Goal: Task Accomplishment & Management: Use online tool/utility

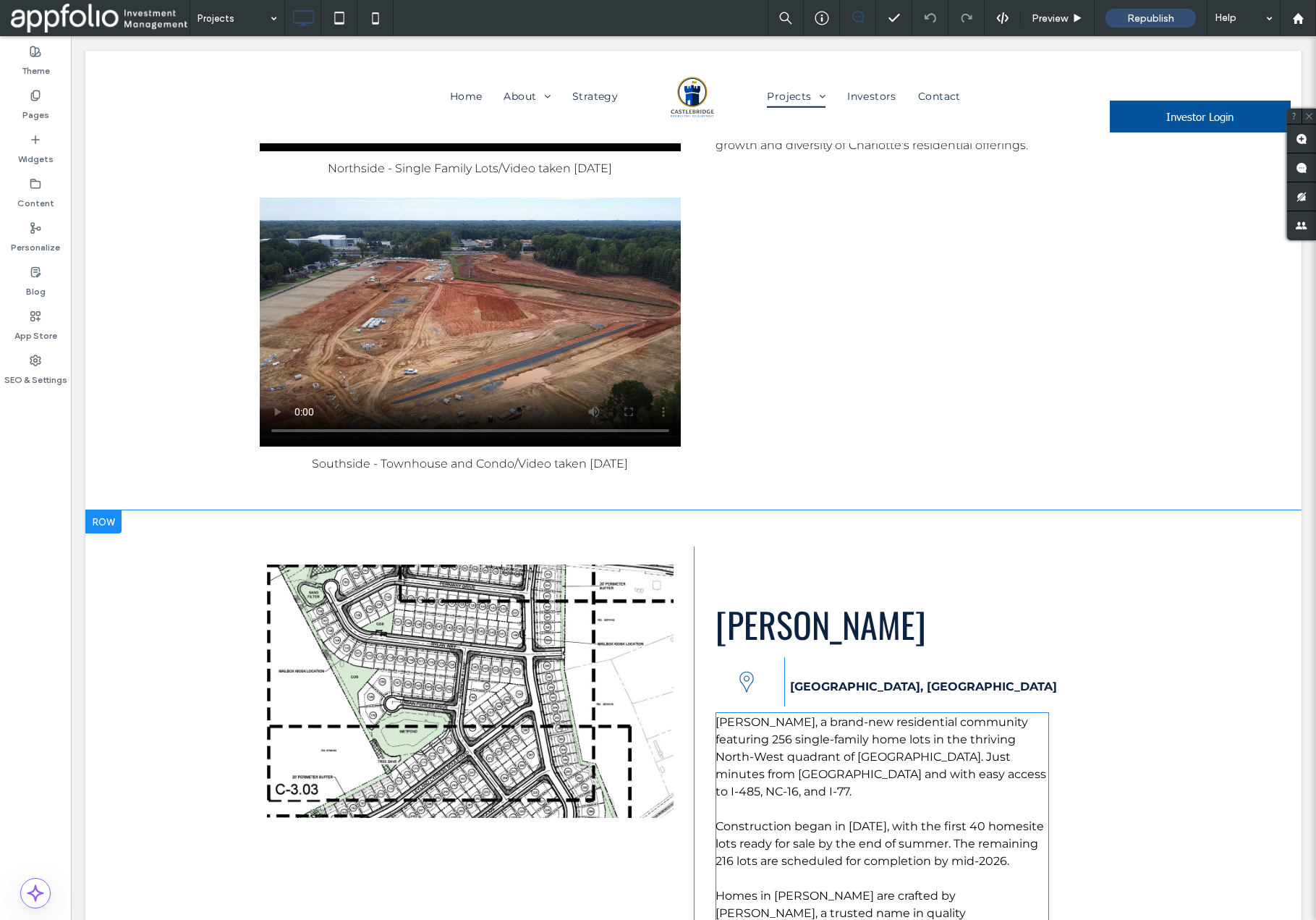
scroll to position [7885, 0]
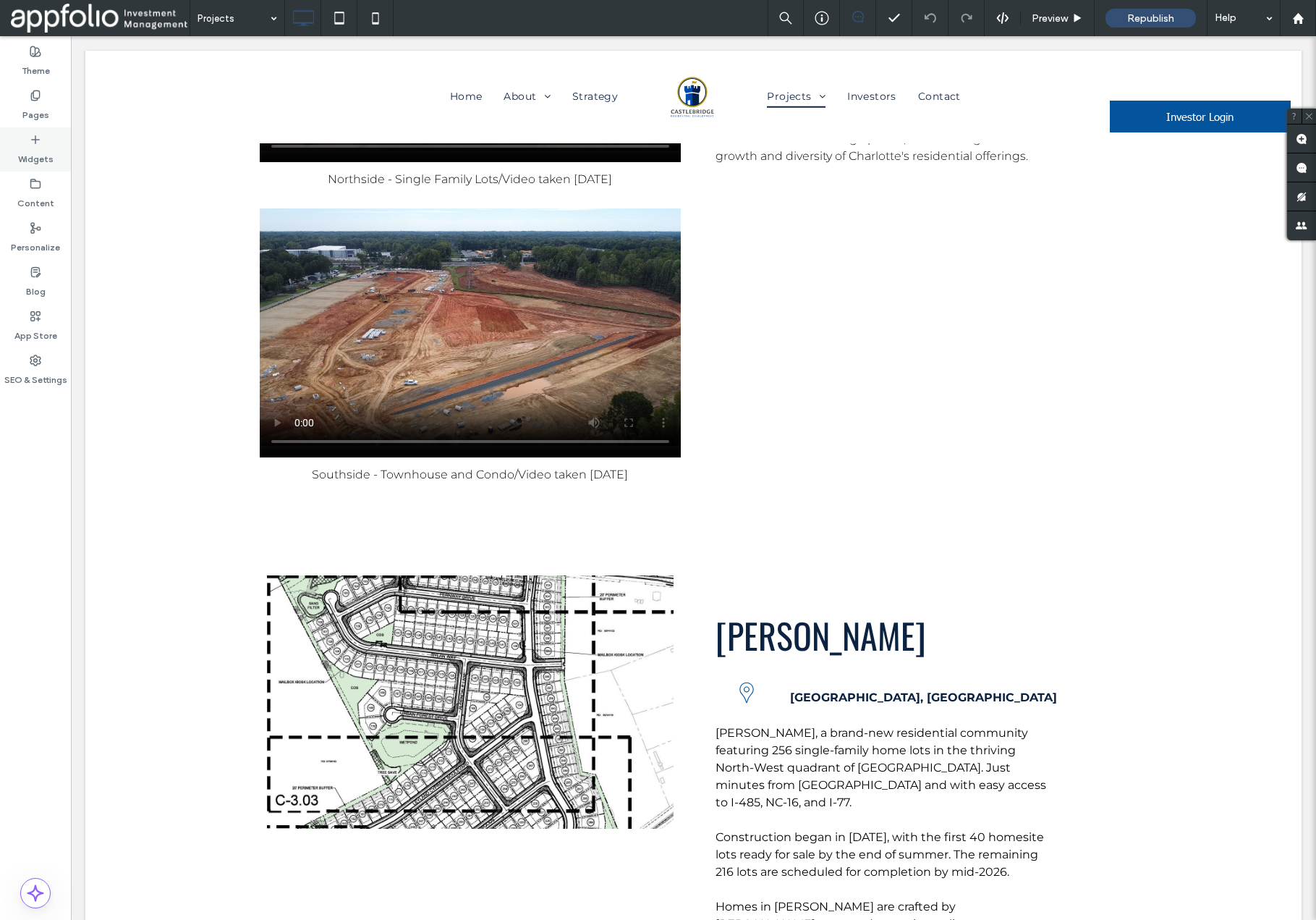
click at [35, 145] on label "Widgets" at bounding box center [35, 155] width 35 height 20
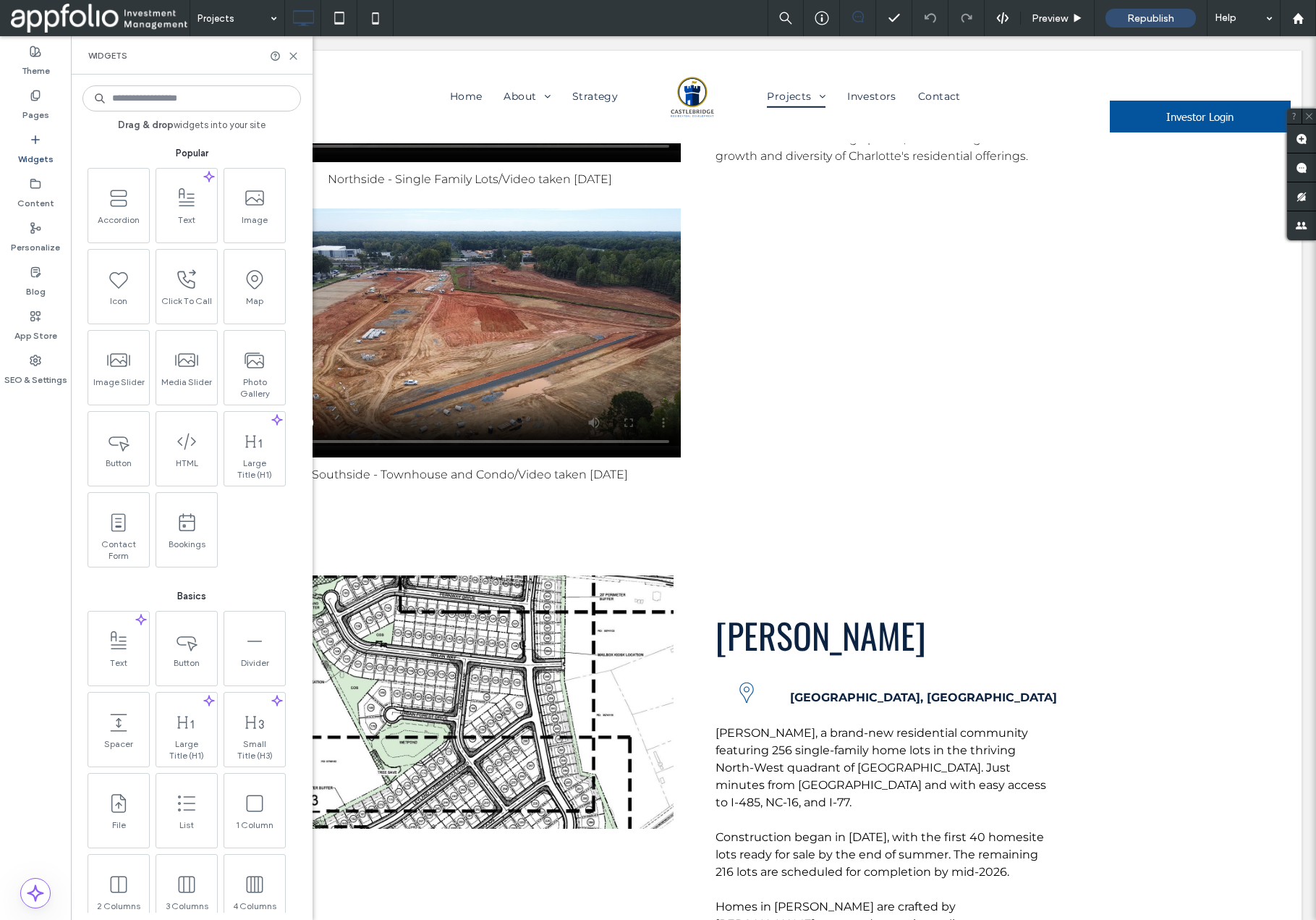
click at [190, 100] on input at bounding box center [192, 98] width 218 height 26
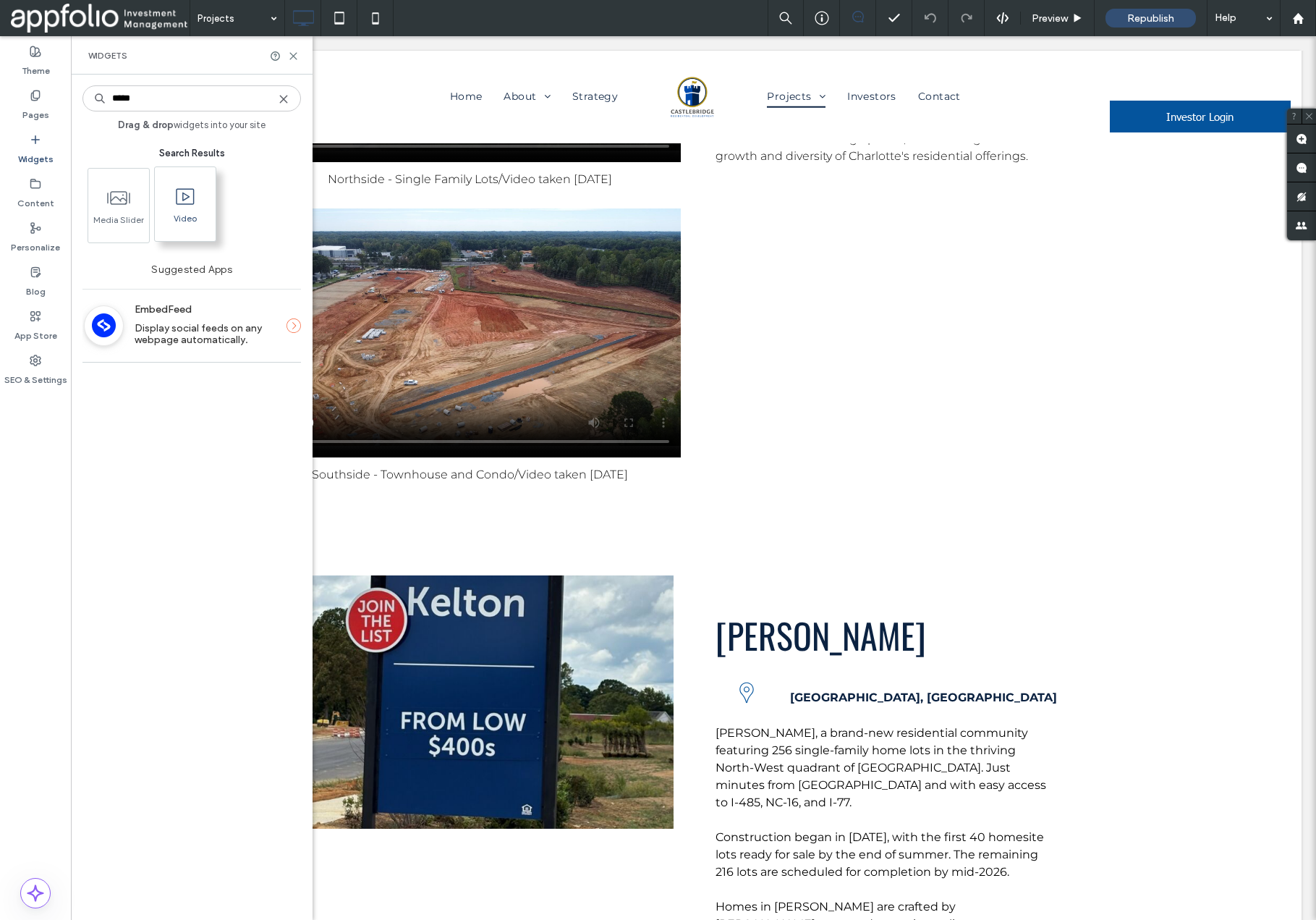
type input "*****"
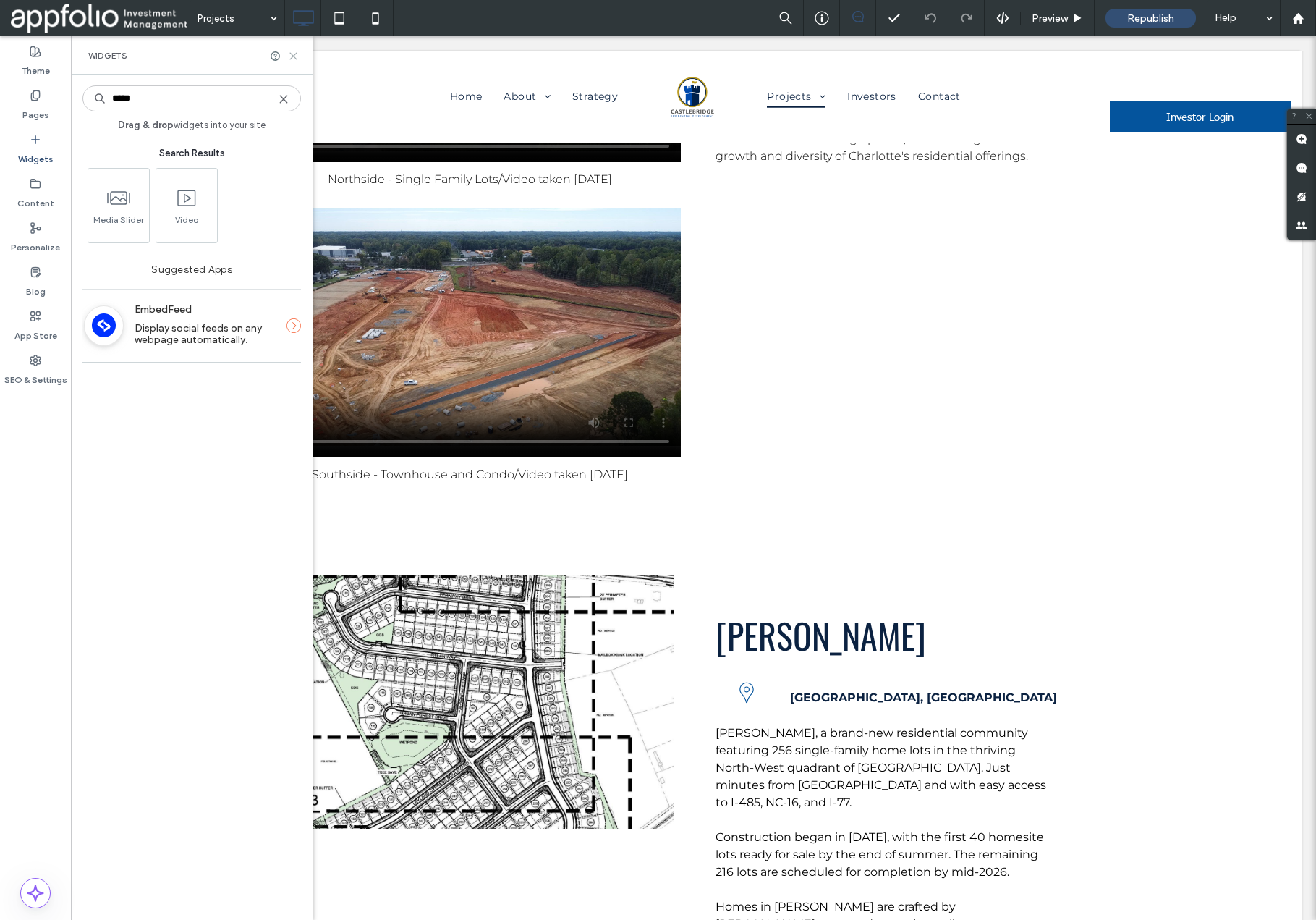
click at [293, 54] on icon at bounding box center [293, 56] width 11 height 11
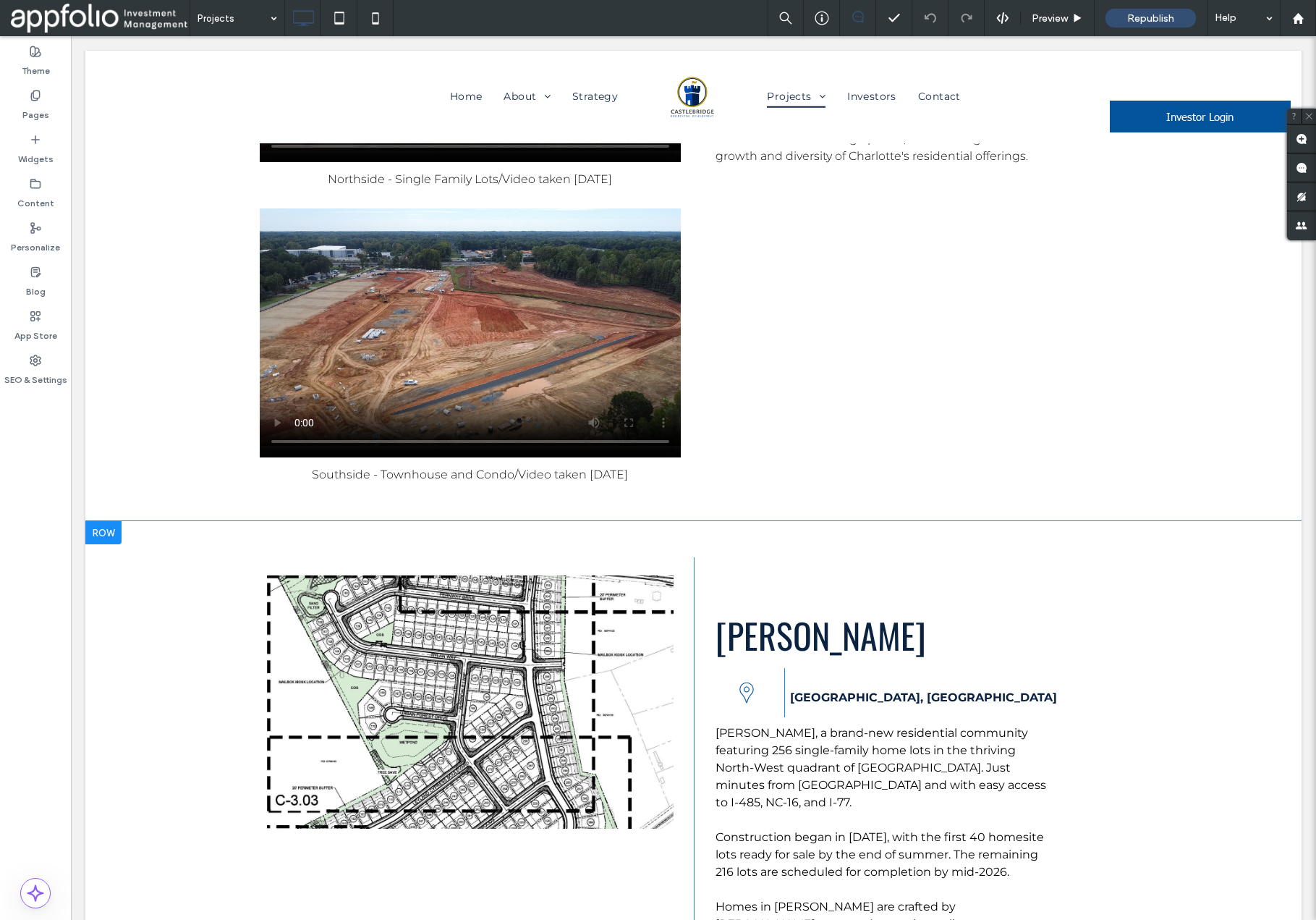
click at [114, 521] on div at bounding box center [103, 533] width 36 height 23
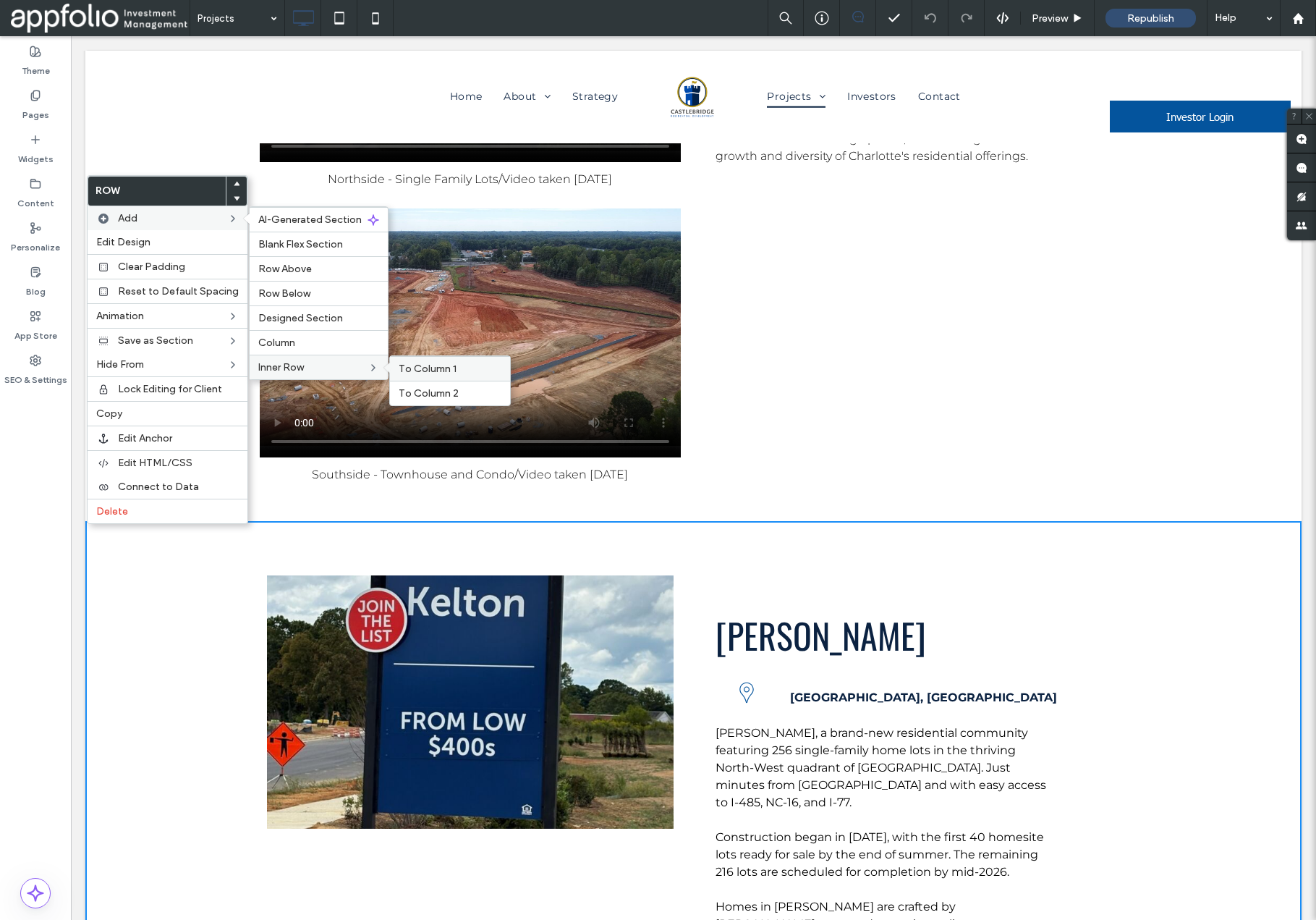
click at [404, 368] on span "To Column 1" at bounding box center [427, 369] width 58 height 12
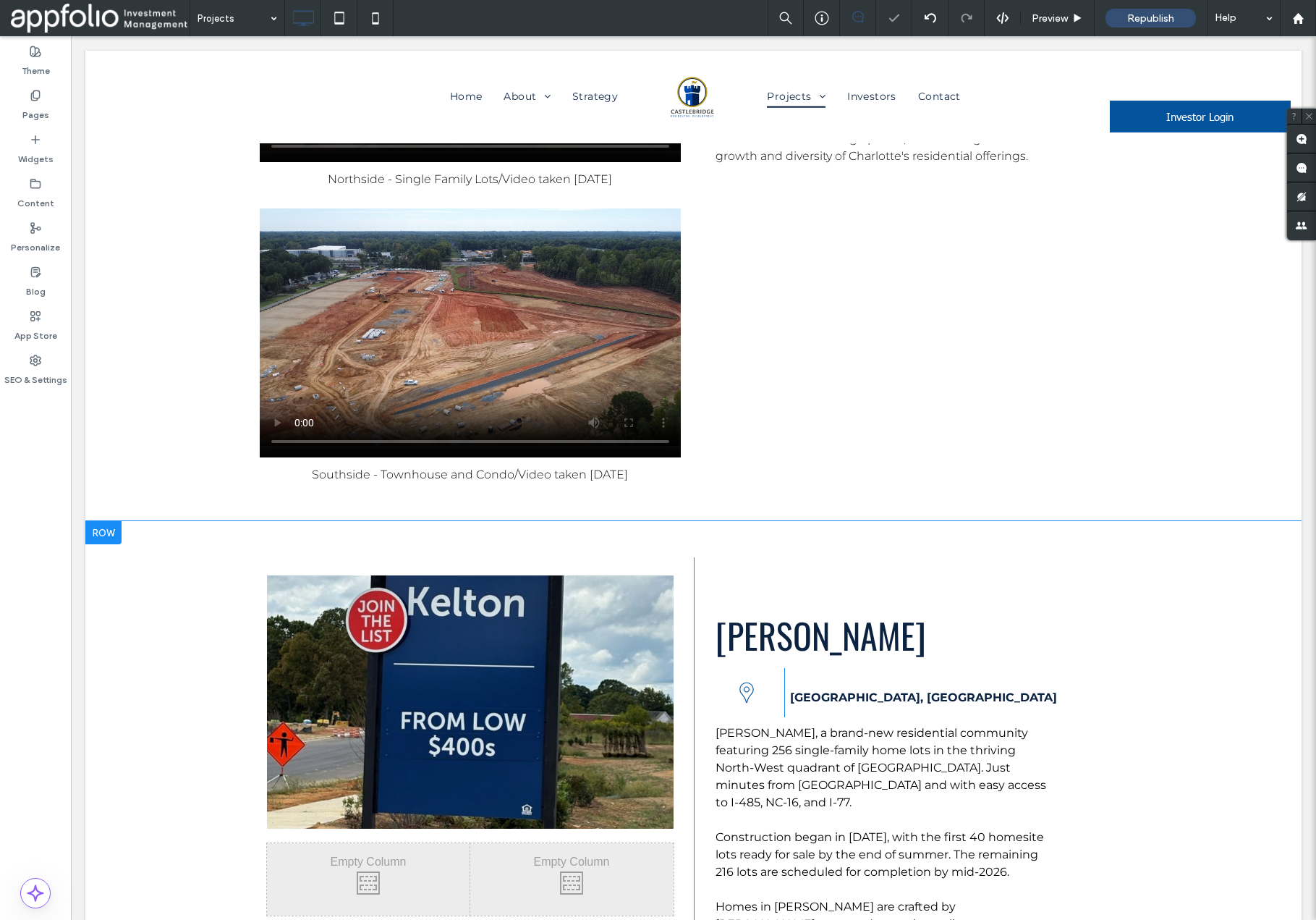
click at [112, 521] on div at bounding box center [103, 533] width 36 height 23
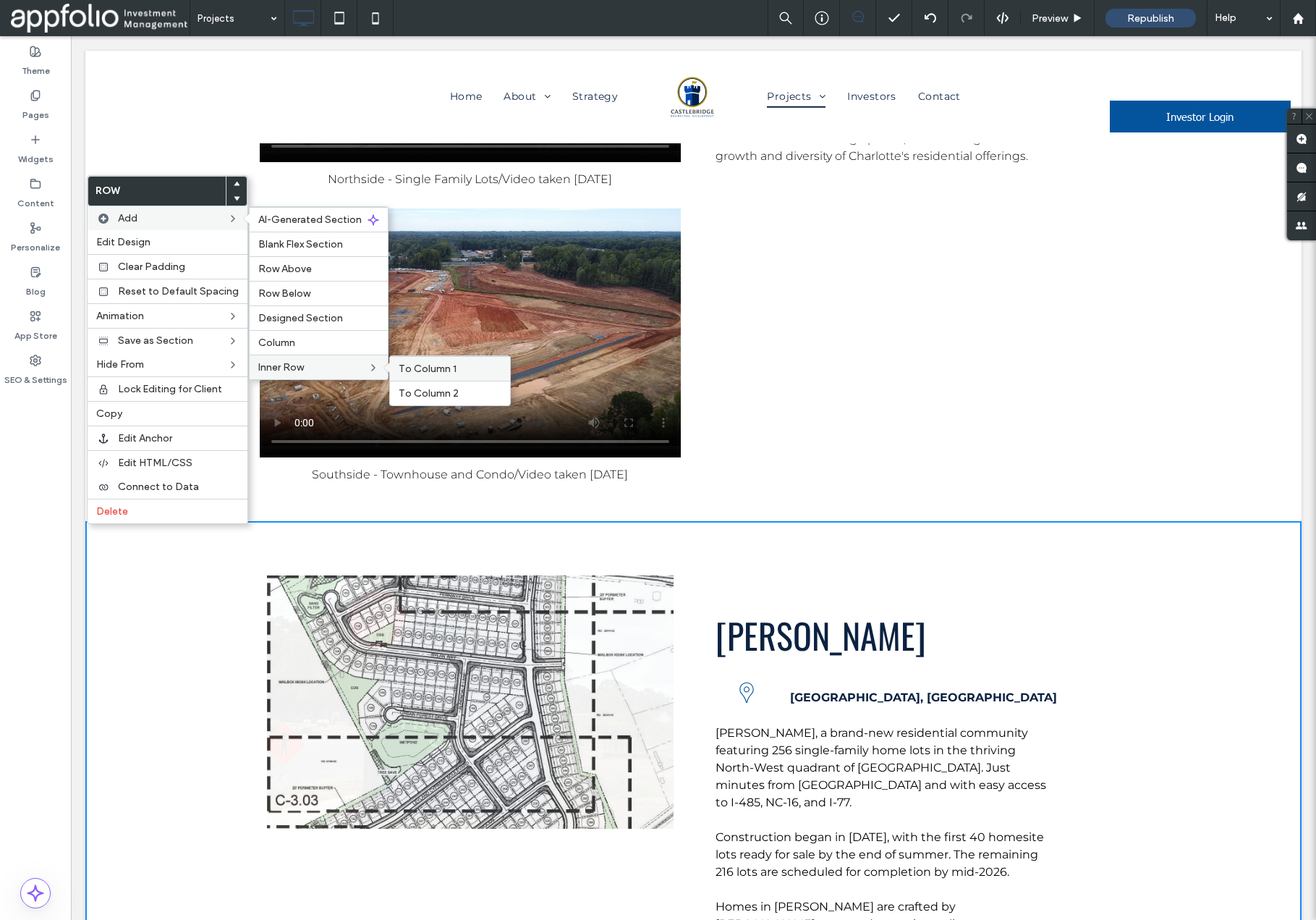
click at [433, 375] on div "To Column 1" at bounding box center [450, 368] width 120 height 25
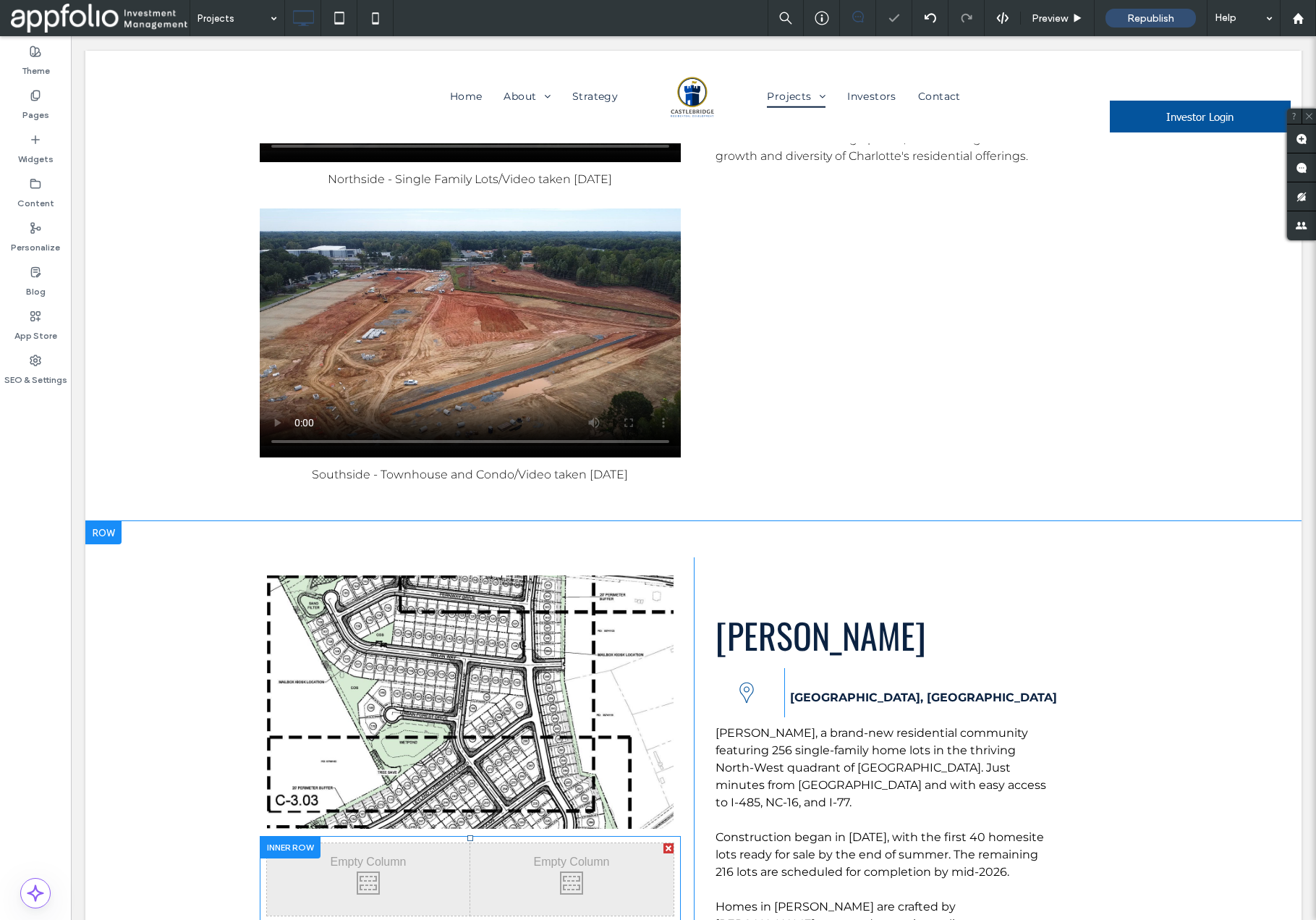
click at [667, 844] on div at bounding box center [669, 848] width 10 height 10
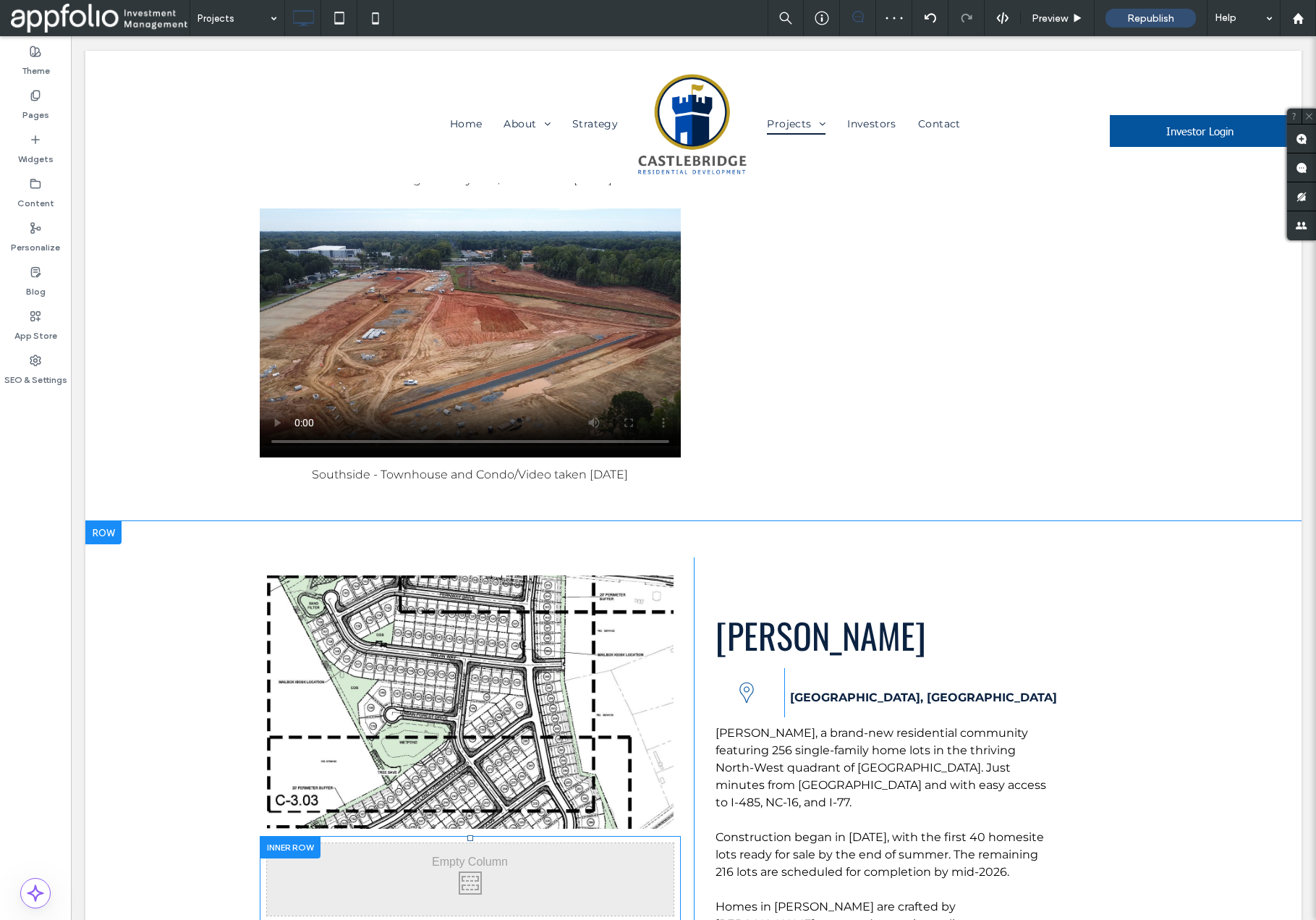
click at [671, 919] on div at bounding box center [669, 935] width 10 height 10
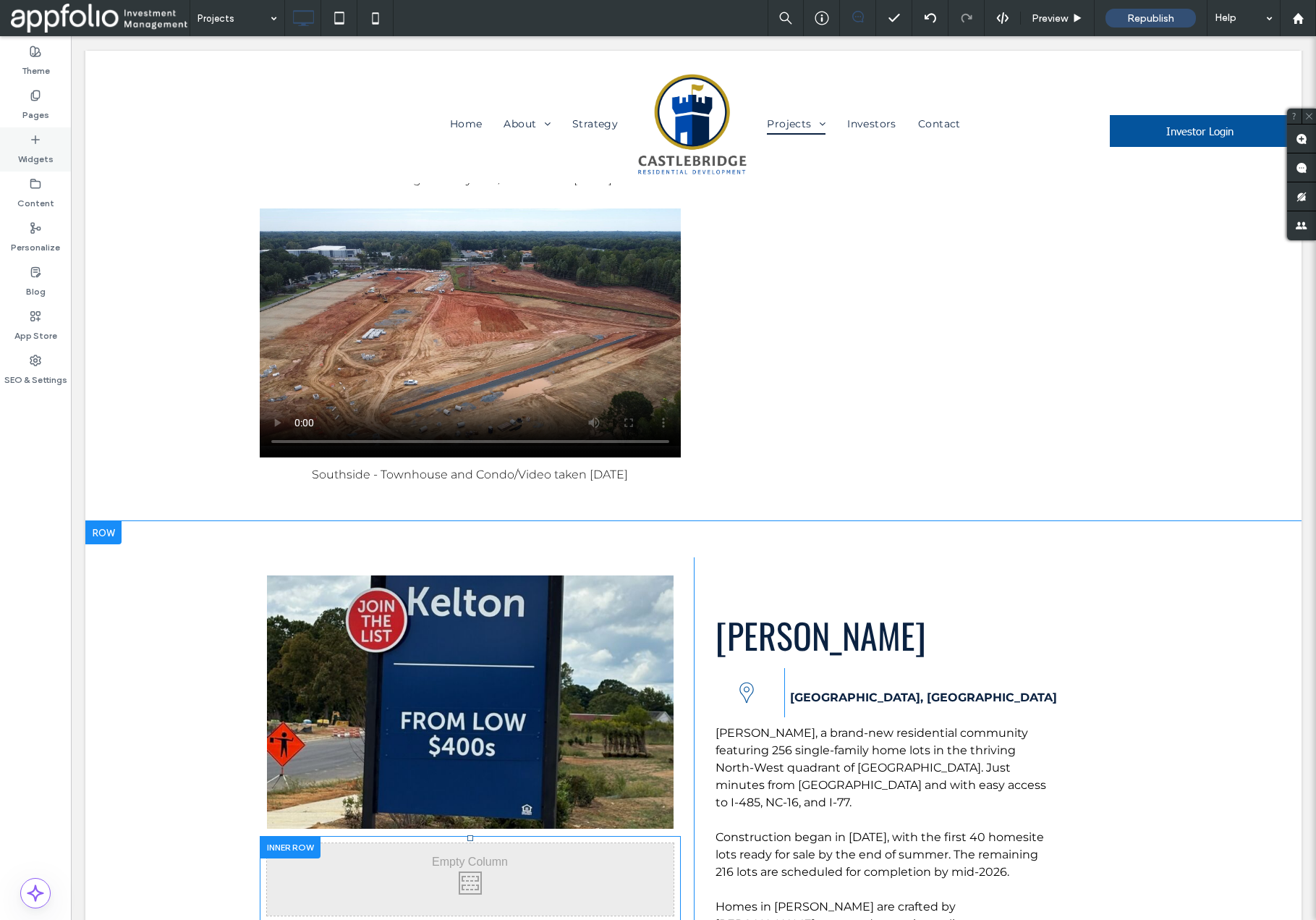
click at [33, 137] on icon at bounding box center [35, 140] width 12 height 12
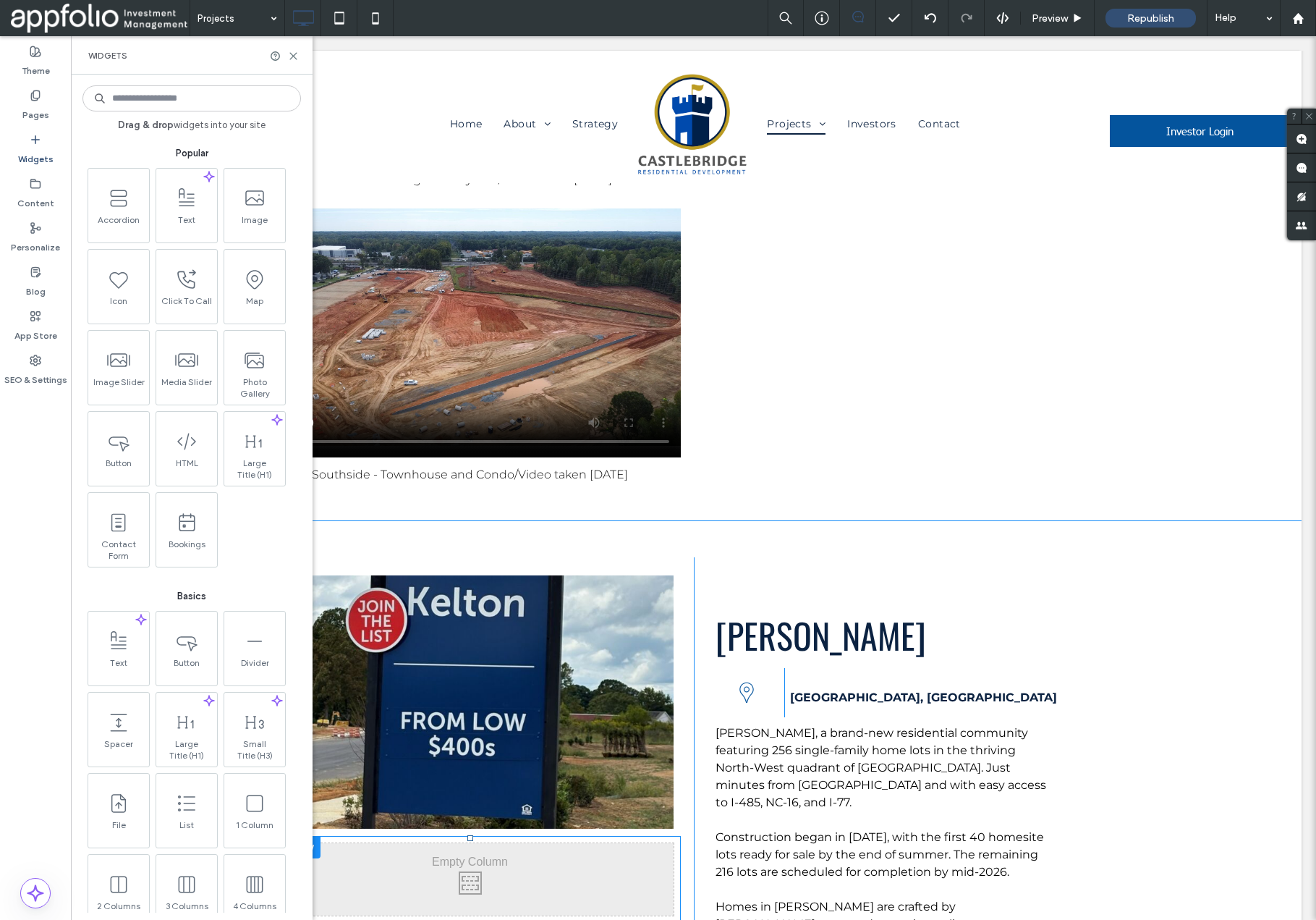
click at [158, 105] on input at bounding box center [192, 98] width 218 height 26
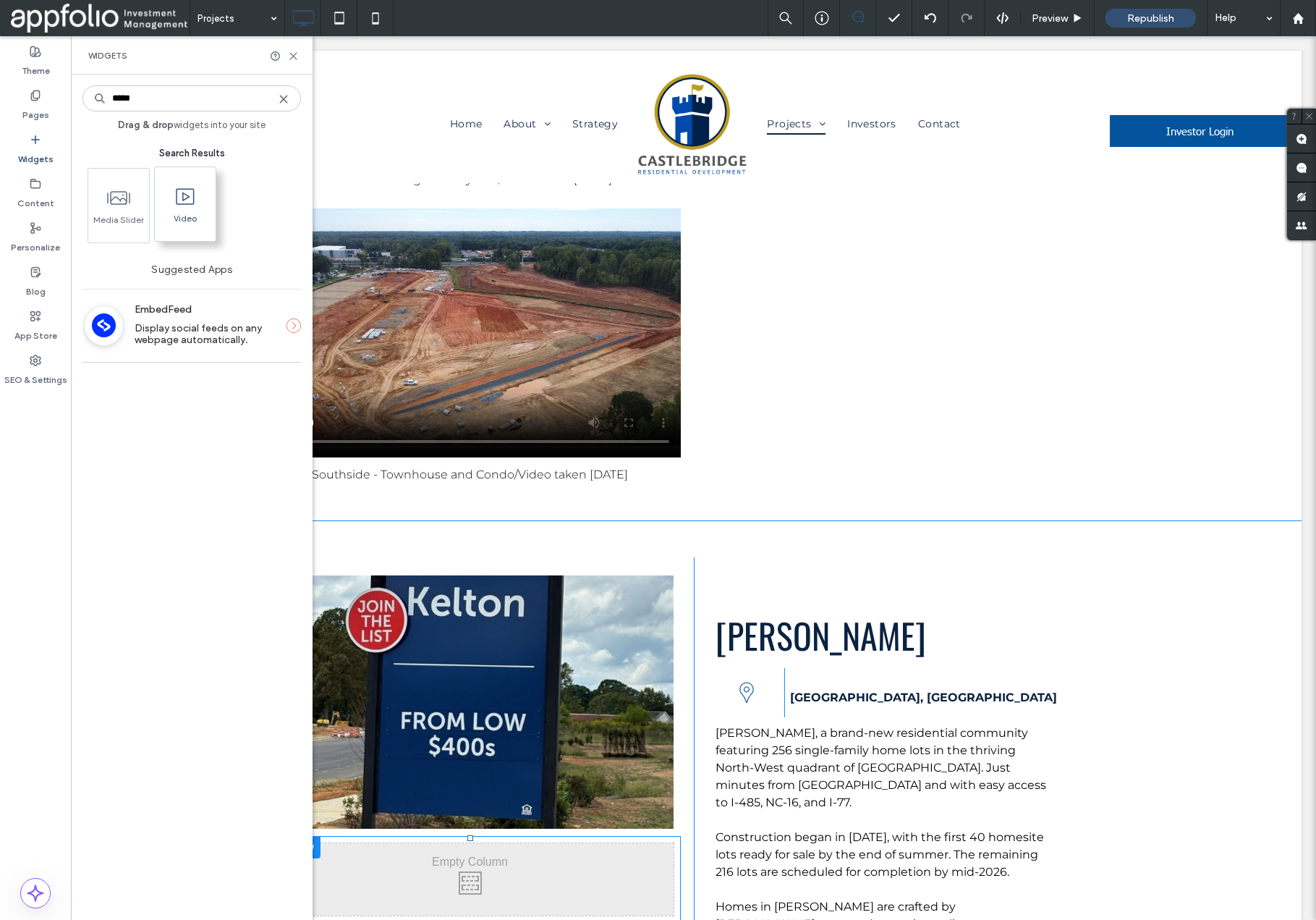
type input "*****"
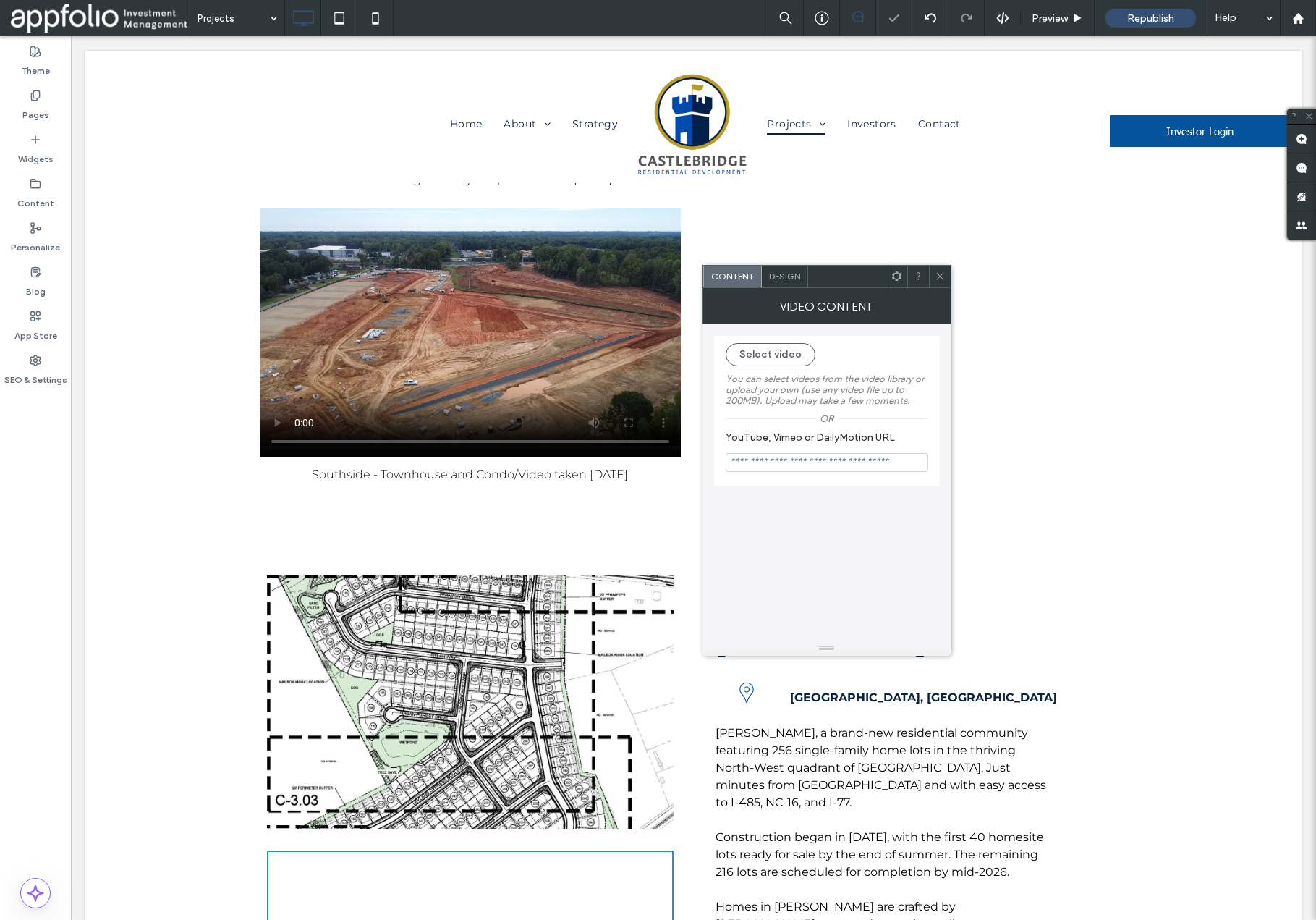
click at [940, 276] on icon at bounding box center [941, 276] width 11 height 11
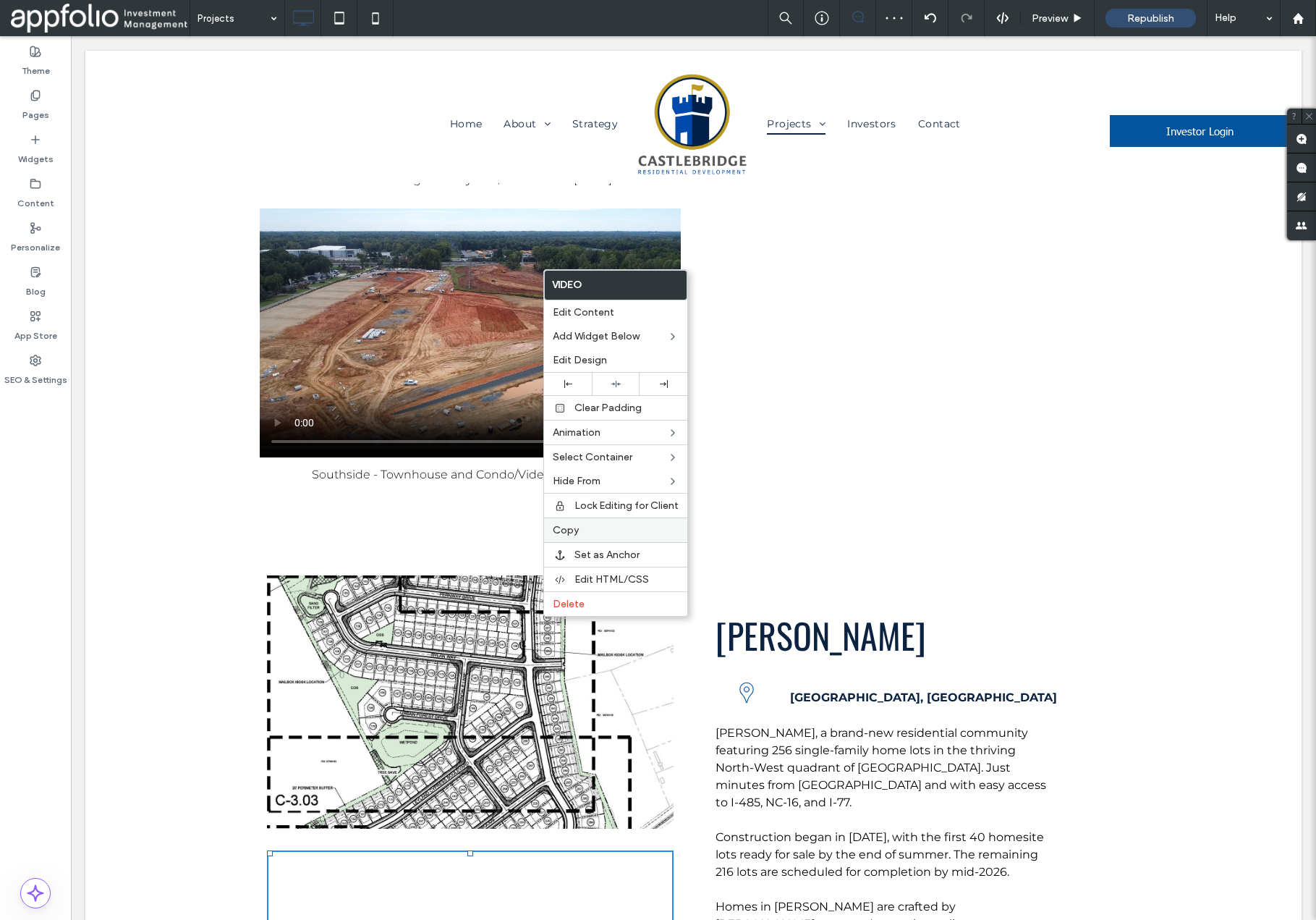
click at [566, 530] on span "Copy" at bounding box center [566, 531] width 26 height 12
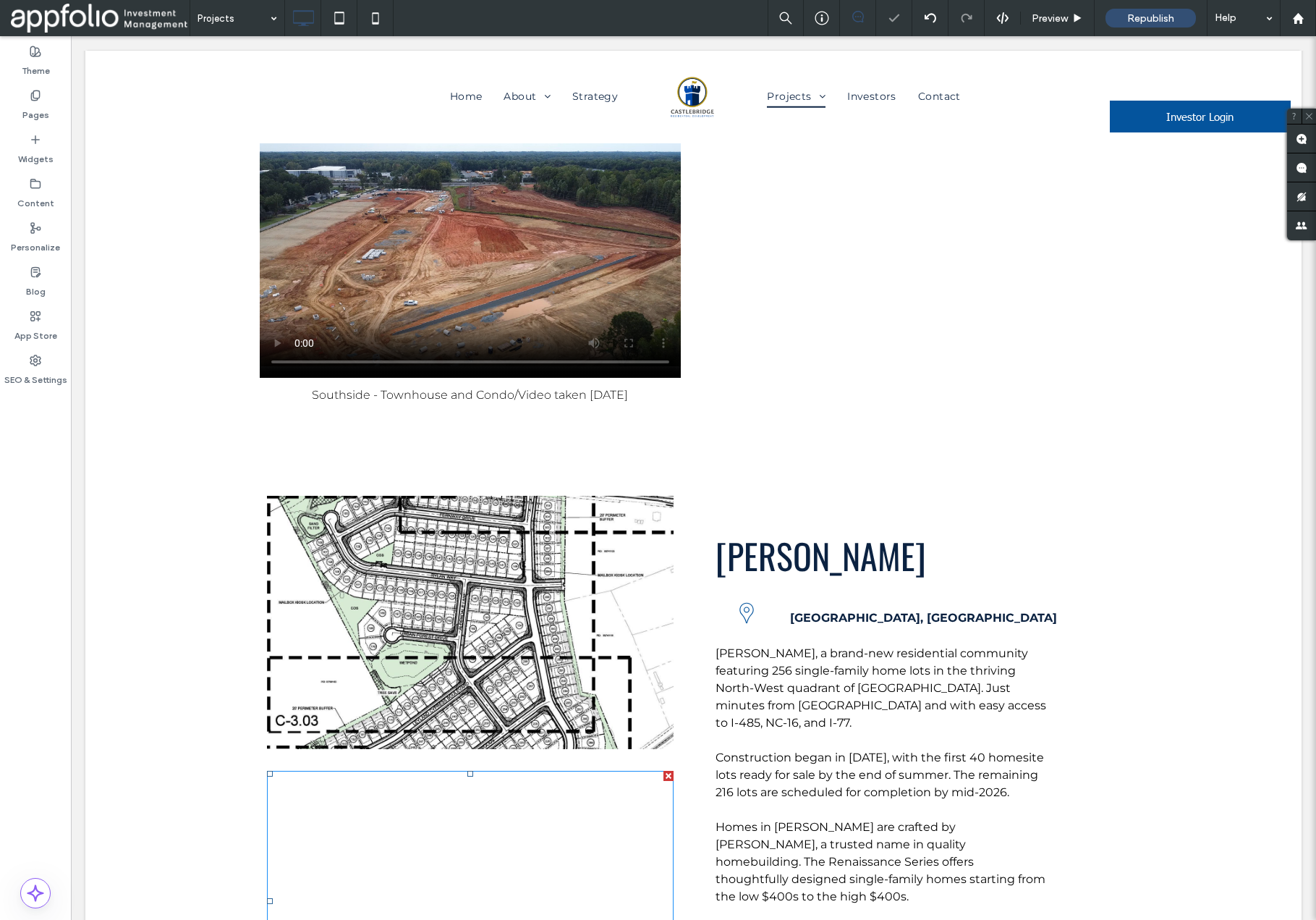
scroll to position [8012, 0]
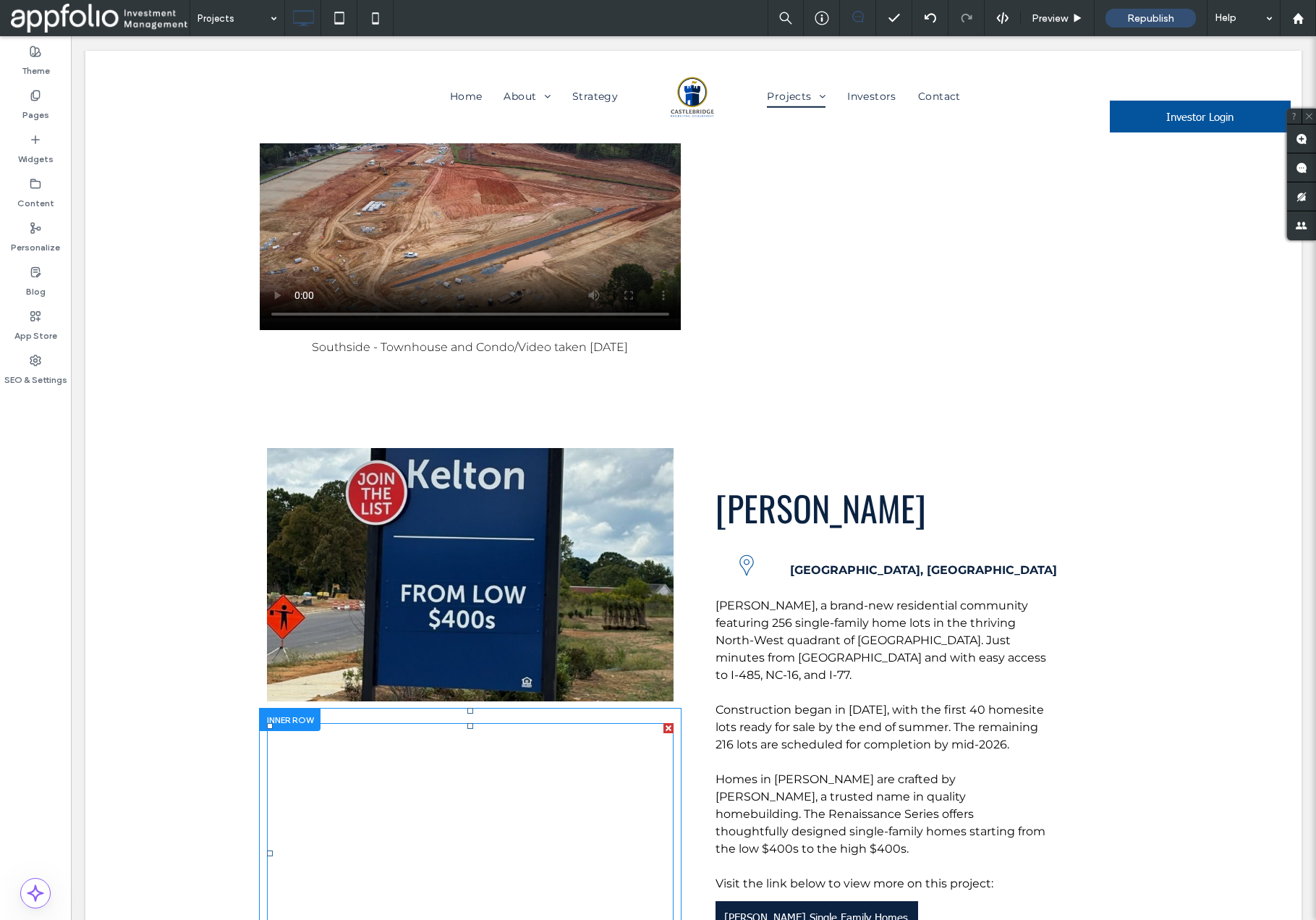
click at [562, 723] on span at bounding box center [470, 854] width 406 height 261
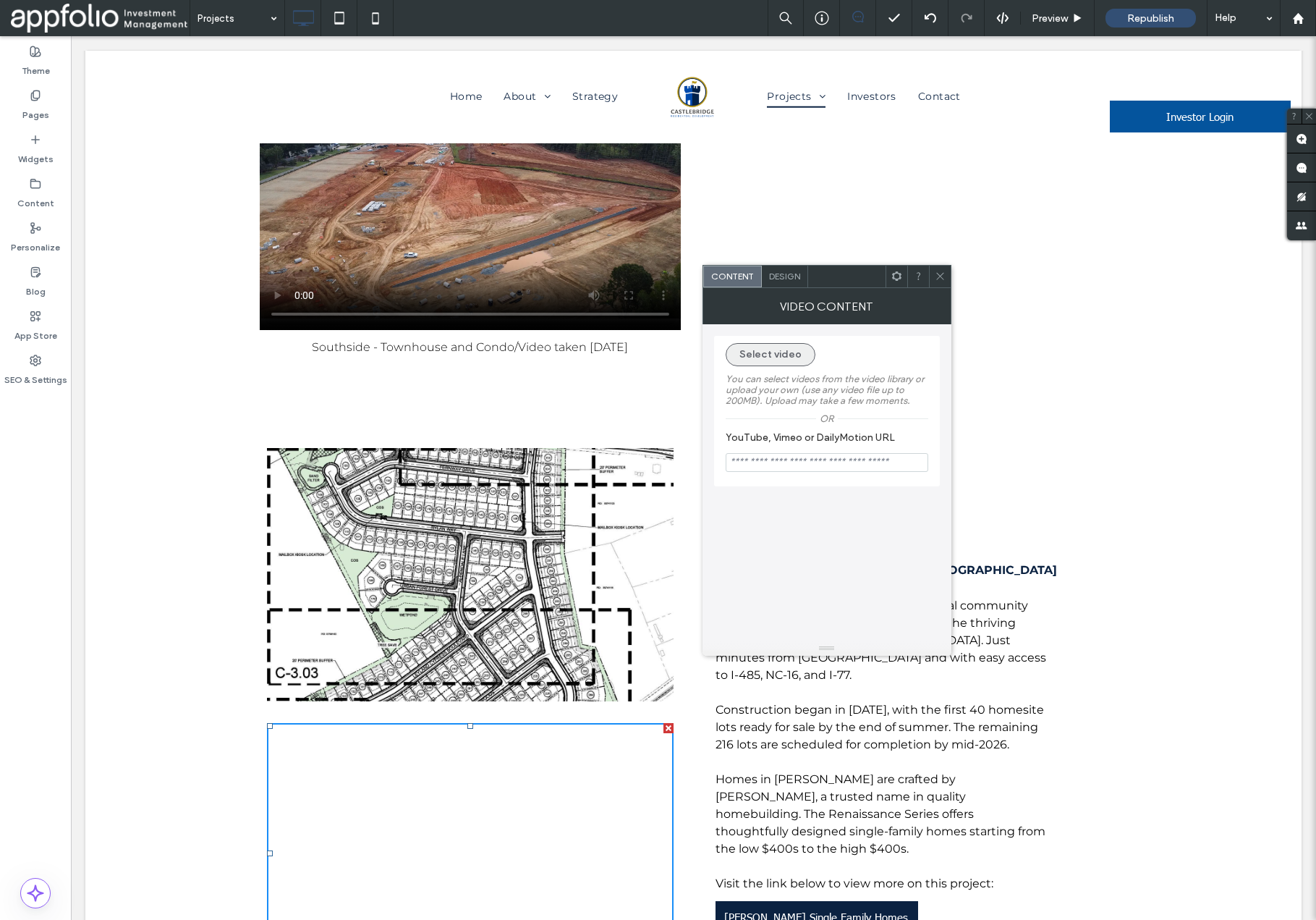
click at [789, 355] on button "Select video" at bounding box center [770, 355] width 90 height 23
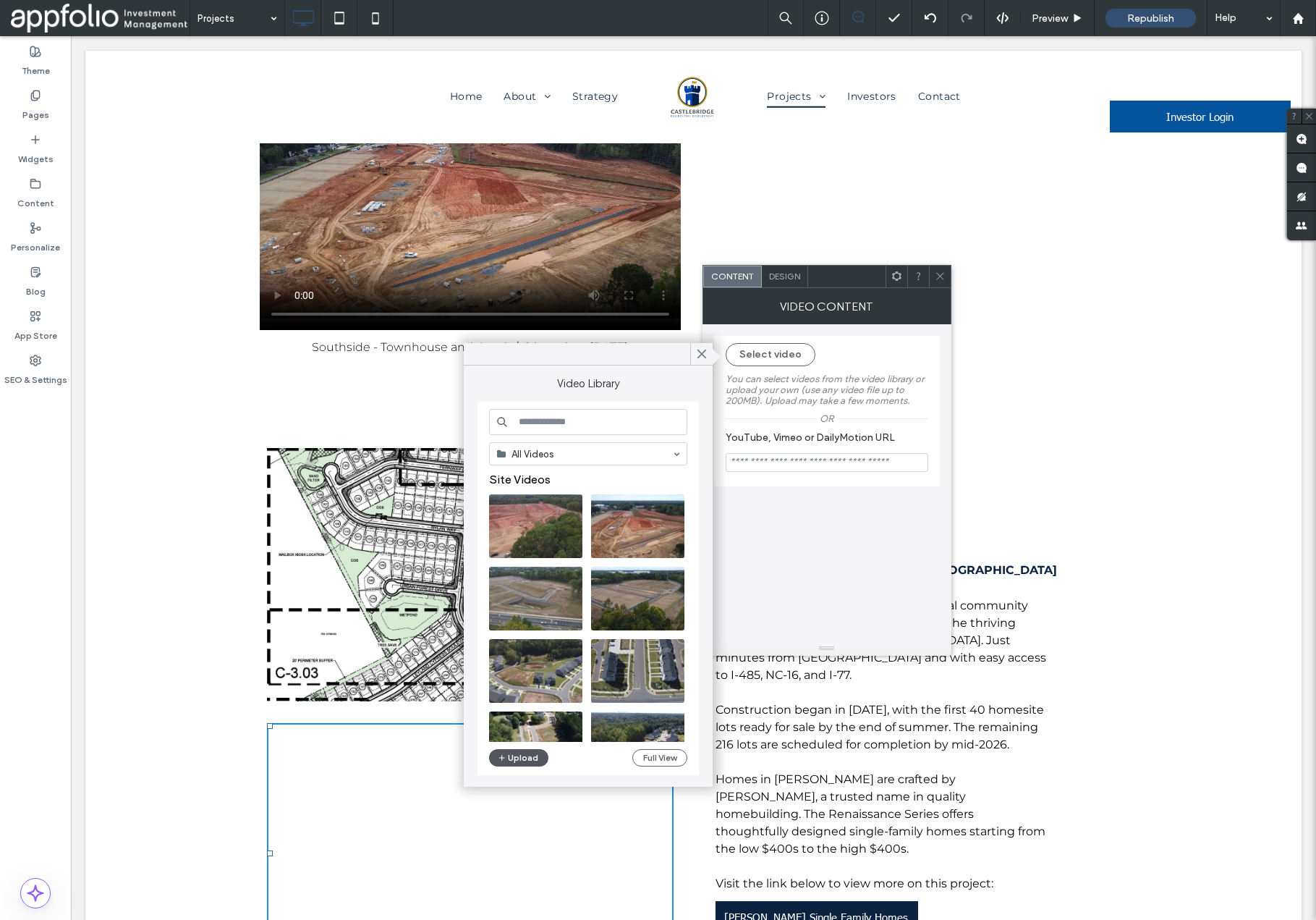
click at [516, 764] on button "Upload" at bounding box center [519, 758] width 59 height 17
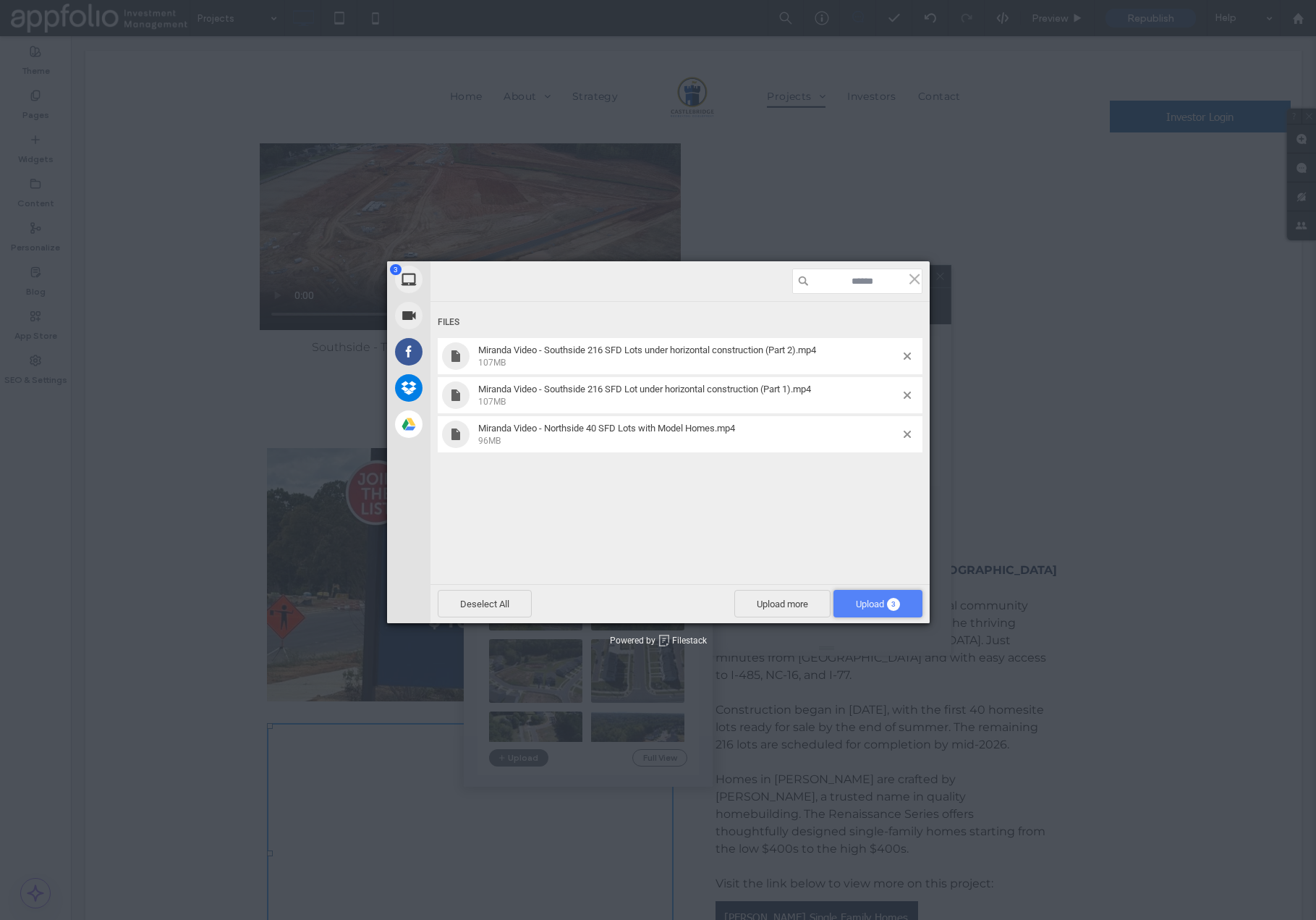
click at [857, 609] on span "Upload 3" at bounding box center [878, 604] width 44 height 11
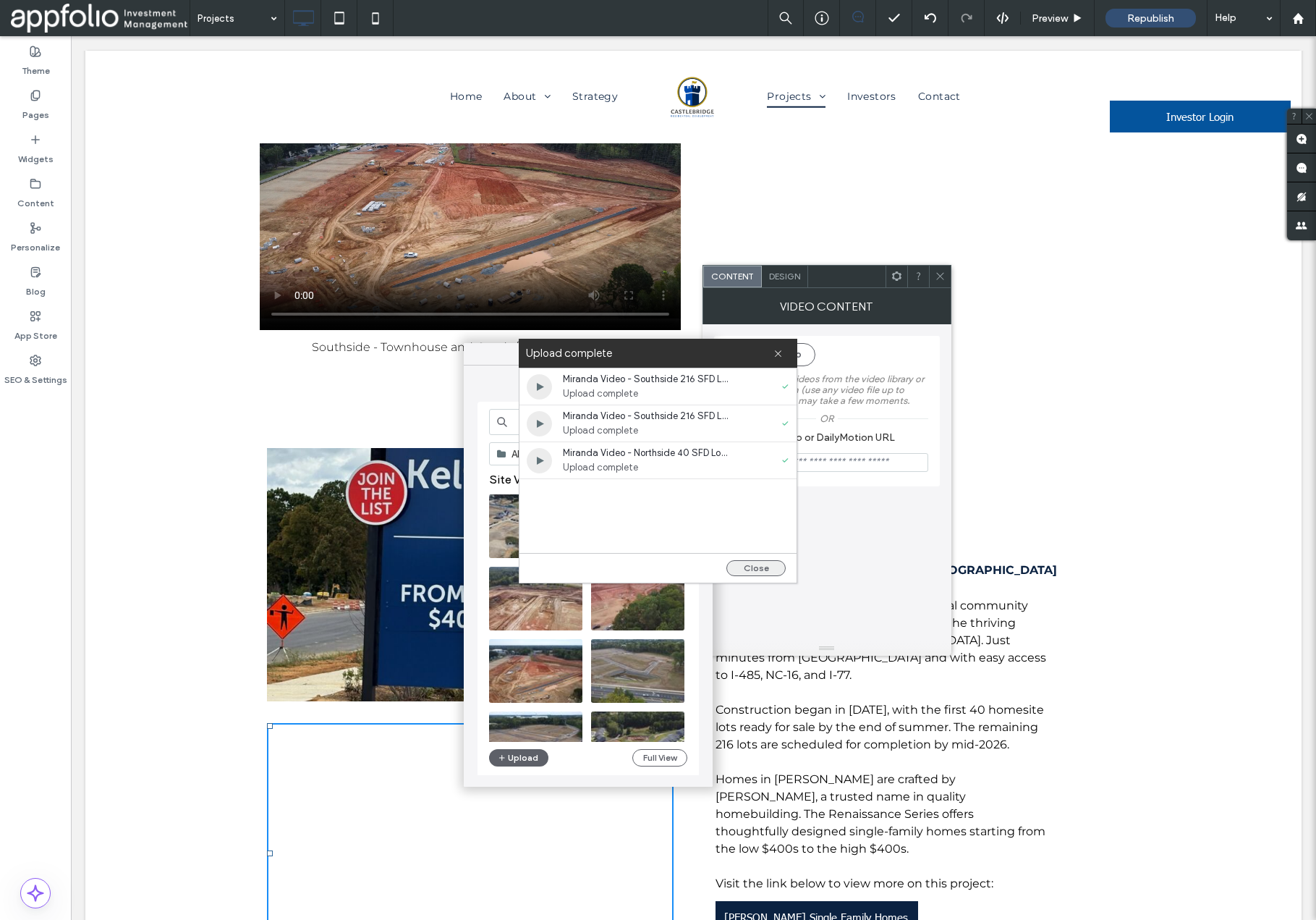
click at [743, 567] on button "Close" at bounding box center [756, 568] width 59 height 16
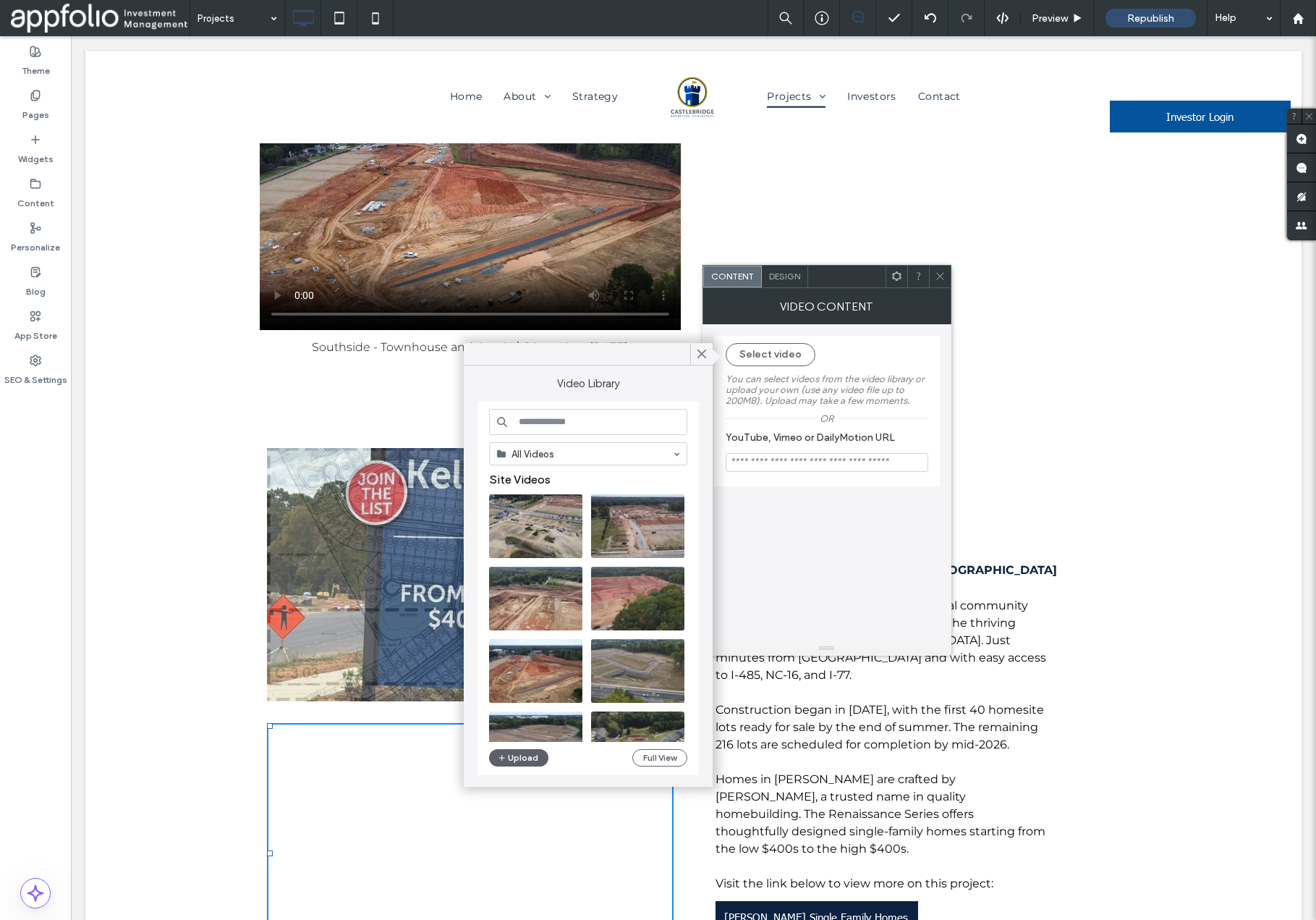
click at [751, 635] on div "Select video You can select videos from the video library or upload your own (u…" at bounding box center [827, 483] width 225 height 317
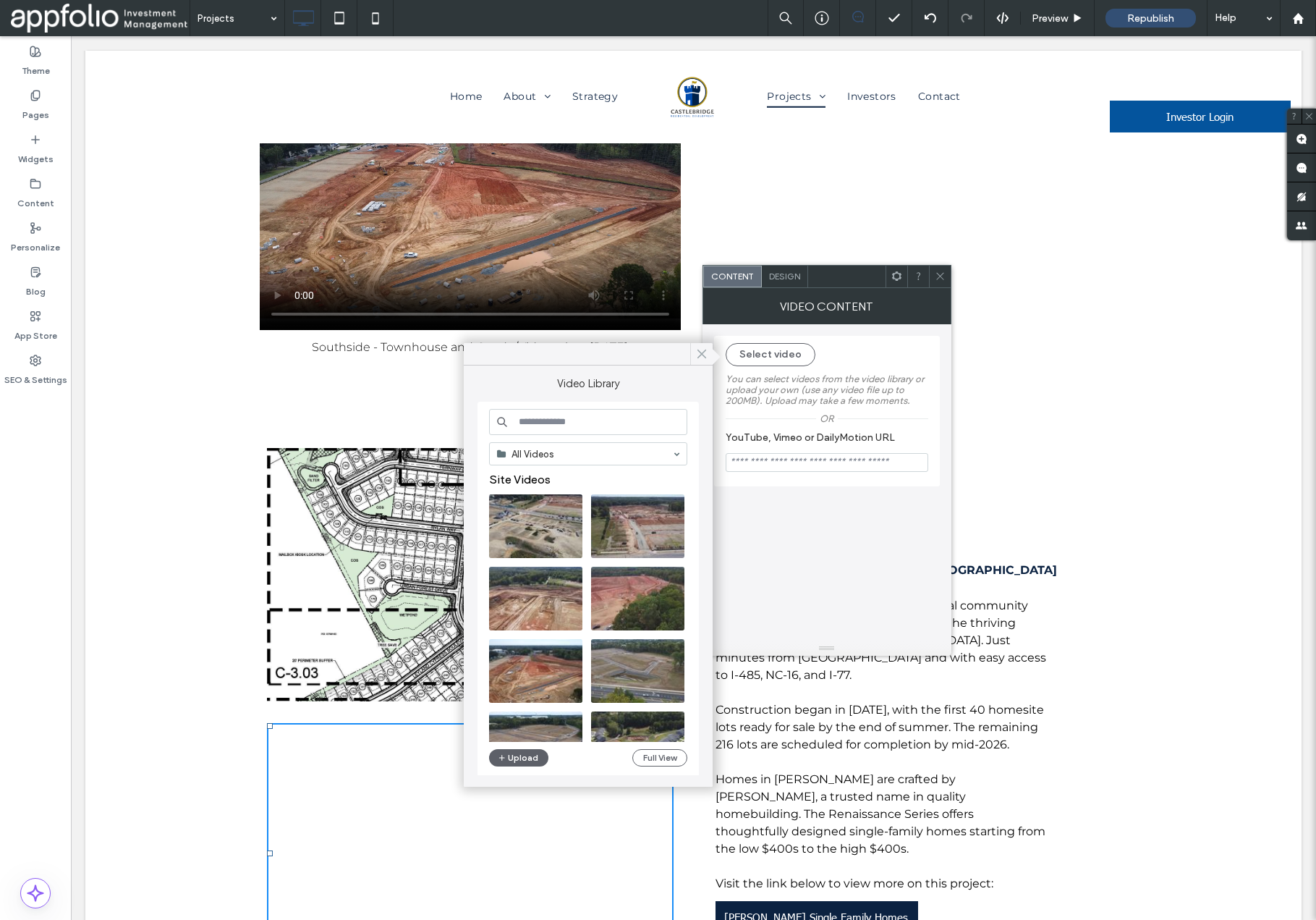
click at [696, 353] on icon at bounding box center [701, 353] width 13 height 13
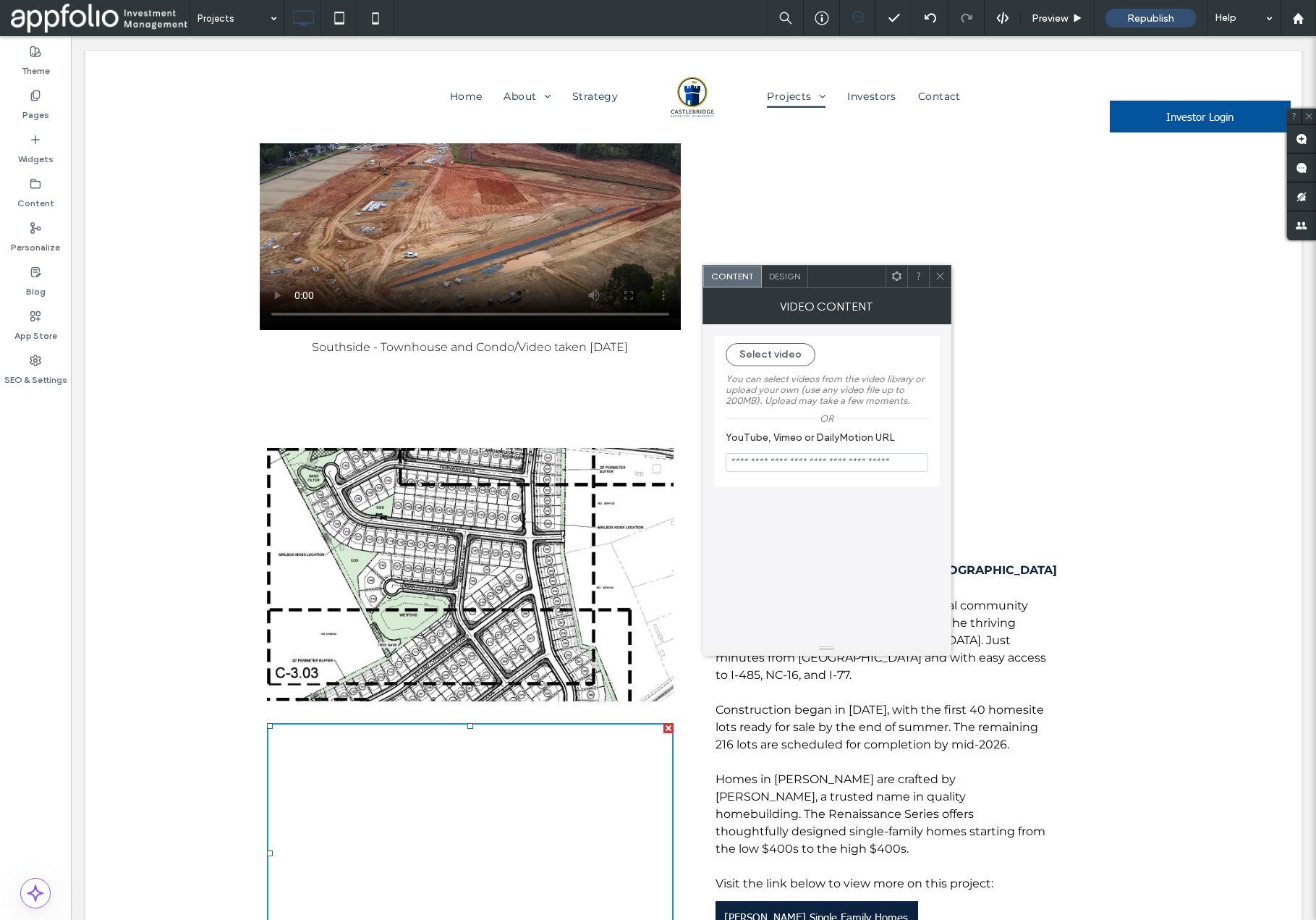
click at [940, 275] on use at bounding box center [939, 276] width 7 height 7
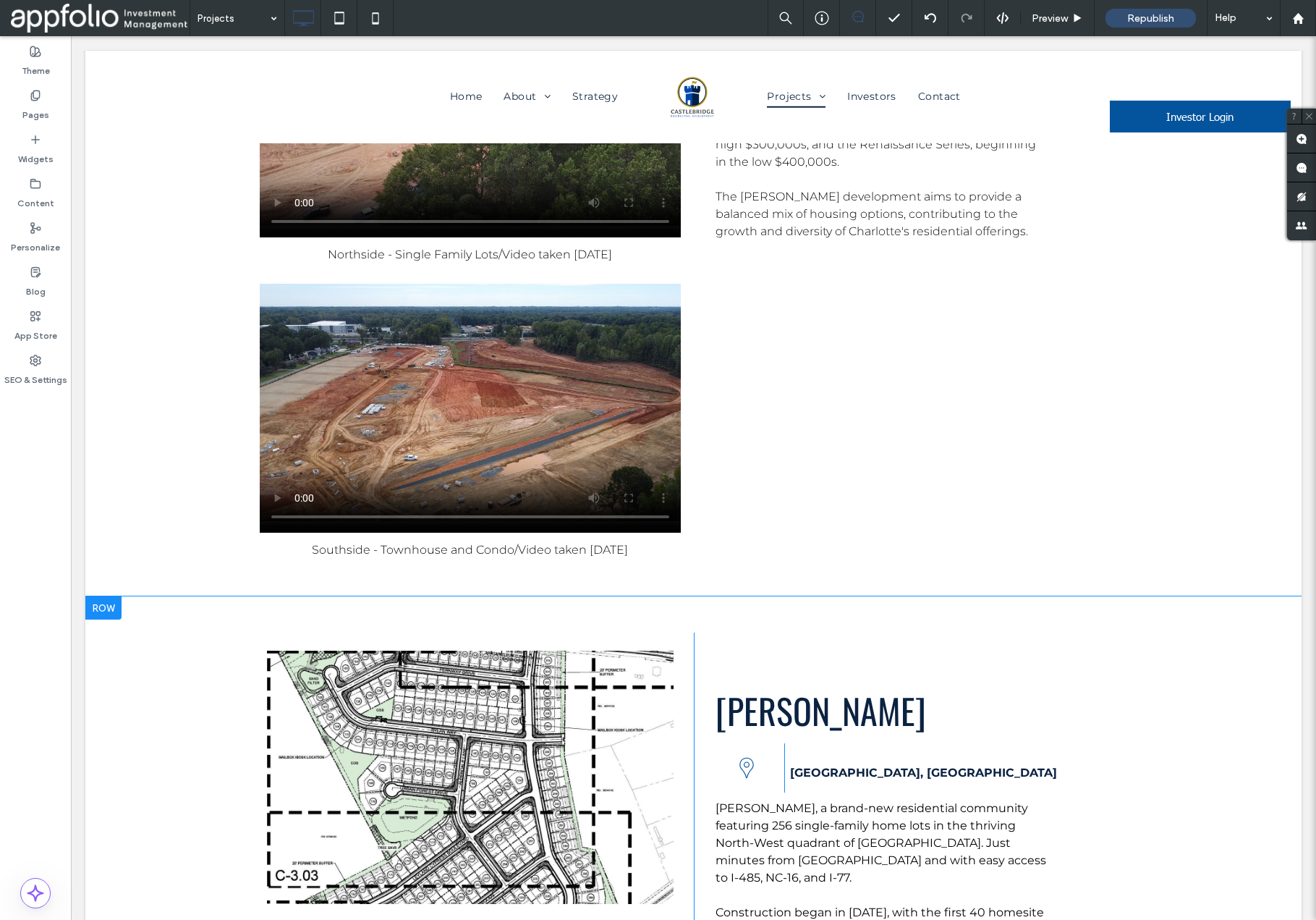
scroll to position [7781, 0]
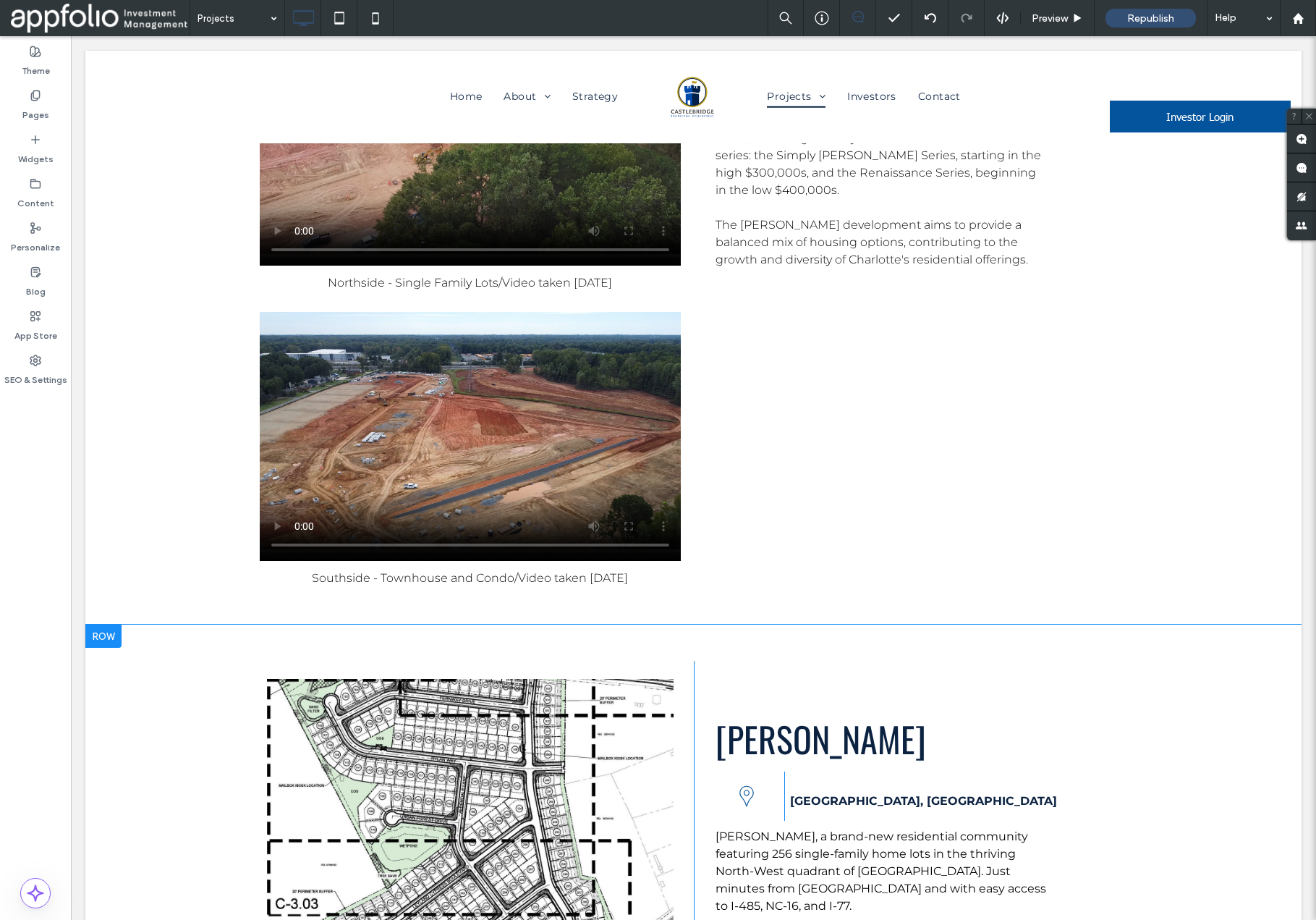
click at [115, 625] on div at bounding box center [103, 637] width 36 height 23
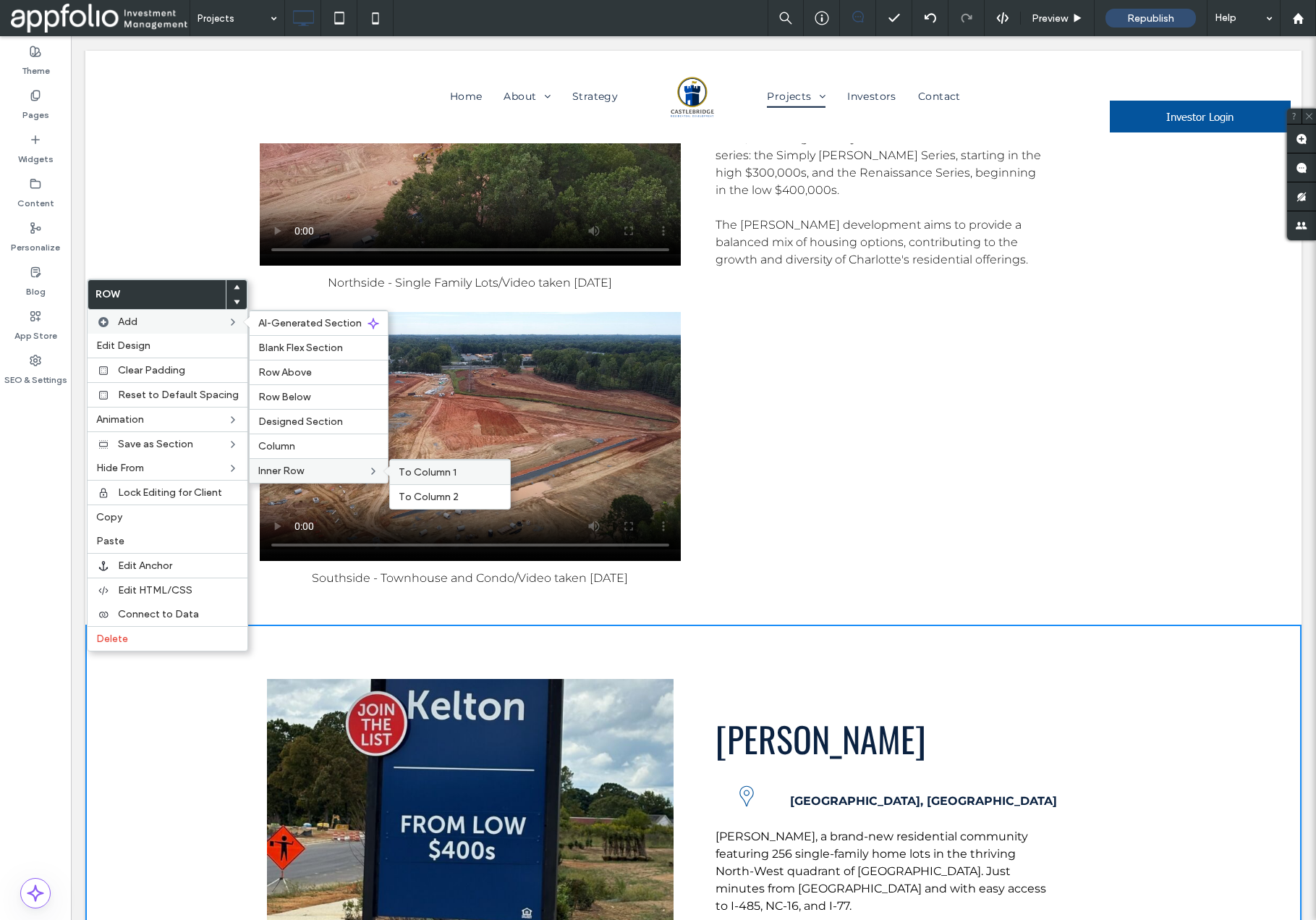
click at [411, 468] on span "To Column 1" at bounding box center [427, 472] width 58 height 12
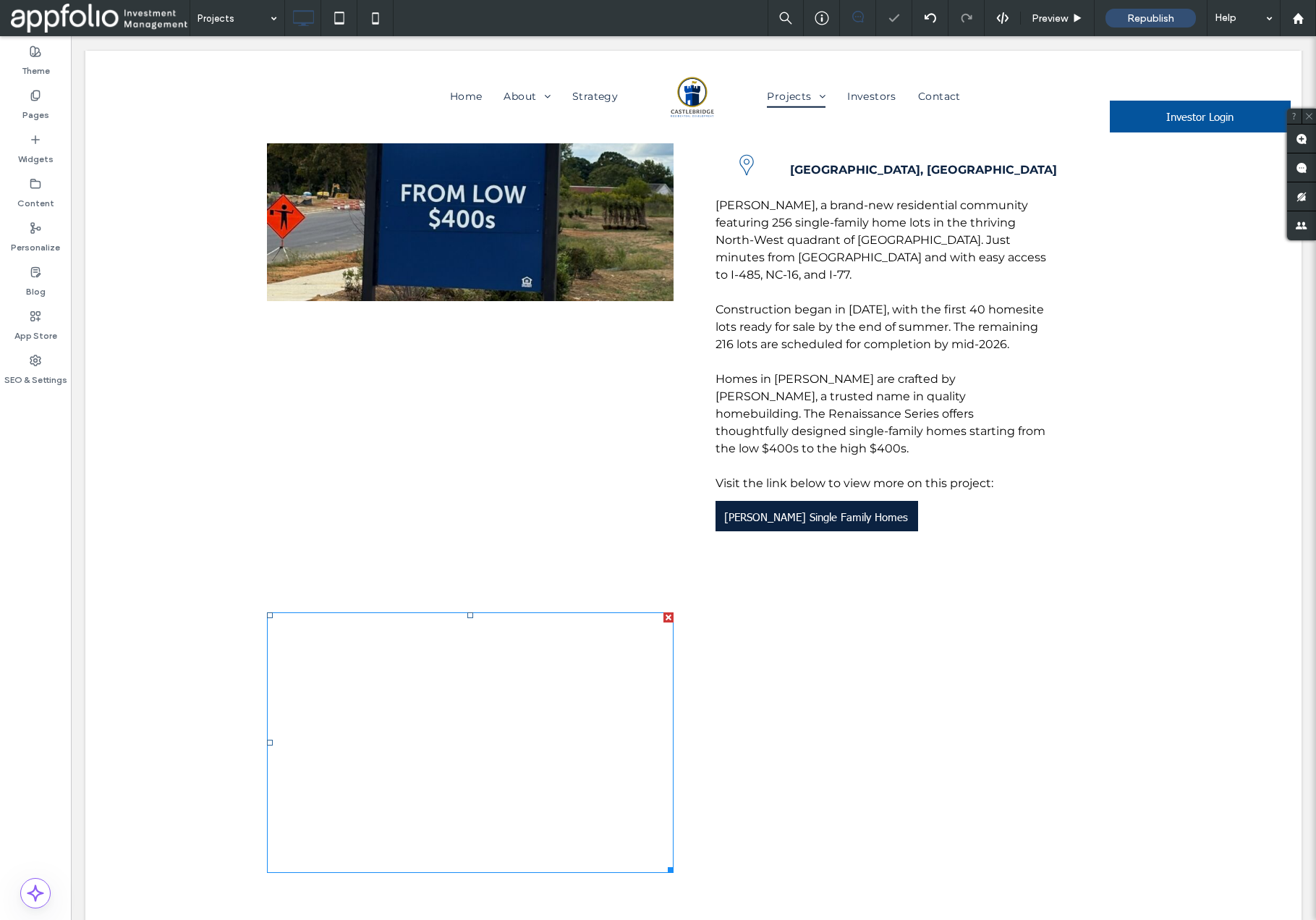
scroll to position [8423, 0]
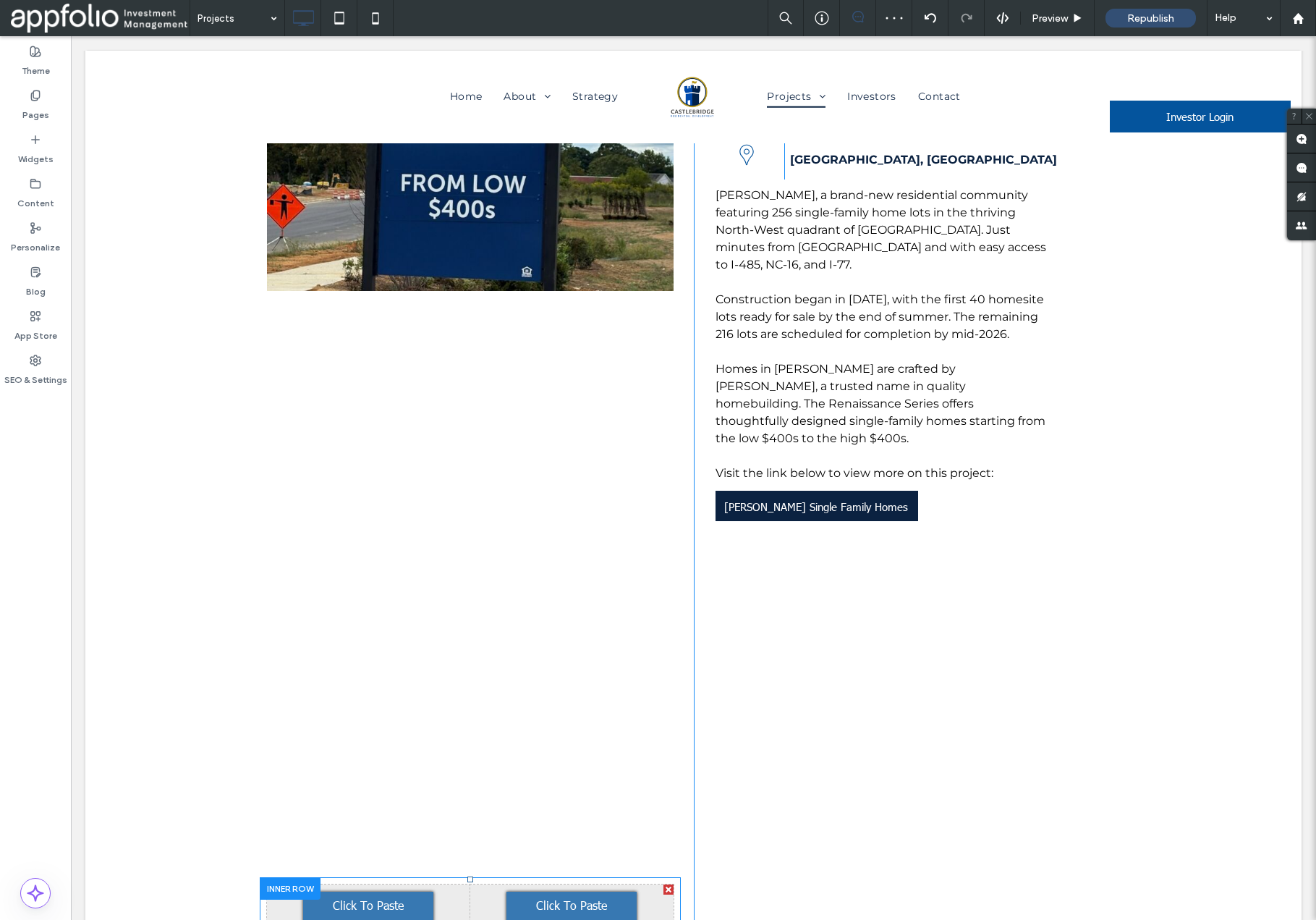
click at [665, 885] on div at bounding box center [669, 890] width 10 height 10
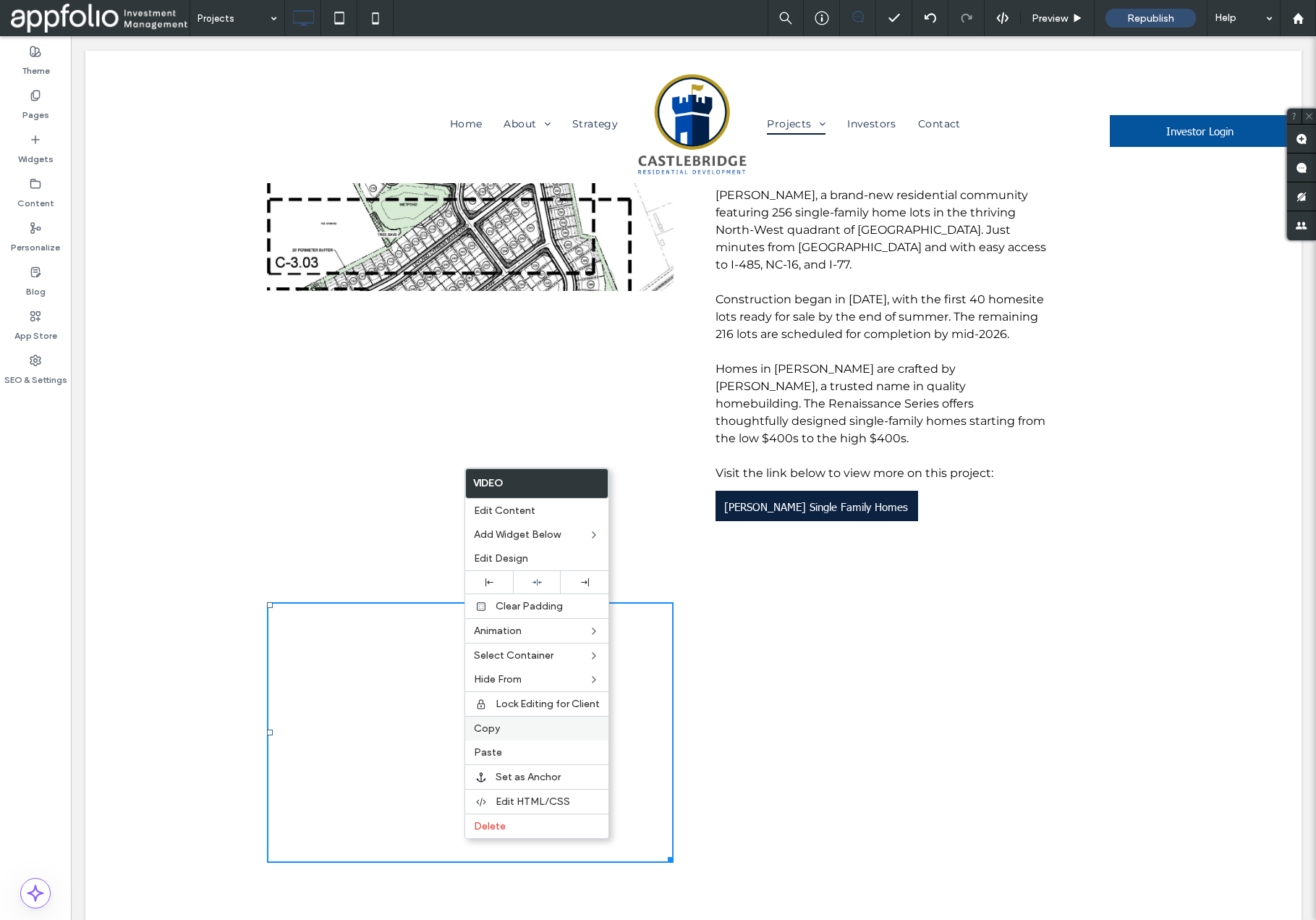
click at [509, 726] on label "Copy" at bounding box center [537, 729] width 126 height 12
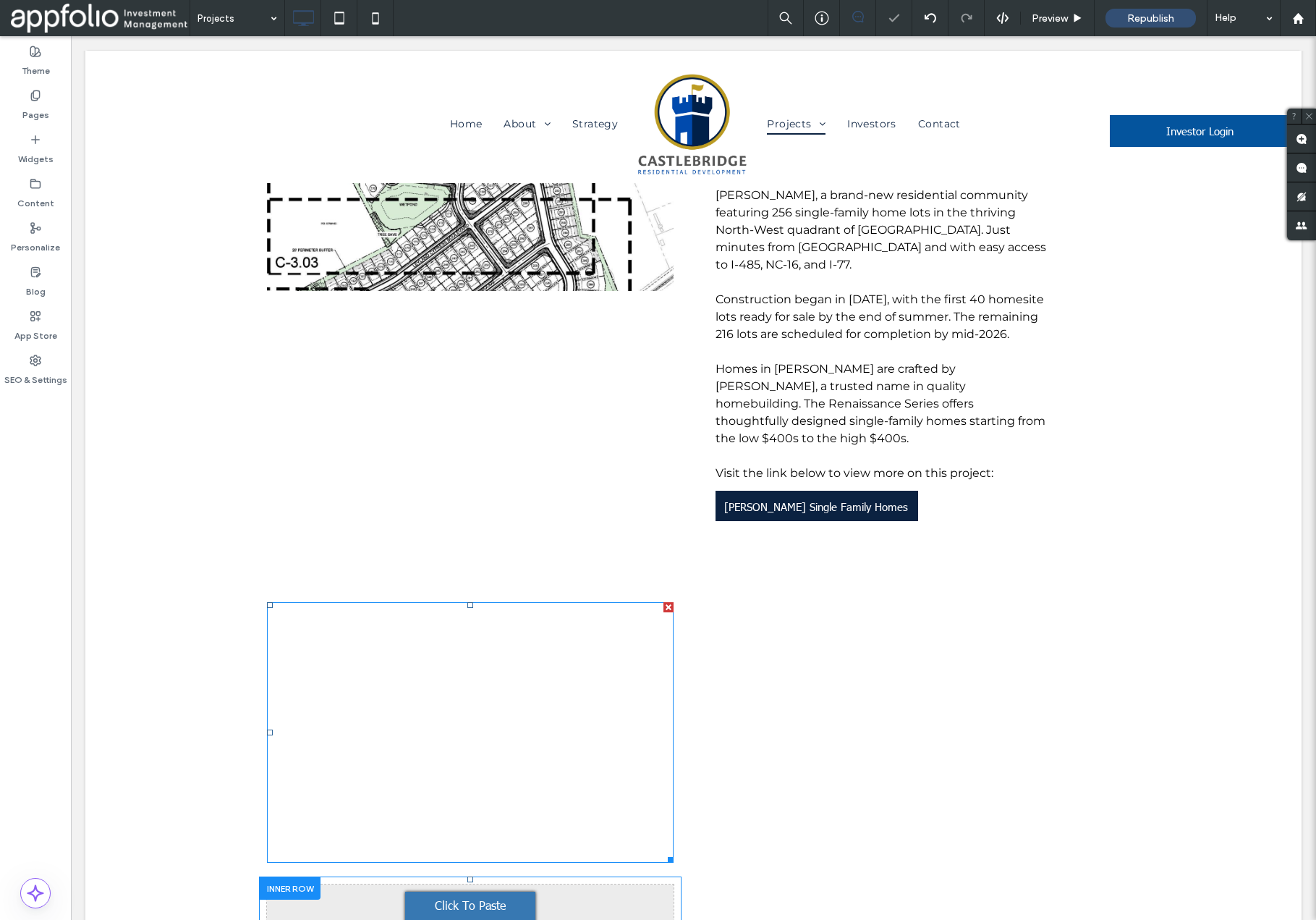
click at [441, 897] on span "Click To Paste" at bounding box center [470, 905] width 71 height 17
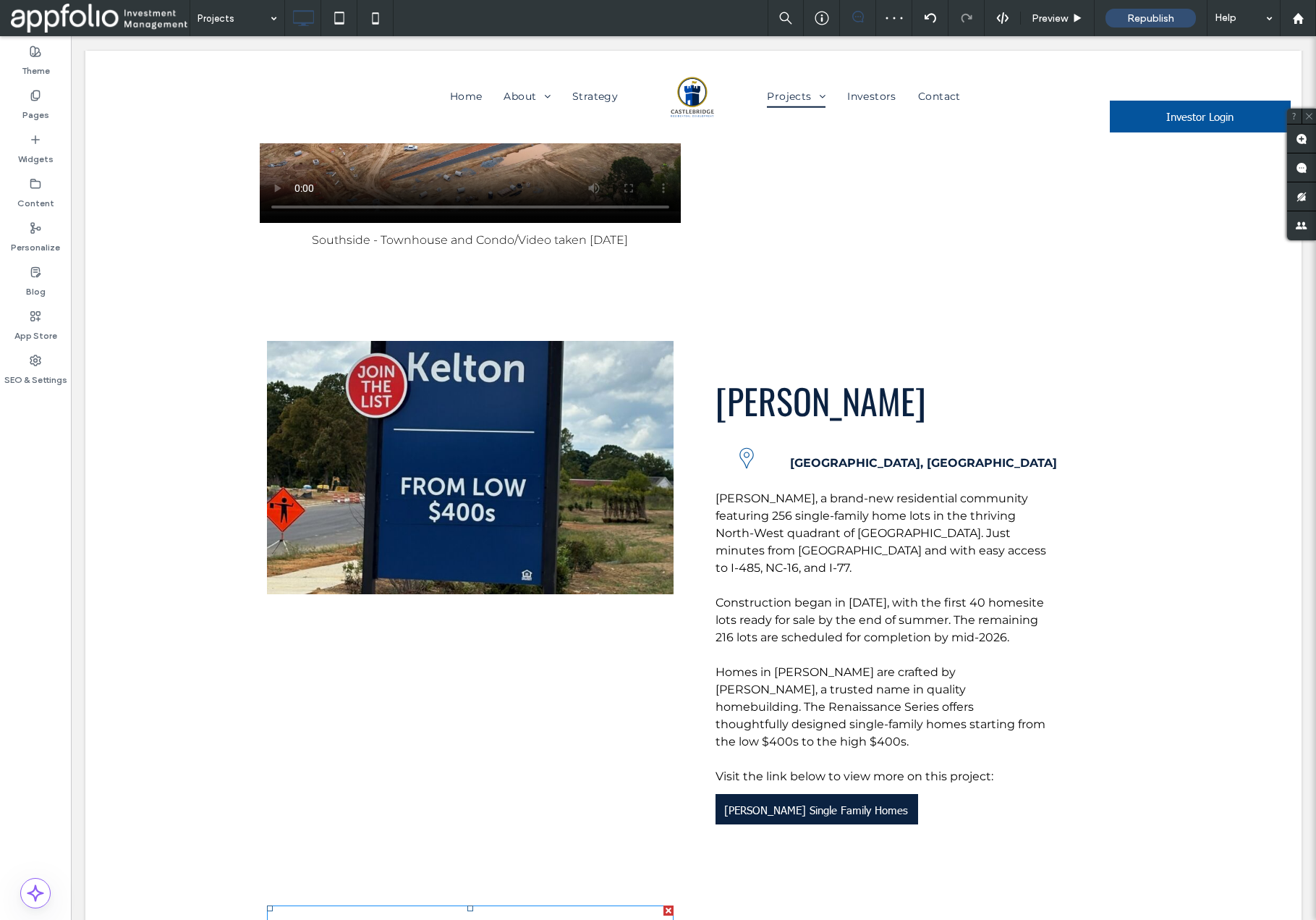
scroll to position [8112, 0]
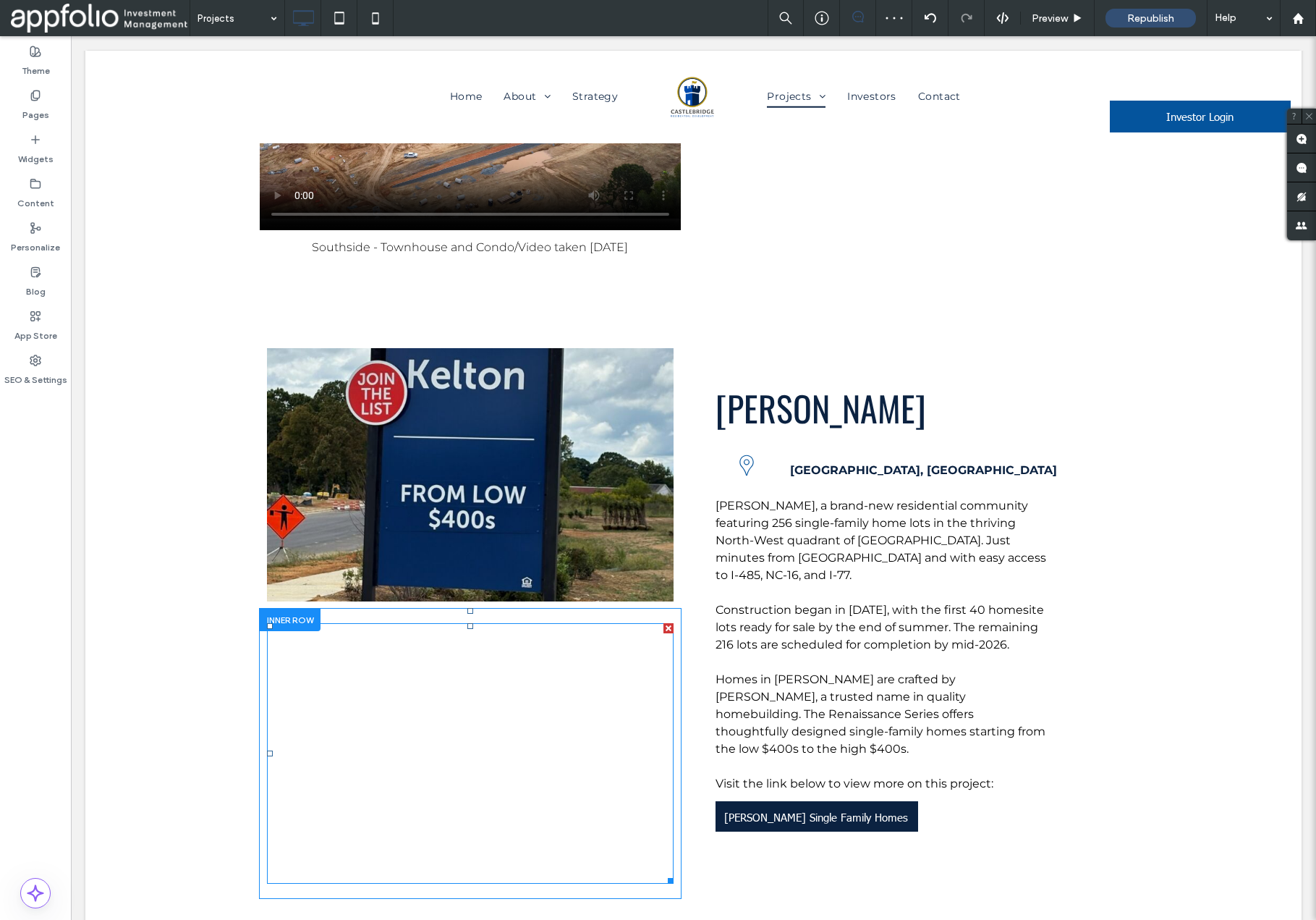
click at [525, 623] on span at bounding box center [470, 754] width 406 height 261
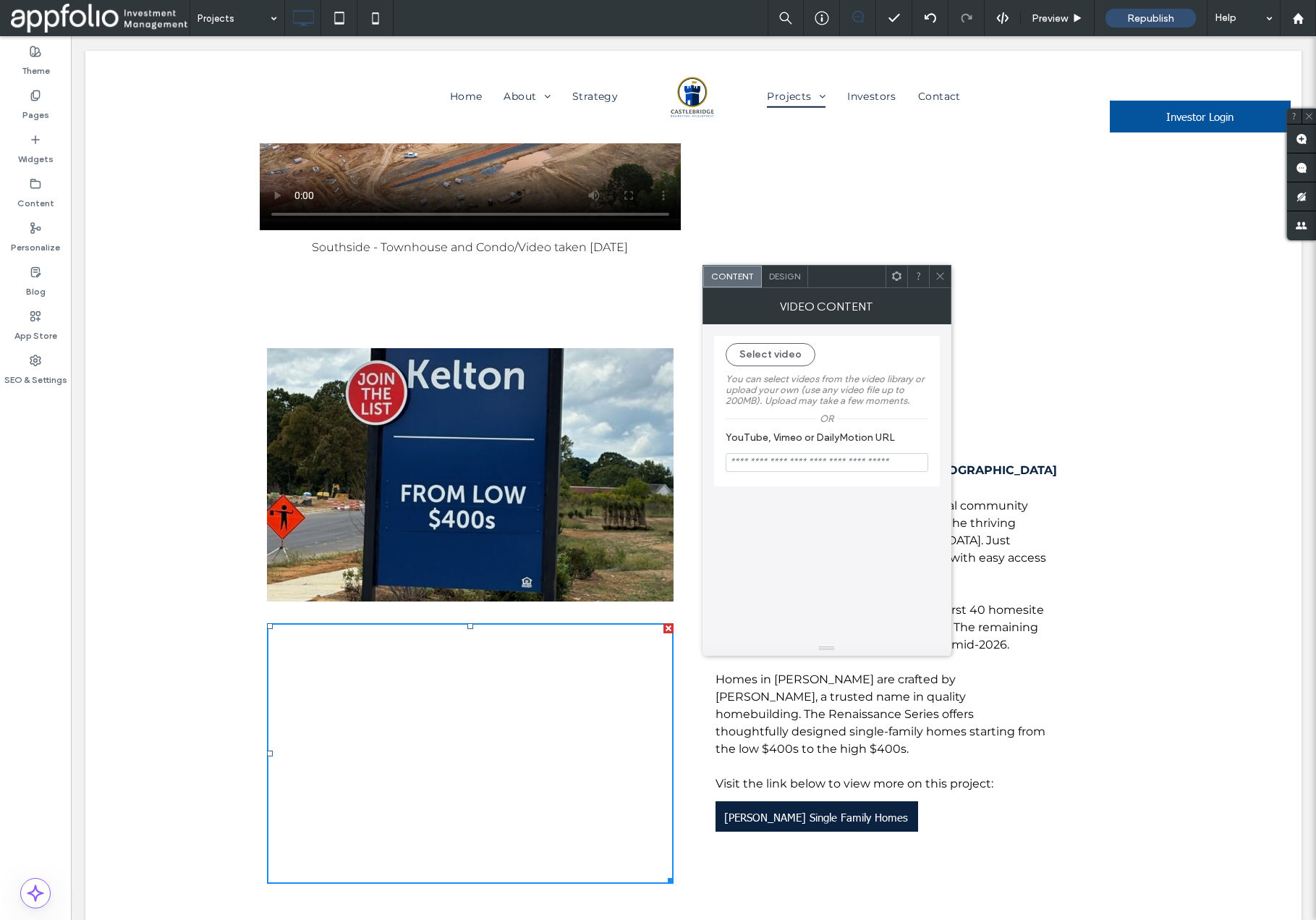
click at [937, 271] on icon at bounding box center [941, 276] width 11 height 11
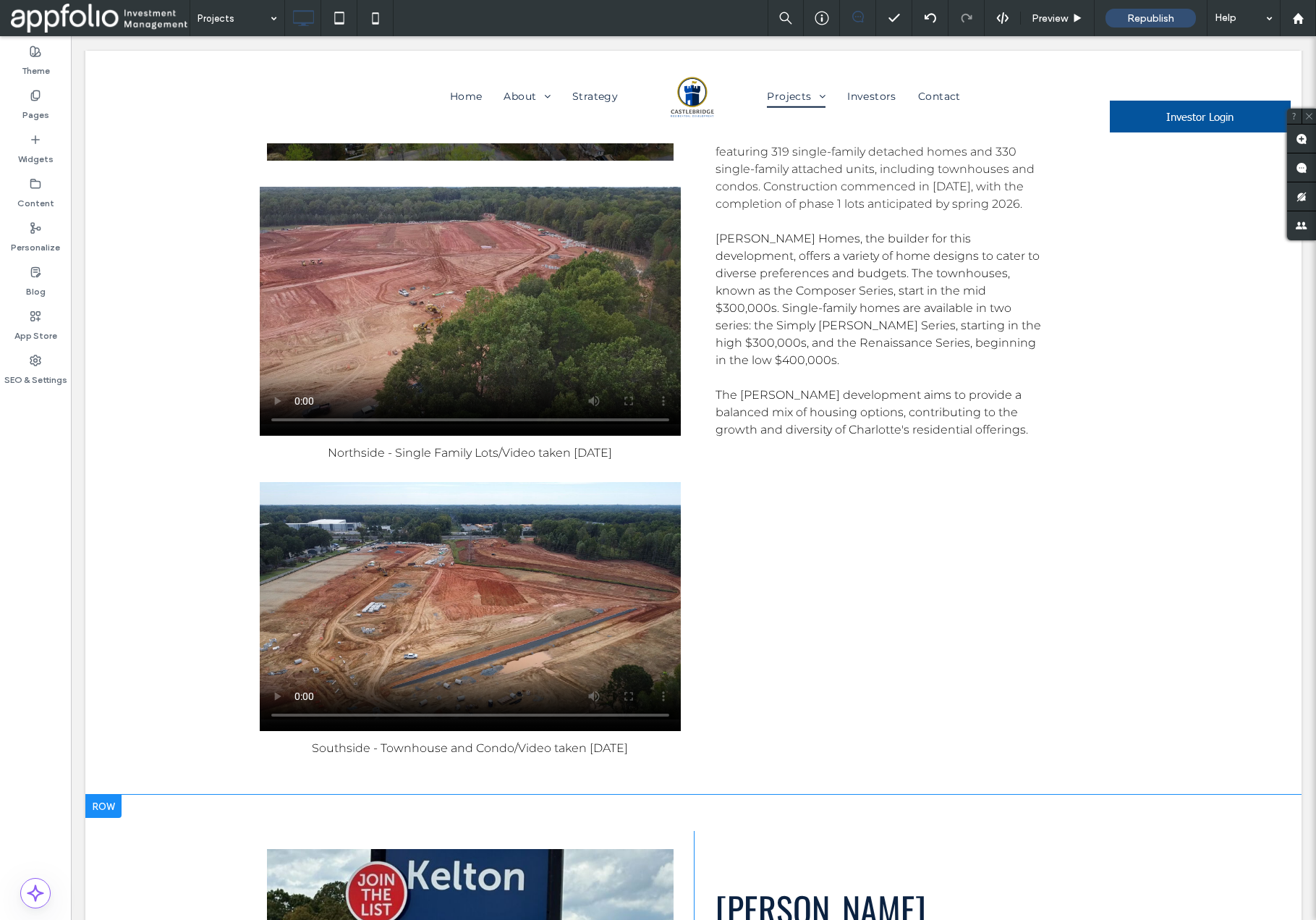
scroll to position [7603, 0]
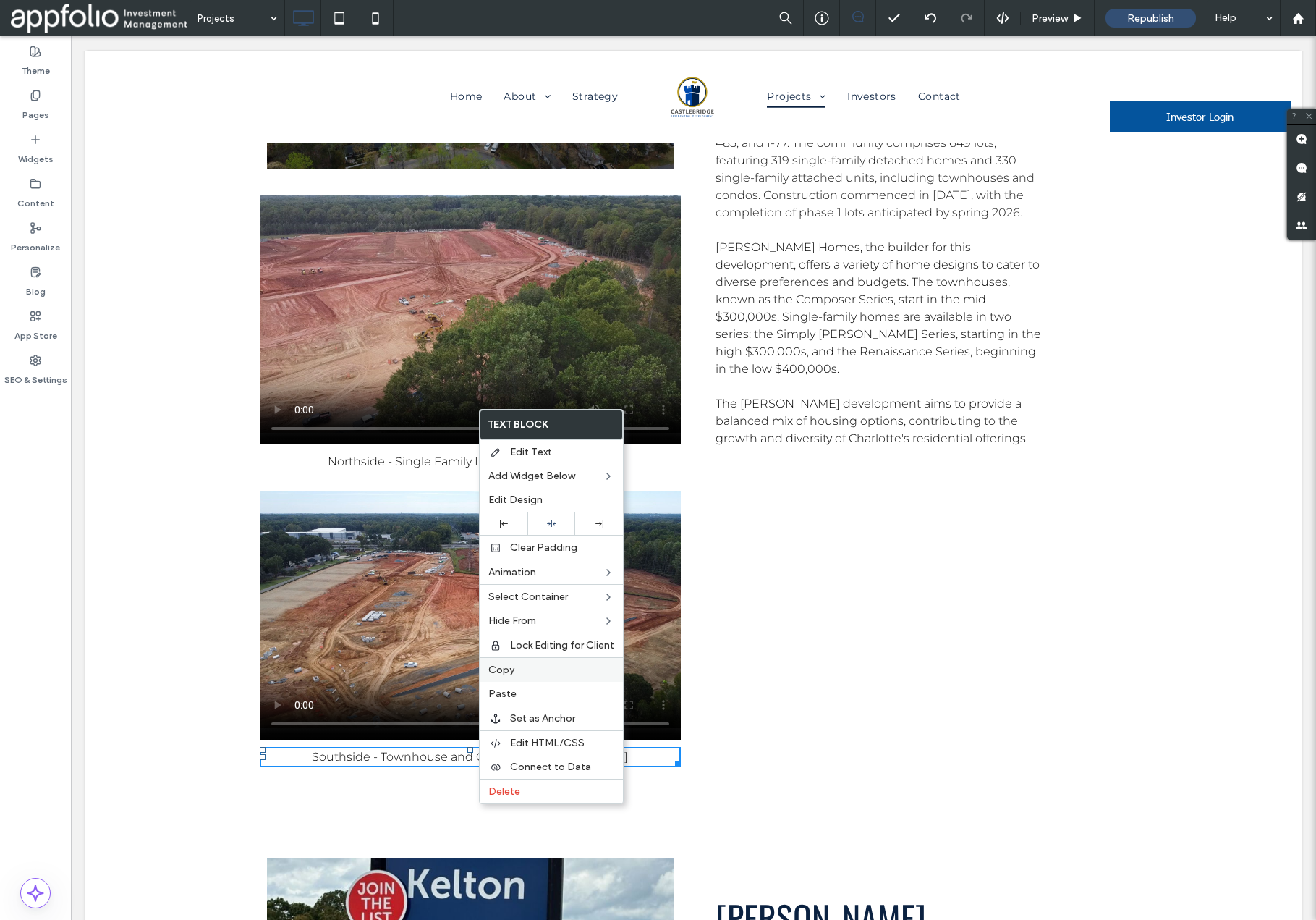
click at [534, 667] on label "Copy" at bounding box center [551, 670] width 126 height 12
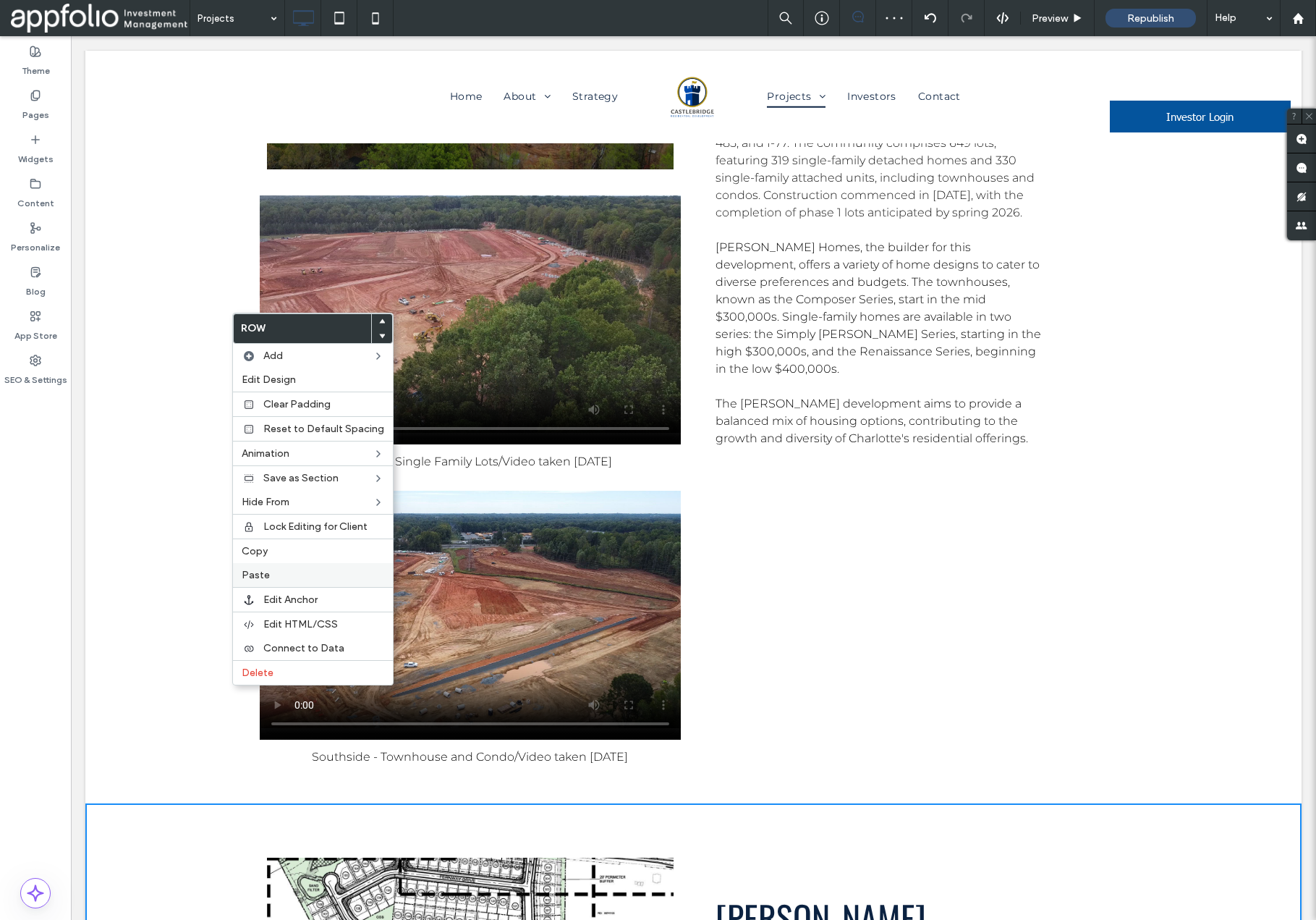
click at [264, 572] on span "Paste" at bounding box center [256, 575] width 28 height 12
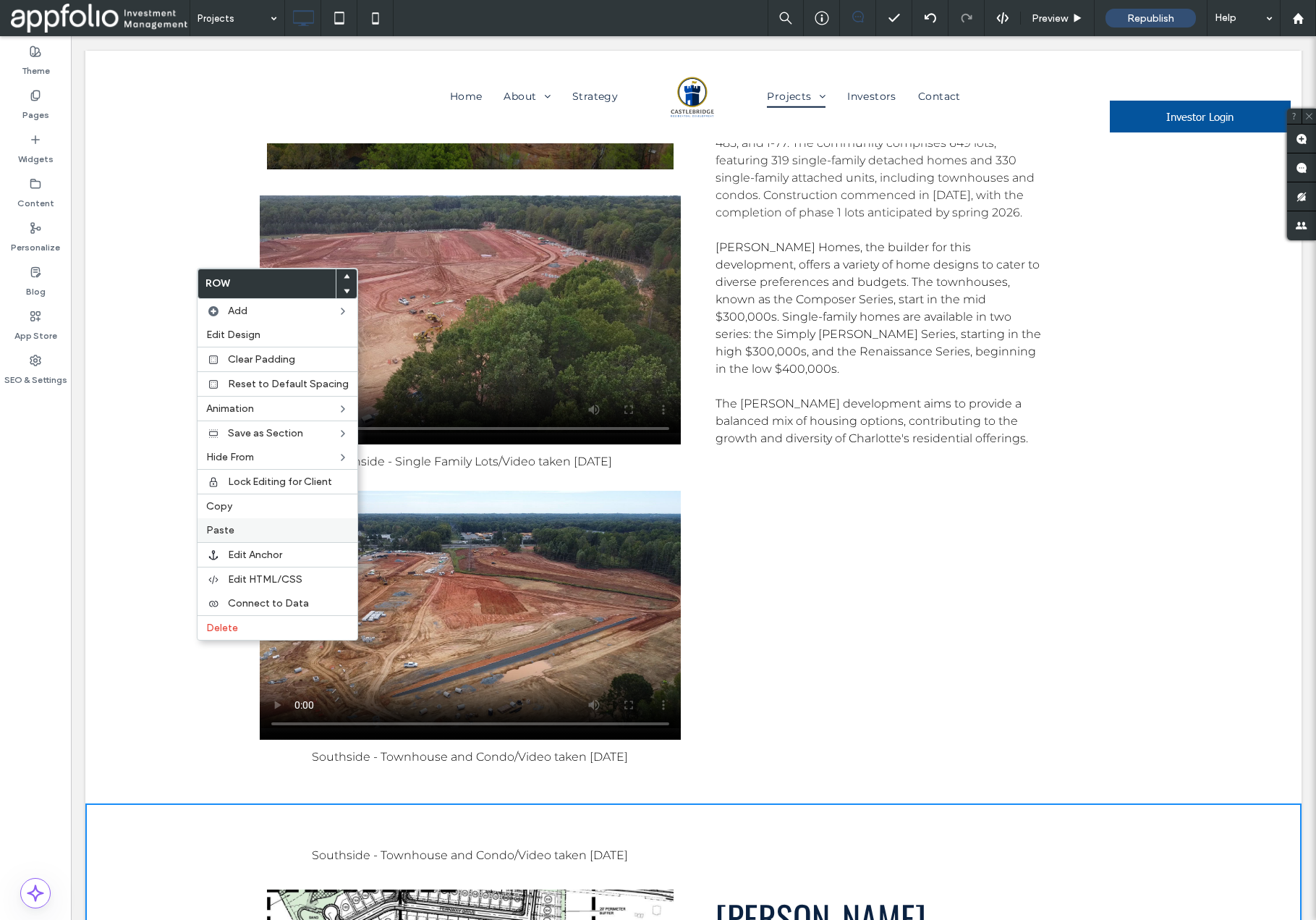
click at [222, 530] on span "Paste" at bounding box center [220, 531] width 28 height 12
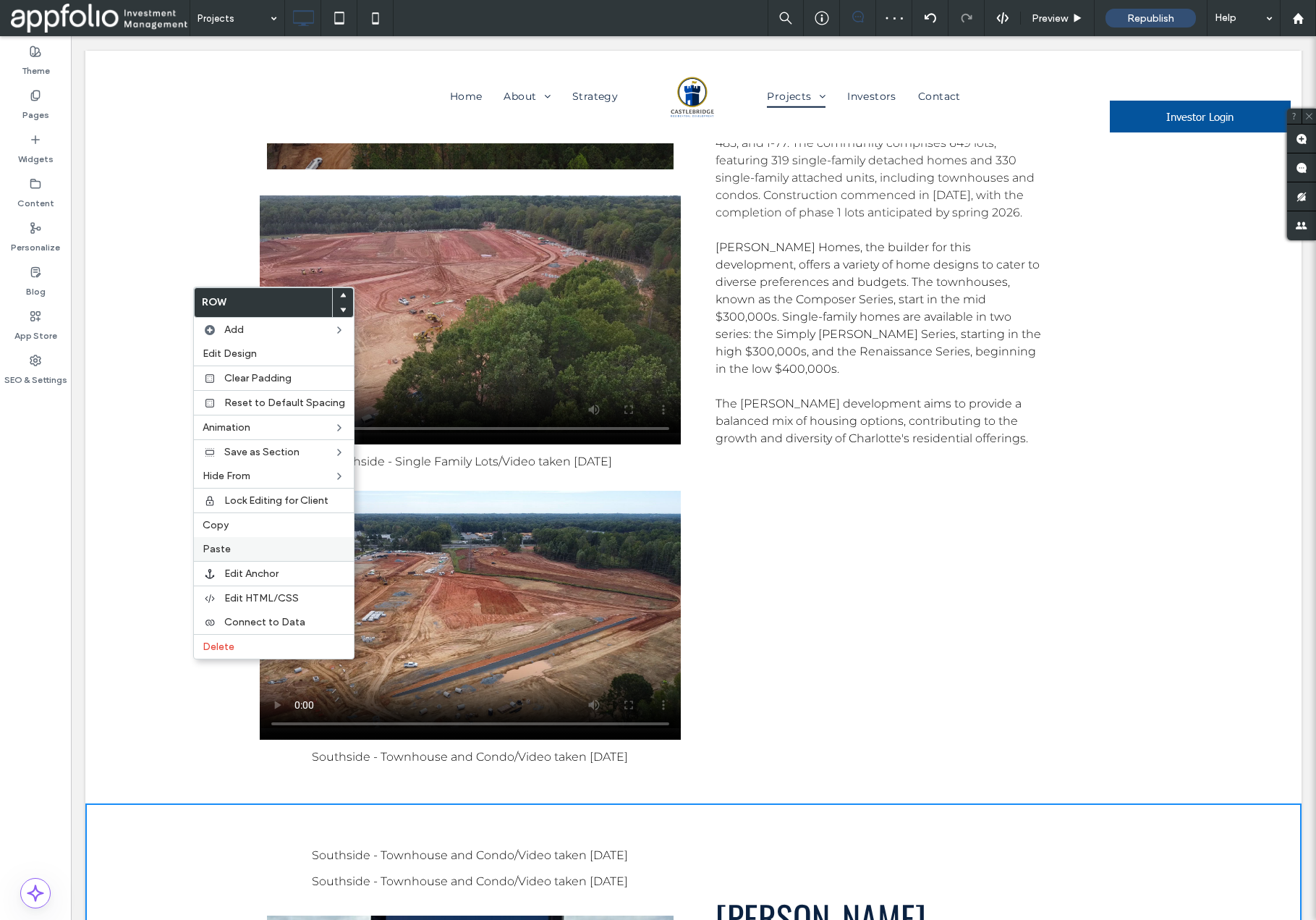
click at [225, 546] on span "Paste" at bounding box center [217, 549] width 28 height 12
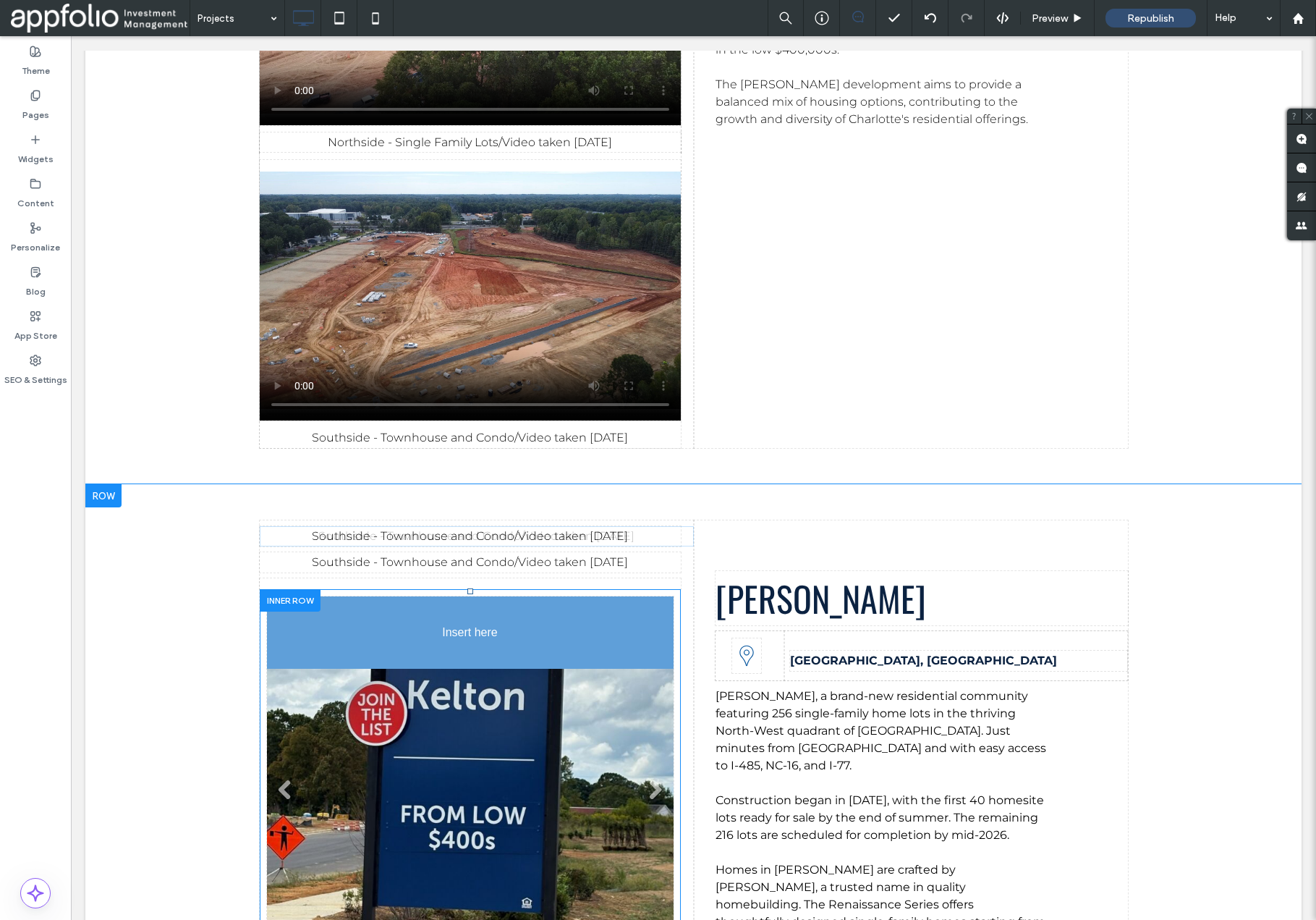
scroll to position [8027, 0]
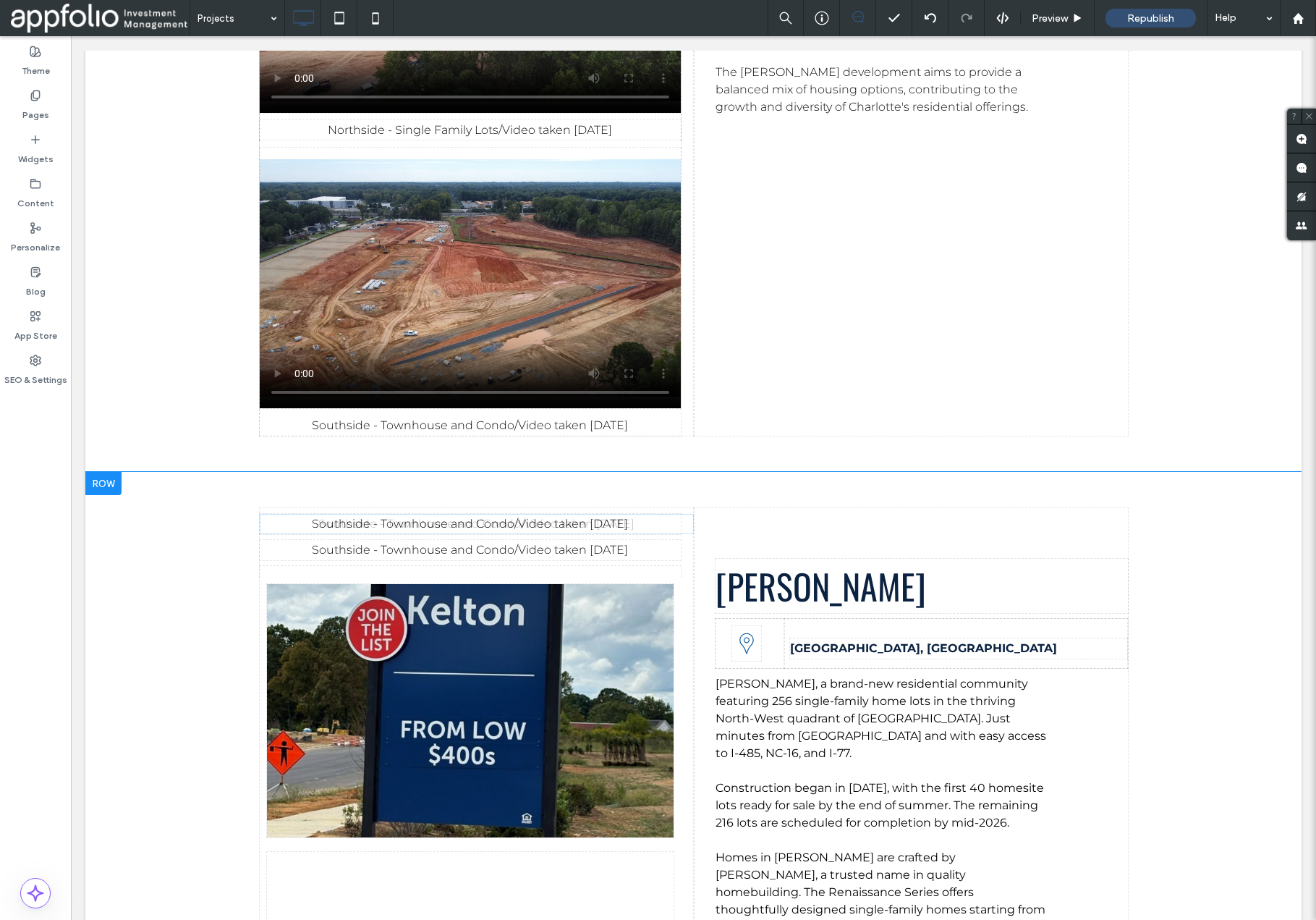
drag, startPoint x: 431, startPoint y: 293, endPoint x: 443, endPoint y: 786, distance: 493.1
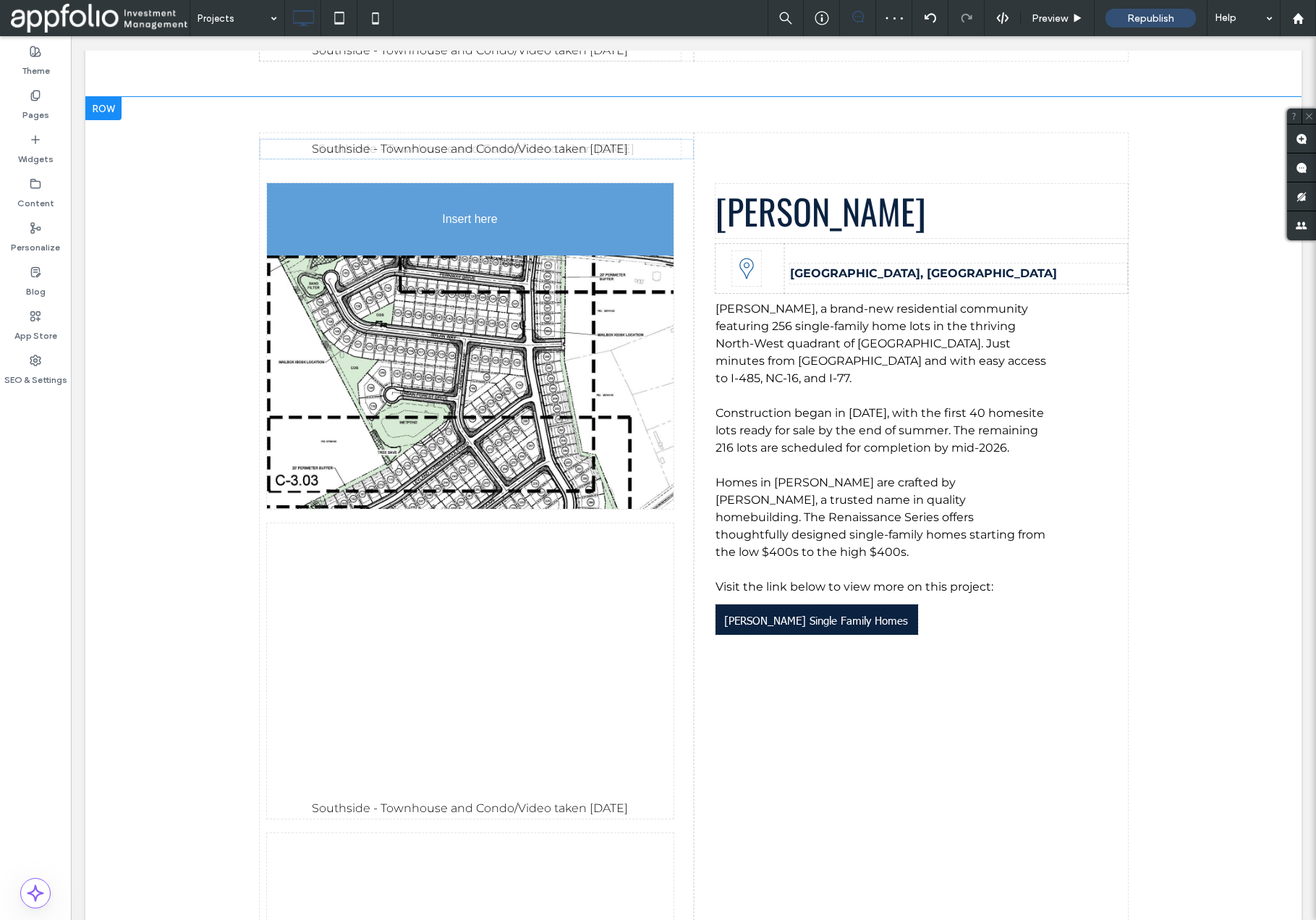
scroll to position [8330, 0]
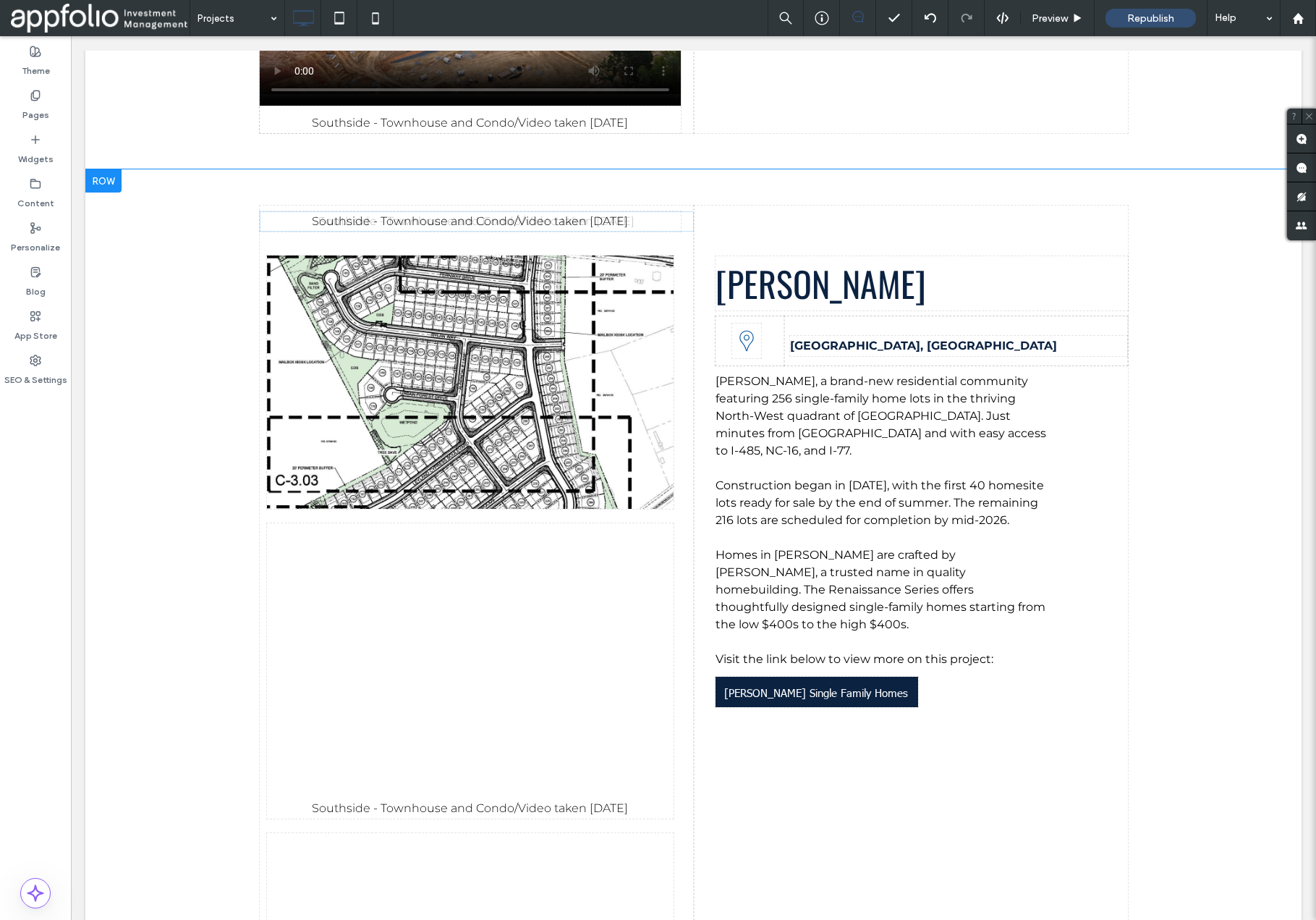
drag, startPoint x: 416, startPoint y: 310, endPoint x: 442, endPoint y: 769, distance: 459.7
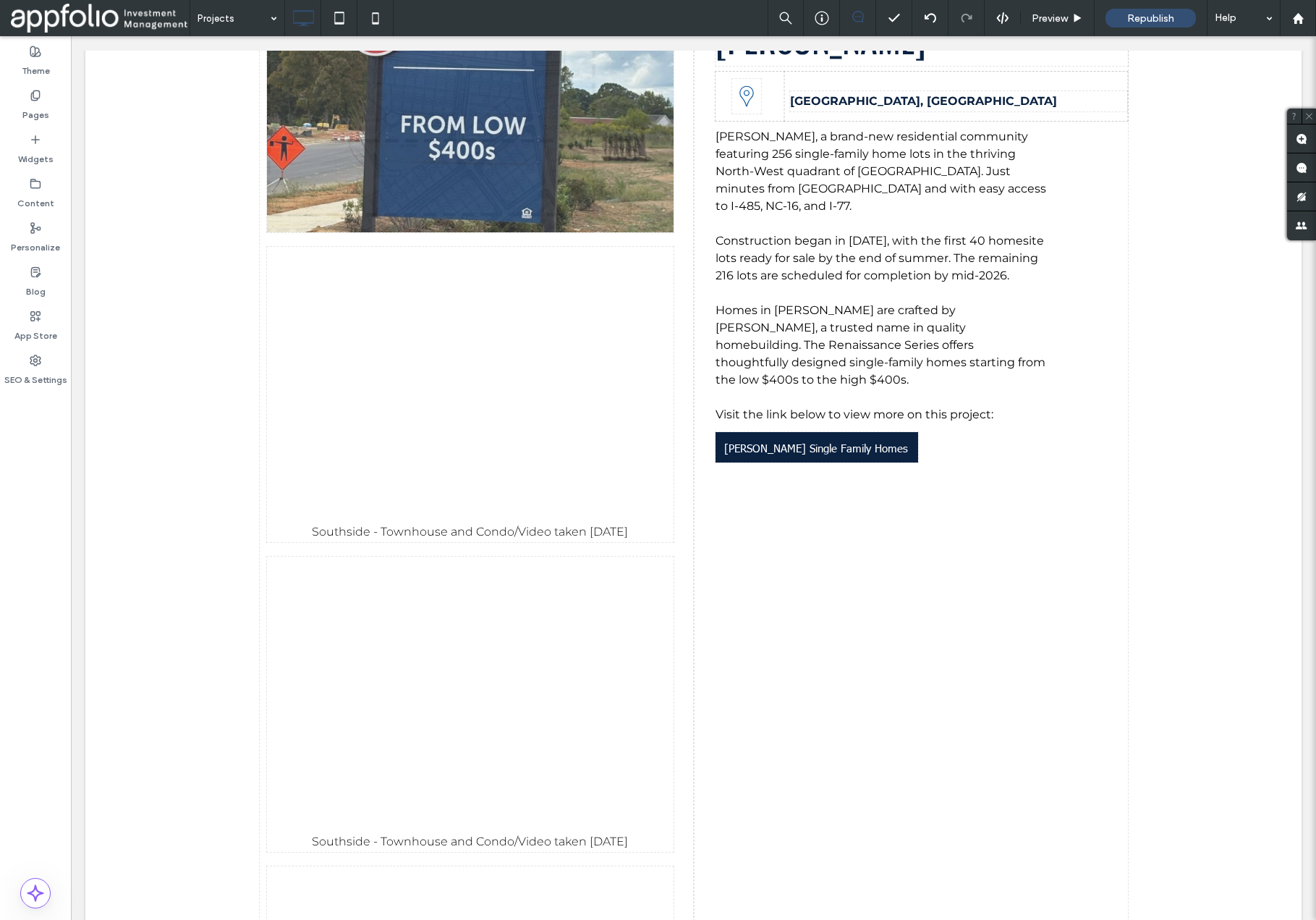
scroll to position [8576, 0]
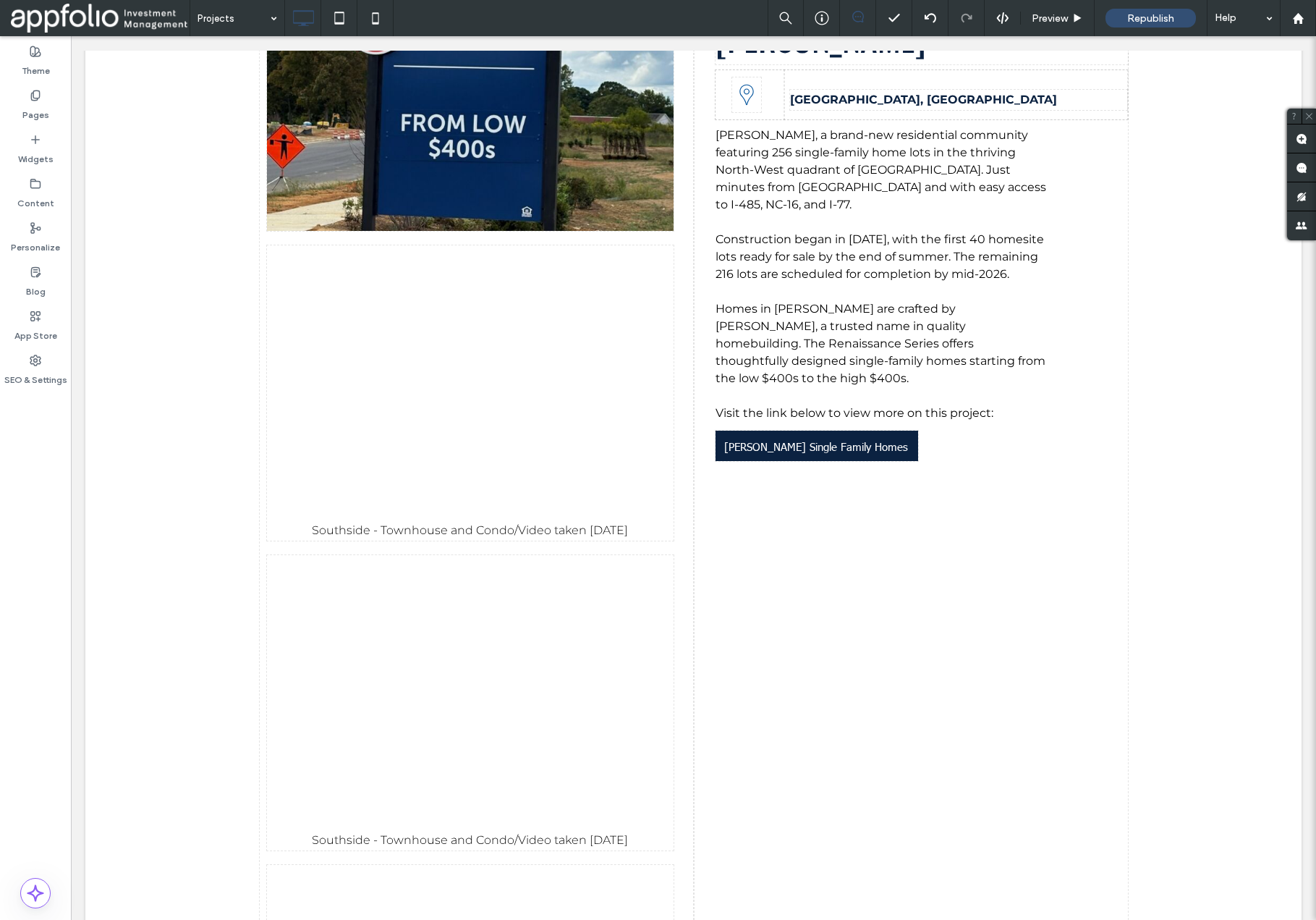
drag, startPoint x: 415, startPoint y: 365, endPoint x: 415, endPoint y: 815, distance: 450.0
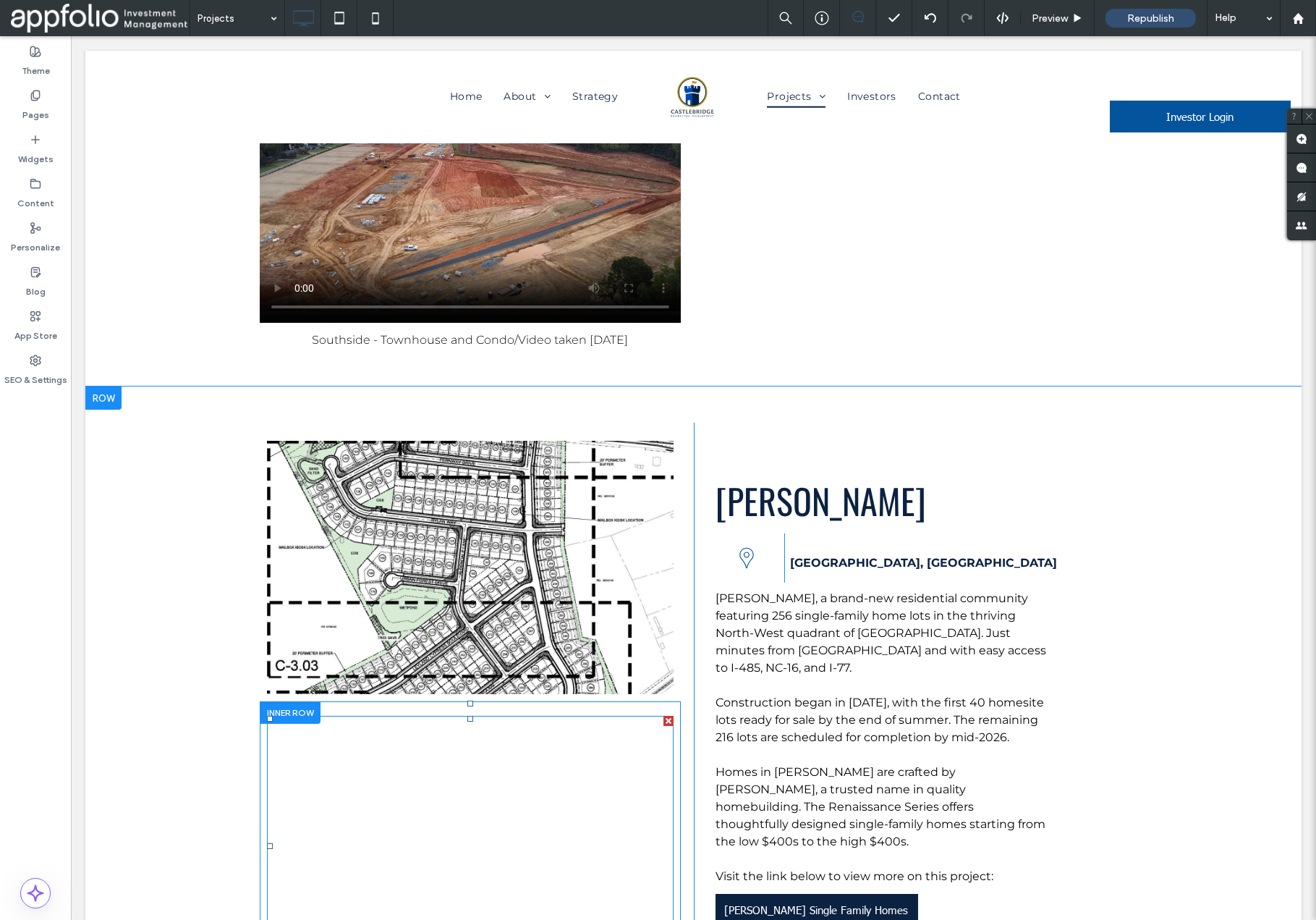
scroll to position [8005, 0]
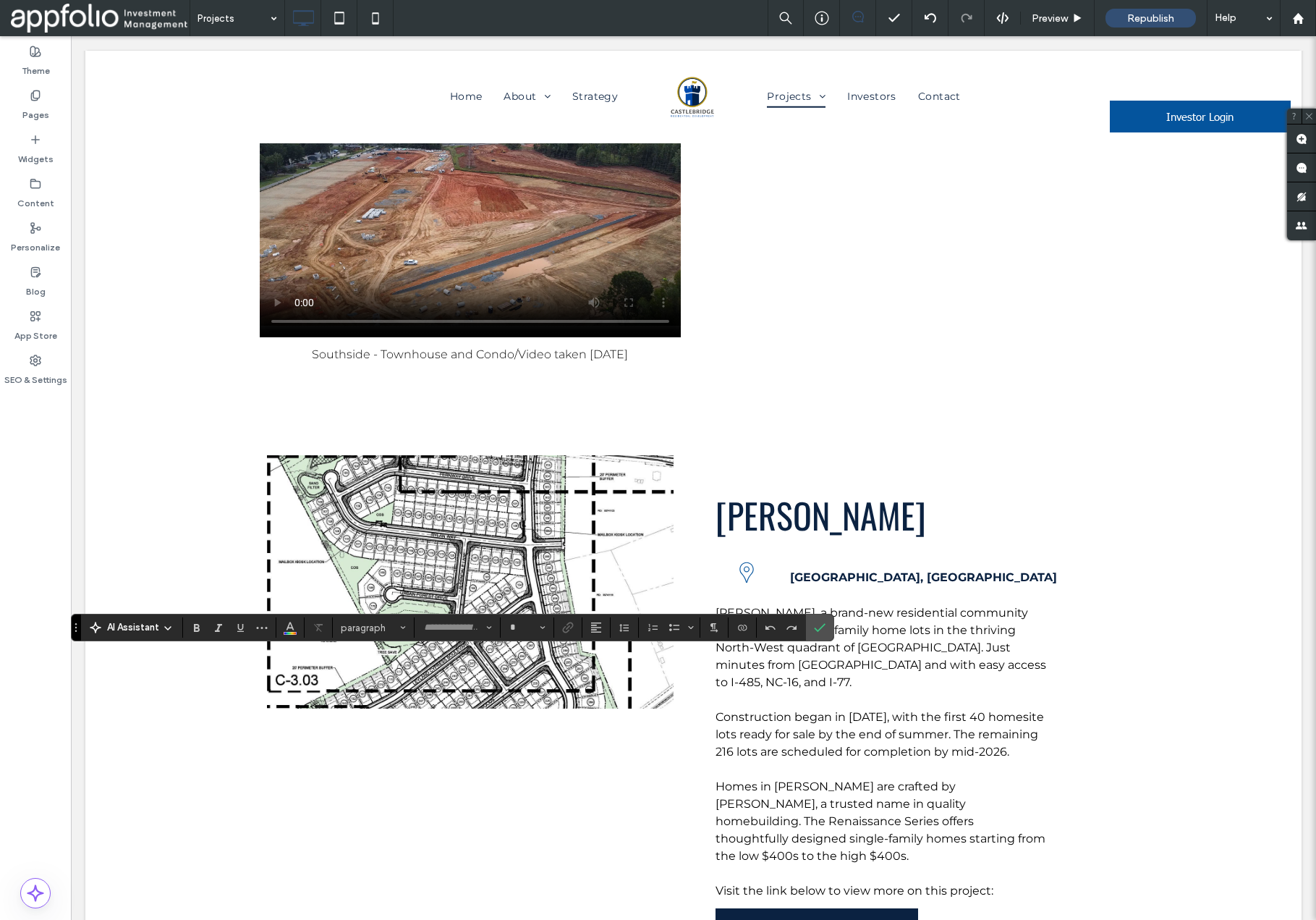
type input "**********"
type input "**"
click at [816, 633] on icon "Confirm" at bounding box center [820, 627] width 12 height 12
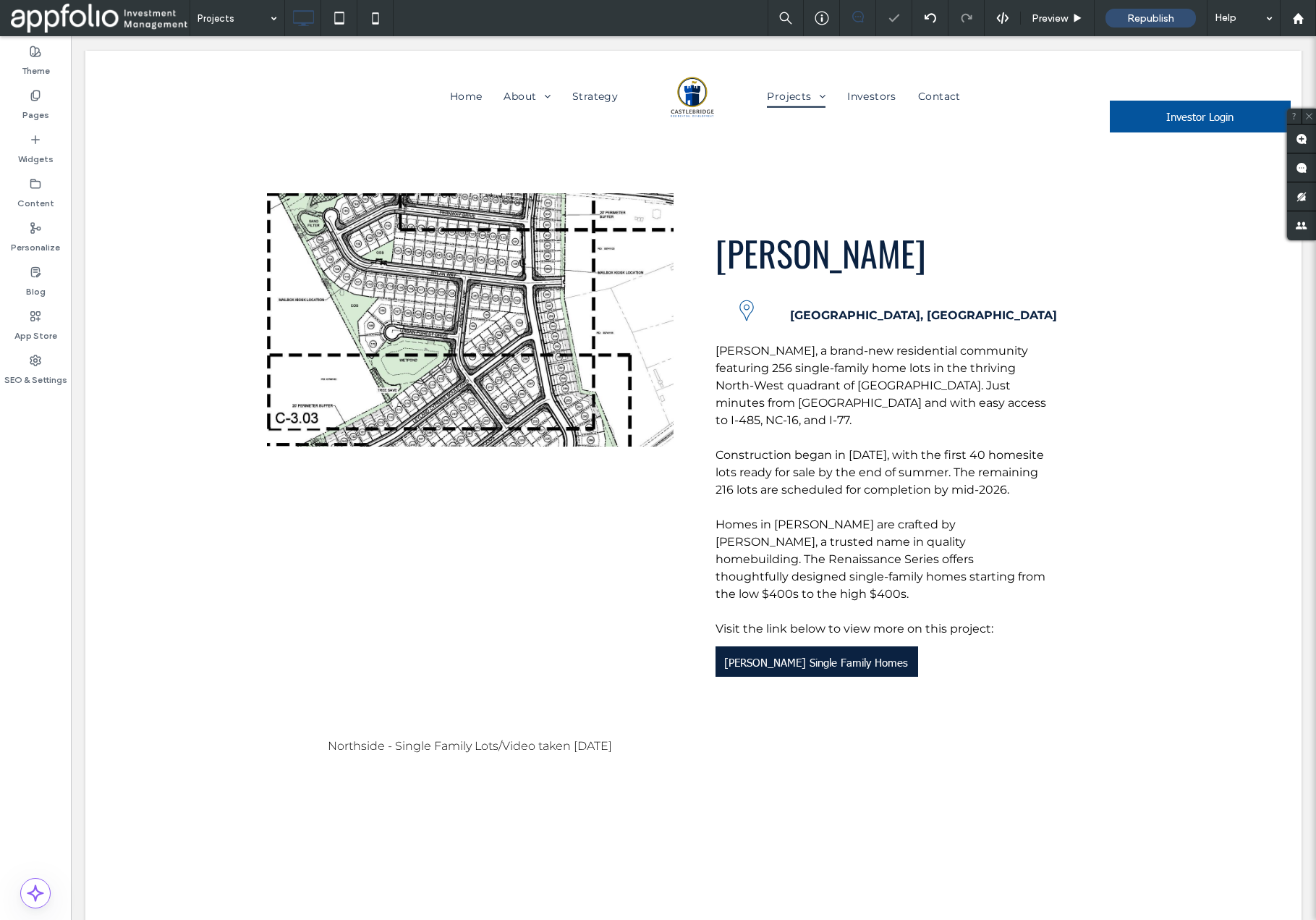
scroll to position [8325, 0]
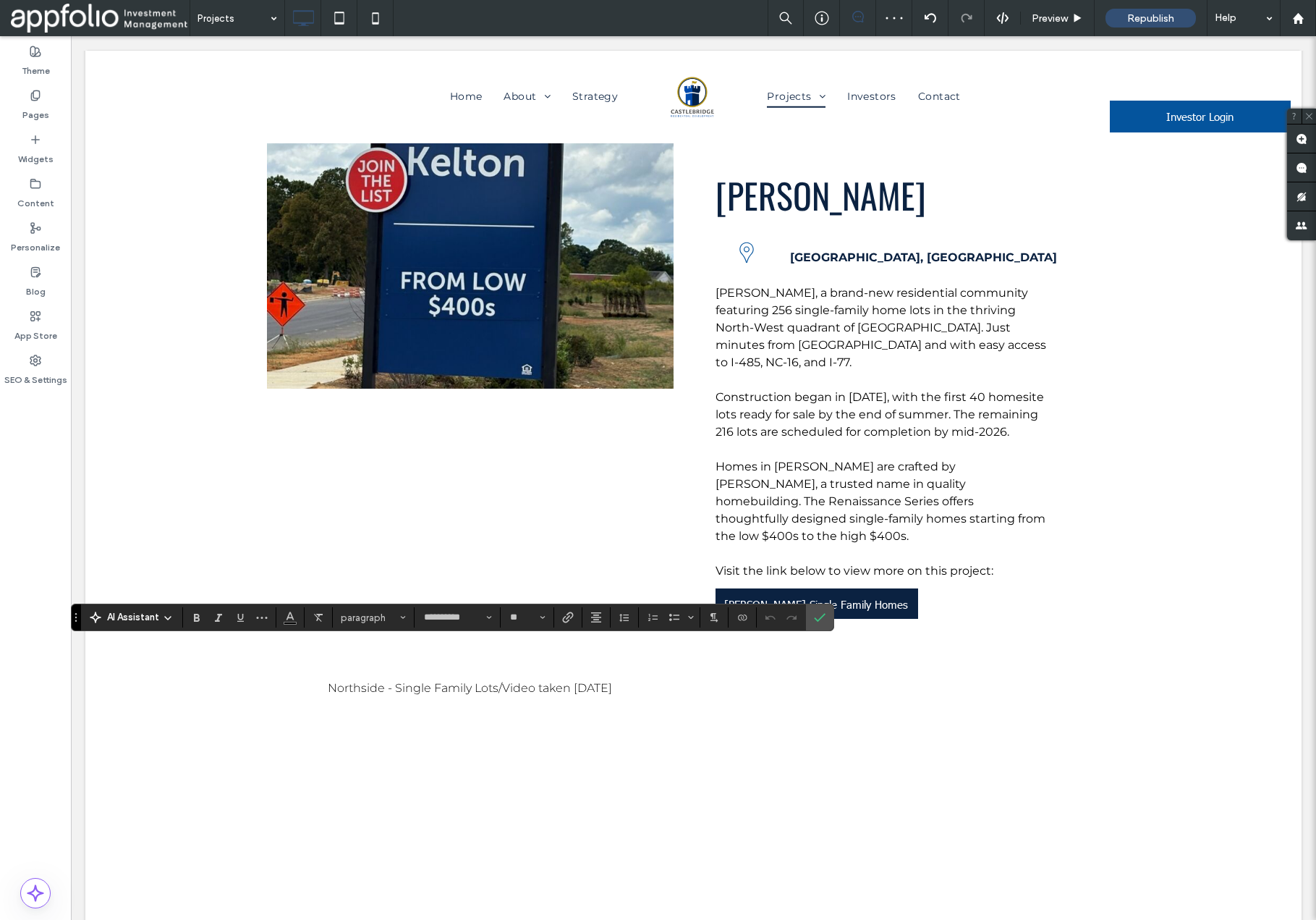
drag, startPoint x: 372, startPoint y: 654, endPoint x: 501, endPoint y: 655, distance: 129.0
click at [826, 616] on label "Confirm" at bounding box center [820, 617] width 22 height 26
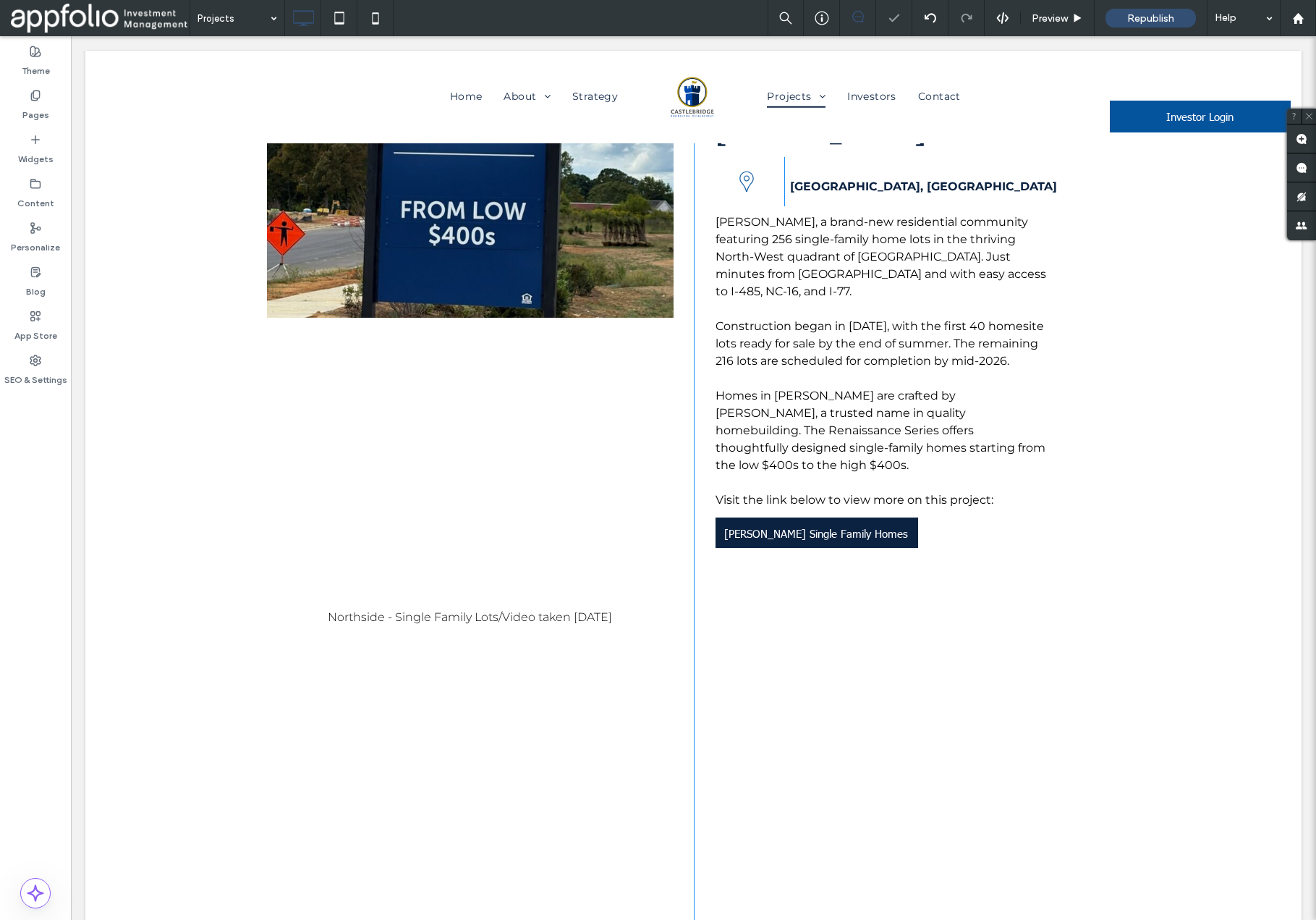
scroll to position [8452, 0]
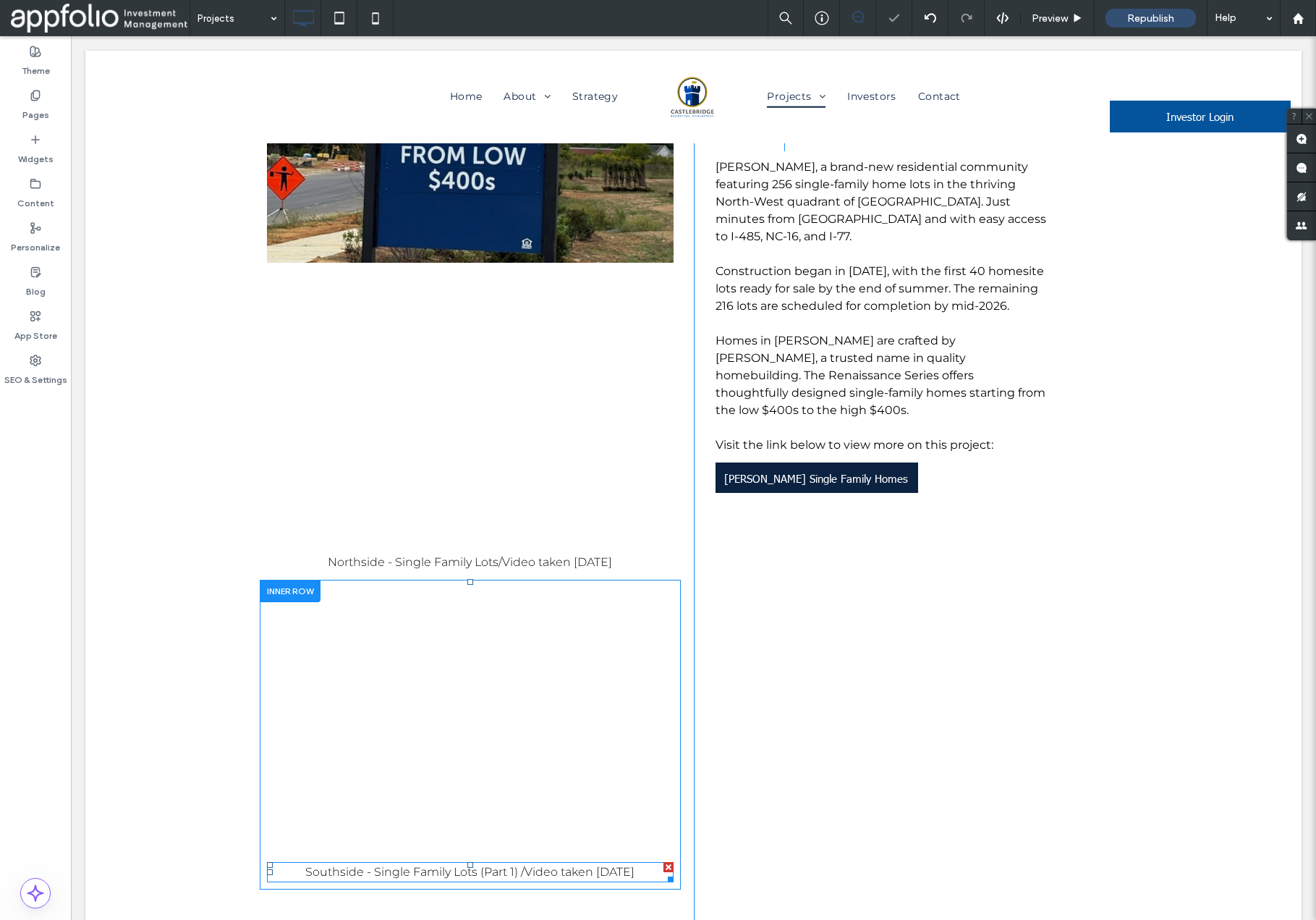
click at [551, 865] on span "Southside - Single Family Lots (Part 1) /Video taken 10/01/2025" at bounding box center [470, 872] width 329 height 14
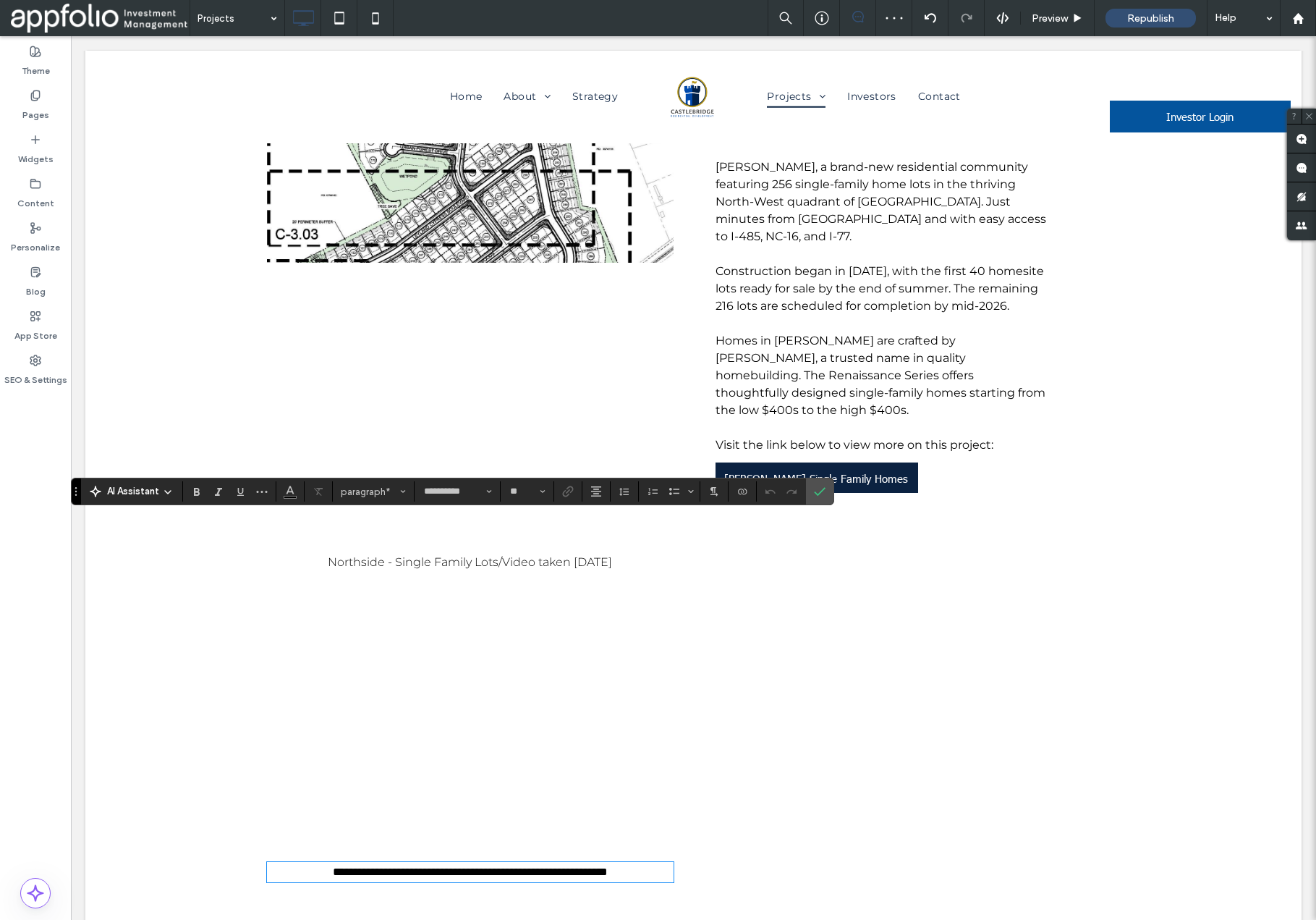
click at [551, 866] on span "**********" at bounding box center [470, 872] width 275 height 11
click at [608, 866] on span "**********" at bounding box center [470, 872] width 275 height 11
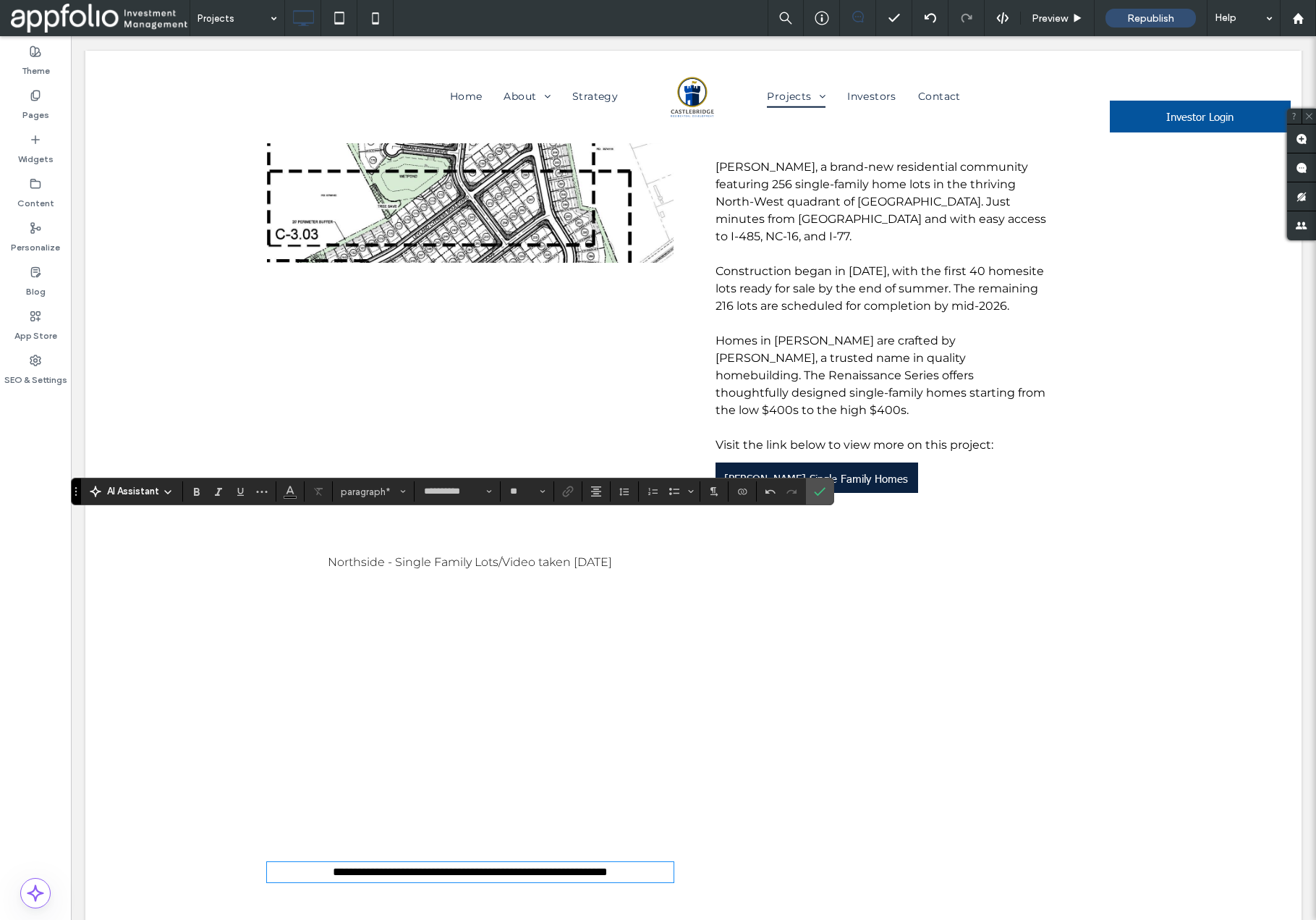
click at [608, 866] on span "**********" at bounding box center [470, 872] width 275 height 11
copy span "**********"
click at [835, 493] on div "Miranda Reedy Creek Google Location Click To Paste Charlotte, NC Click To Paste…" at bounding box center [911, 595] width 435 height 1208
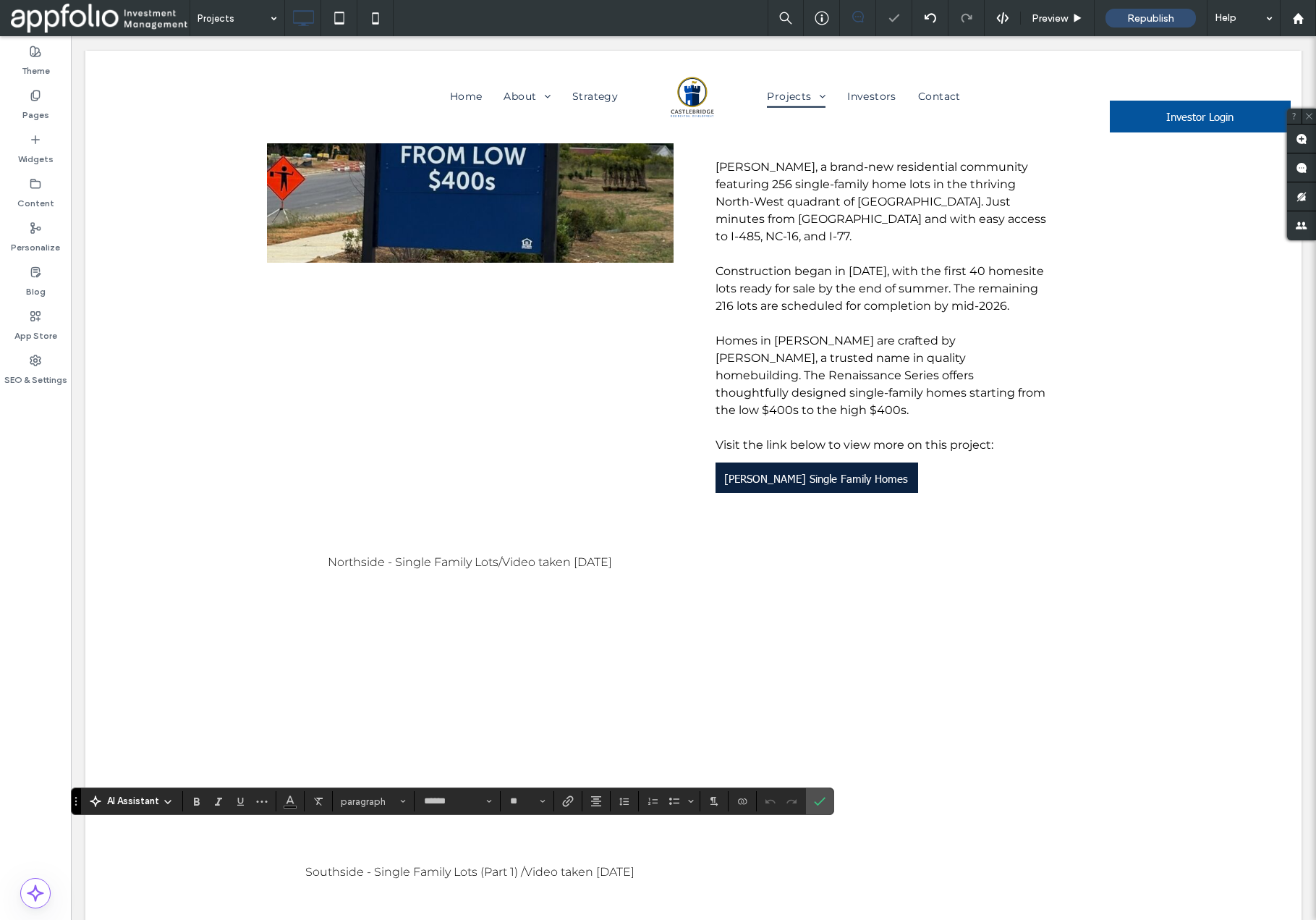
scroll to position [0, 0]
type input "**********"
click at [821, 797] on icon "Confirm" at bounding box center [820, 801] width 12 height 12
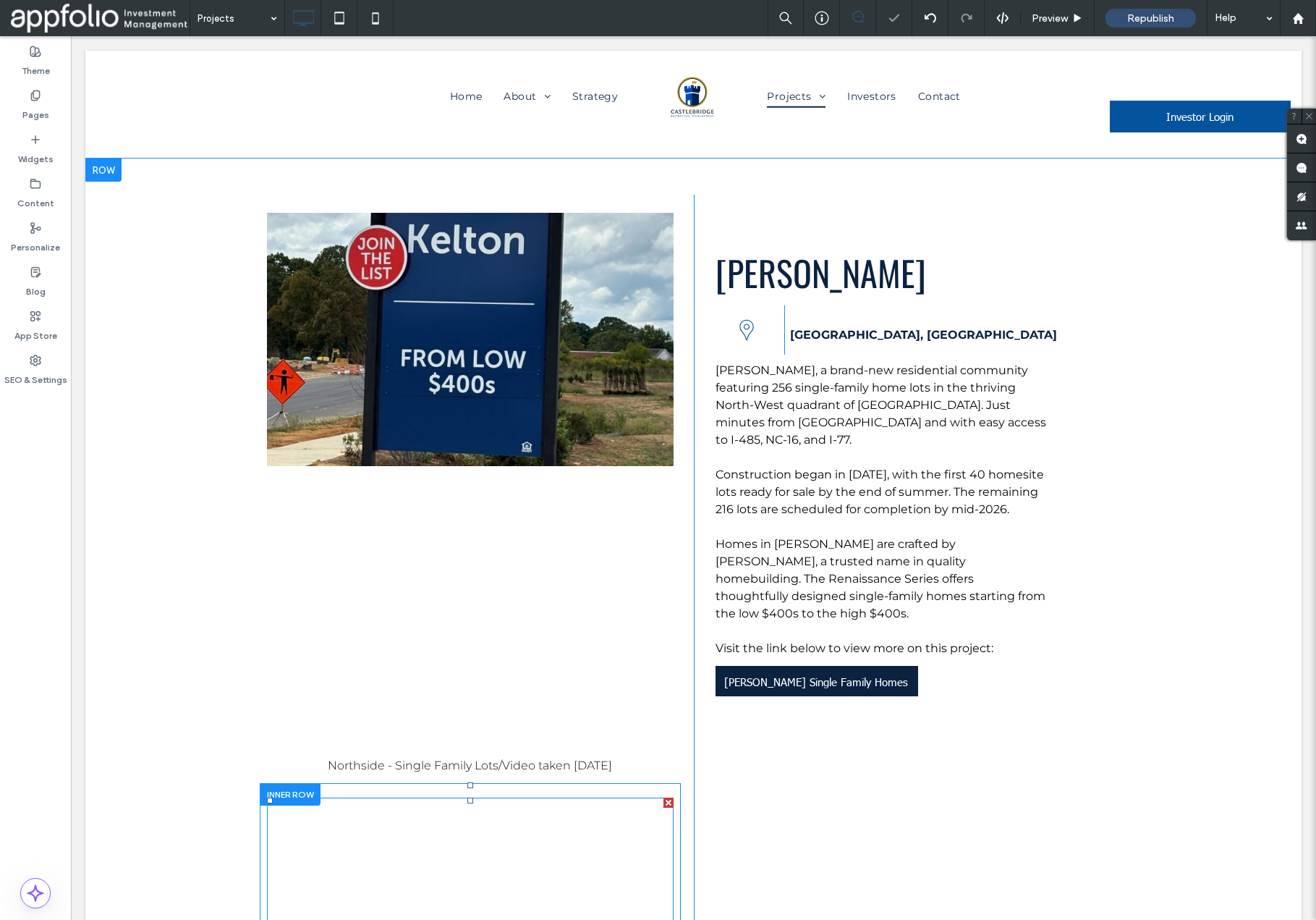
scroll to position [8221, 0]
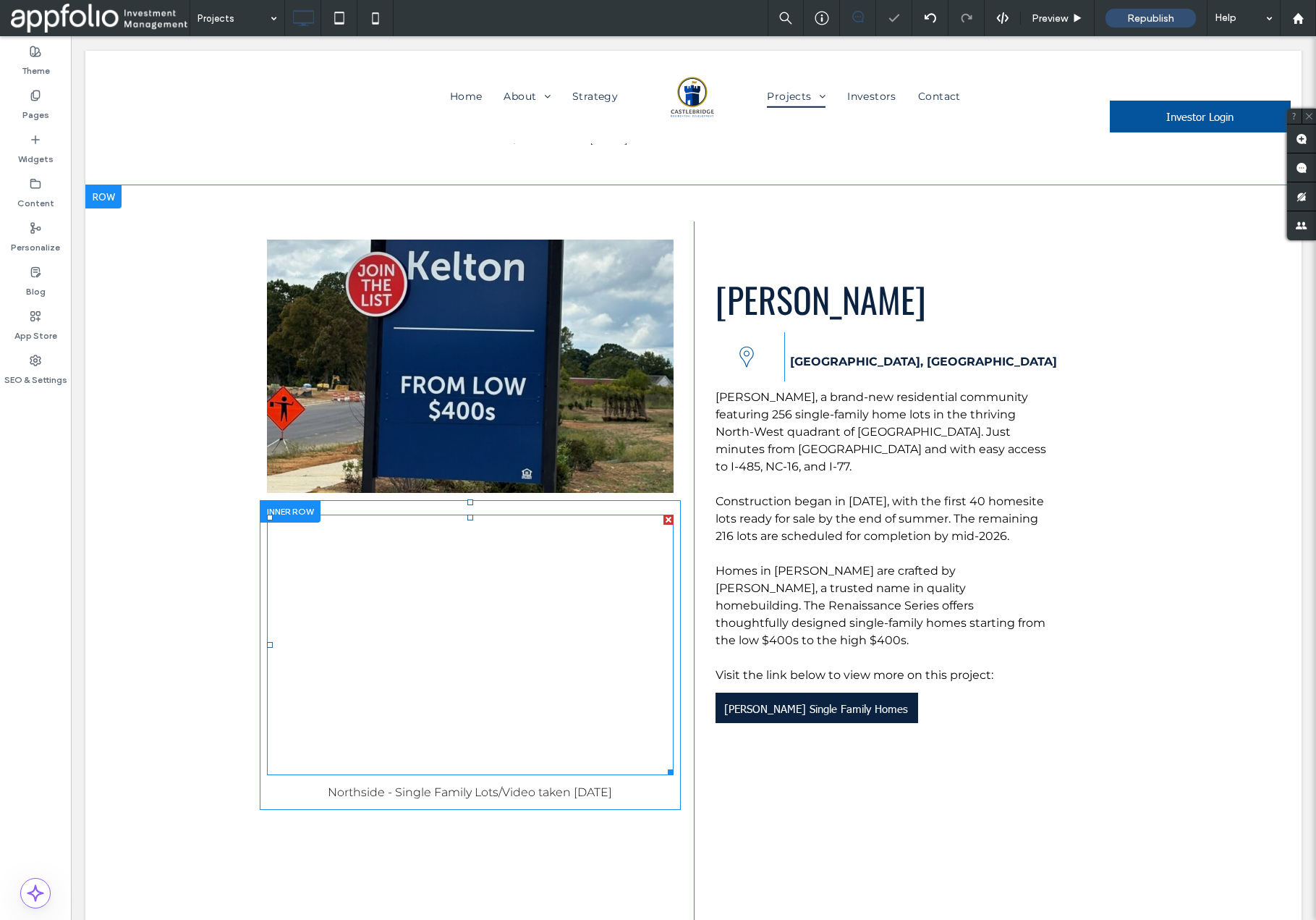
click at [450, 515] on span at bounding box center [470, 645] width 406 height 261
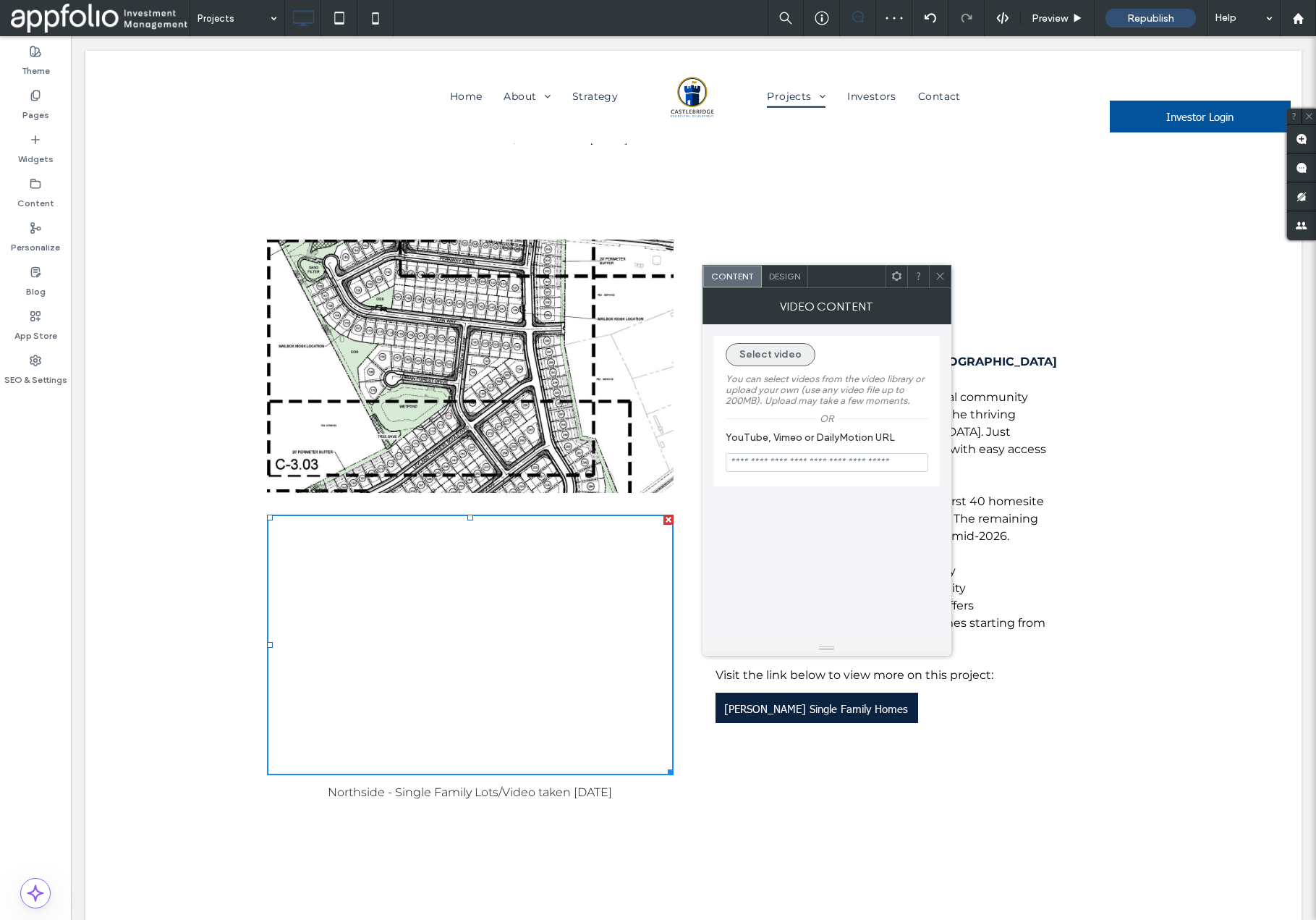
click at [758, 358] on button "Select video" at bounding box center [770, 355] width 90 height 23
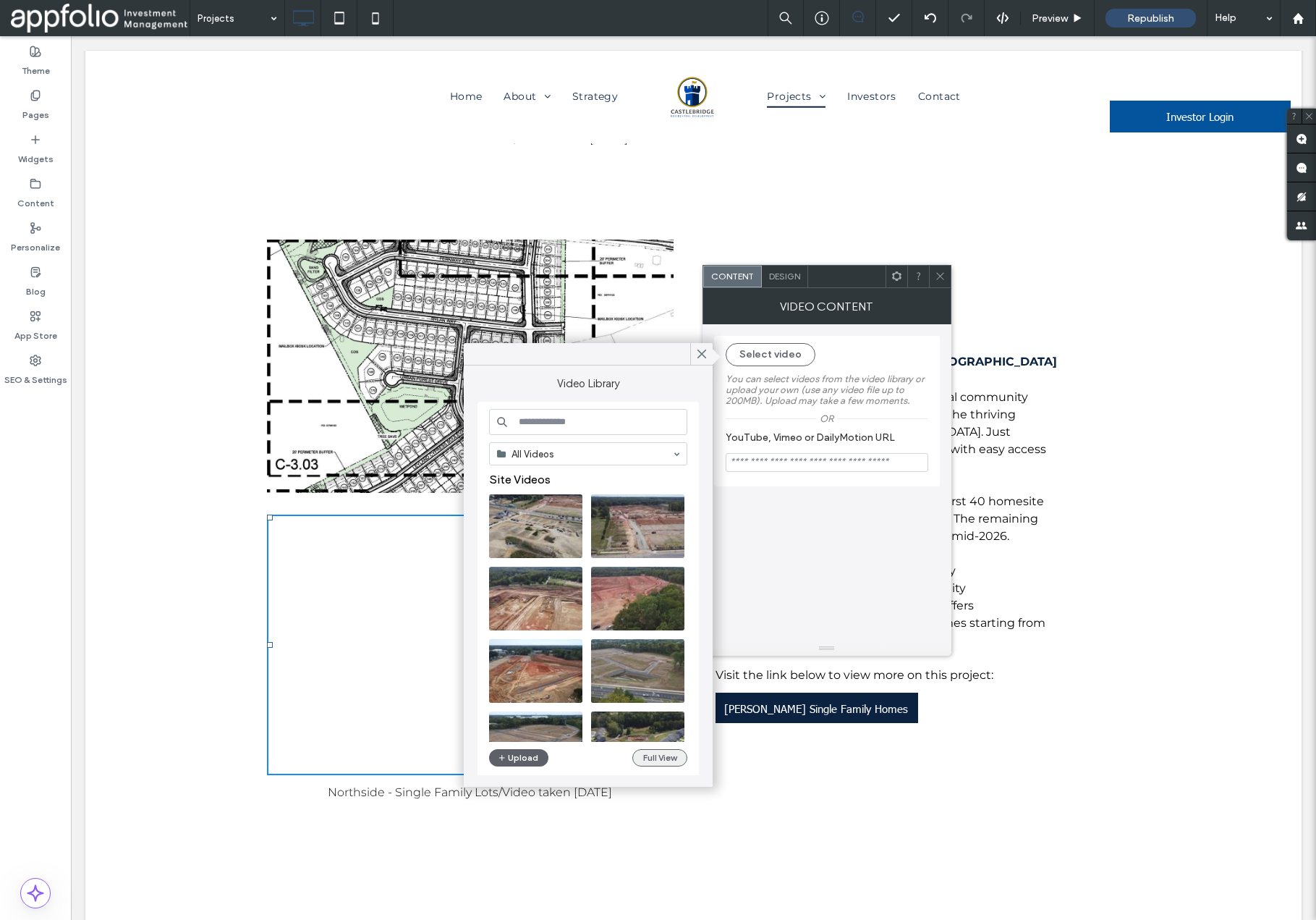
click at [641, 761] on button "Full View" at bounding box center [660, 758] width 55 height 17
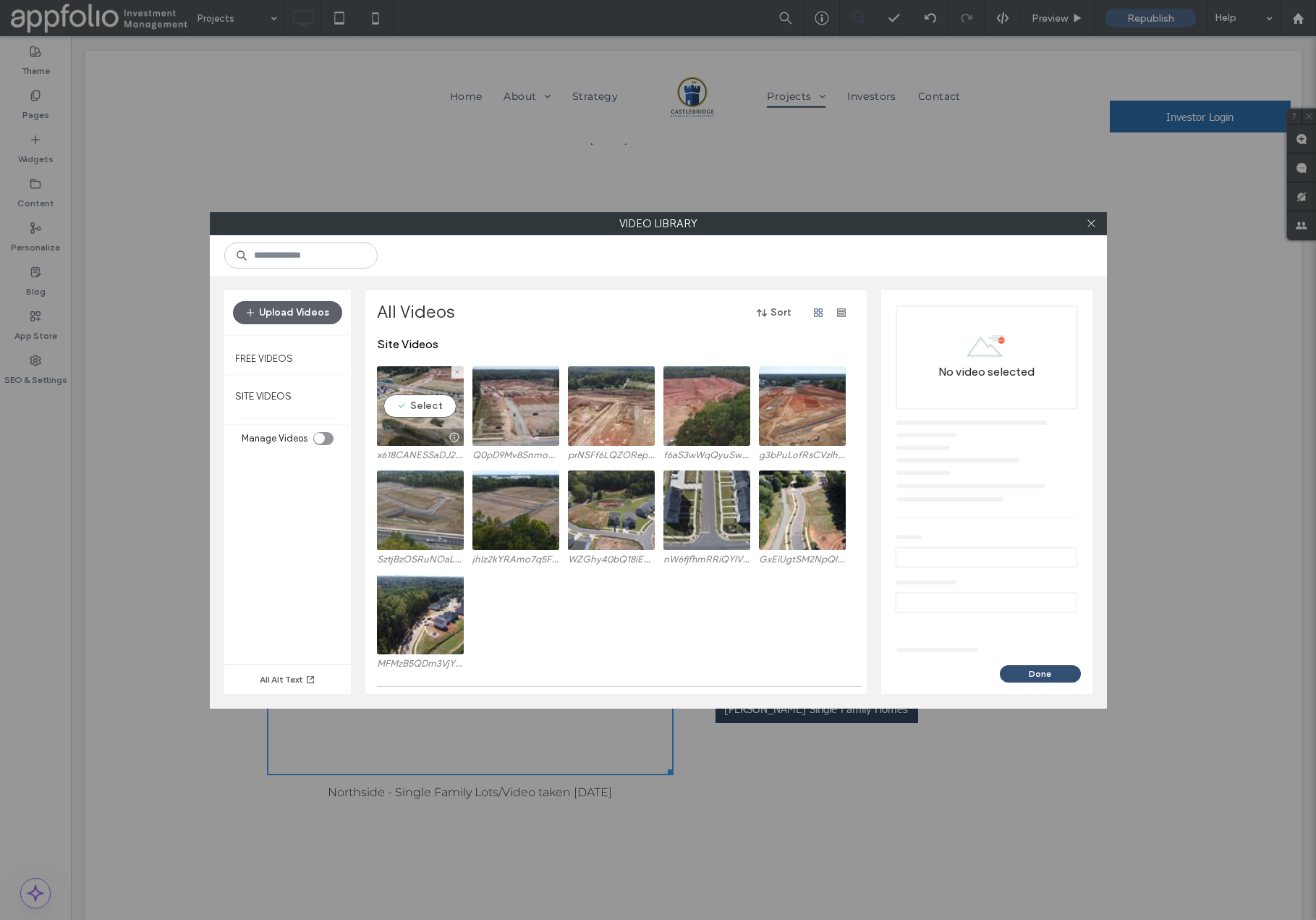
click at [425, 403] on video at bounding box center [420, 406] width 87 height 80
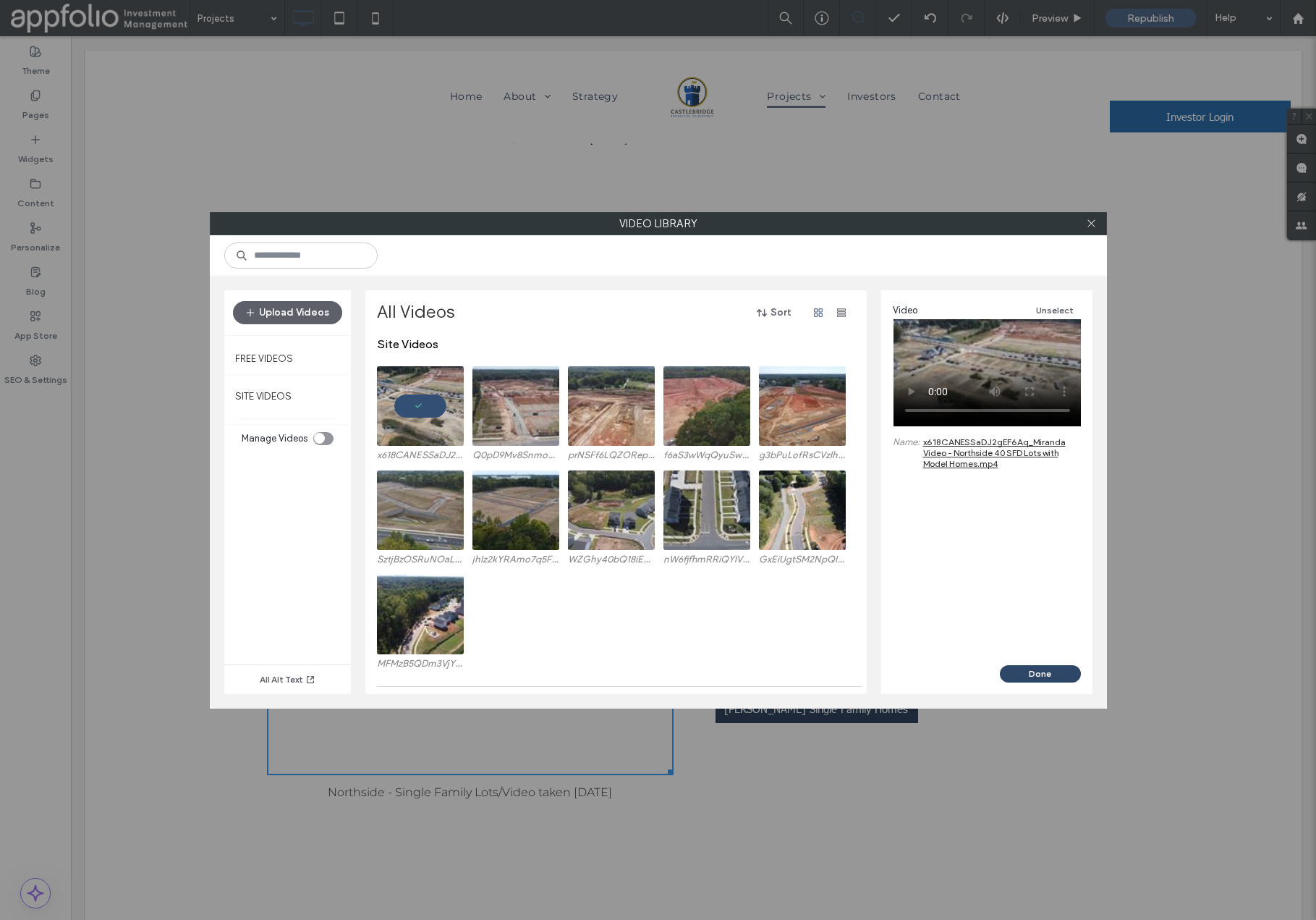
click at [1027, 673] on button "Done" at bounding box center [1041, 674] width 81 height 17
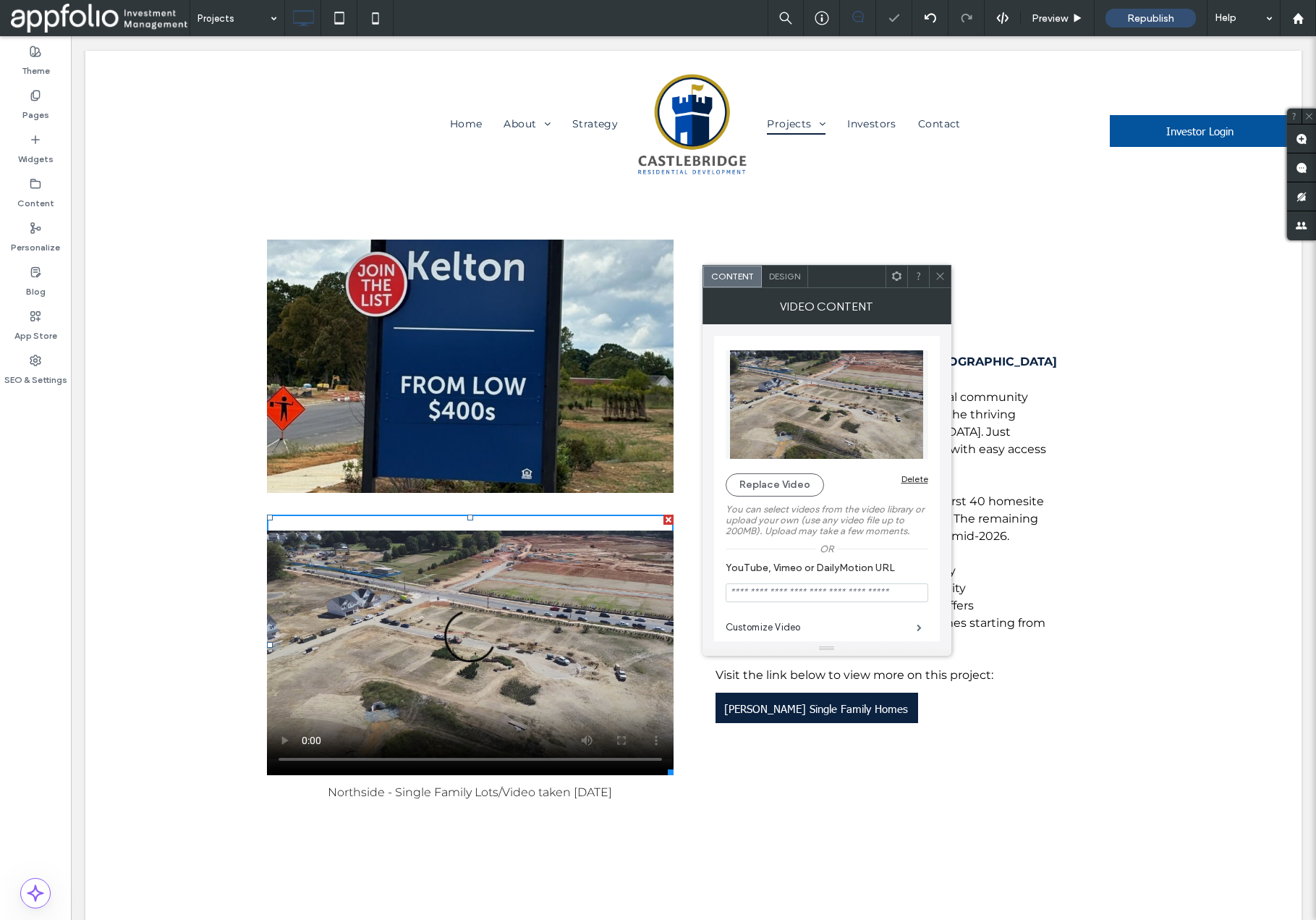
click at [938, 275] on use at bounding box center [939, 276] width 7 height 7
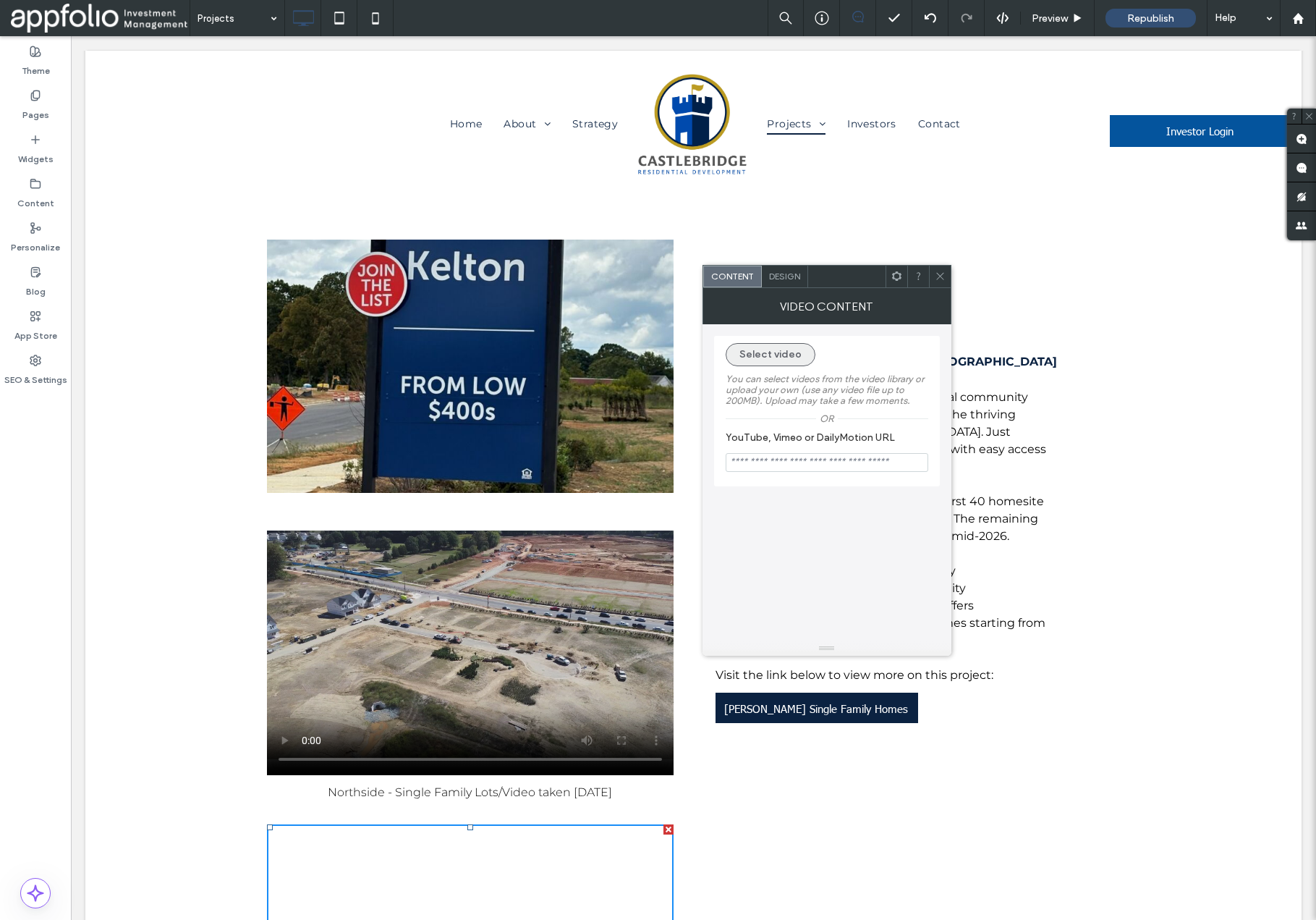
click at [784, 355] on button "Select video" at bounding box center [770, 355] width 90 height 23
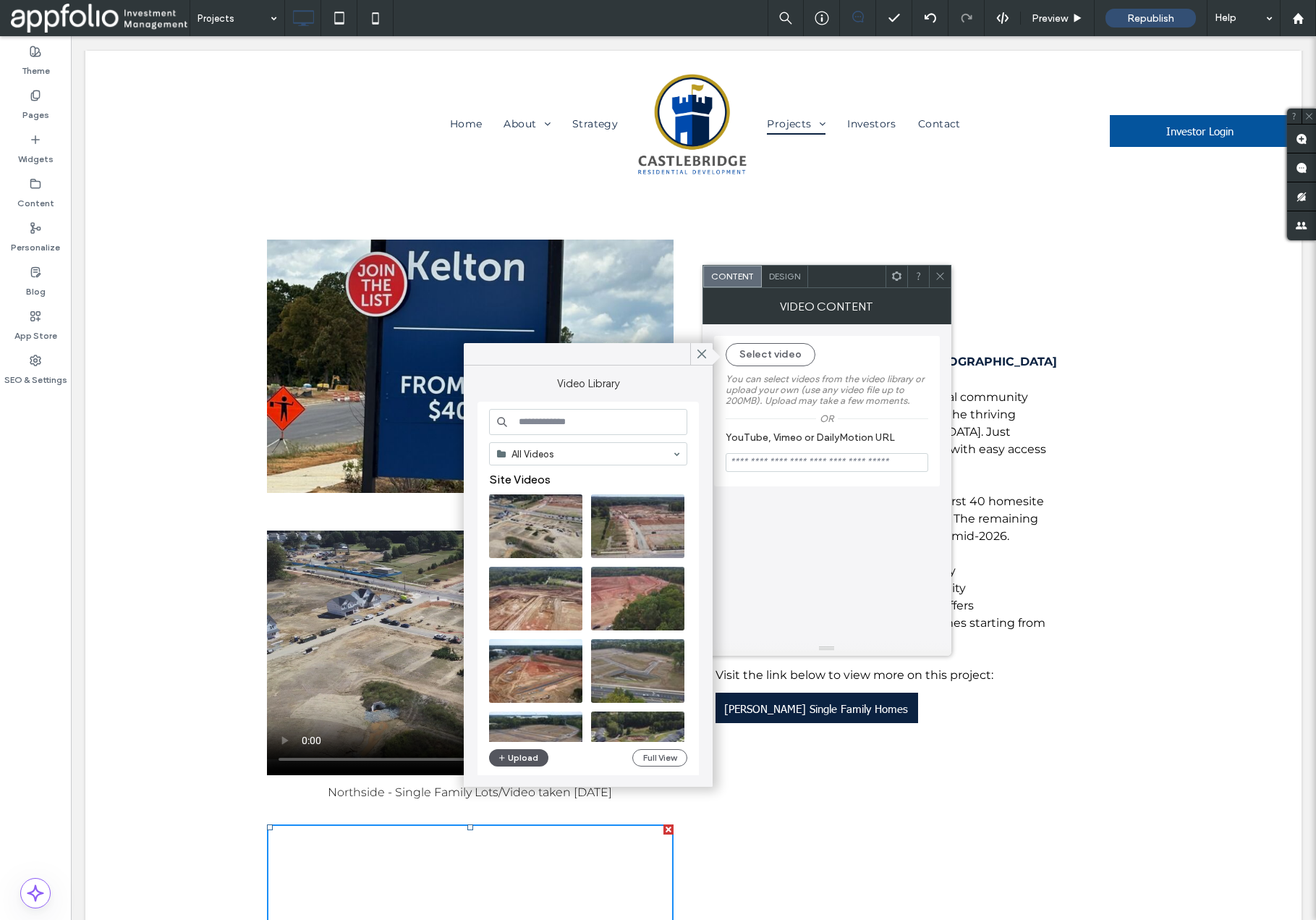
click at [525, 759] on button "Upload" at bounding box center [519, 758] width 59 height 17
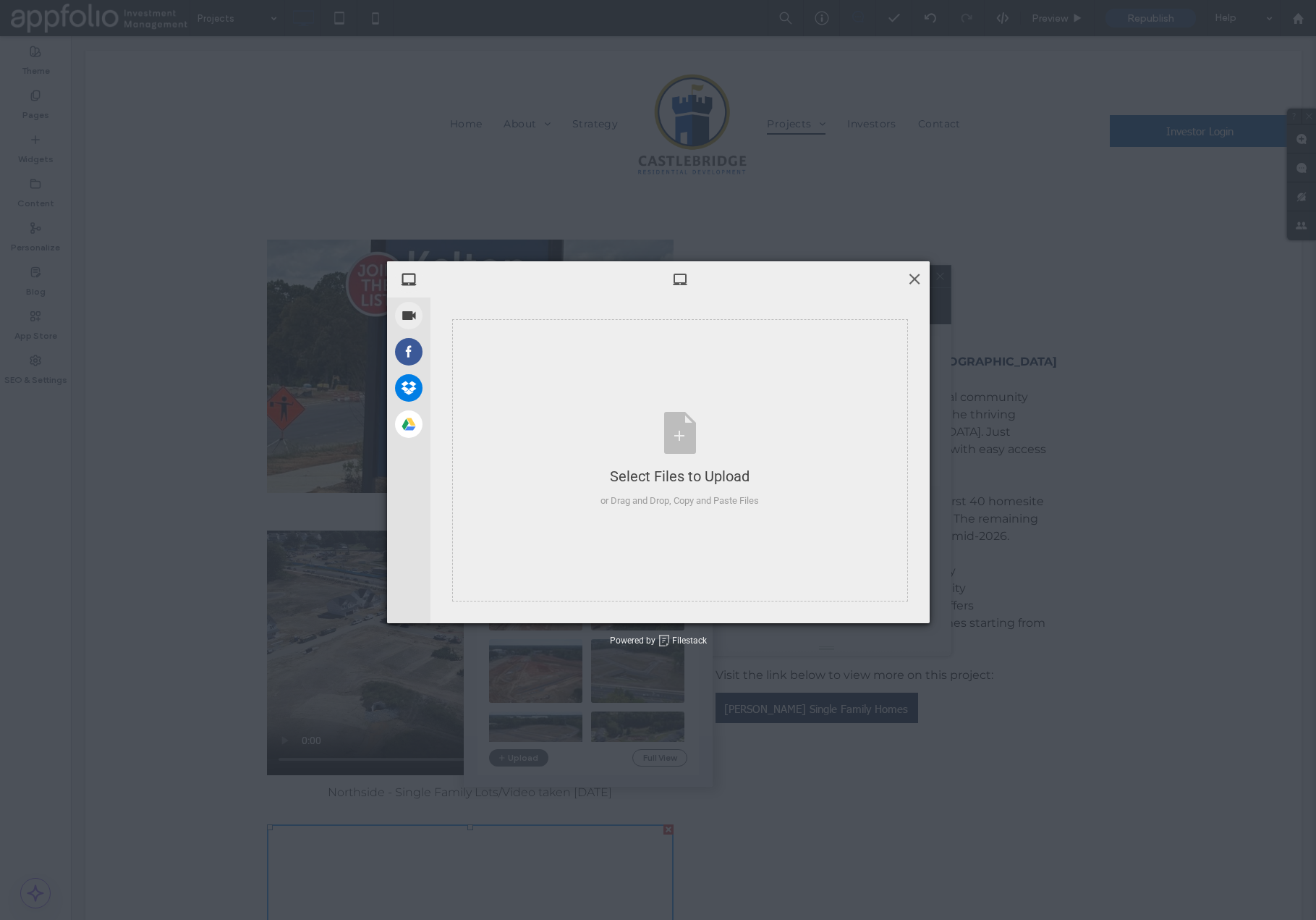
click at [914, 282] on span at bounding box center [914, 279] width 16 height 16
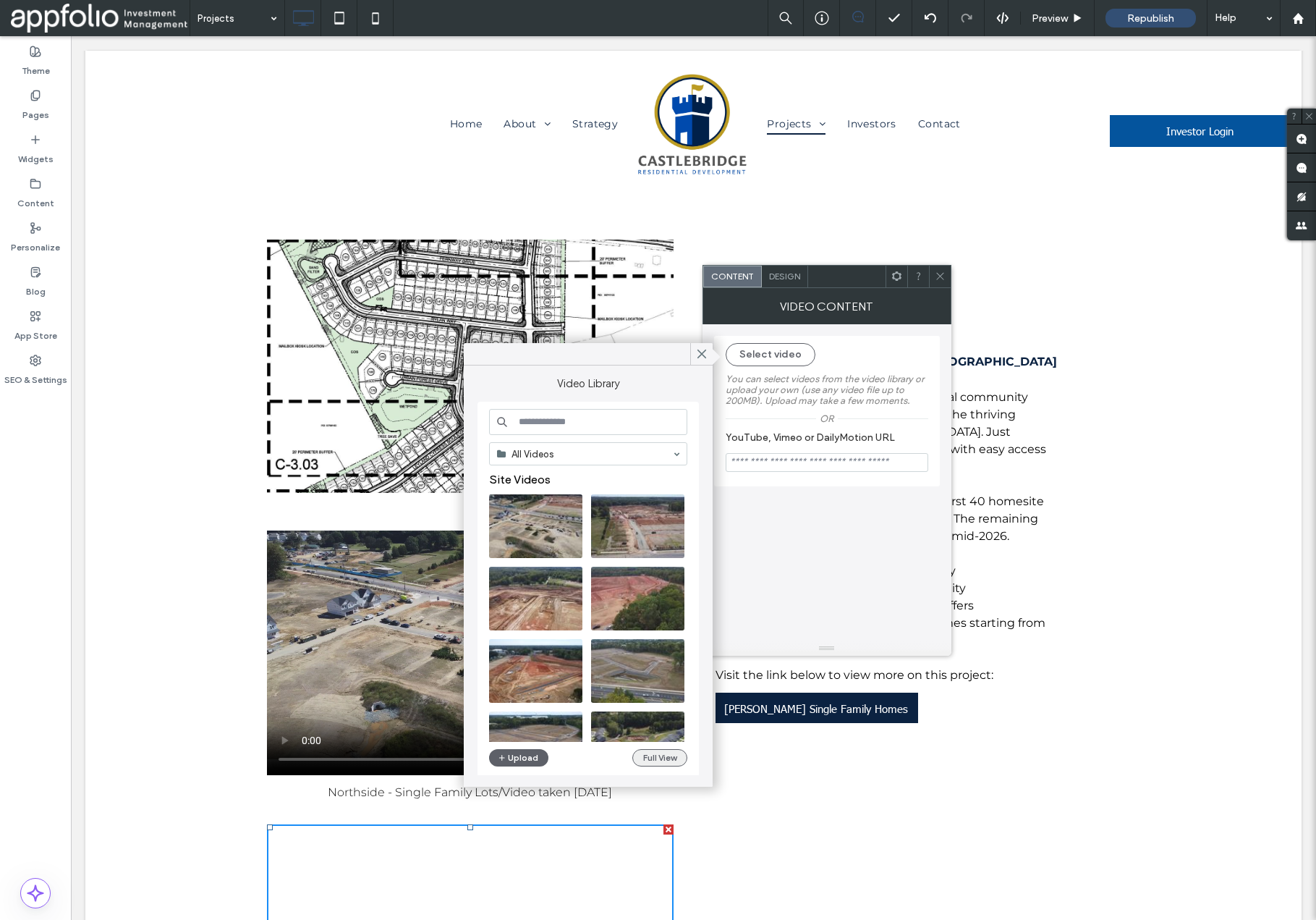
click at [659, 759] on button "Full View" at bounding box center [660, 758] width 55 height 17
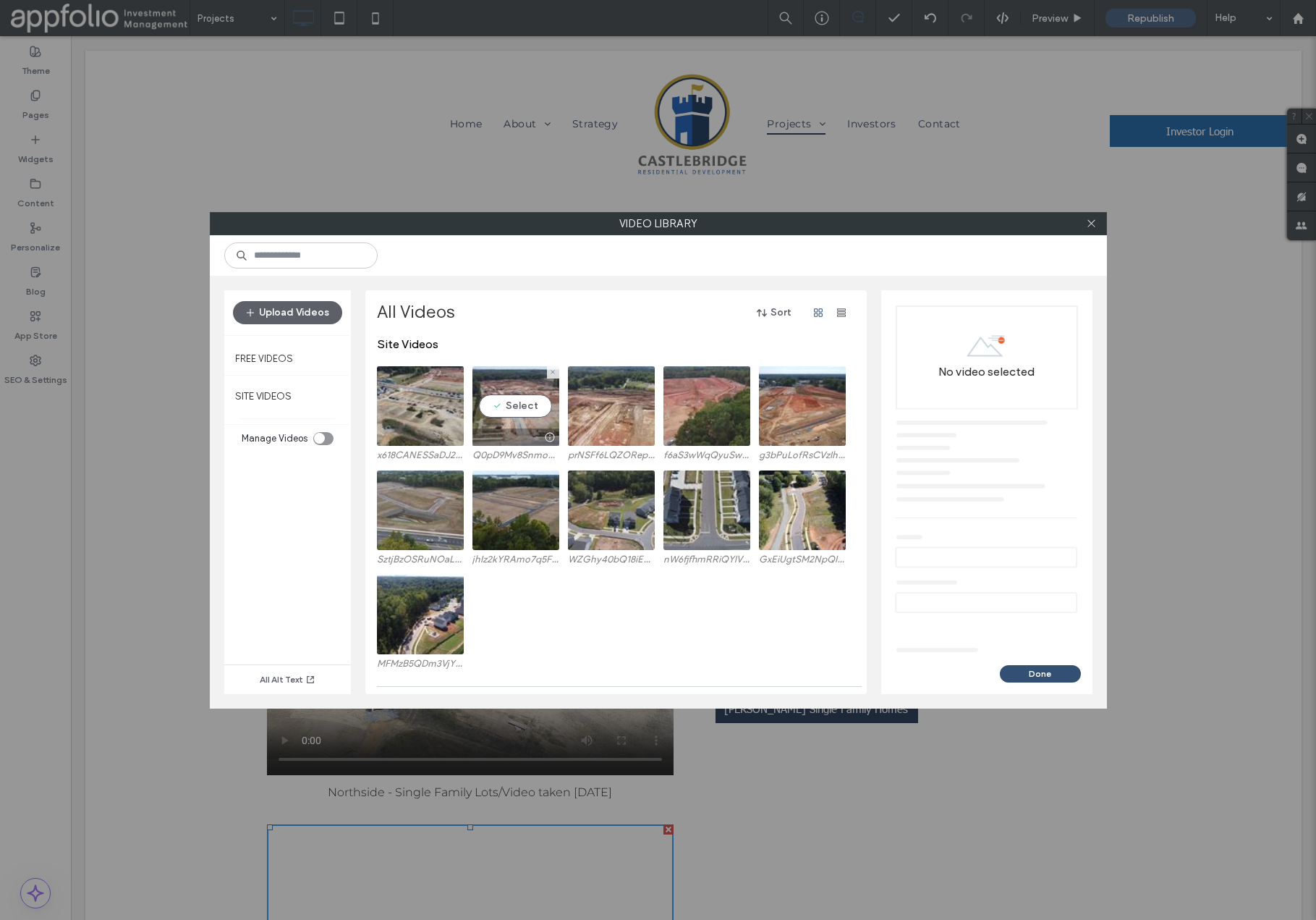
click at [499, 409] on video at bounding box center [516, 406] width 87 height 80
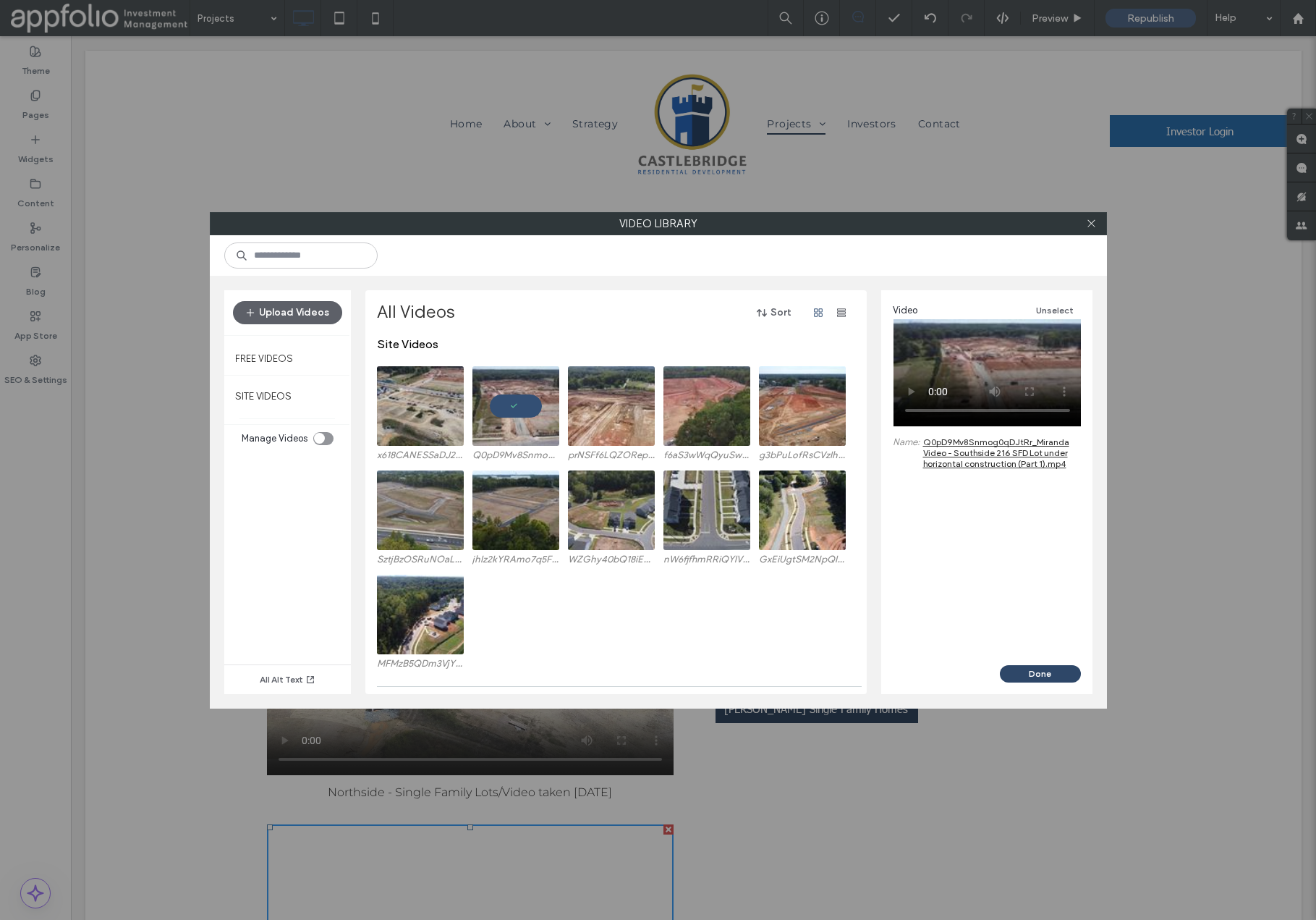
click at [1019, 676] on button "Done" at bounding box center [1041, 674] width 81 height 17
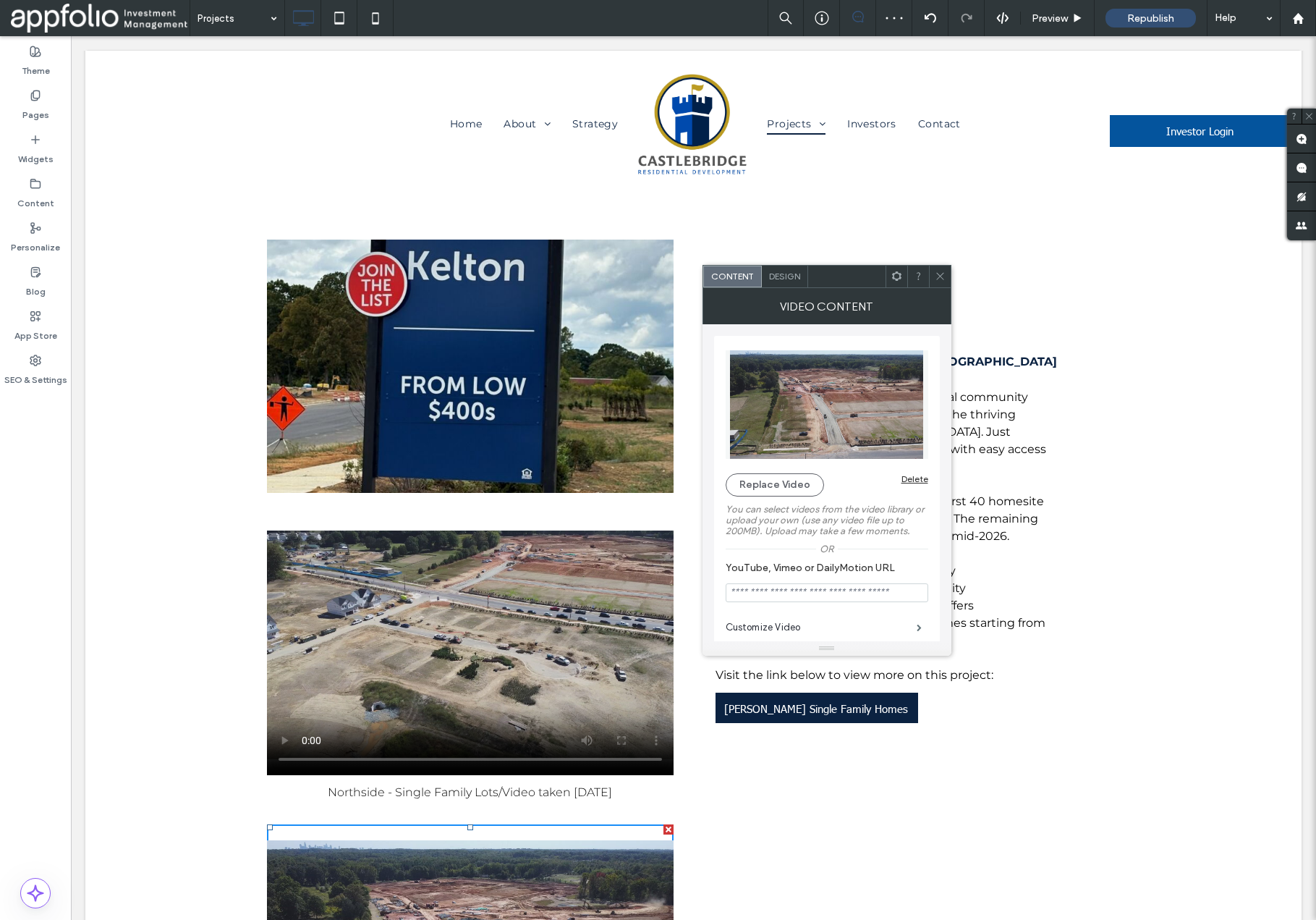
click at [945, 280] on div at bounding box center [940, 276] width 22 height 22
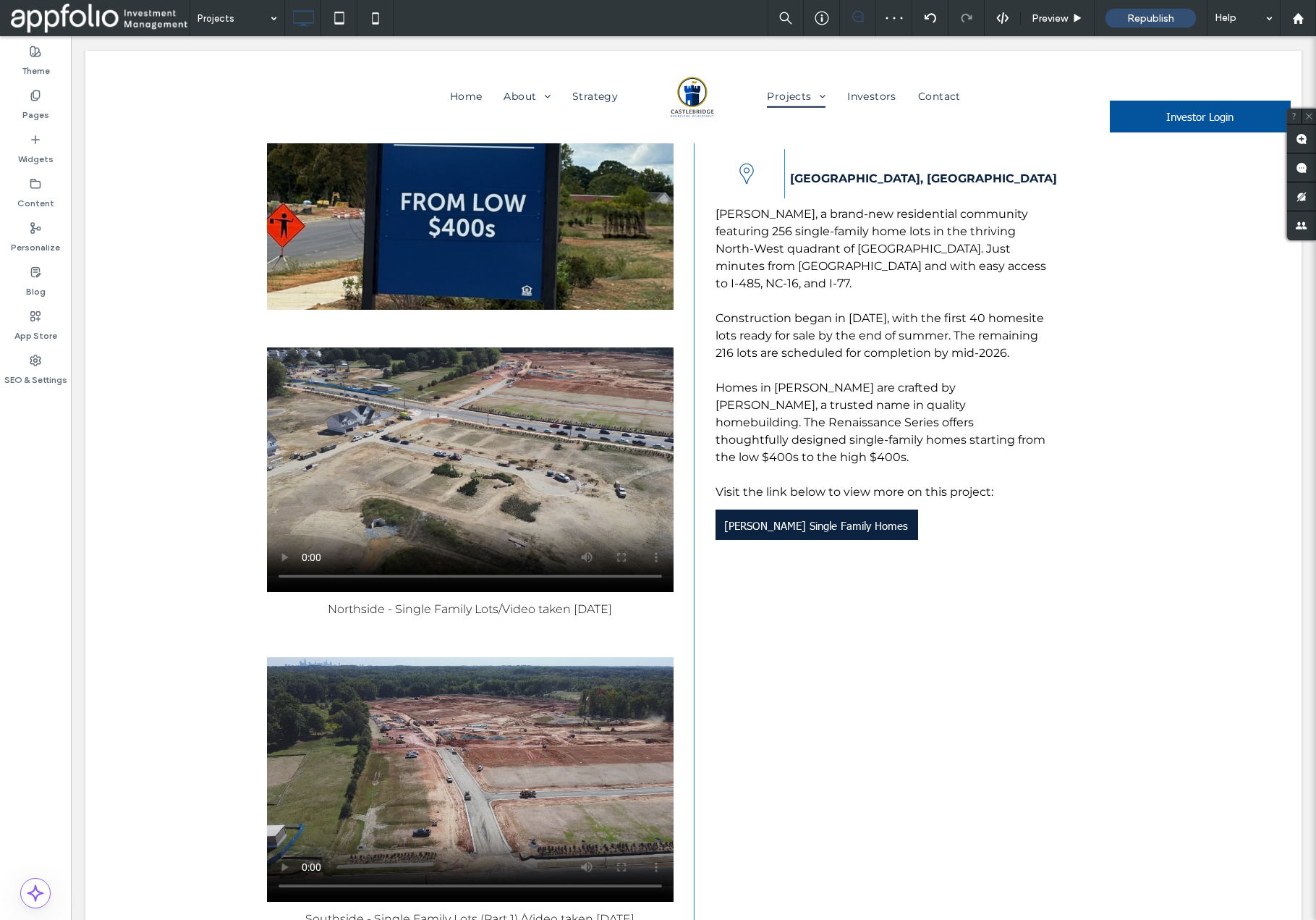
scroll to position [8438, 0]
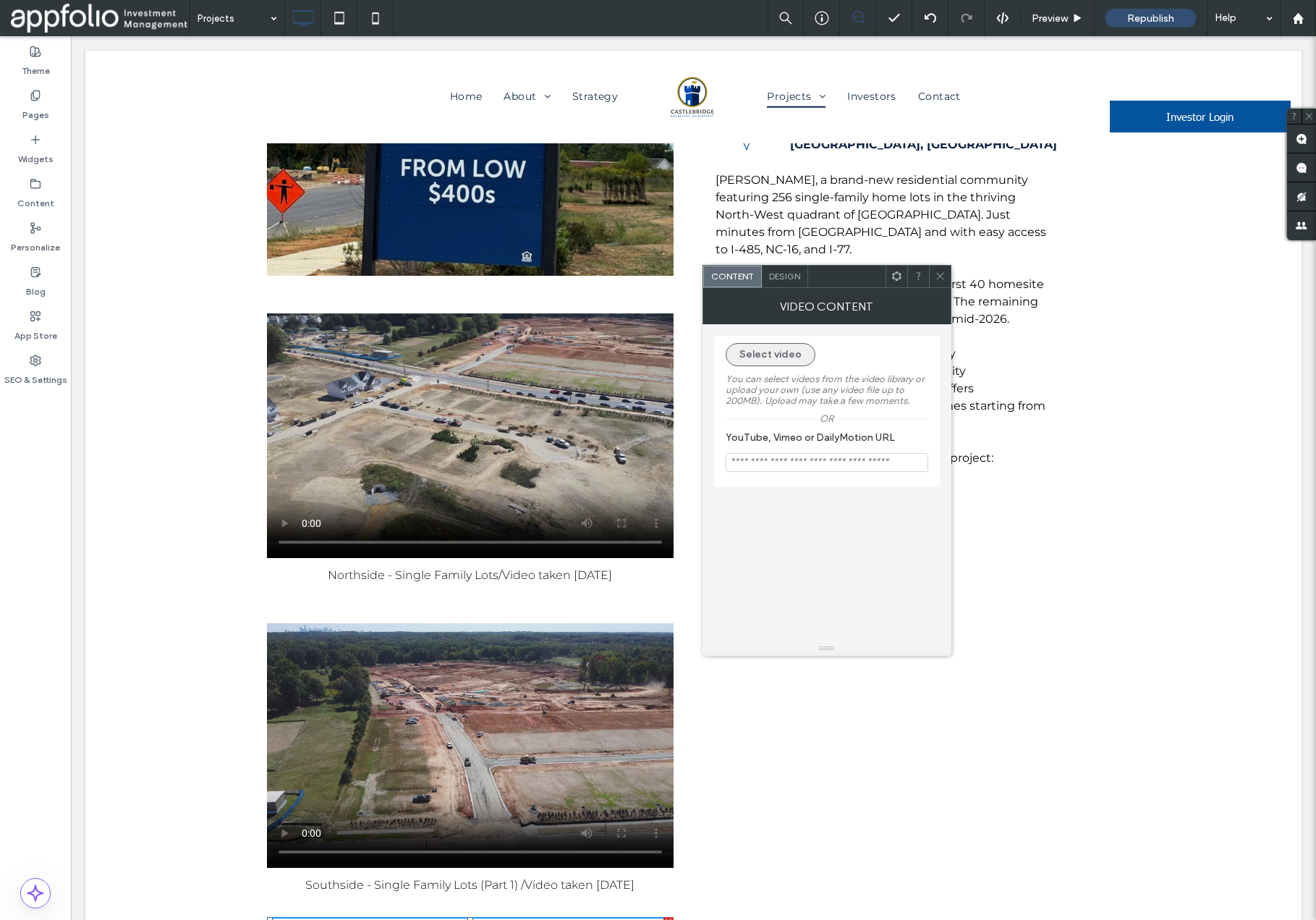
click at [785, 359] on button "Select video" at bounding box center [770, 355] width 90 height 23
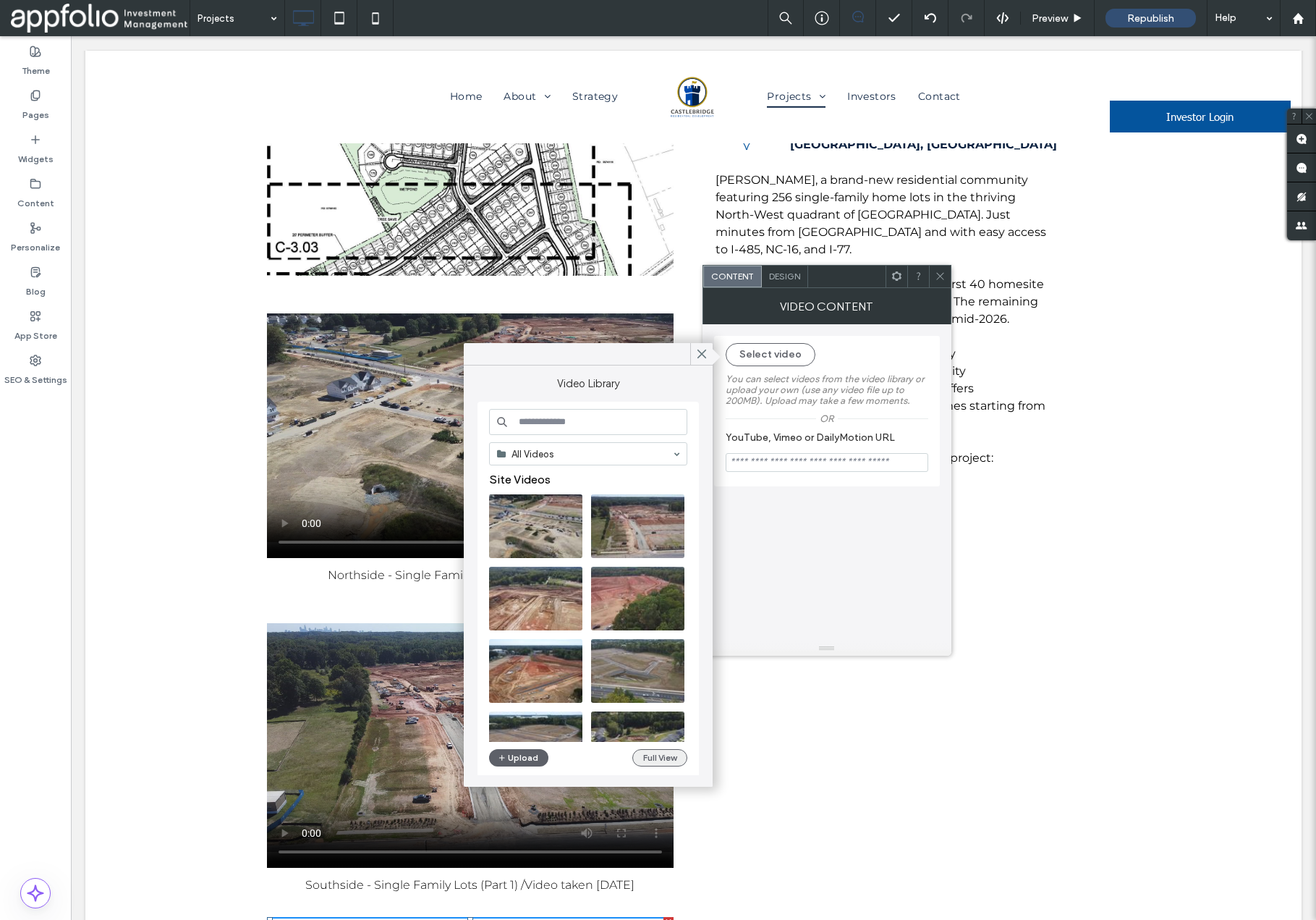
click at [665, 758] on button "Full View" at bounding box center [660, 758] width 55 height 17
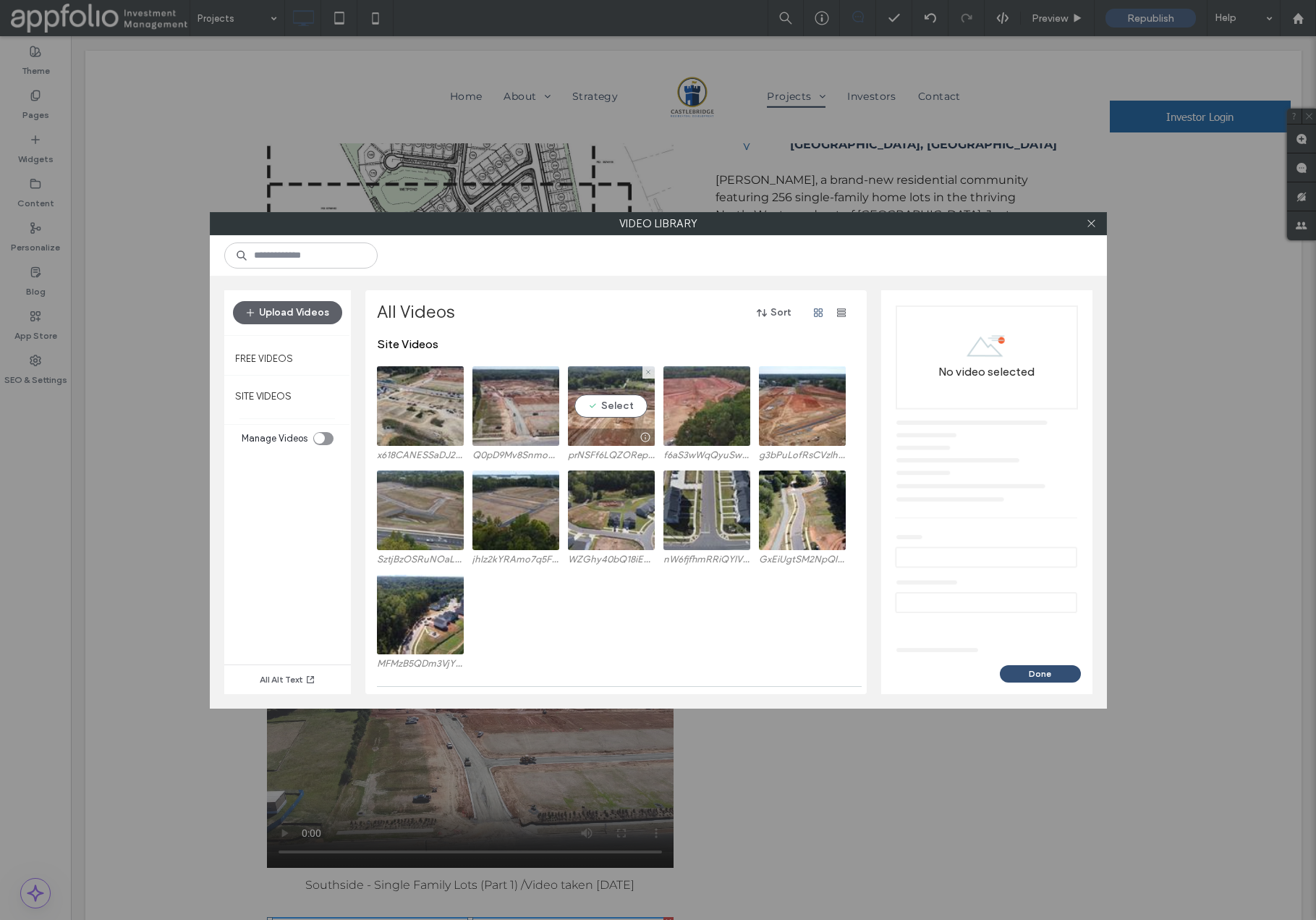
click at [621, 411] on video at bounding box center [611, 406] width 87 height 80
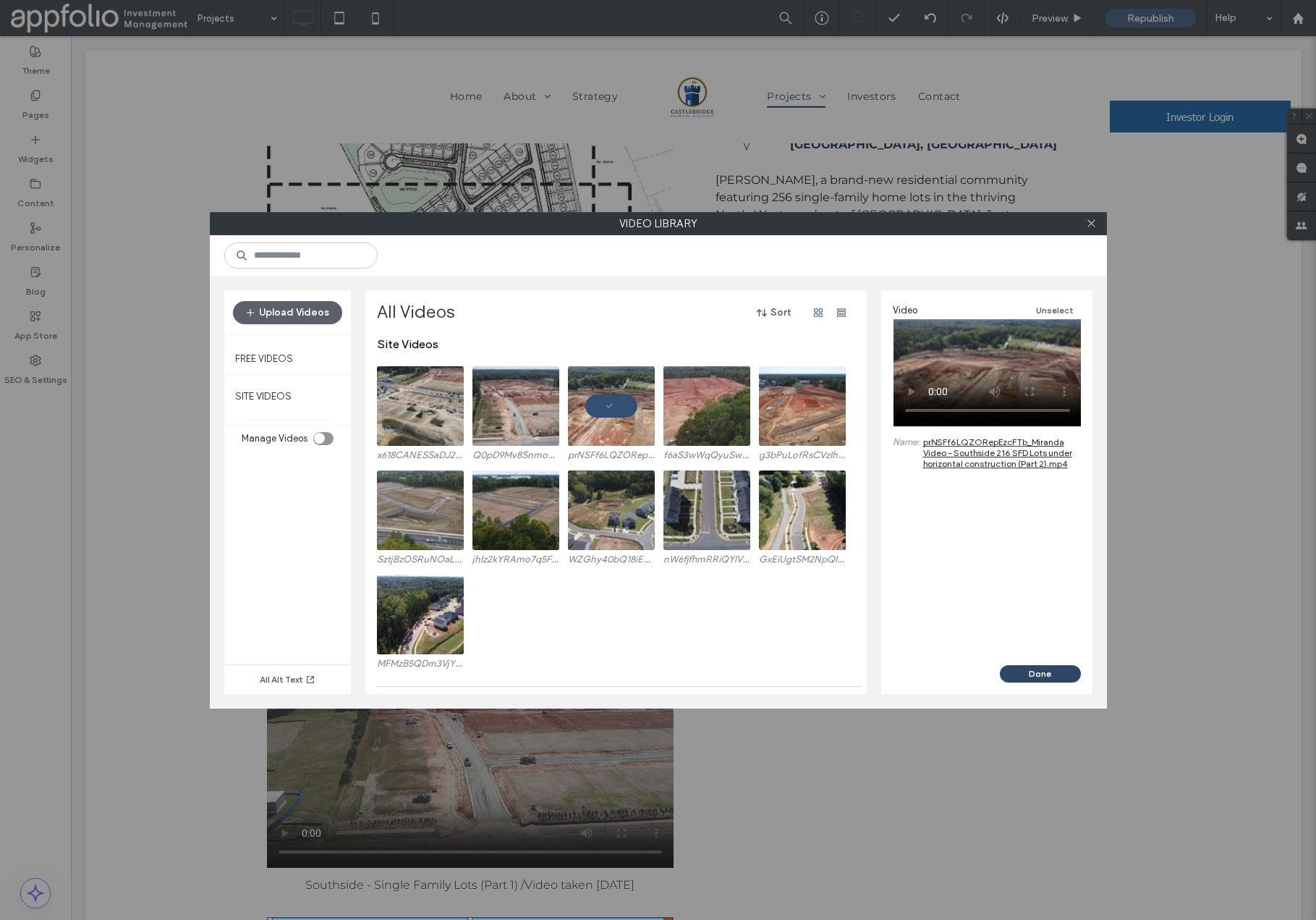
click at [1039, 678] on button "Done" at bounding box center [1041, 674] width 81 height 17
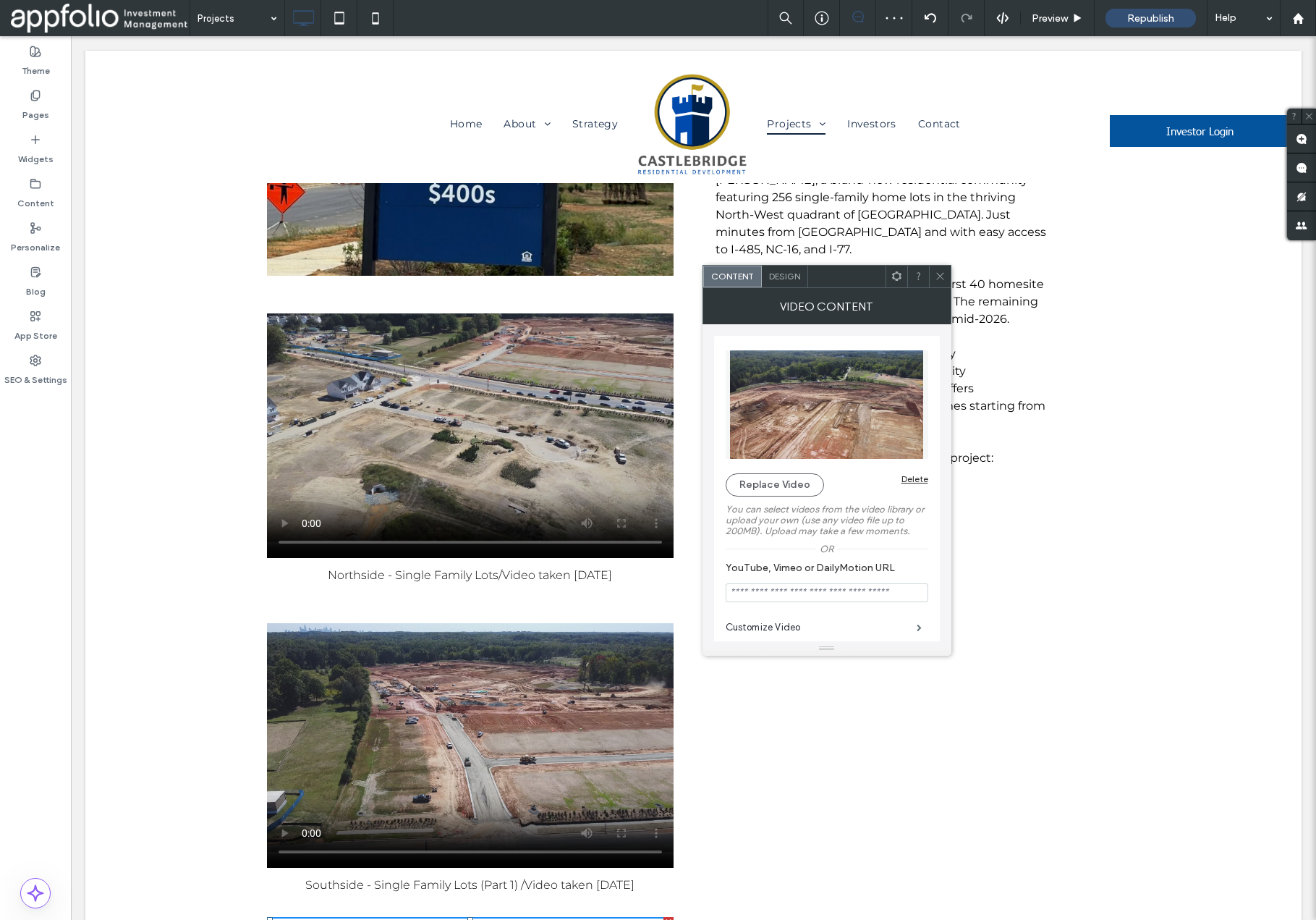
click at [935, 275] on icon at bounding box center [941, 276] width 11 height 11
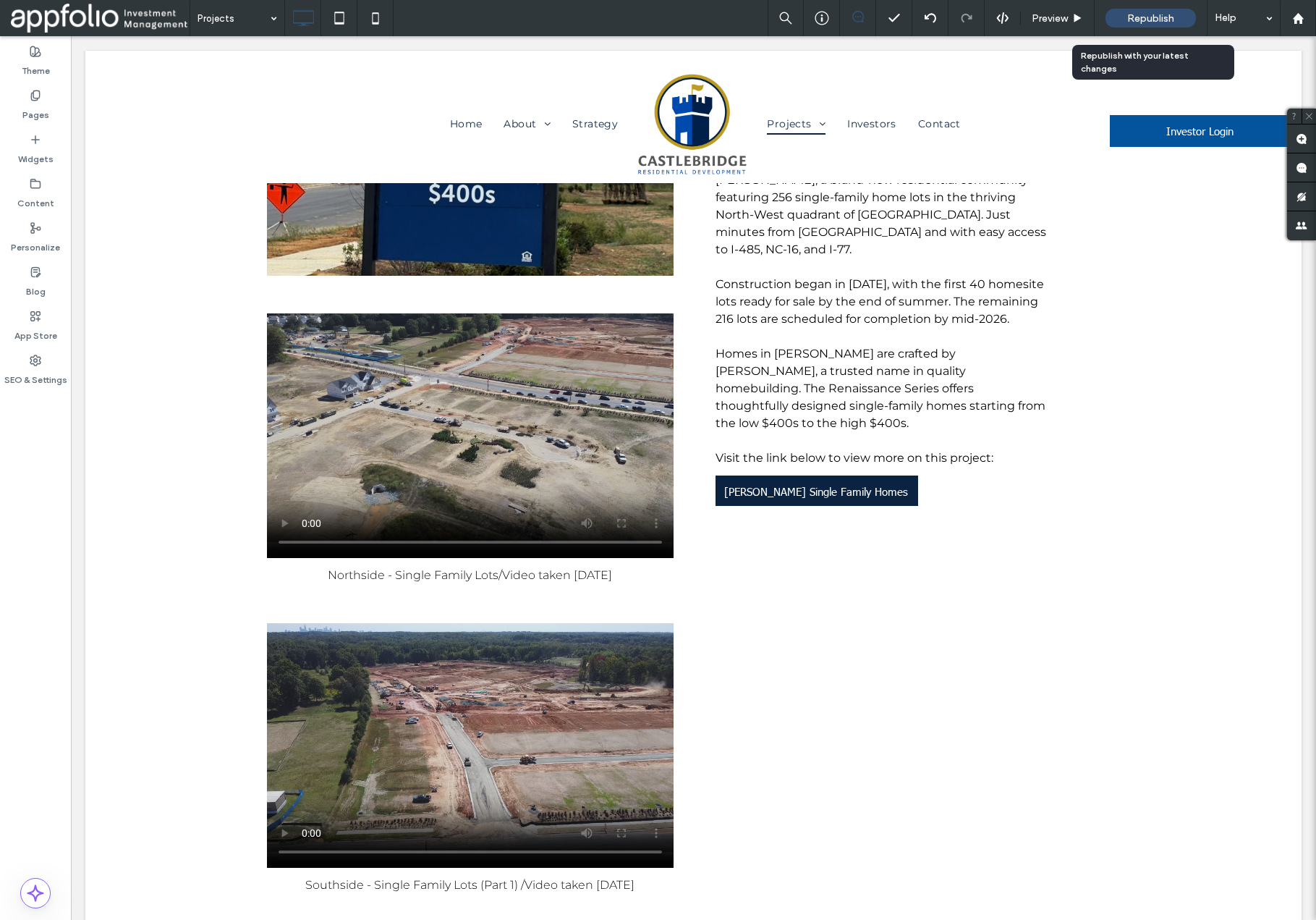
click at [1146, 17] on span "Republish" at bounding box center [1151, 19] width 47 height 12
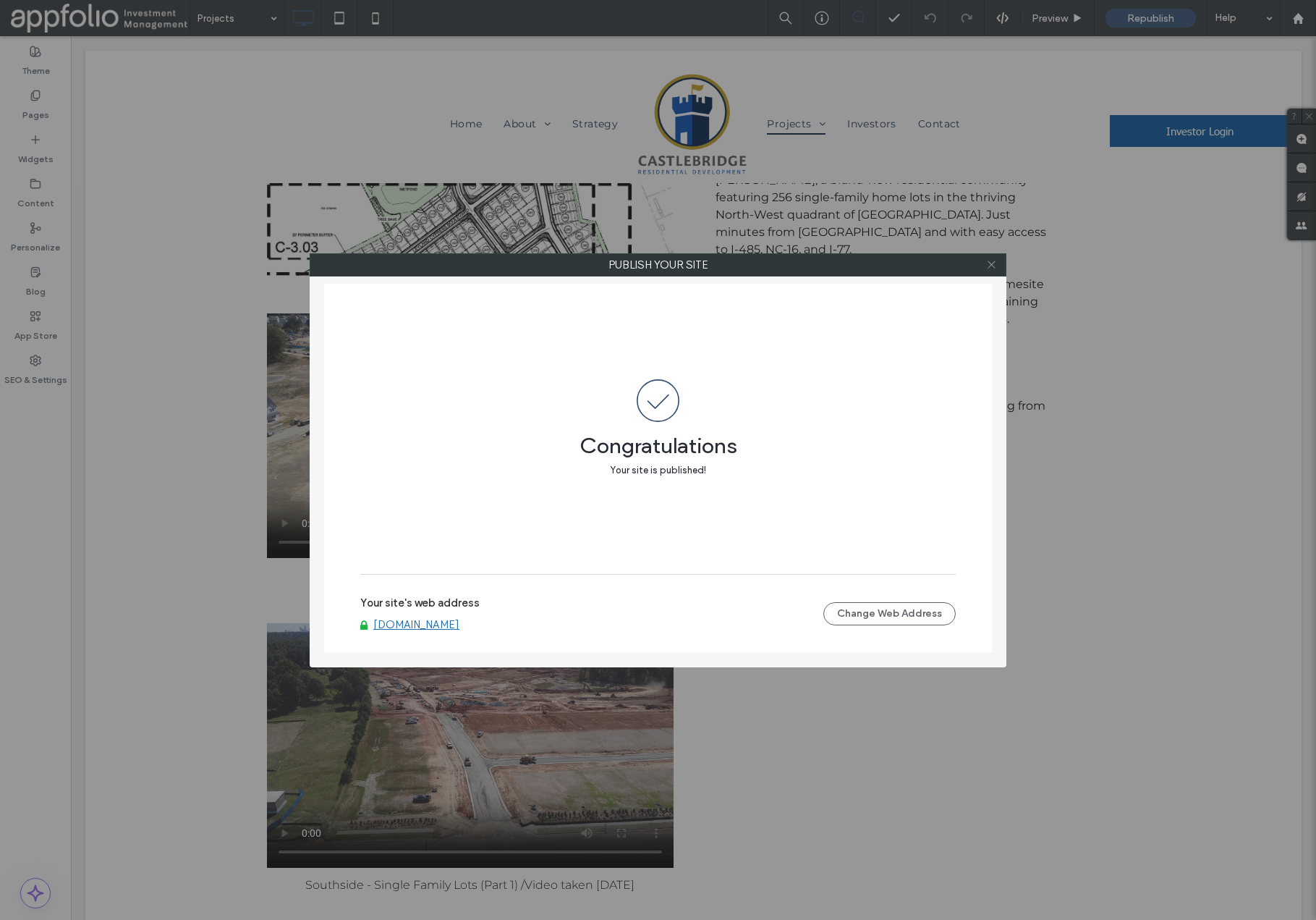
click at [991, 270] on span at bounding box center [991, 265] width 11 height 22
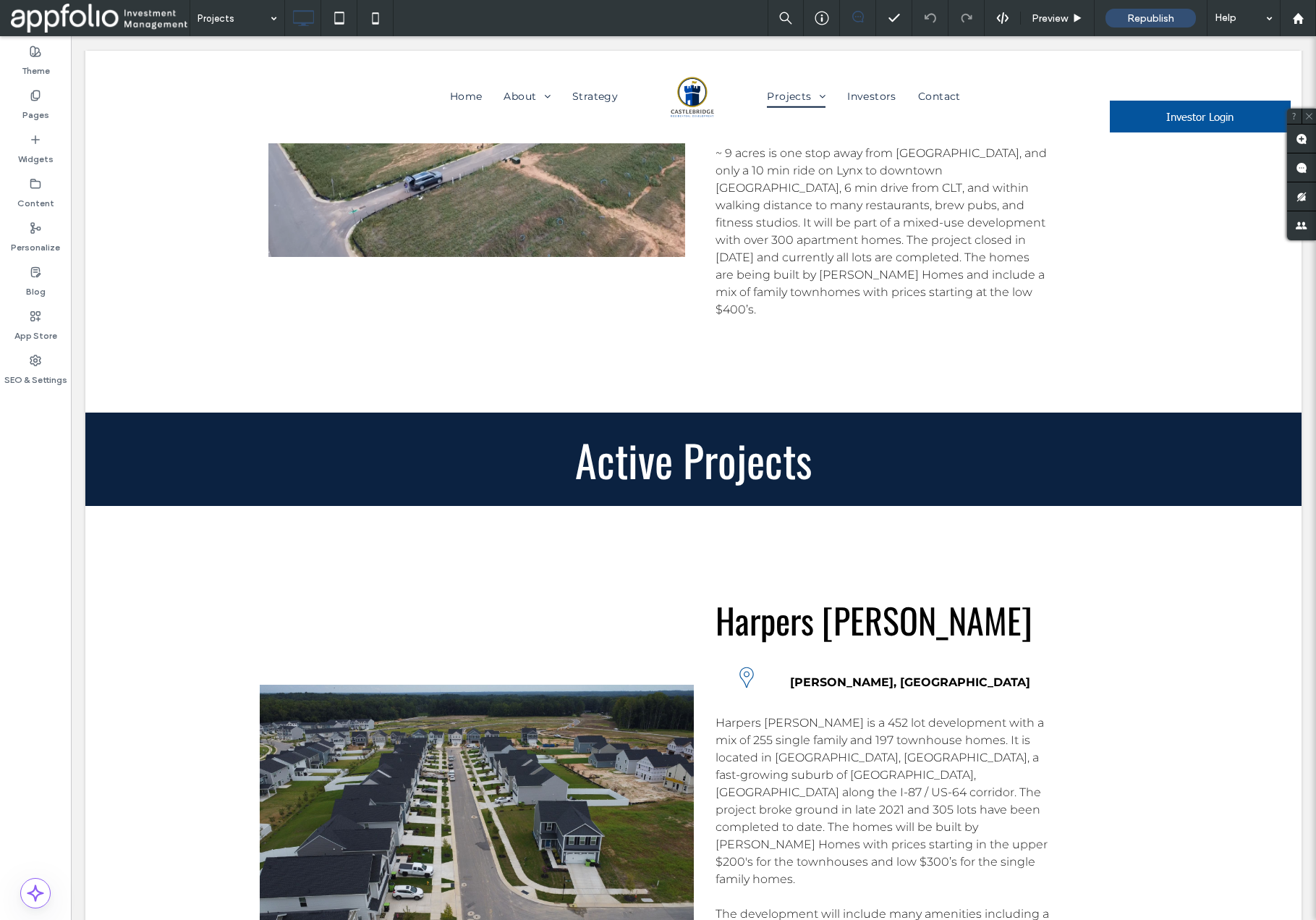
scroll to position [3862, 0]
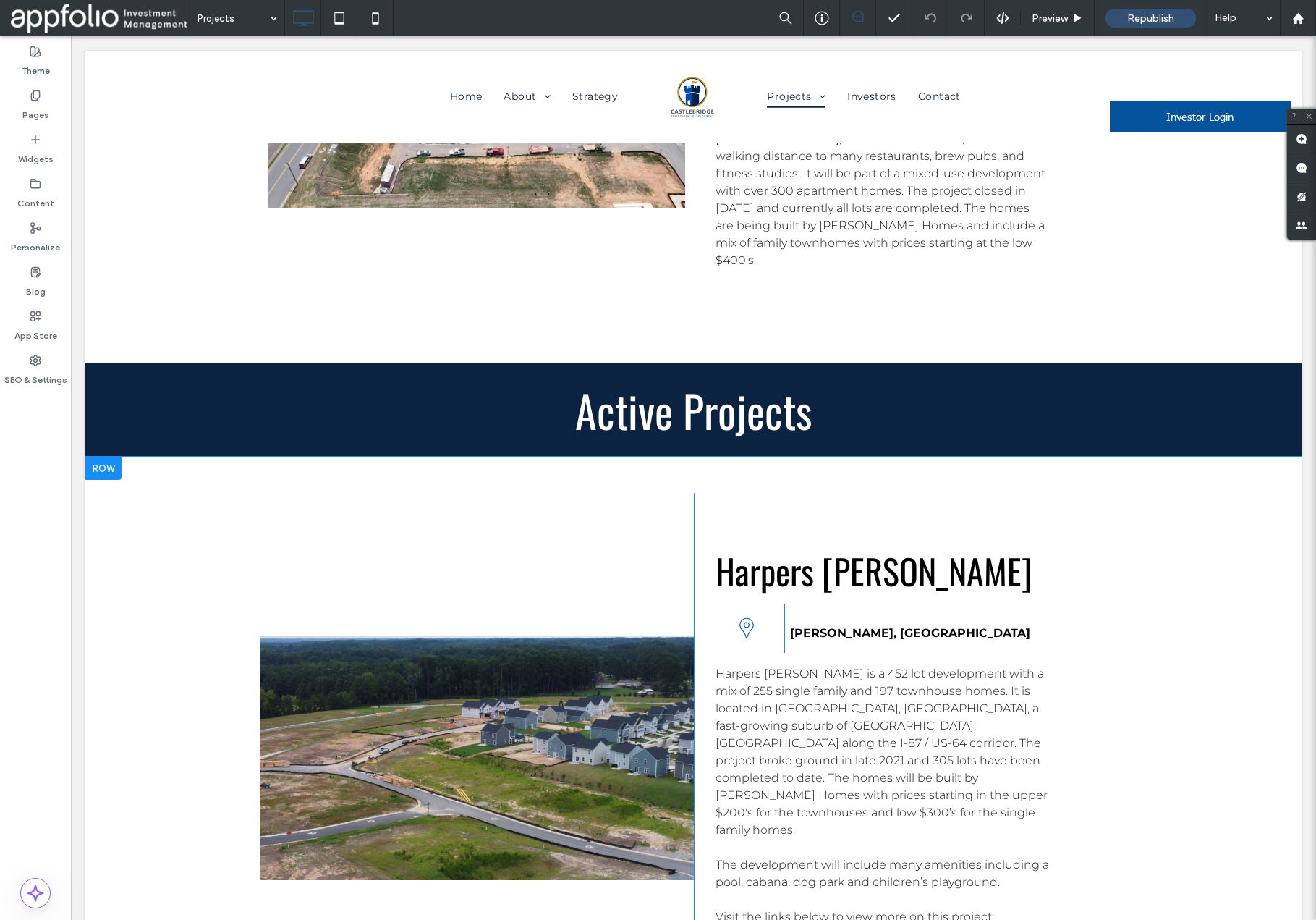
click at [103, 456] on div at bounding box center [103, 468] width 36 height 23
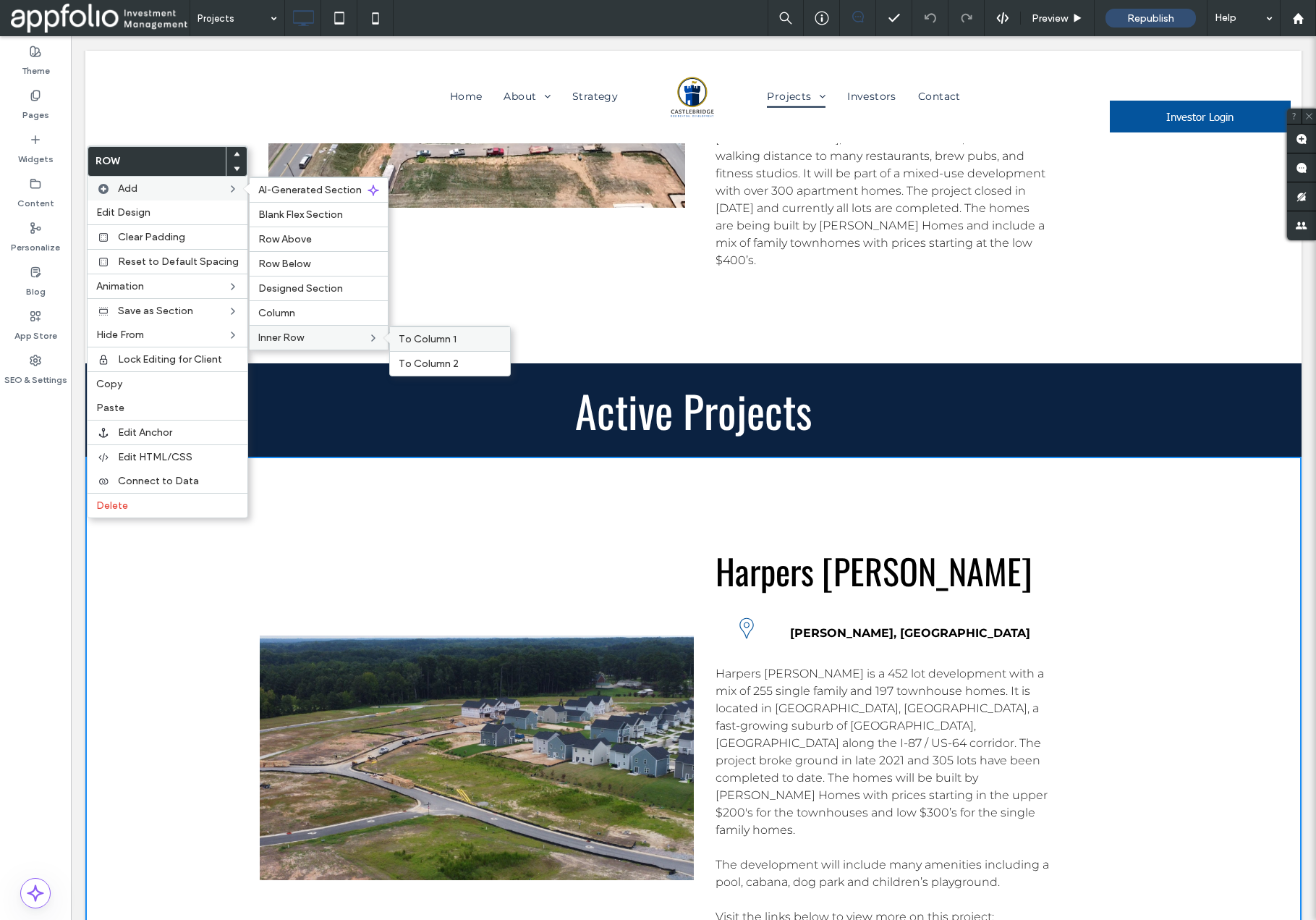
click at [403, 336] on span "To Column 1" at bounding box center [427, 339] width 58 height 12
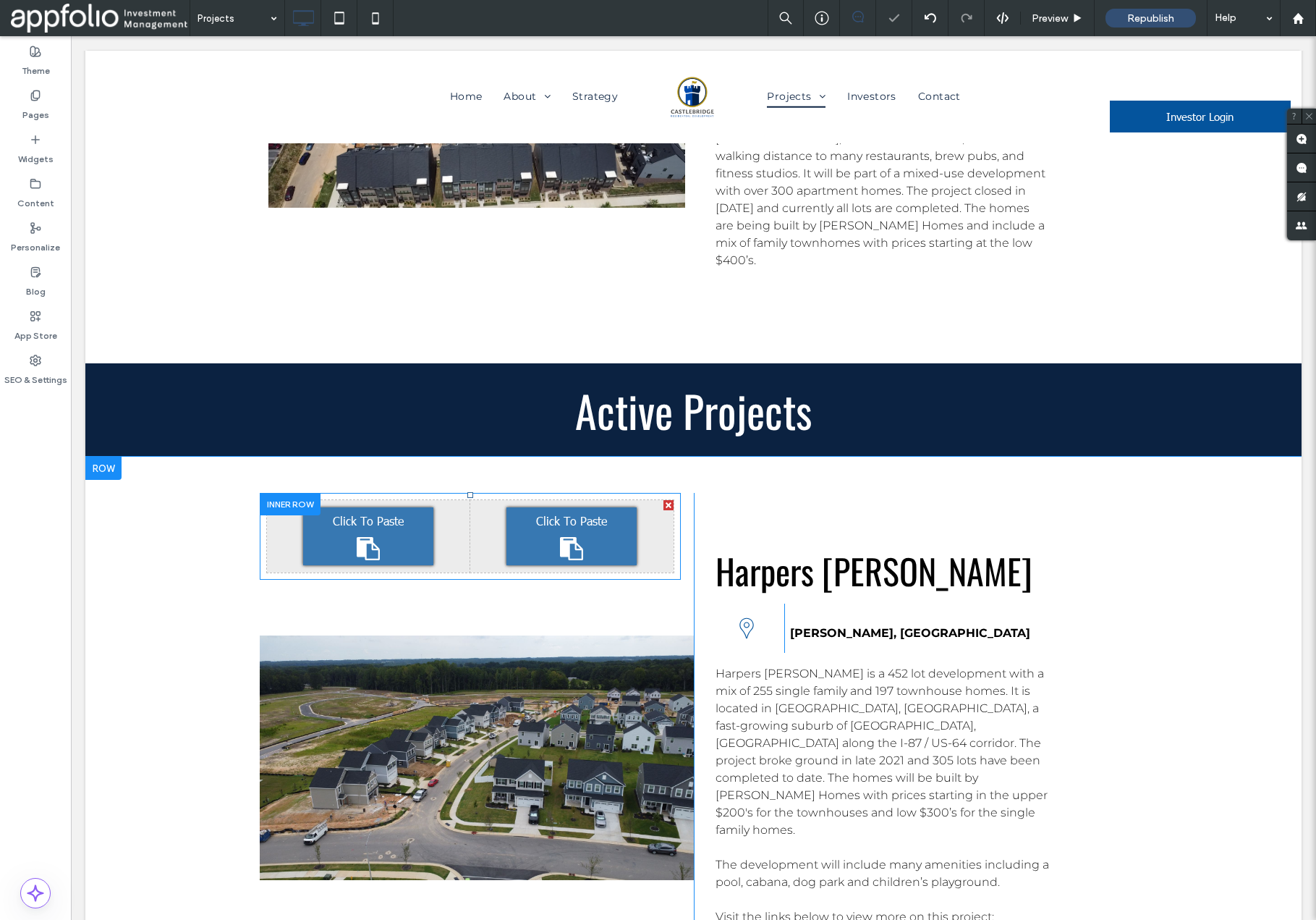
click at [665, 500] on div at bounding box center [669, 505] width 10 height 10
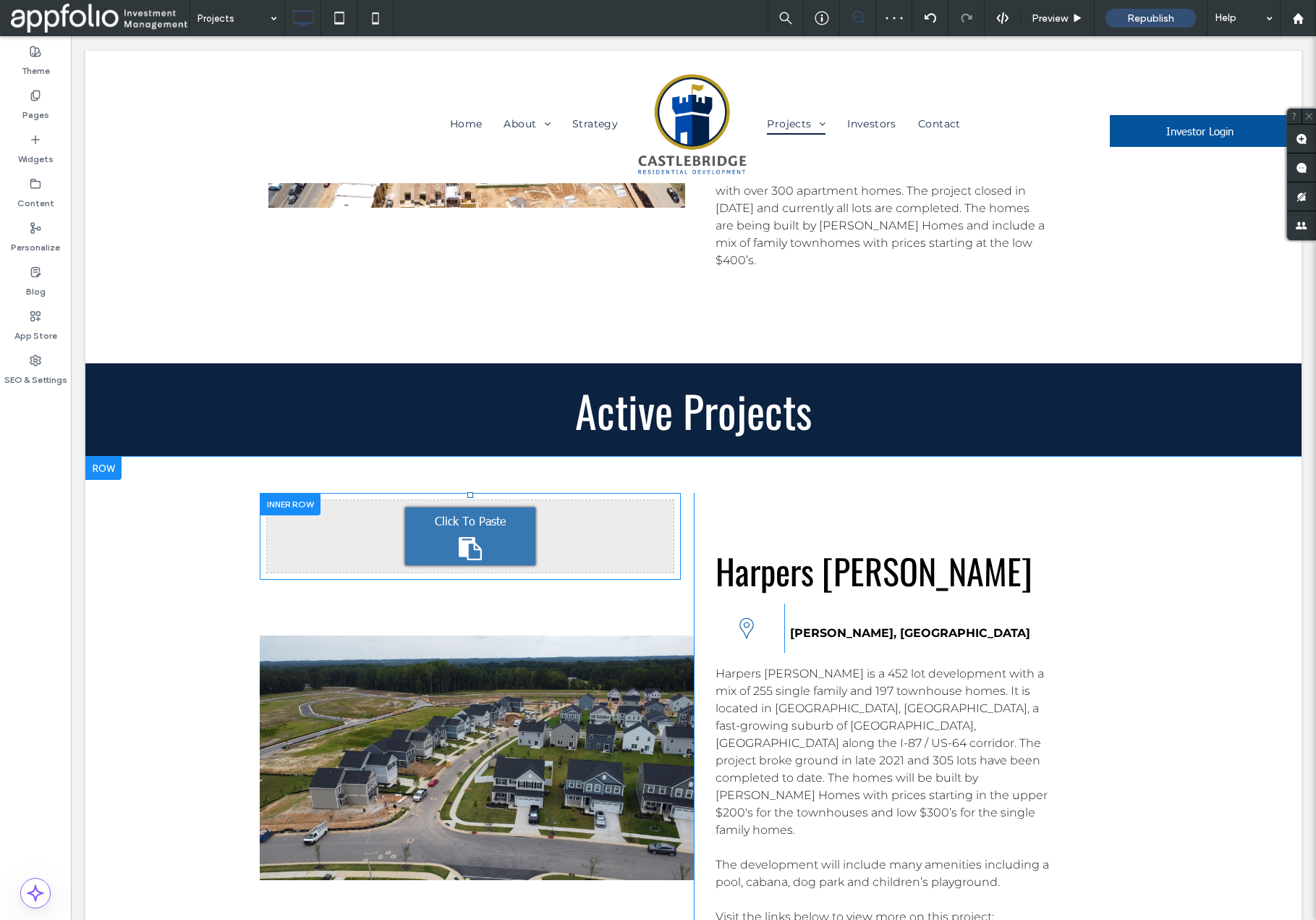
click at [488, 493] on div at bounding box center [477, 758] width 435 height 530
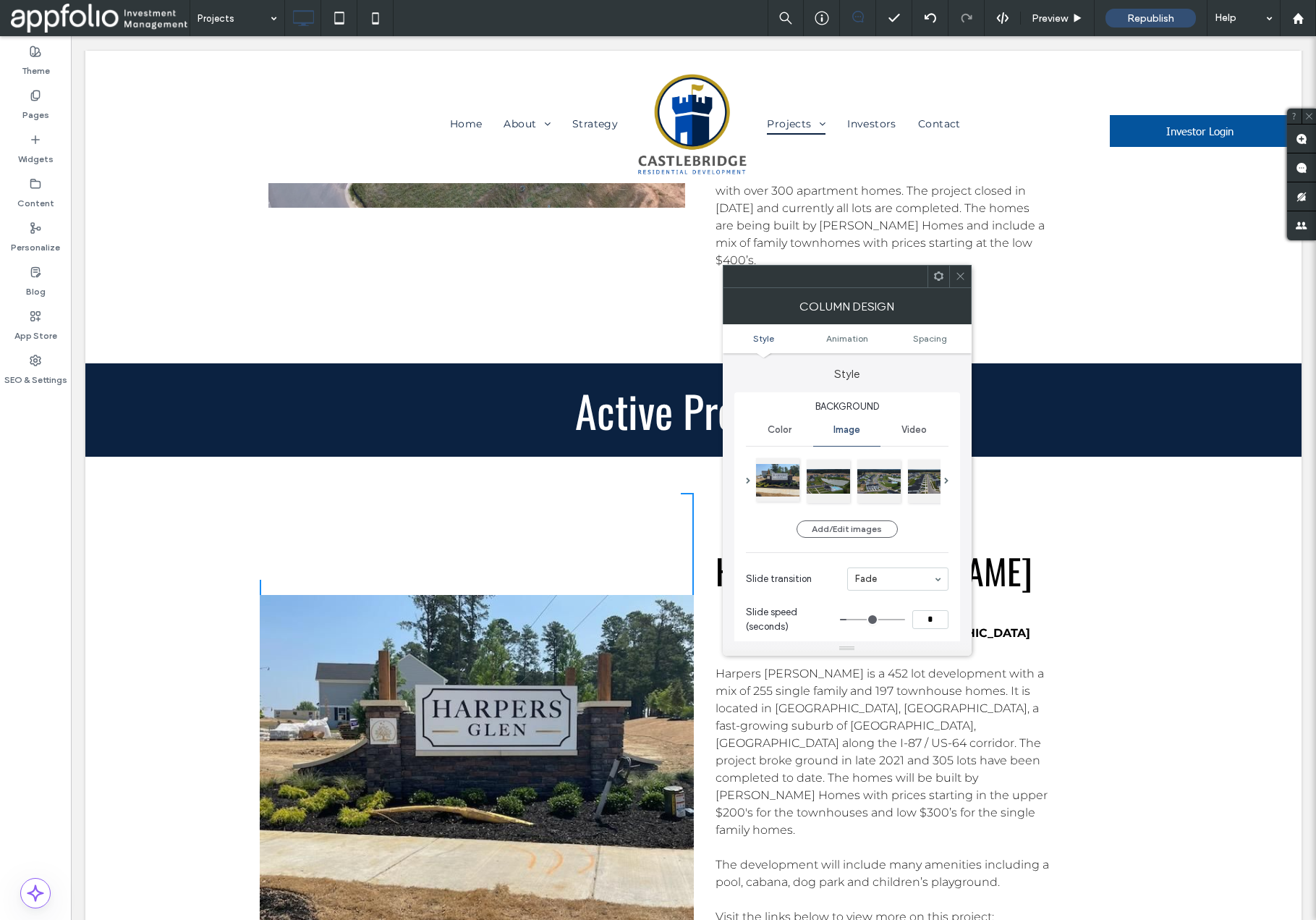
click at [778, 484] on div at bounding box center [778, 480] width 44 height 44
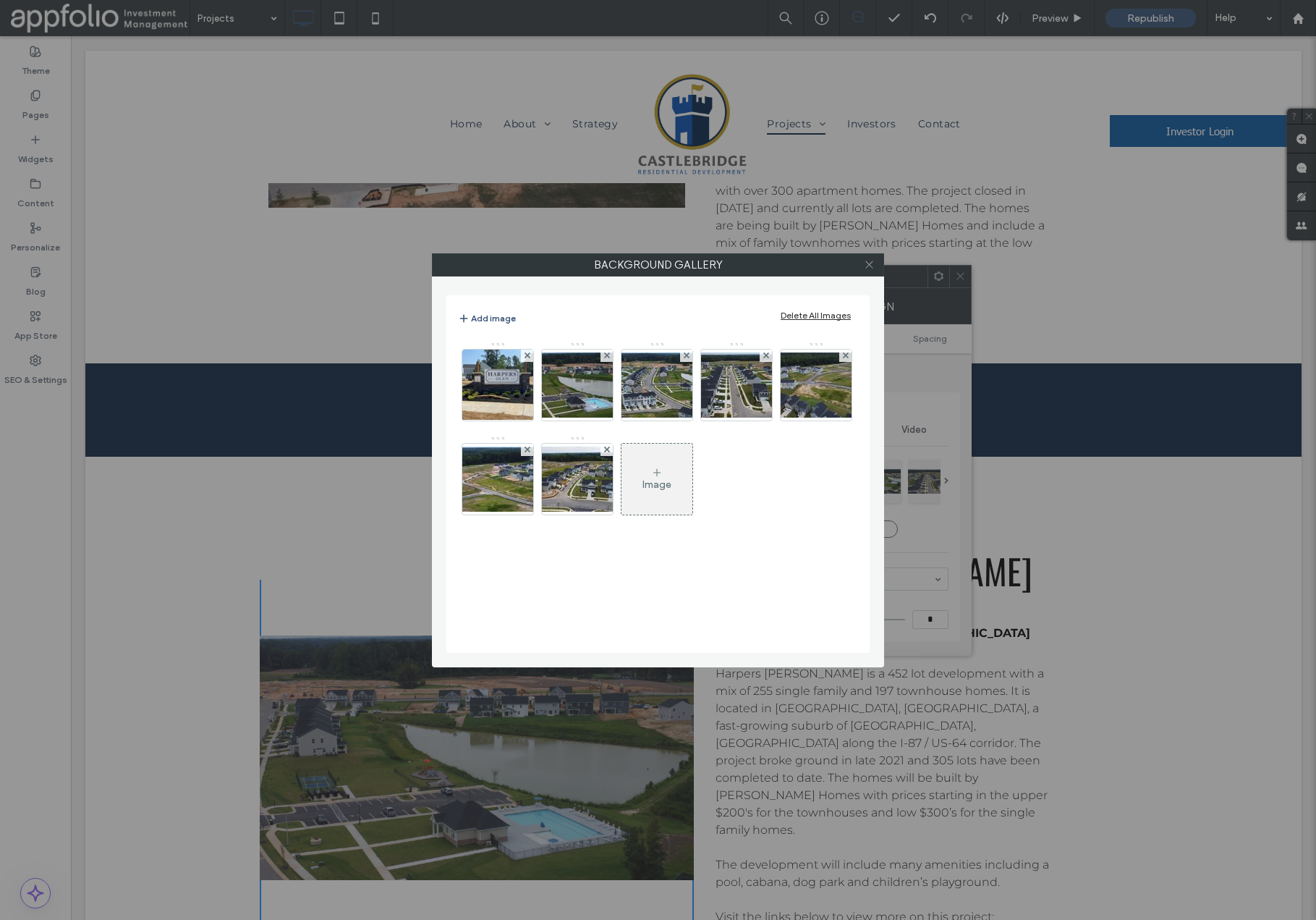
click at [868, 265] on icon at bounding box center [870, 265] width 11 height 11
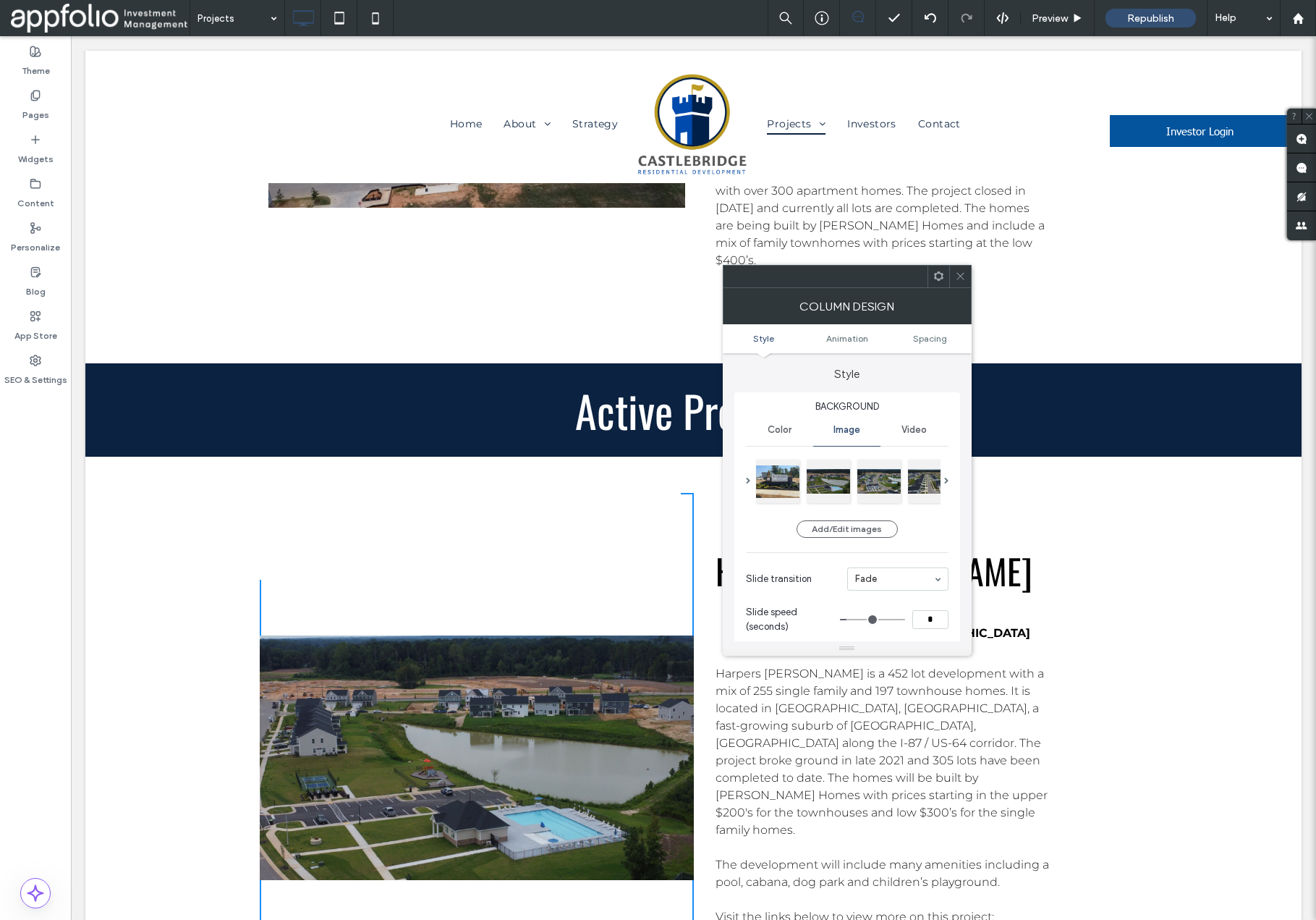
click at [963, 274] on use at bounding box center [960, 276] width 7 height 7
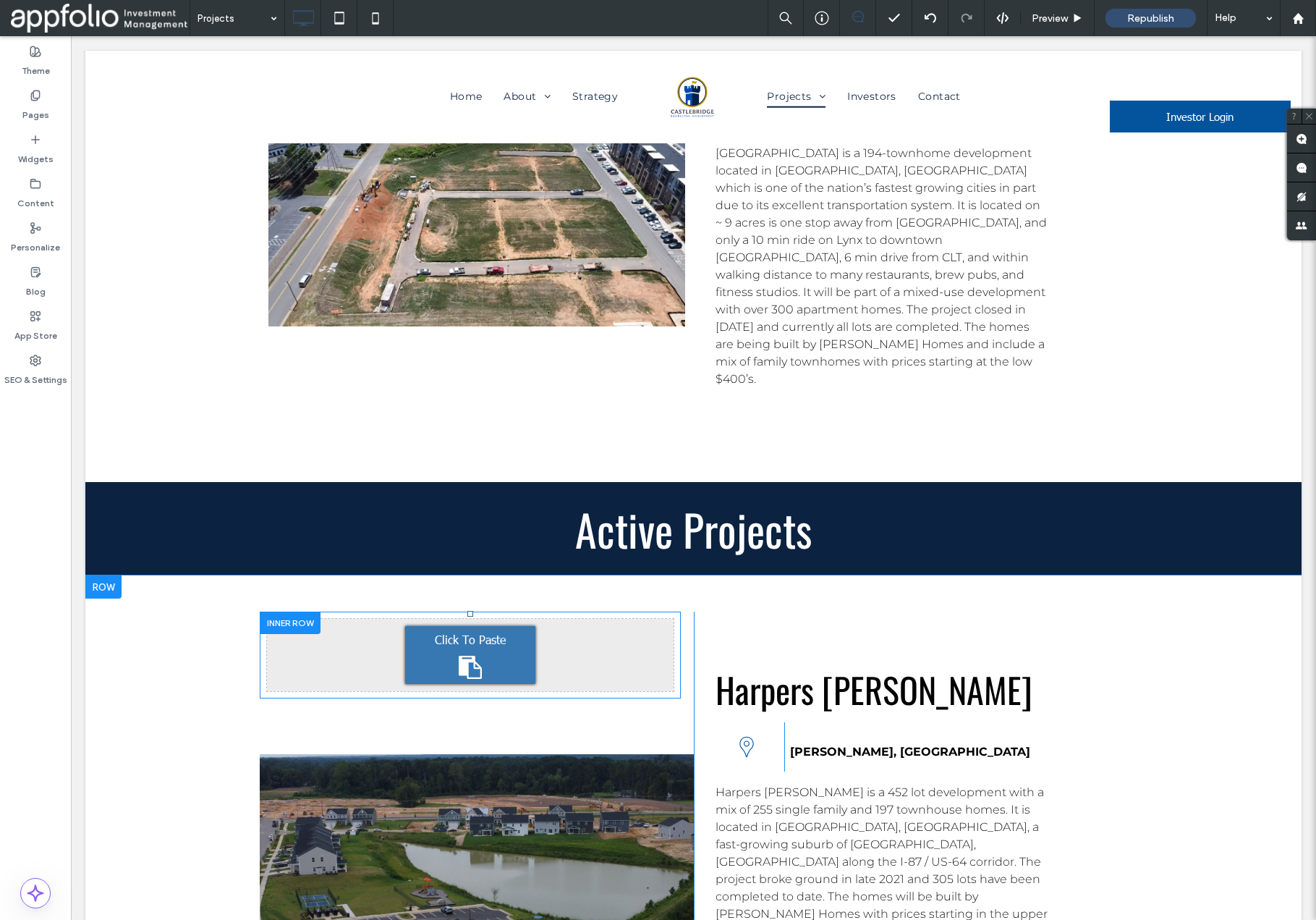
scroll to position [3693, 0]
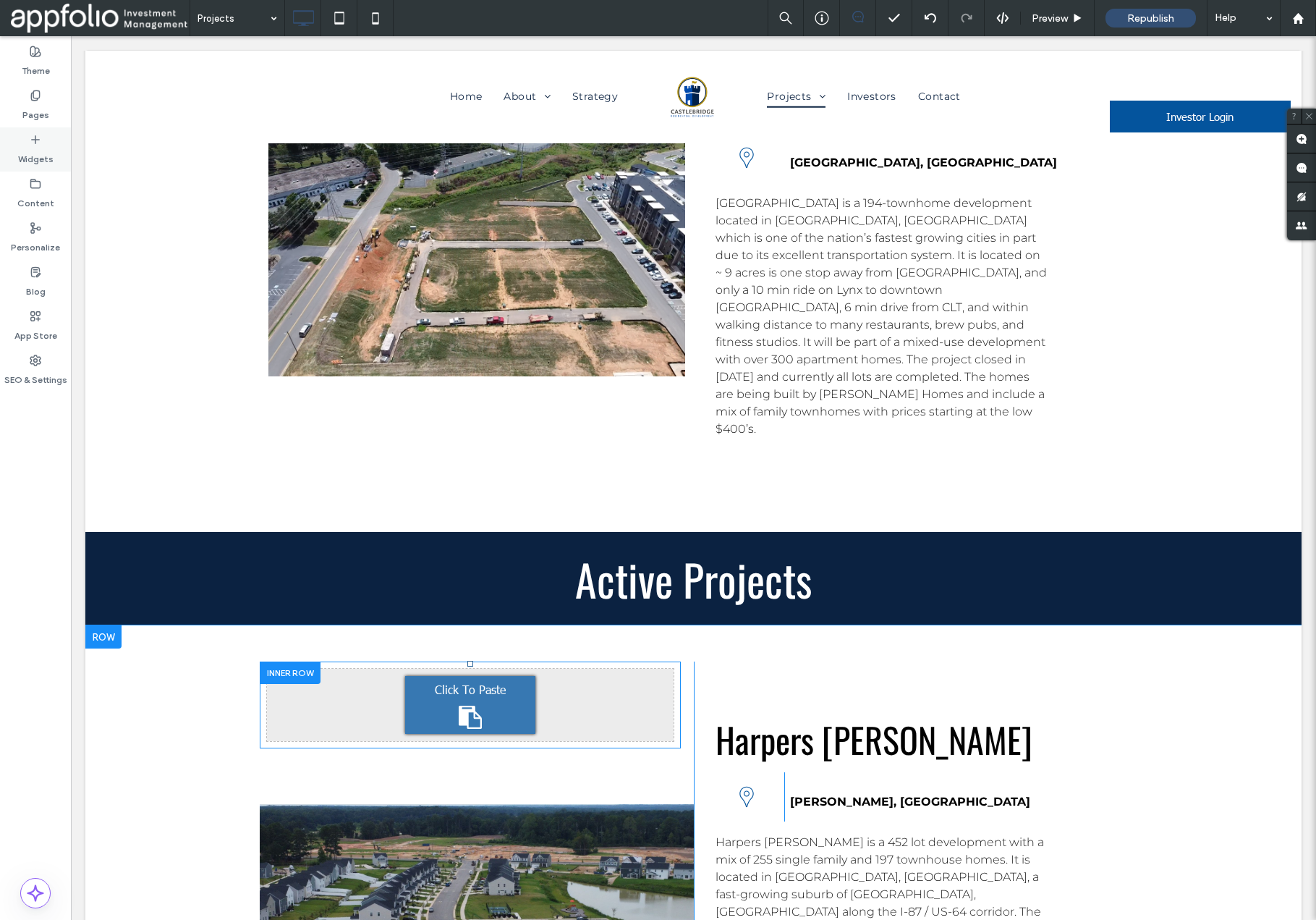
click at [34, 139] on use at bounding box center [35, 138] width 7 height 7
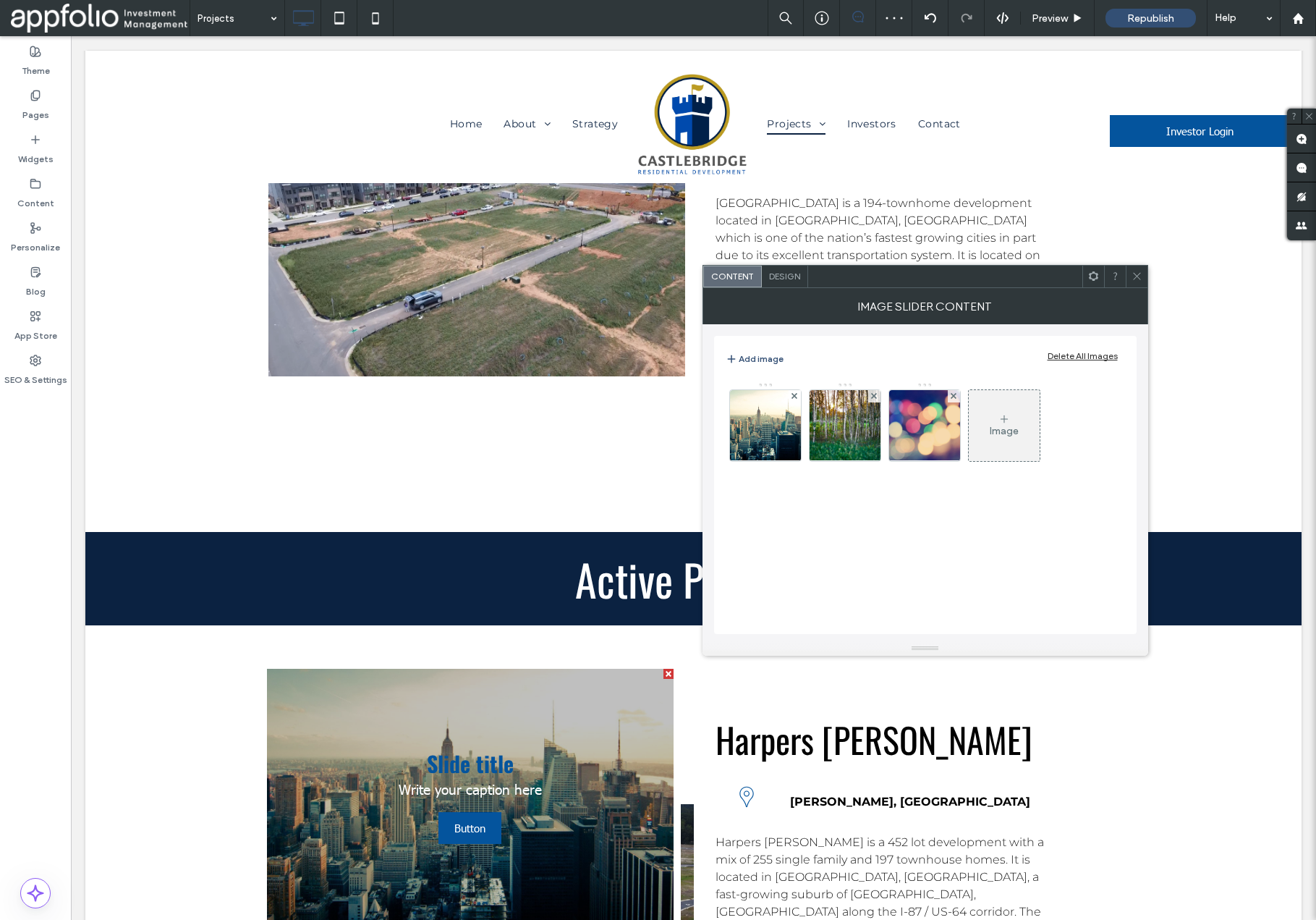
click at [1065, 357] on div "Delete All Images" at bounding box center [1083, 356] width 70 height 11
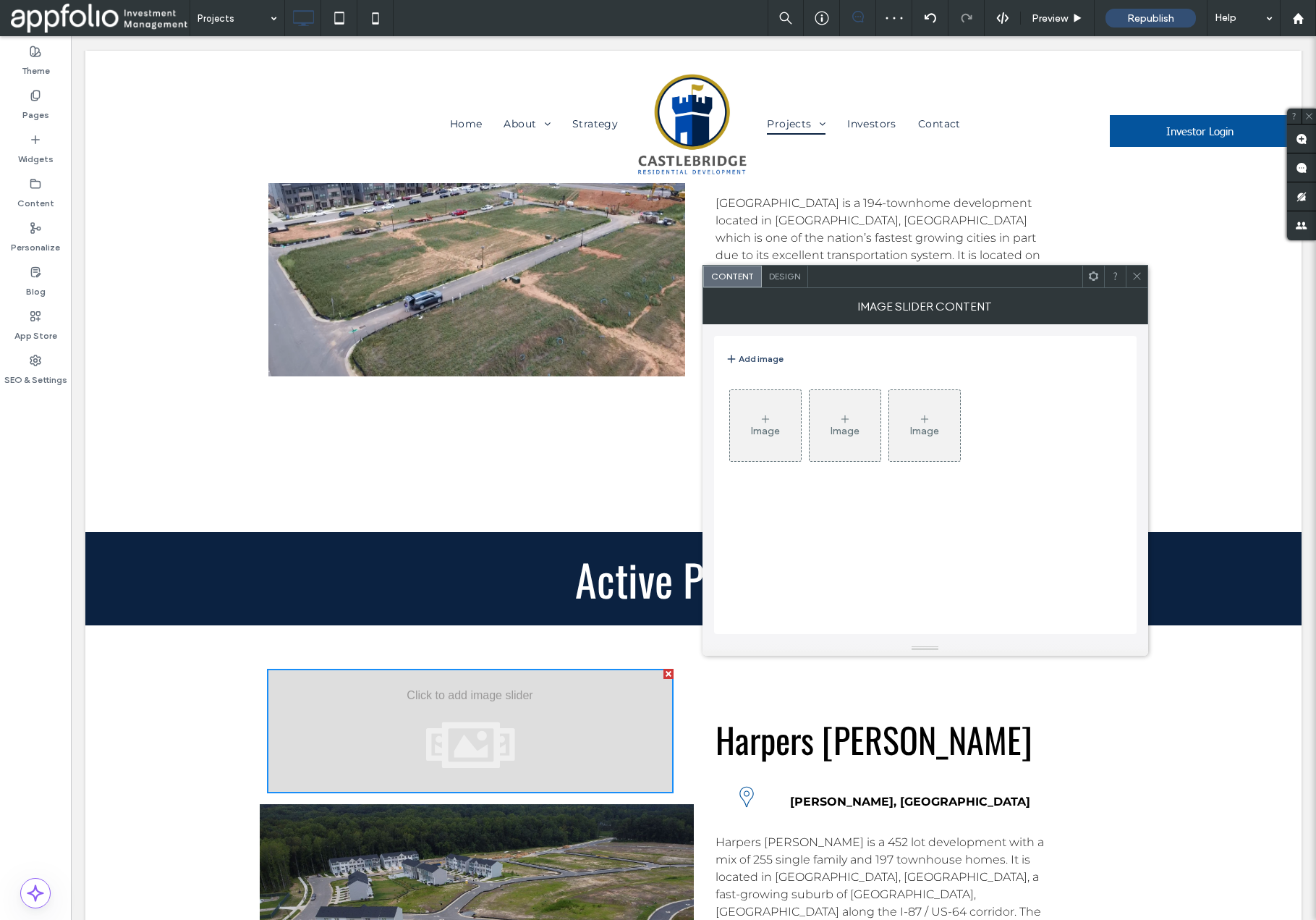
click at [763, 355] on button "Add image" at bounding box center [754, 359] width 58 height 17
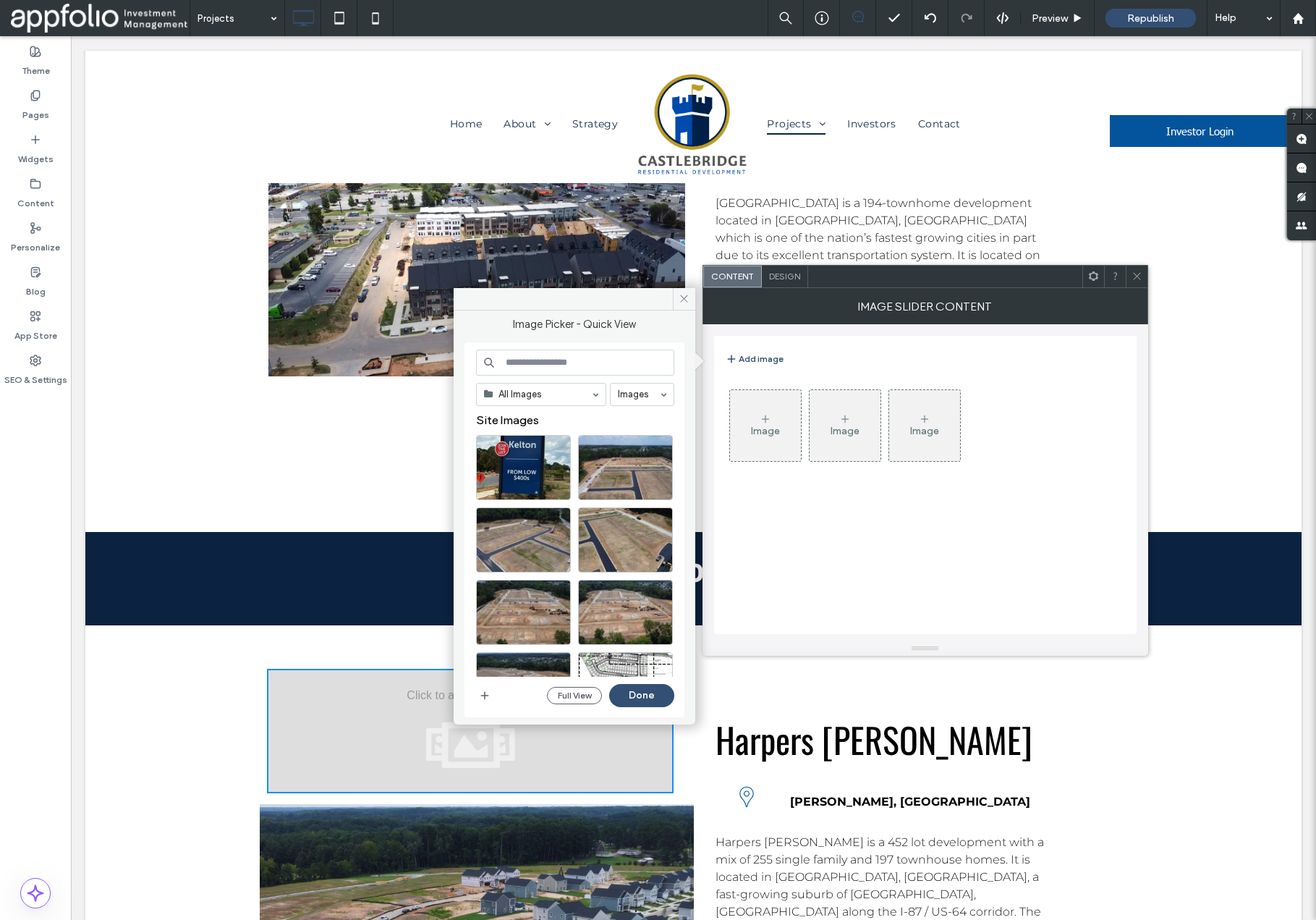
click at [558, 365] on input at bounding box center [575, 362] width 198 height 26
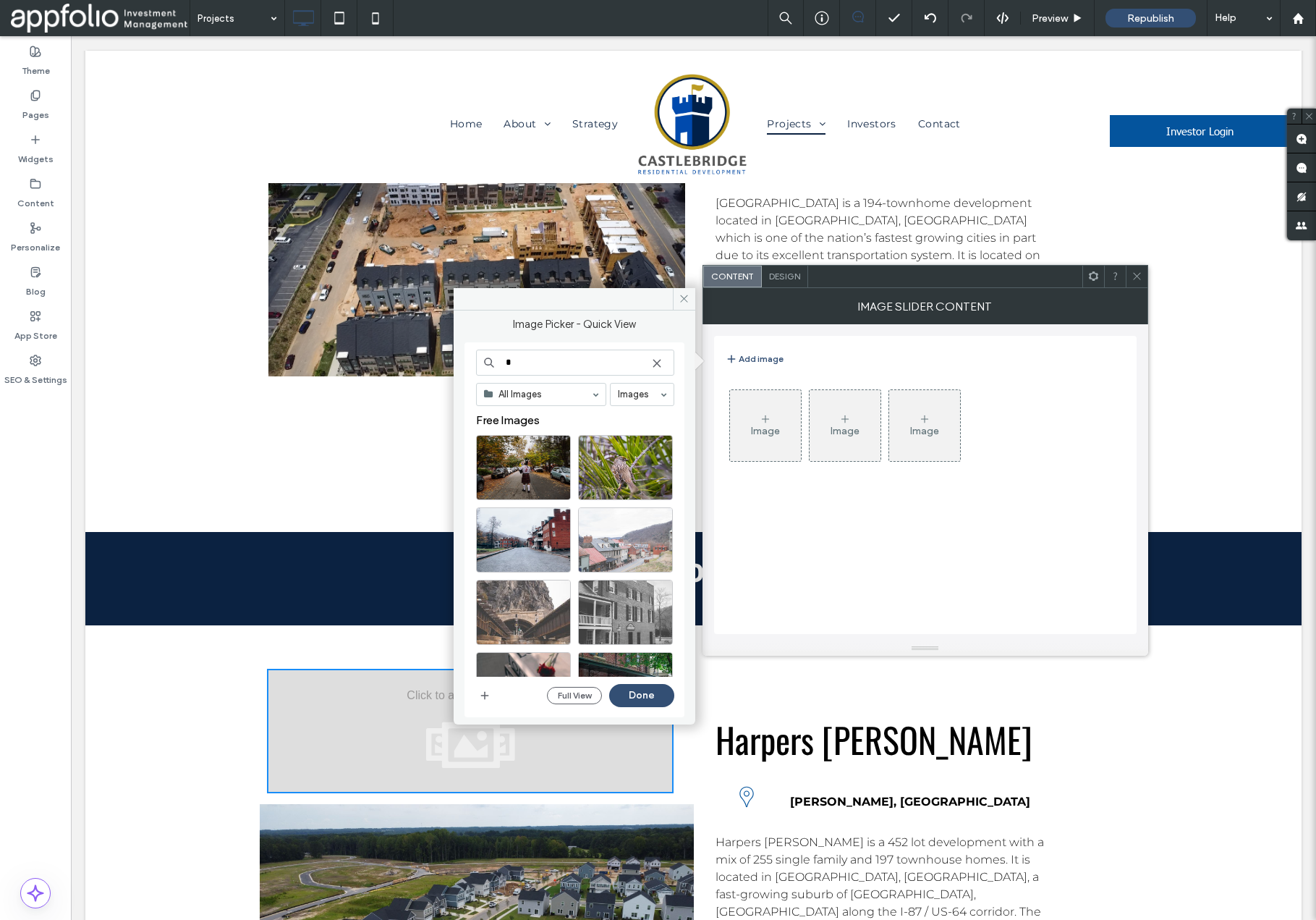
type input "*"
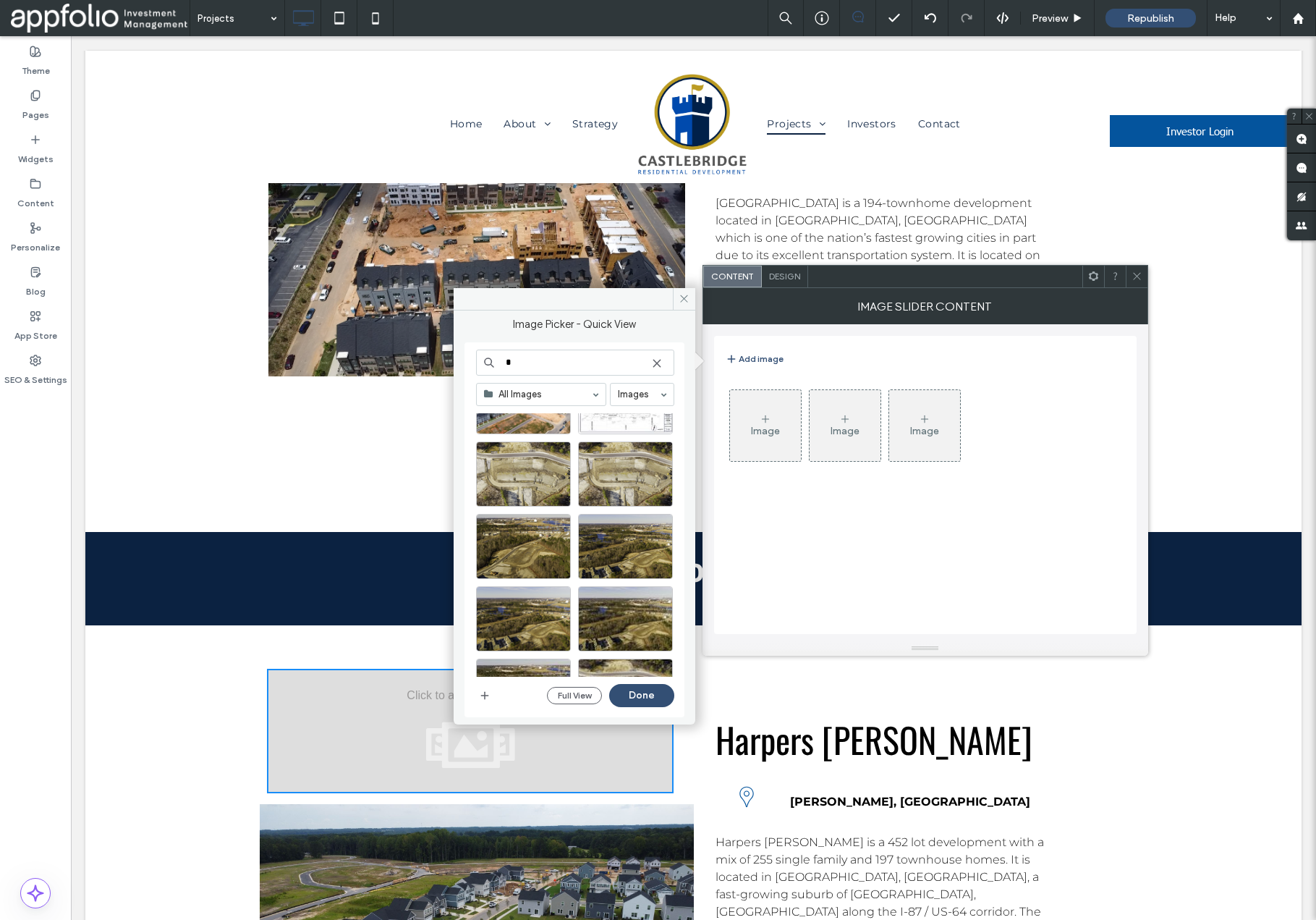
scroll to position [446, 0]
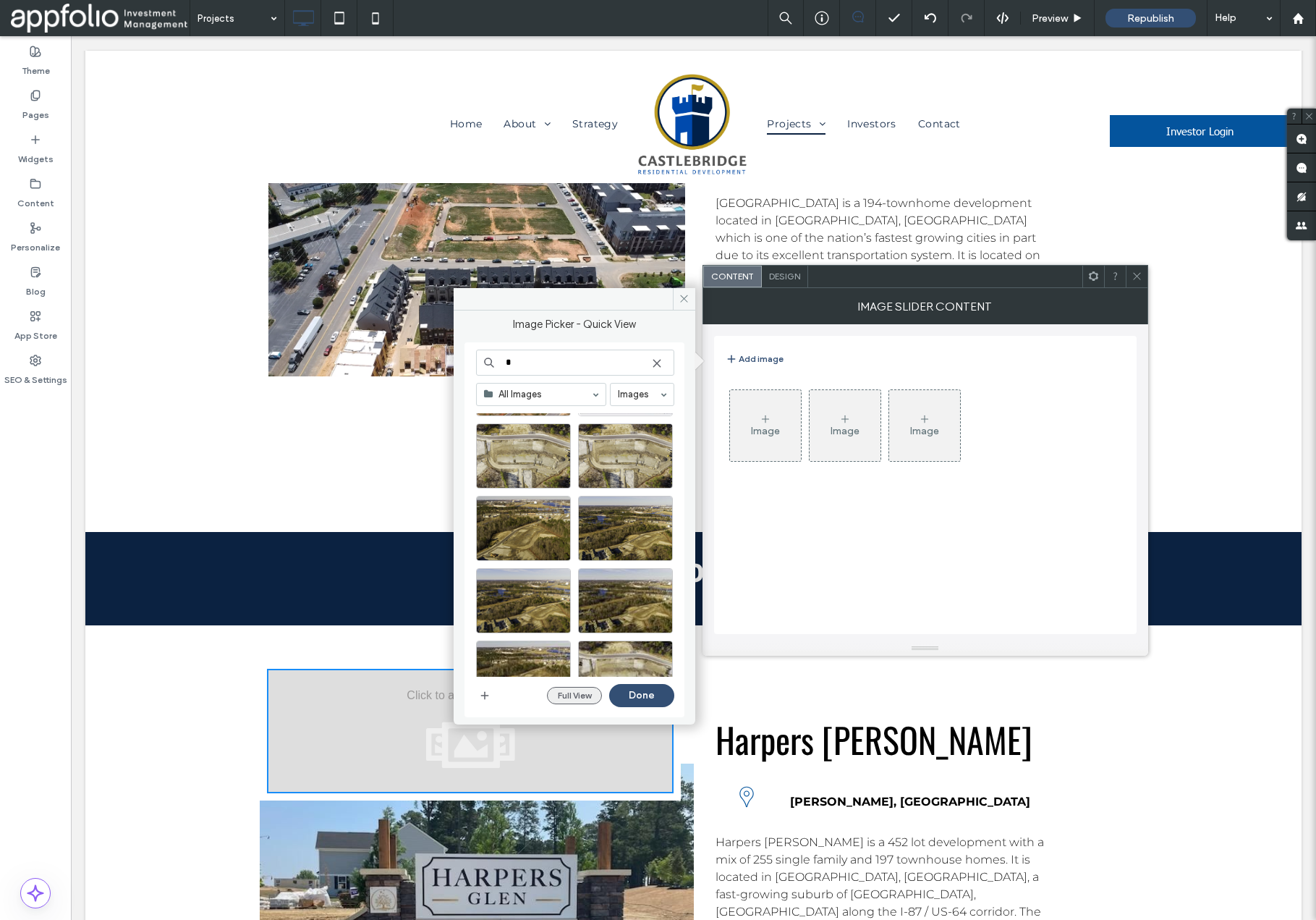
click at [579, 699] on button "Full View" at bounding box center [574, 695] width 55 height 17
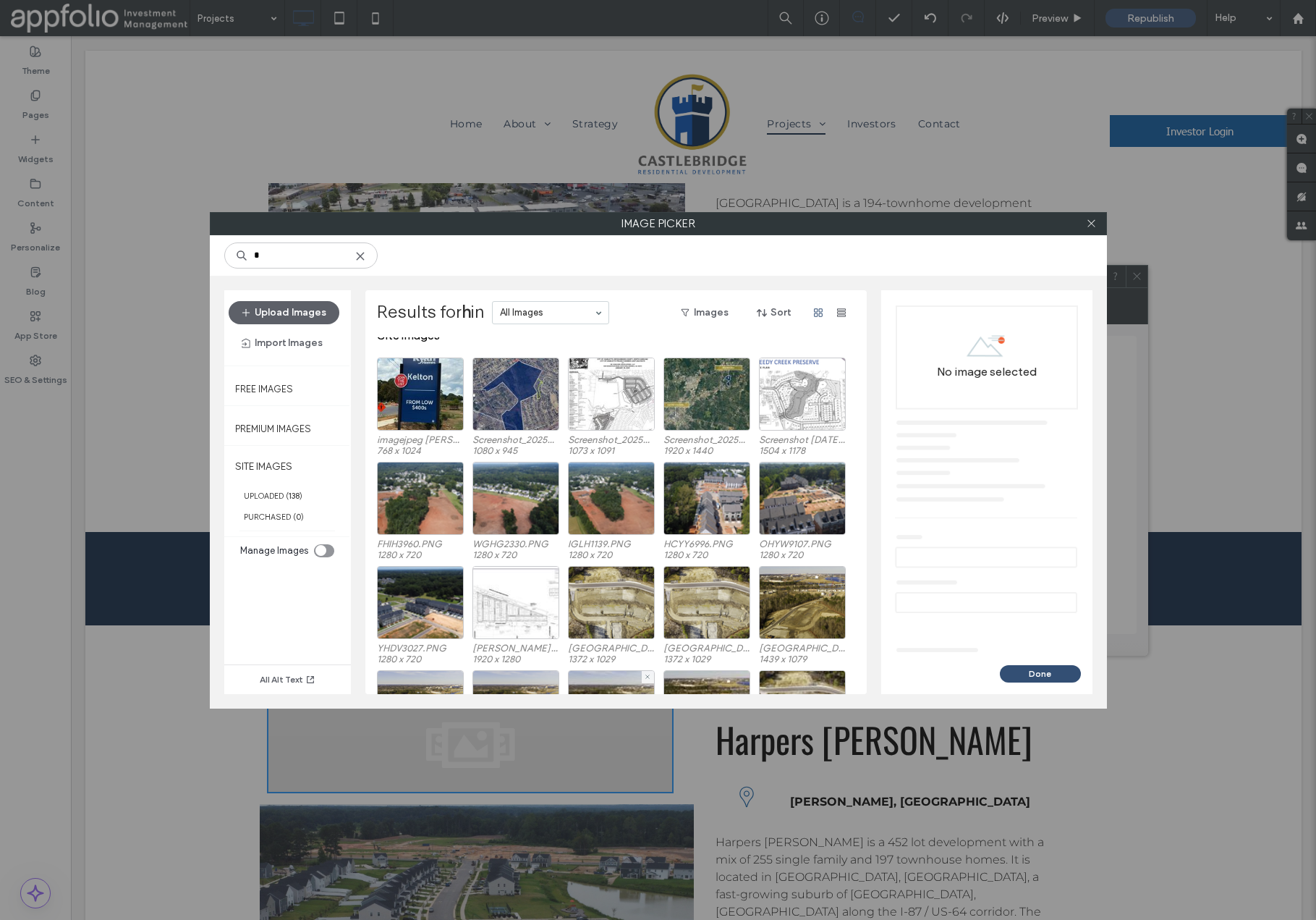
scroll to position [0, 0]
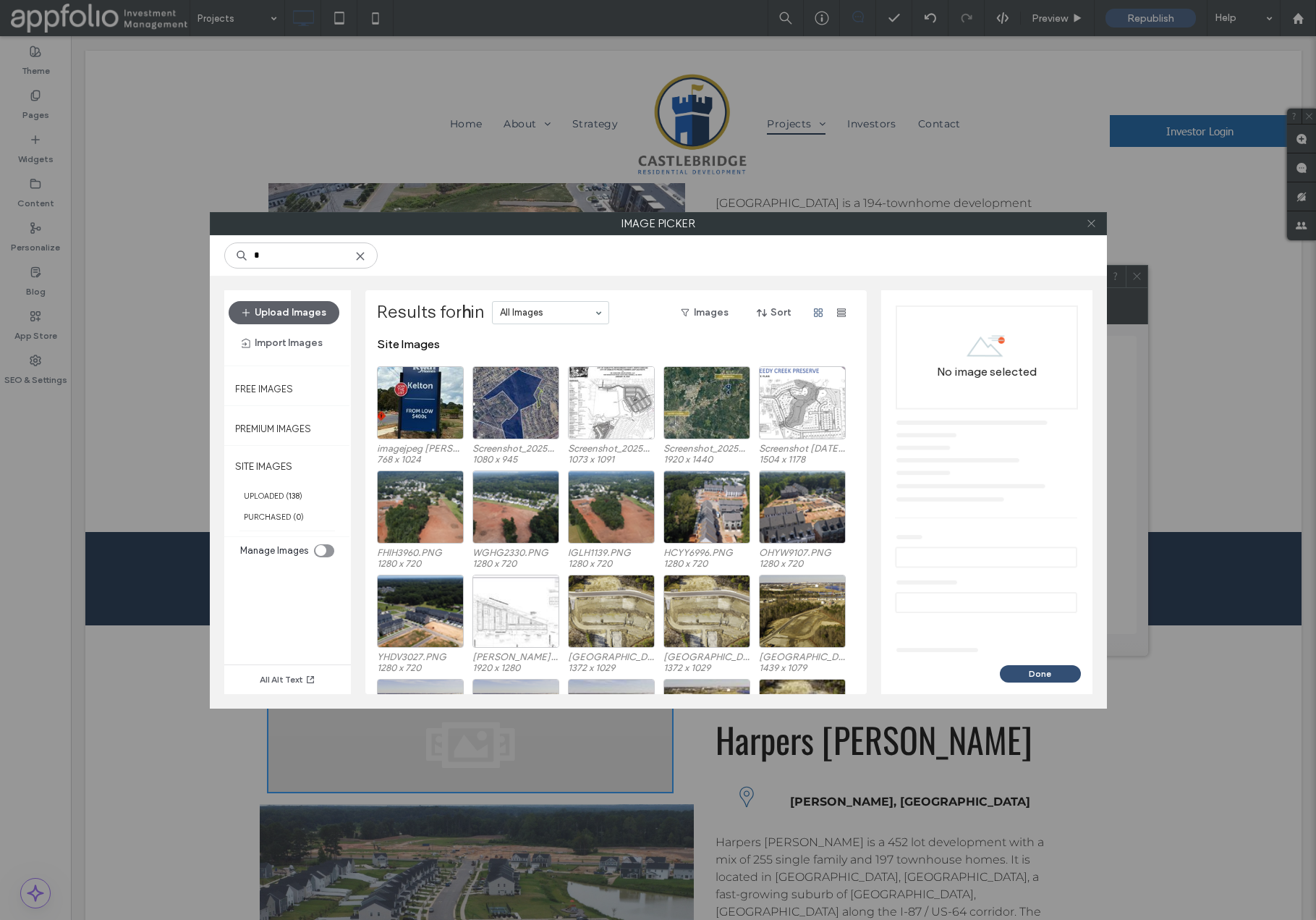
click at [1090, 224] on icon at bounding box center [1091, 223] width 11 height 11
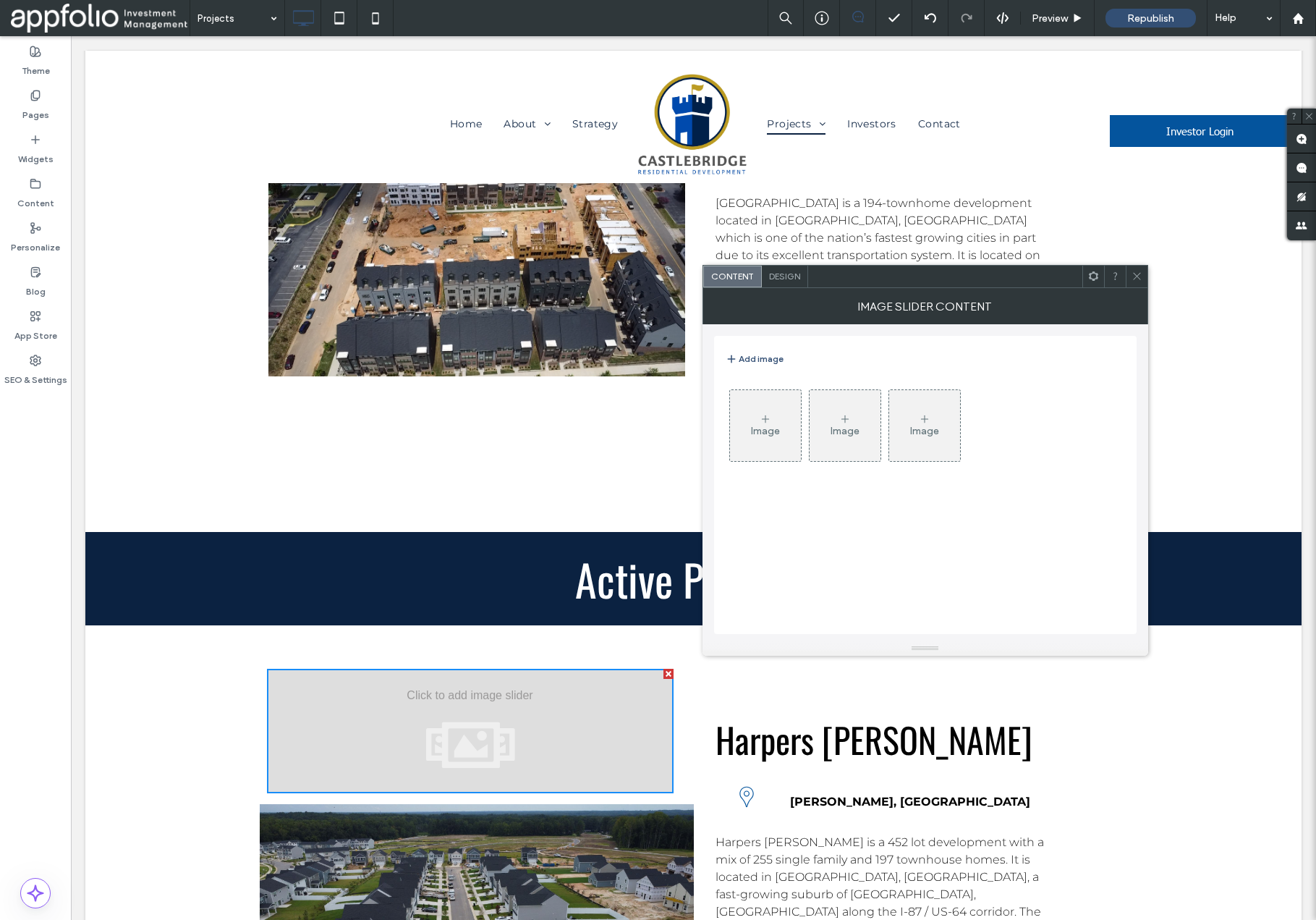
click at [498, 669] on div at bounding box center [470, 731] width 406 height 125
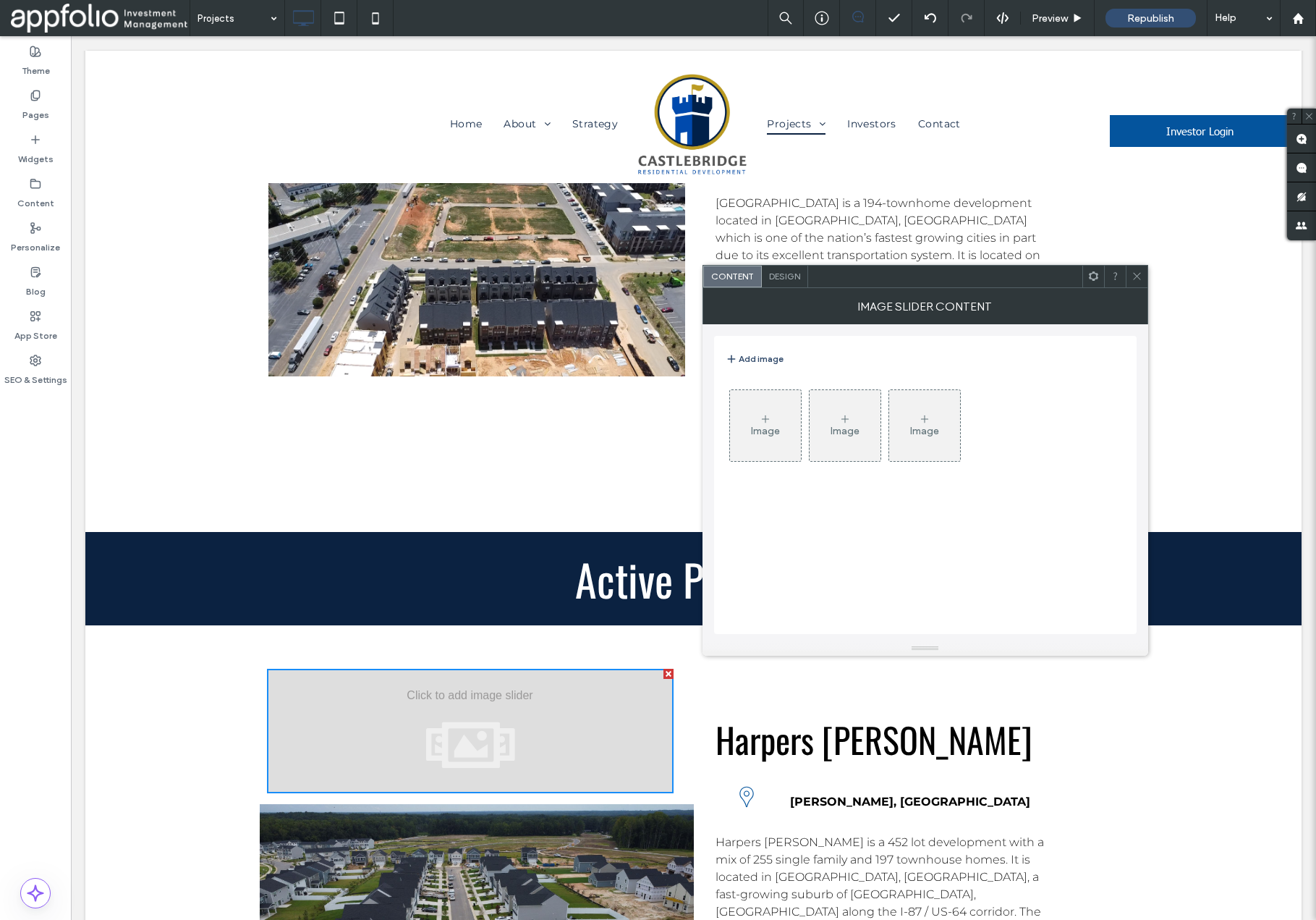
click at [770, 356] on button "Add image" at bounding box center [754, 359] width 58 height 17
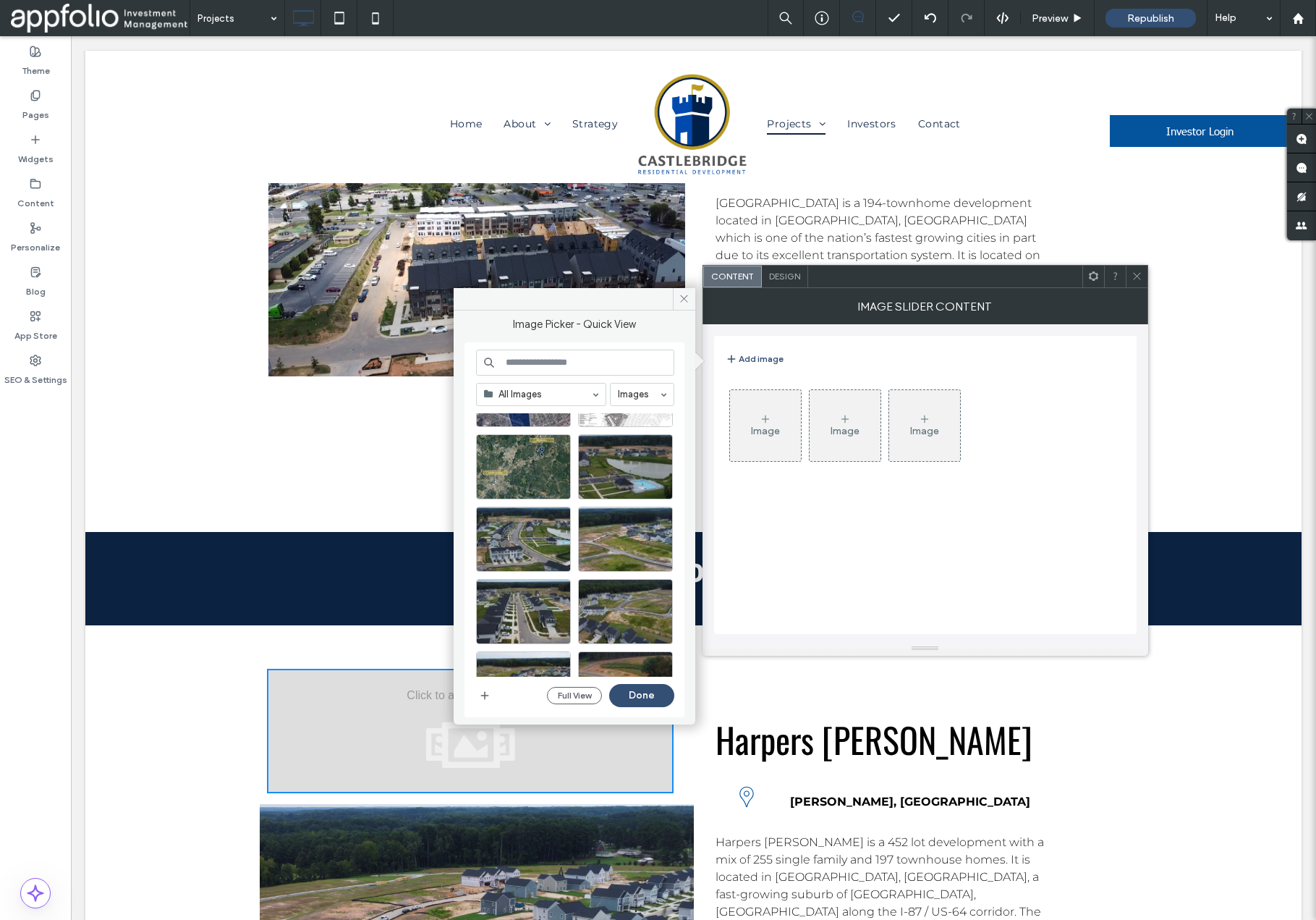
scroll to position [865, 0]
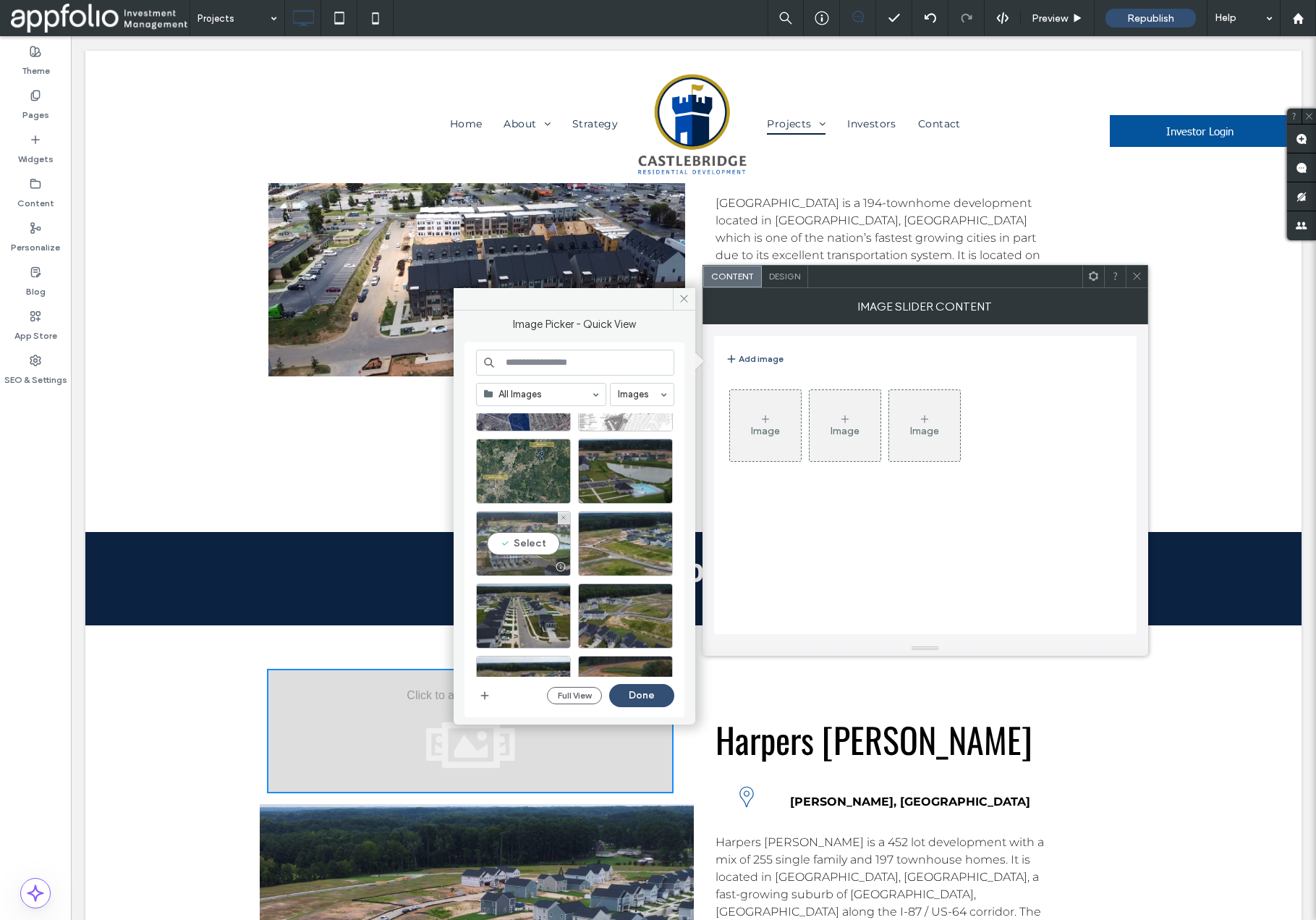
click at [526, 542] on div "Select" at bounding box center [523, 543] width 95 height 65
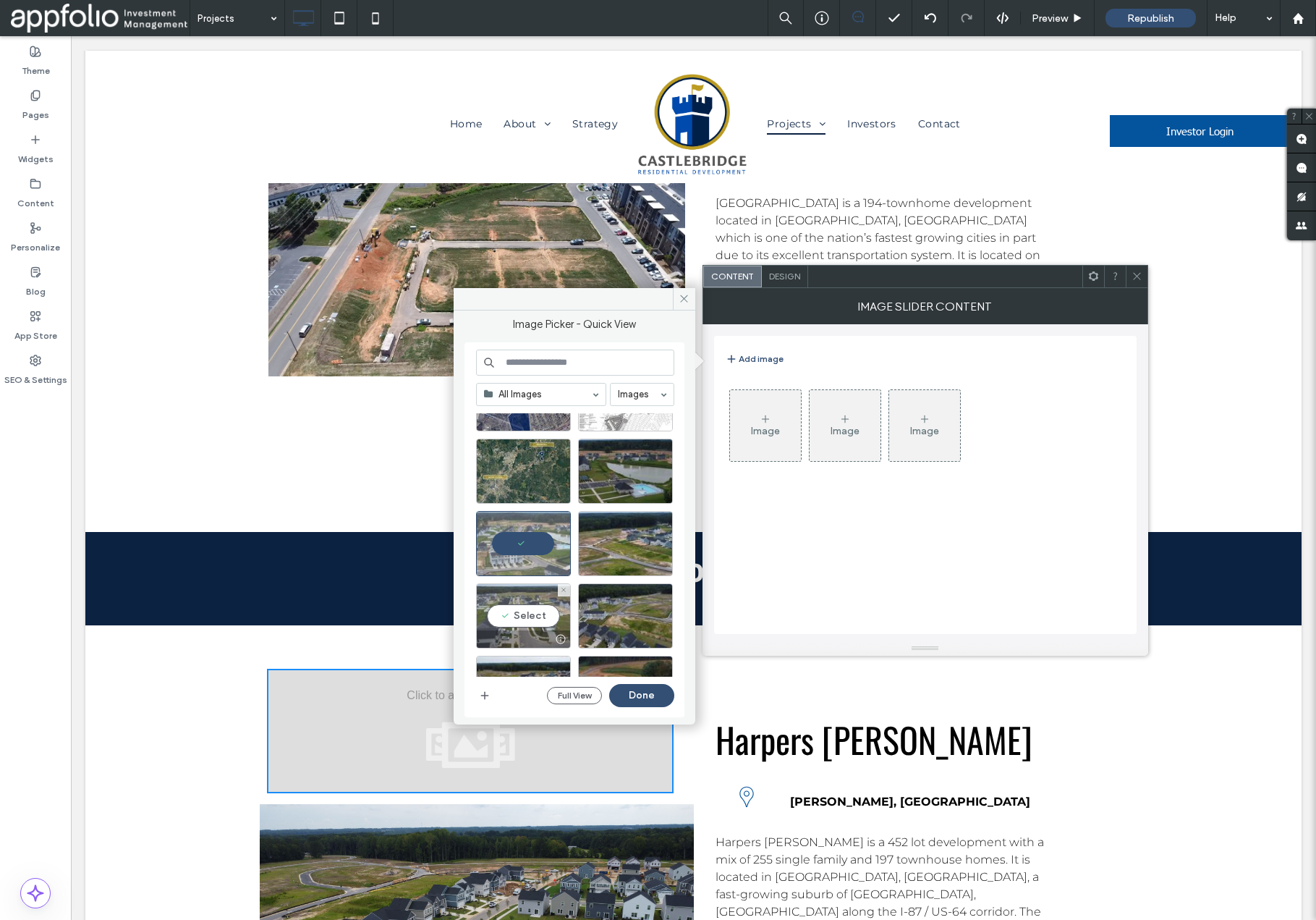
click at [525, 614] on div "Select" at bounding box center [523, 616] width 95 height 65
click at [616, 613] on div "Select" at bounding box center [626, 616] width 95 height 65
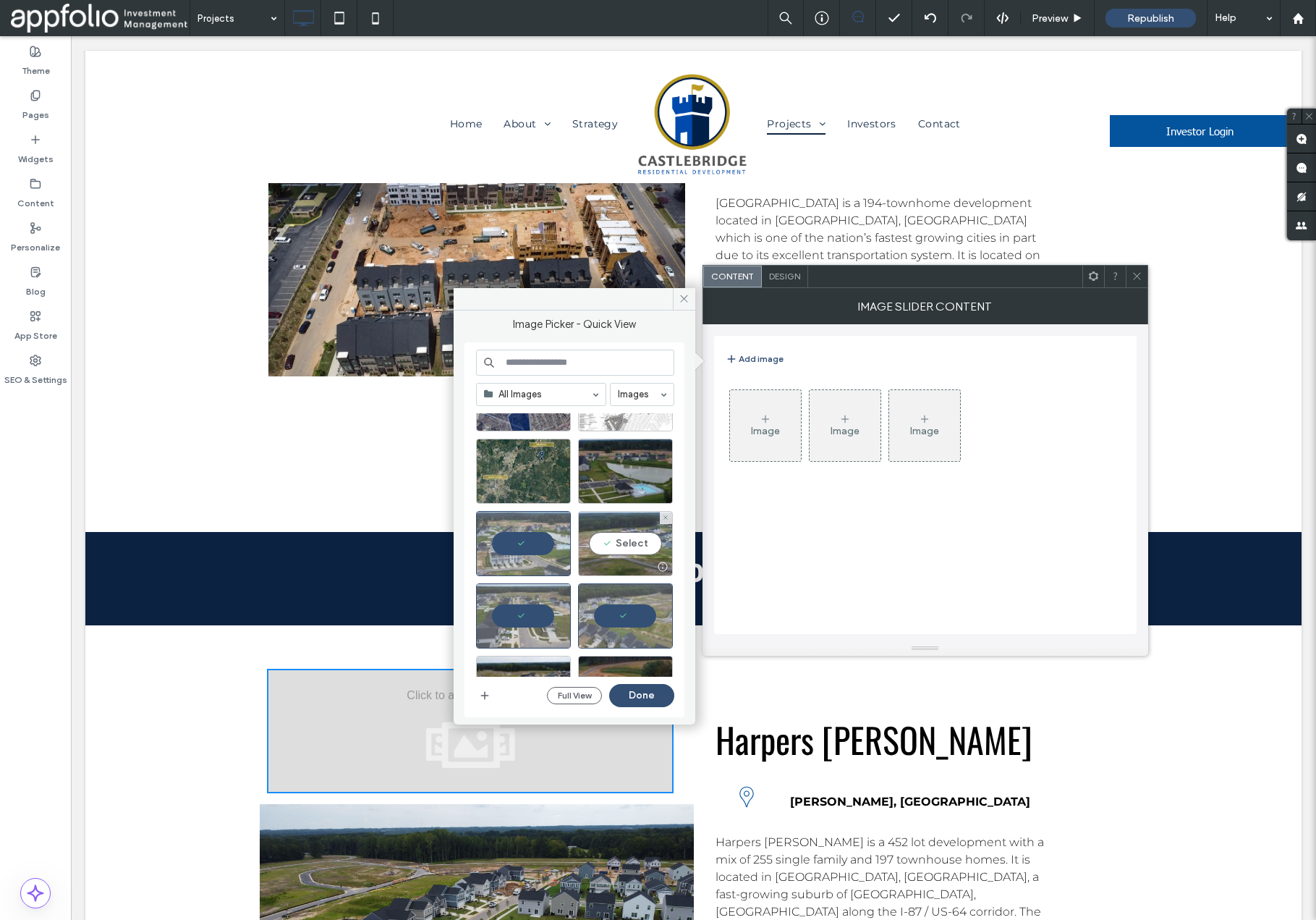
click at [615, 545] on div "Select" at bounding box center [626, 543] width 95 height 65
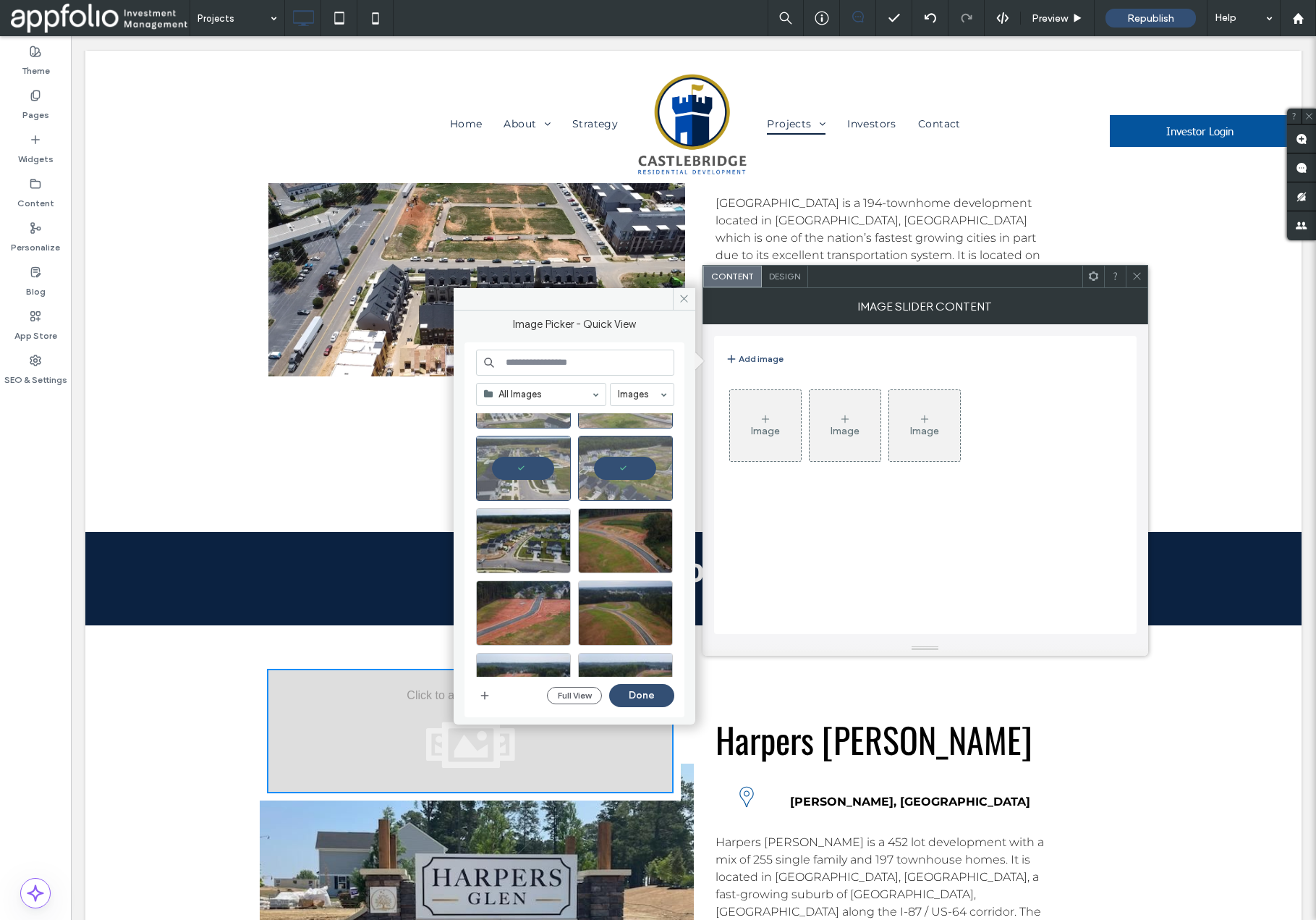
scroll to position [1016, 0]
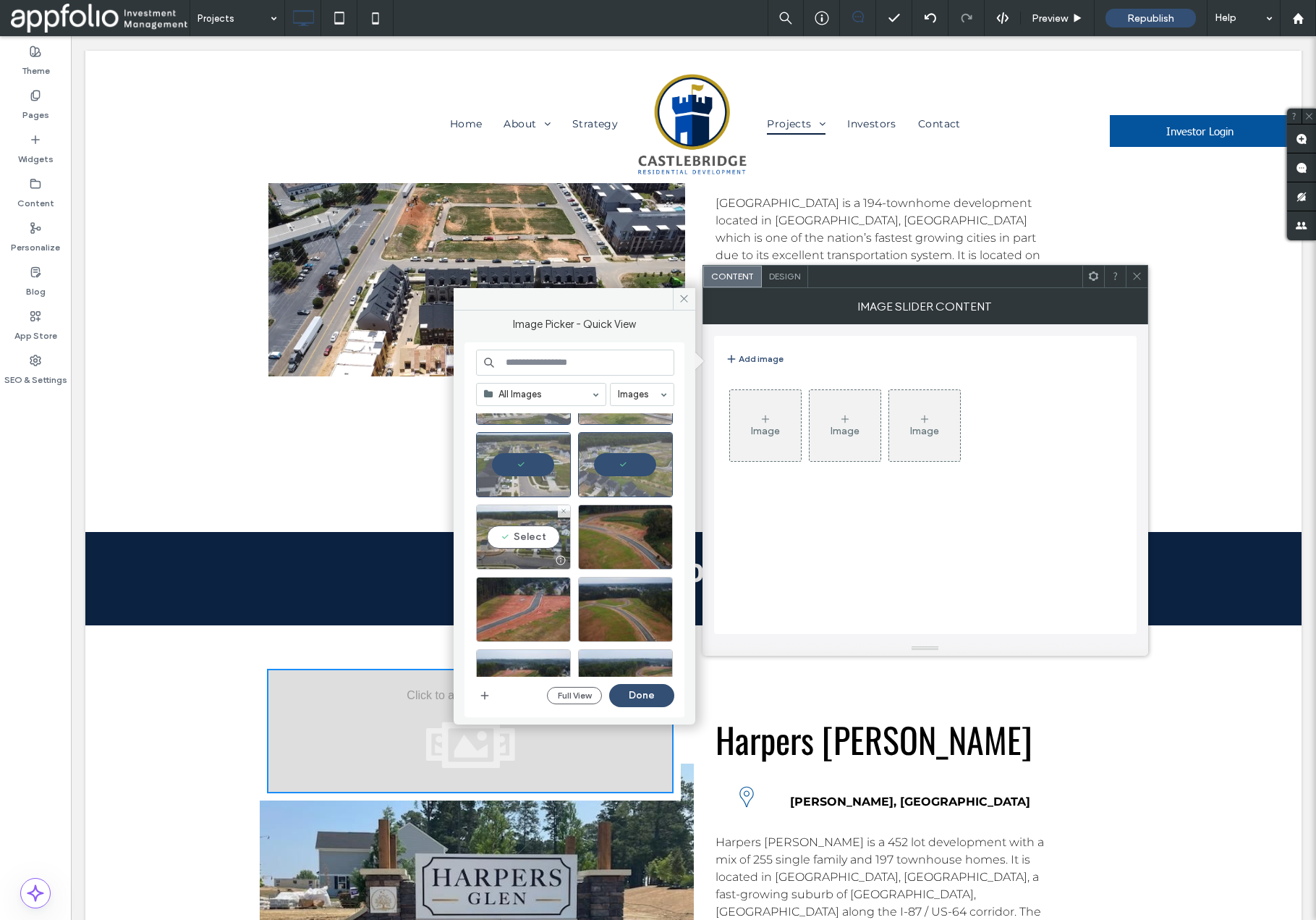
click at [538, 541] on div "Select" at bounding box center [523, 537] width 95 height 65
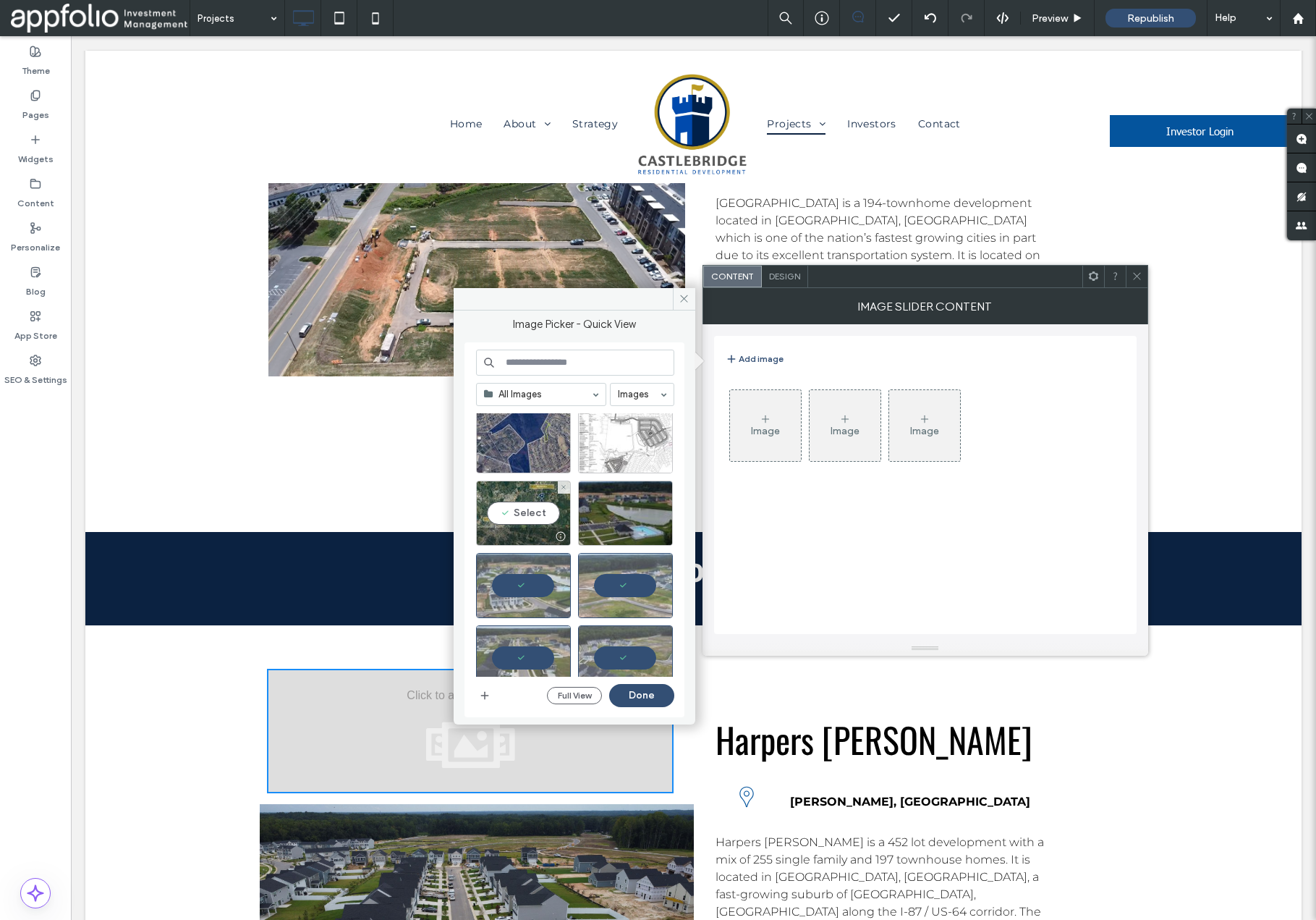
scroll to position [832, 0]
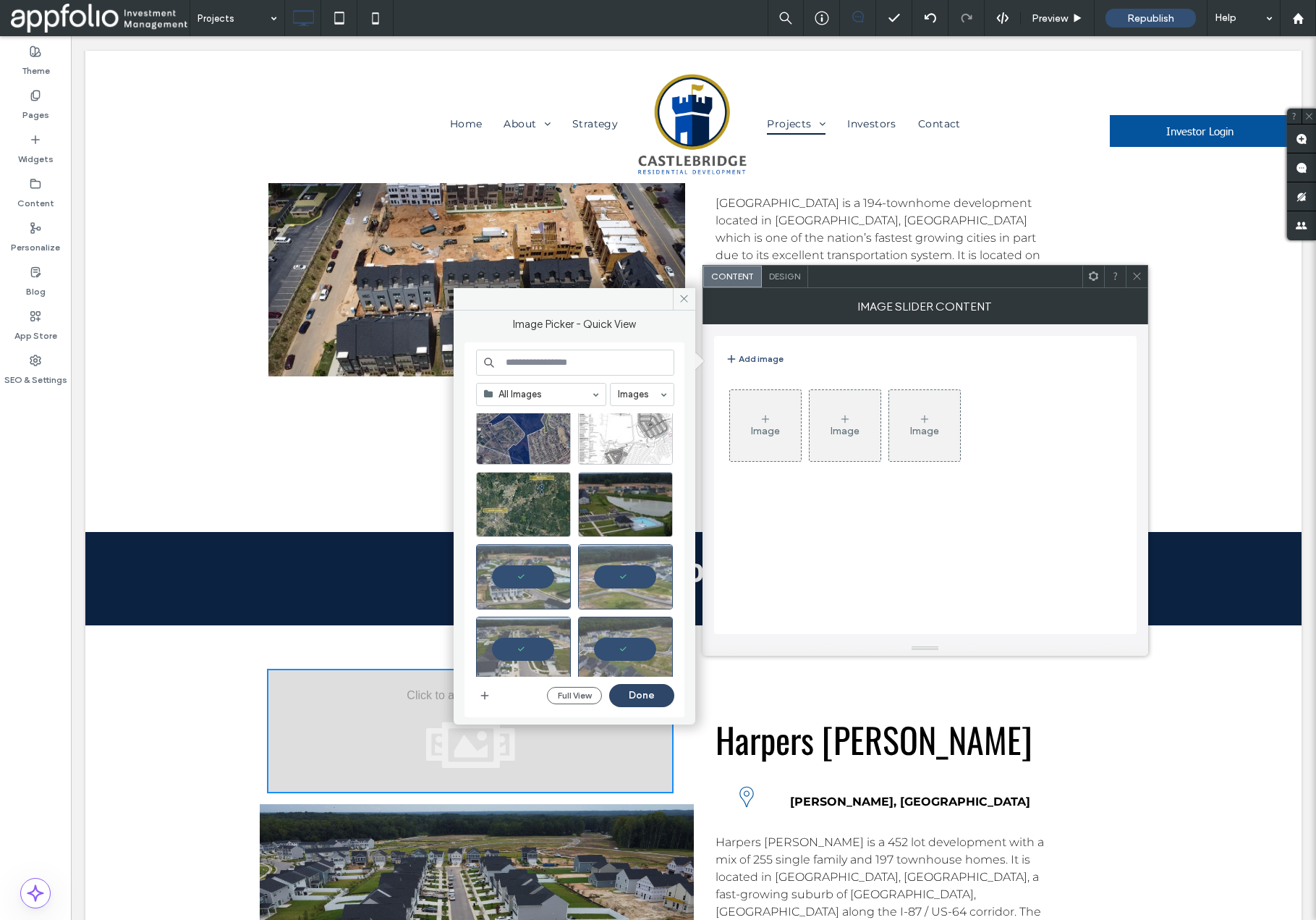
click at [640, 696] on button "Done" at bounding box center [641, 696] width 65 height 23
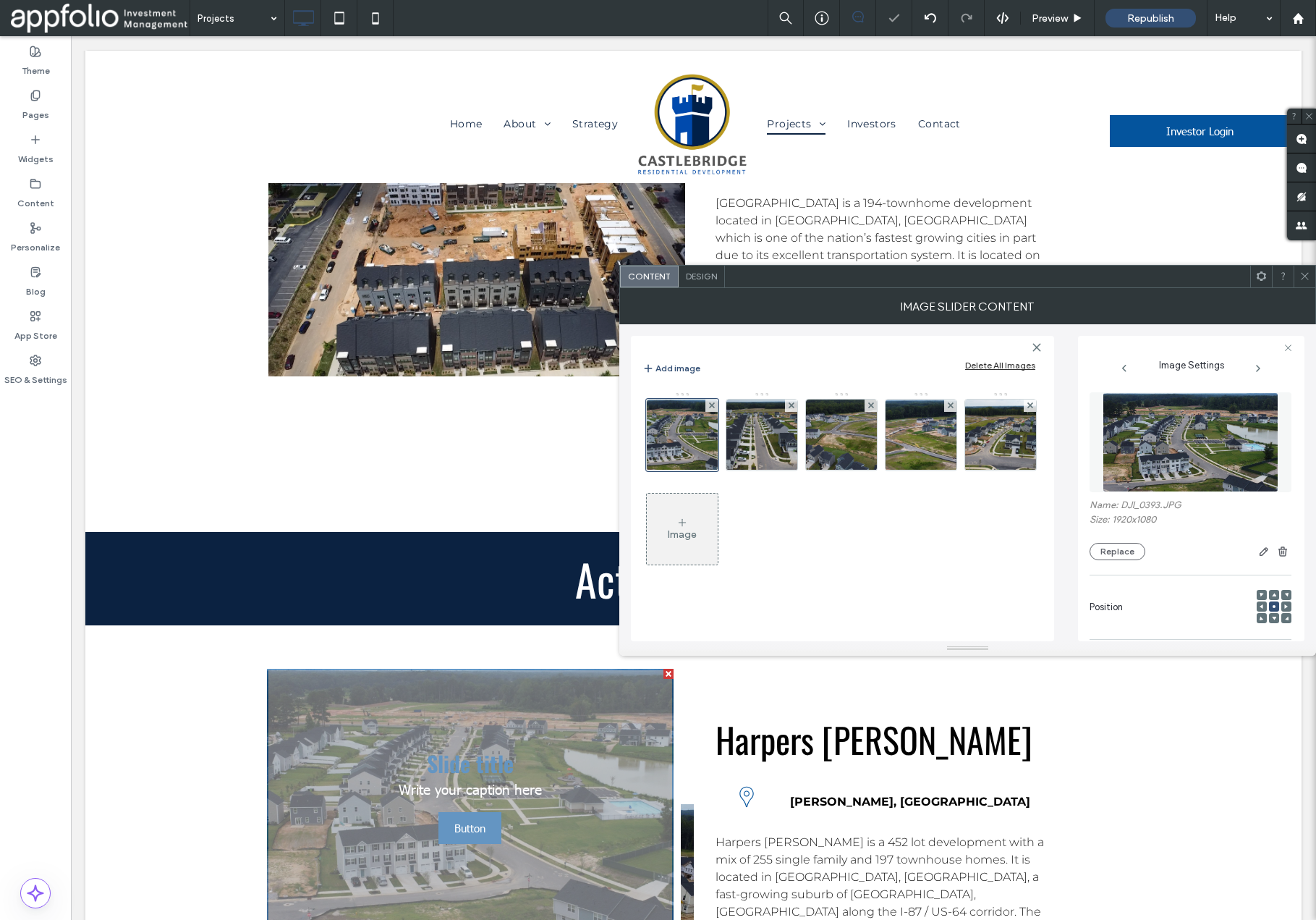
scroll to position [212, 0]
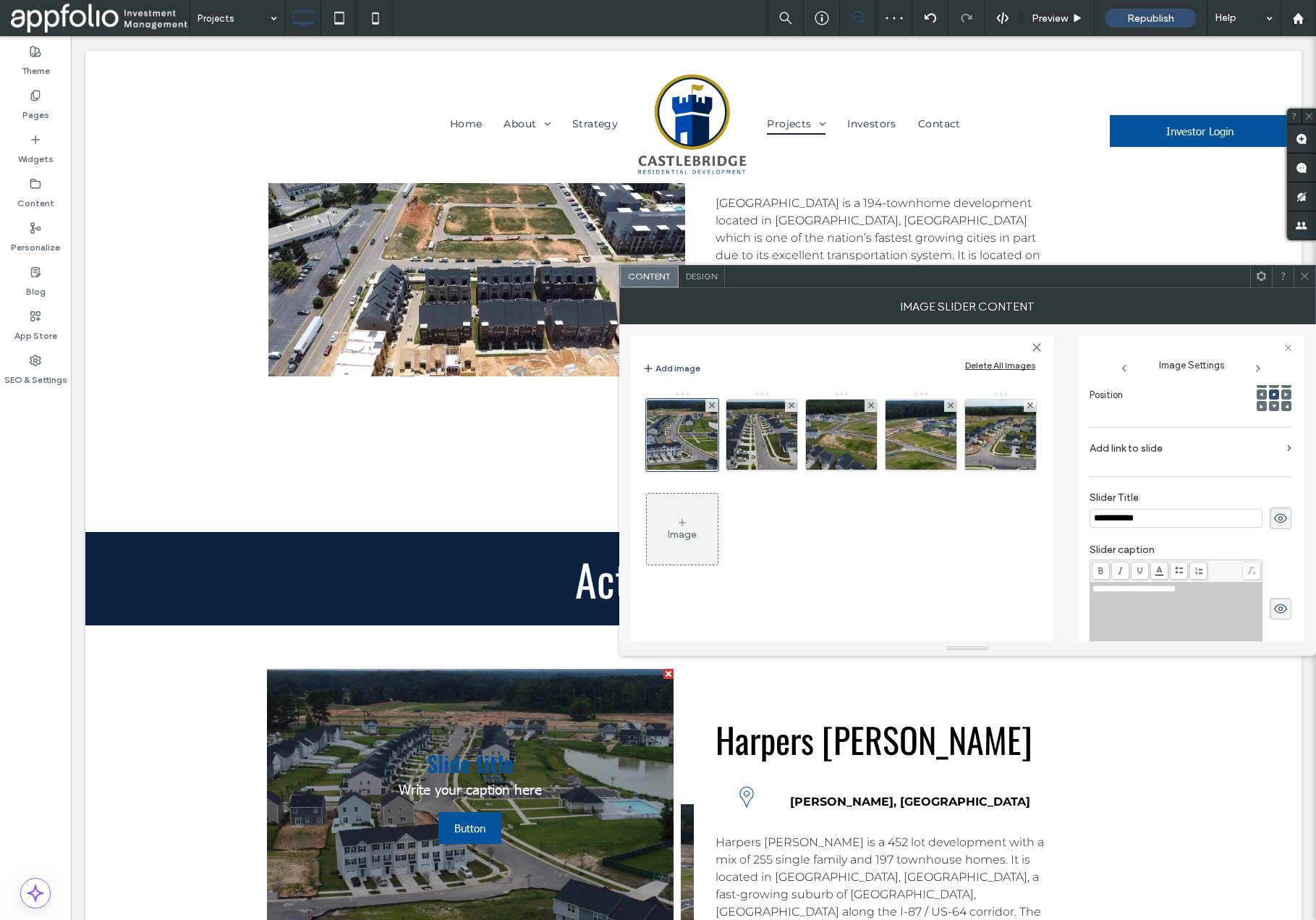
click at [1274, 524] on icon at bounding box center [1281, 518] width 15 height 16
click at [1274, 604] on icon at bounding box center [1281, 609] width 15 height 16
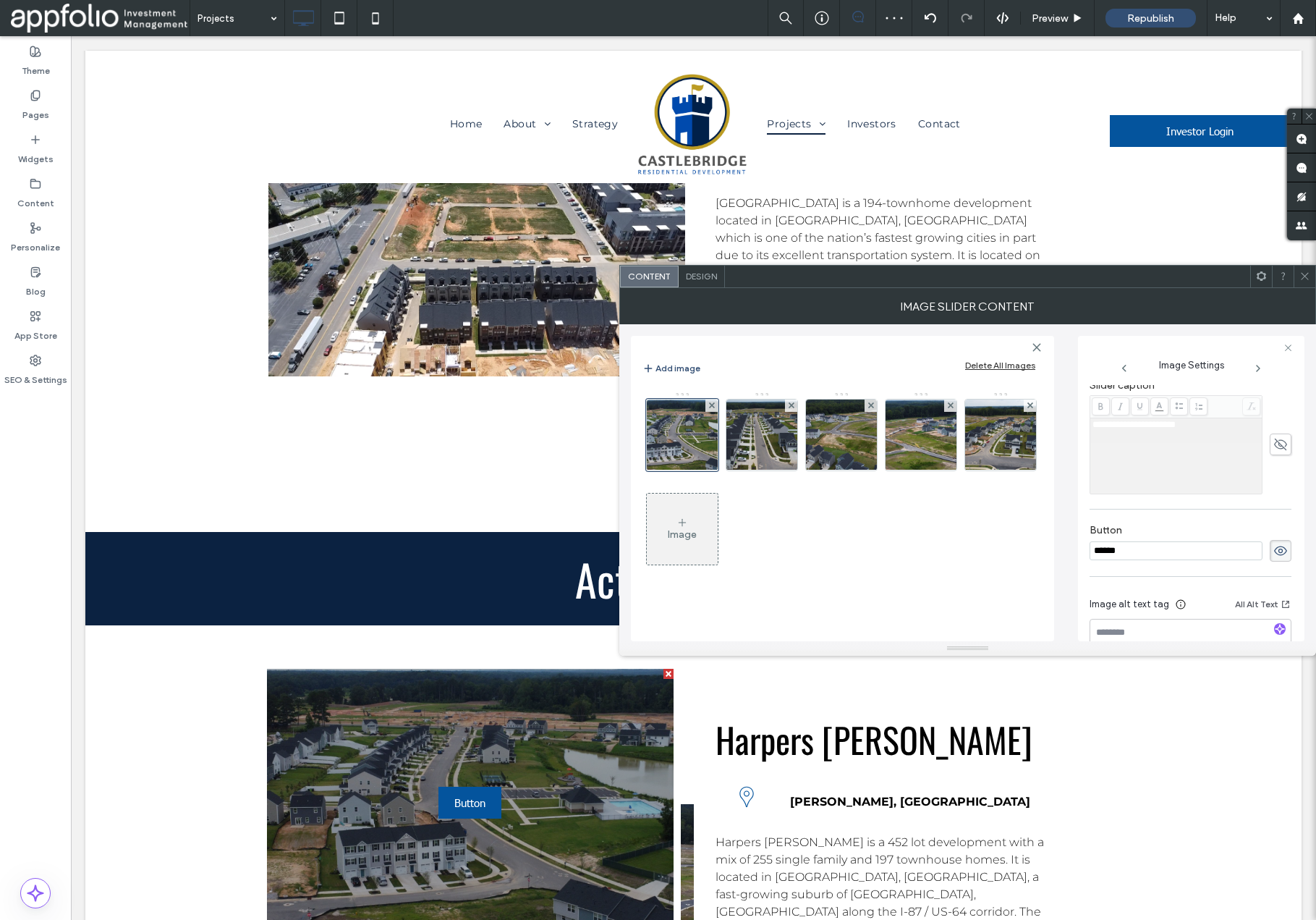
scroll to position [395, 0]
click at [1275, 533] on use at bounding box center [1281, 532] width 13 height 9
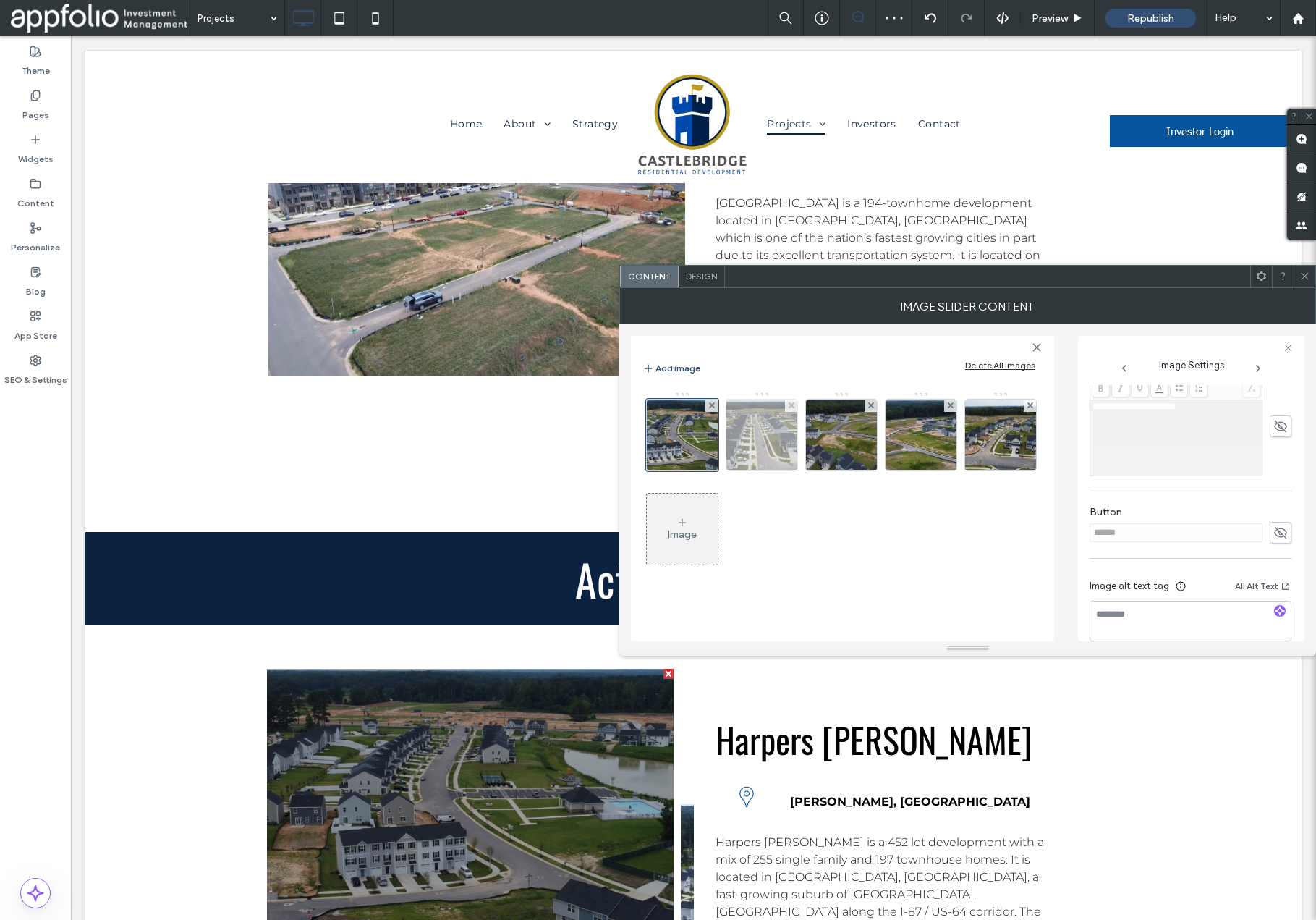
click at [765, 446] on img at bounding box center [761, 435] width 126 height 71
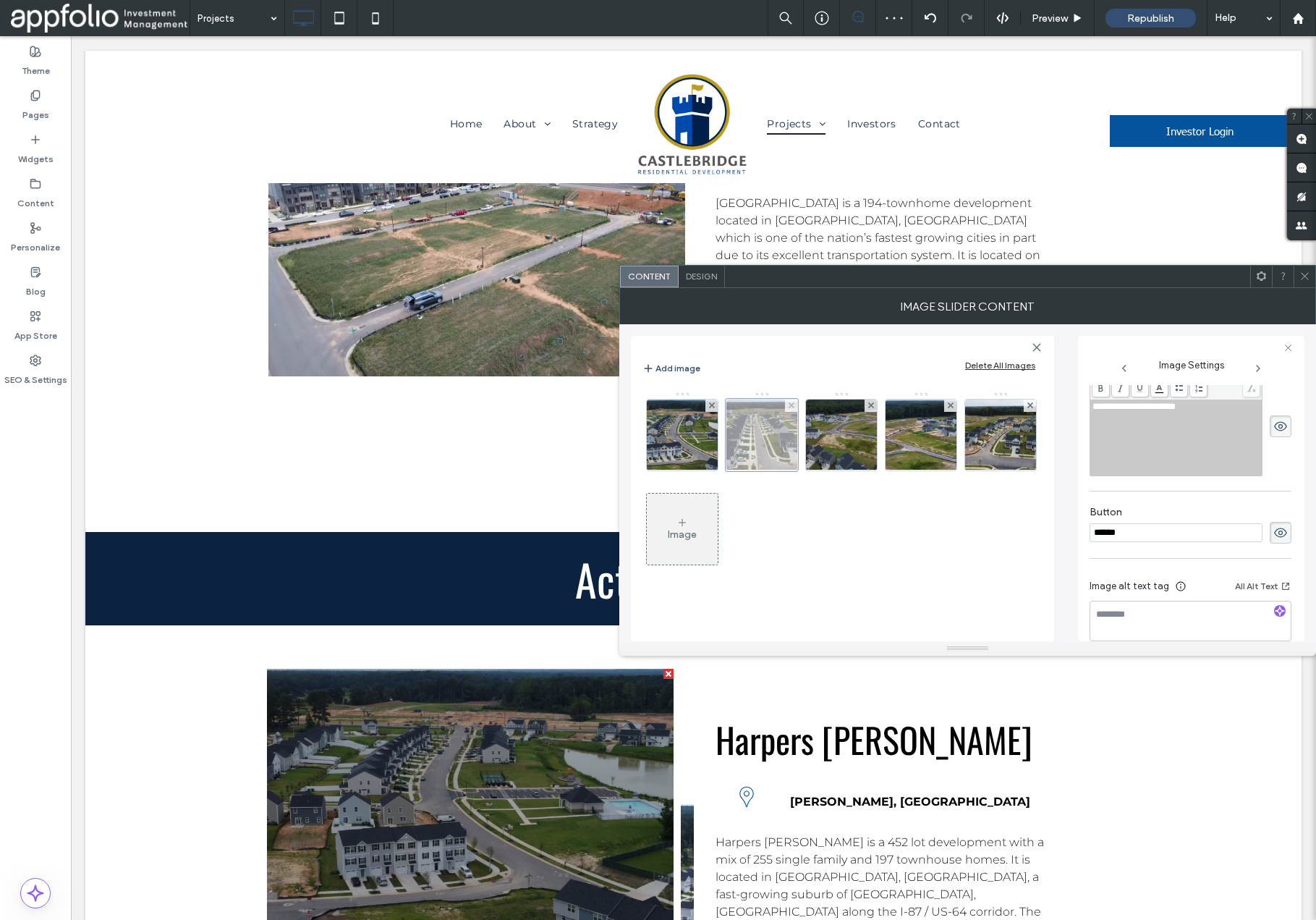
scroll to position [217, 0]
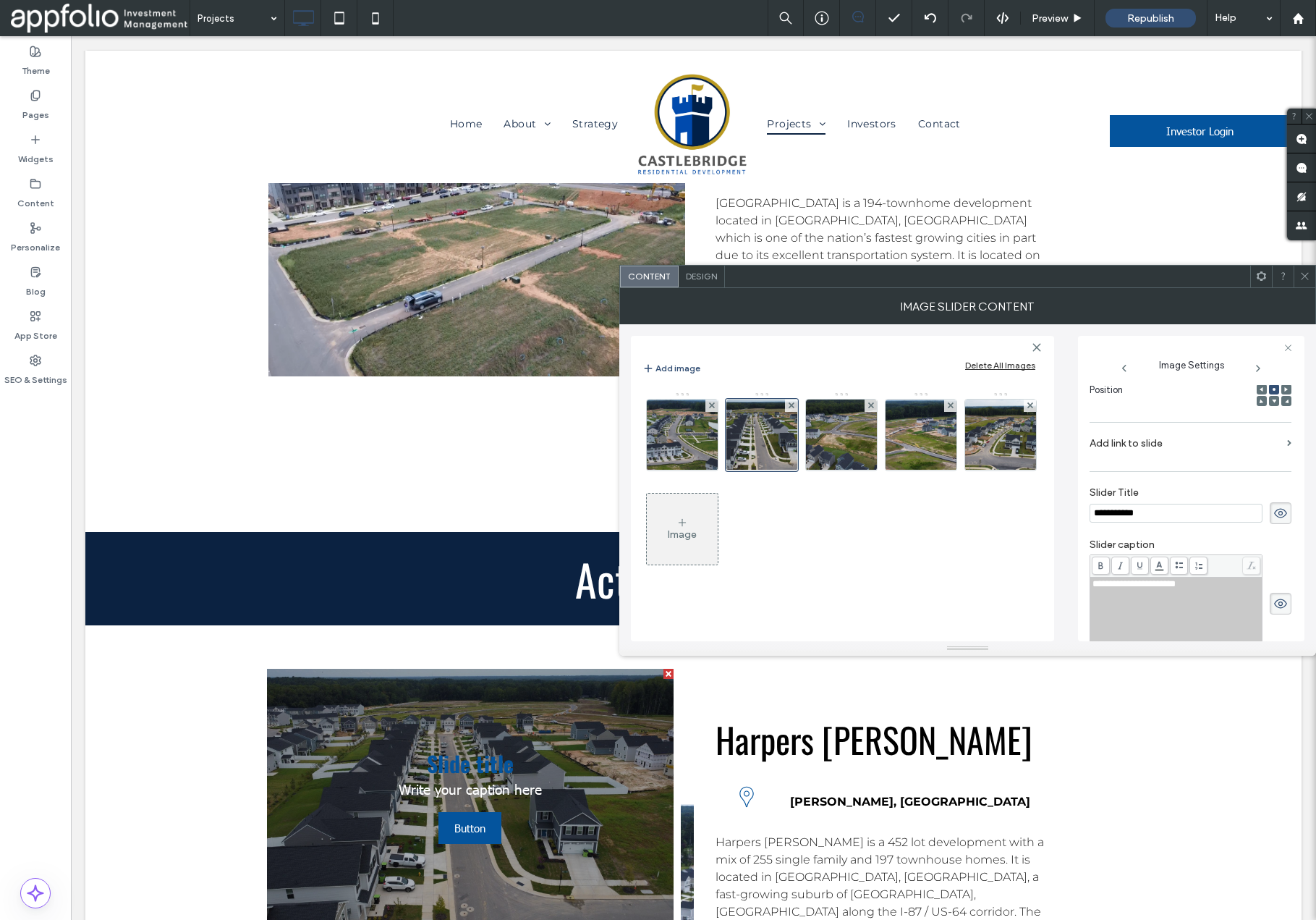
click at [1275, 516] on use at bounding box center [1281, 513] width 13 height 9
click at [1275, 607] on use at bounding box center [1281, 604] width 13 height 9
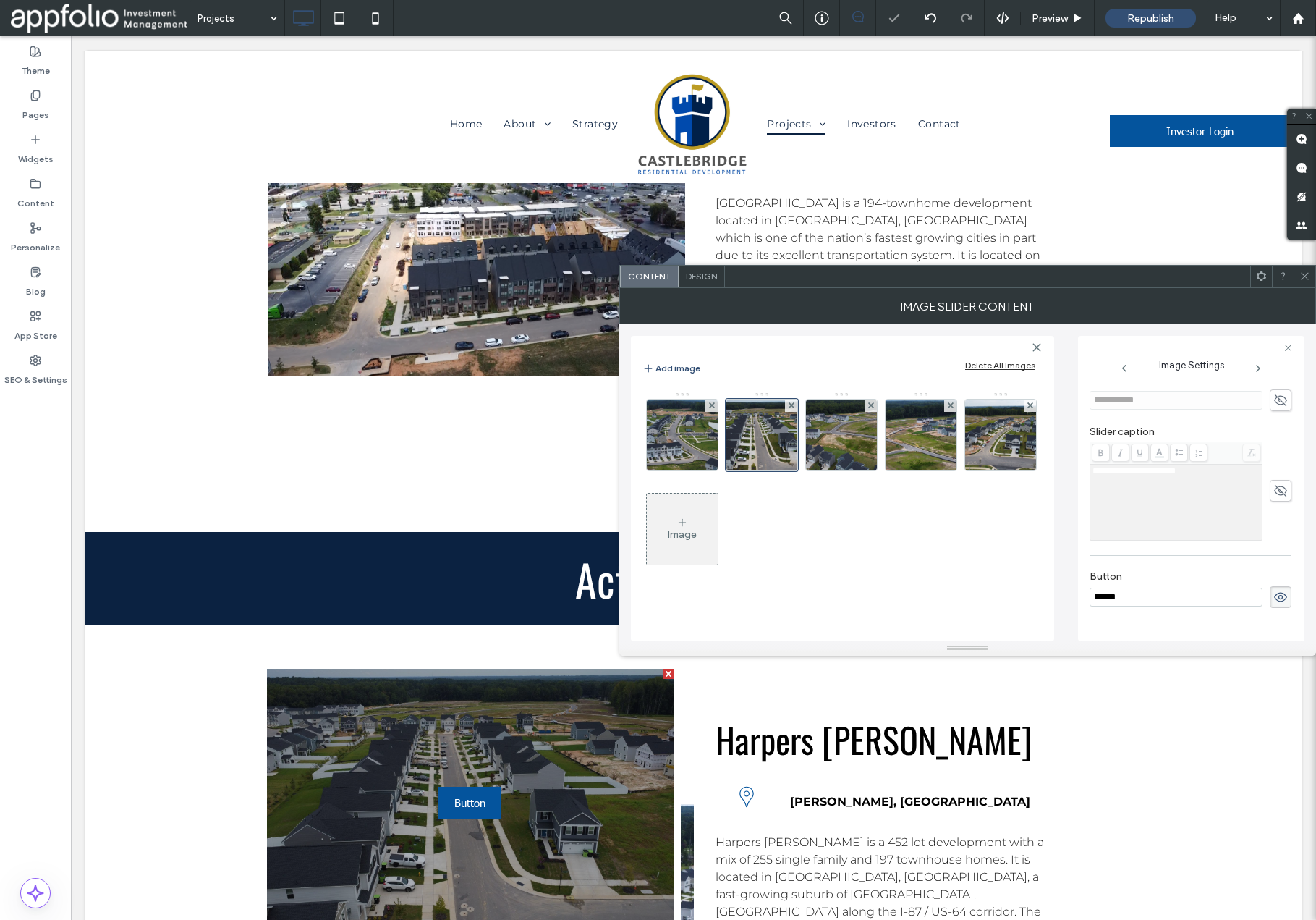
scroll to position [332, 0]
click at [1276, 599] on use at bounding box center [1281, 595] width 13 height 9
click at [839, 452] on img at bounding box center [841, 435] width 126 height 71
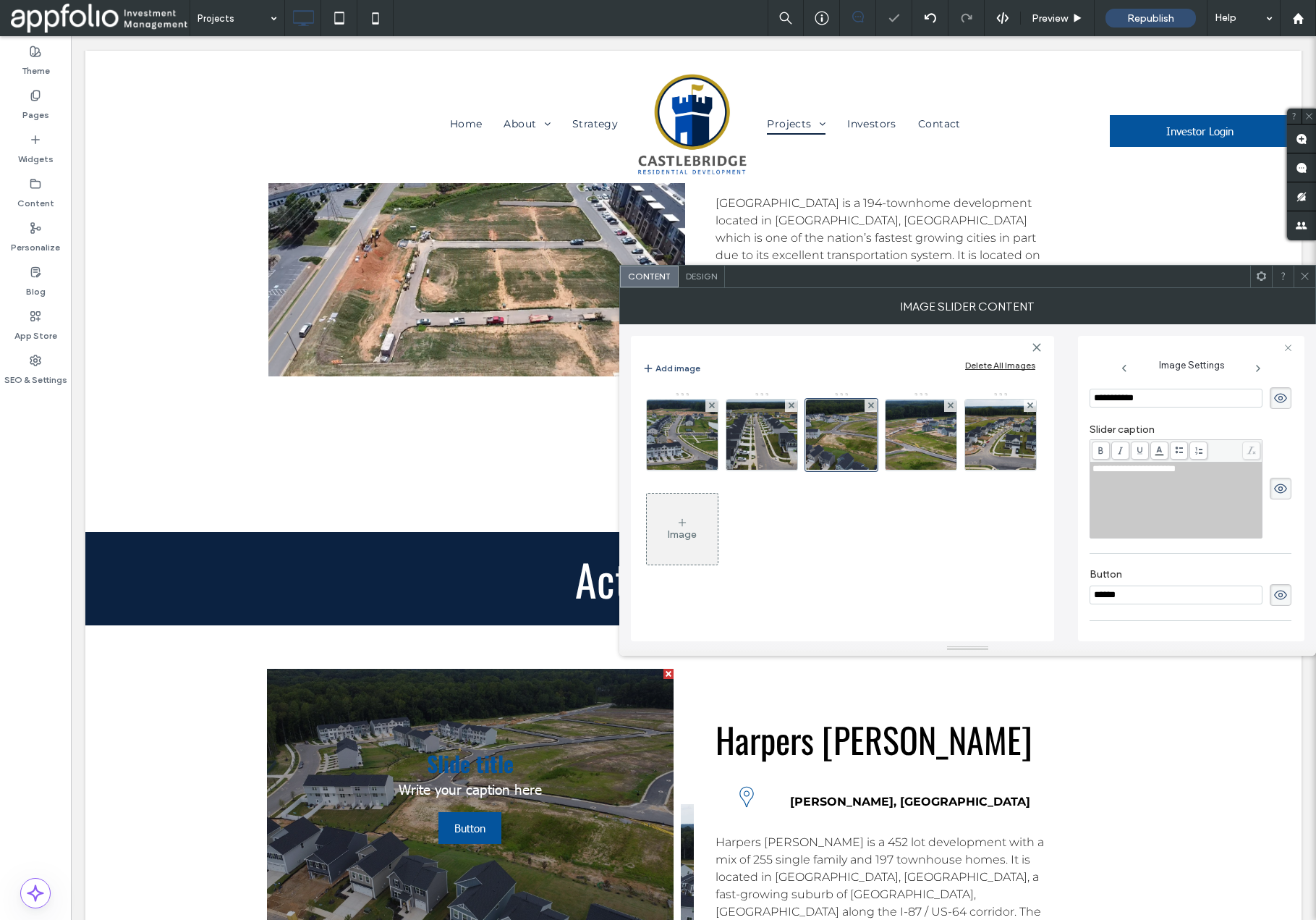
click at [1274, 396] on icon at bounding box center [1281, 398] width 15 height 16
click at [1274, 488] on icon at bounding box center [1281, 488] width 15 height 16
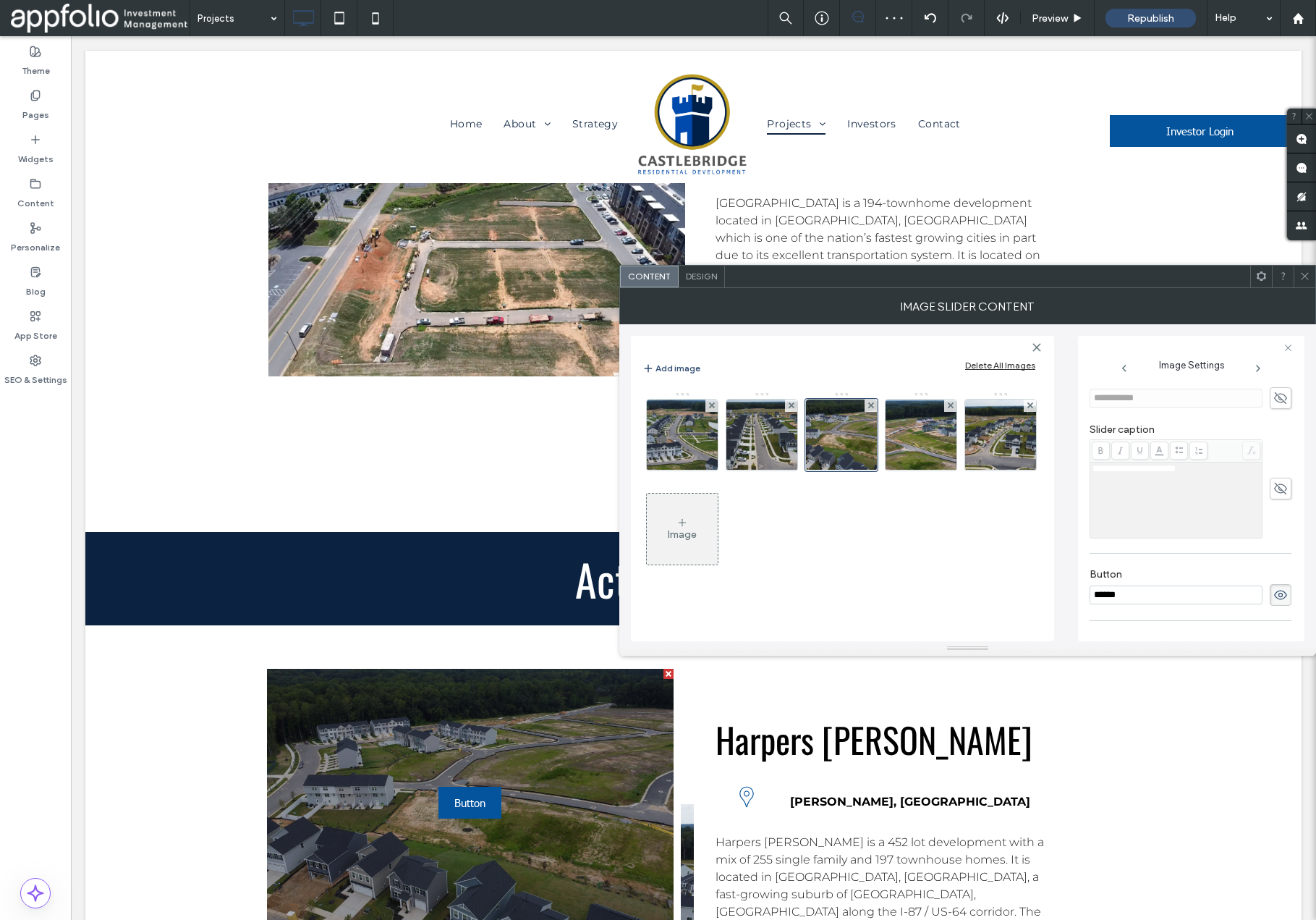
click at [1275, 597] on icon at bounding box center [1281, 595] width 15 height 16
click at [914, 442] on img at bounding box center [920, 435] width 126 height 71
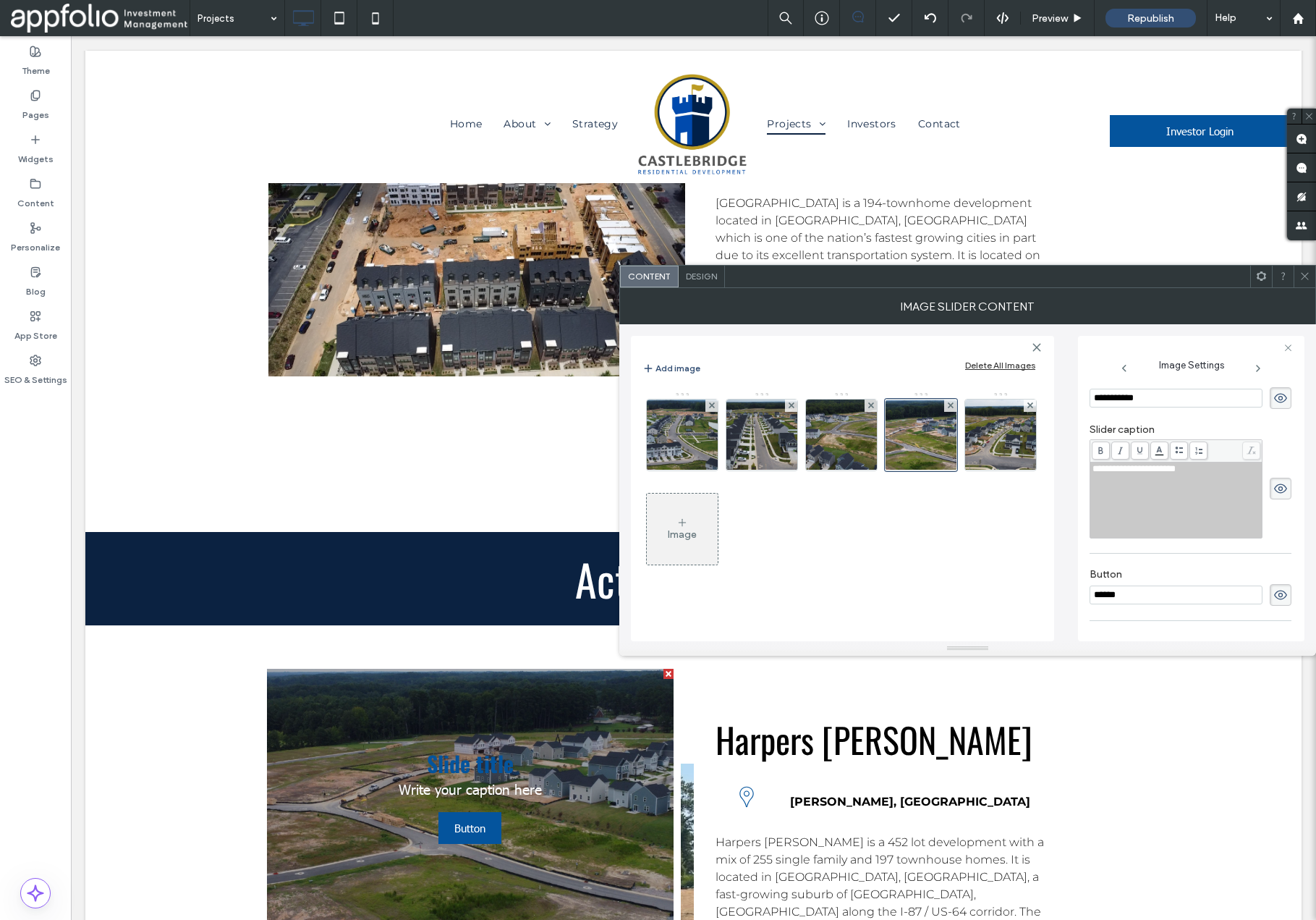
click at [1274, 393] on icon at bounding box center [1281, 398] width 15 height 16
click at [1276, 499] on span at bounding box center [1281, 488] width 22 height 22
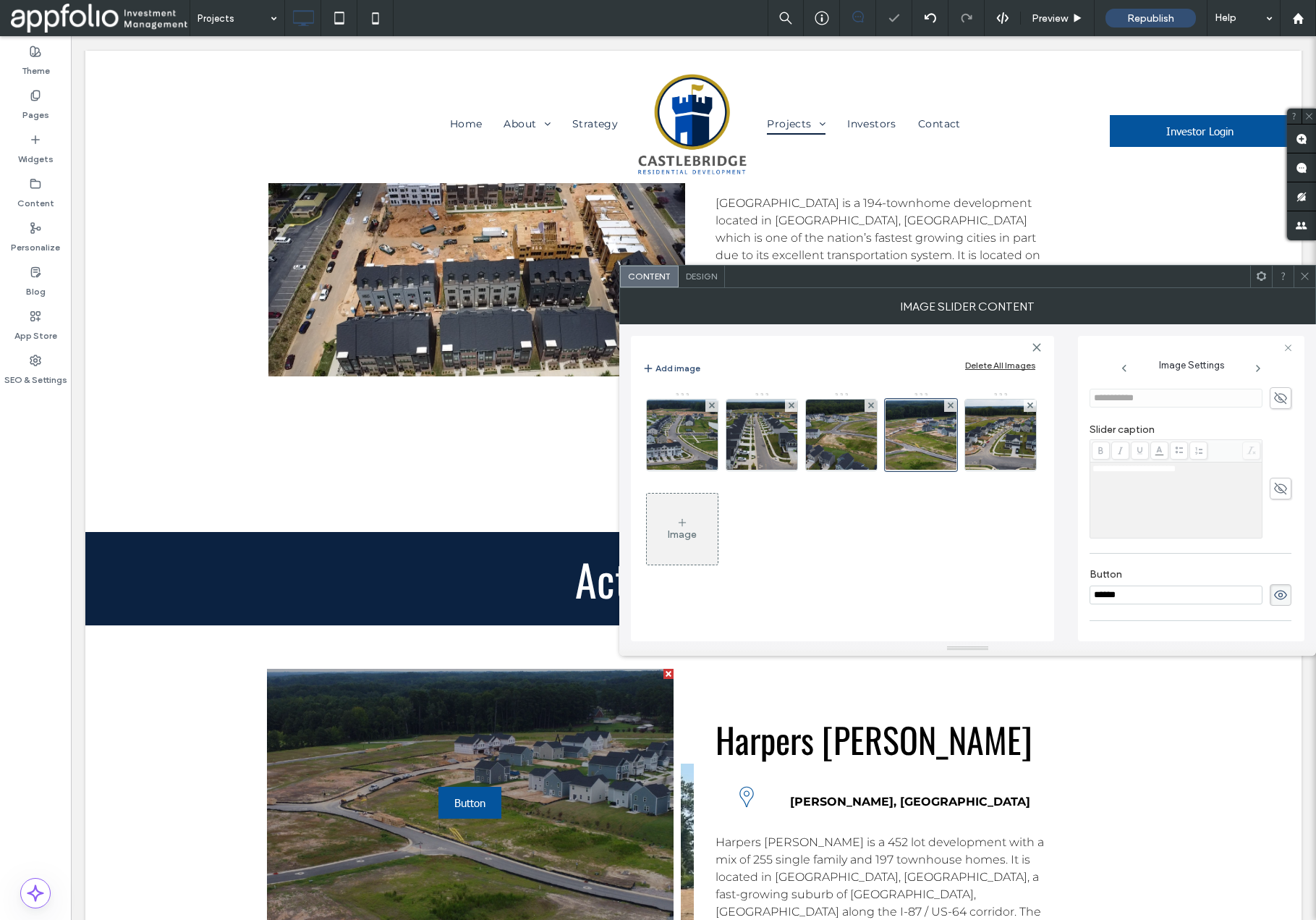
click at [1275, 599] on use at bounding box center [1281, 595] width 13 height 9
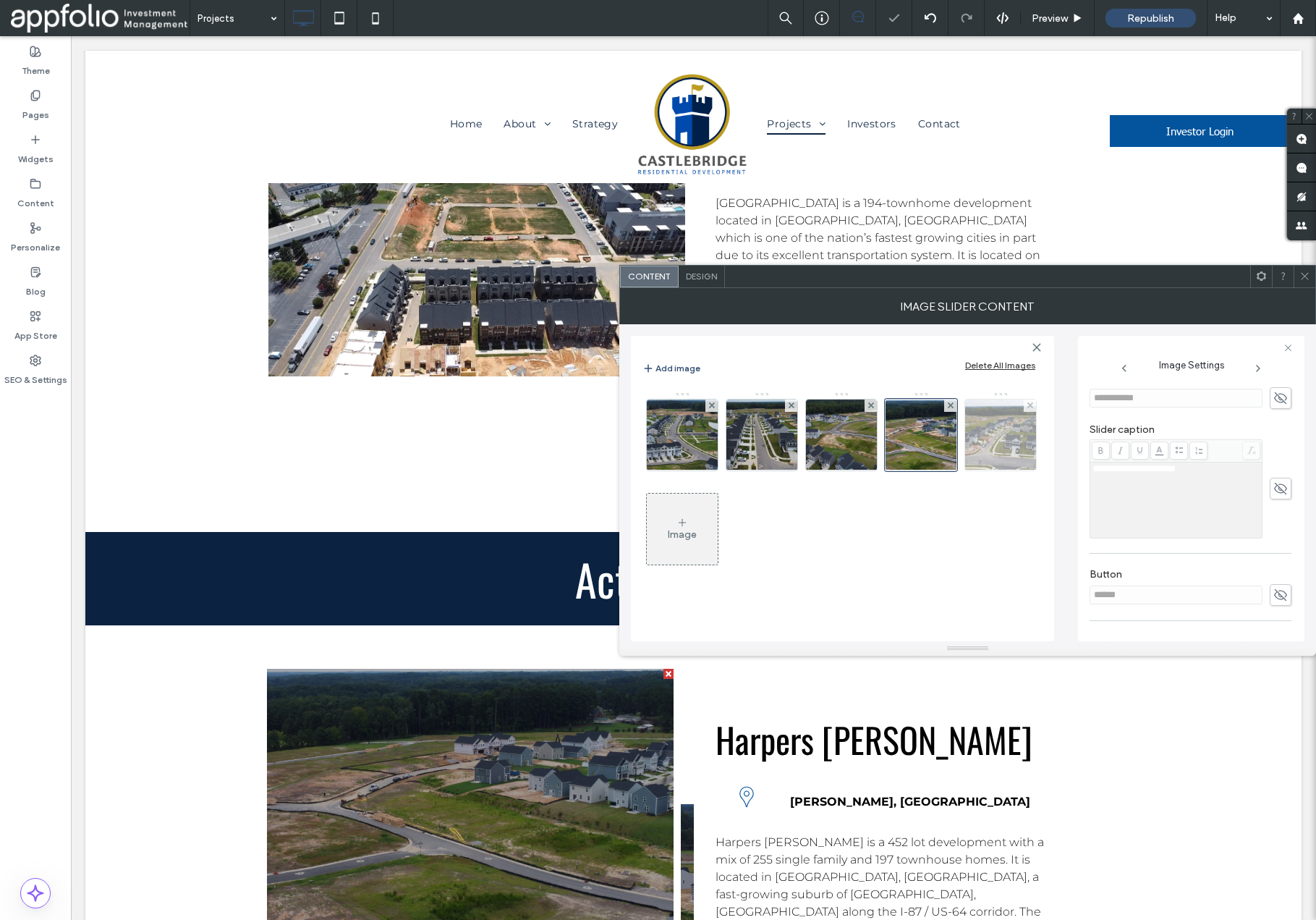
click at [1006, 444] on img at bounding box center [1000, 435] width 126 height 71
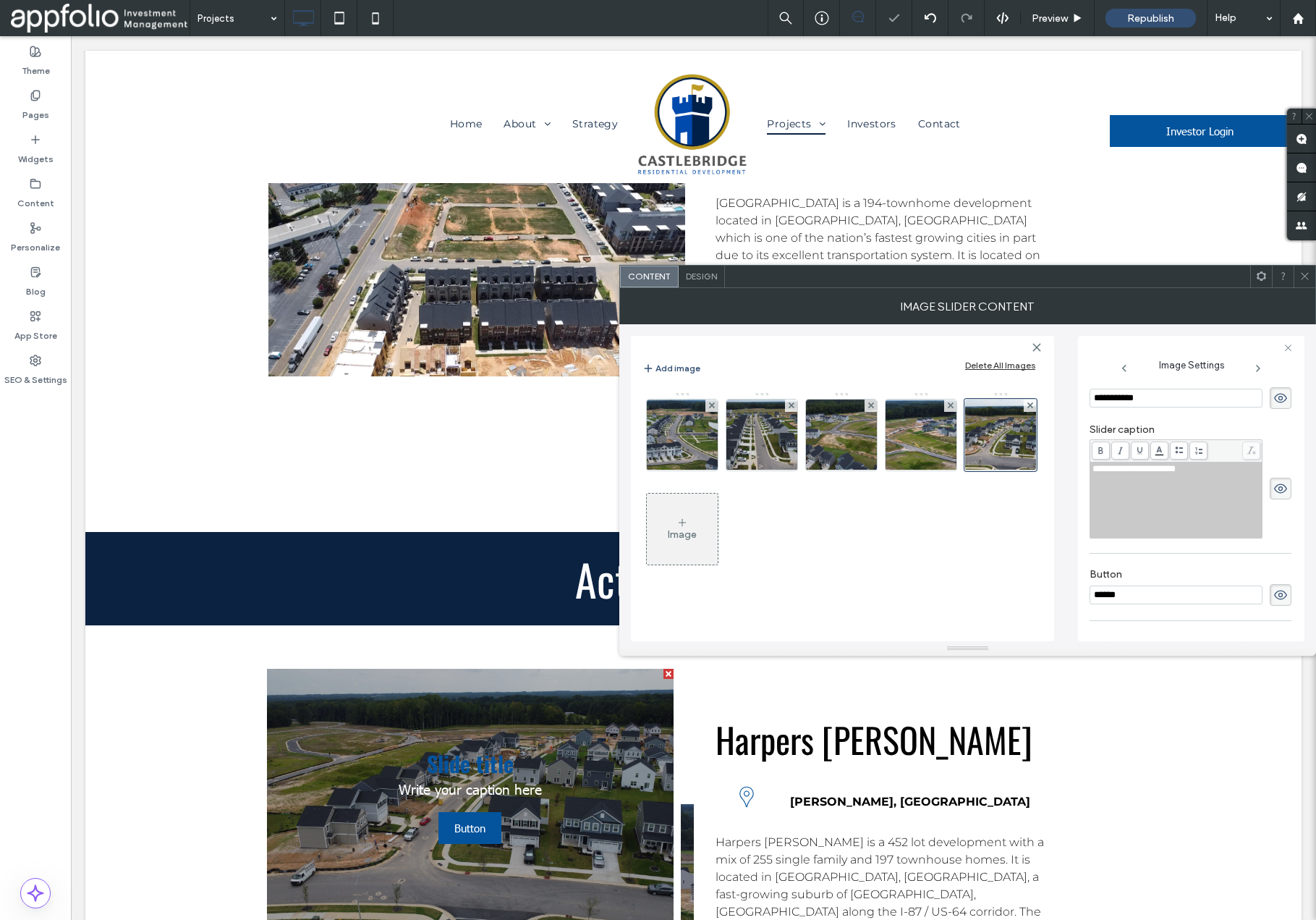
click at [1282, 400] on span at bounding box center [1281, 398] width 22 height 22
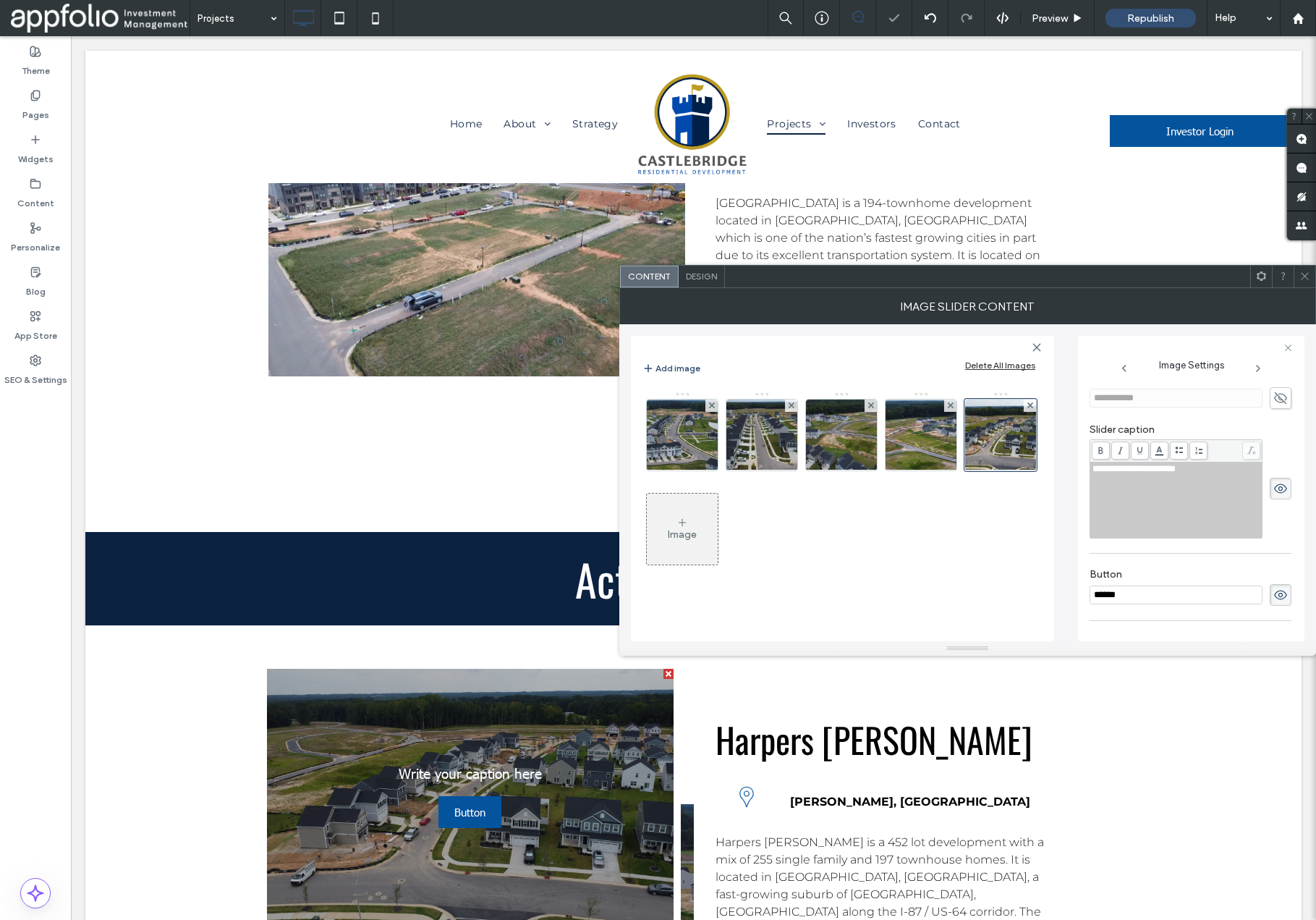
click at [1274, 490] on icon at bounding box center [1281, 488] width 15 height 16
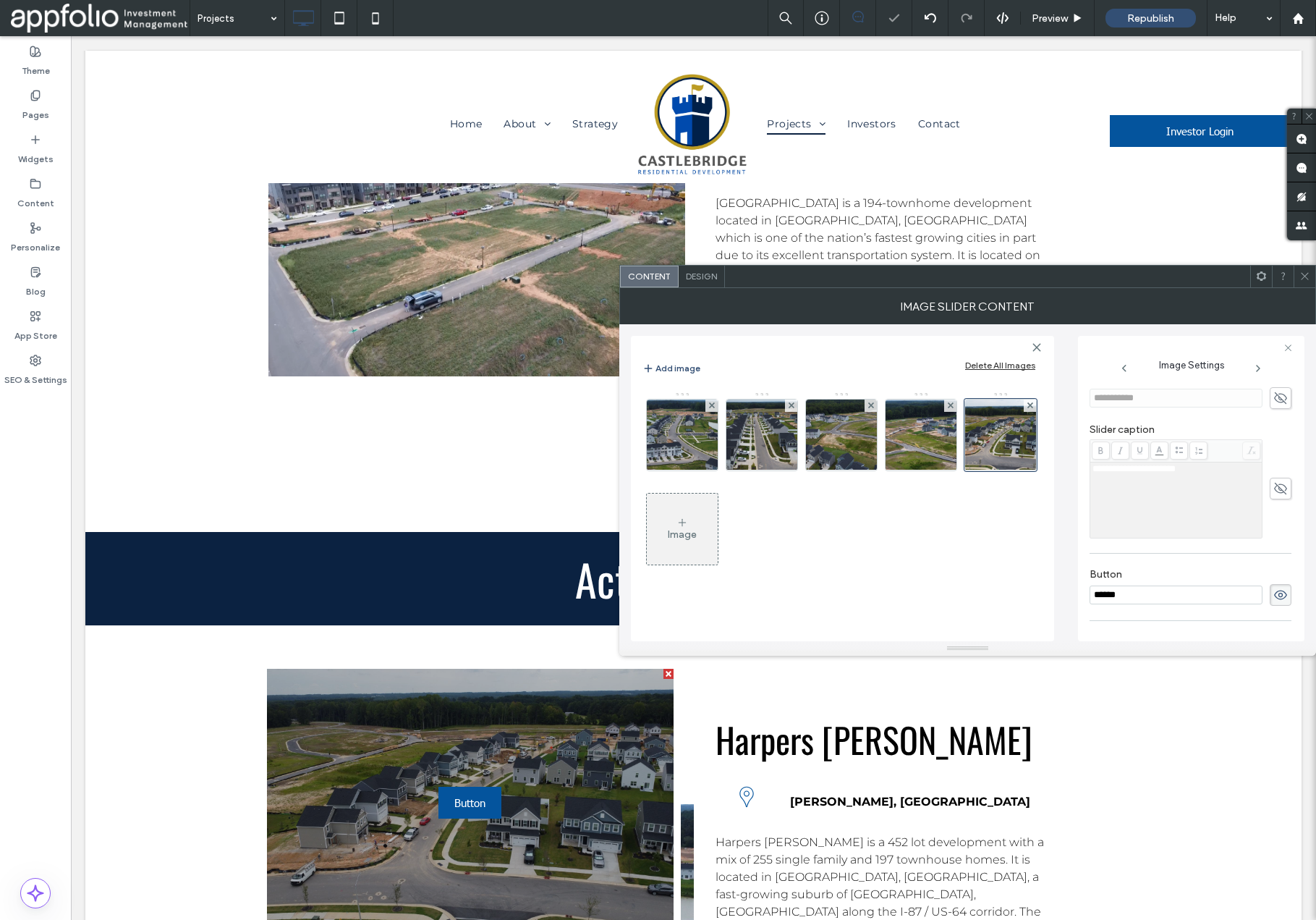
click at [1276, 596] on icon at bounding box center [1281, 595] width 15 height 16
click at [1302, 274] on icon at bounding box center [1305, 276] width 11 height 11
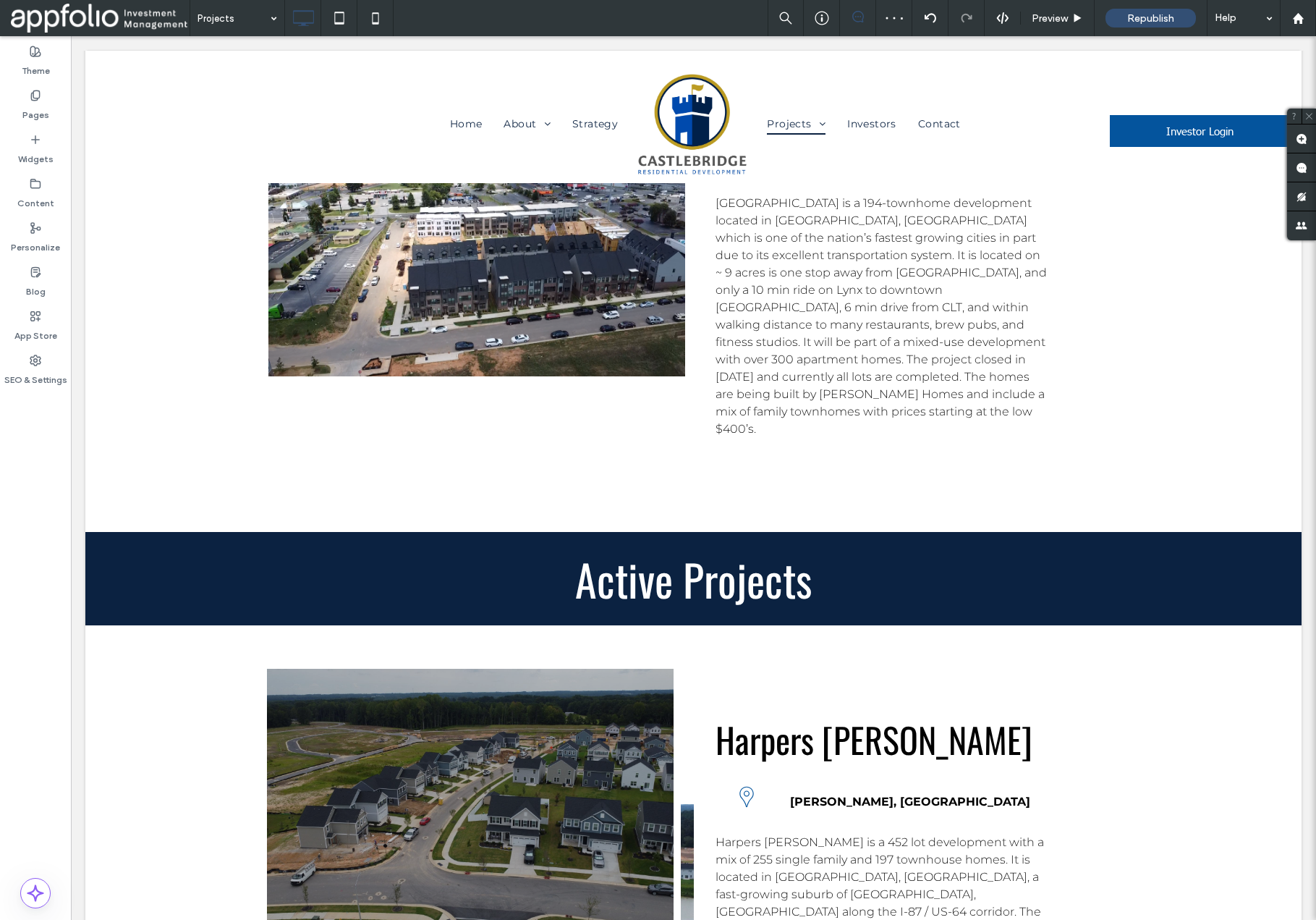
click at [584, 662] on div at bounding box center [477, 926] width 435 height 530
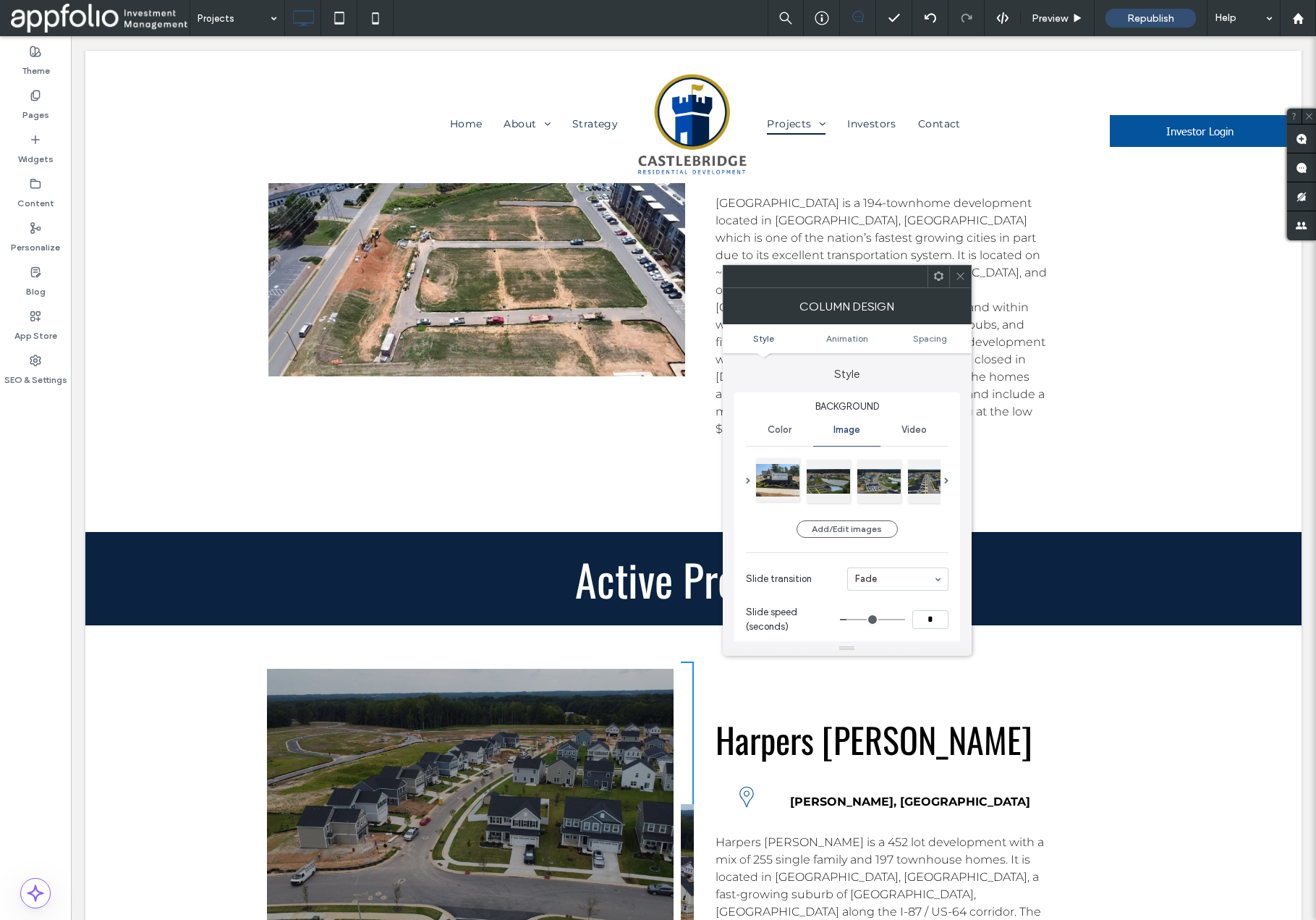
click at [774, 482] on div at bounding box center [778, 480] width 44 height 44
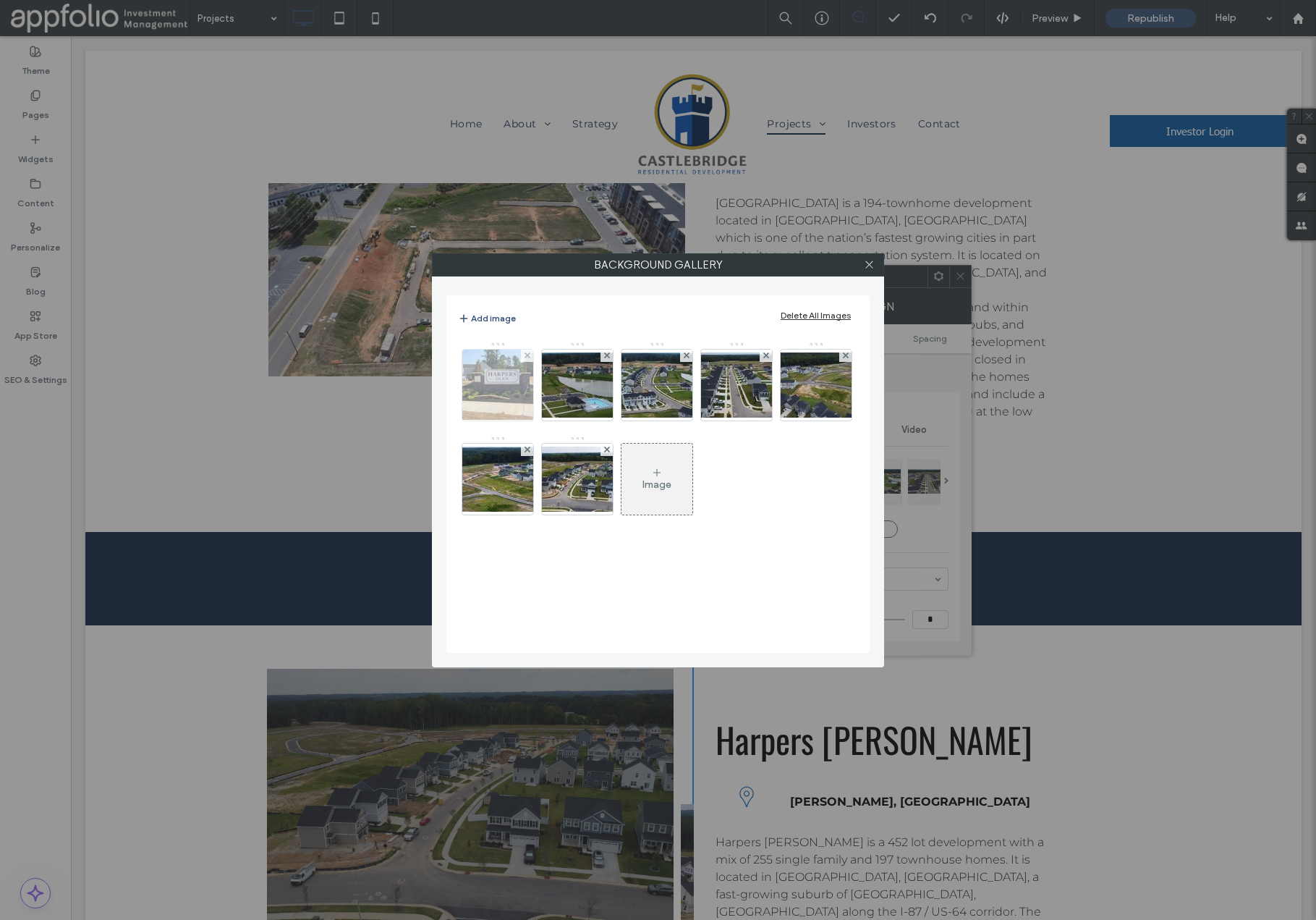
click at [520, 396] on img at bounding box center [498, 385] width 95 height 71
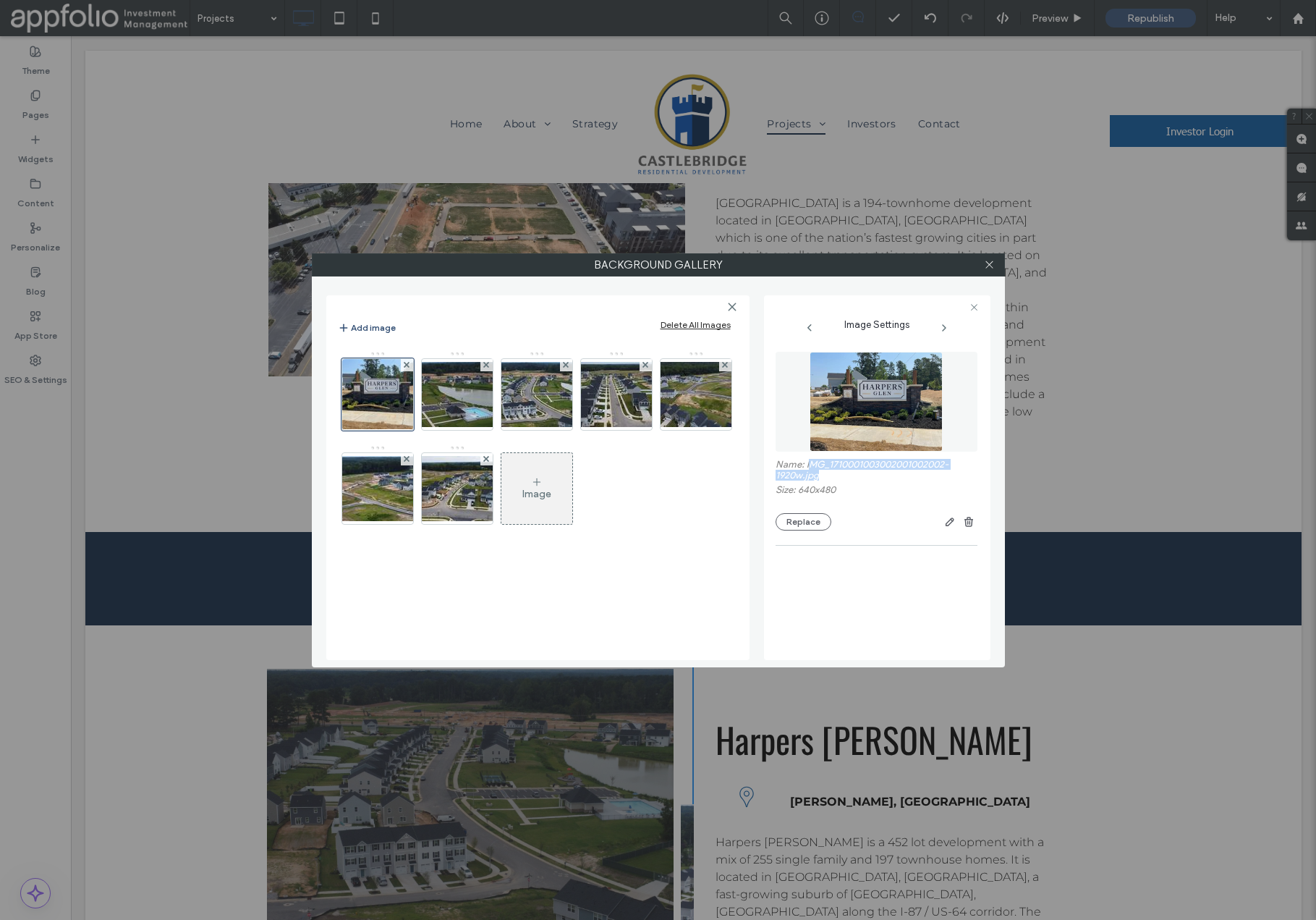
drag, startPoint x: 807, startPoint y: 465, endPoint x: 825, endPoint y: 474, distance: 20.1
click at [825, 474] on label "Name: IMG_1710001003002001002002-1920w.jpg" at bounding box center [876, 471] width 202 height 25
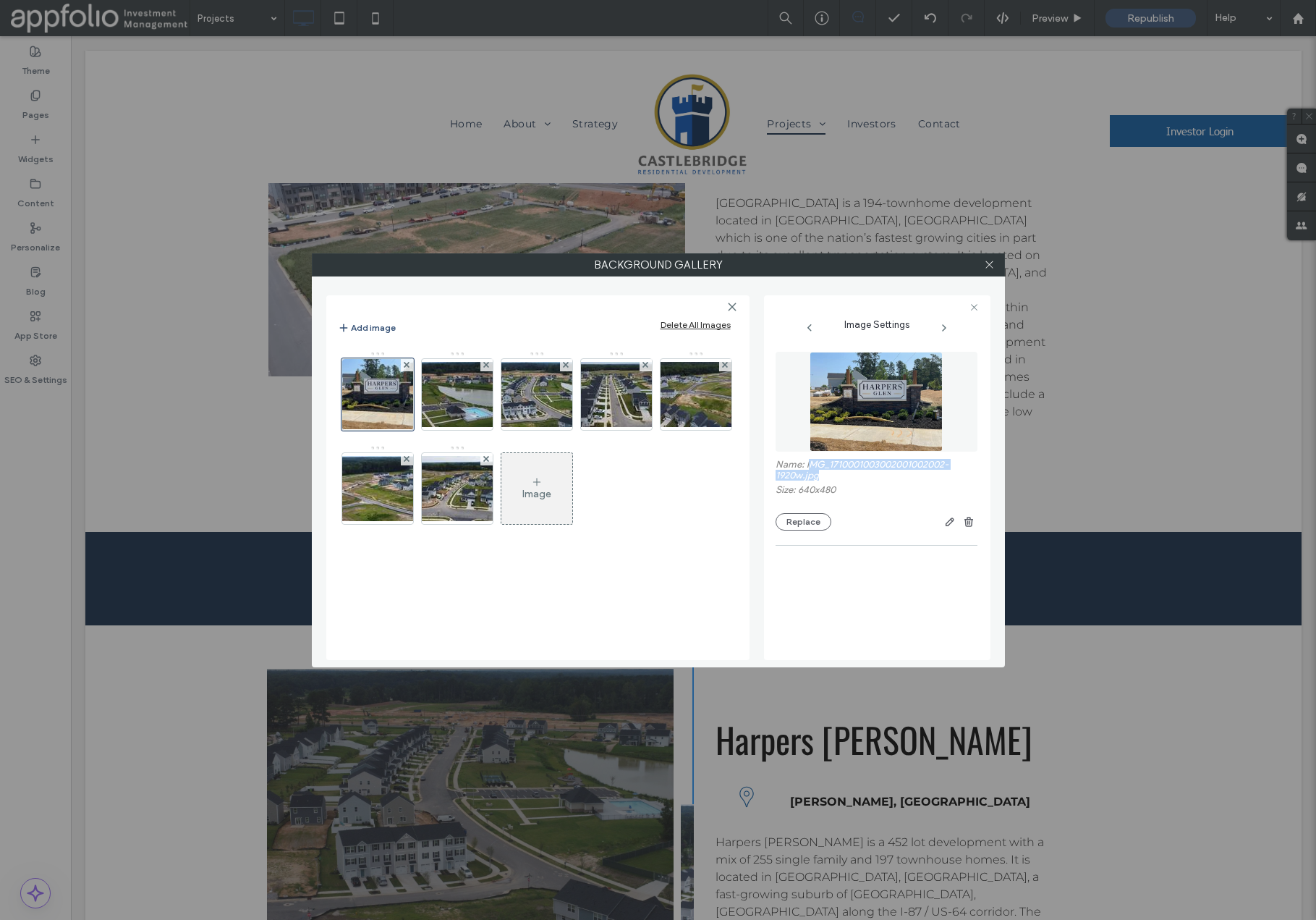
copy label "MG_1710001003002001002002-1920w.jpg"
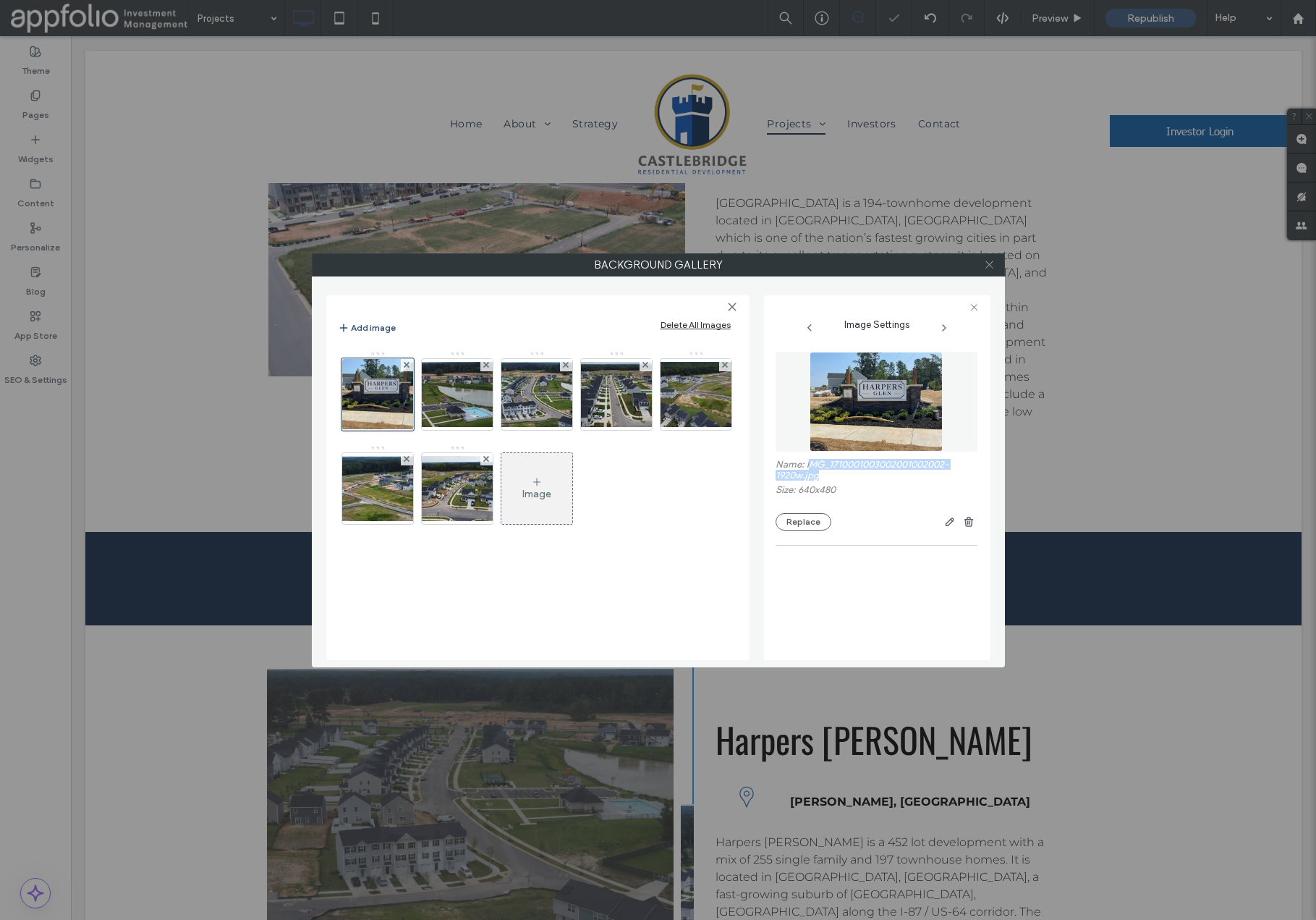
click at [988, 265] on use at bounding box center [988, 265] width 7 height 7
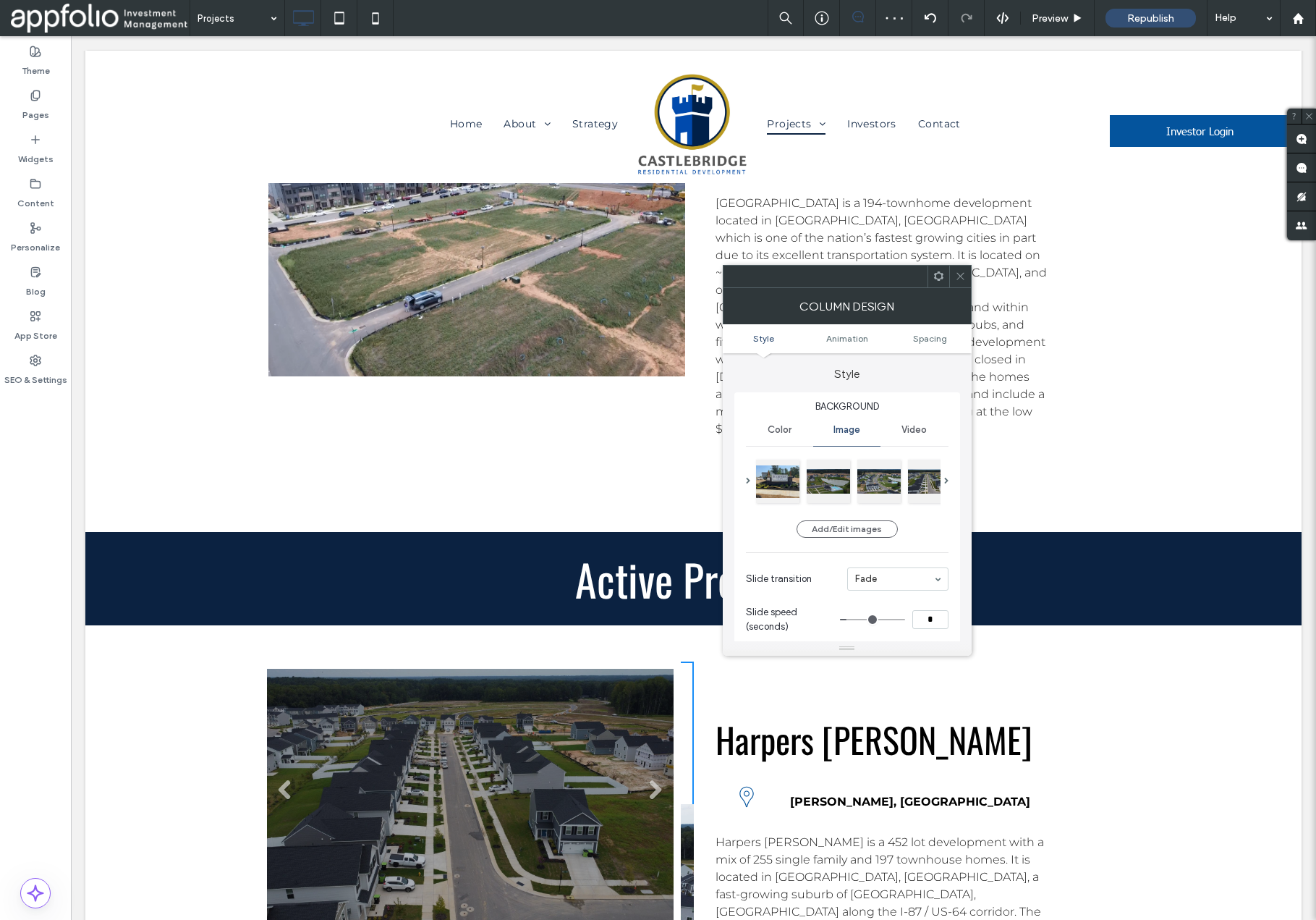
click at [552, 669] on li "Slide title Write your caption here Button" at bounding box center [470, 795] width 406 height 254
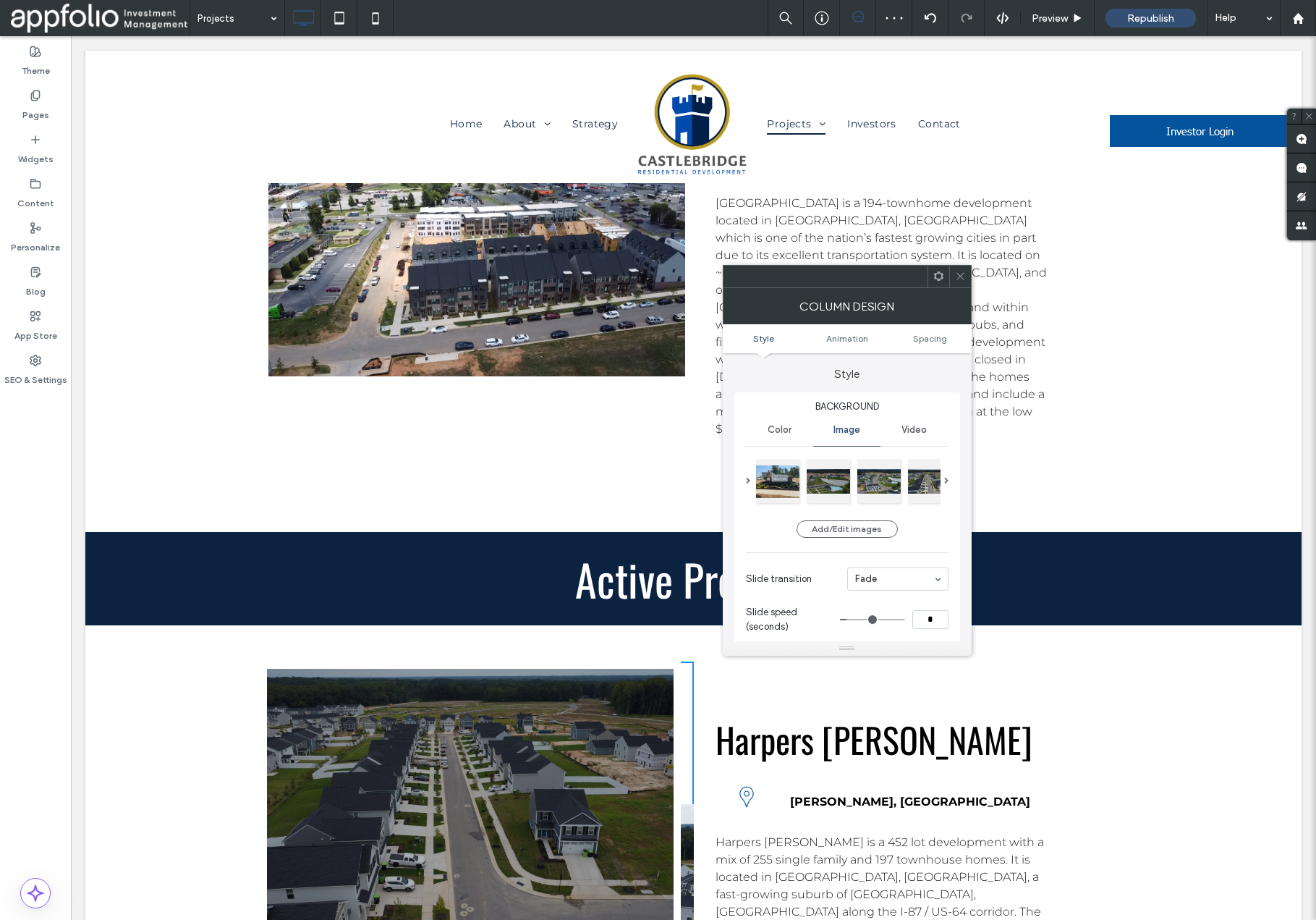
click at [964, 277] on icon at bounding box center [961, 276] width 11 height 11
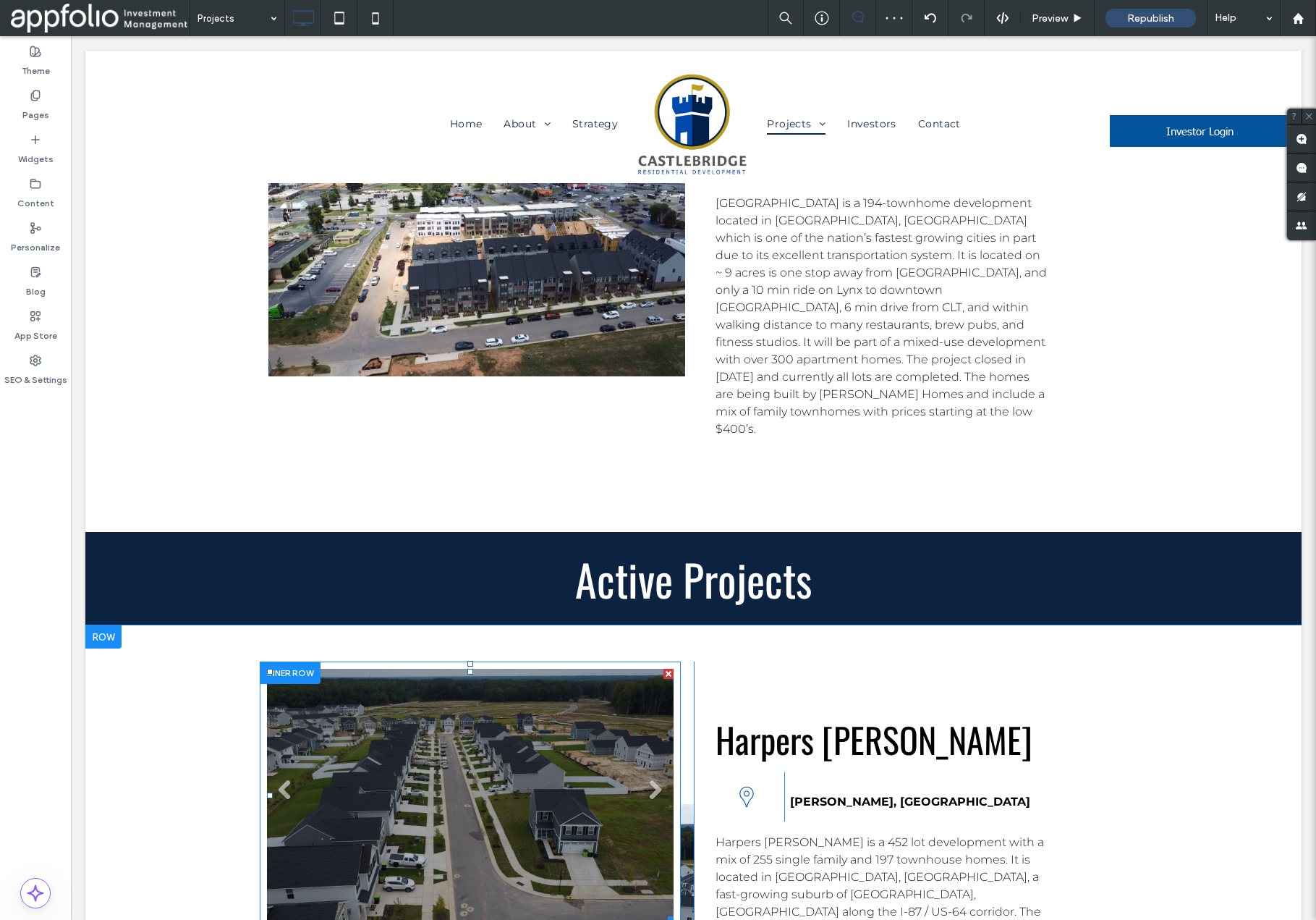
click at [525, 669] on li "Slide title Write your caption here Button" at bounding box center [470, 795] width 406 height 254
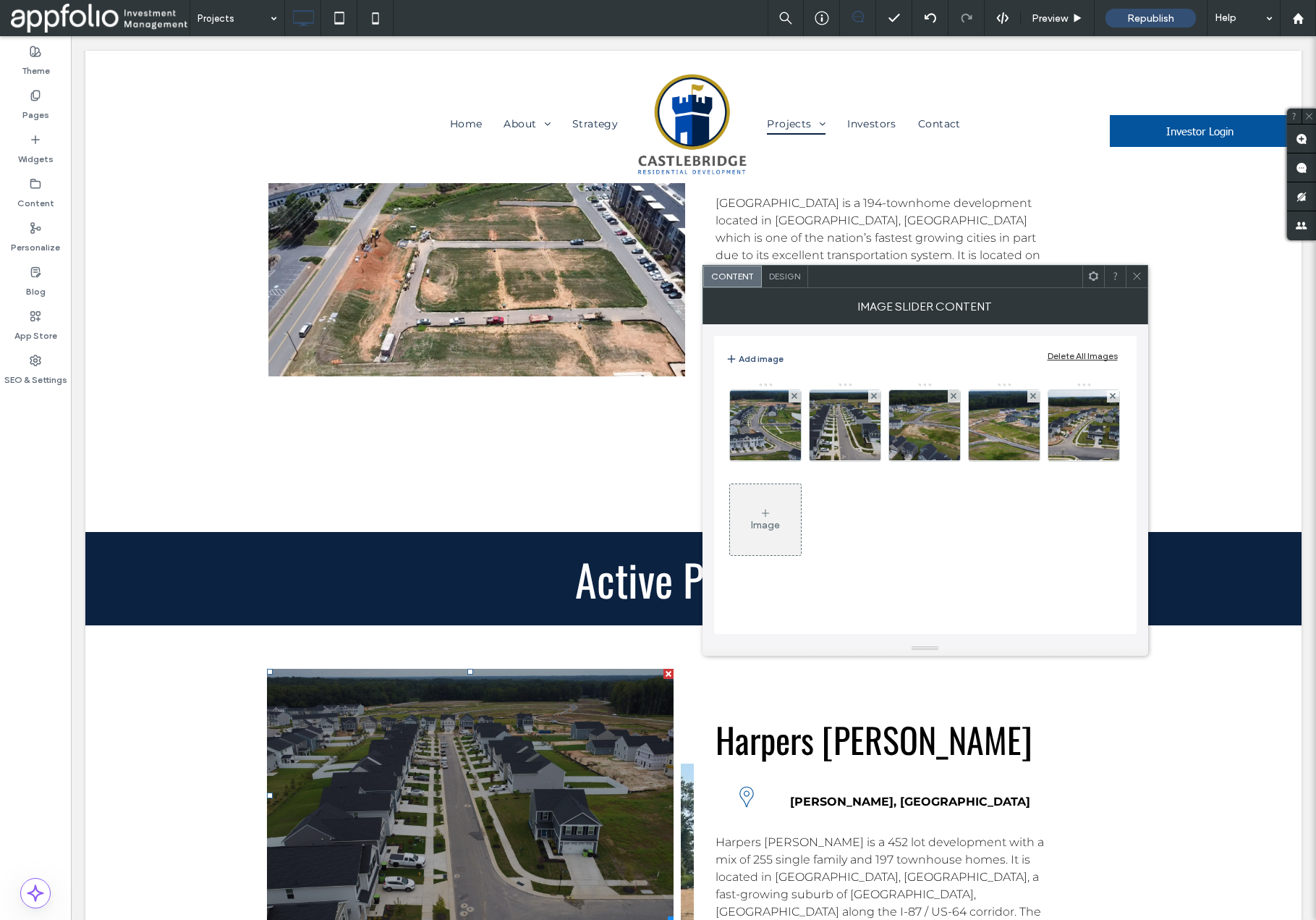
click at [768, 523] on div "Image" at bounding box center [765, 525] width 29 height 12
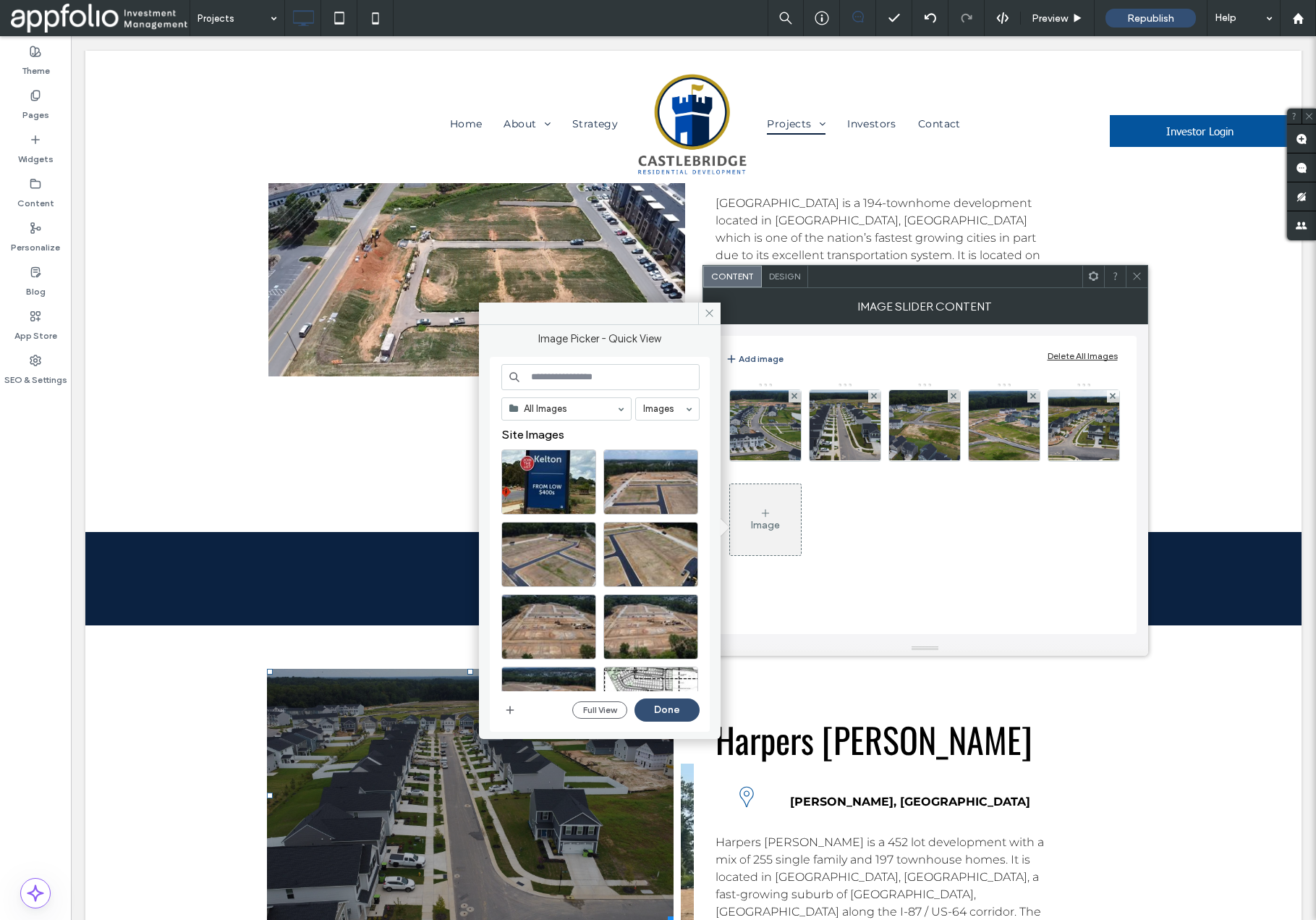
click at [623, 378] on input at bounding box center [601, 377] width 198 height 26
paste input "**********"
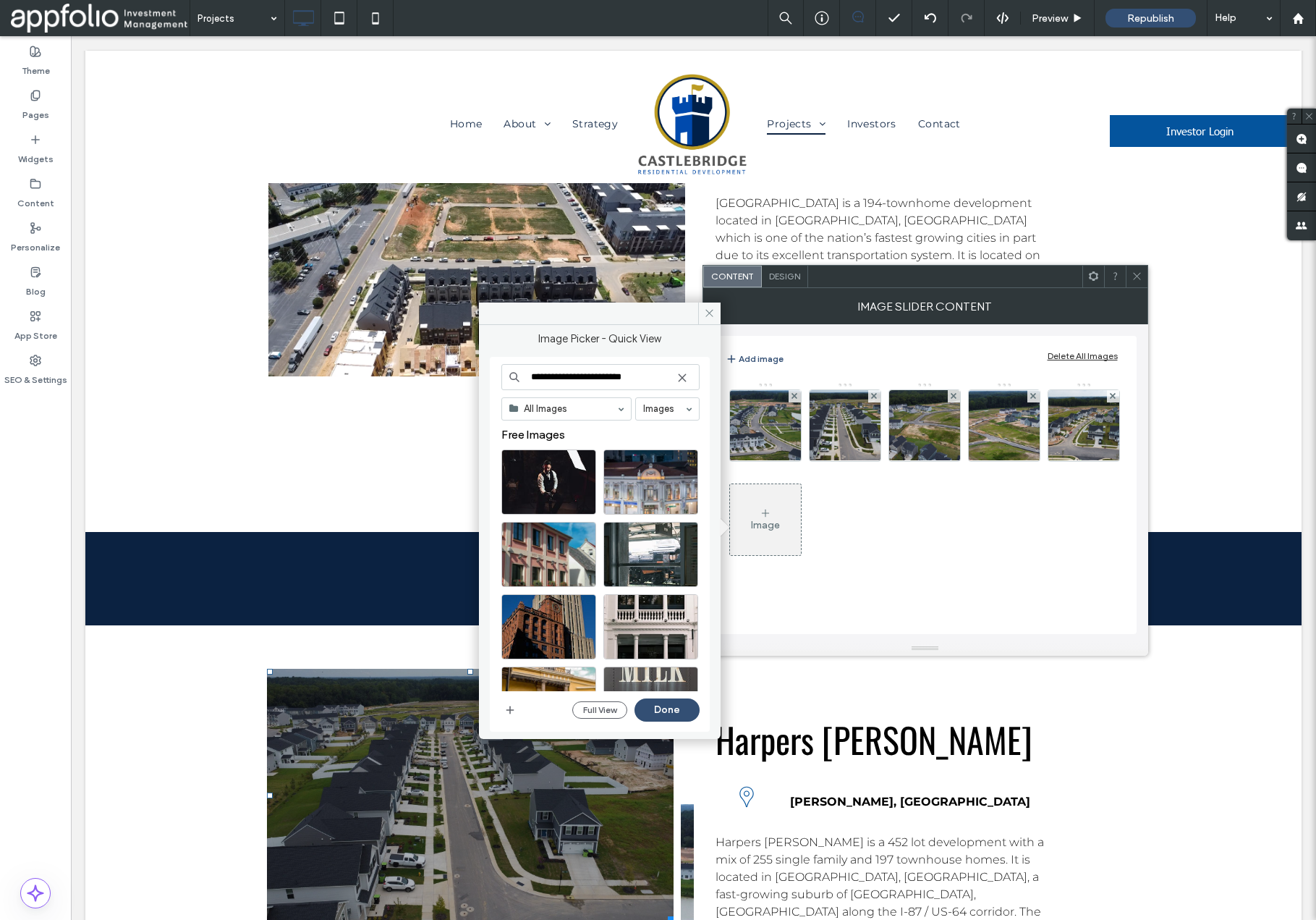
scroll to position [0, 0]
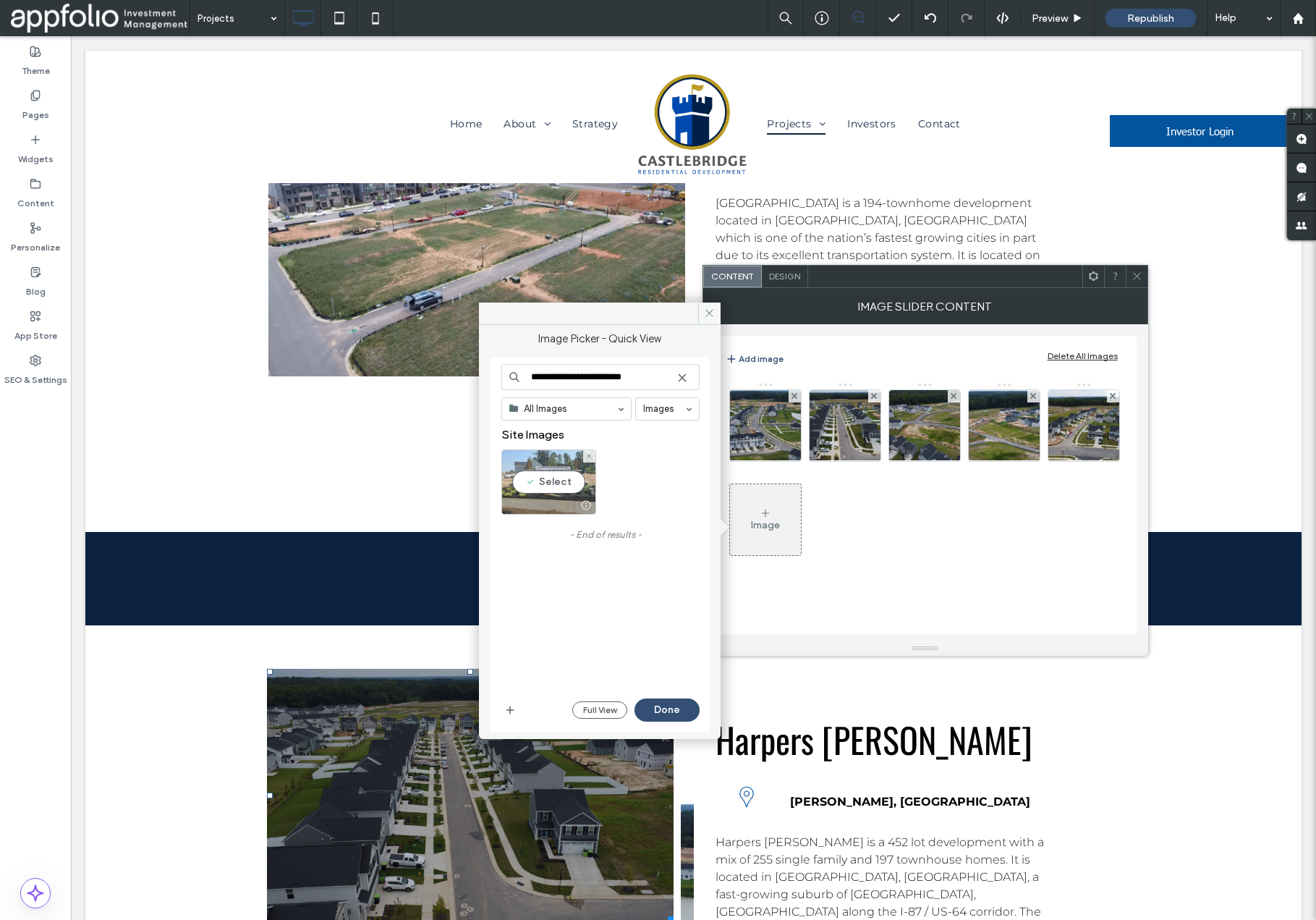
type input "**********"
click at [543, 488] on div "Select" at bounding box center [549, 481] width 95 height 65
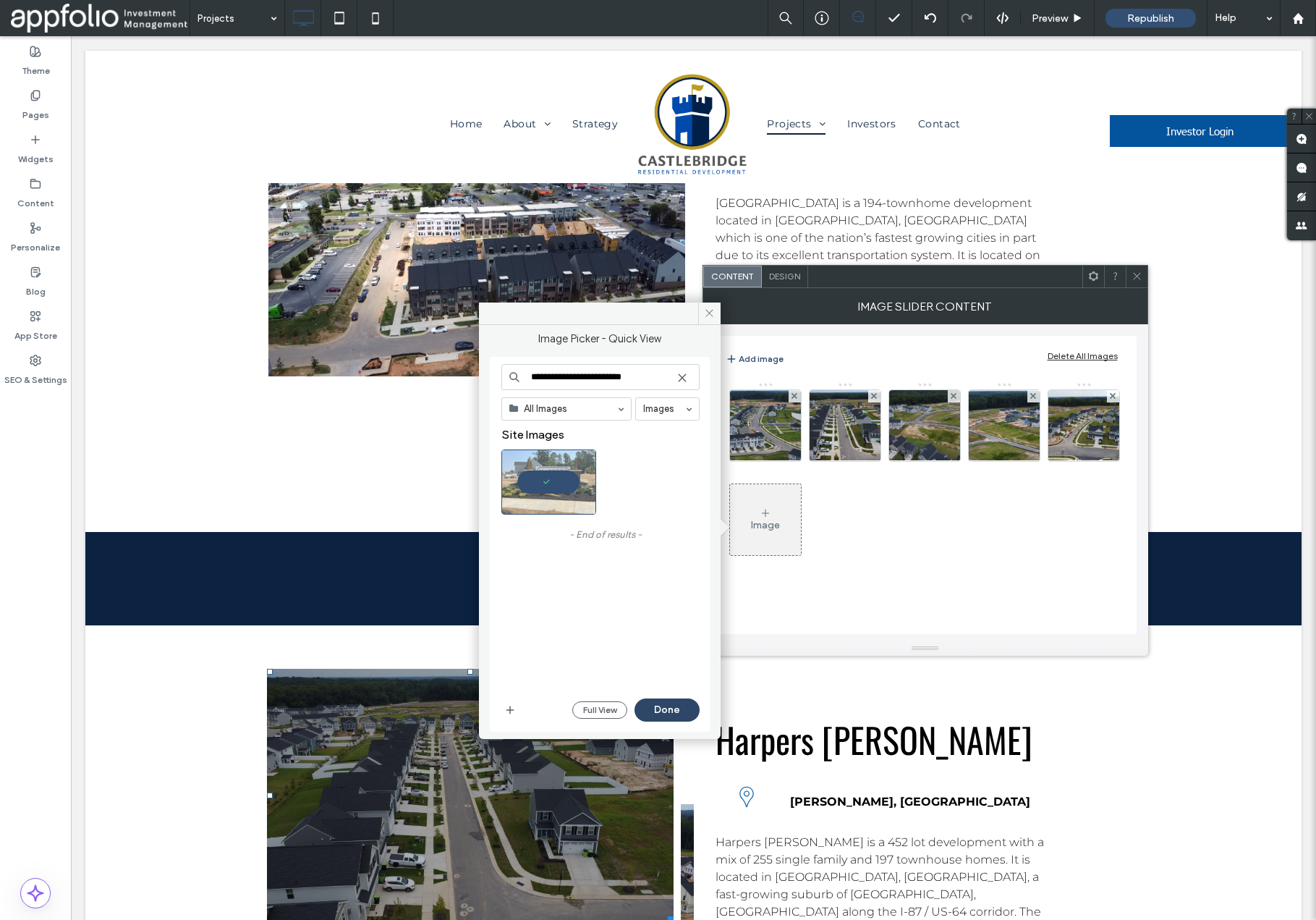
click at [661, 712] on button "Done" at bounding box center [667, 710] width 65 height 23
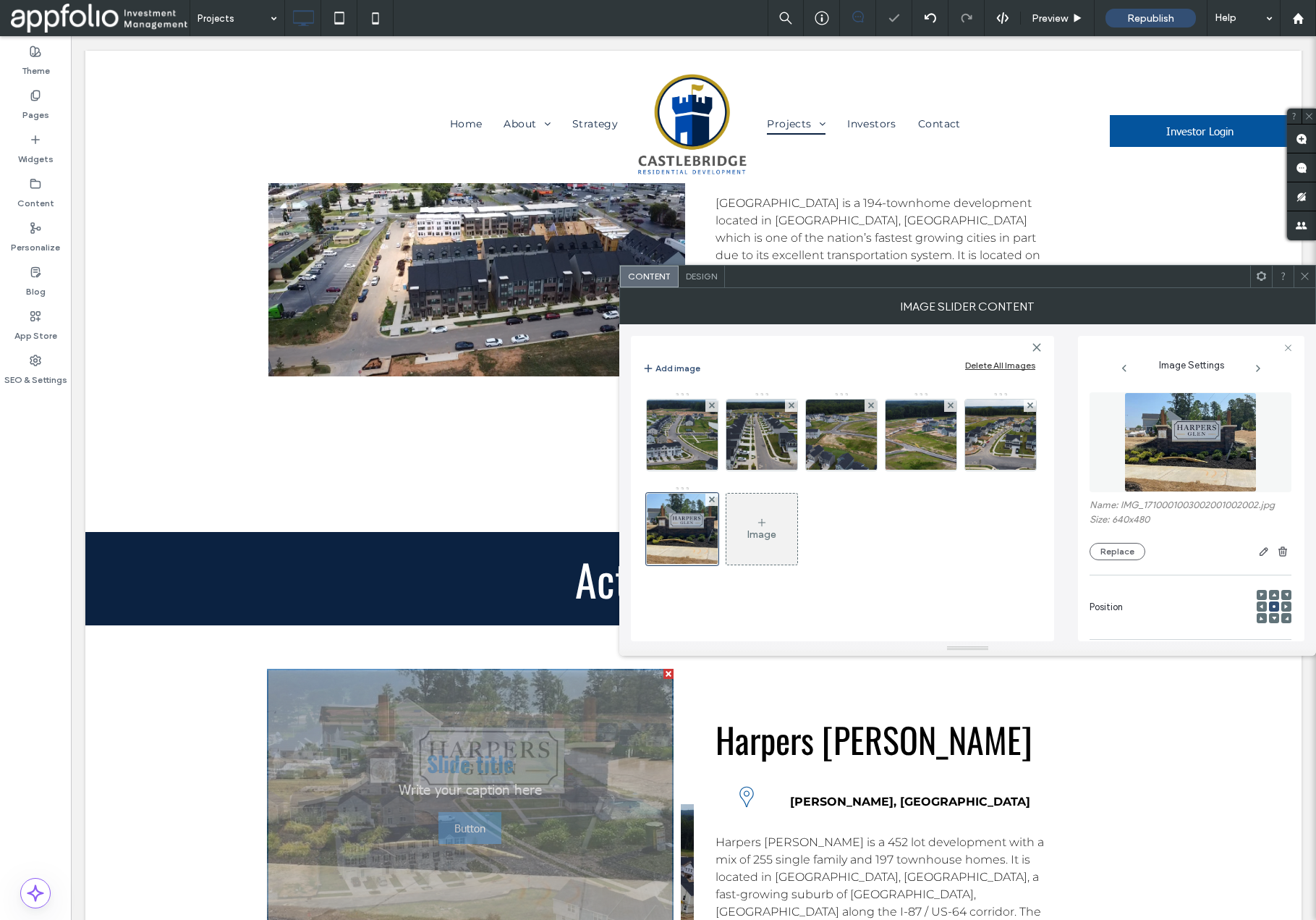
scroll to position [212, 0]
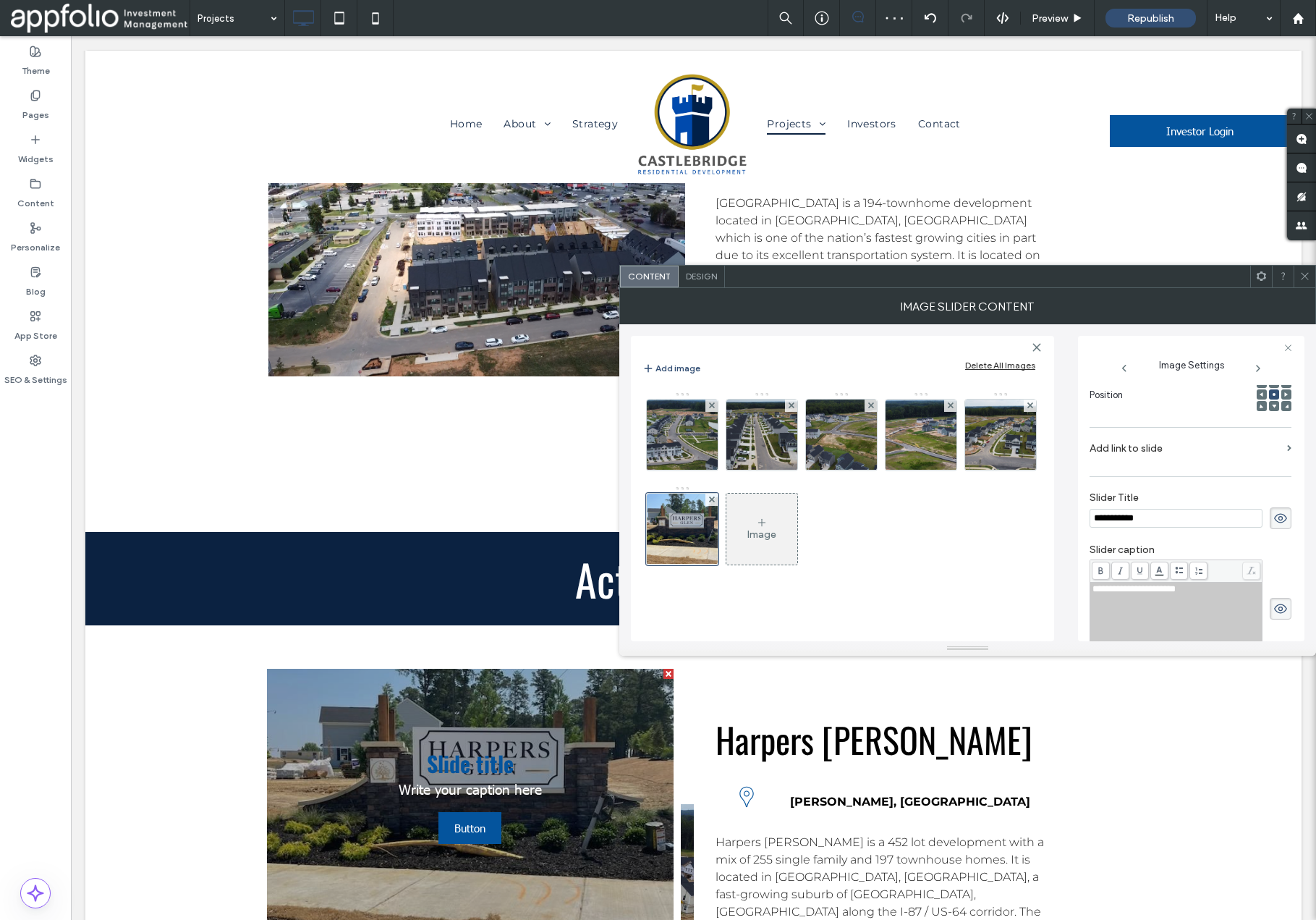
click at [1275, 518] on icon at bounding box center [1281, 518] width 15 height 16
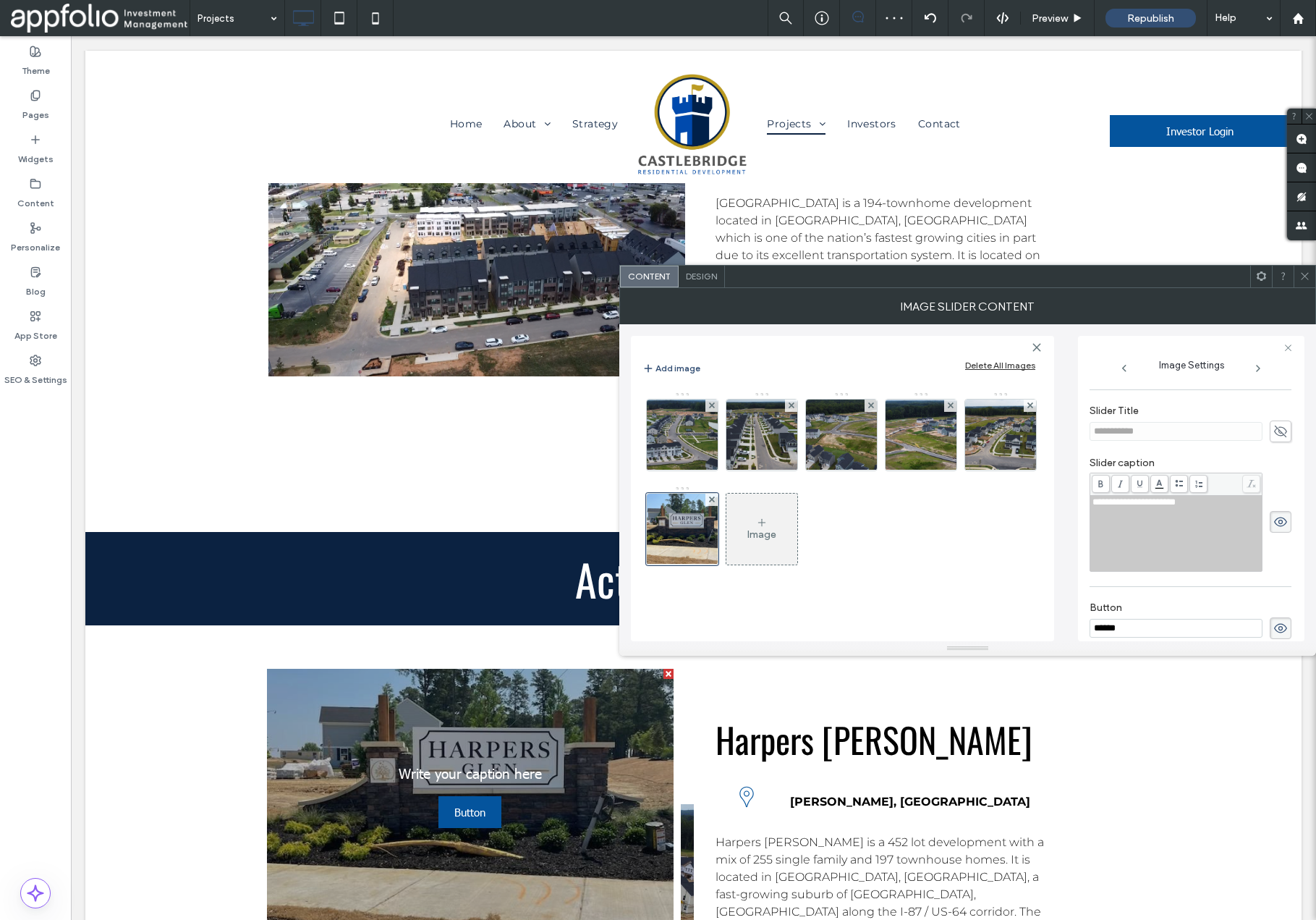
scroll to position [365, 0]
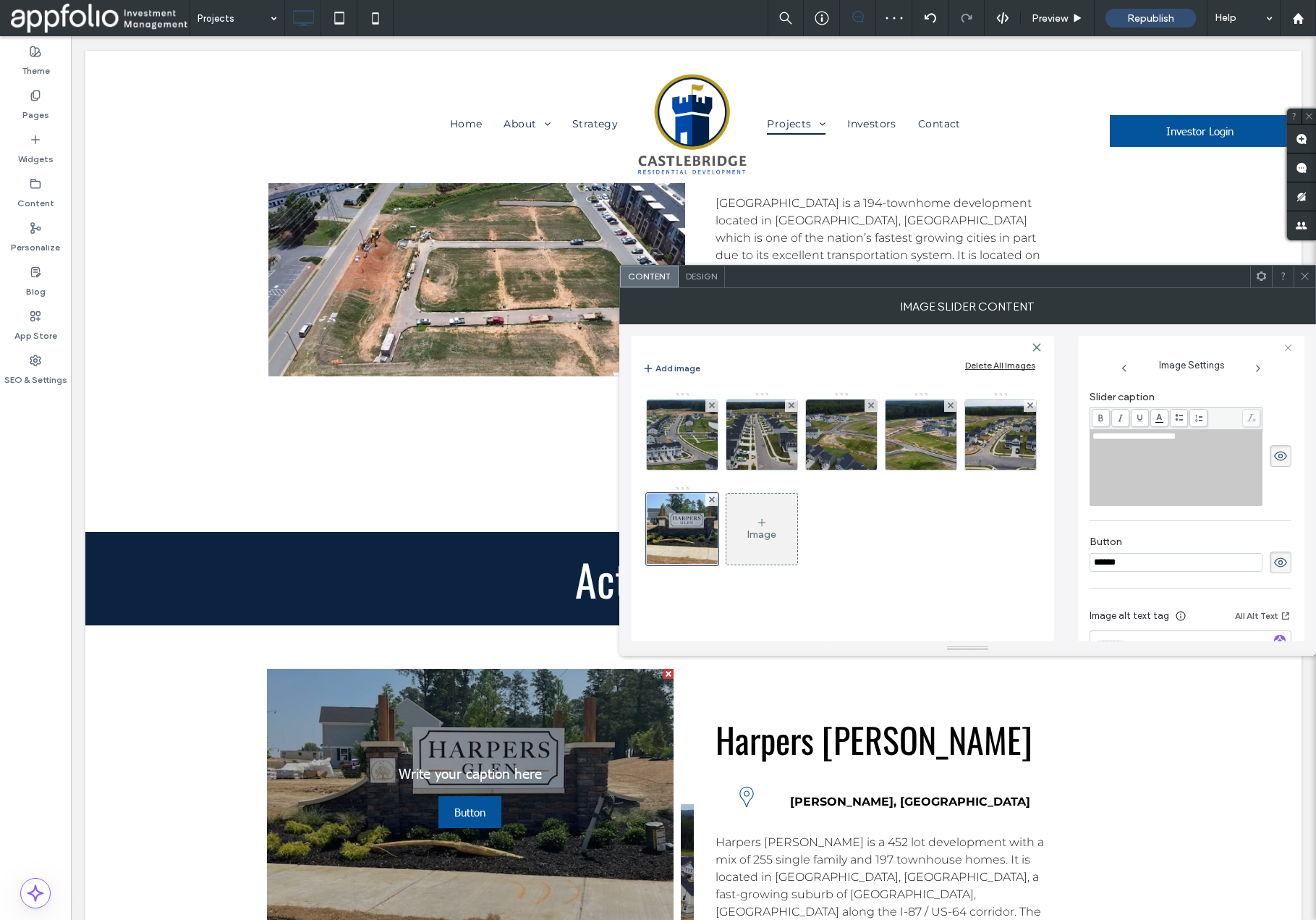
click at [1278, 464] on icon at bounding box center [1281, 456] width 15 height 16
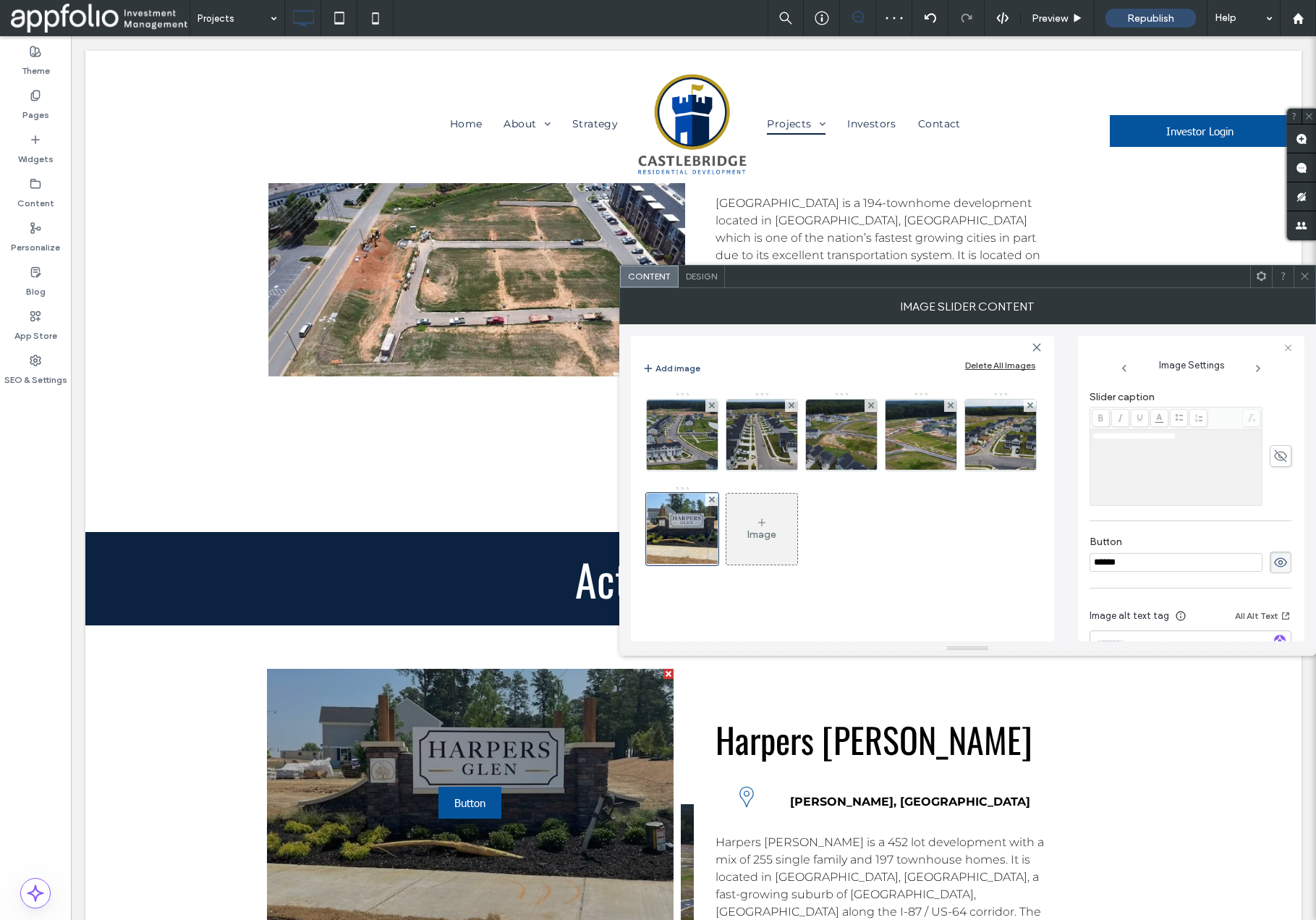
click at [1275, 567] on icon at bounding box center [1281, 563] width 15 height 16
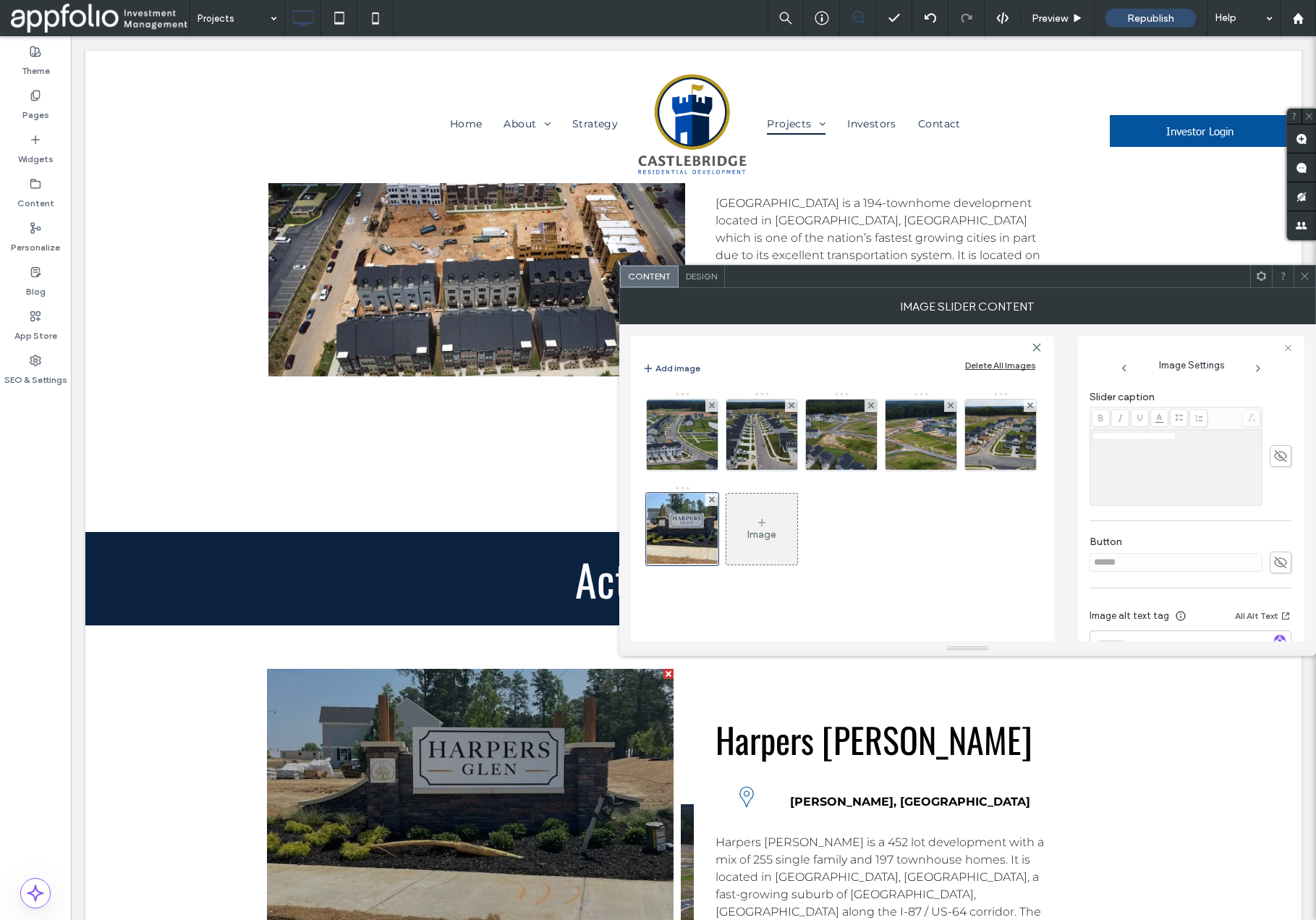
click at [692, 281] on span "Design" at bounding box center [701, 276] width 31 height 11
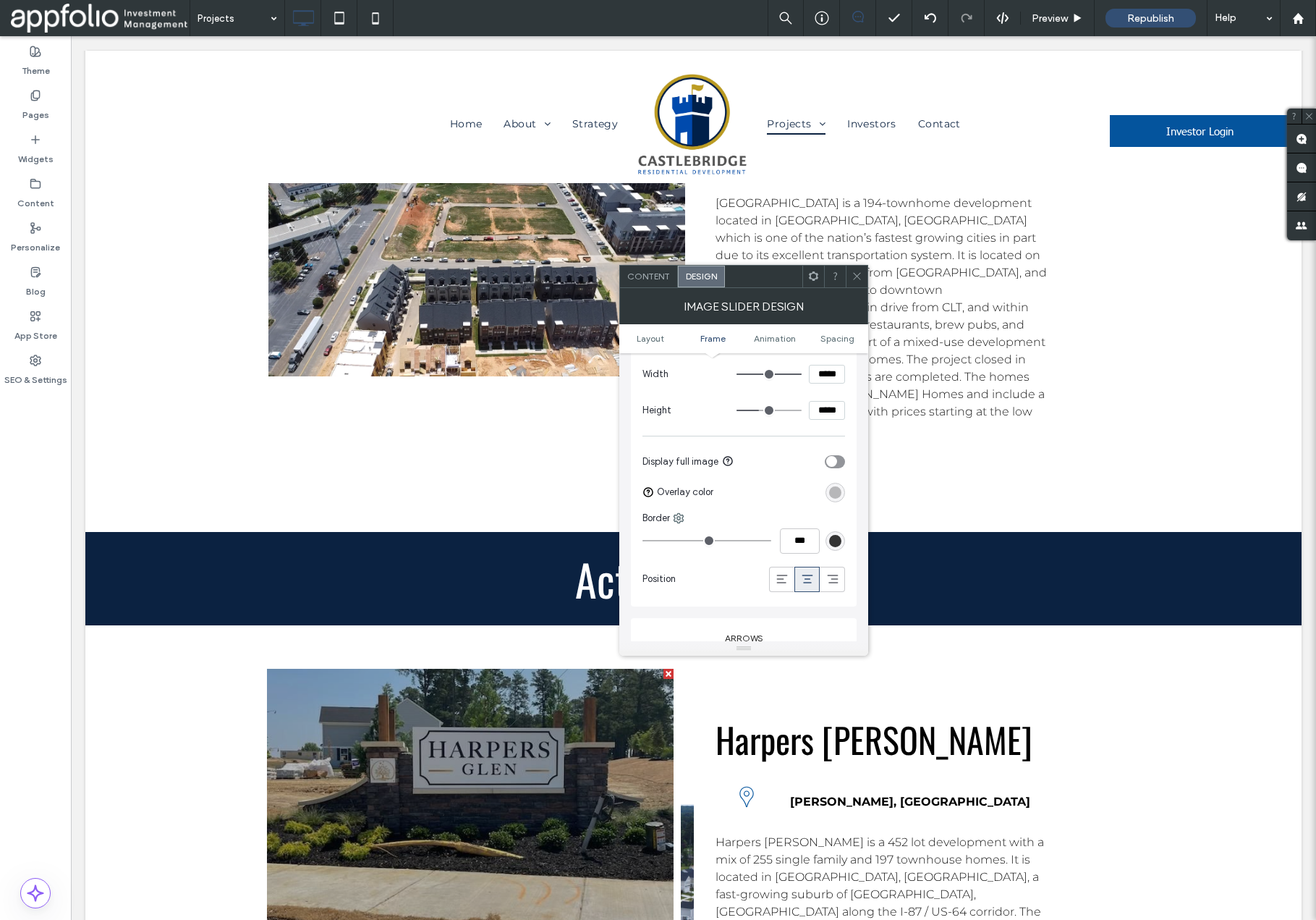
scroll to position [542, 0]
click at [838, 482] on div "rgba(0, 0, 0, 0.25)" at bounding box center [835, 481] width 12 height 12
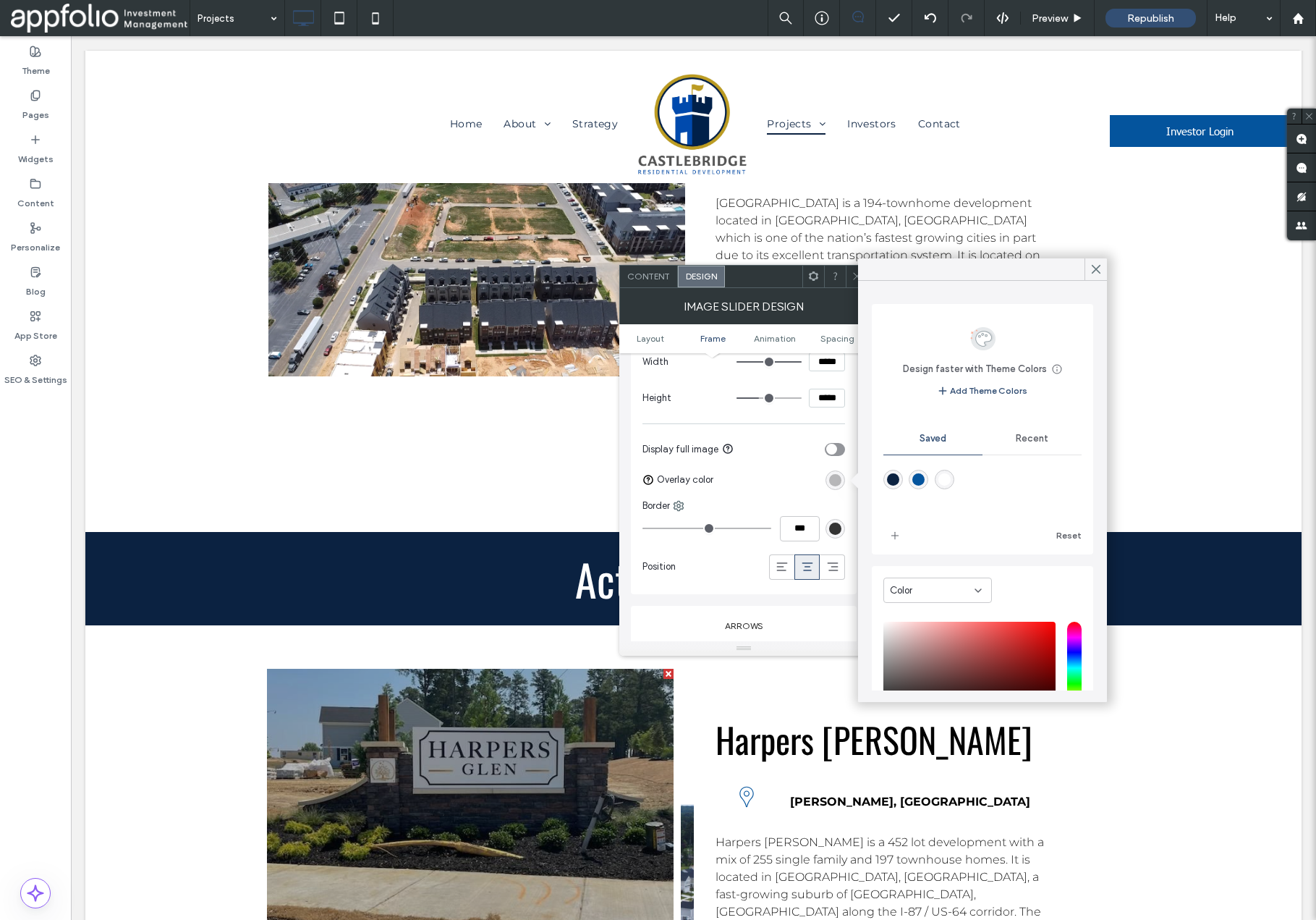
click at [1042, 437] on span "Recent" at bounding box center [1032, 439] width 33 height 12
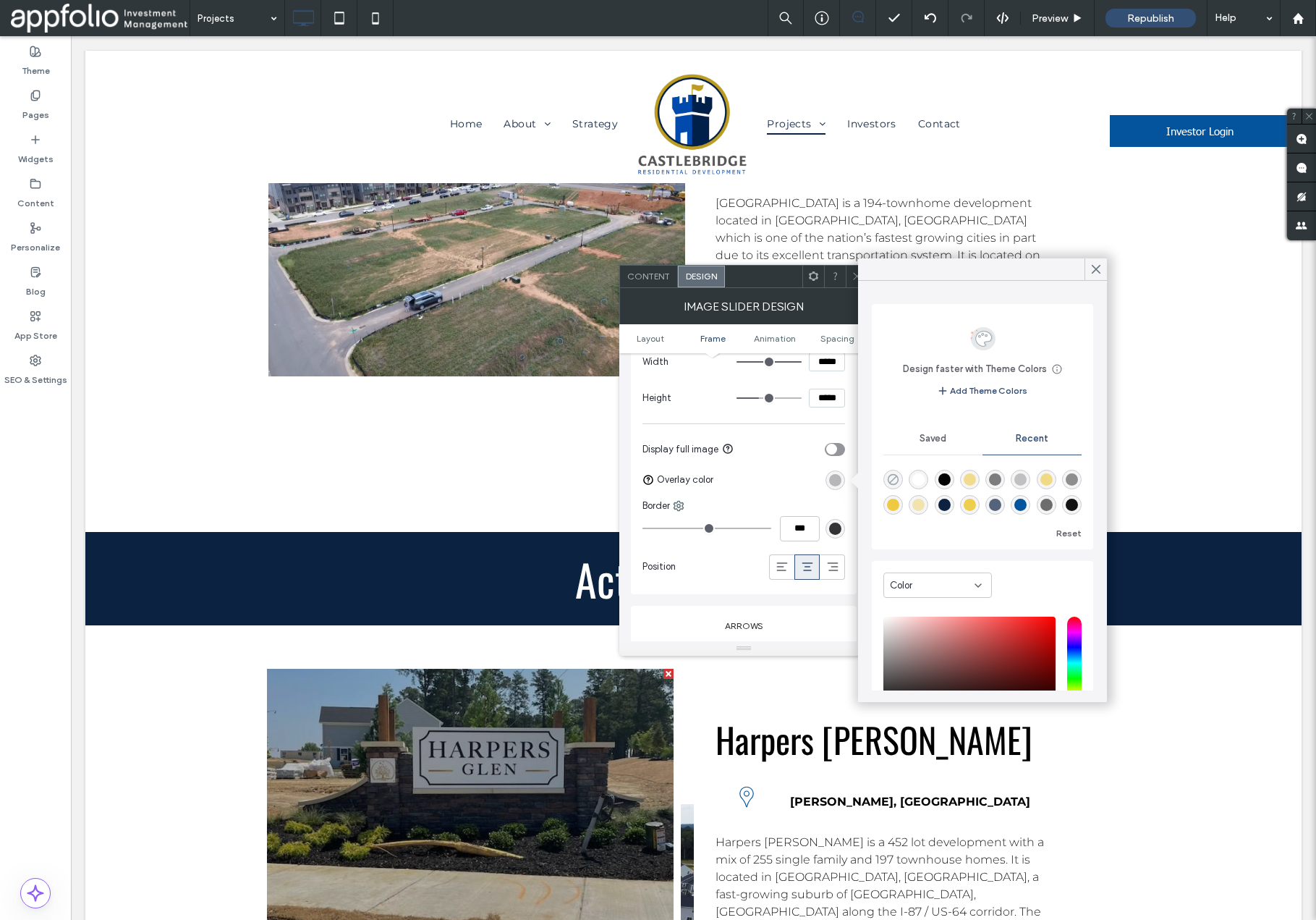
click at [890, 482] on use "rgba(0, 0, 0, 0)" at bounding box center [893, 480] width 11 height 11
type input "*"
type input "**"
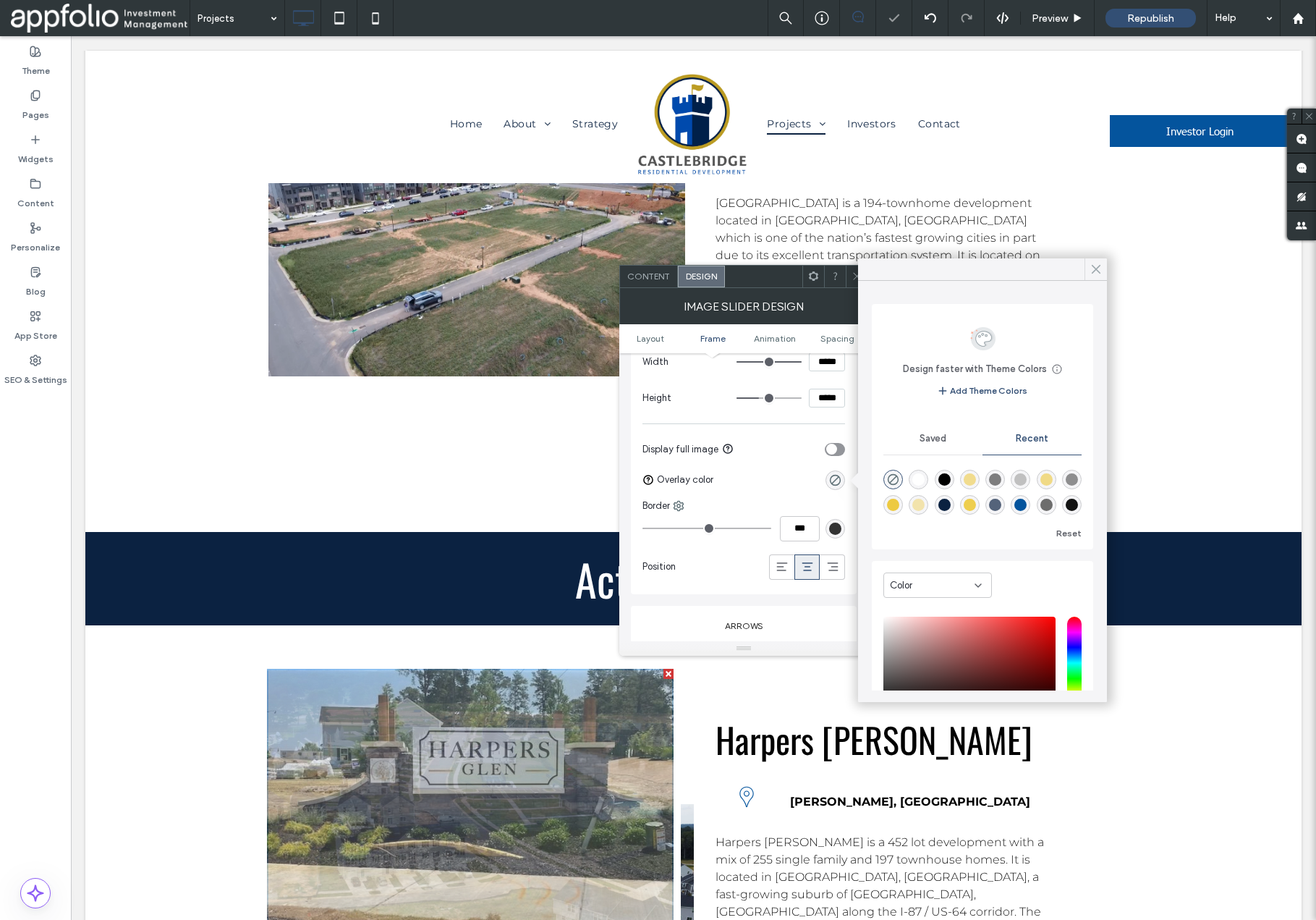
click at [1097, 268] on use at bounding box center [1096, 269] width 7 height 8
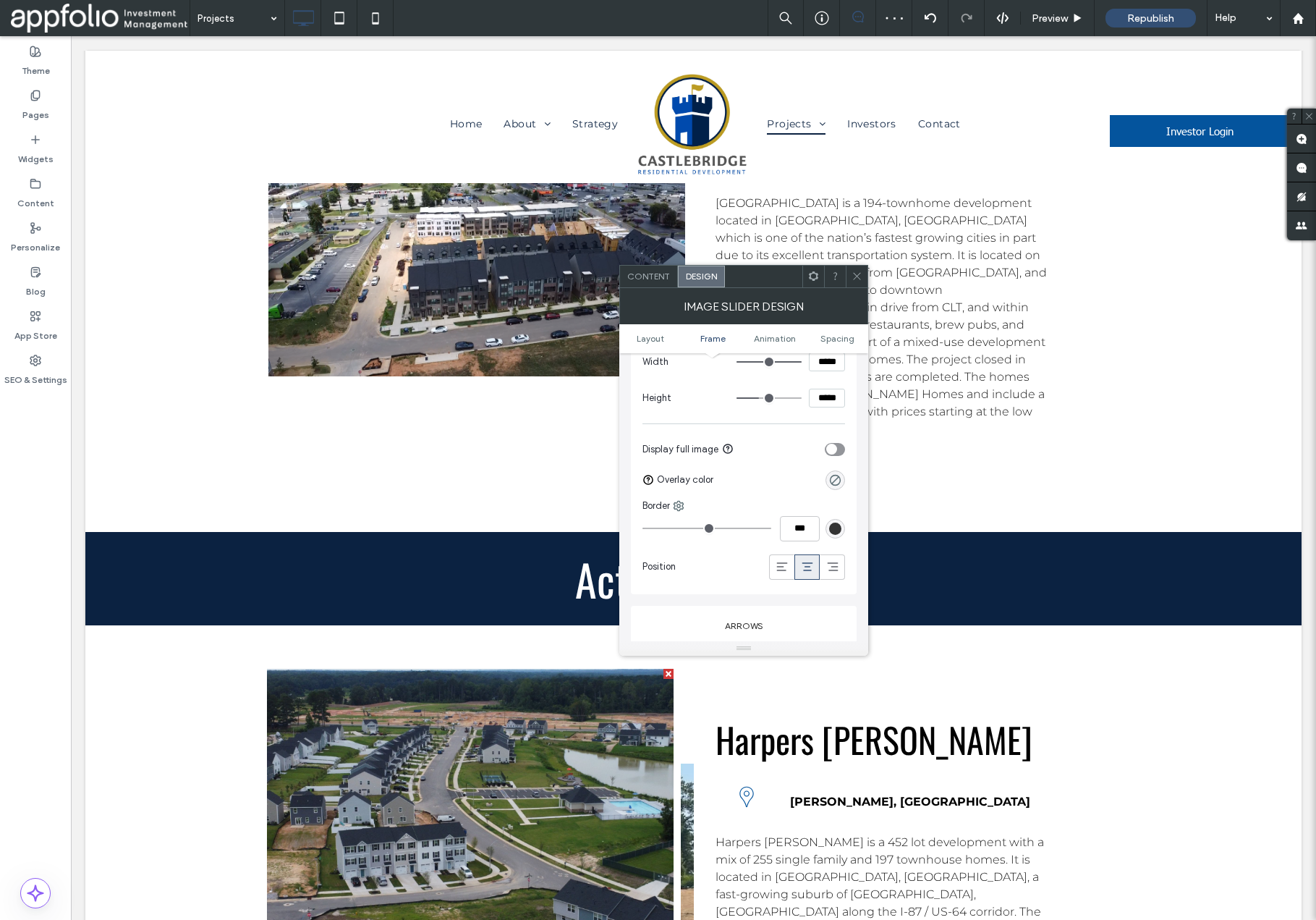
click at [857, 283] on span at bounding box center [857, 276] width 11 height 22
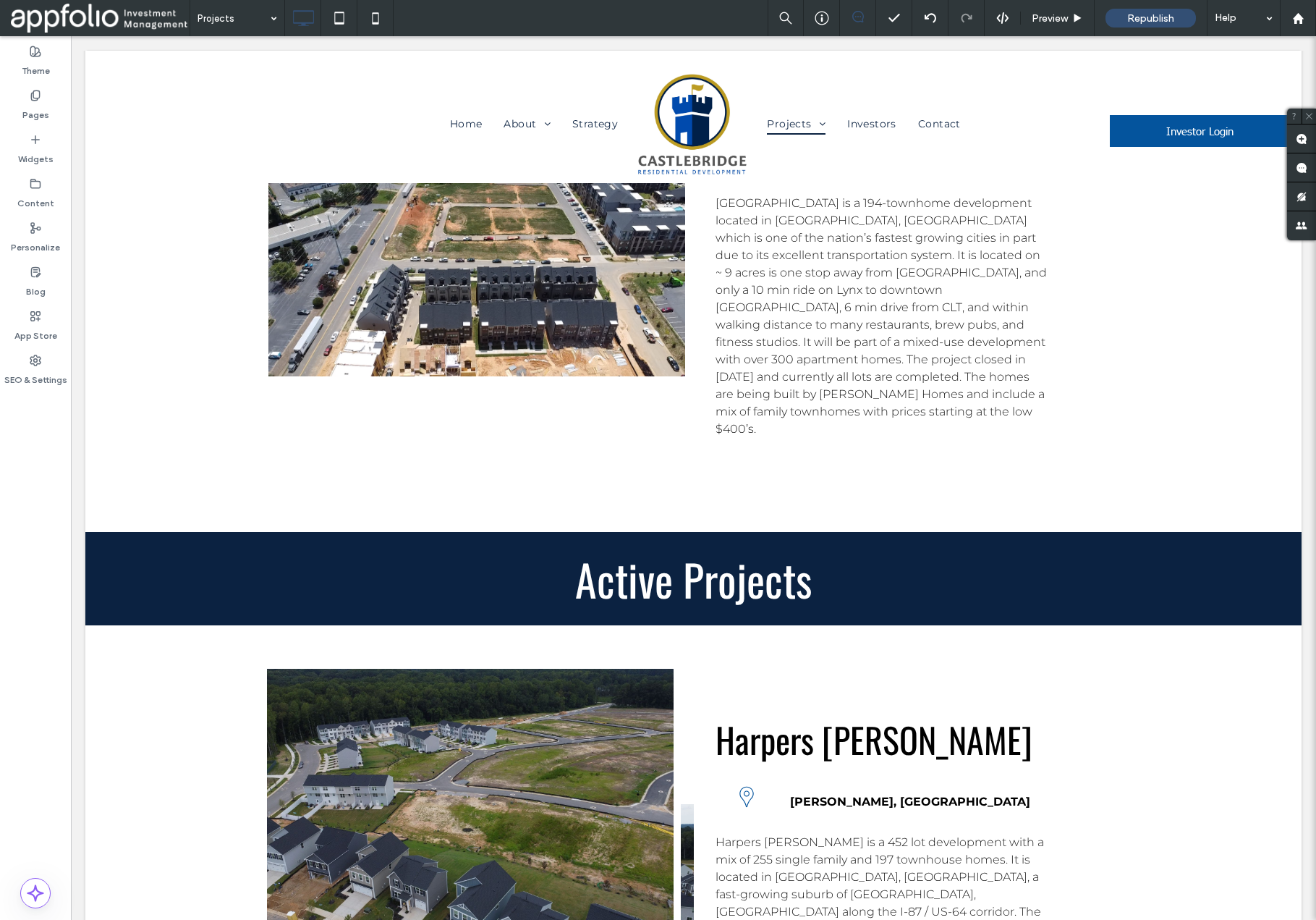
click at [525, 676] on div at bounding box center [477, 926] width 435 height 530
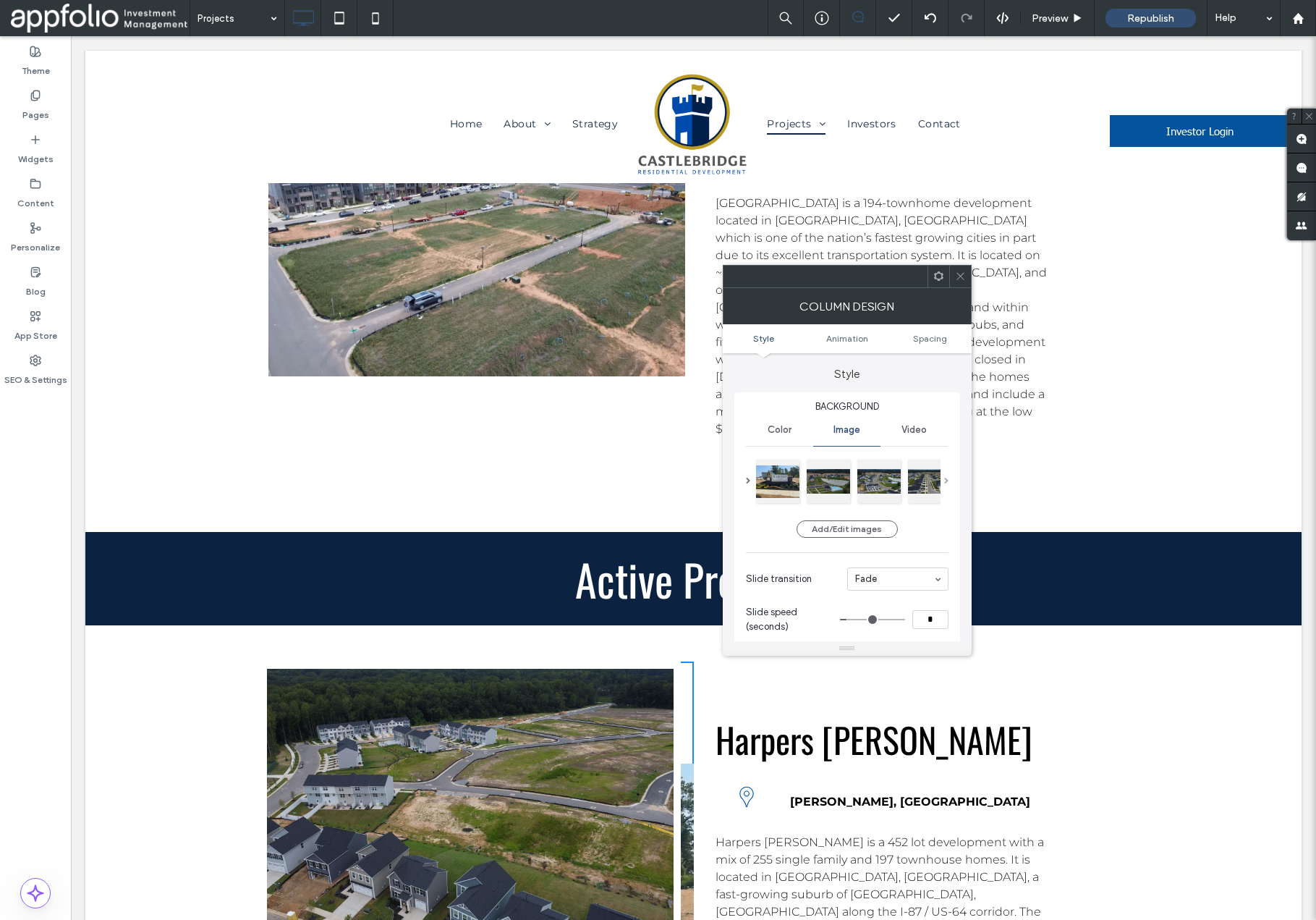
click at [946, 479] on span at bounding box center [947, 481] width 5 height 6
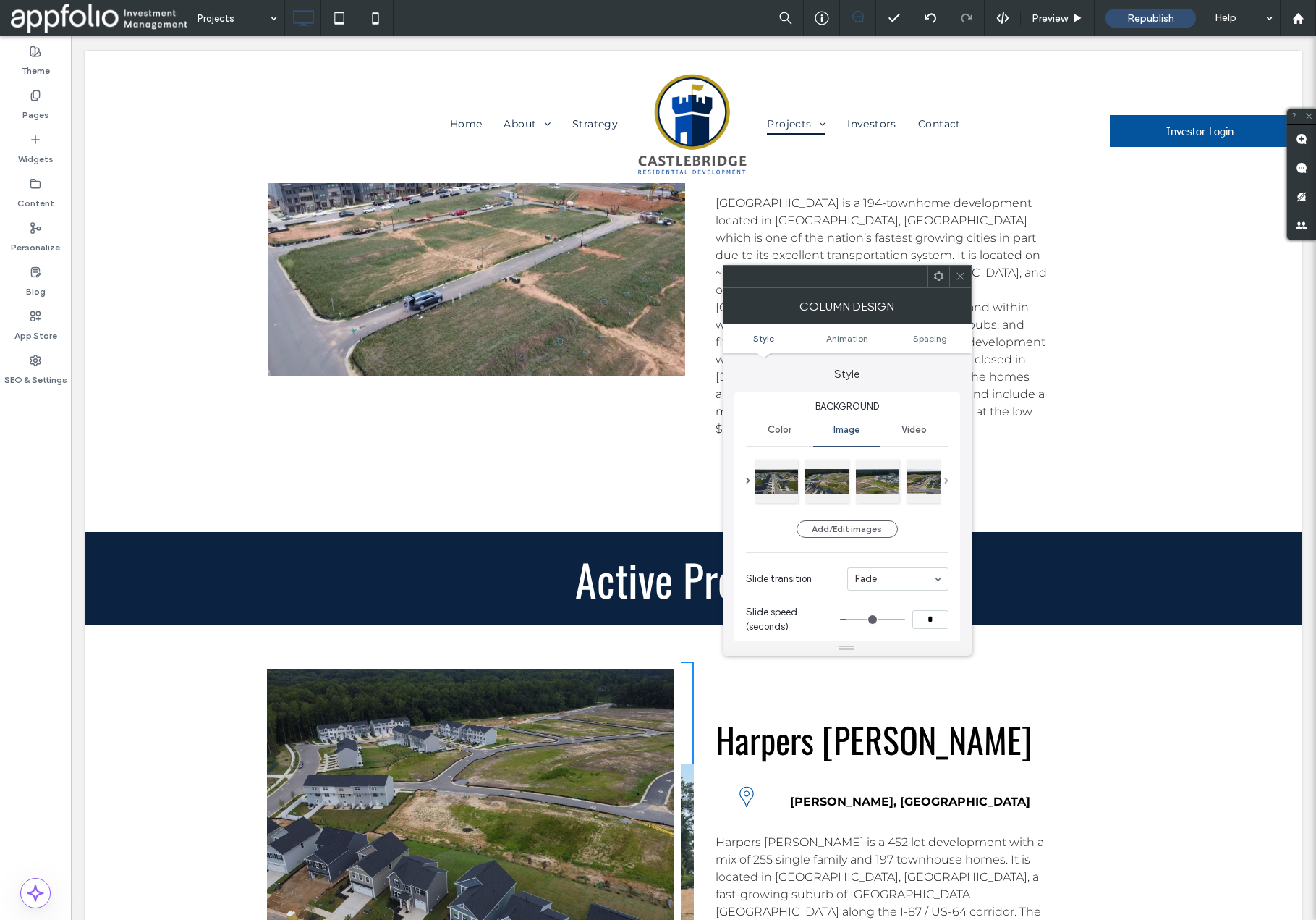
click at [946, 479] on span at bounding box center [947, 481] width 5 height 6
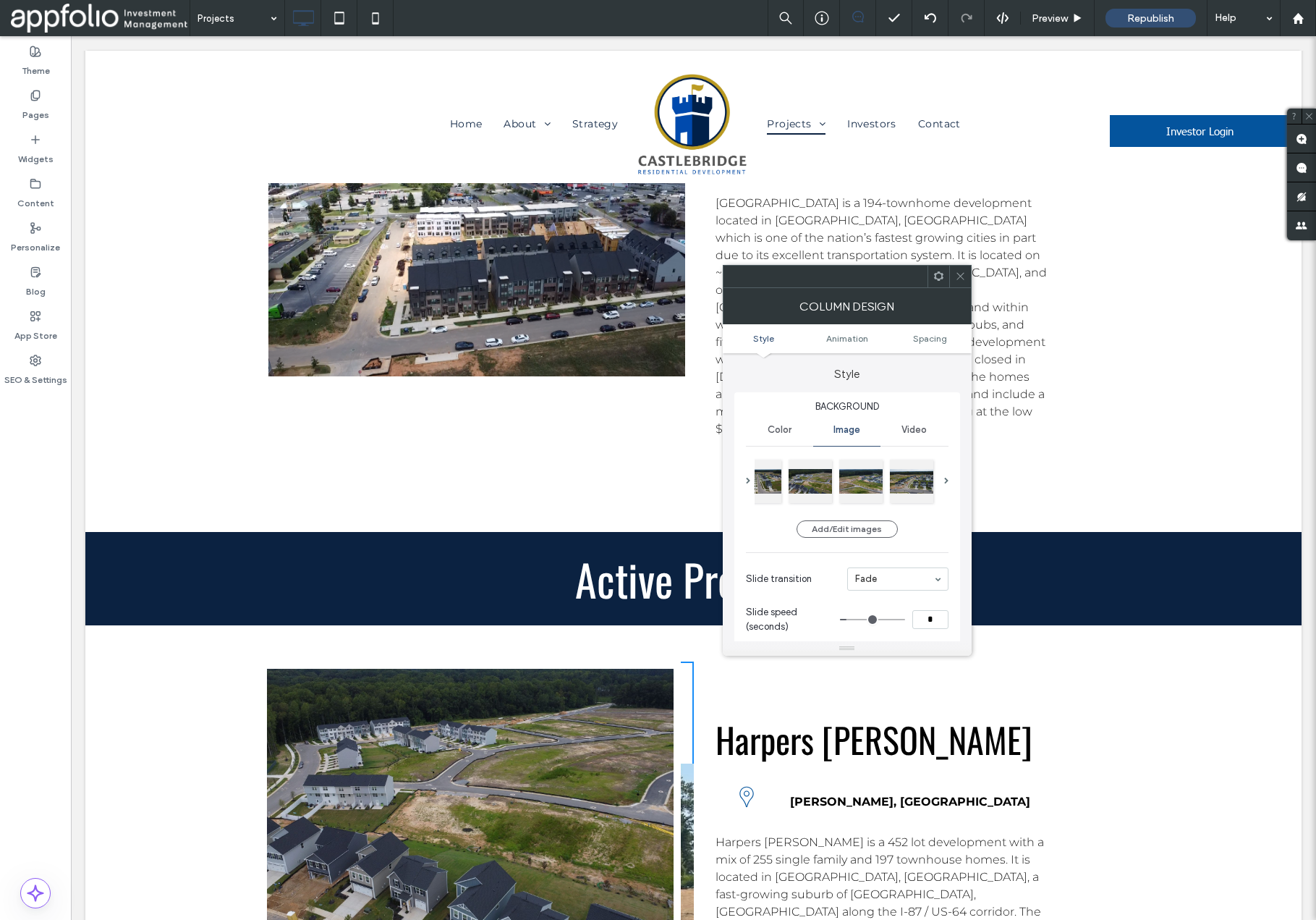
click at [964, 275] on icon at bounding box center [961, 276] width 11 height 11
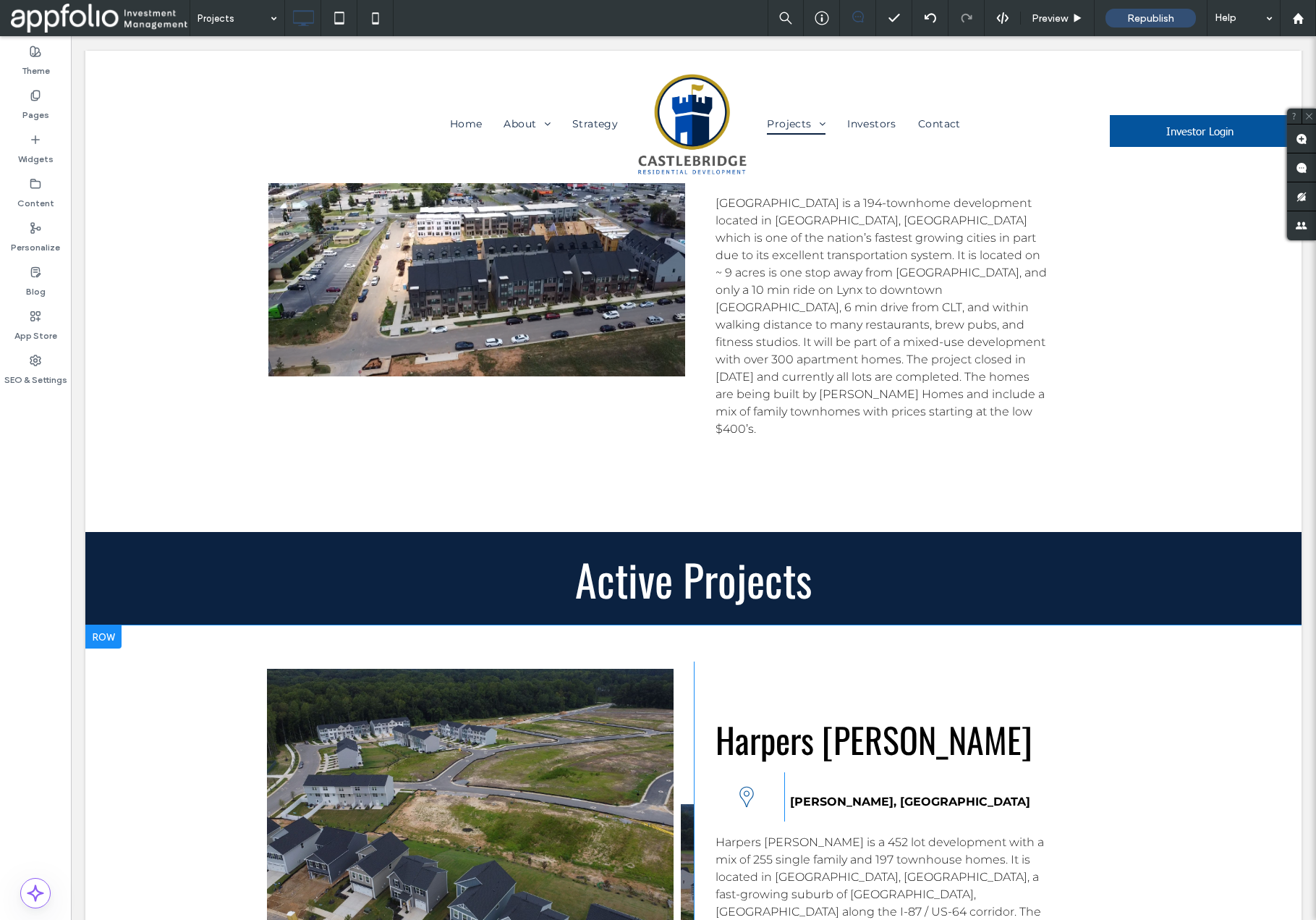
click at [539, 713] on div at bounding box center [477, 926] width 435 height 530
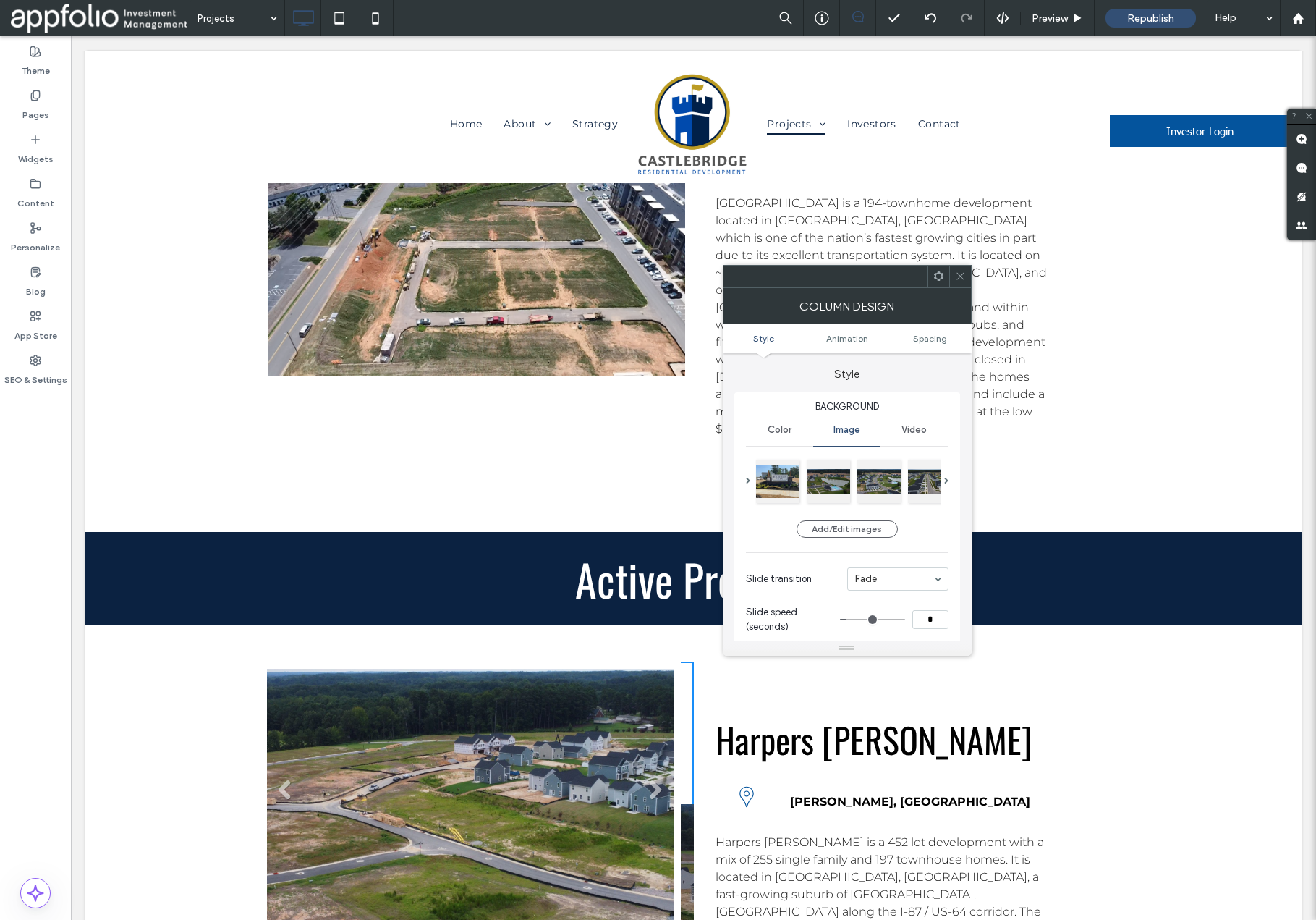
click at [500, 669] on li "Slide title Write your caption here Button" at bounding box center [470, 795] width 406 height 254
click at [960, 275] on icon at bounding box center [961, 276] width 11 height 11
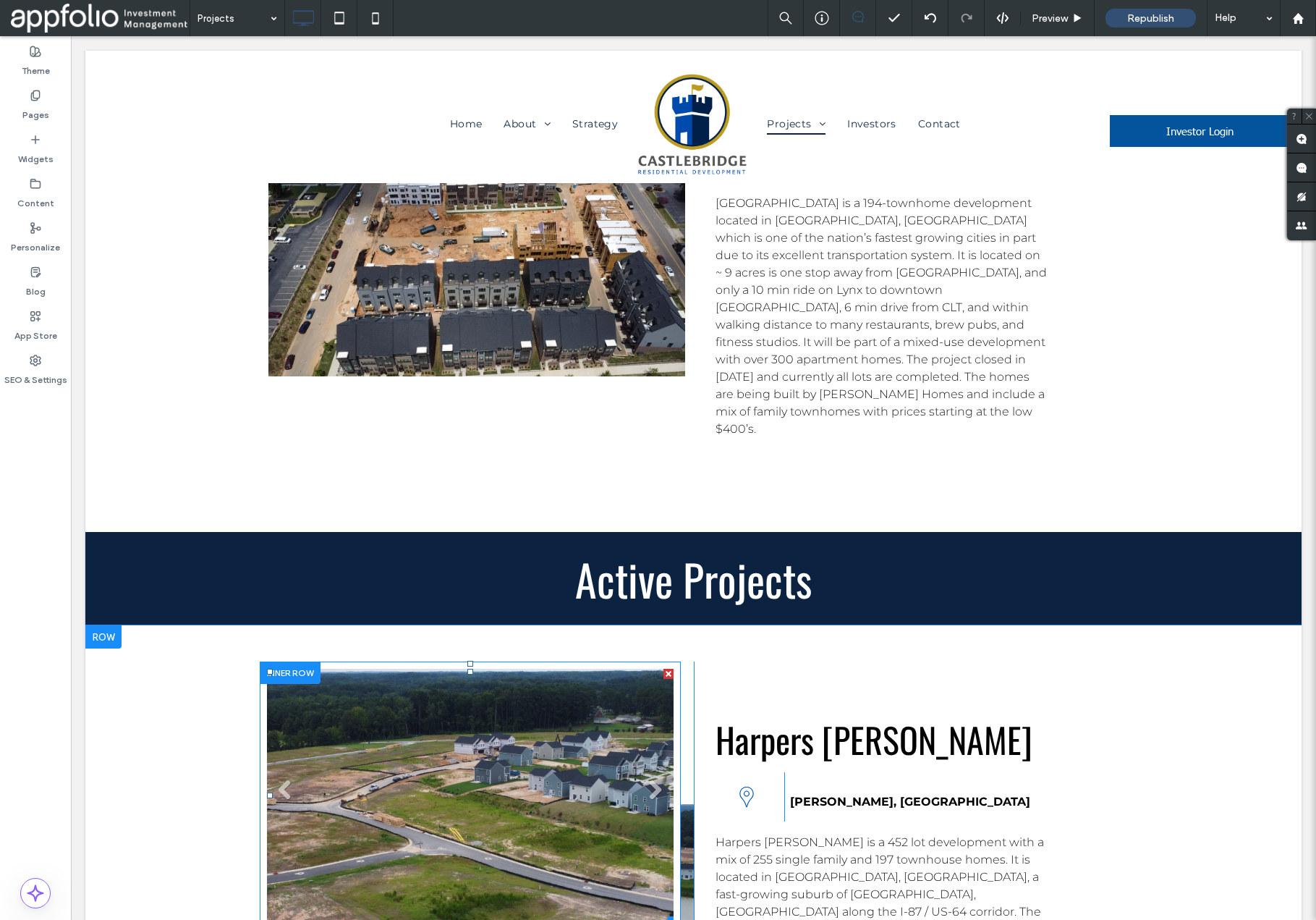
click at [536, 669] on li "Slide title Write your caption here Button" at bounding box center [470, 795] width 406 height 254
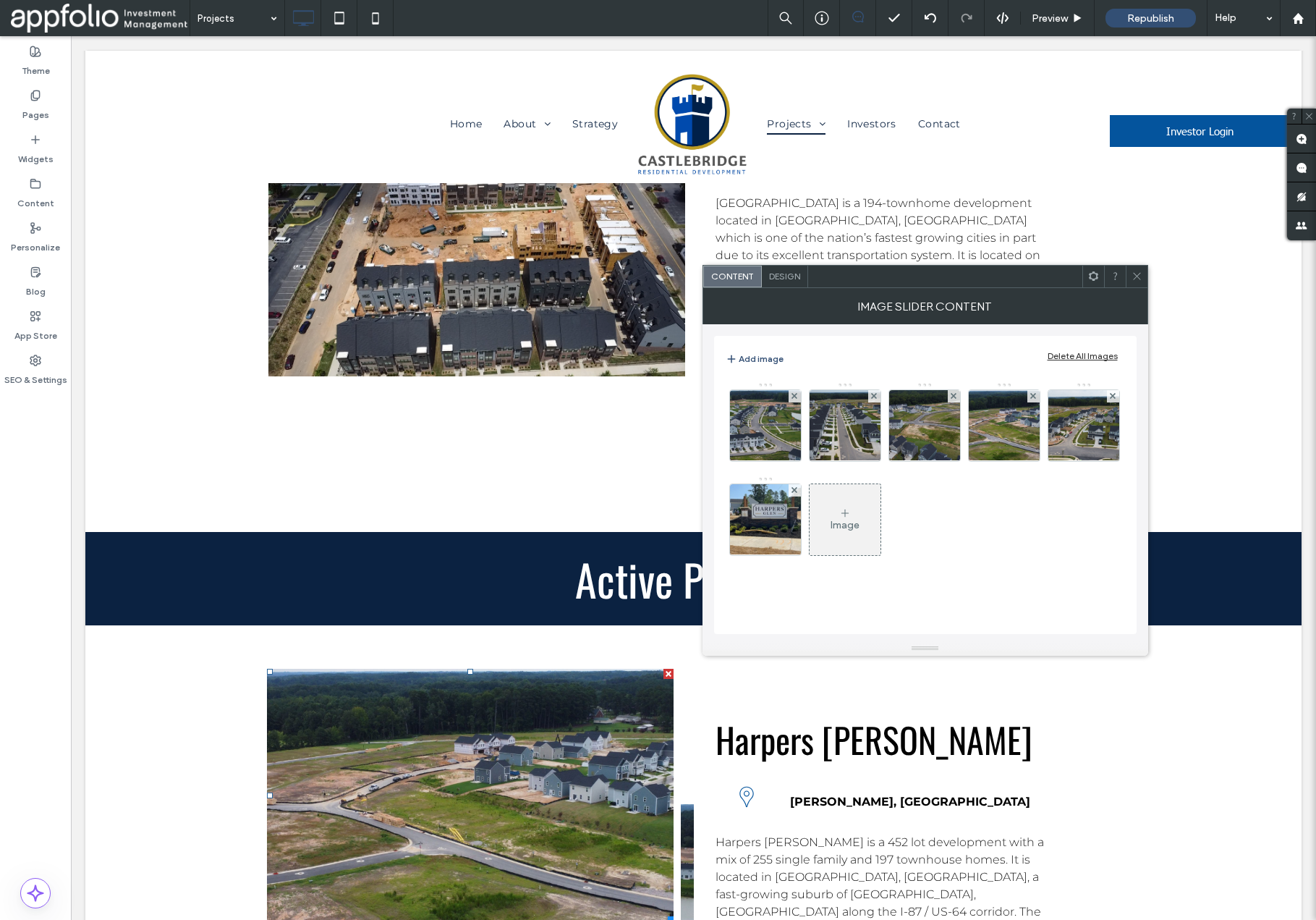
click at [845, 540] on div "Image" at bounding box center [845, 519] width 71 height 68
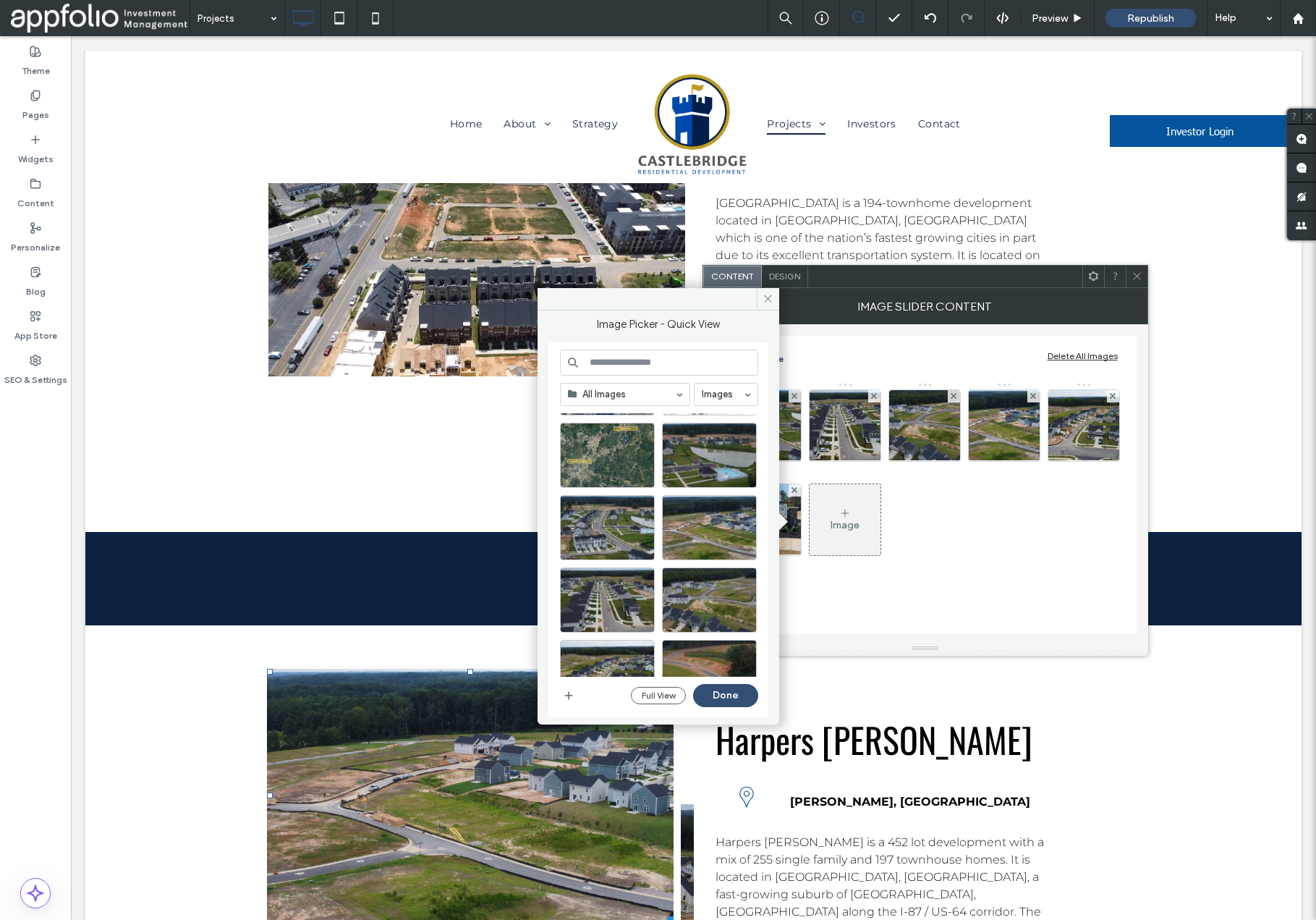
scroll to position [892, 0]
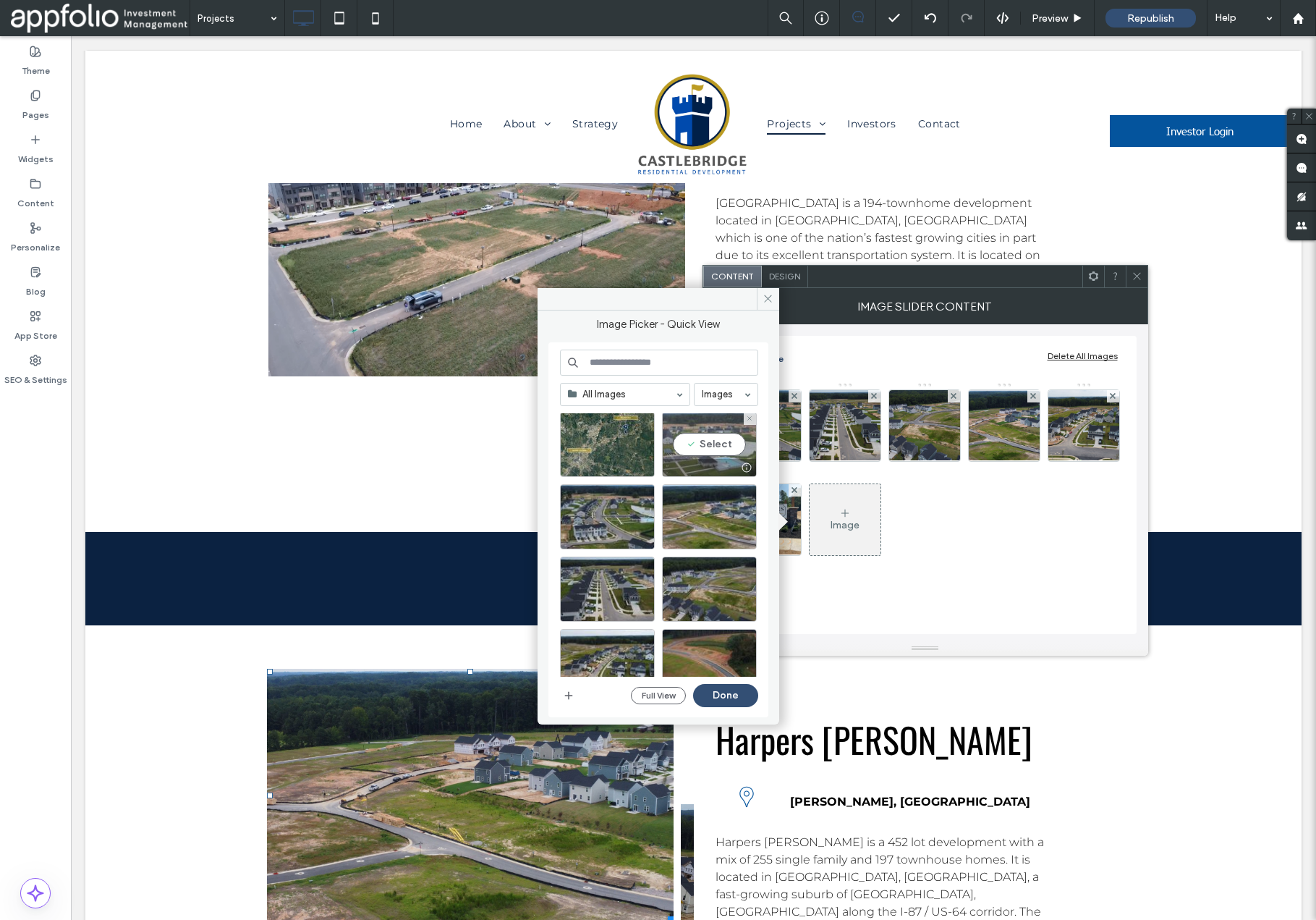
click at [721, 442] on div "Select" at bounding box center [710, 444] width 95 height 65
click at [725, 700] on button "Done" at bounding box center [725, 696] width 65 height 23
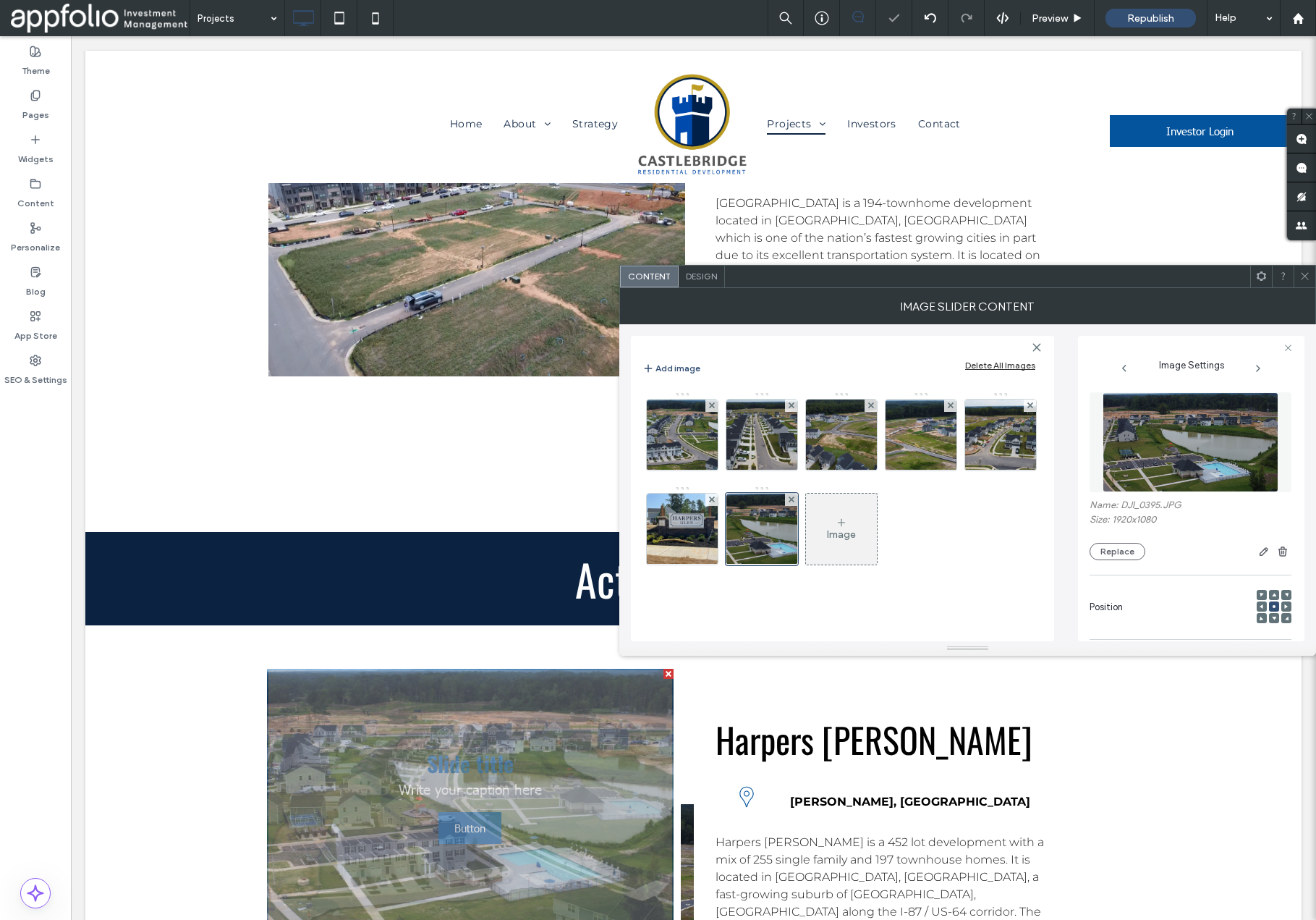
scroll to position [212, 0]
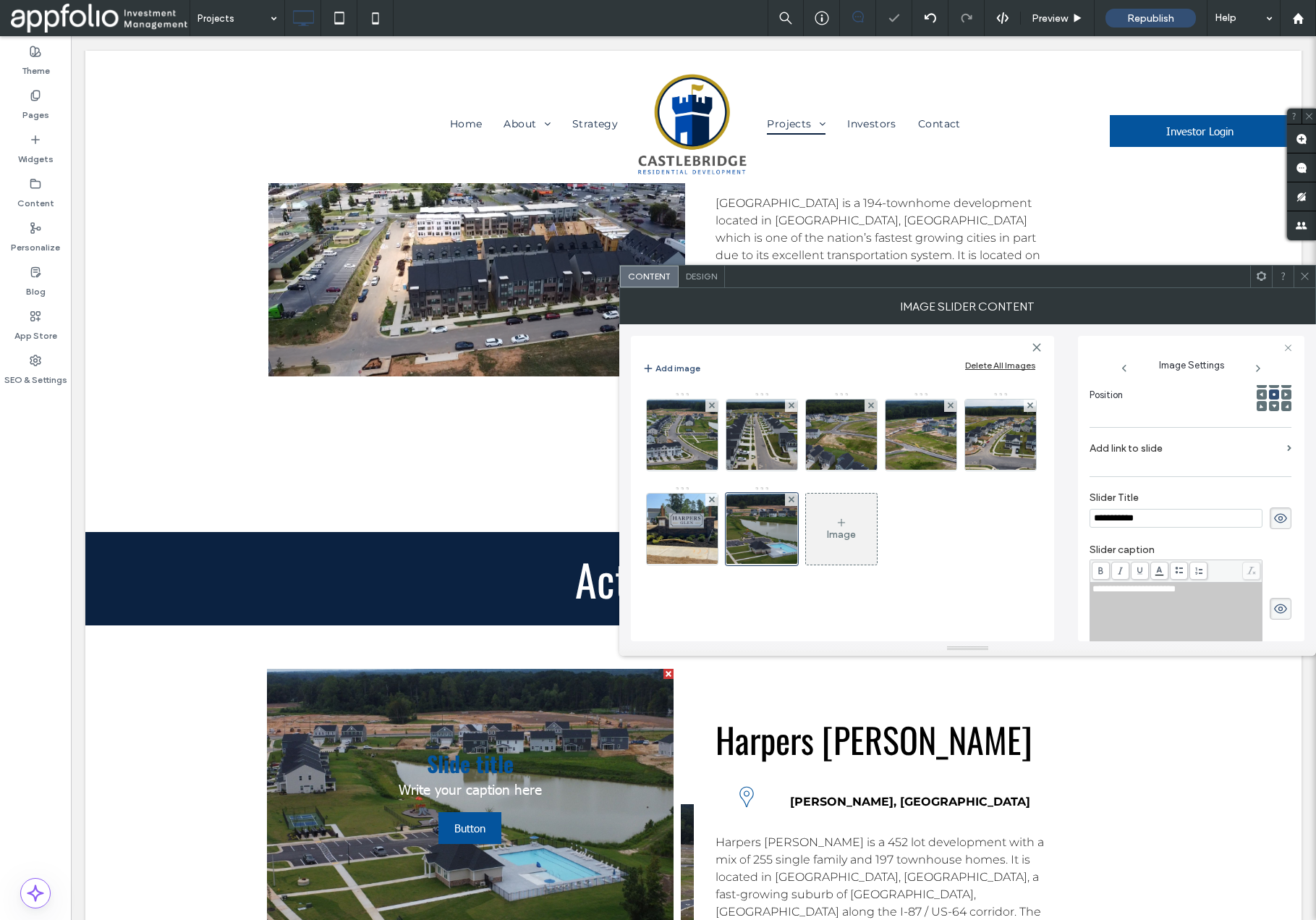
click at [1275, 518] on use at bounding box center [1281, 518] width 13 height 9
click at [1274, 602] on icon at bounding box center [1281, 609] width 15 height 16
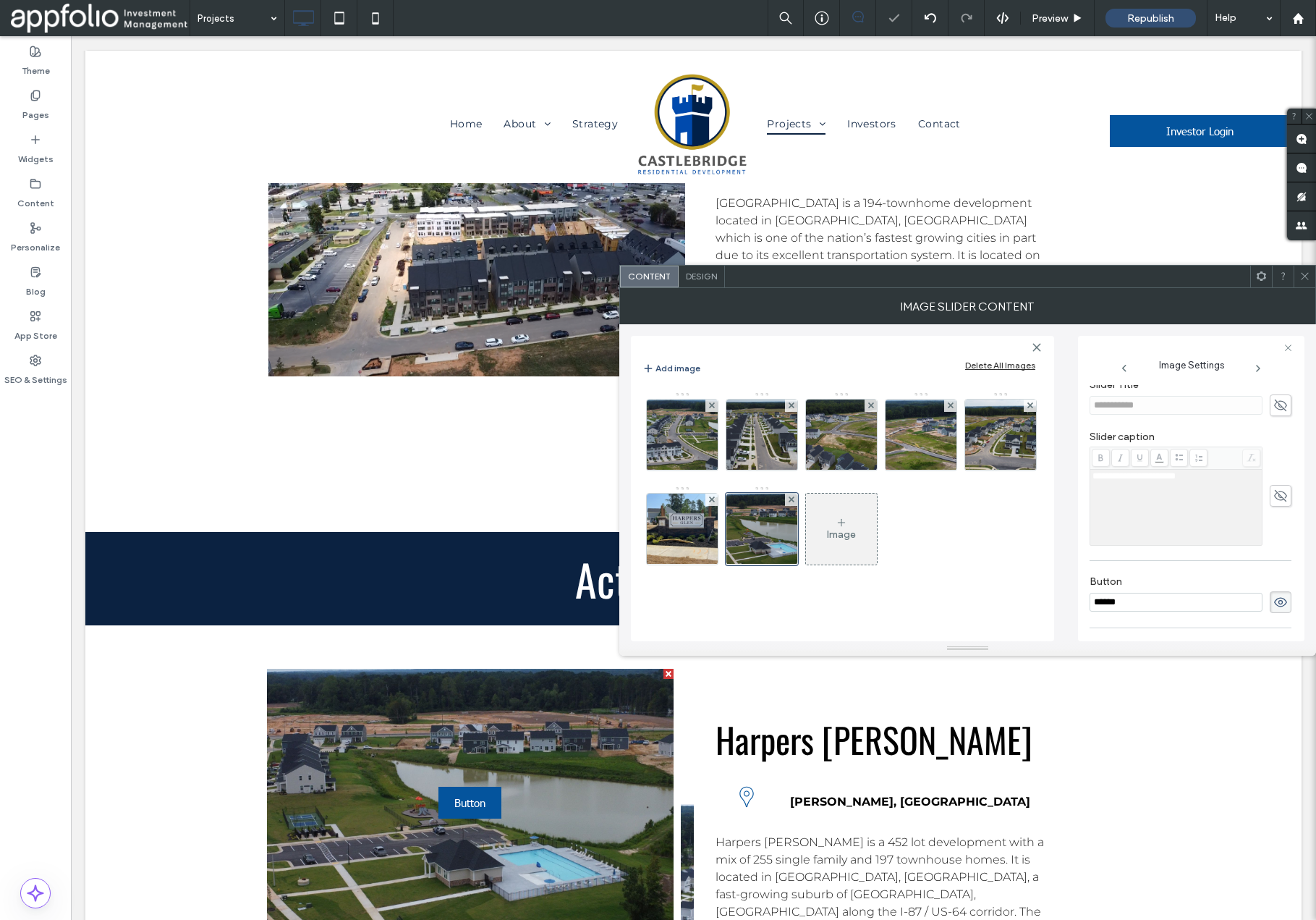
scroll to position [414, 0]
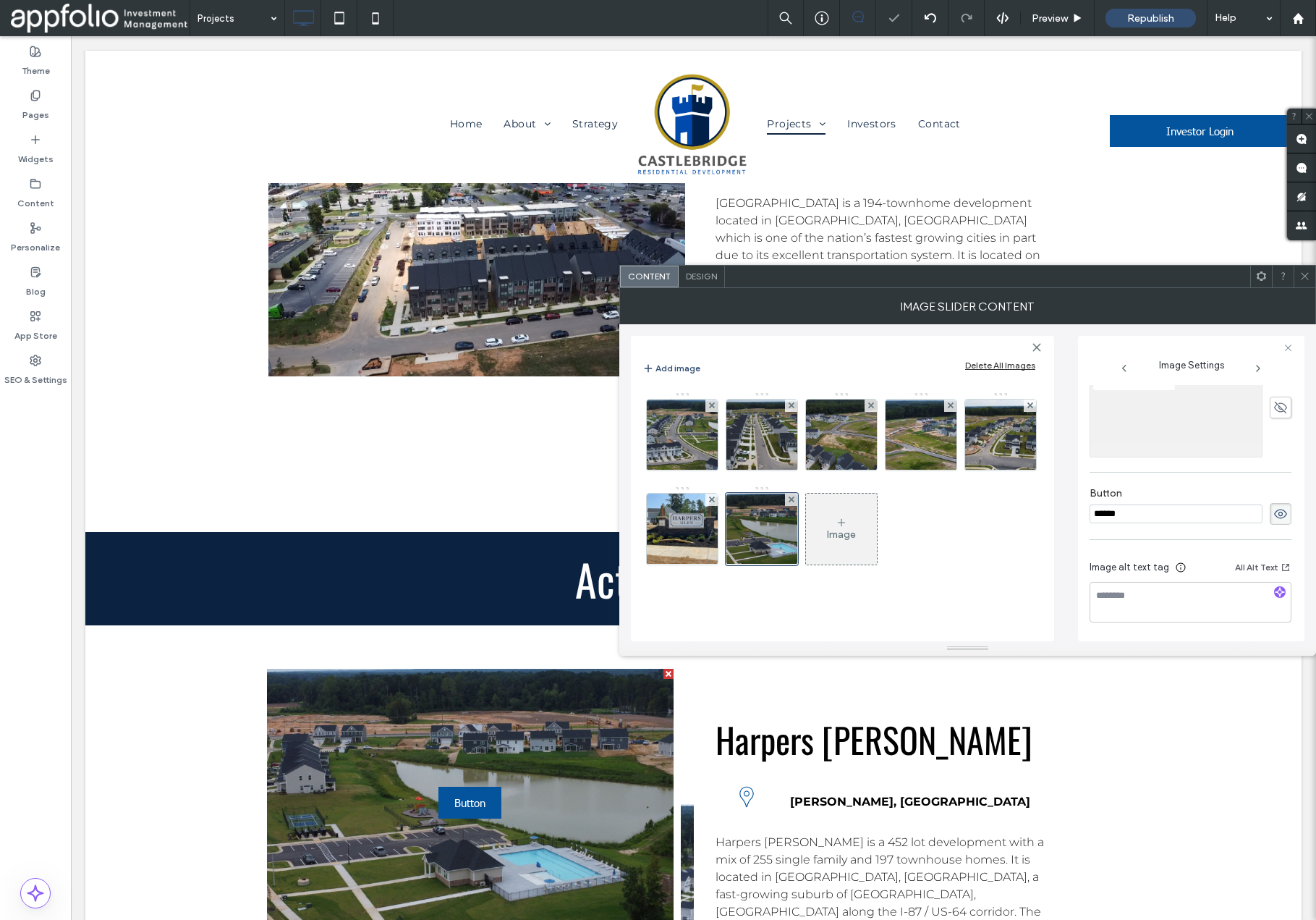
click at [1278, 513] on icon at bounding box center [1281, 513] width 15 height 16
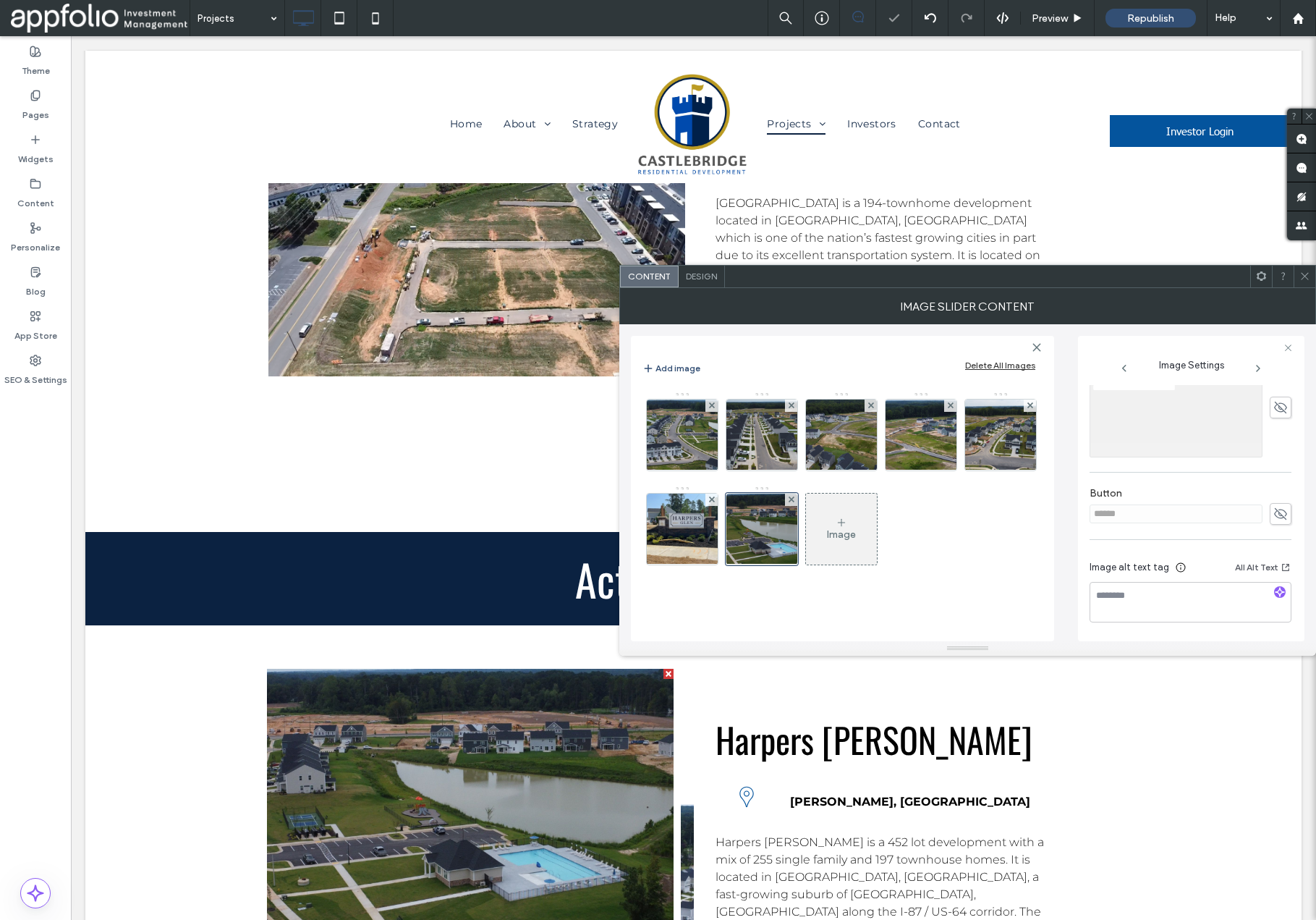
click at [1303, 276] on icon at bounding box center [1305, 276] width 11 height 11
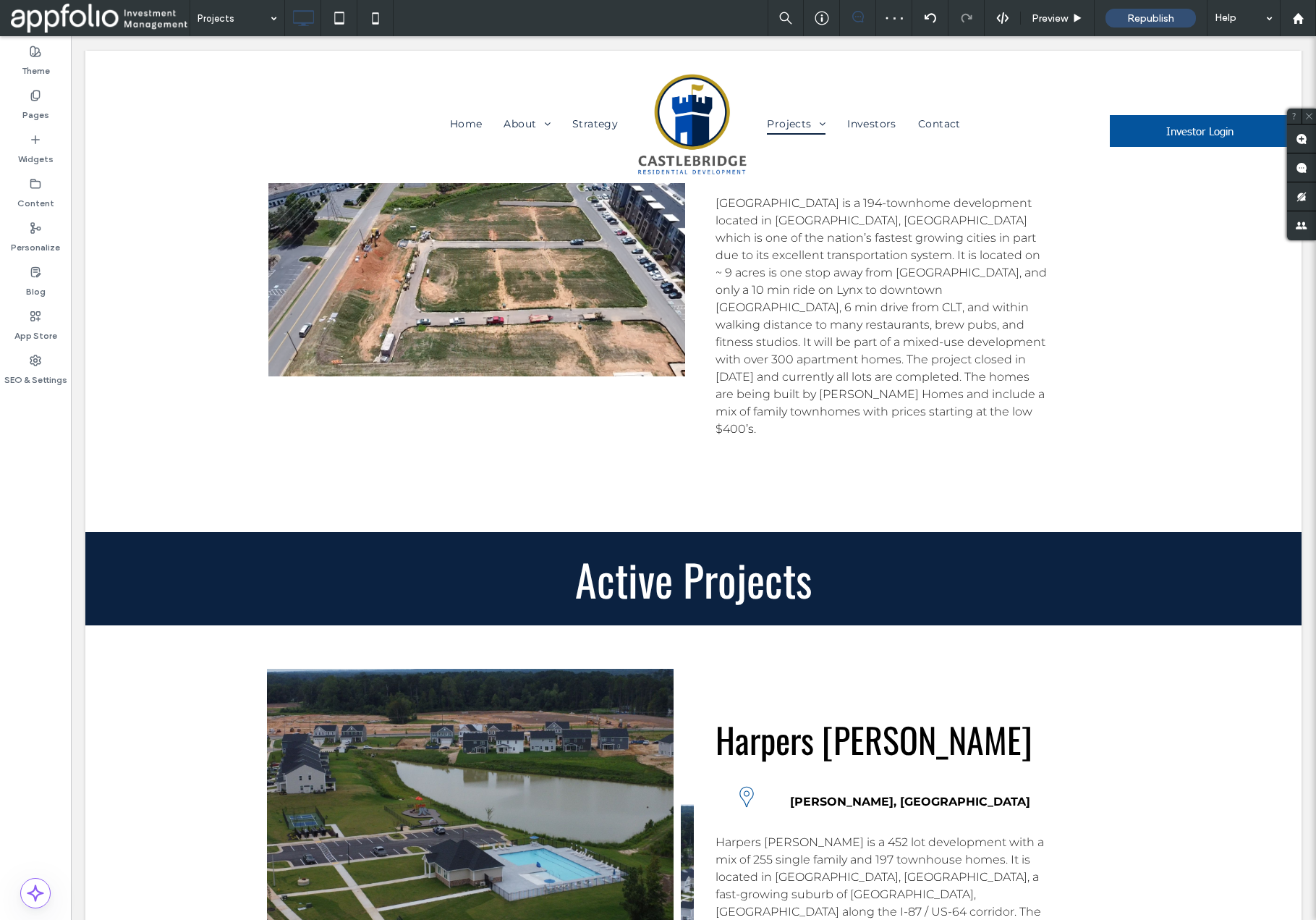
click at [468, 692] on div at bounding box center [477, 926] width 435 height 530
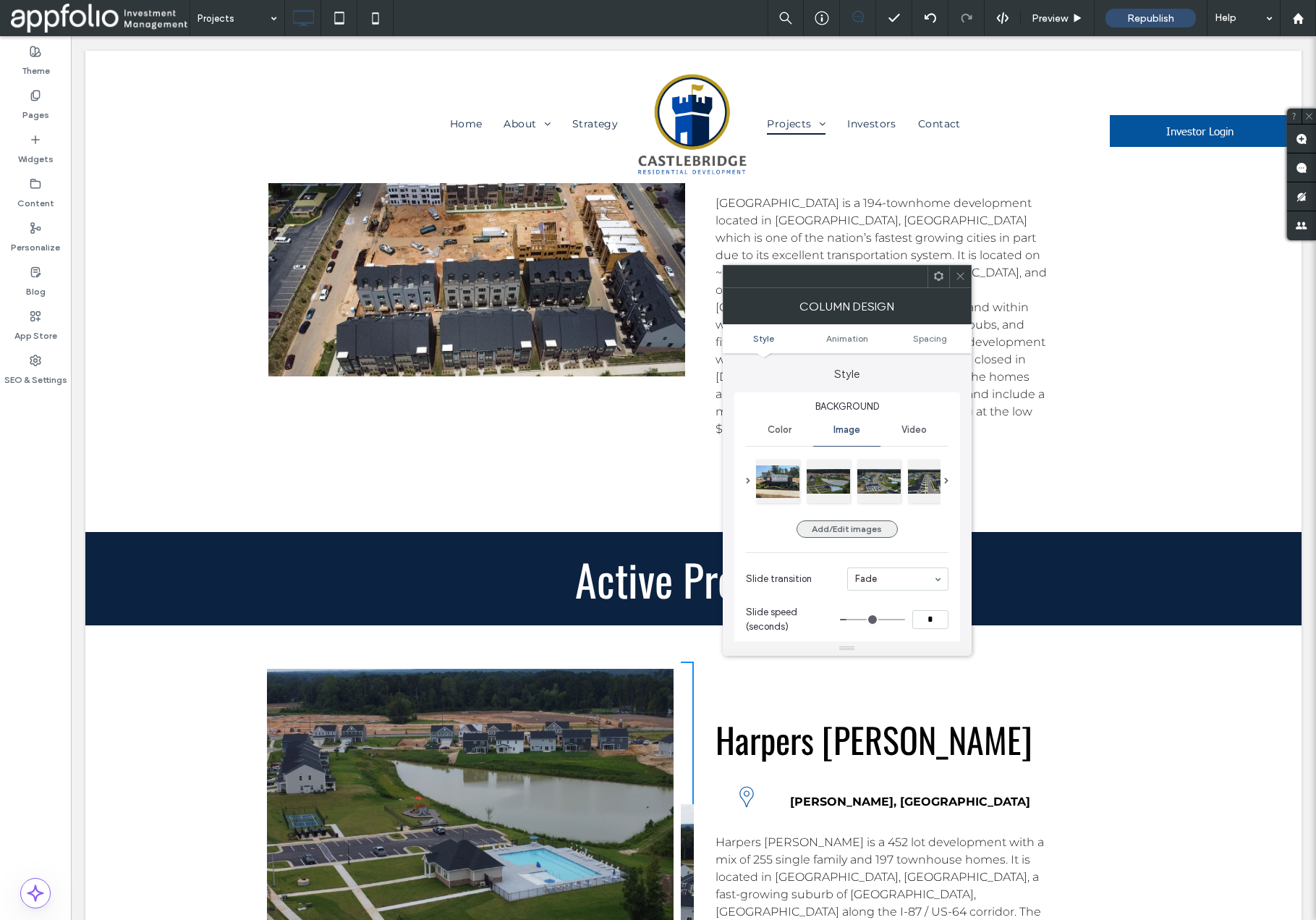
click at [866, 535] on button "Add/Edit images" at bounding box center [847, 529] width 101 height 17
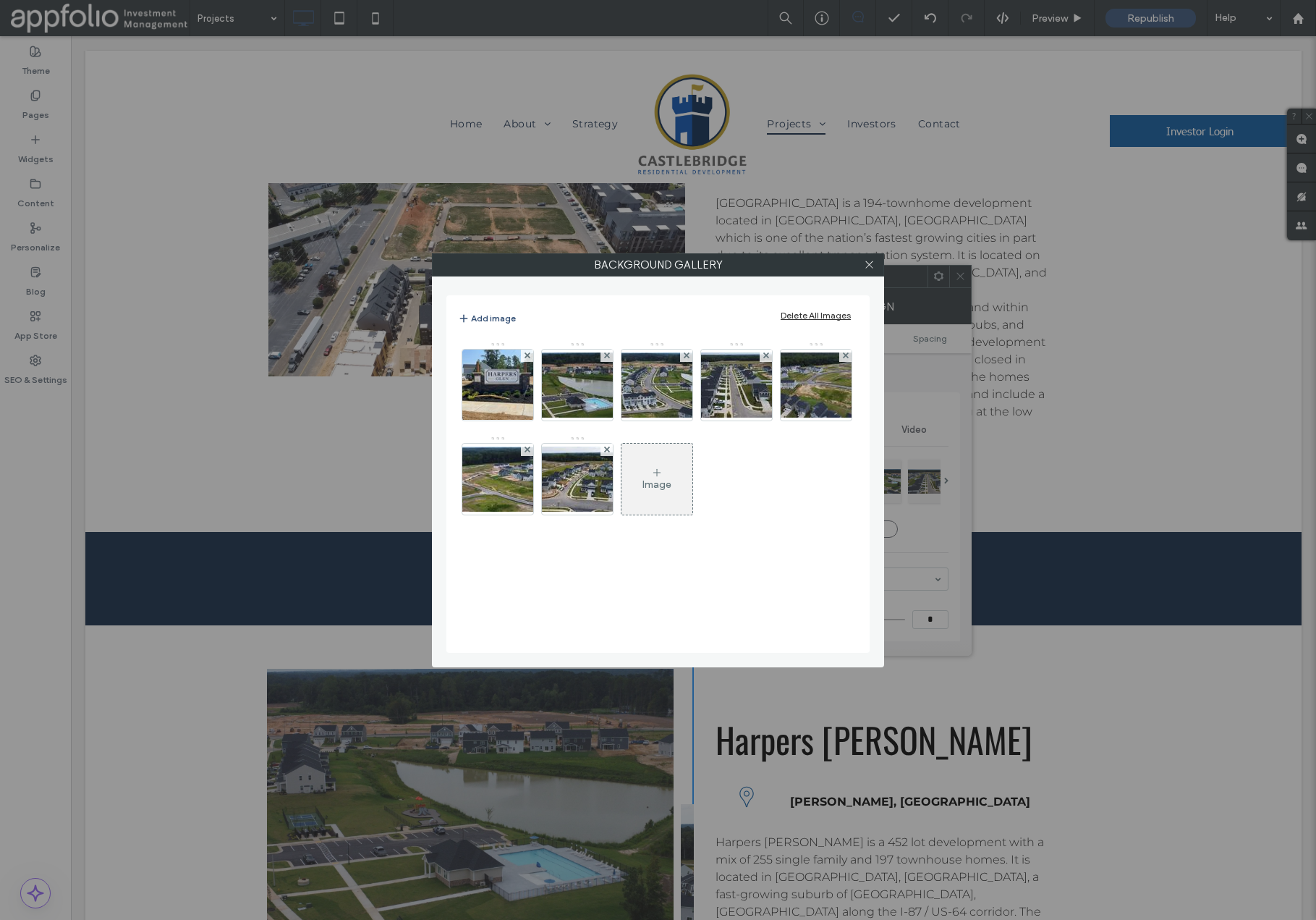
click at [807, 317] on div "Delete All Images" at bounding box center [816, 315] width 70 height 11
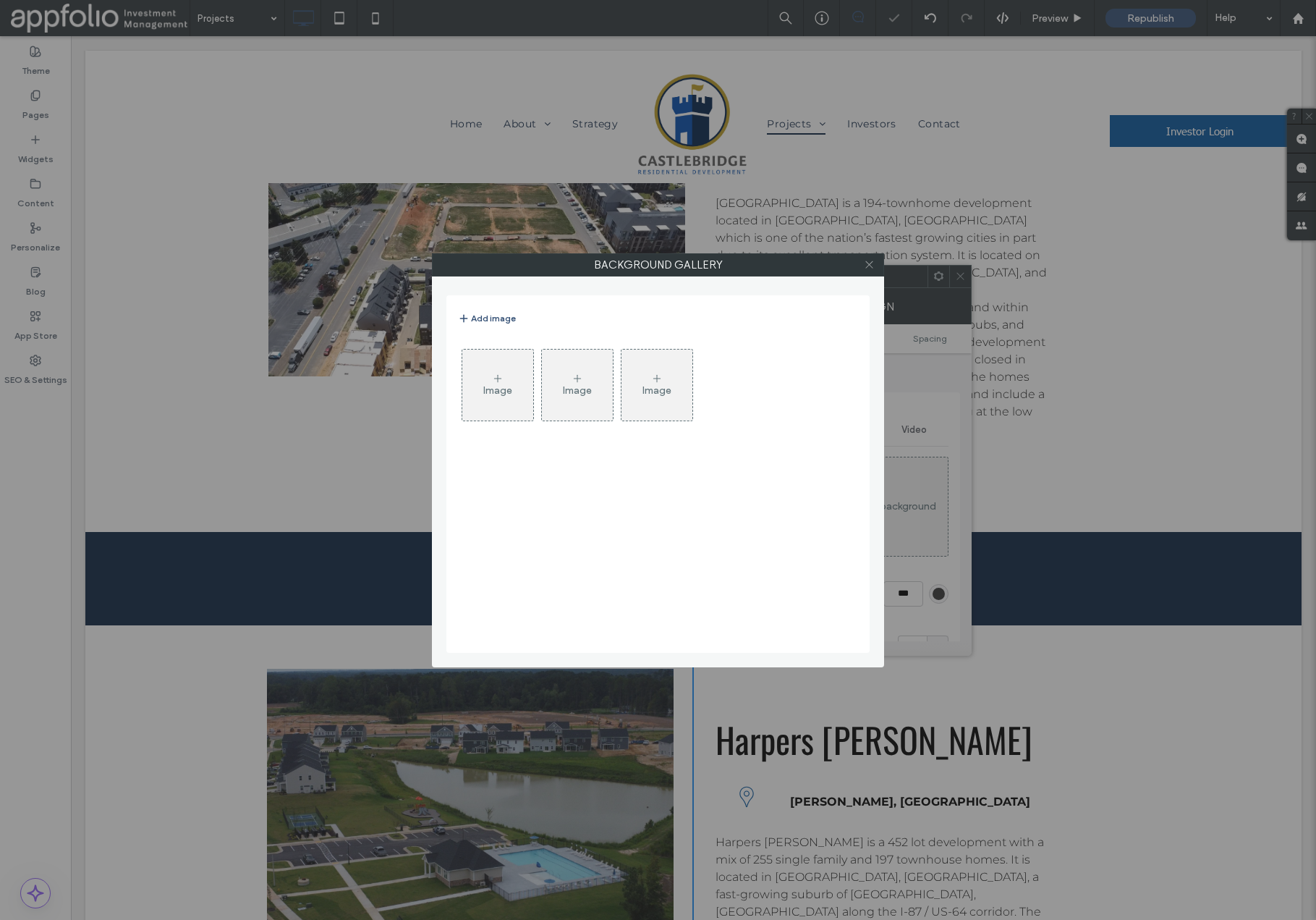
click at [867, 264] on icon at bounding box center [870, 265] width 11 height 11
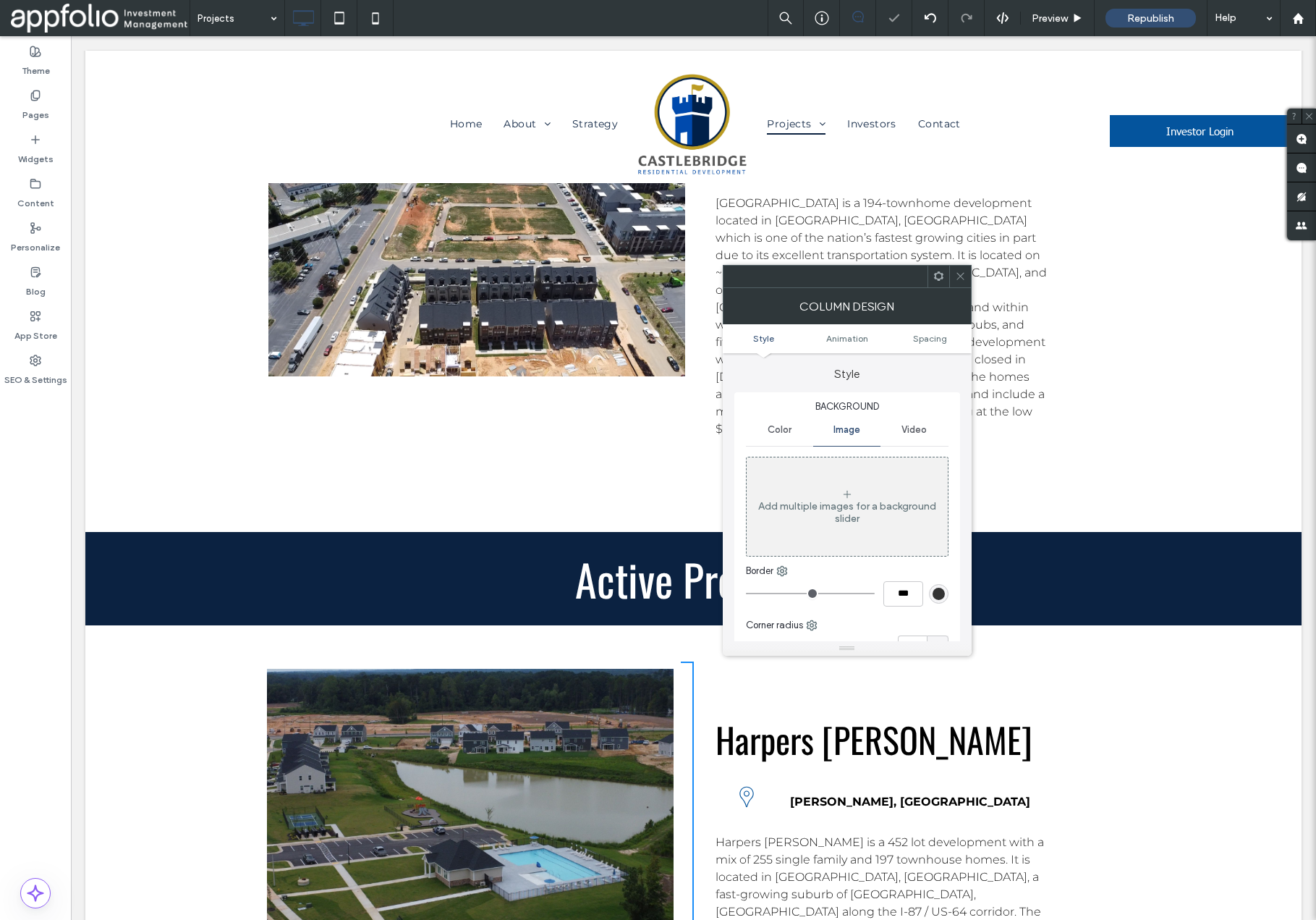
click at [963, 275] on icon at bounding box center [961, 276] width 11 height 11
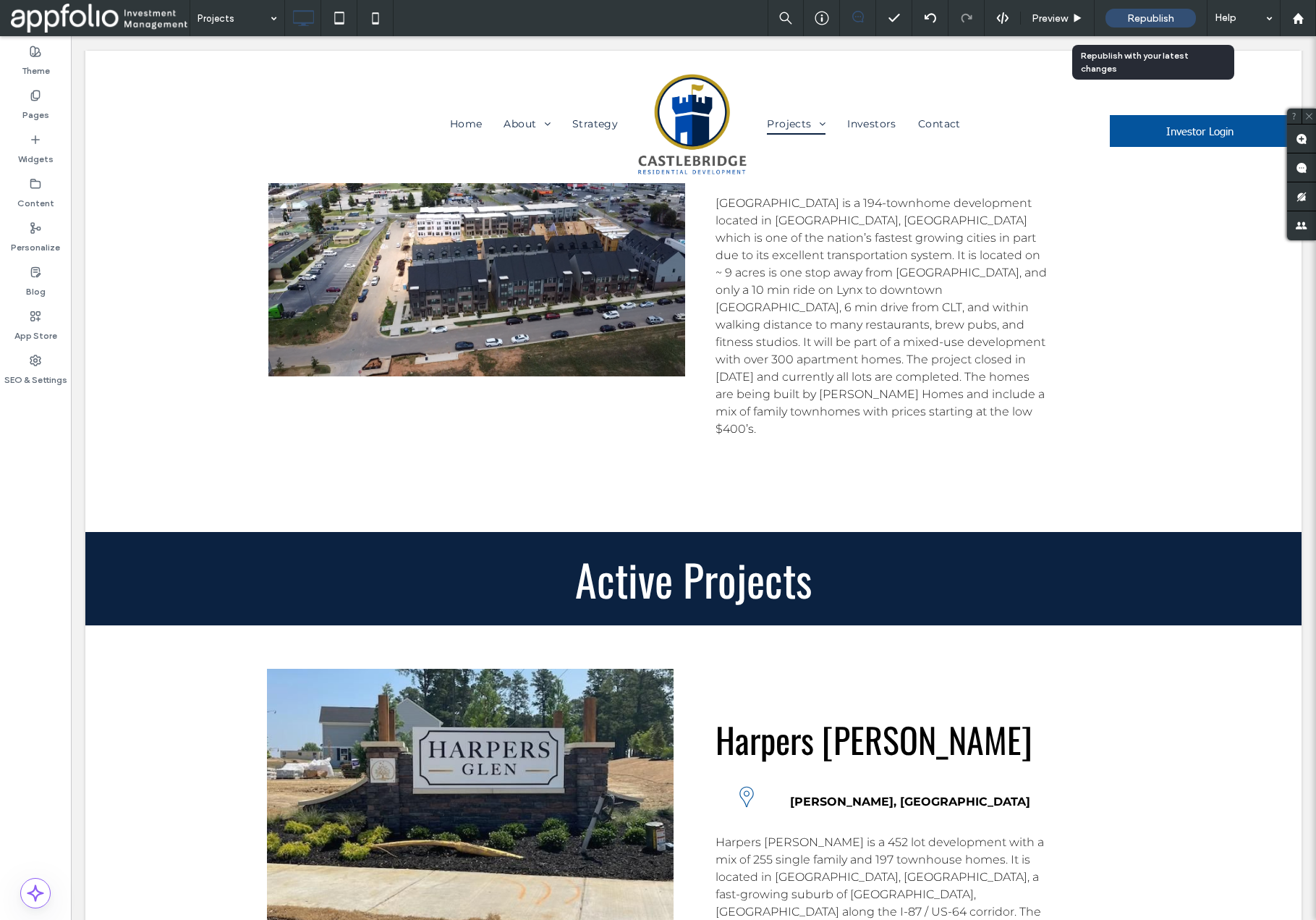
click at [1133, 14] on span "Republish" at bounding box center [1151, 19] width 47 height 12
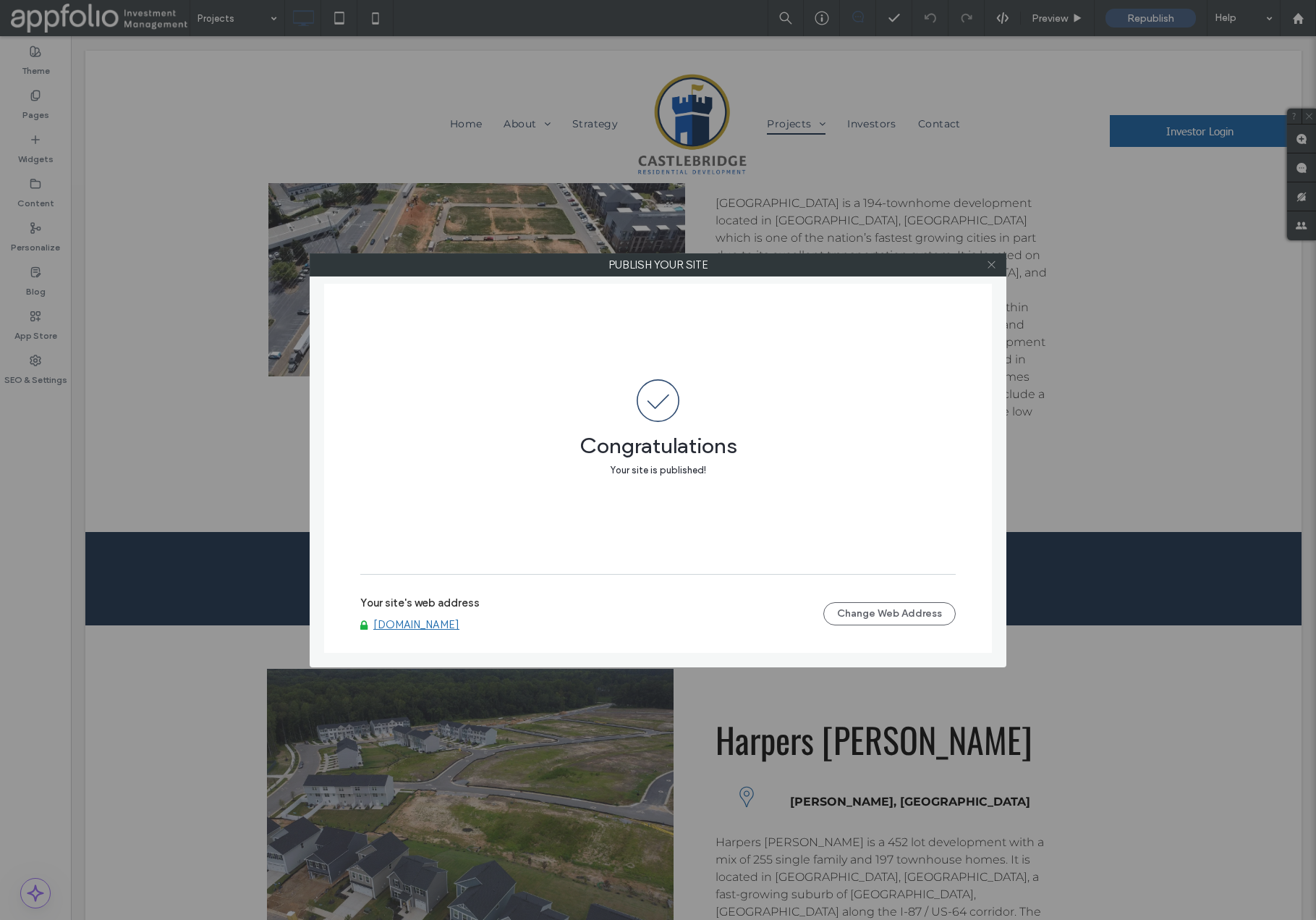
click at [991, 267] on icon at bounding box center [991, 265] width 11 height 11
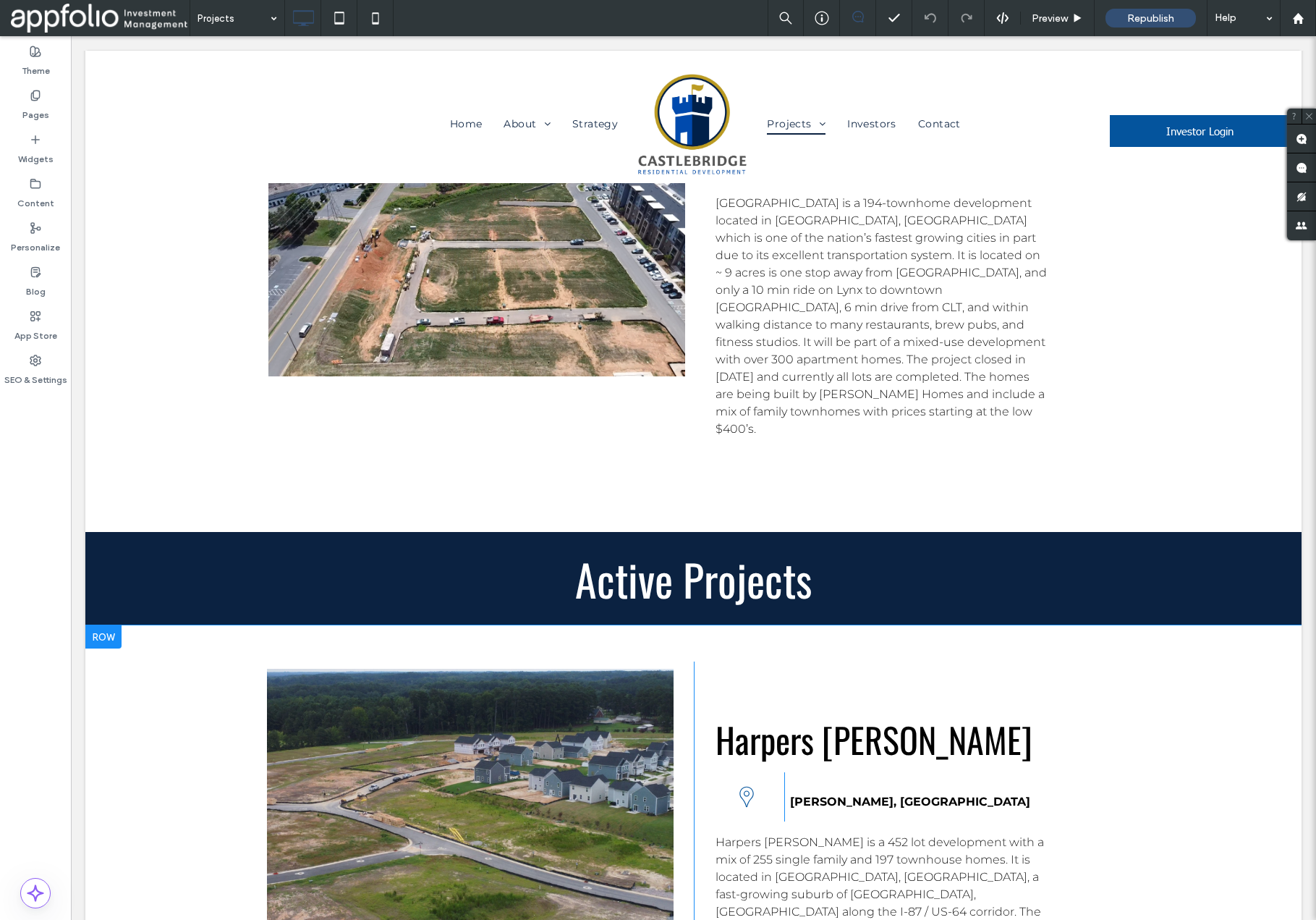
click at [111, 626] on div at bounding box center [103, 638] width 36 height 23
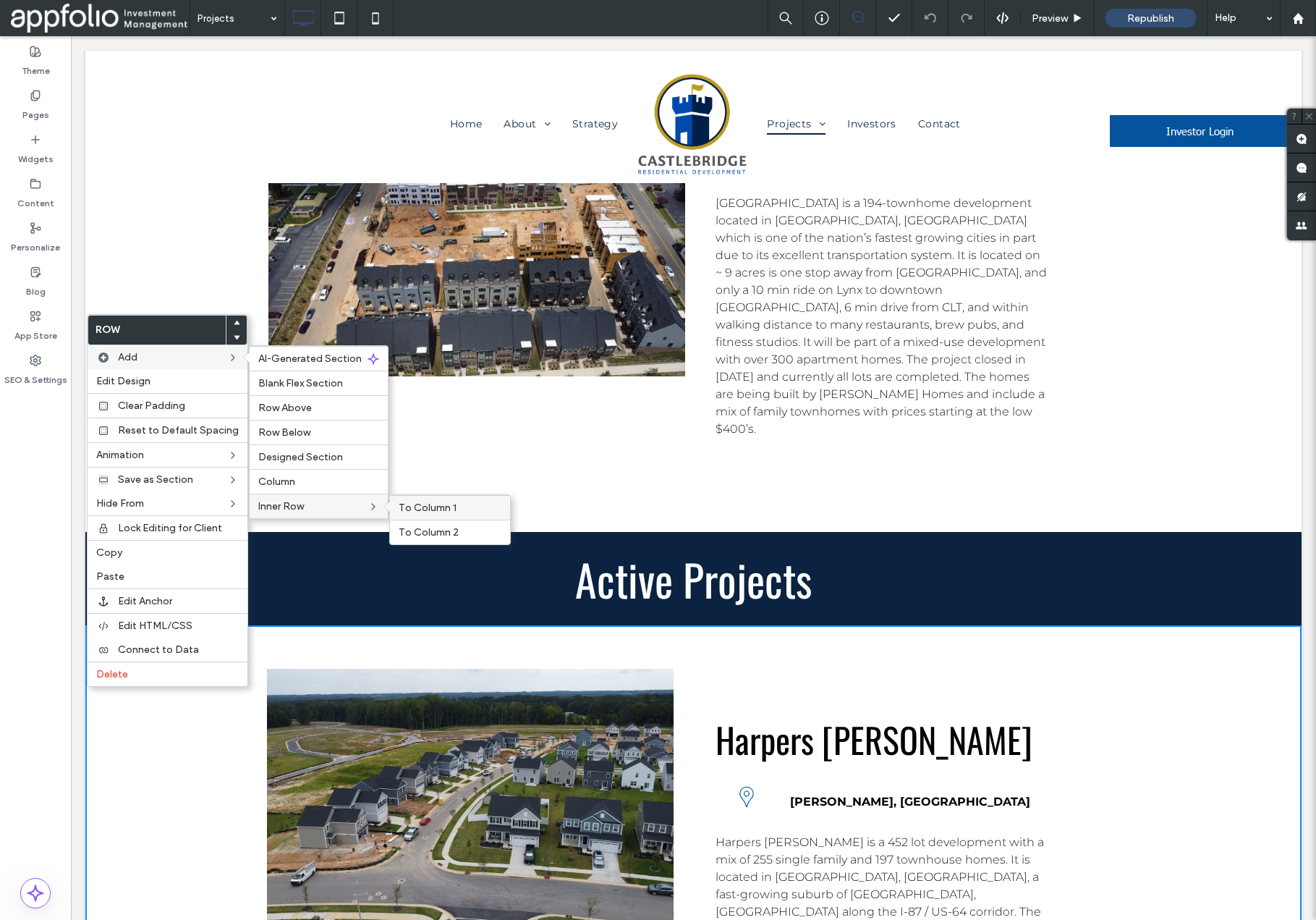
click at [408, 513] on span "To Column 1" at bounding box center [427, 508] width 58 height 12
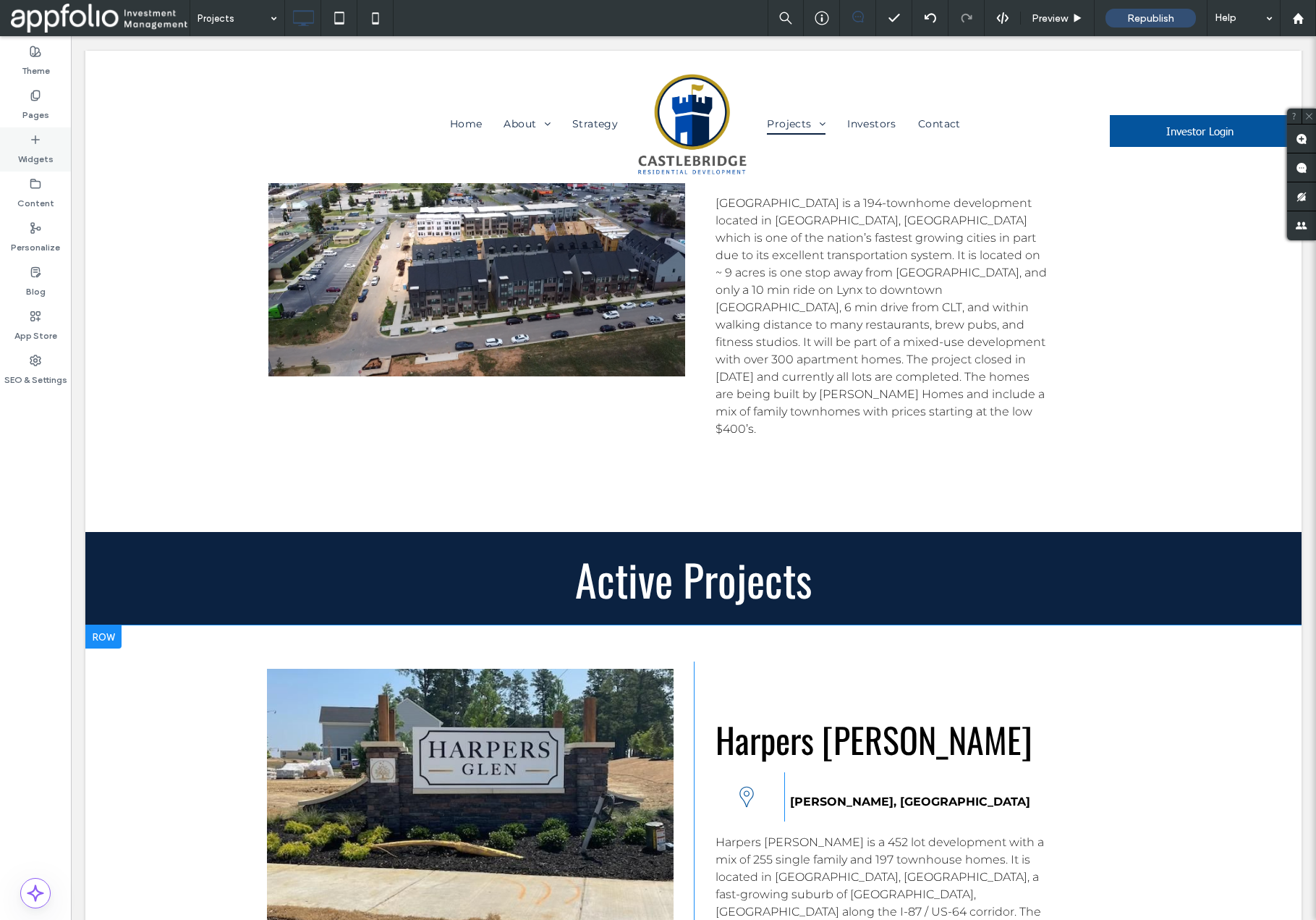
click at [39, 139] on use at bounding box center [35, 138] width 7 height 7
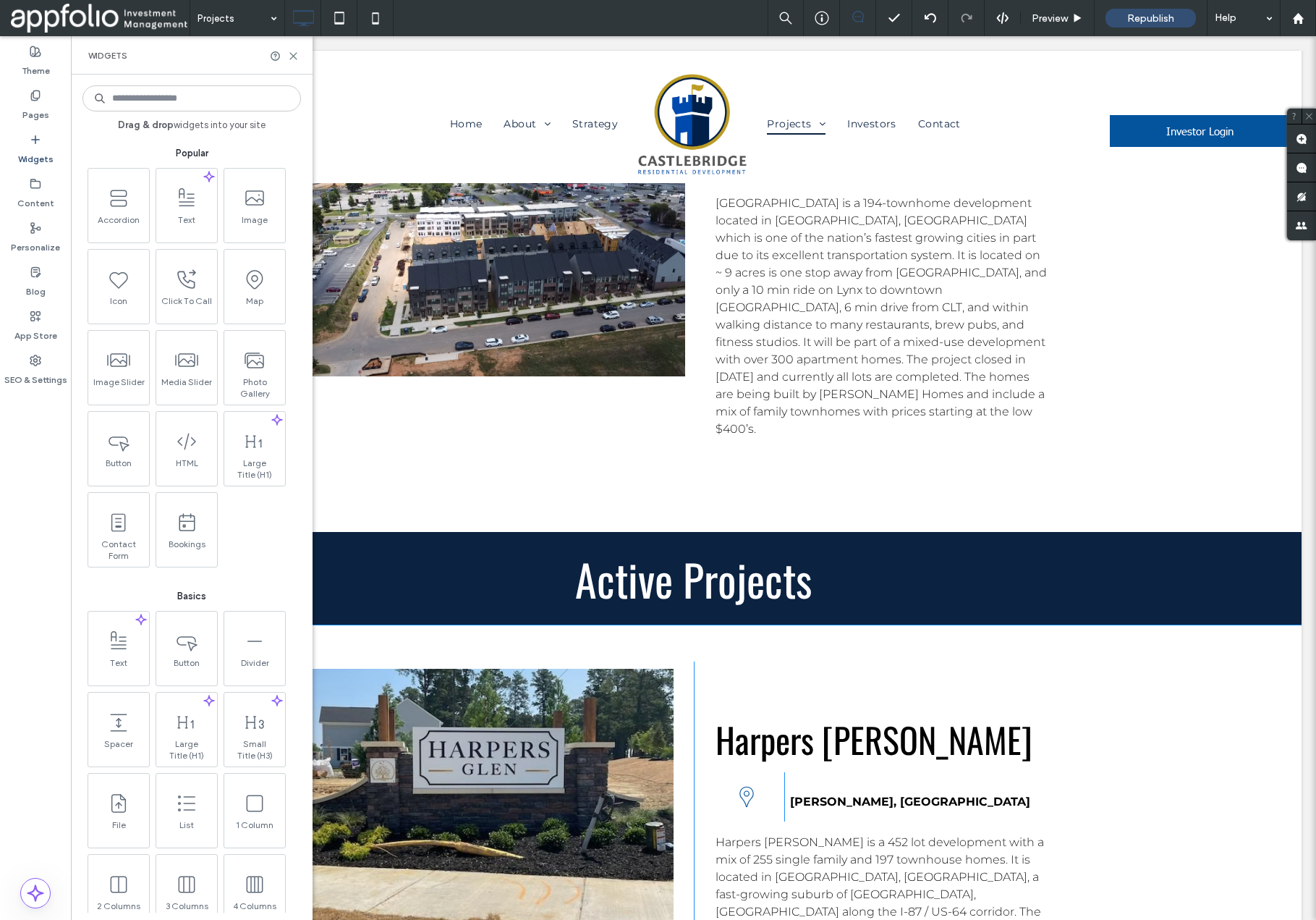
click at [170, 92] on input at bounding box center [192, 98] width 218 height 26
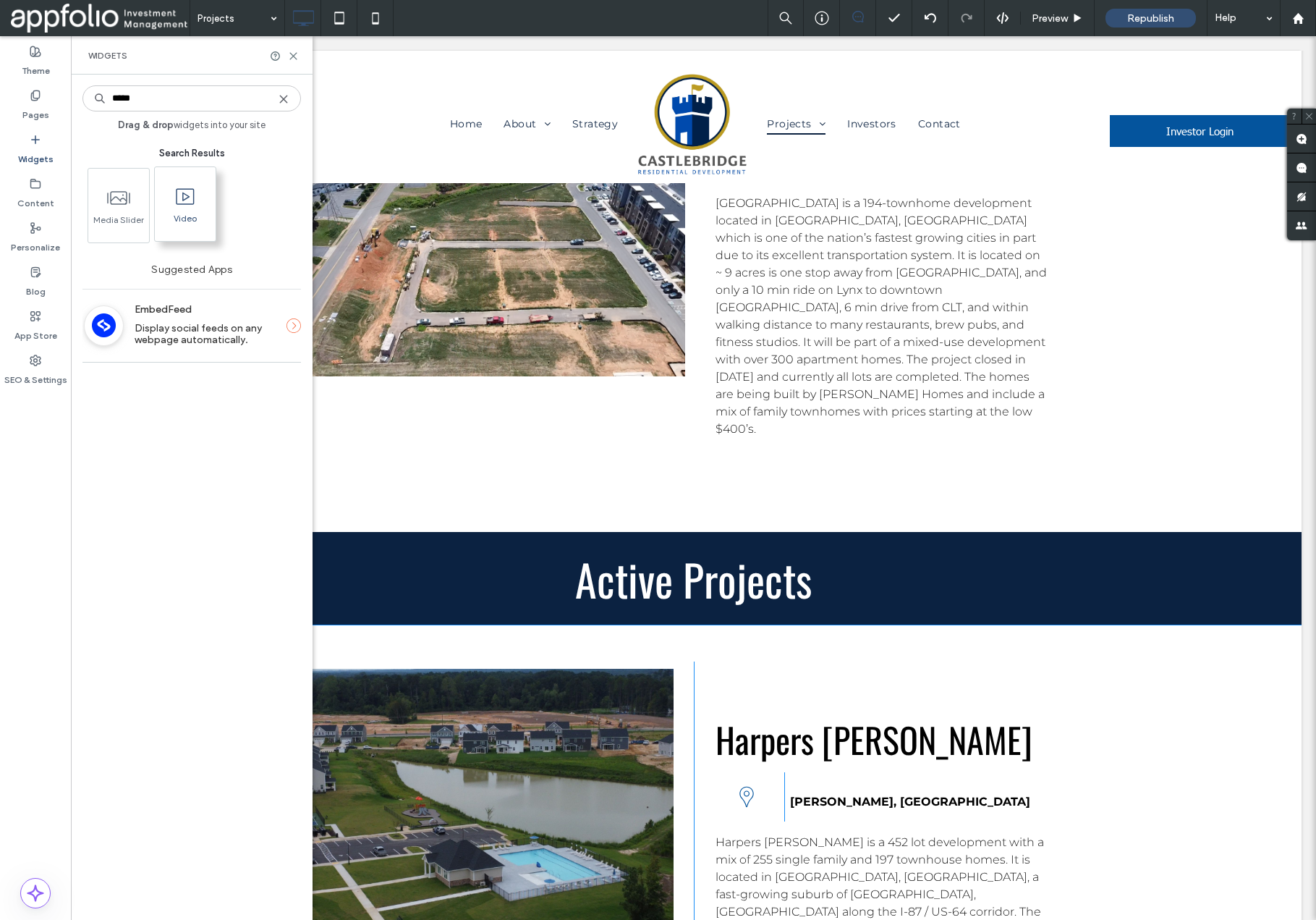
type input "*****"
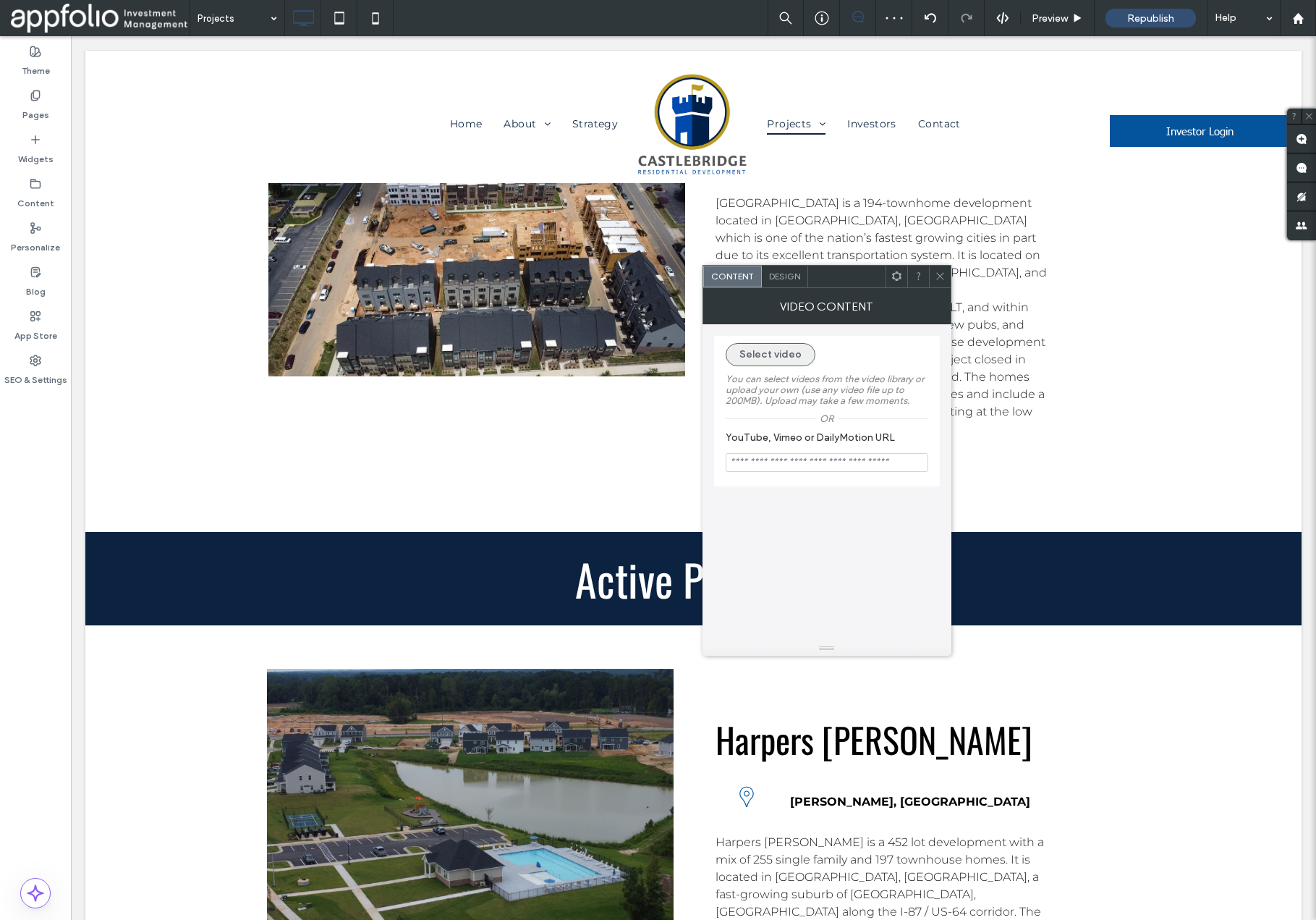
click at [787, 356] on button "Select video" at bounding box center [770, 355] width 90 height 23
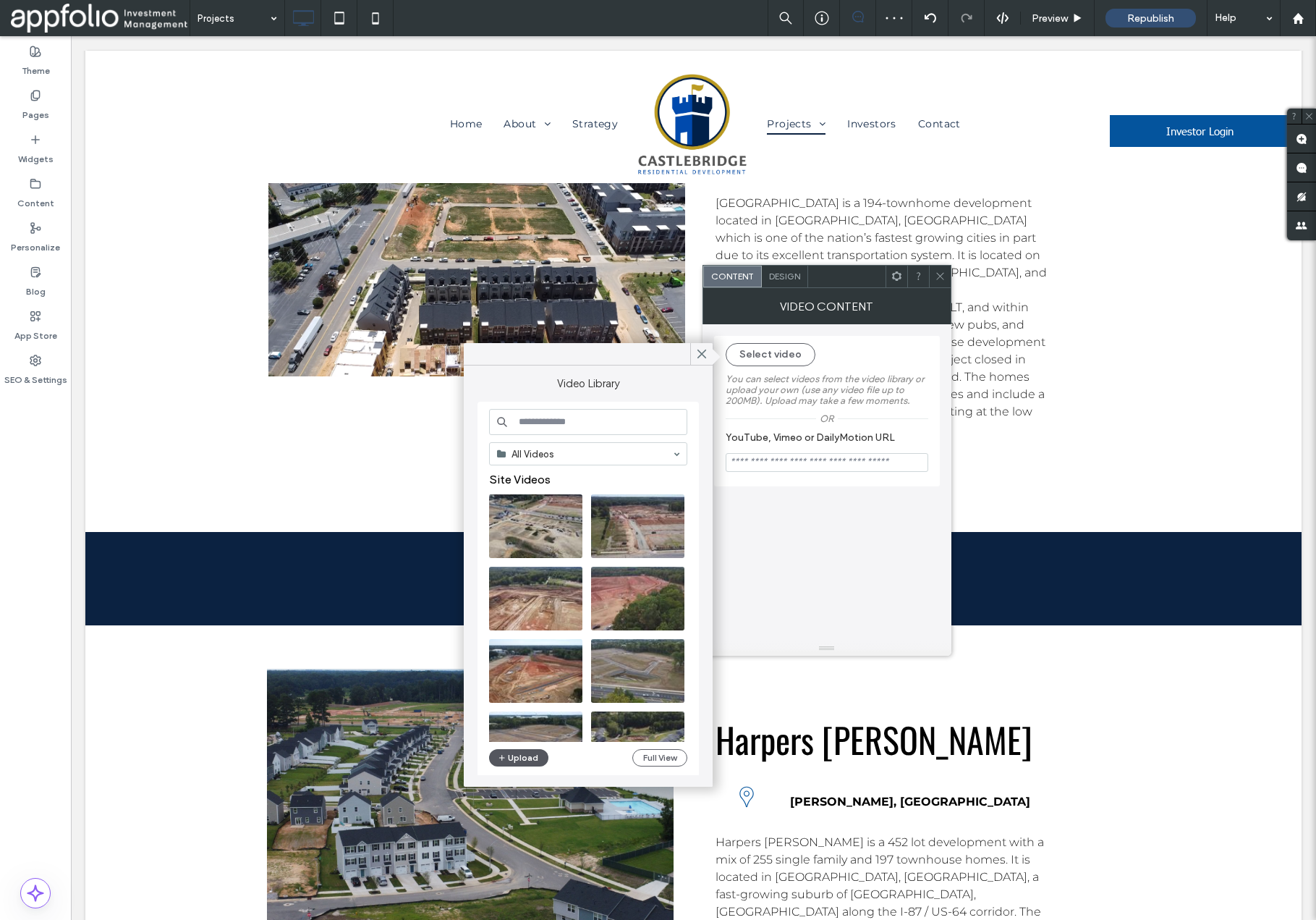
click at [509, 755] on button "Upload" at bounding box center [519, 758] width 59 height 17
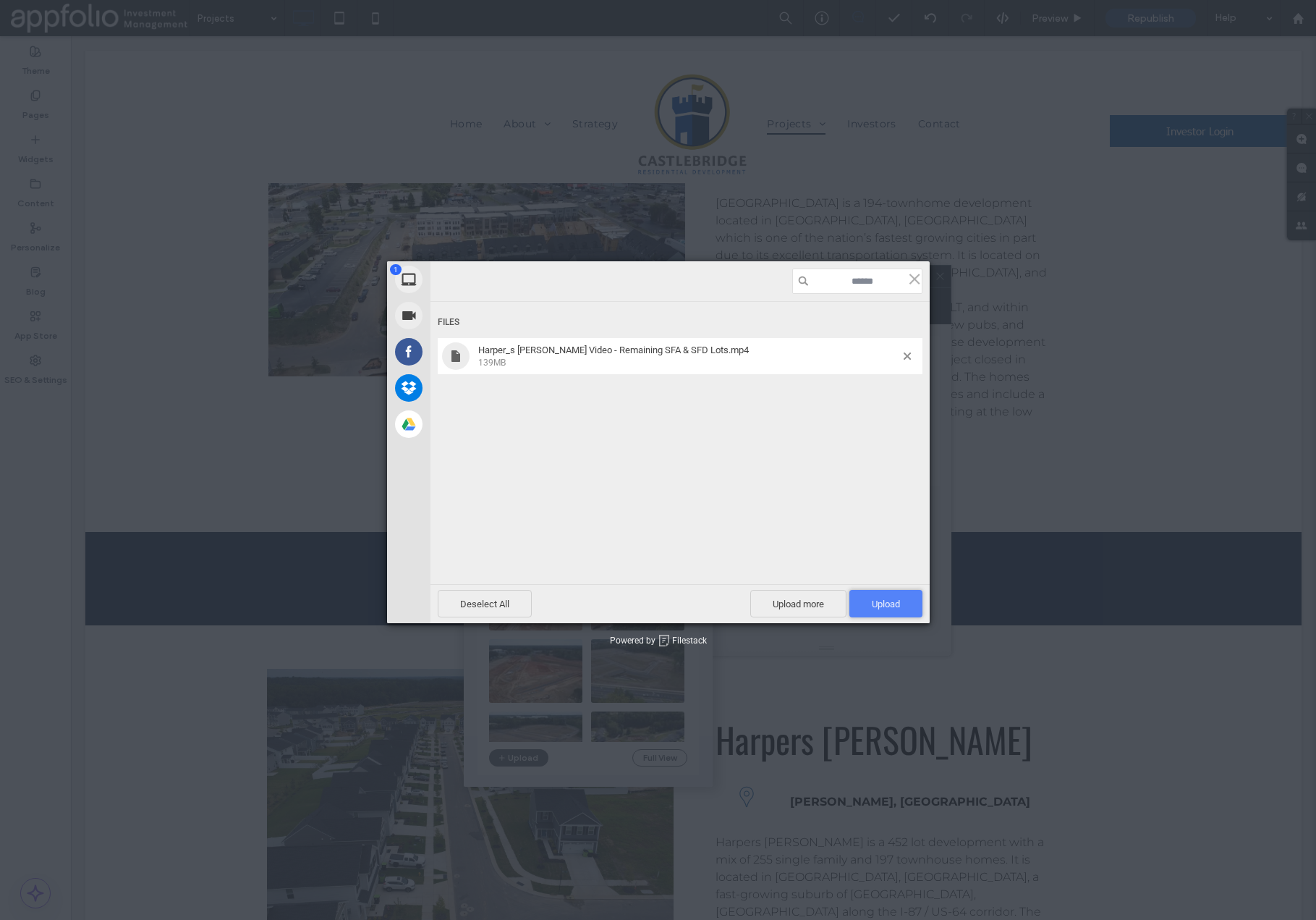
click at [883, 613] on span "Upload 1" at bounding box center [886, 603] width 73 height 27
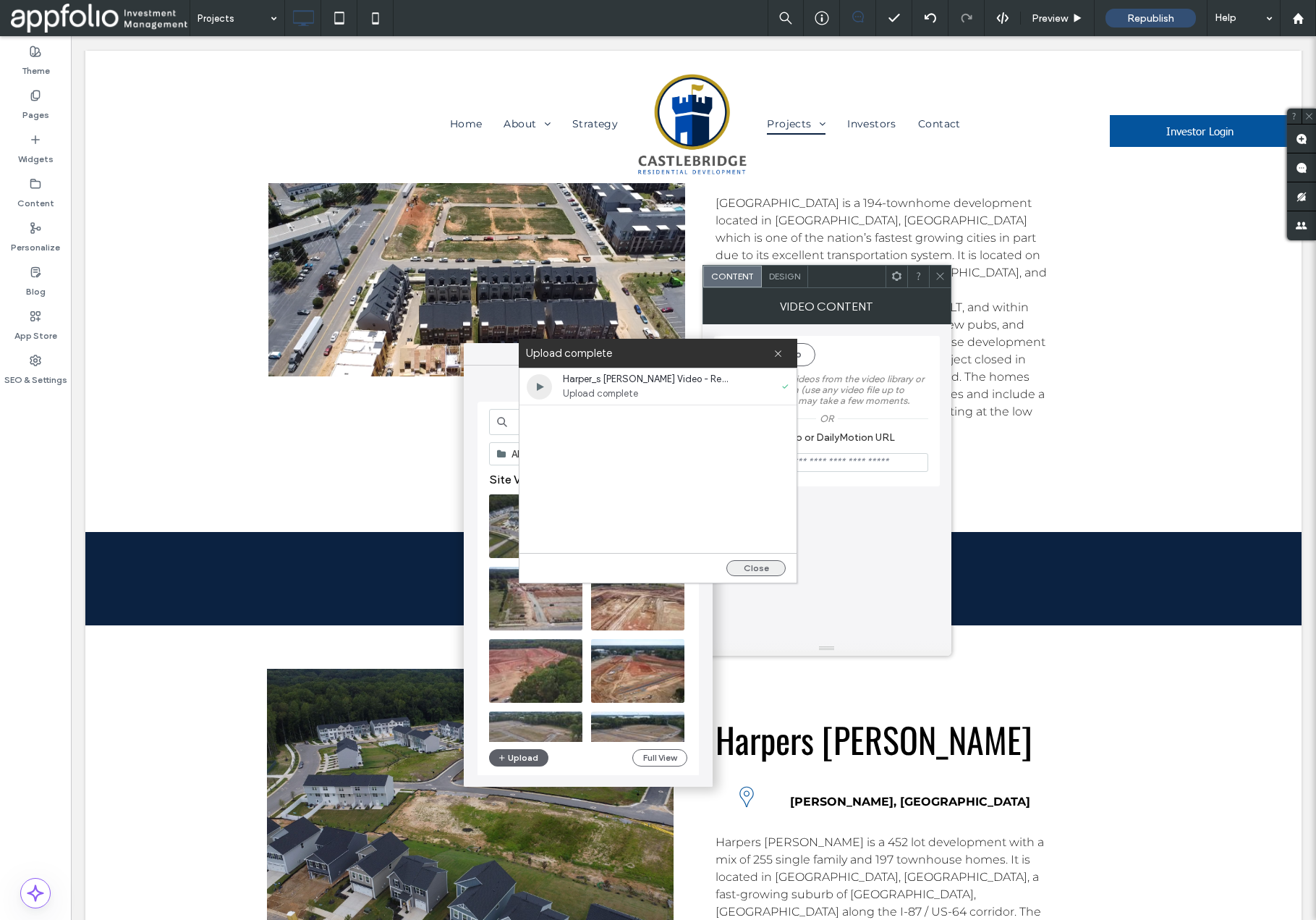
click at [758, 571] on button "Close" at bounding box center [756, 568] width 59 height 16
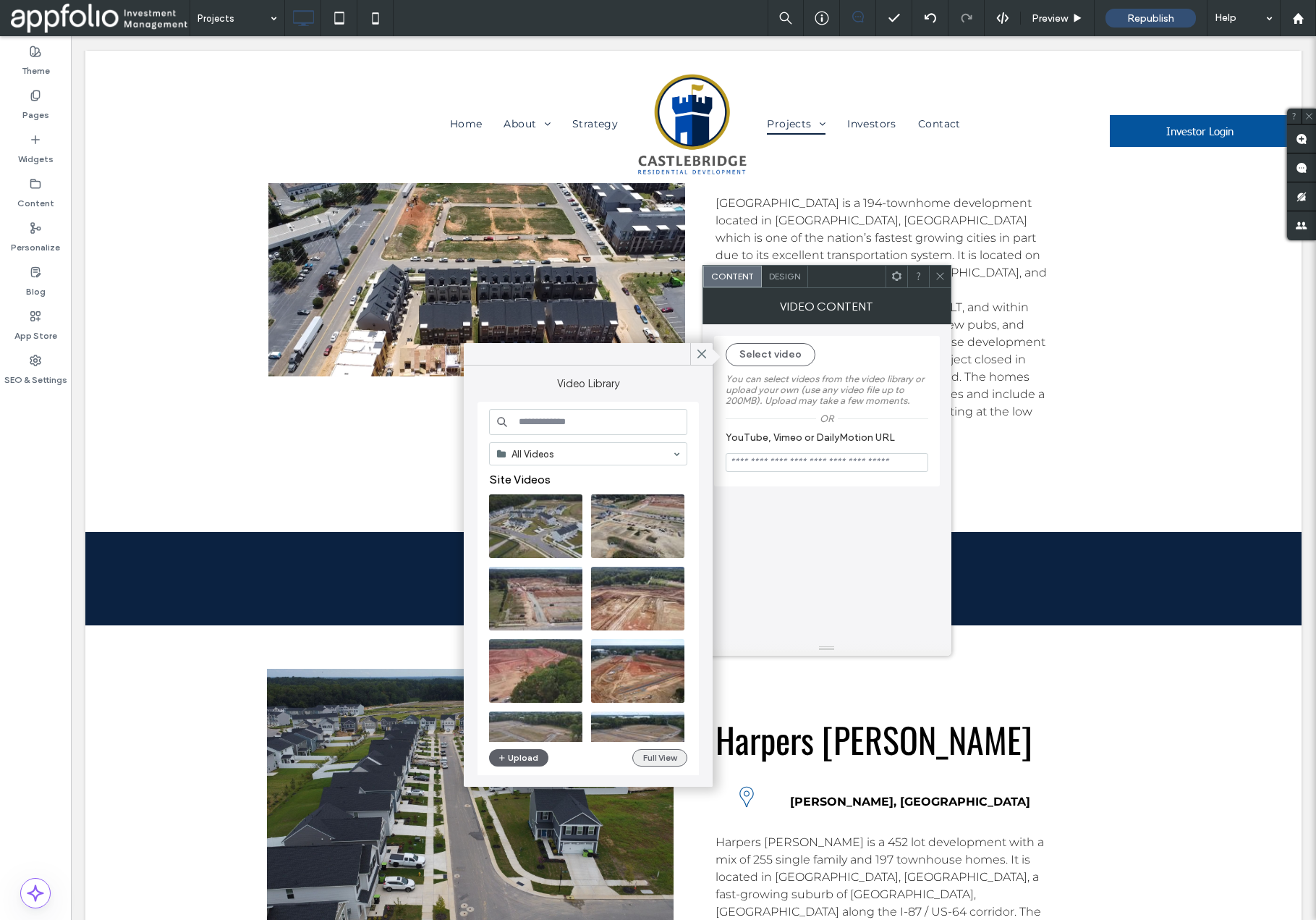
click at [647, 761] on button "Full View" at bounding box center [660, 758] width 55 height 17
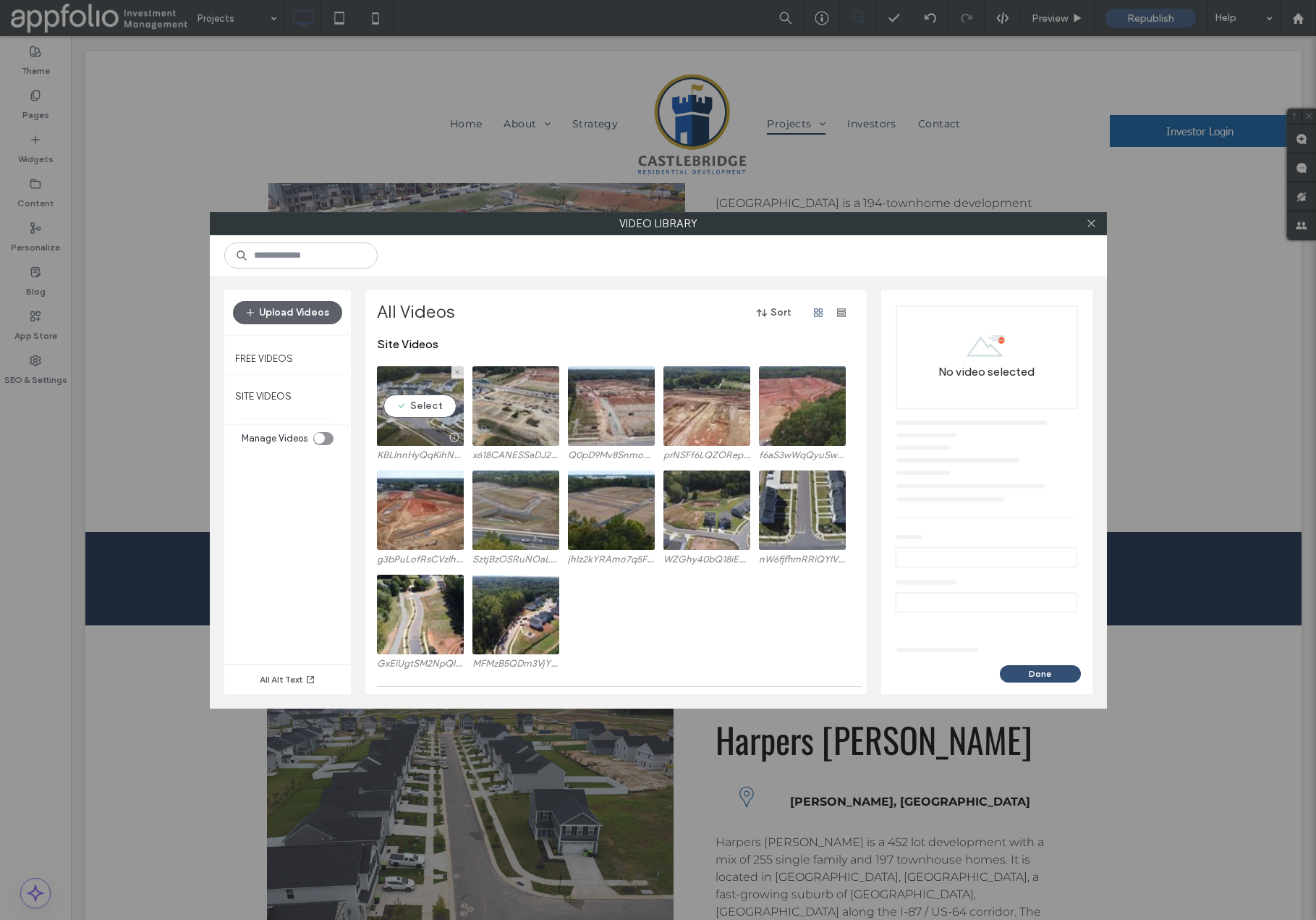
click at [408, 400] on video at bounding box center [420, 406] width 87 height 80
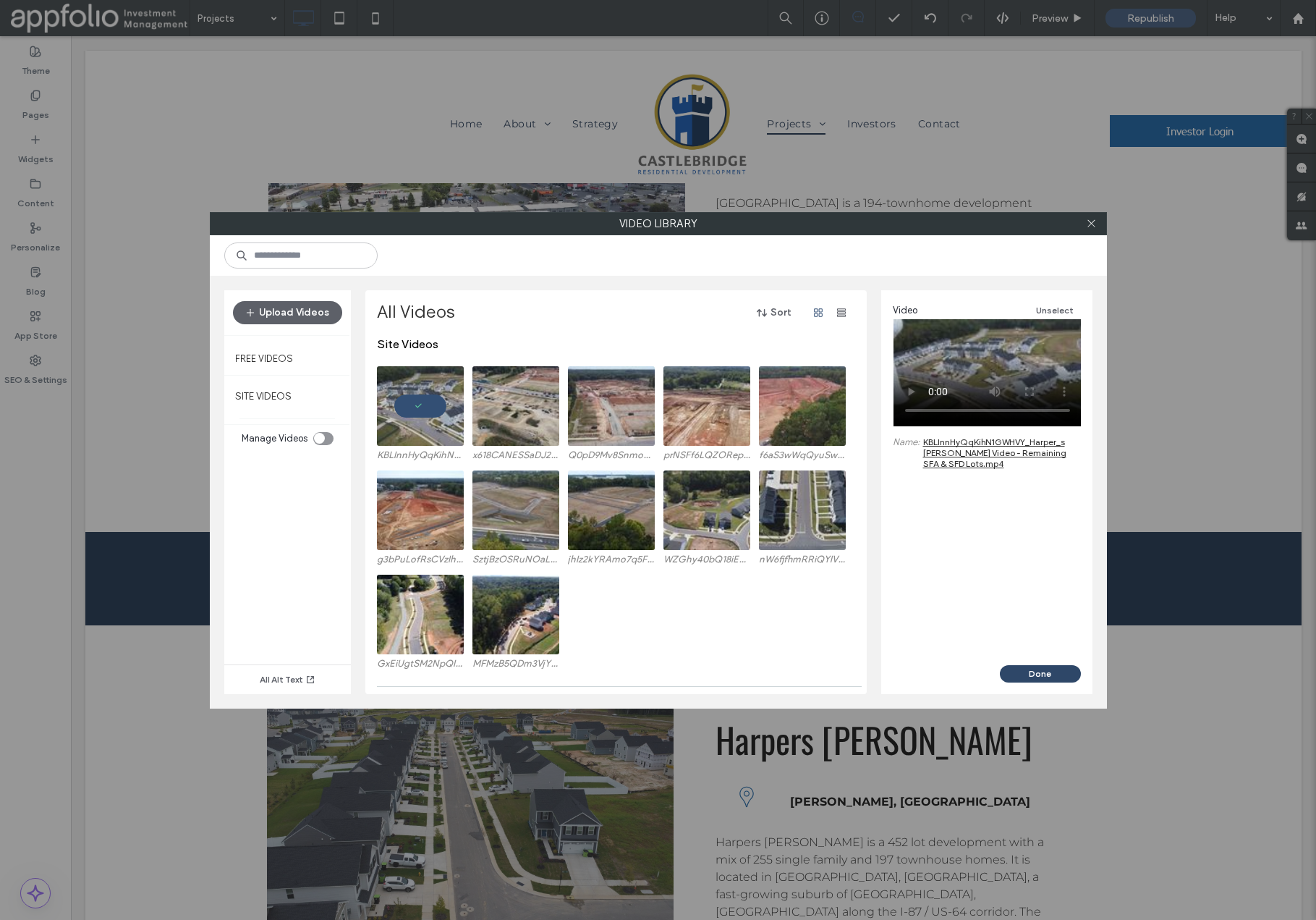
click at [1031, 675] on button "Done" at bounding box center [1041, 674] width 81 height 17
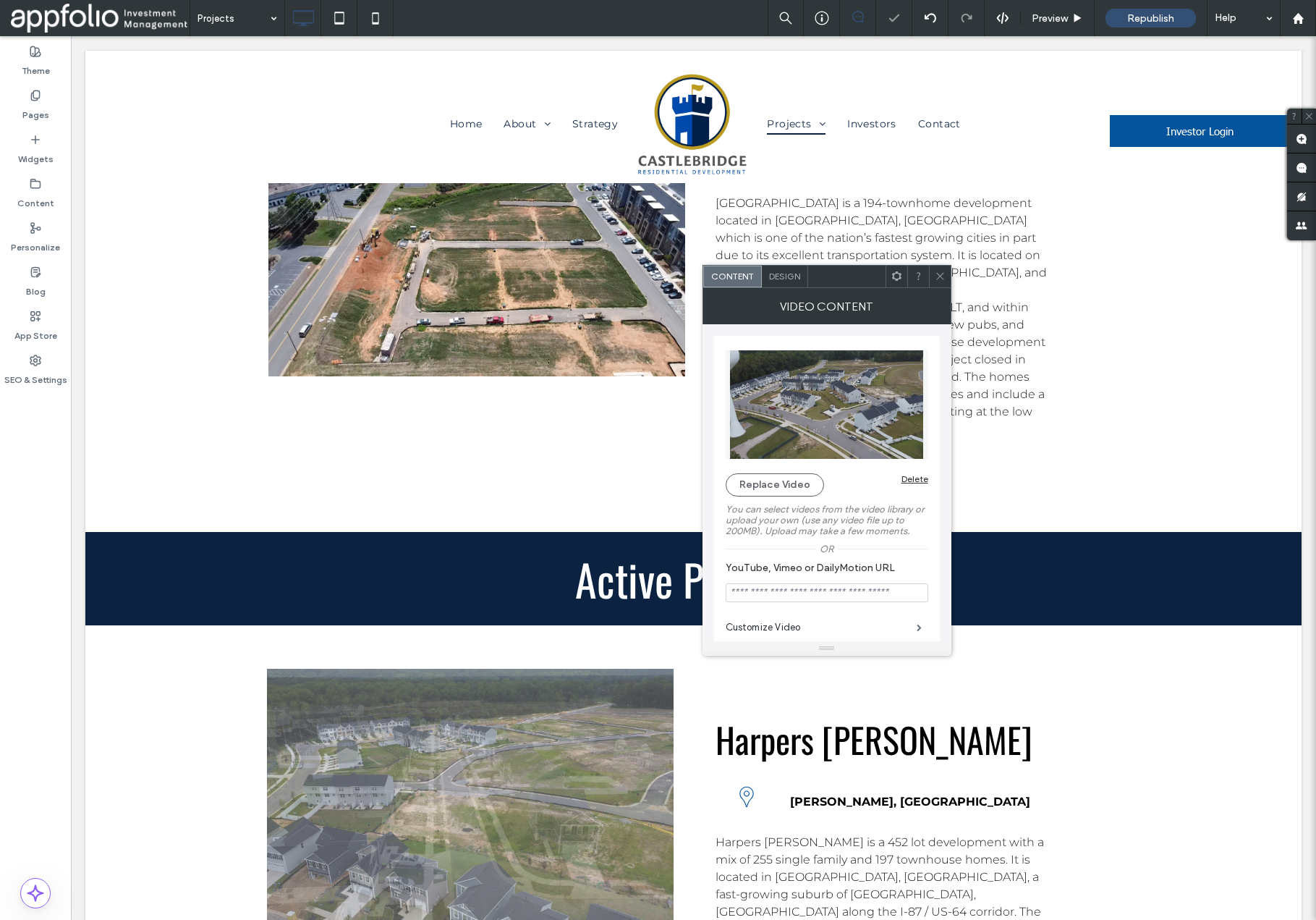
click at [945, 279] on icon at bounding box center [941, 276] width 11 height 11
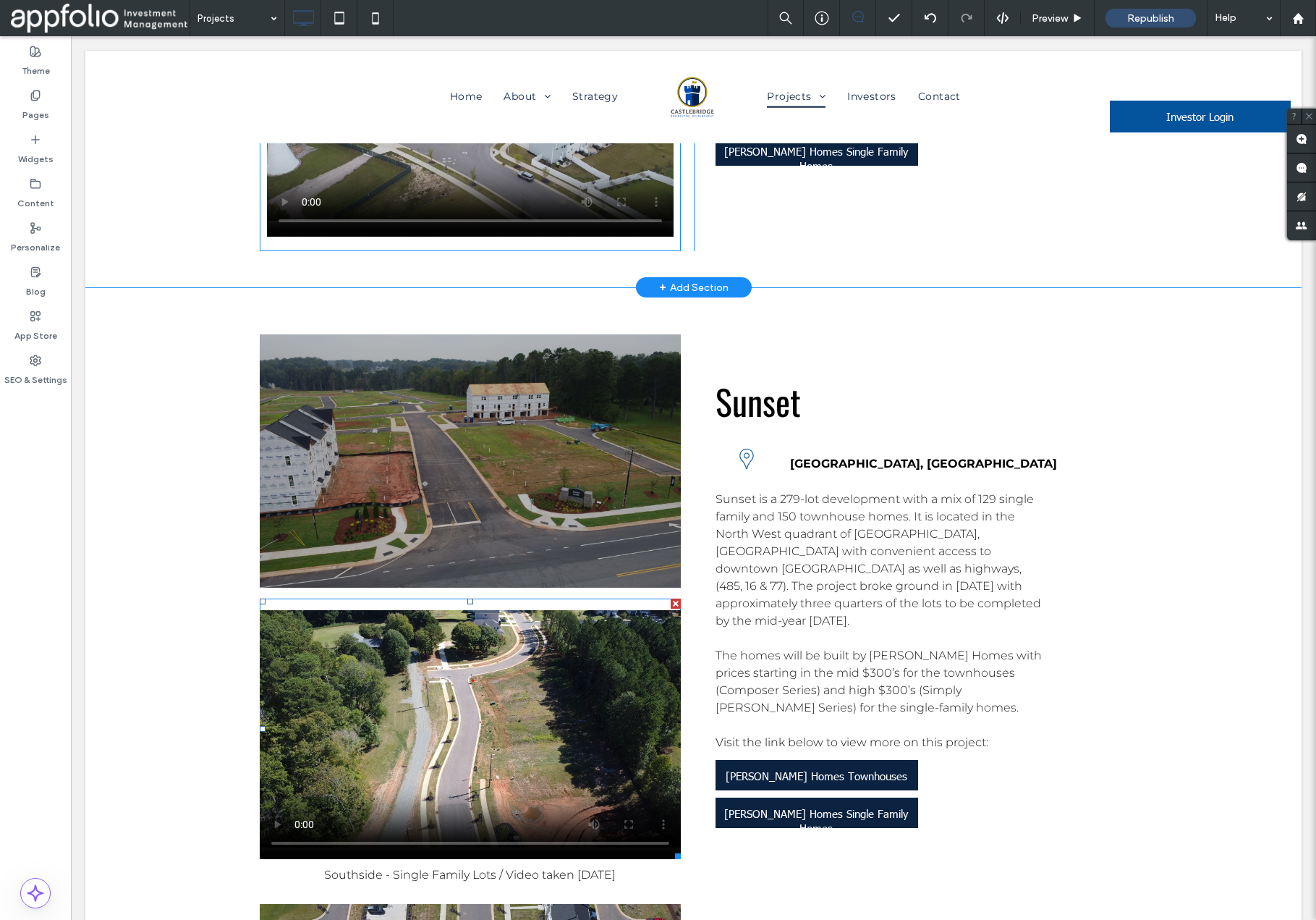
scroll to position [4665, 0]
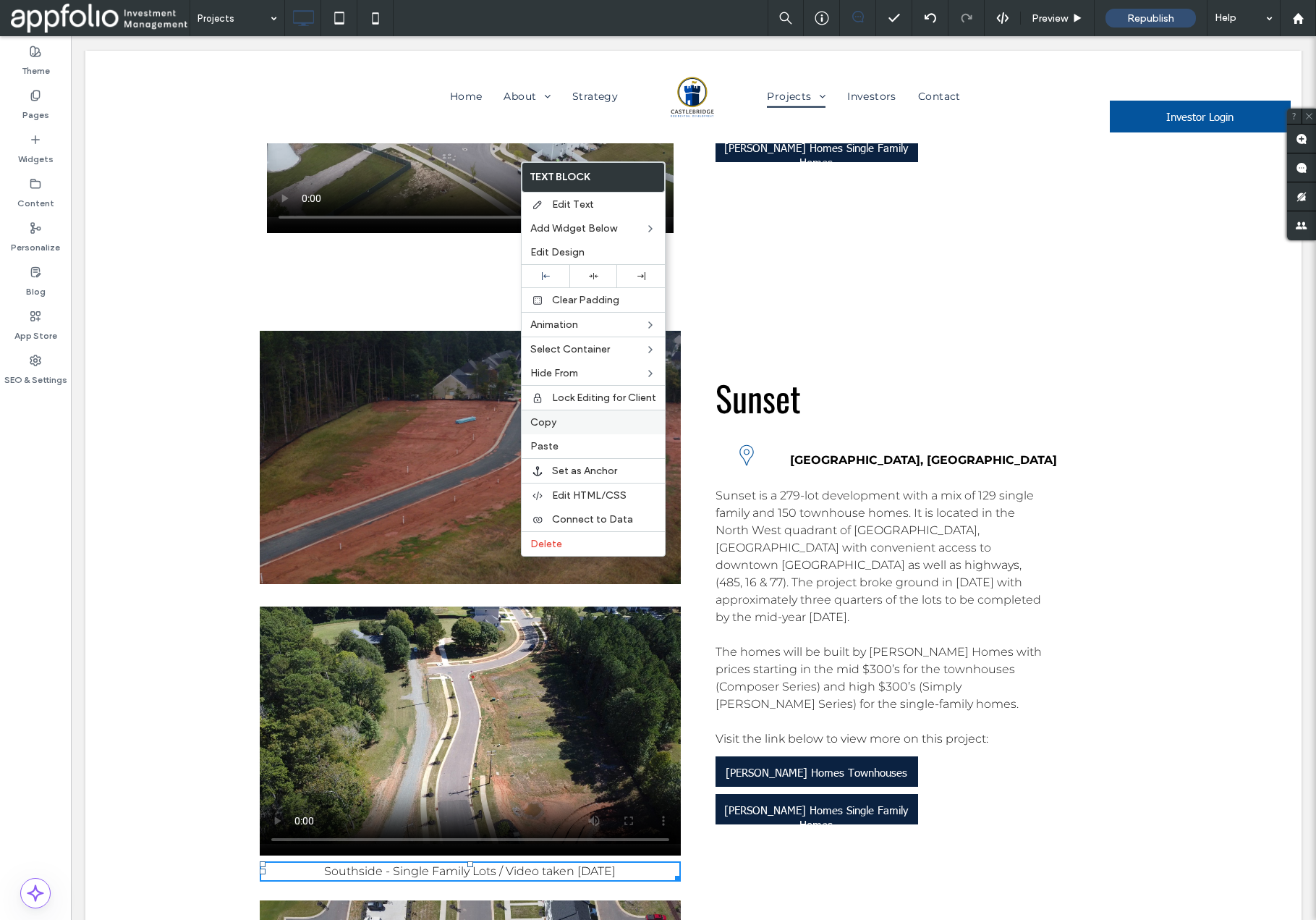
click at [549, 422] on span "Copy" at bounding box center [543, 422] width 26 height 12
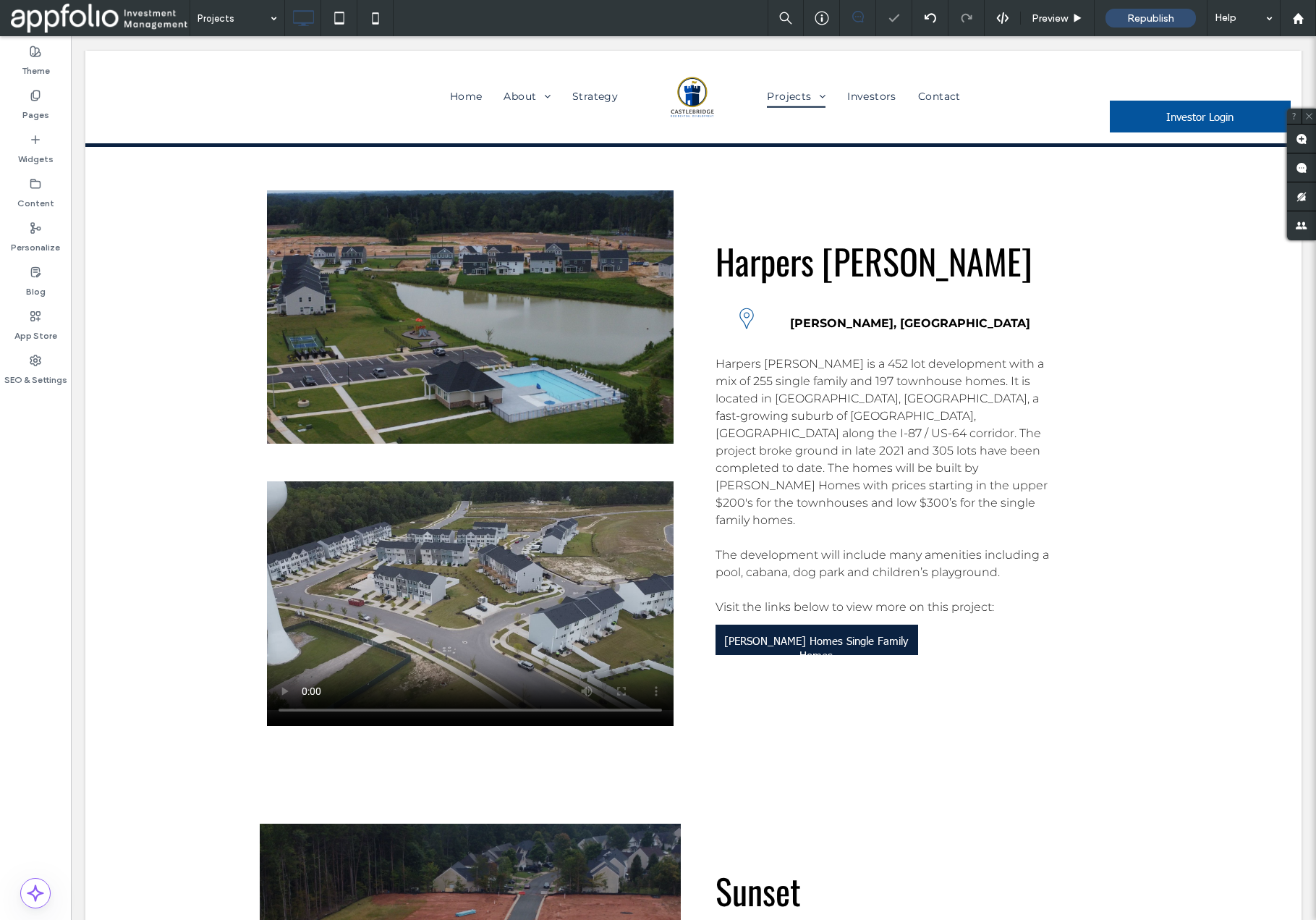
scroll to position [4076, 0]
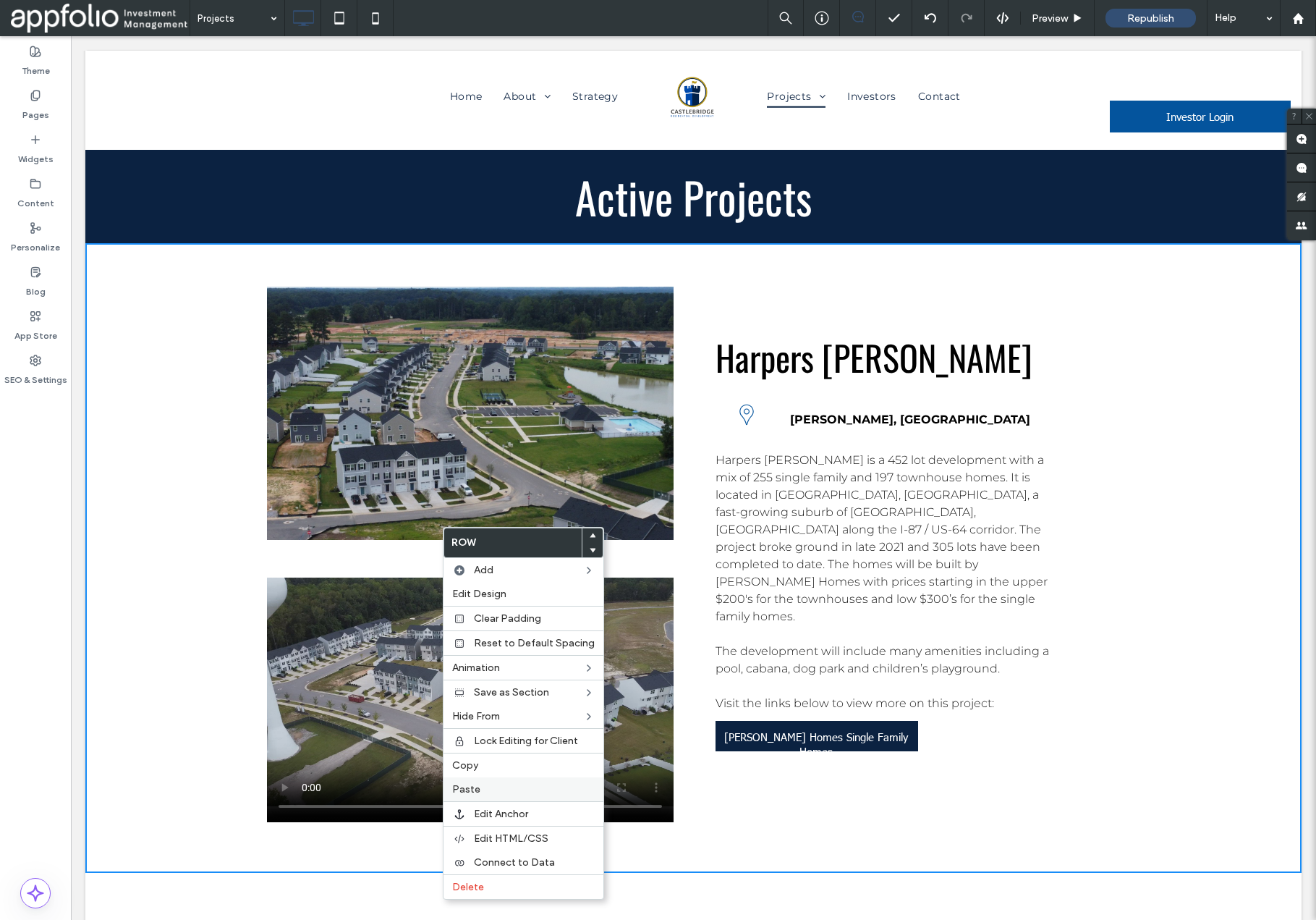
click at [485, 790] on label "Paste" at bounding box center [523, 790] width 143 height 12
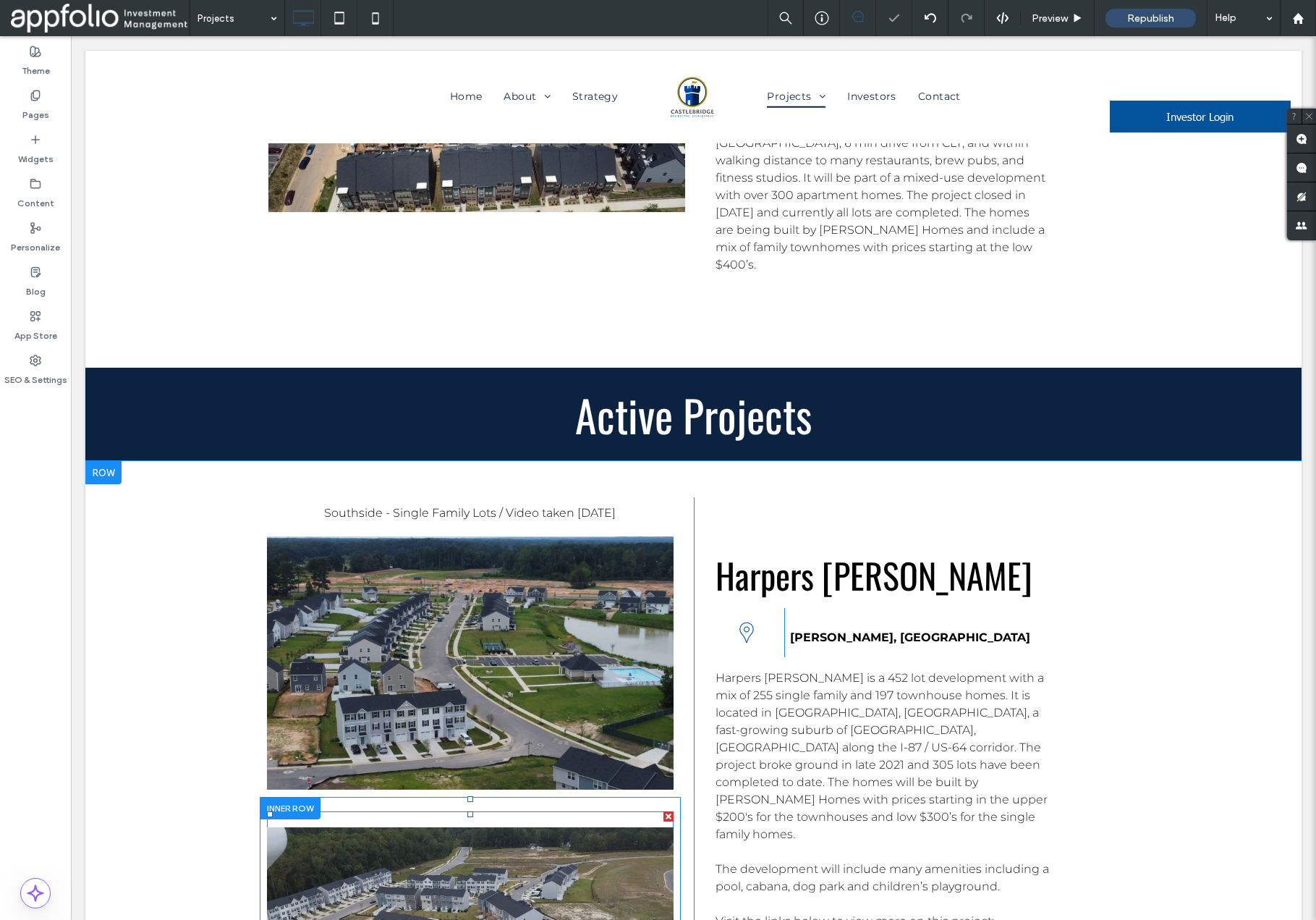
scroll to position [3817, 0]
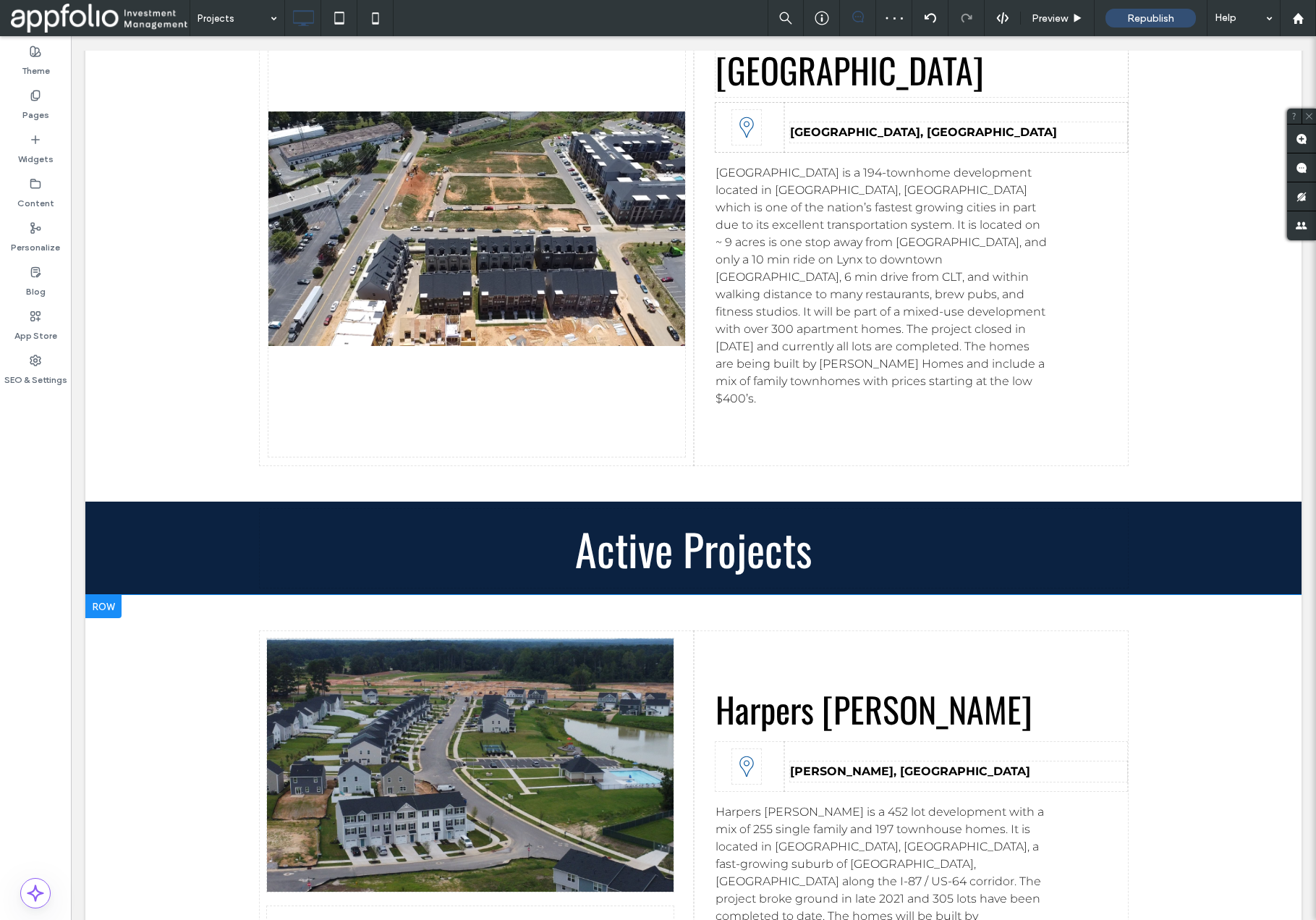
drag, startPoint x: 449, startPoint y: 235, endPoint x: 463, endPoint y: 847, distance: 612.2
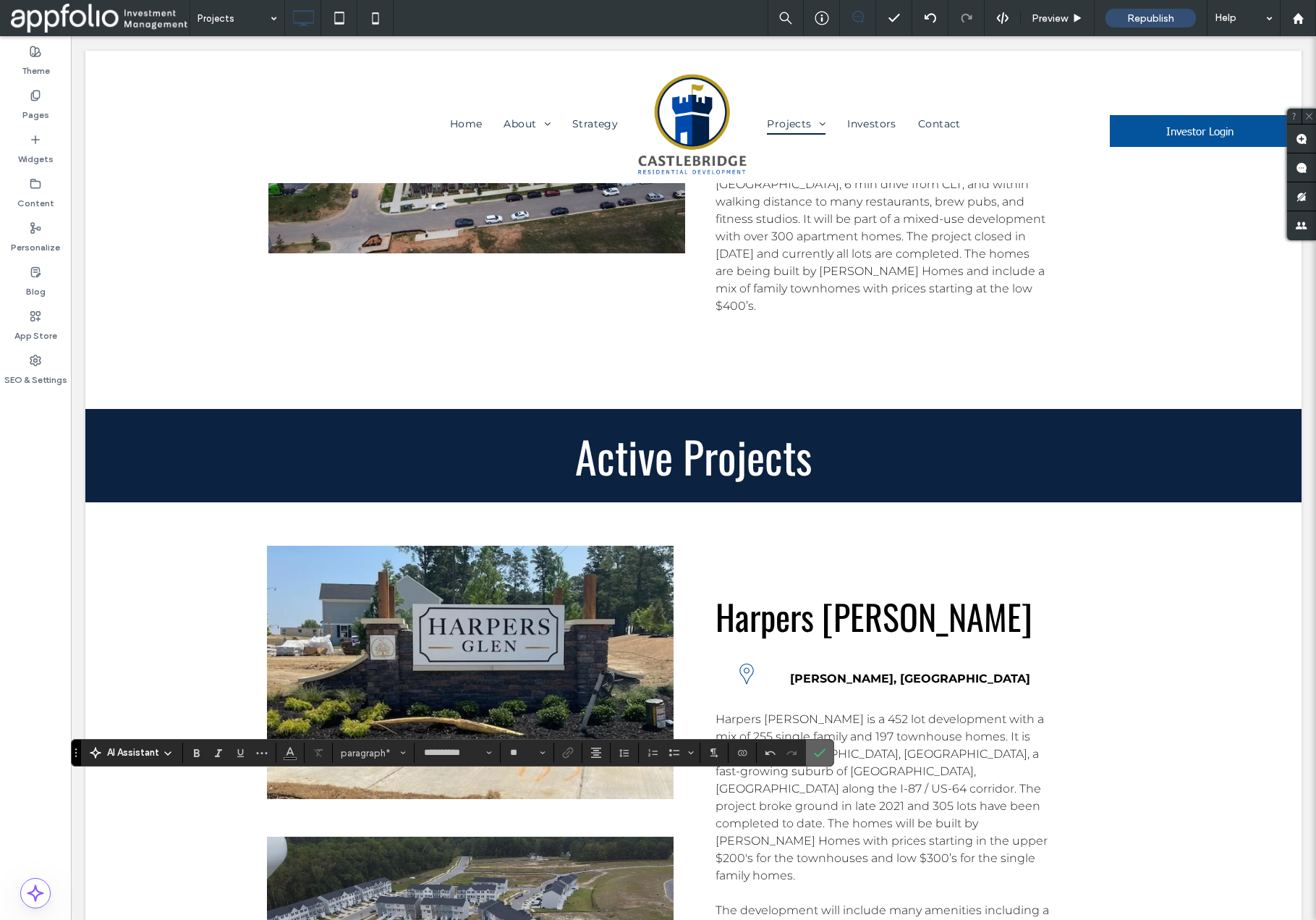
click at [822, 755] on icon "Confirm" at bounding box center [820, 752] width 12 height 12
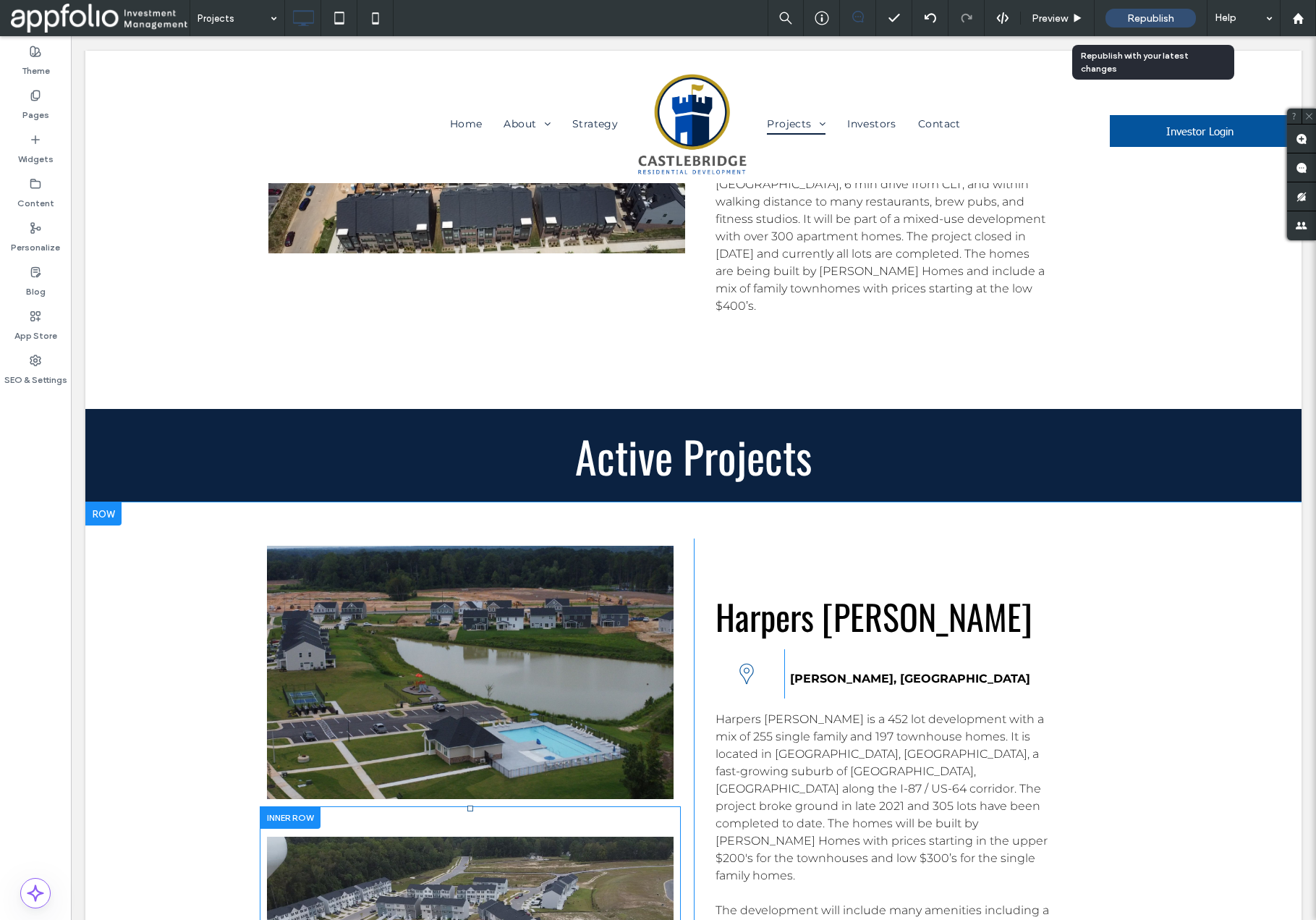
click at [1147, 14] on span "Republish" at bounding box center [1151, 19] width 47 height 12
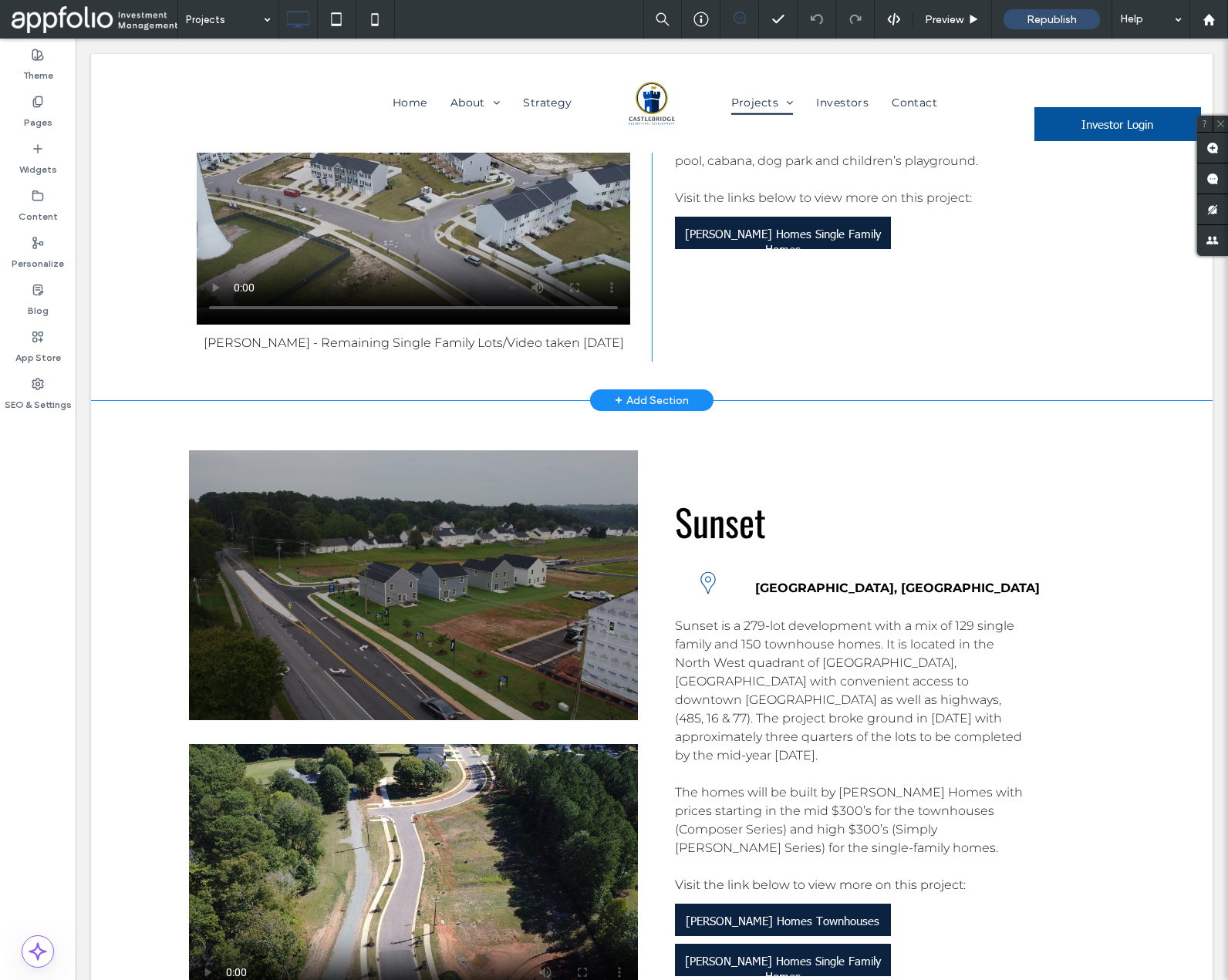
scroll to position [4896, 0]
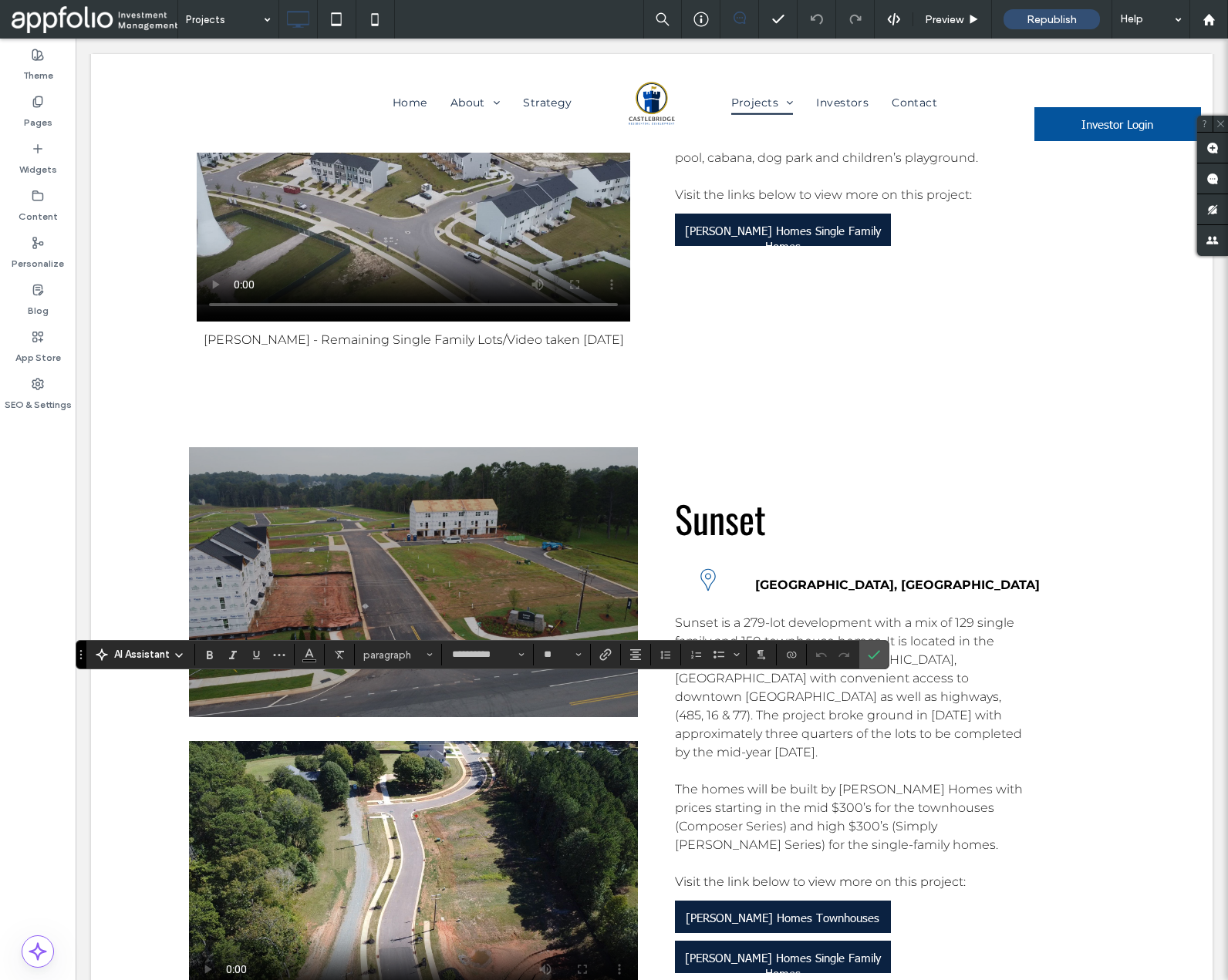
scroll to position [0, 0]
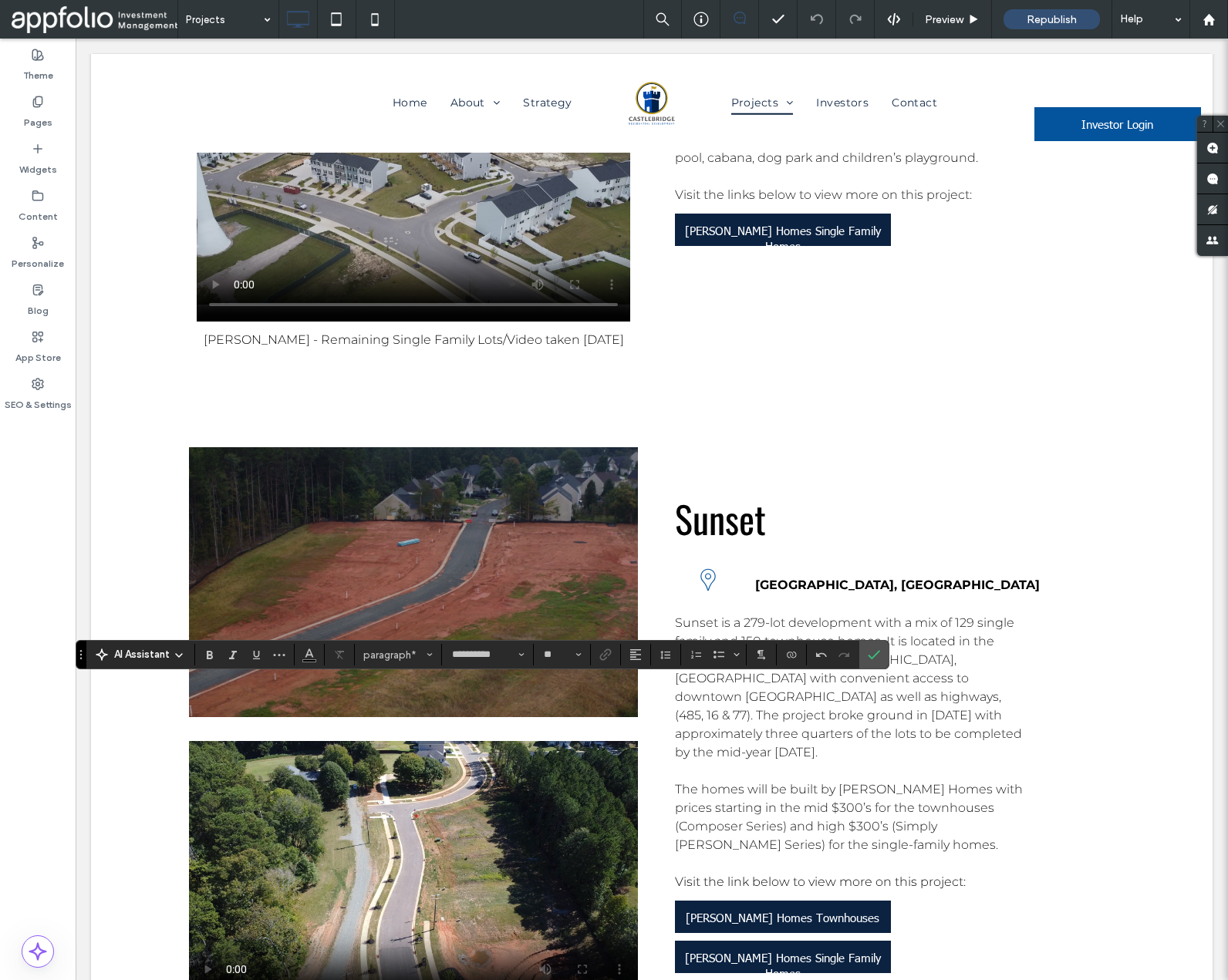
click at [636, 656] on icon "Alignment" at bounding box center [635, 654] width 12 height 12
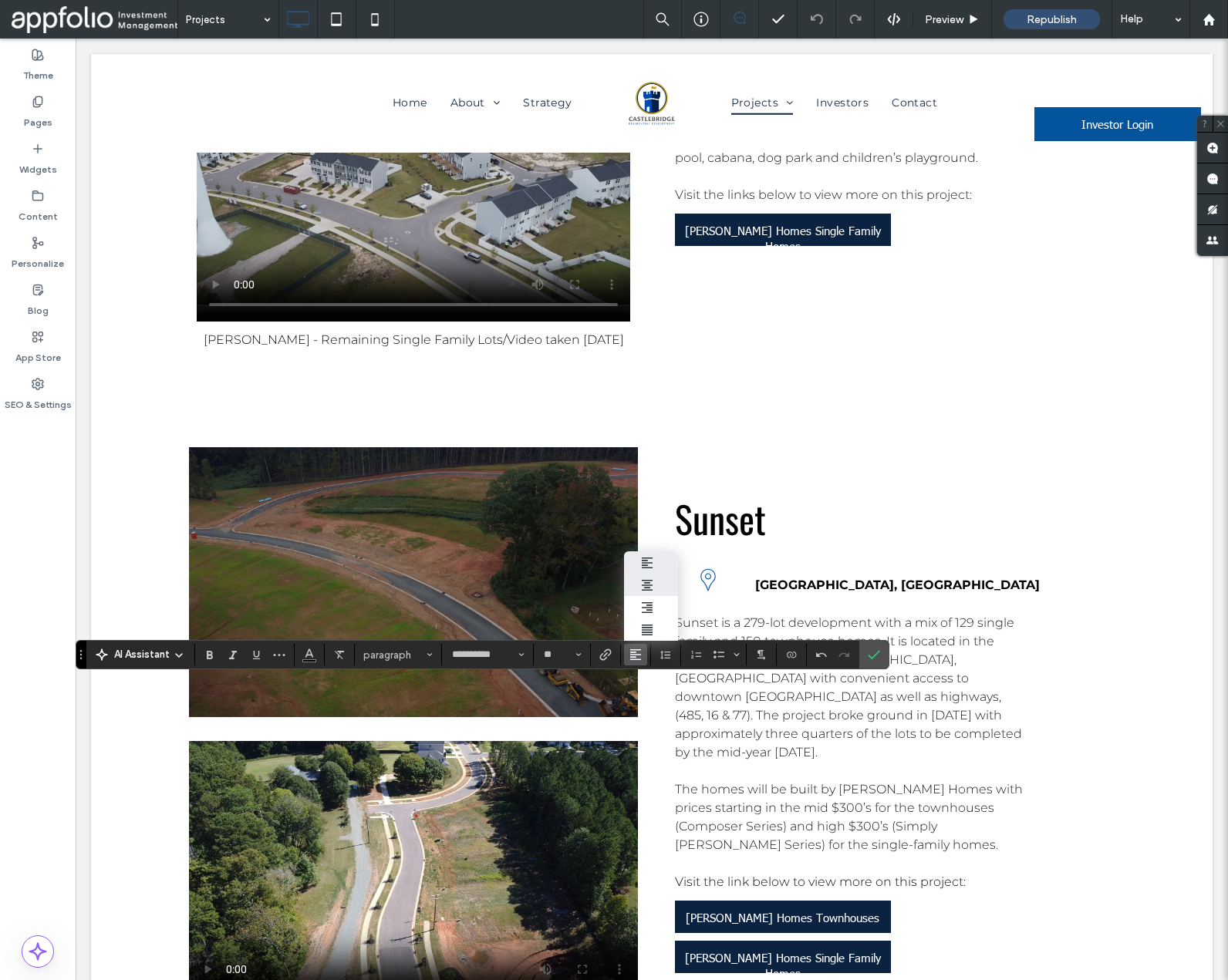
click at [646, 584] on use "ui.textEditor.alignment.center" at bounding box center [647, 585] width 11 height 11
click at [870, 653] on icon "Confirm" at bounding box center [874, 654] width 12 height 12
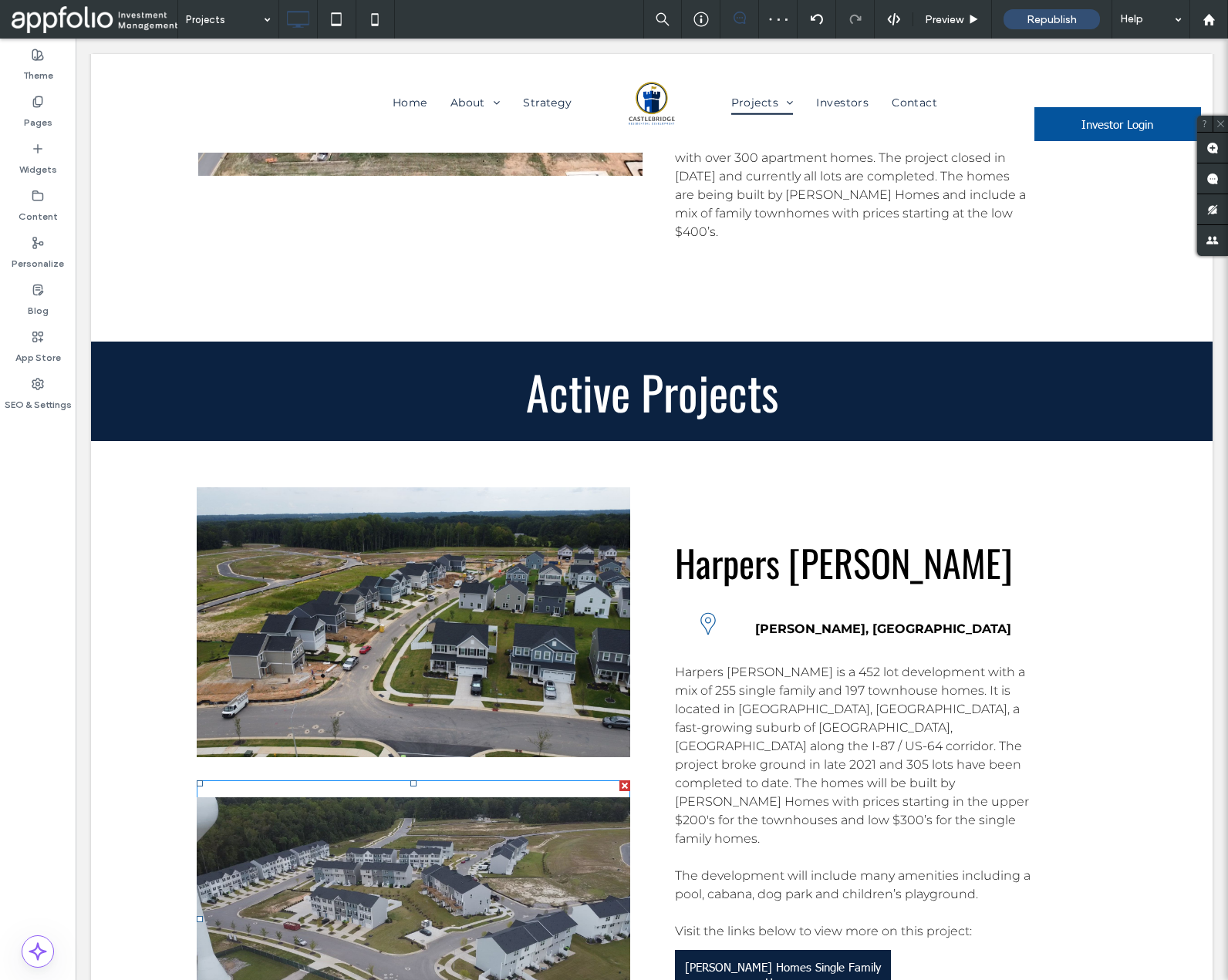
scroll to position [4159, 0]
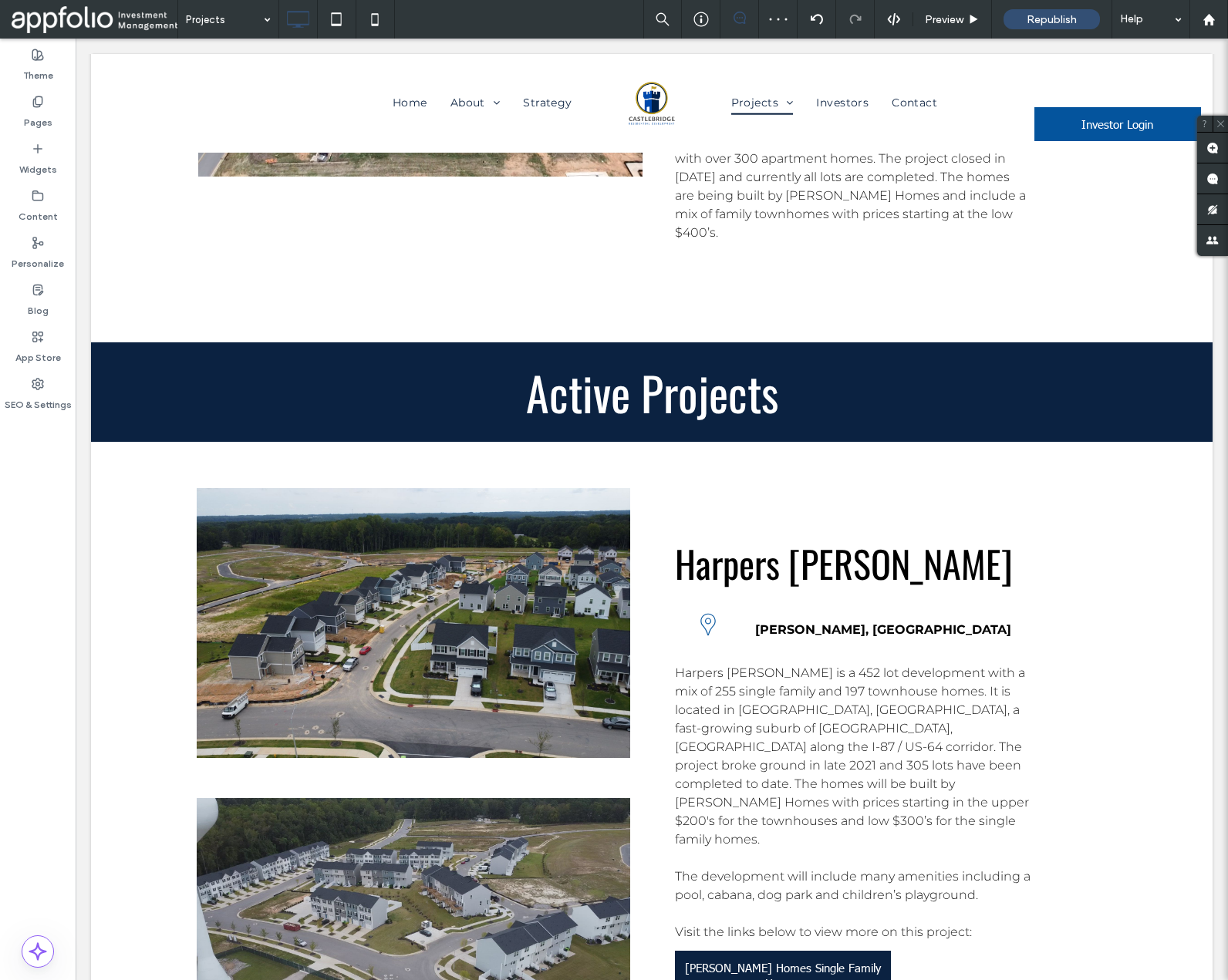
type input "**********"
type input "**"
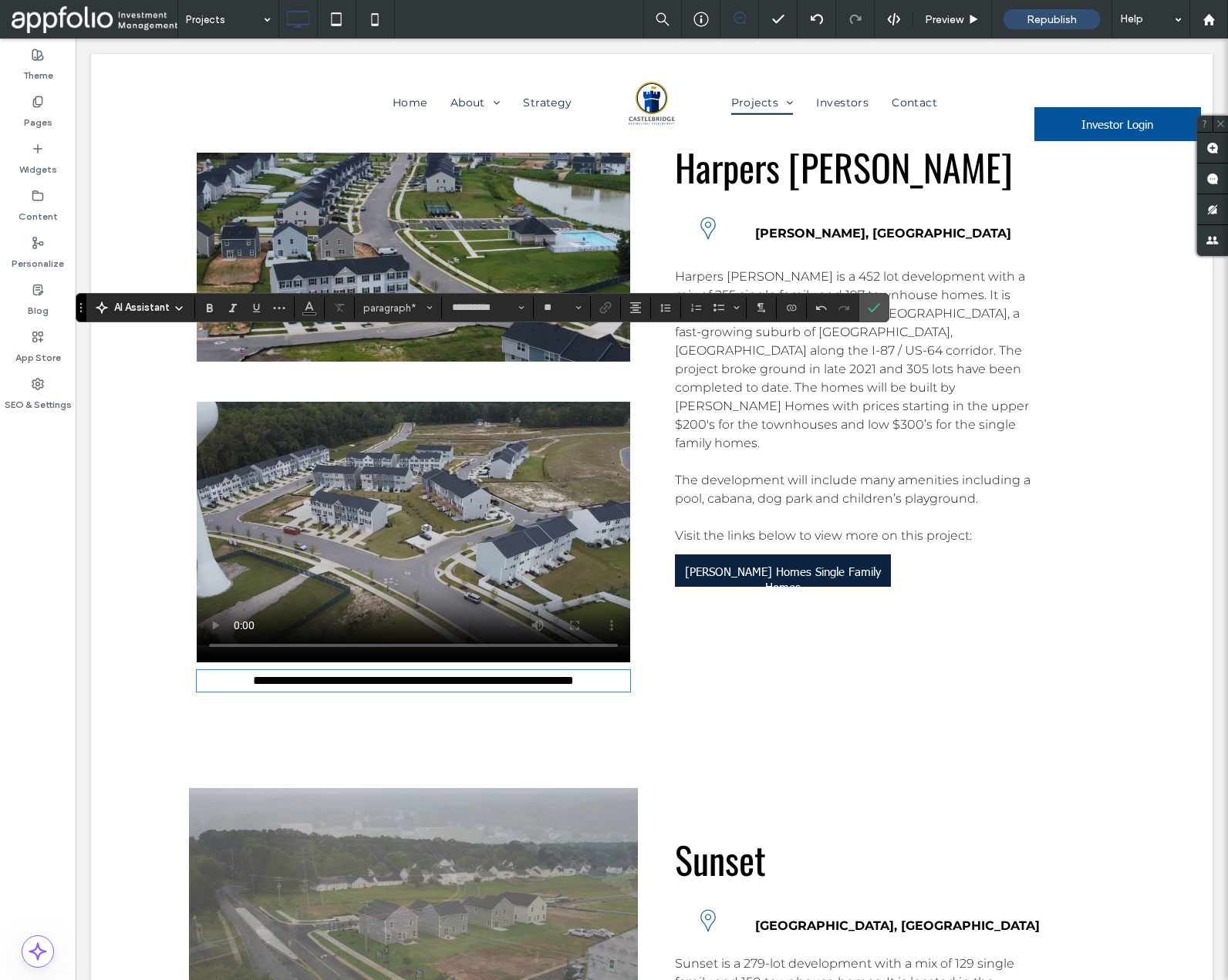
scroll to position [4559, 0]
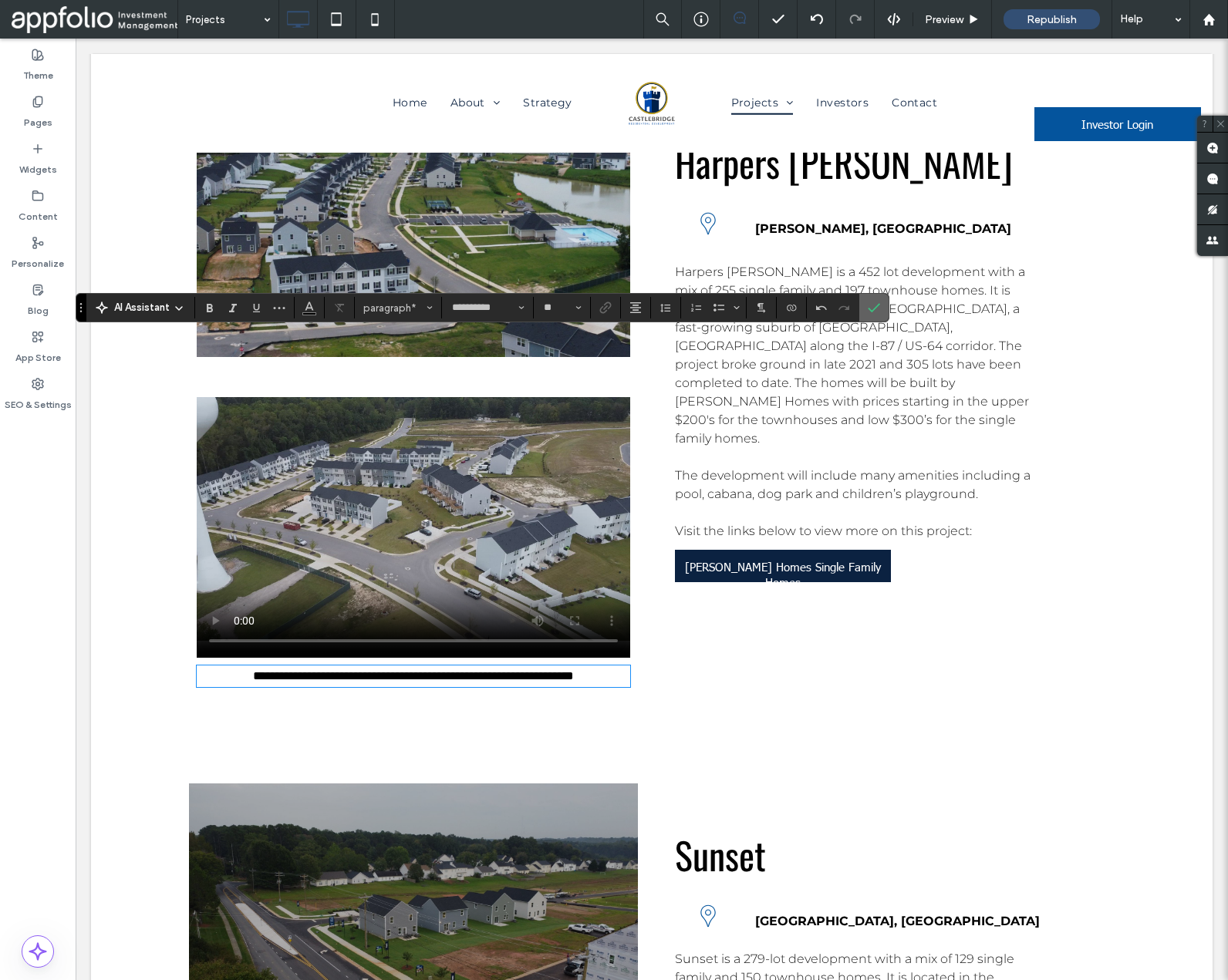
click at [875, 303] on icon "Confirm" at bounding box center [874, 308] width 12 height 12
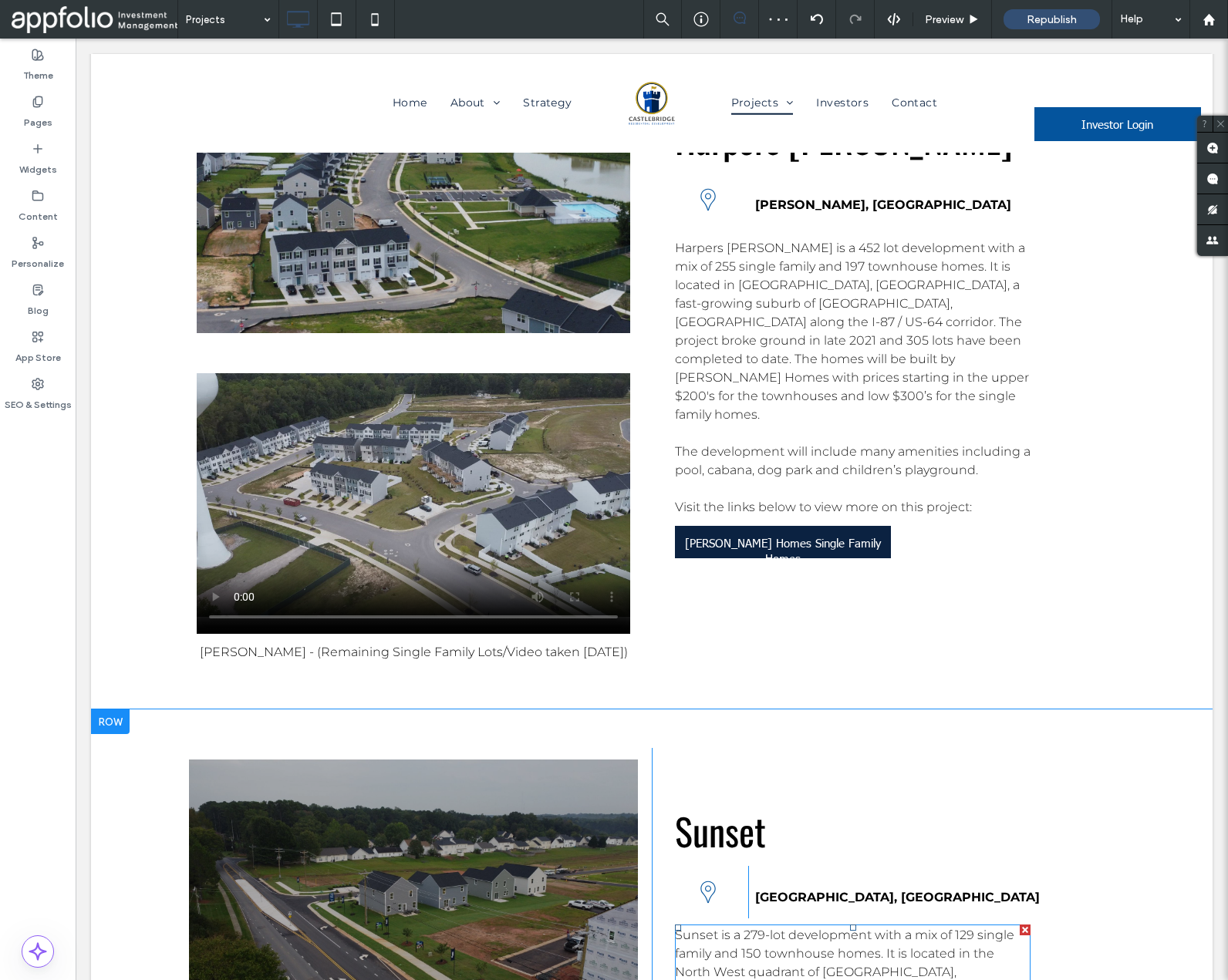
scroll to position [4491, 0]
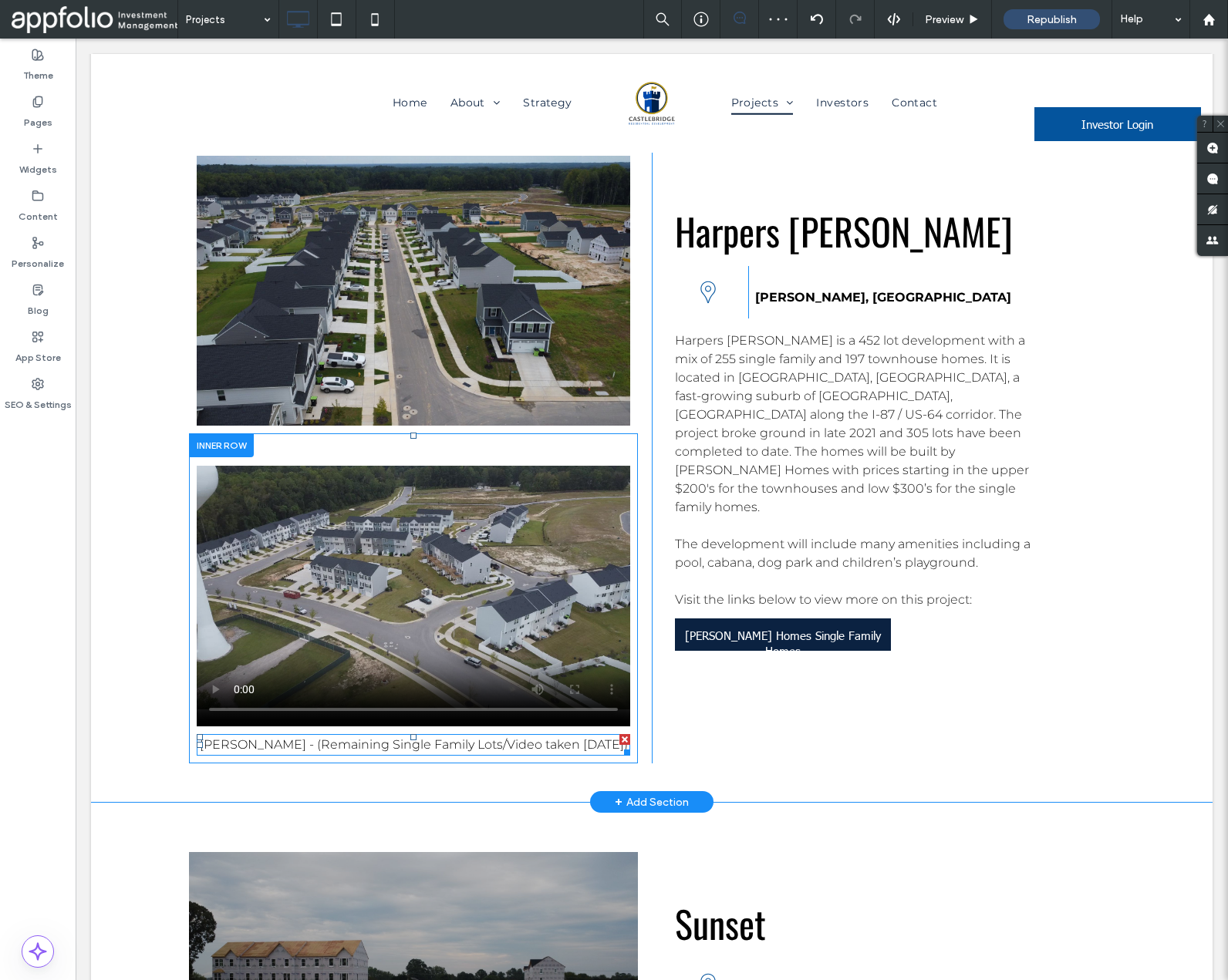
click at [333, 737] on span "HARPER'S GLEN - (Remaining Single Family Lots/Video taken 09/17/2025)" at bounding box center [413, 745] width 428 height 15
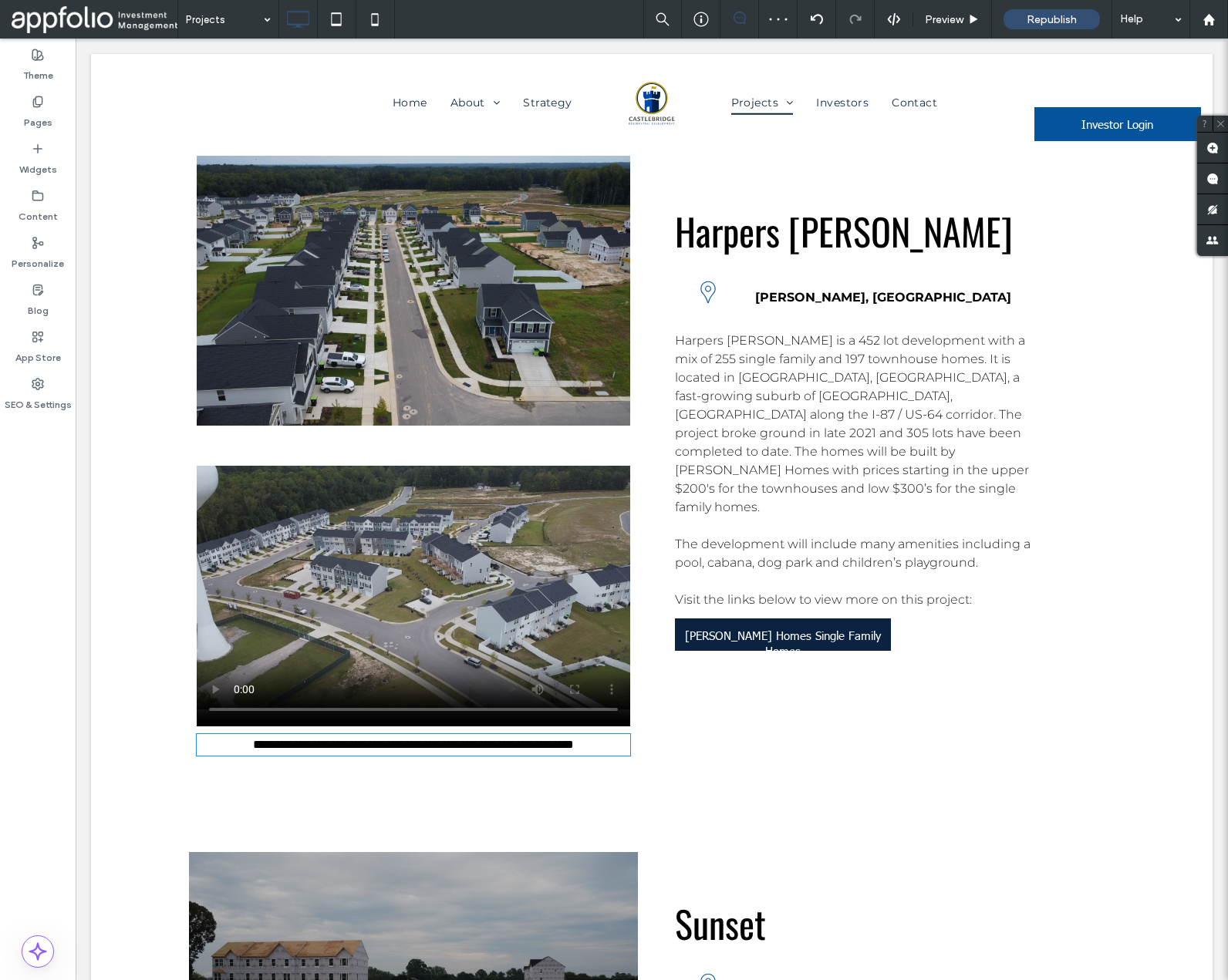
type input "**********"
type input "**"
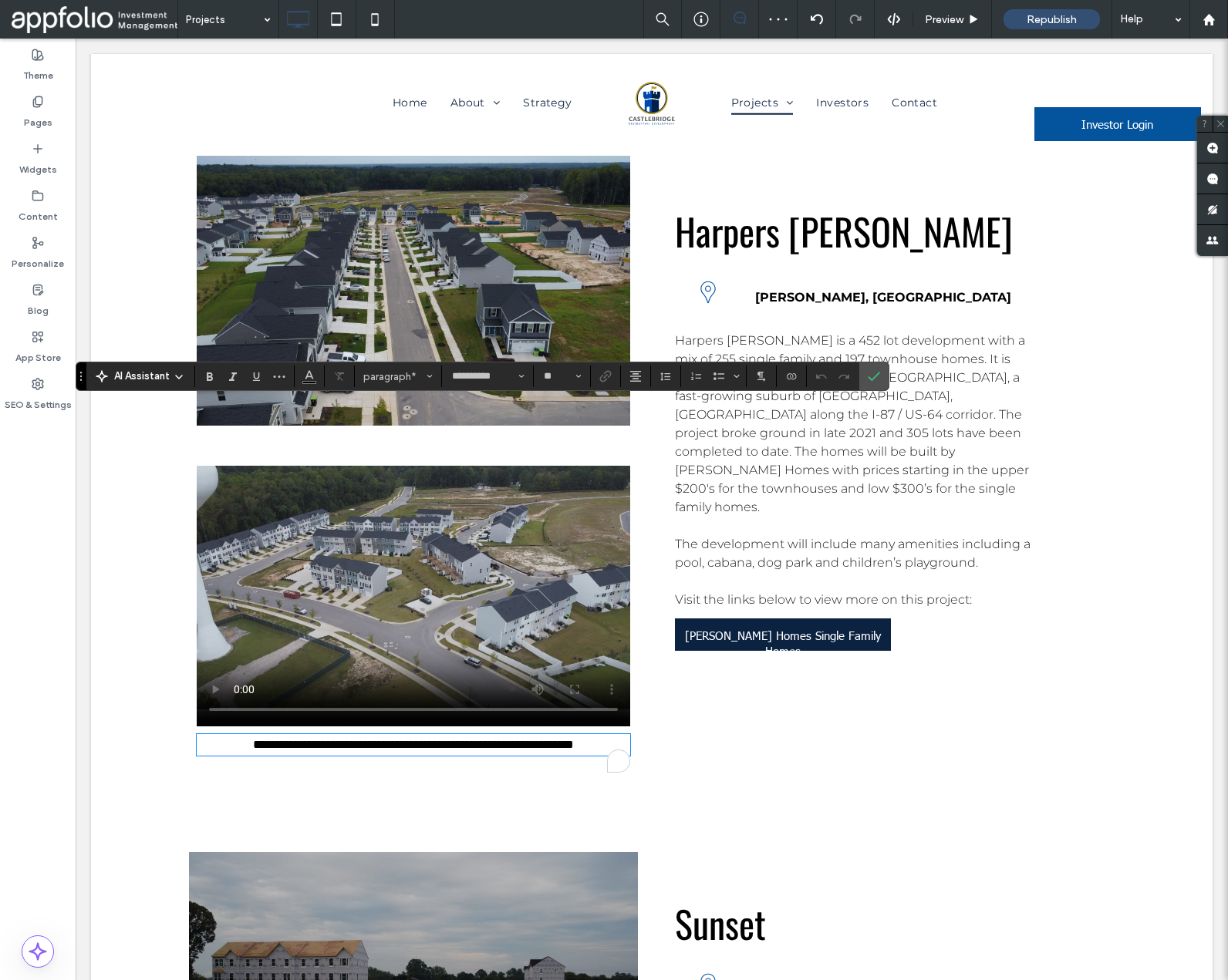
click at [338, 739] on span "**********" at bounding box center [413, 745] width 321 height 12
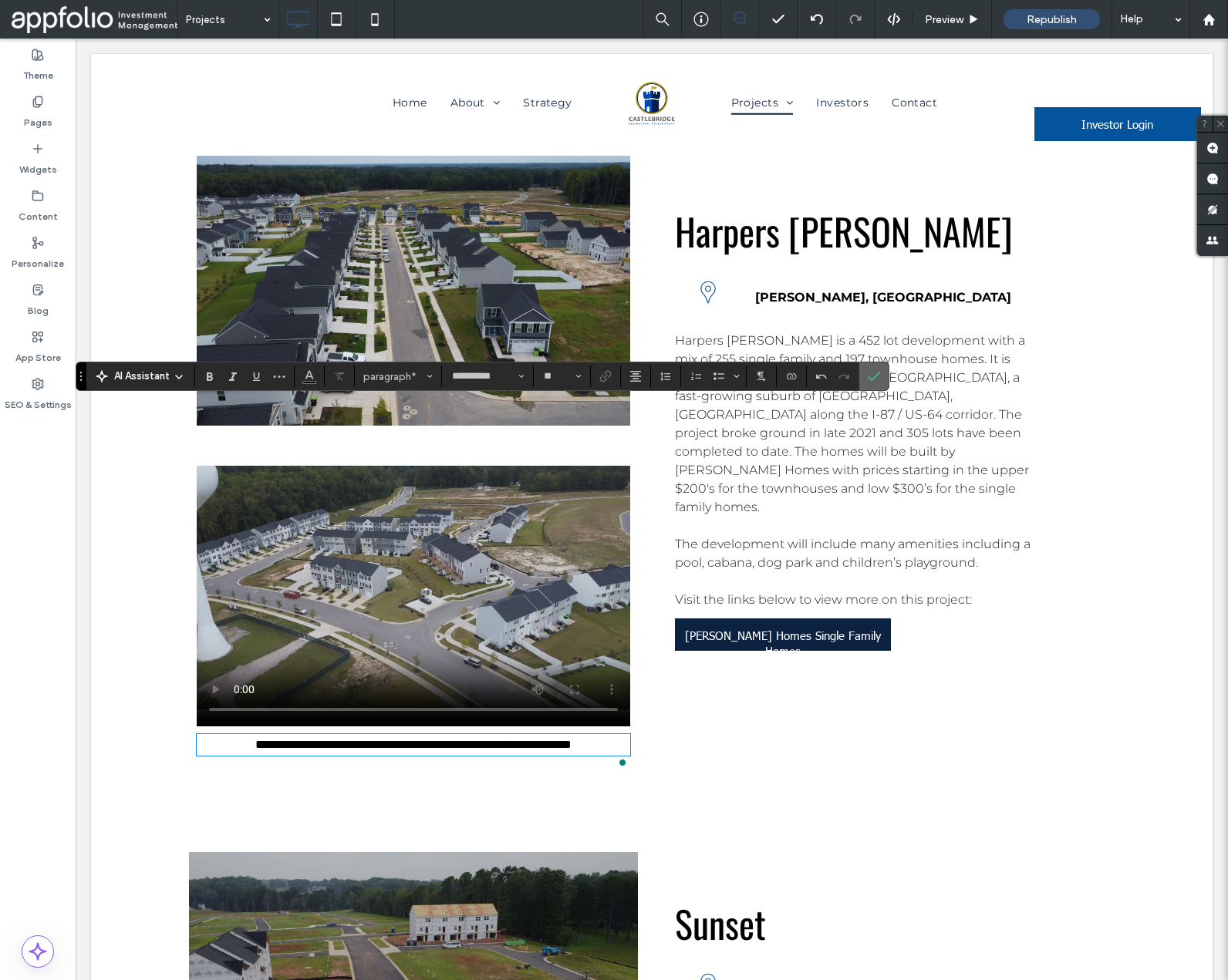
click at [875, 377] on icon "Confirm" at bounding box center [874, 376] width 12 height 12
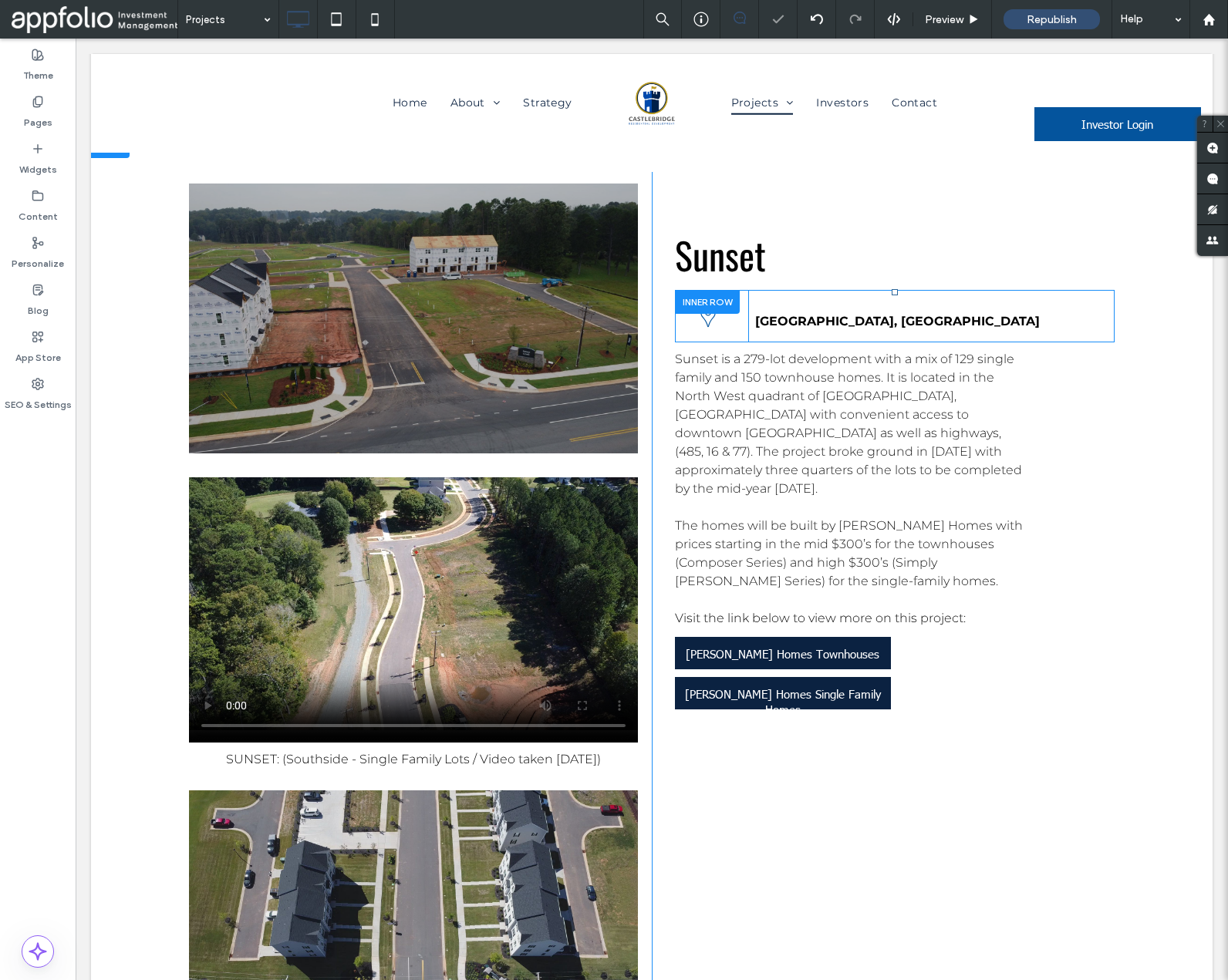
scroll to position [5161, 0]
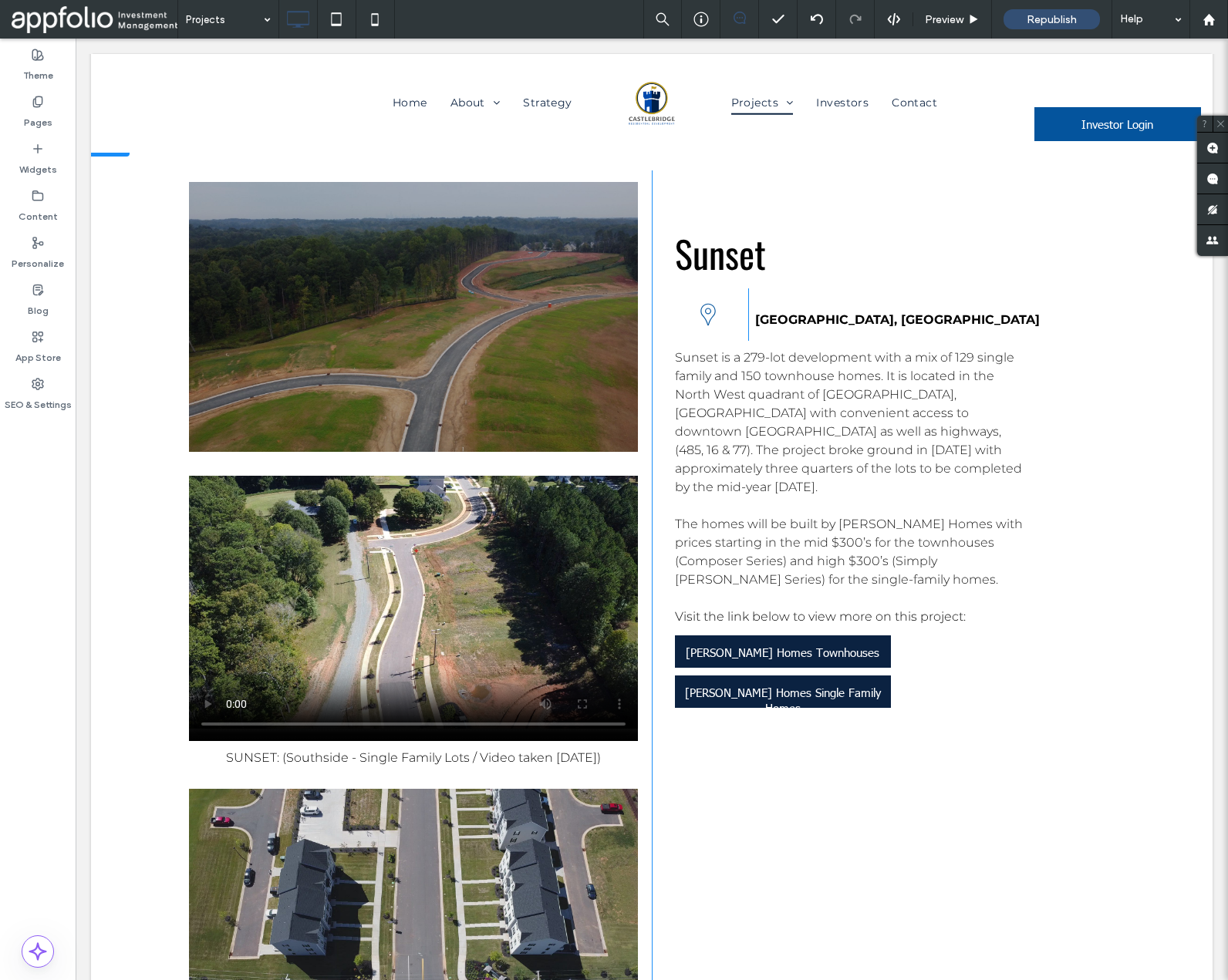
type input "**********"
type input "**"
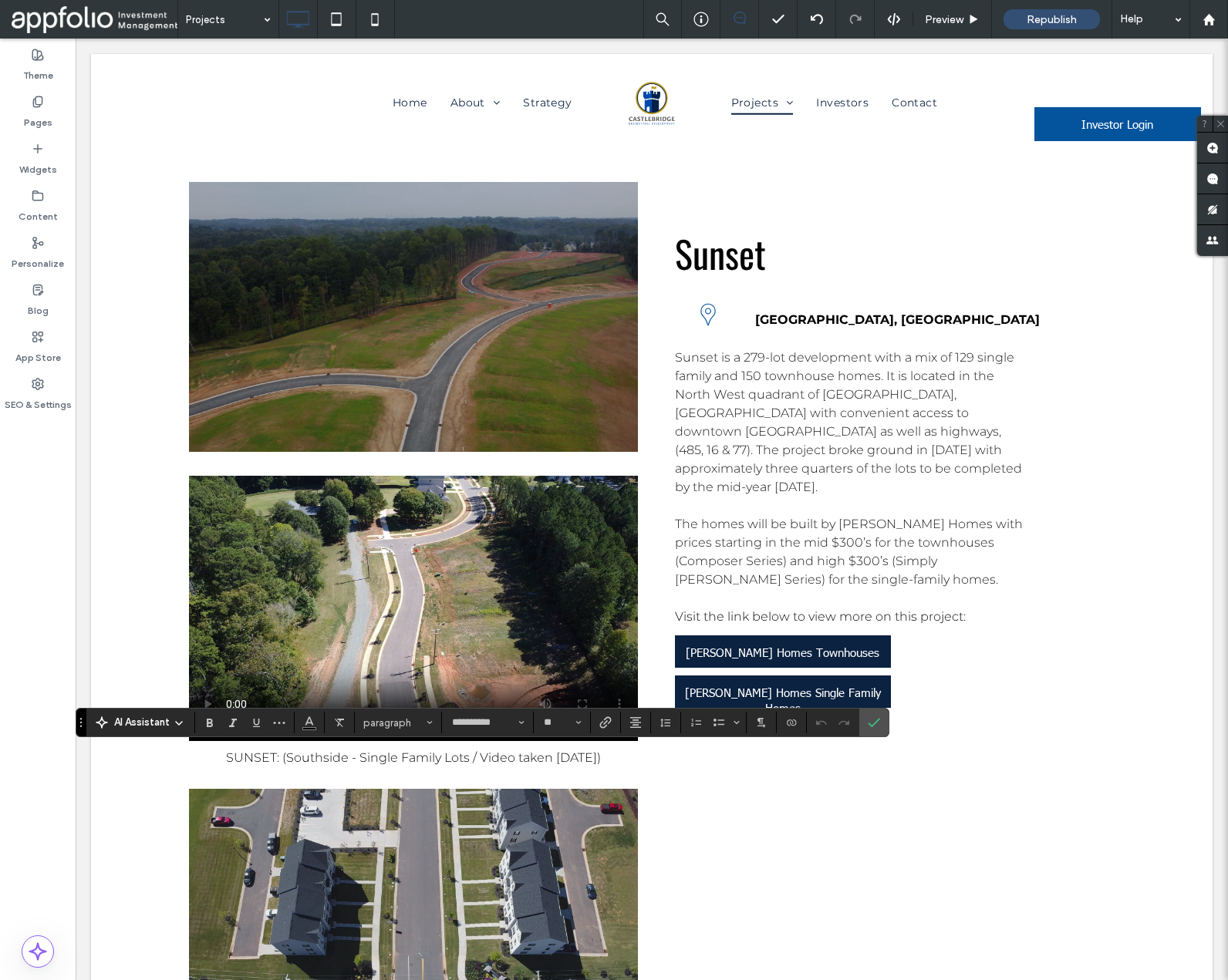
scroll to position [0, 0]
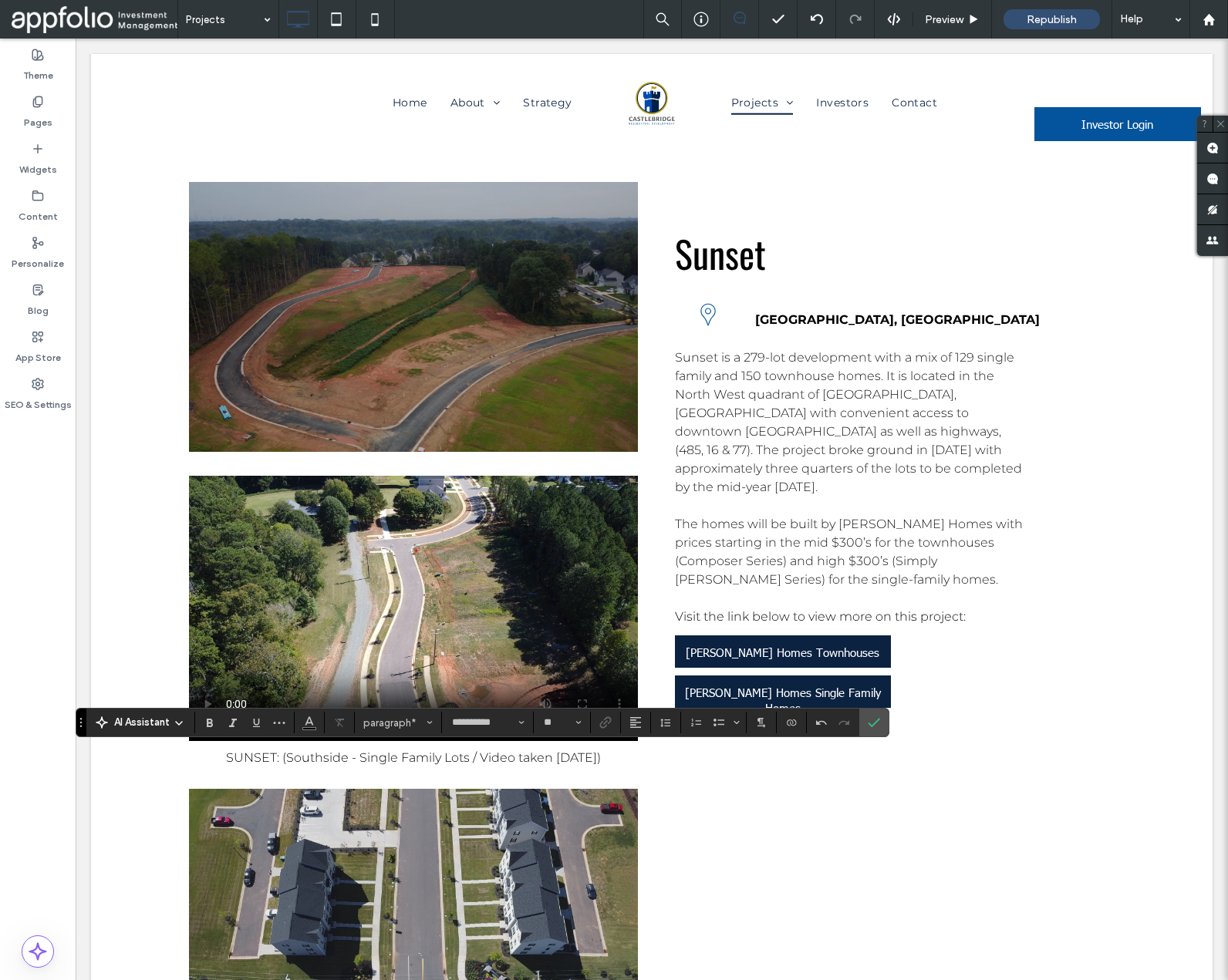
click at [636, 722] on use "Alignment" at bounding box center [635, 722] width 11 height 11
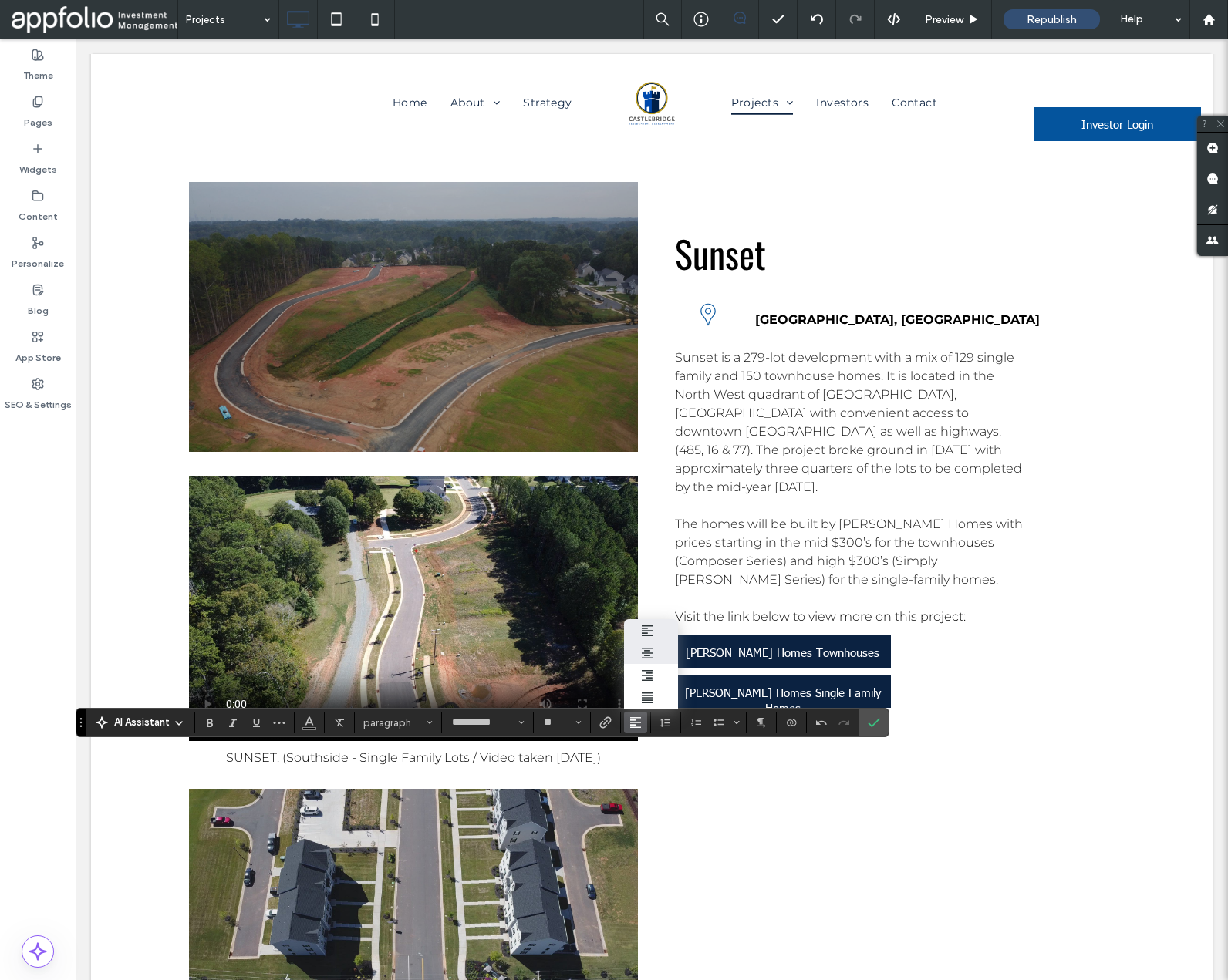
click at [653, 654] on div "ui.textEditor.alignment.center" at bounding box center [651, 653] width 20 height 12
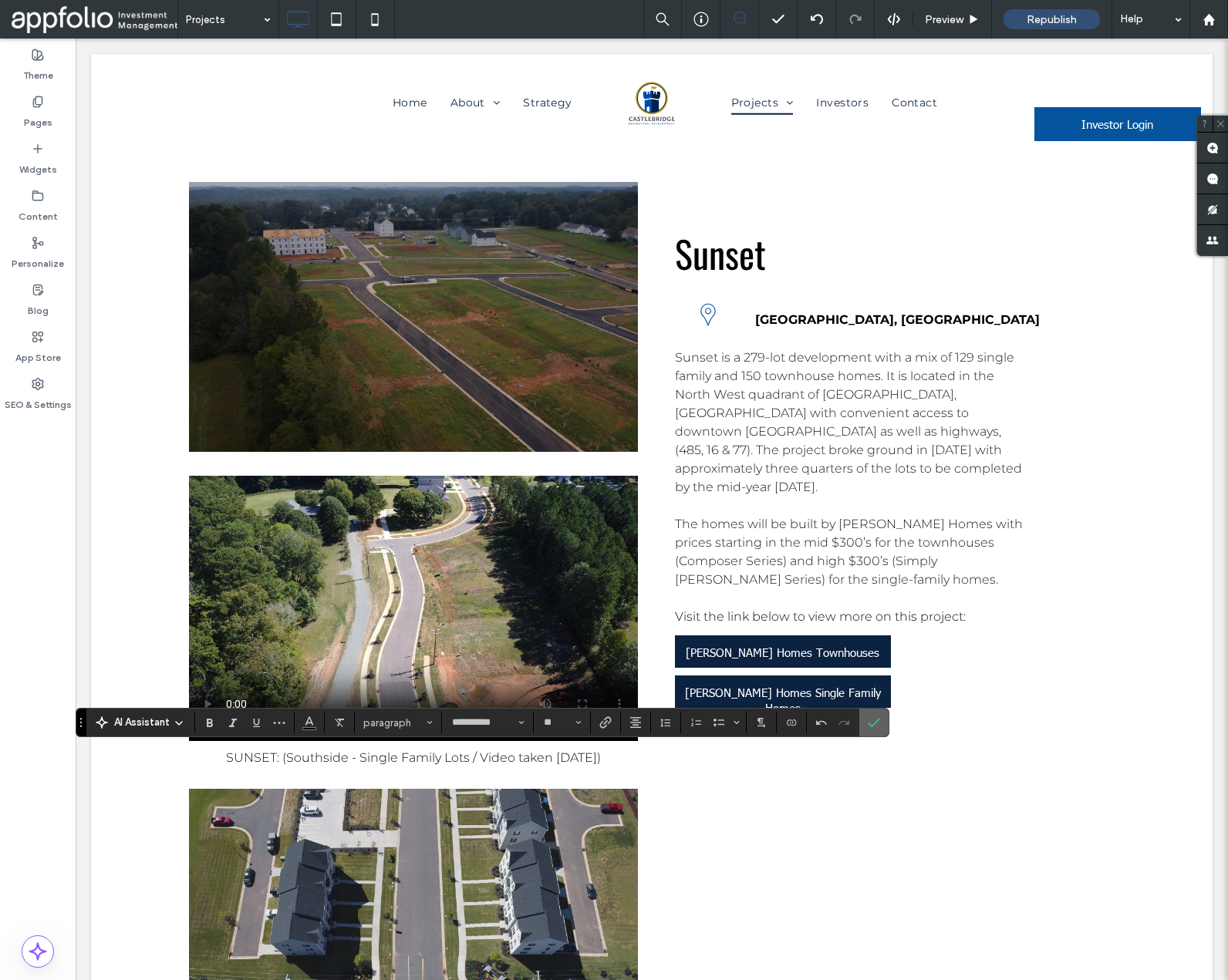
click at [875, 723] on icon "Confirm" at bounding box center [874, 722] width 12 height 12
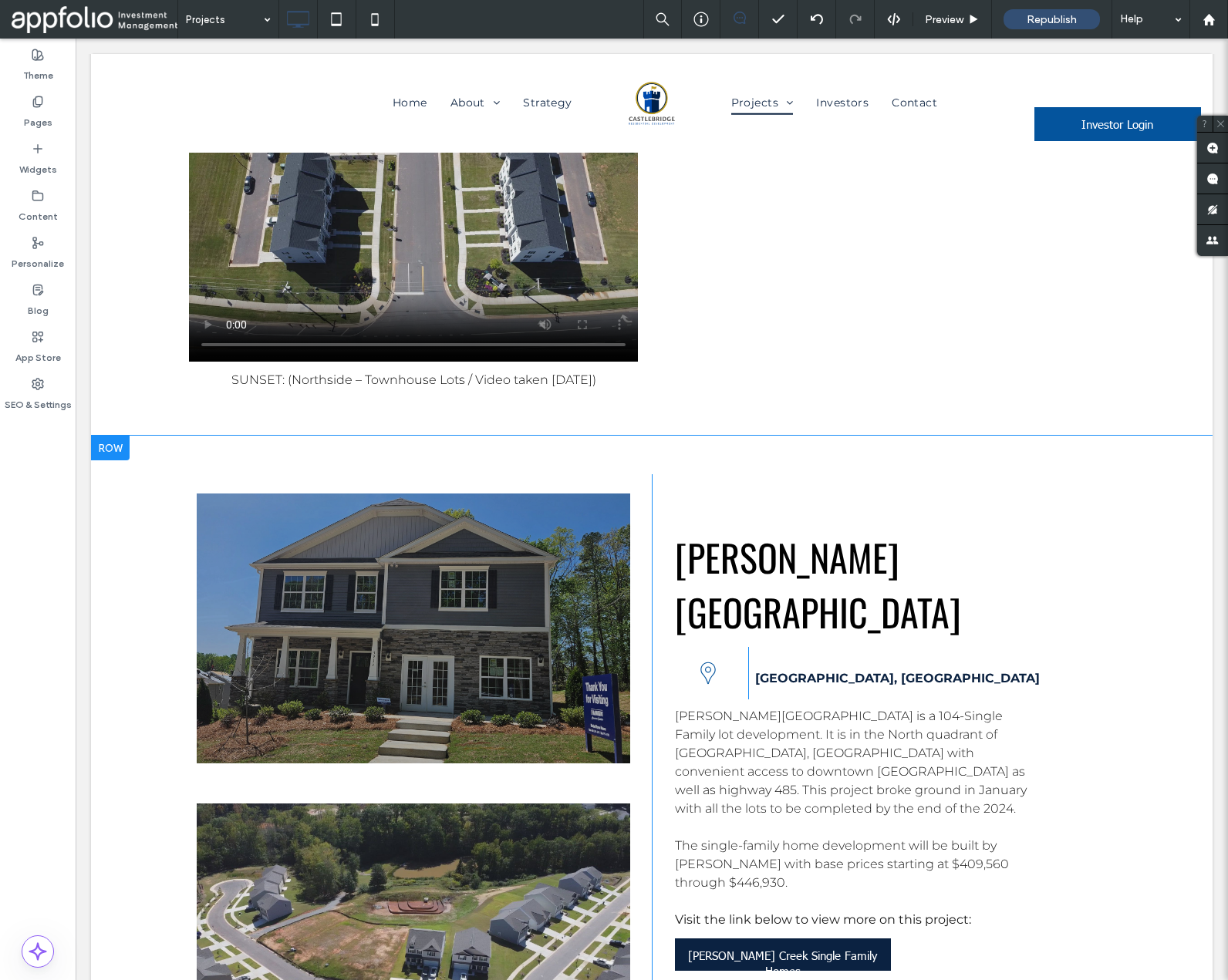
scroll to position [5870, 0]
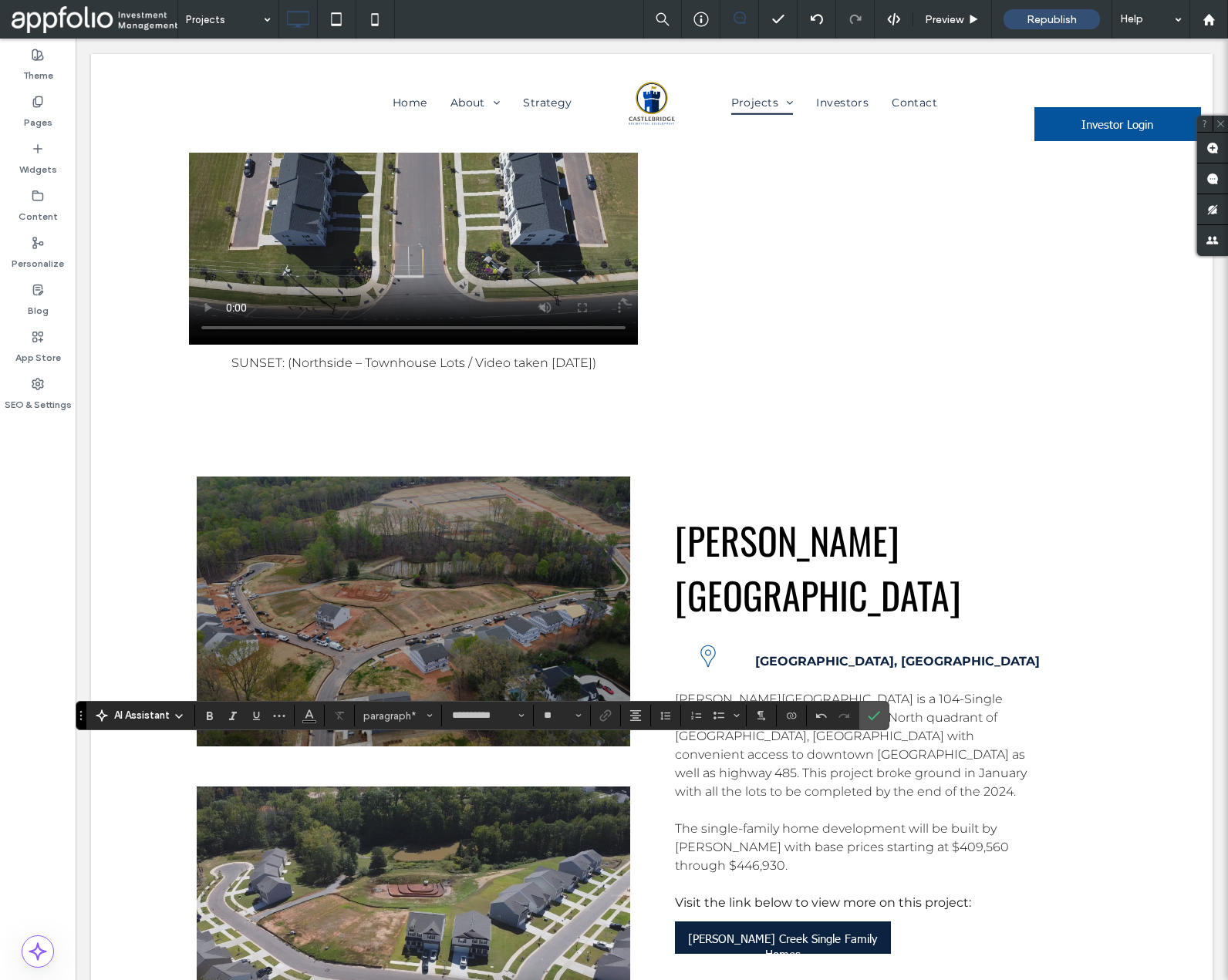
click at [874, 718] on icon "Confirm" at bounding box center [874, 715] width 12 height 12
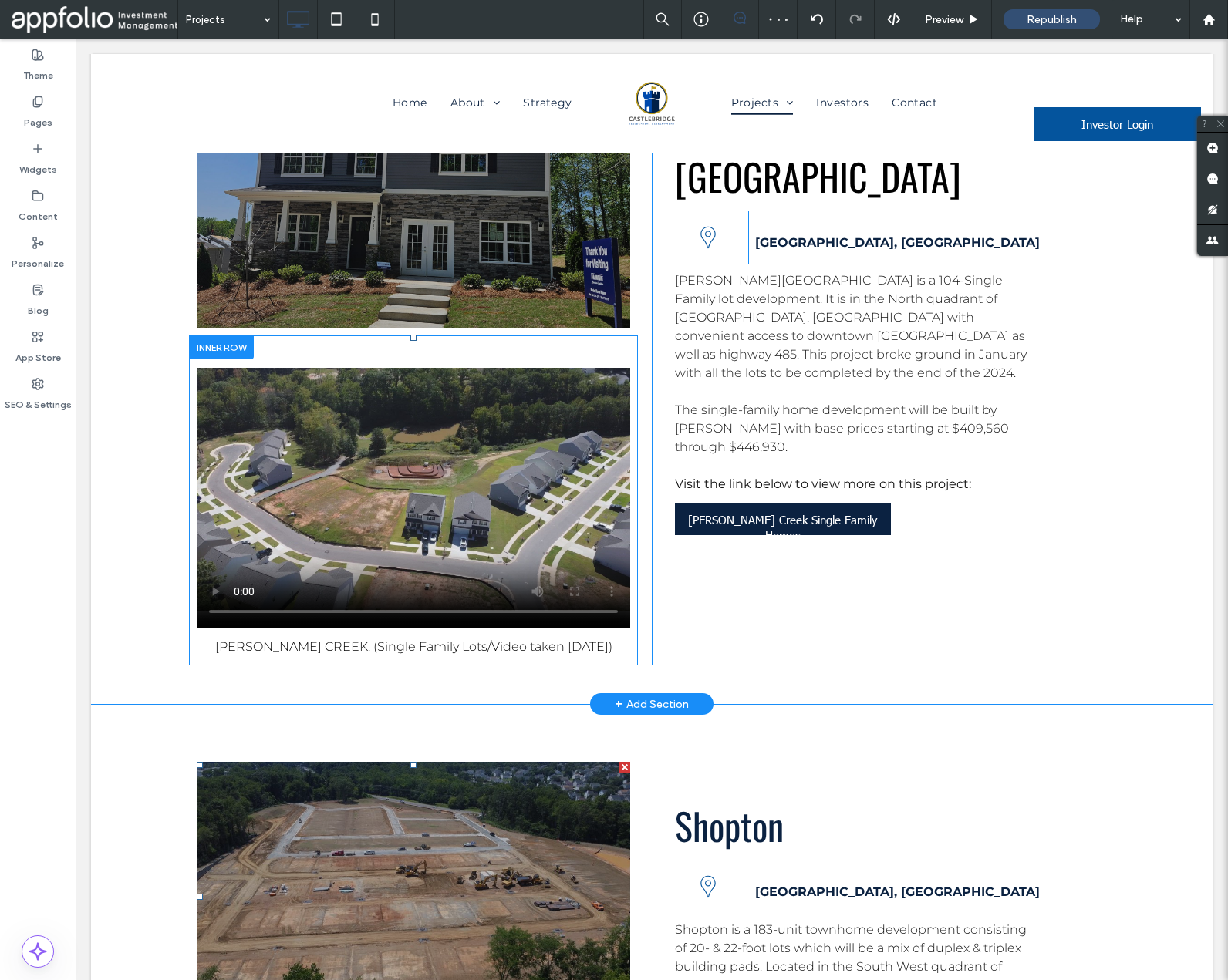
scroll to position [6301, 0]
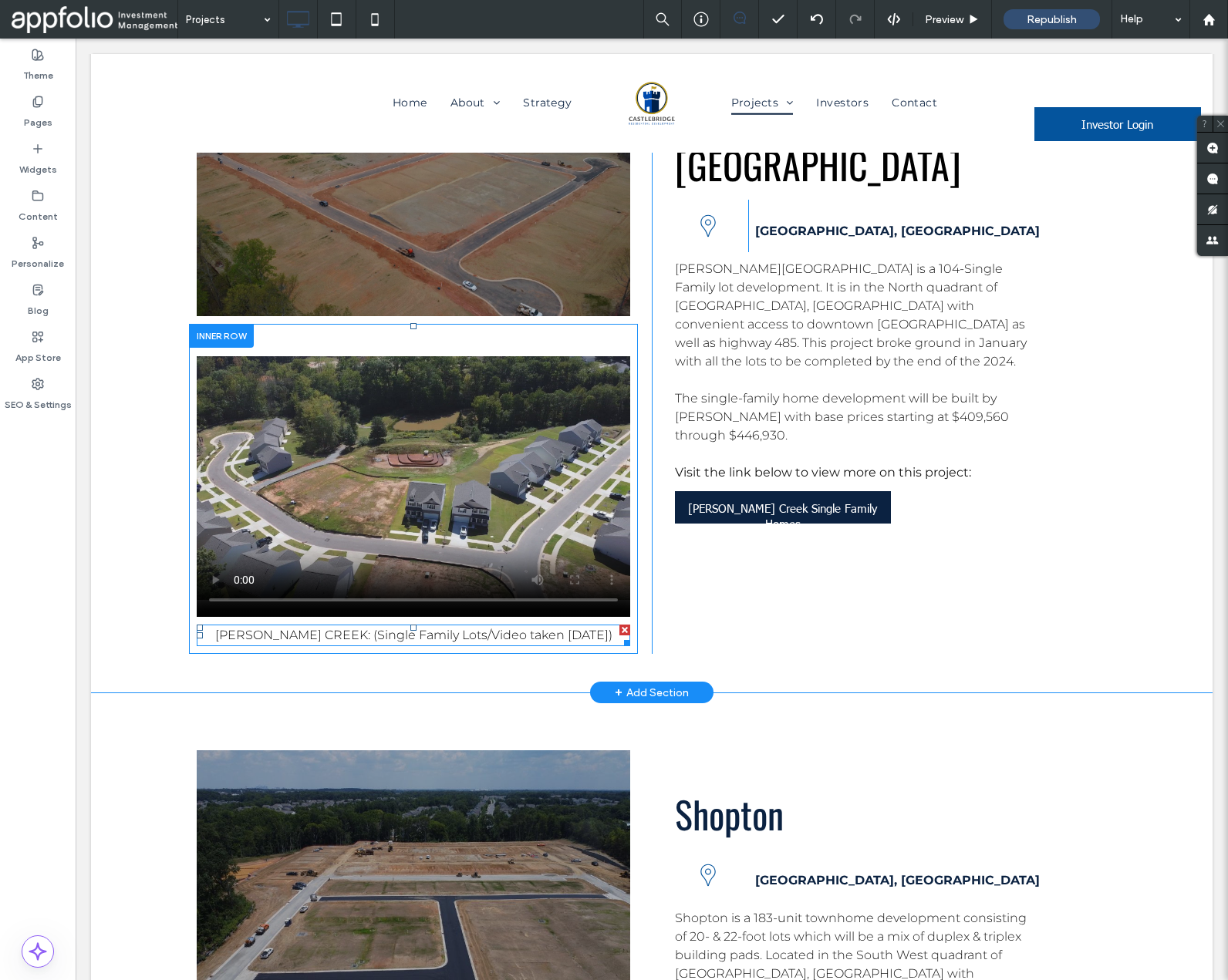
click at [392, 628] on span "REEDY CREEK: (Single Family Lots/Video taken 10/02/2025)" at bounding box center [414, 635] width 397 height 15
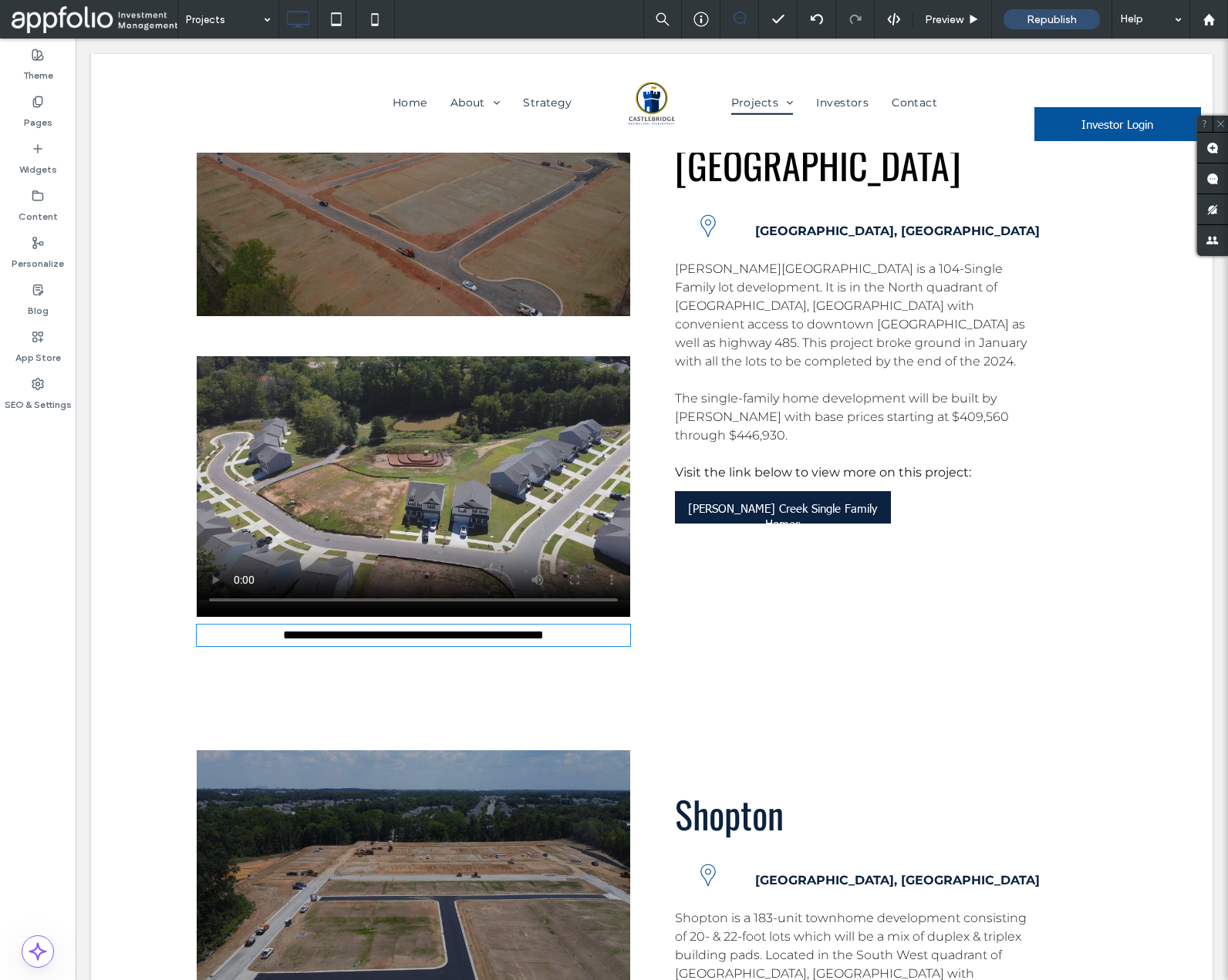
type input "**********"
type input "**"
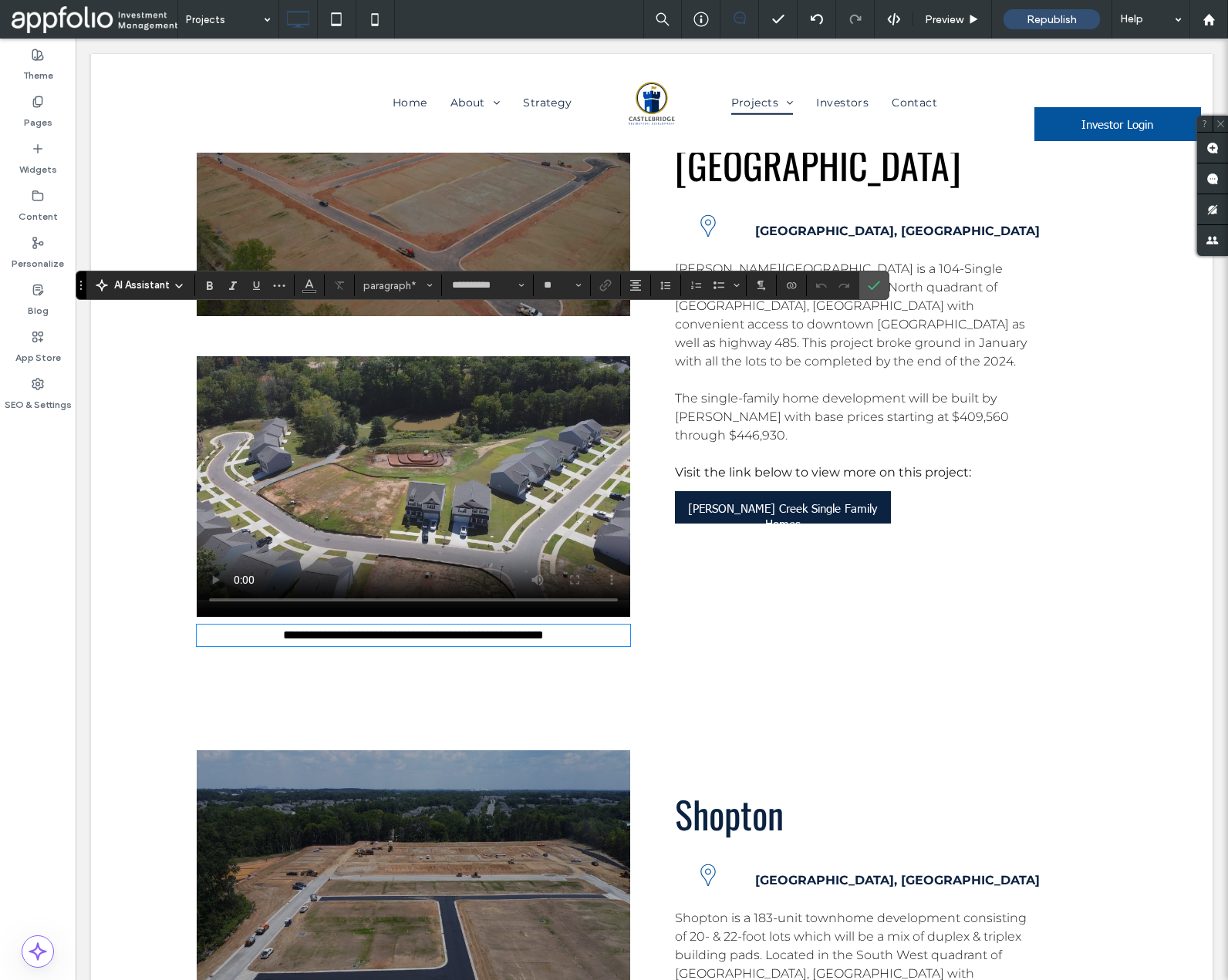
click at [392, 629] on span "**********" at bounding box center [413, 635] width 261 height 12
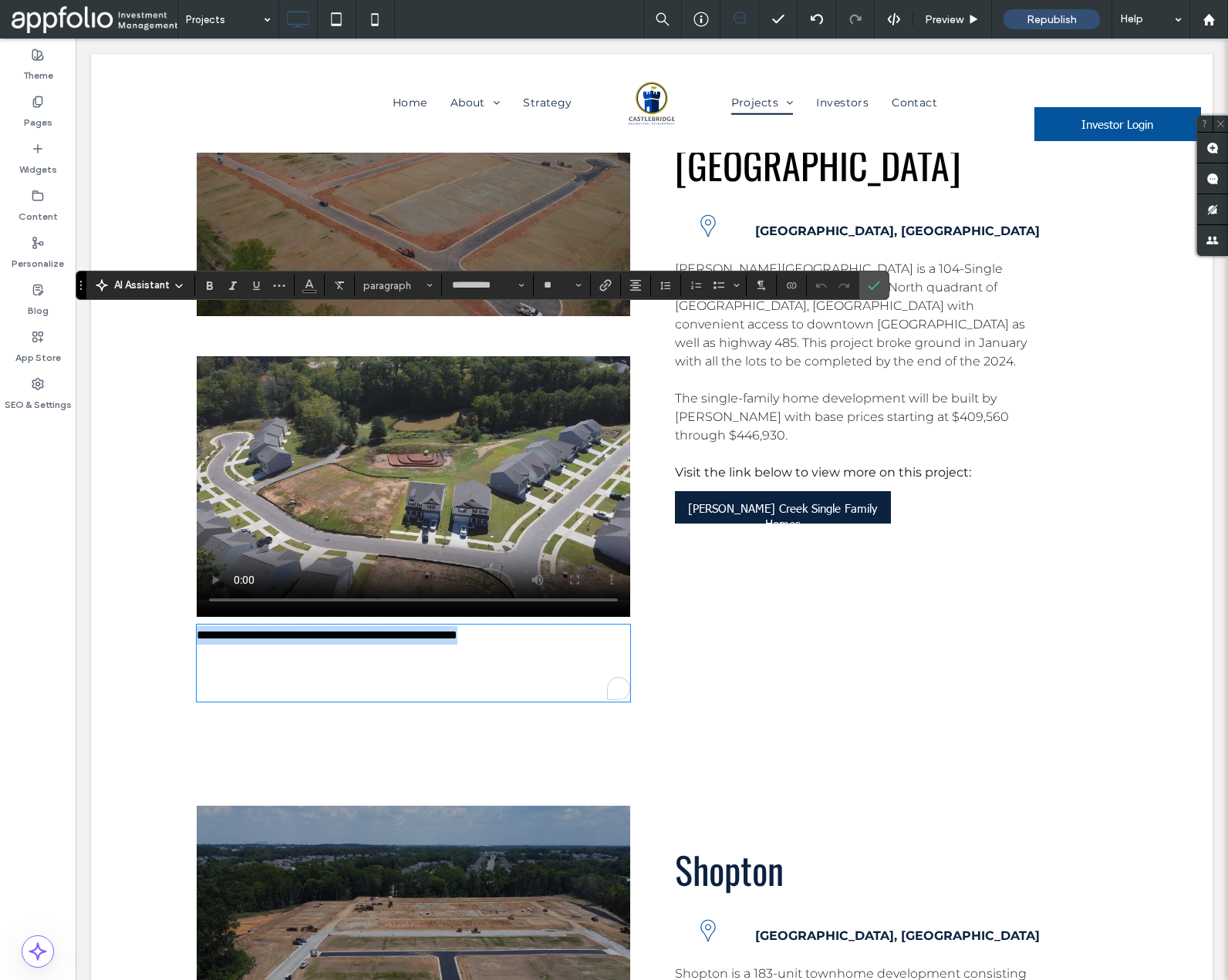
scroll to position [0, 0]
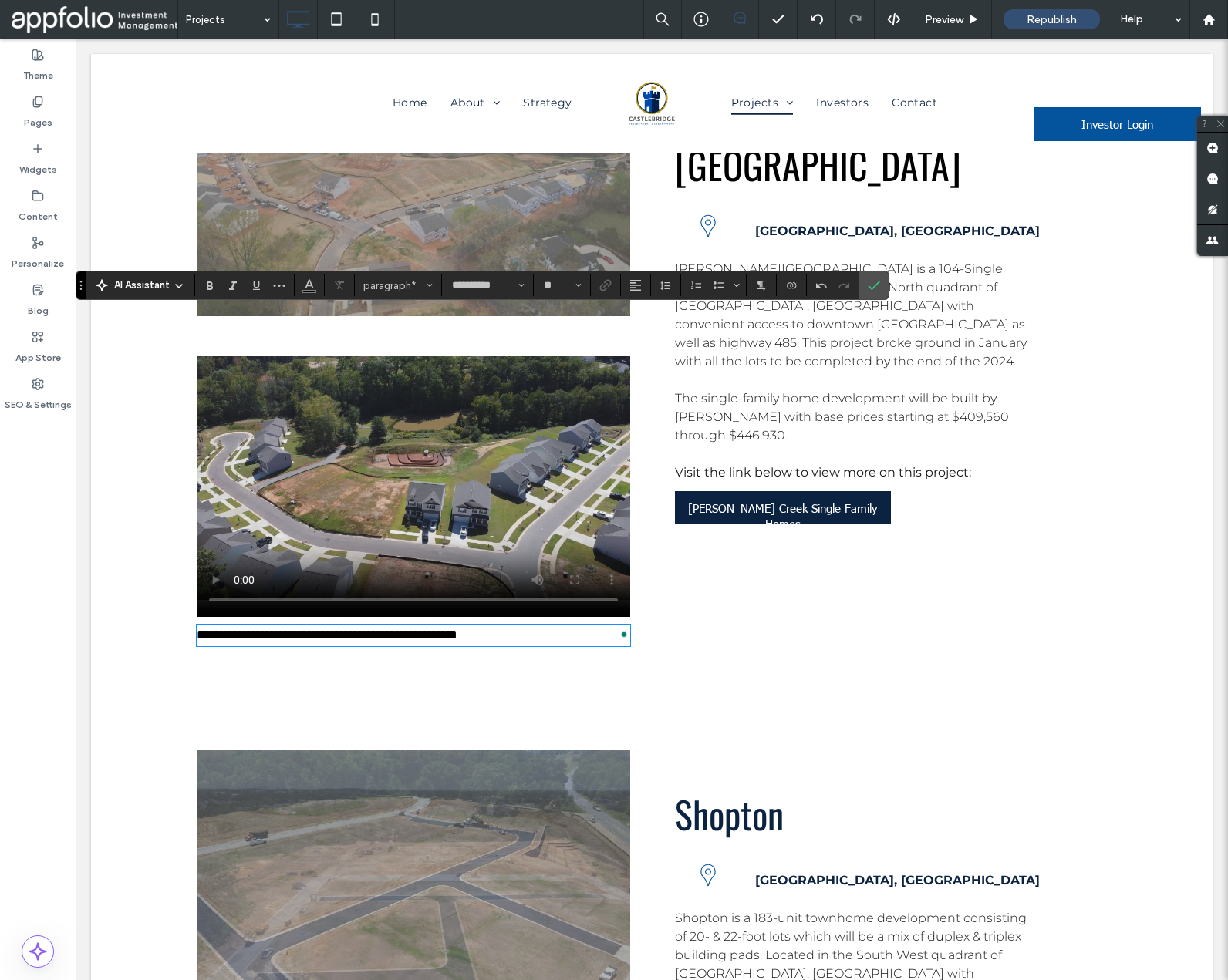
click at [389, 629] on span "**********" at bounding box center [328, 635] width 261 height 12
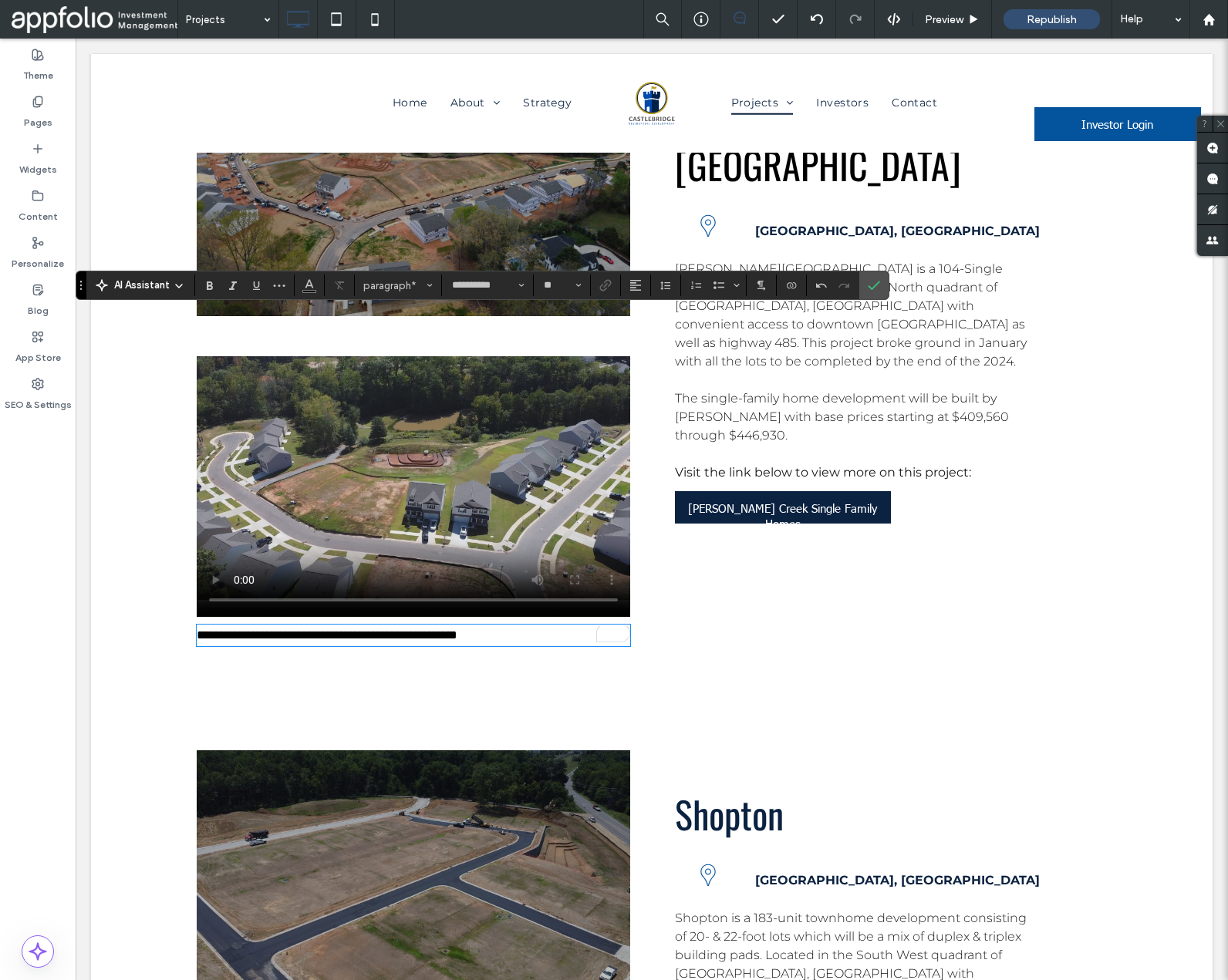
click at [389, 629] on span "**********" at bounding box center [328, 635] width 261 height 12
click at [639, 283] on icon "Alignment" at bounding box center [635, 285] width 12 height 12
click at [653, 328] on icon "ui.textEditor.alignment.center" at bounding box center [647, 332] width 12 height 12
click at [871, 292] on span "Confirm" at bounding box center [871, 285] width 7 height 27
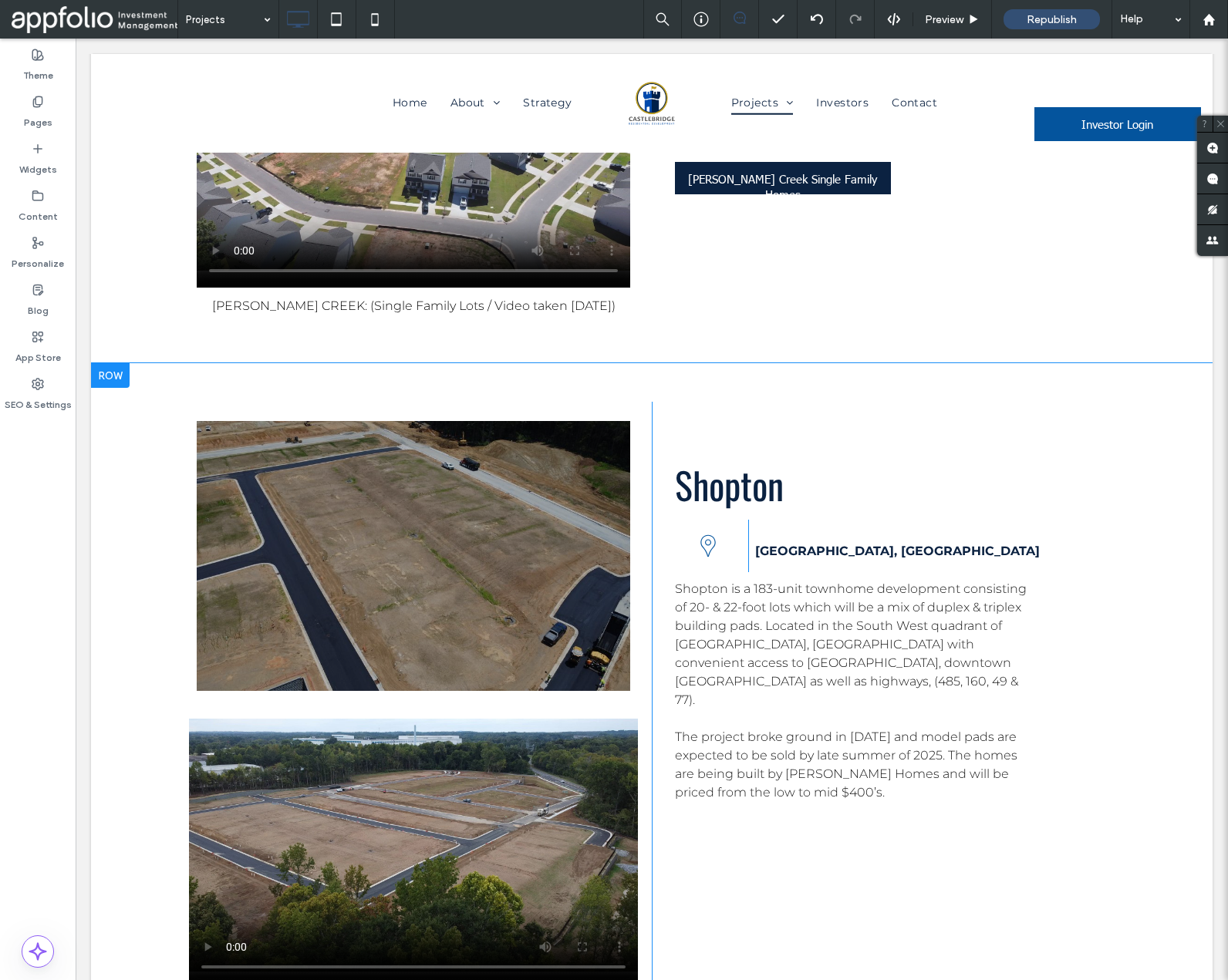
scroll to position [6676, 0]
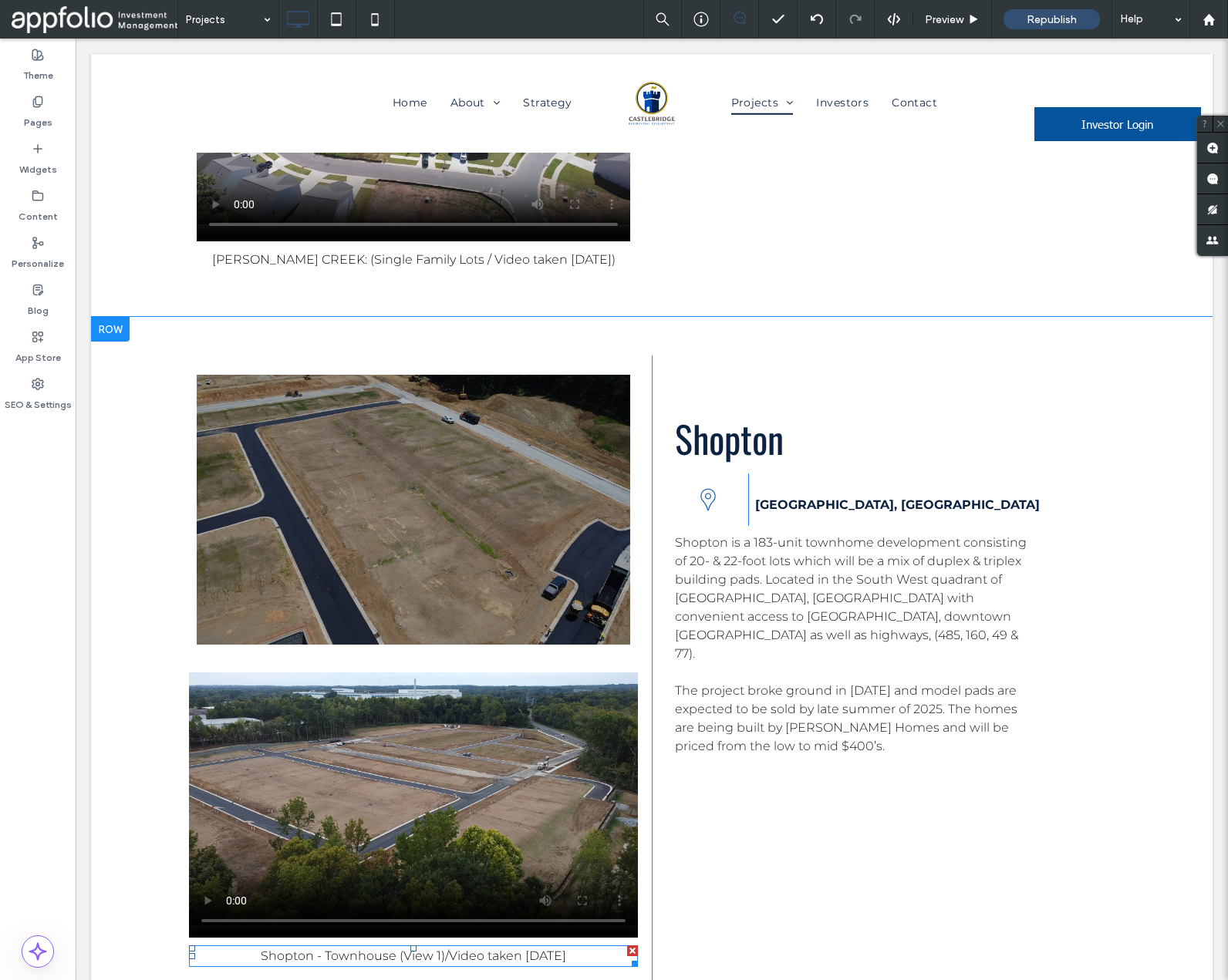
click at [442, 948] on span "Shopton - Townhouse (View 1)/Video taken 09/30/2025" at bounding box center [413, 956] width 305 height 15
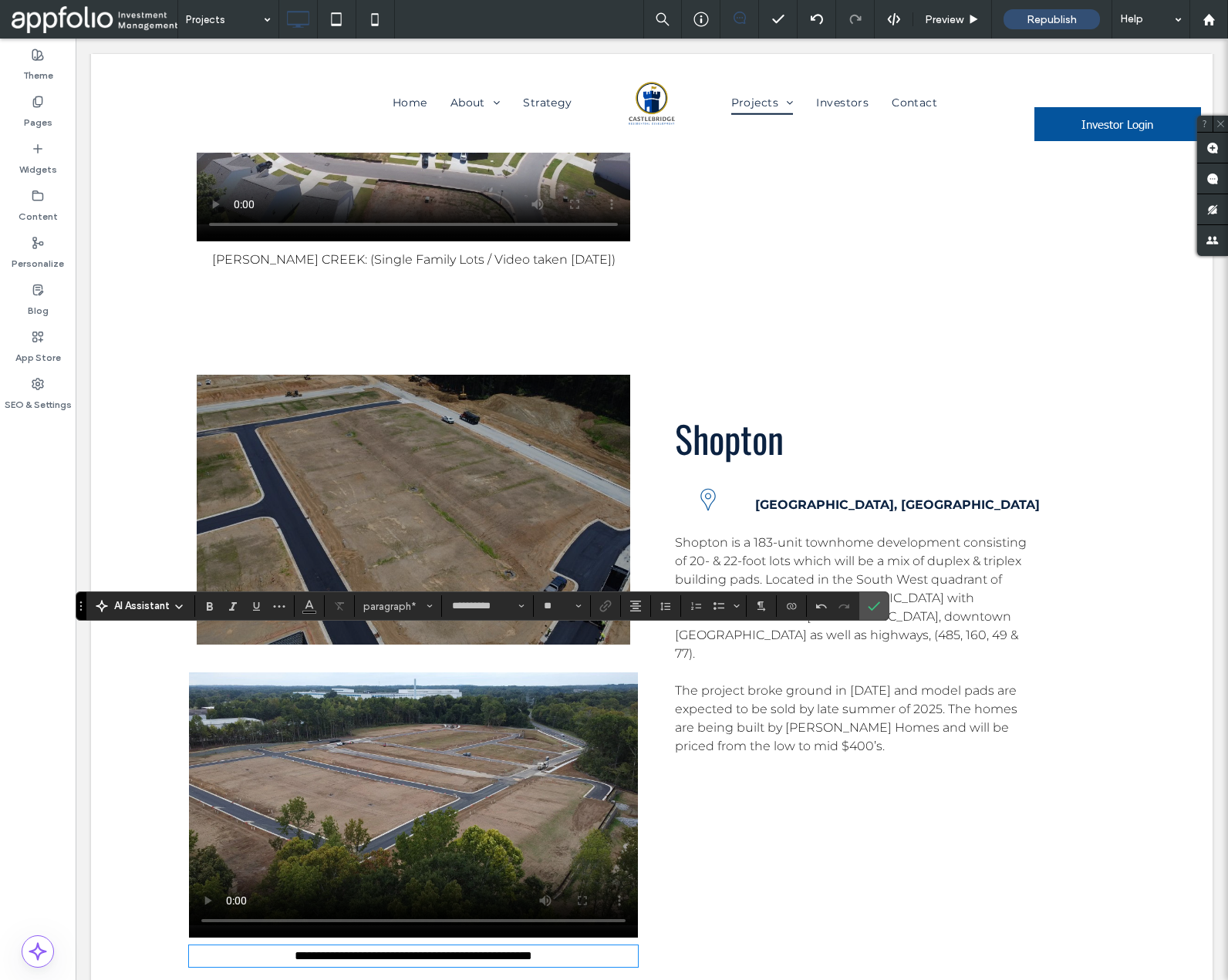
scroll to position [0, 0]
click at [448, 950] on span "**********" at bounding box center [321, 956] width 265 height 12
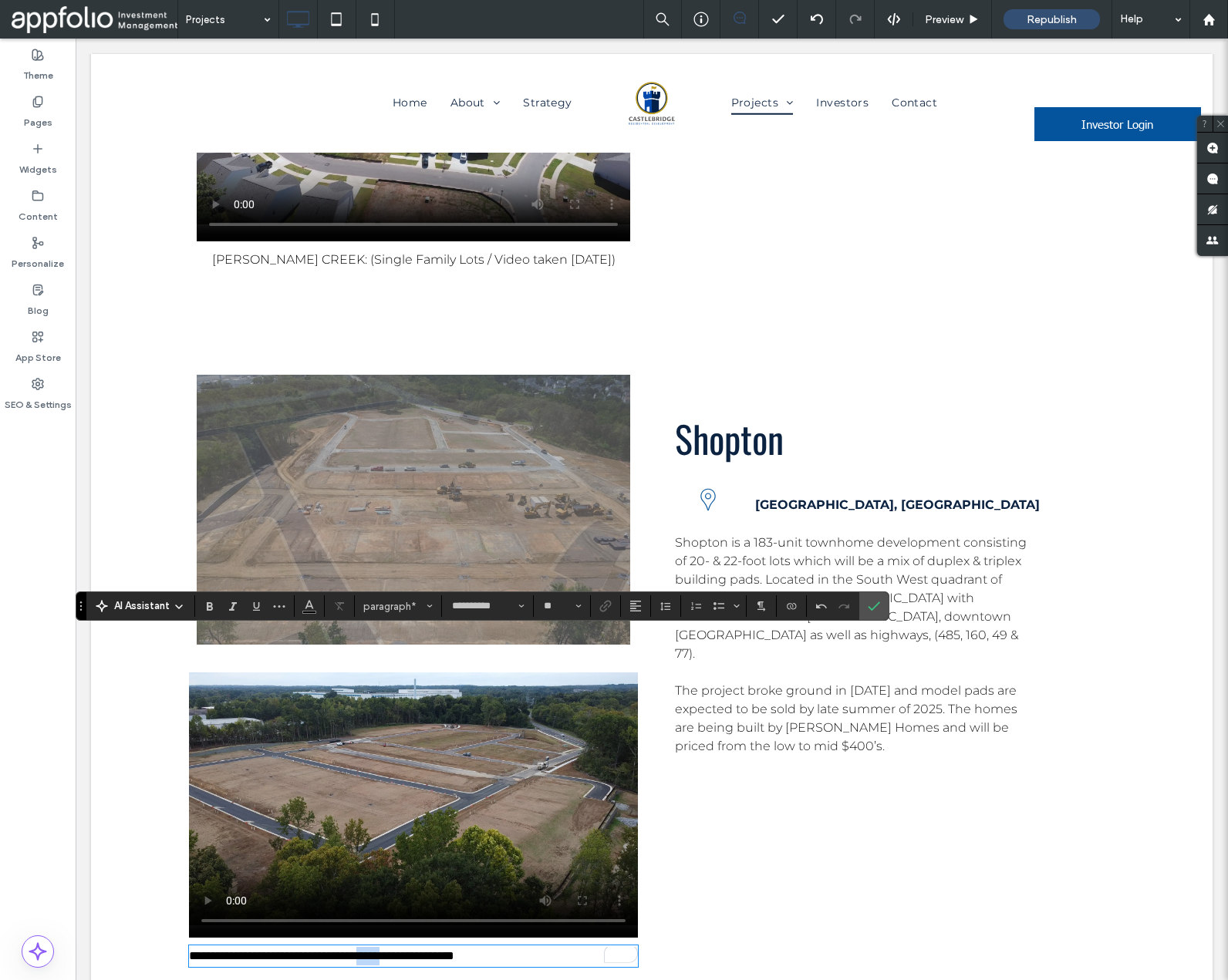
click at [448, 950] on span "**********" at bounding box center [321, 956] width 265 height 12
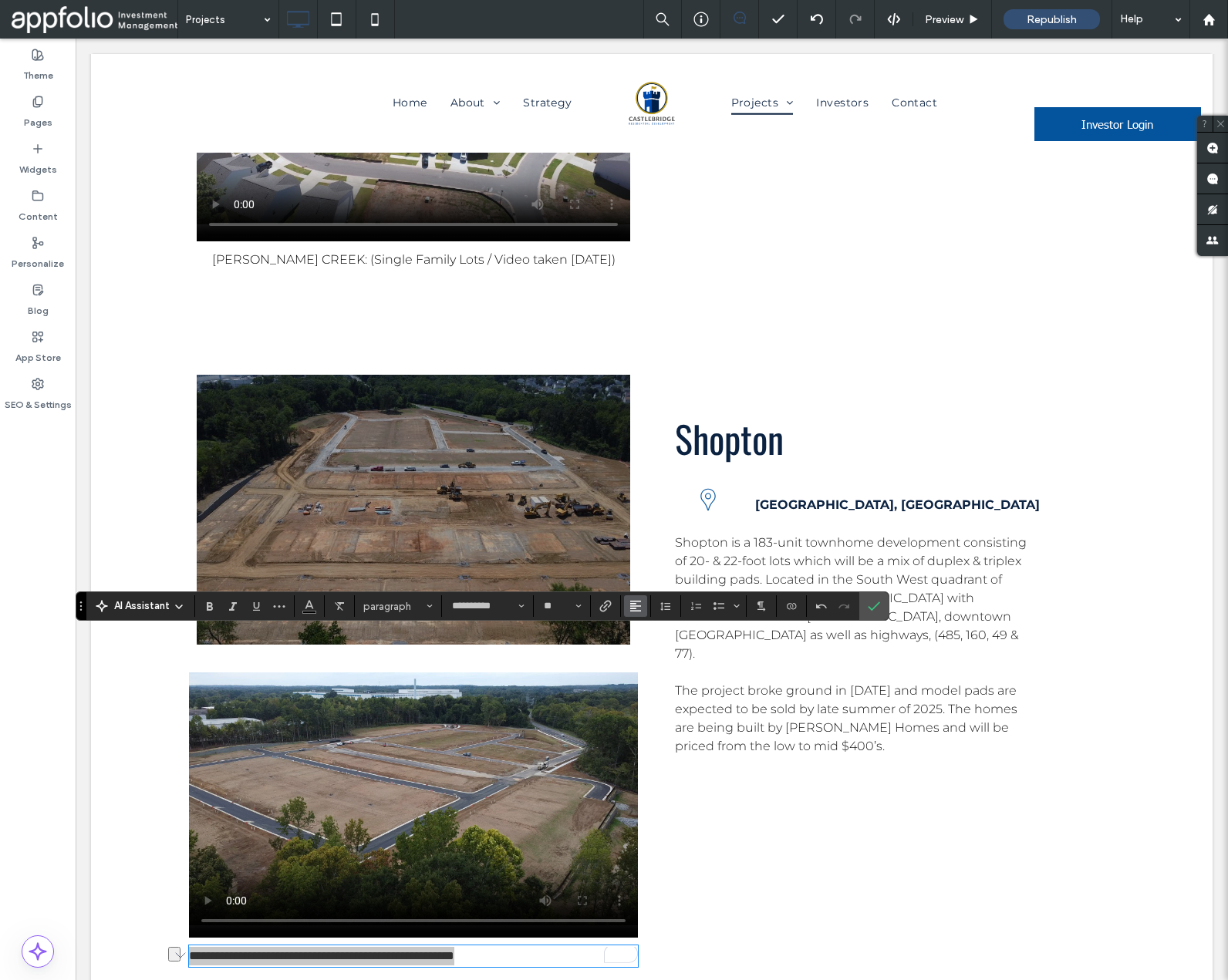
click at [628, 609] on button "Alignment" at bounding box center [635, 606] width 23 height 22
click at [648, 539] on use "ui.textEditor.alignment.center" at bounding box center [647, 536] width 11 height 11
click at [876, 606] on icon "Confirm" at bounding box center [874, 606] width 12 height 12
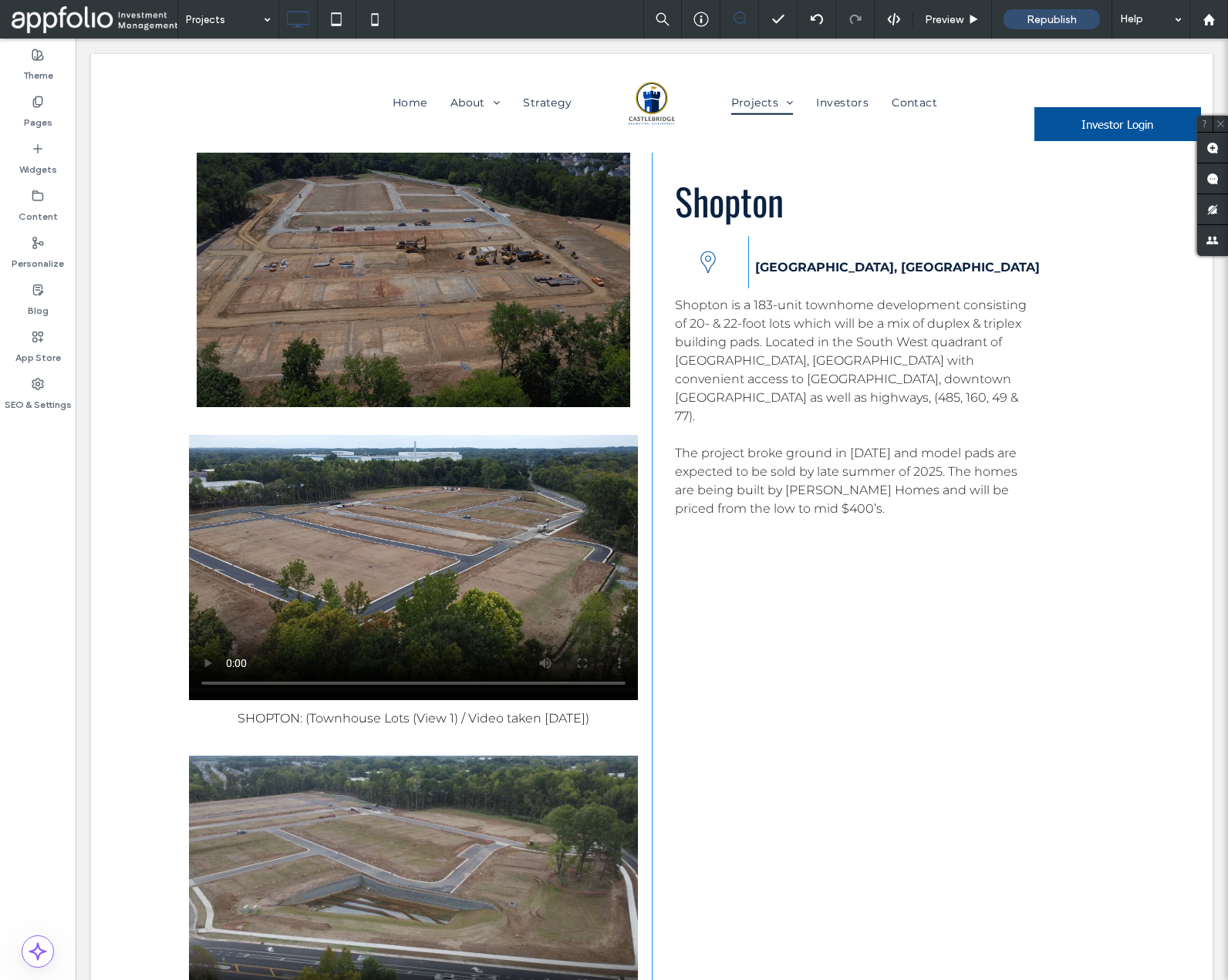
scroll to position [6987, 0]
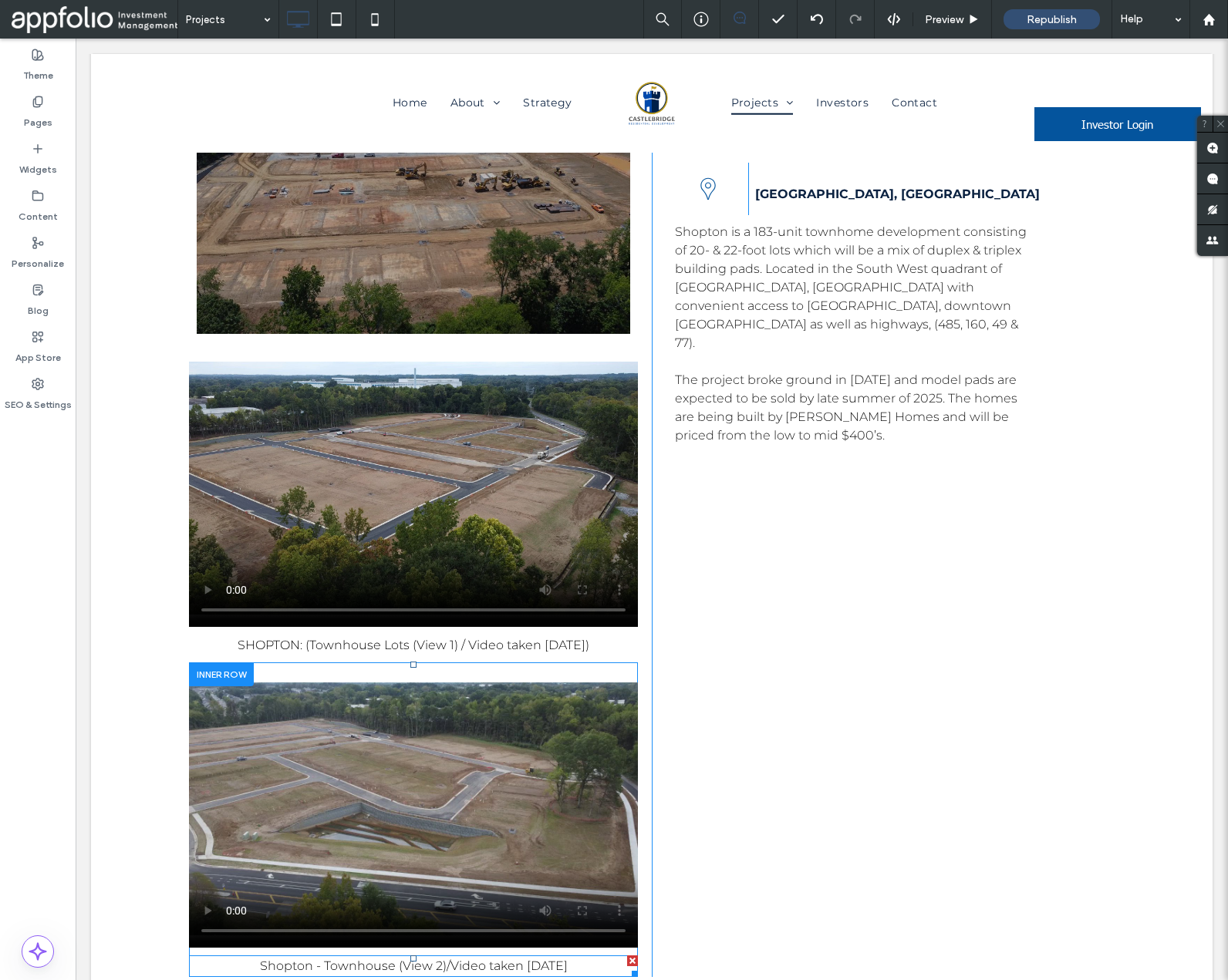
click at [396, 958] on span "Shopton - Townhouse (View 2)/Video taken 09/30/2025" at bounding box center [414, 966] width 308 height 15
type input "**********"
type input "**"
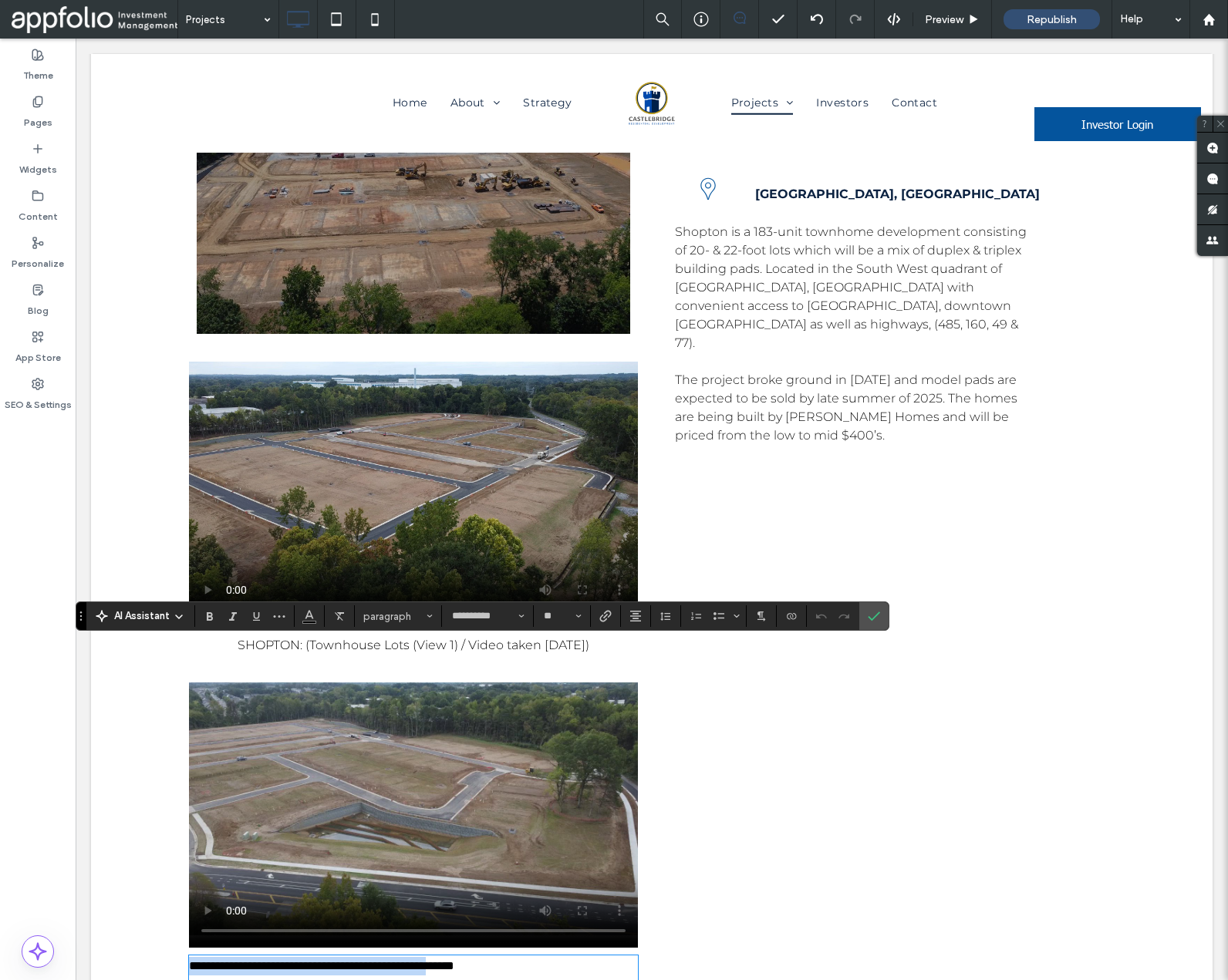
scroll to position [0, 0]
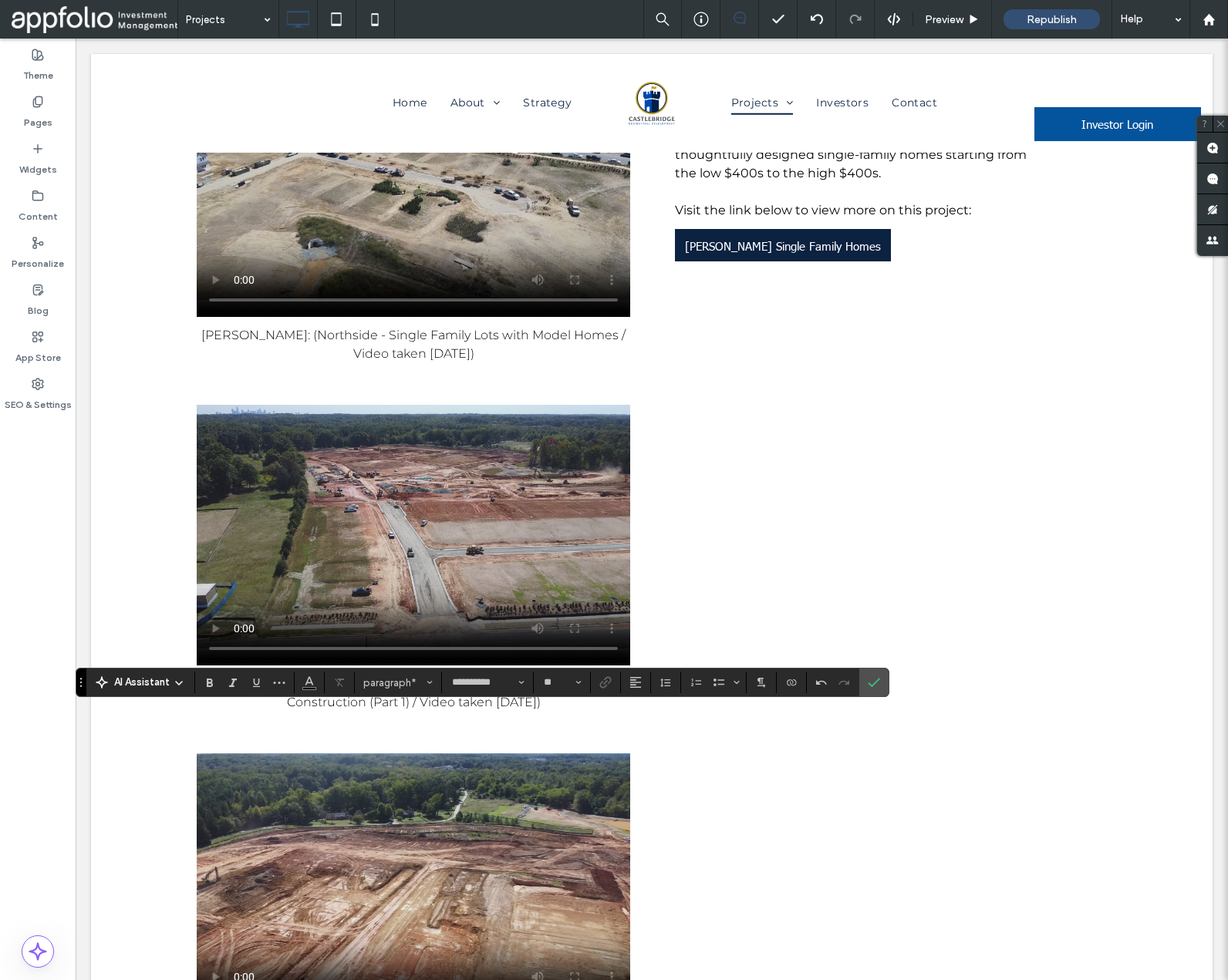
click at [631, 682] on use "Alignment" at bounding box center [635, 682] width 11 height 11
click at [653, 607] on icon "ui.textEditor.alignment.center" at bounding box center [647, 613] width 12 height 12
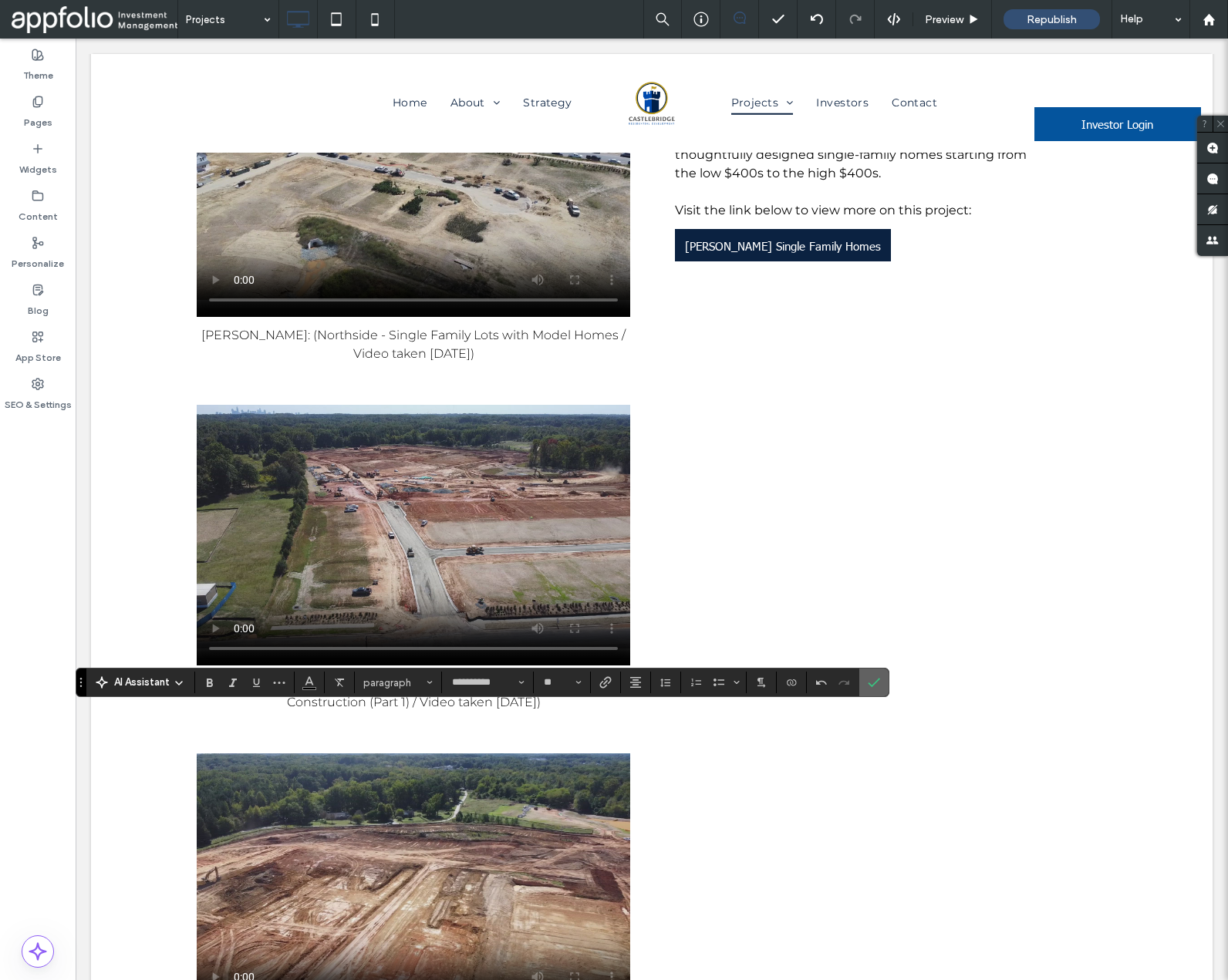
click at [878, 682] on icon "Confirm" at bounding box center [874, 682] width 12 height 12
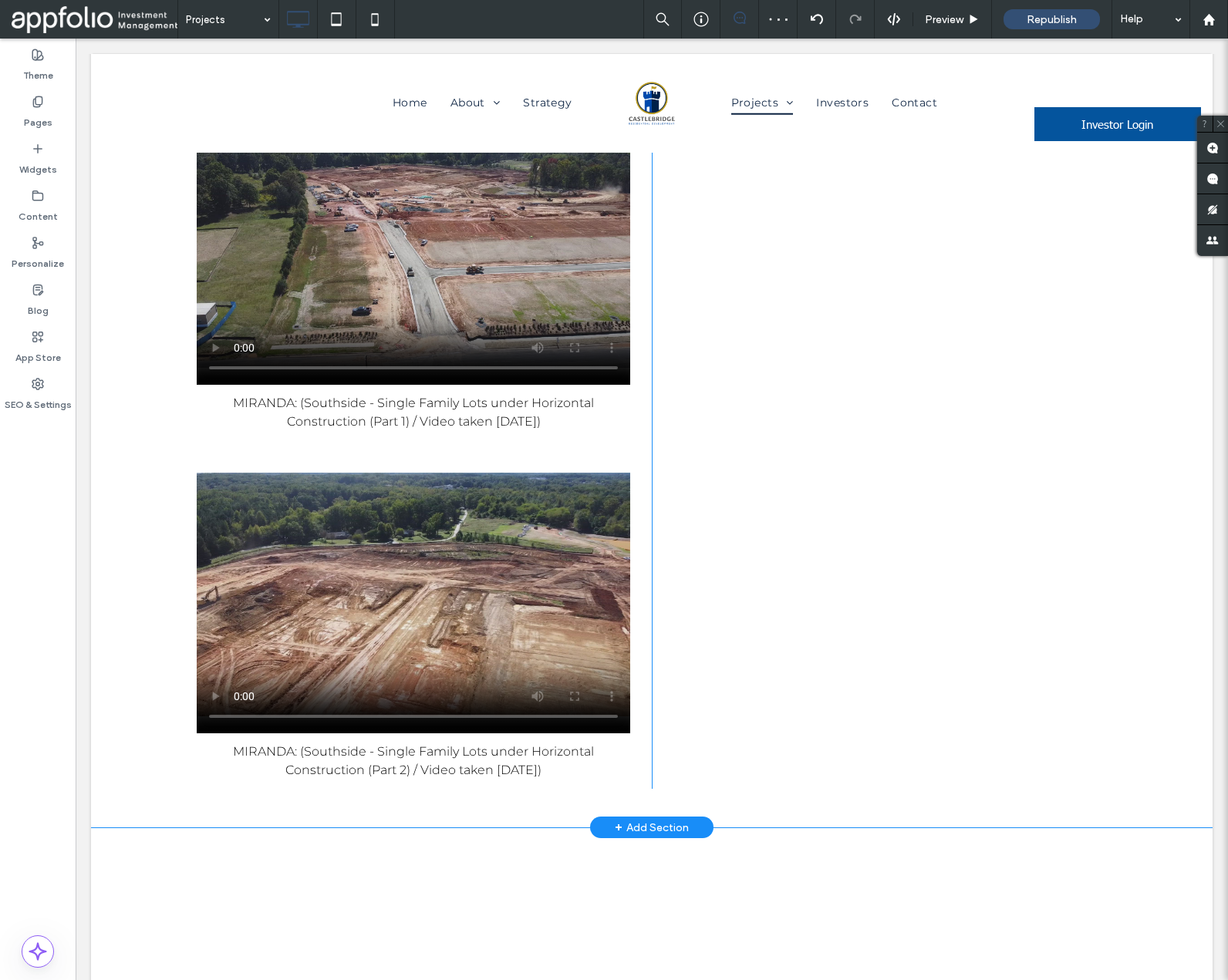
scroll to position [9581, 0]
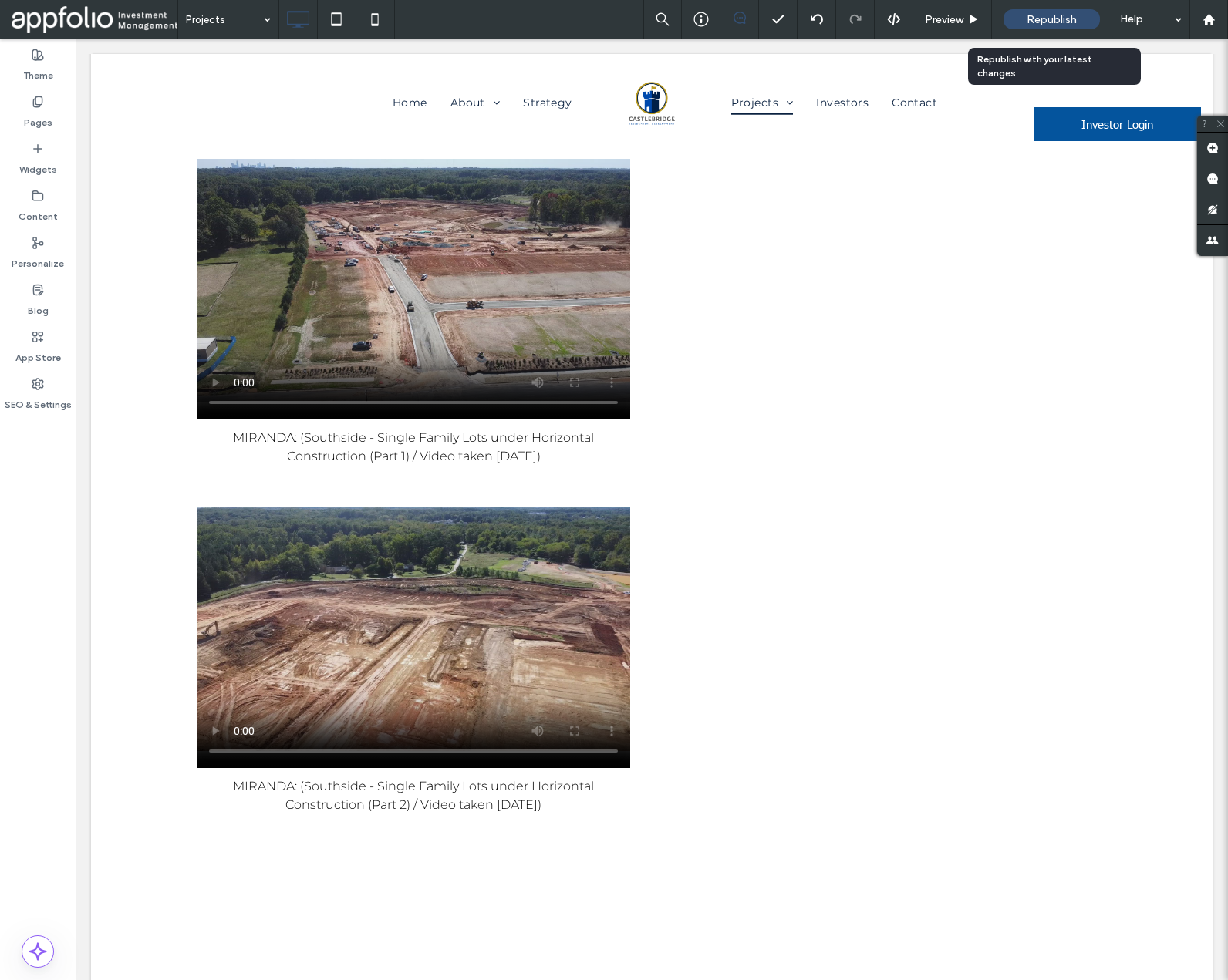
click at [1031, 22] on span "Republish" at bounding box center [1052, 20] width 50 height 13
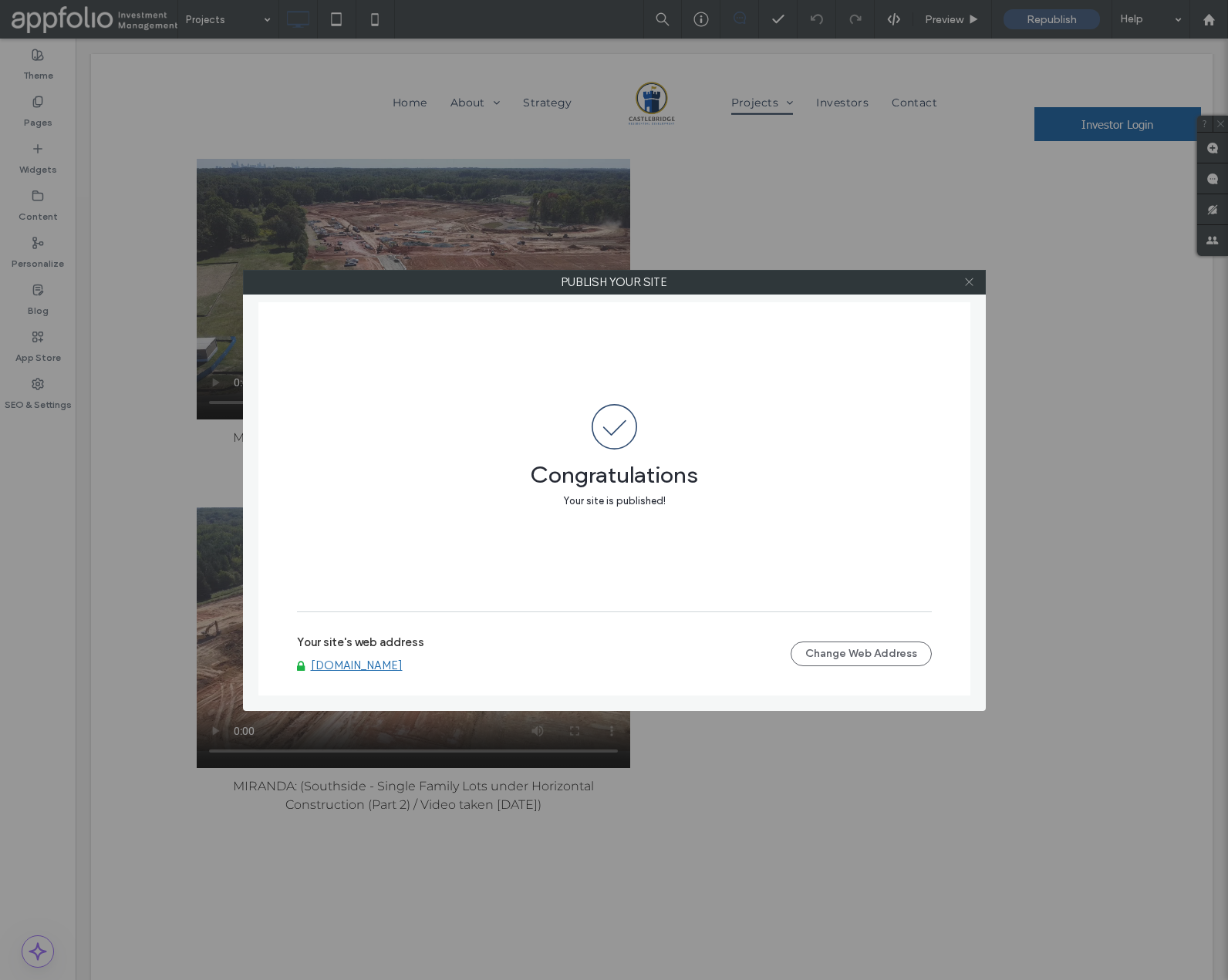
click at [969, 283] on icon at bounding box center [969, 282] width 12 height 12
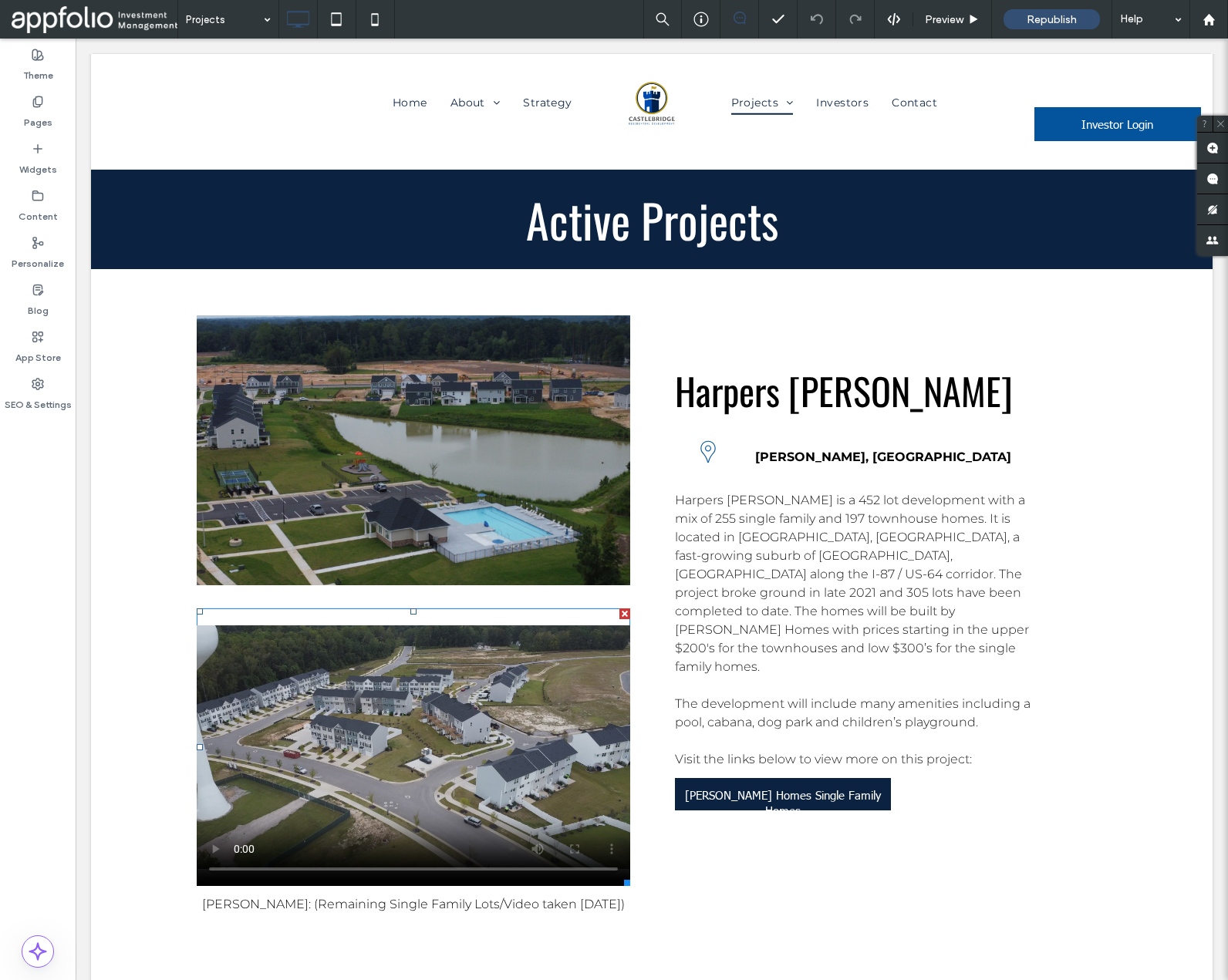
scroll to position [4330, 0]
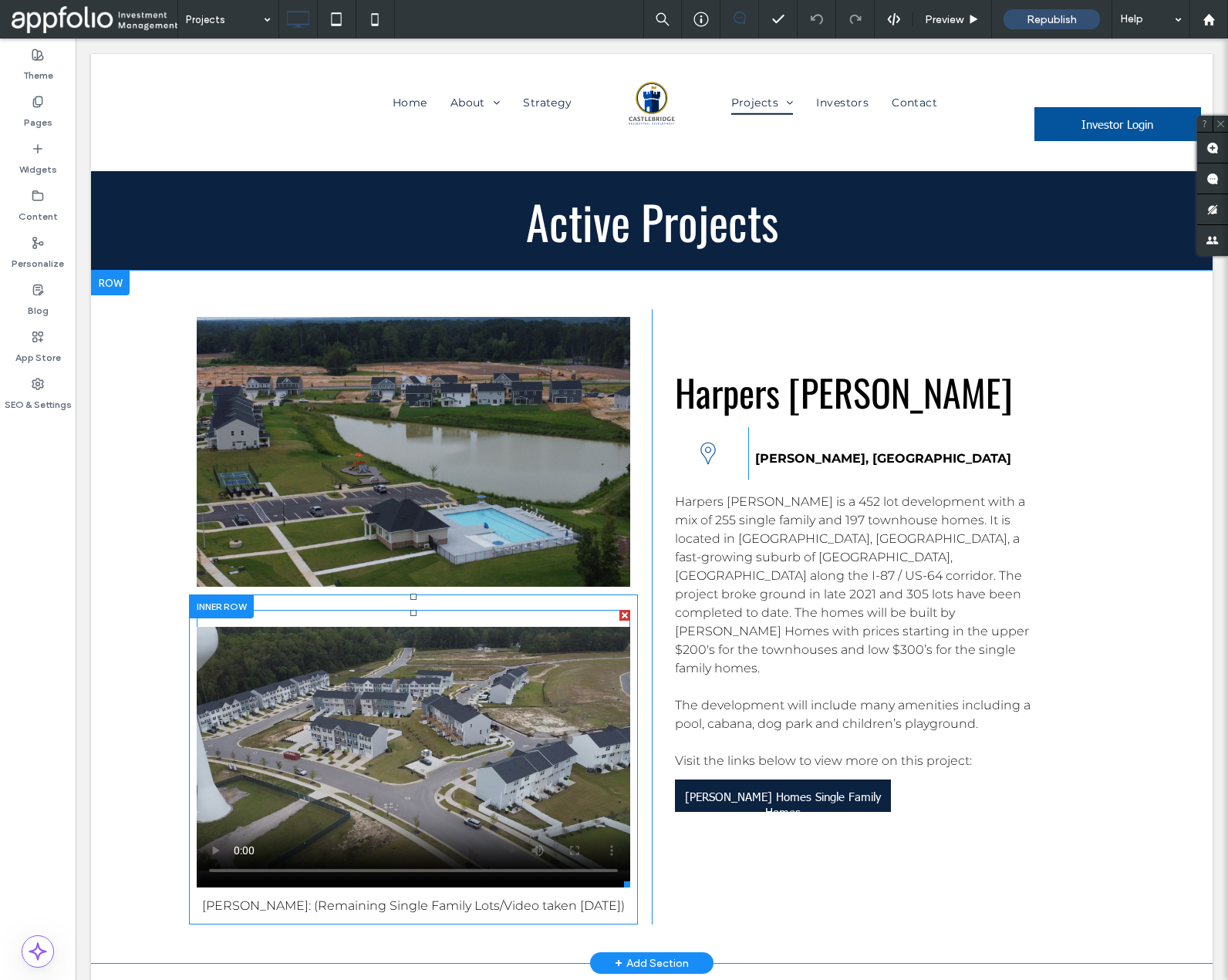
click at [501, 610] on span at bounding box center [413, 749] width 433 height 278
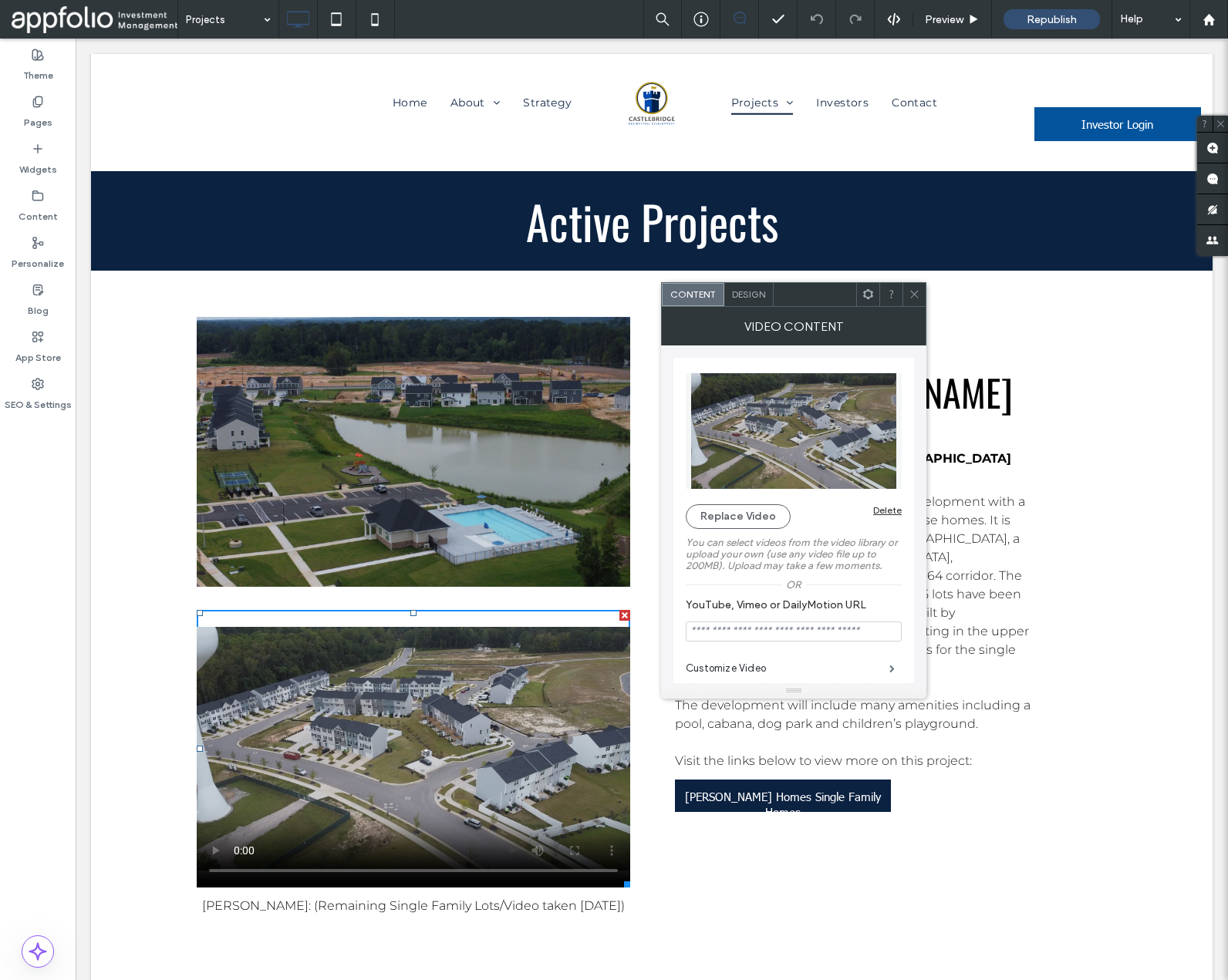
click at [748, 296] on span "Design" at bounding box center [748, 294] width 33 height 12
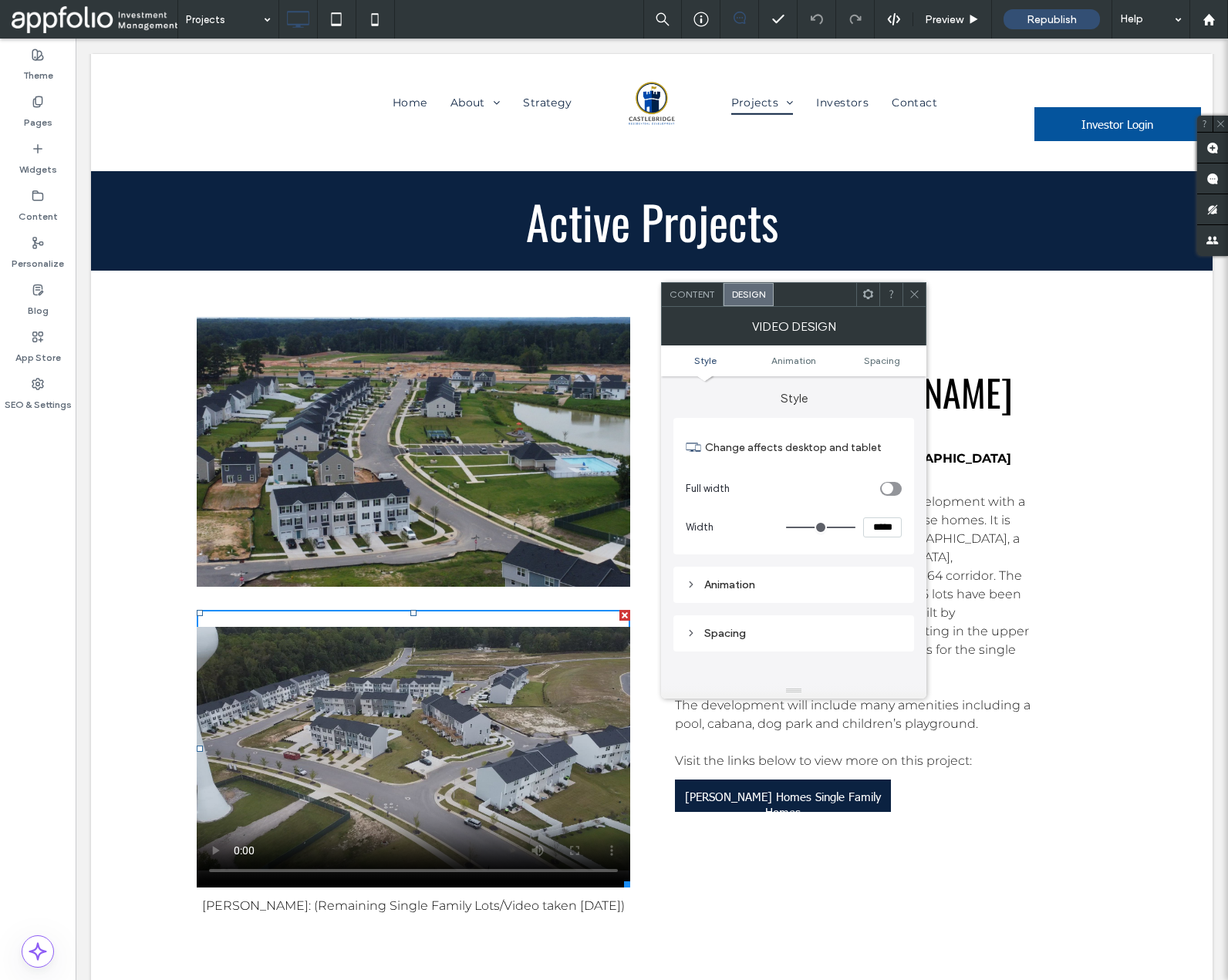
click at [690, 296] on span "Content" at bounding box center [692, 294] width 46 height 12
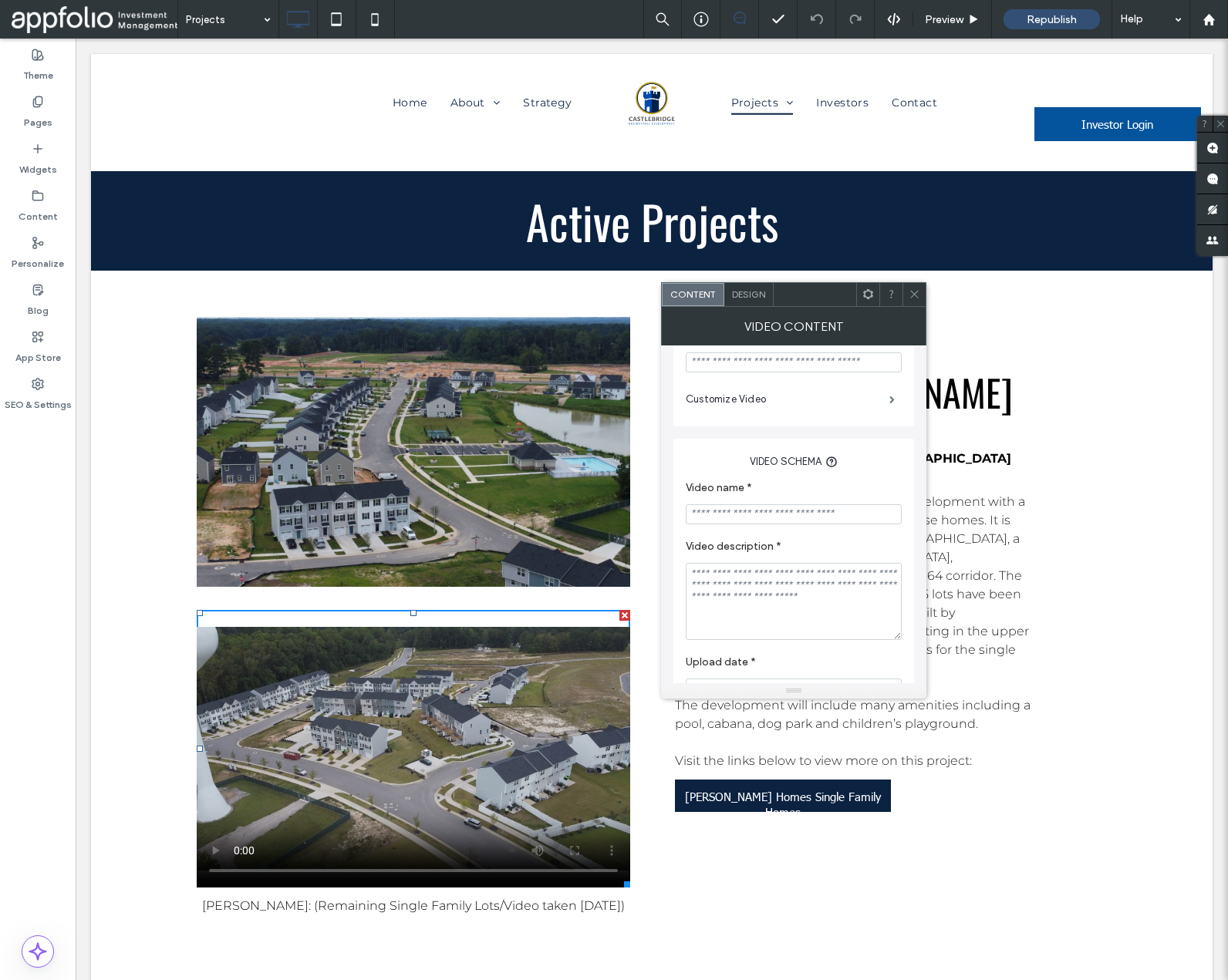
scroll to position [262, 0]
click at [891, 406] on span at bounding box center [892, 406] width 5 height 7
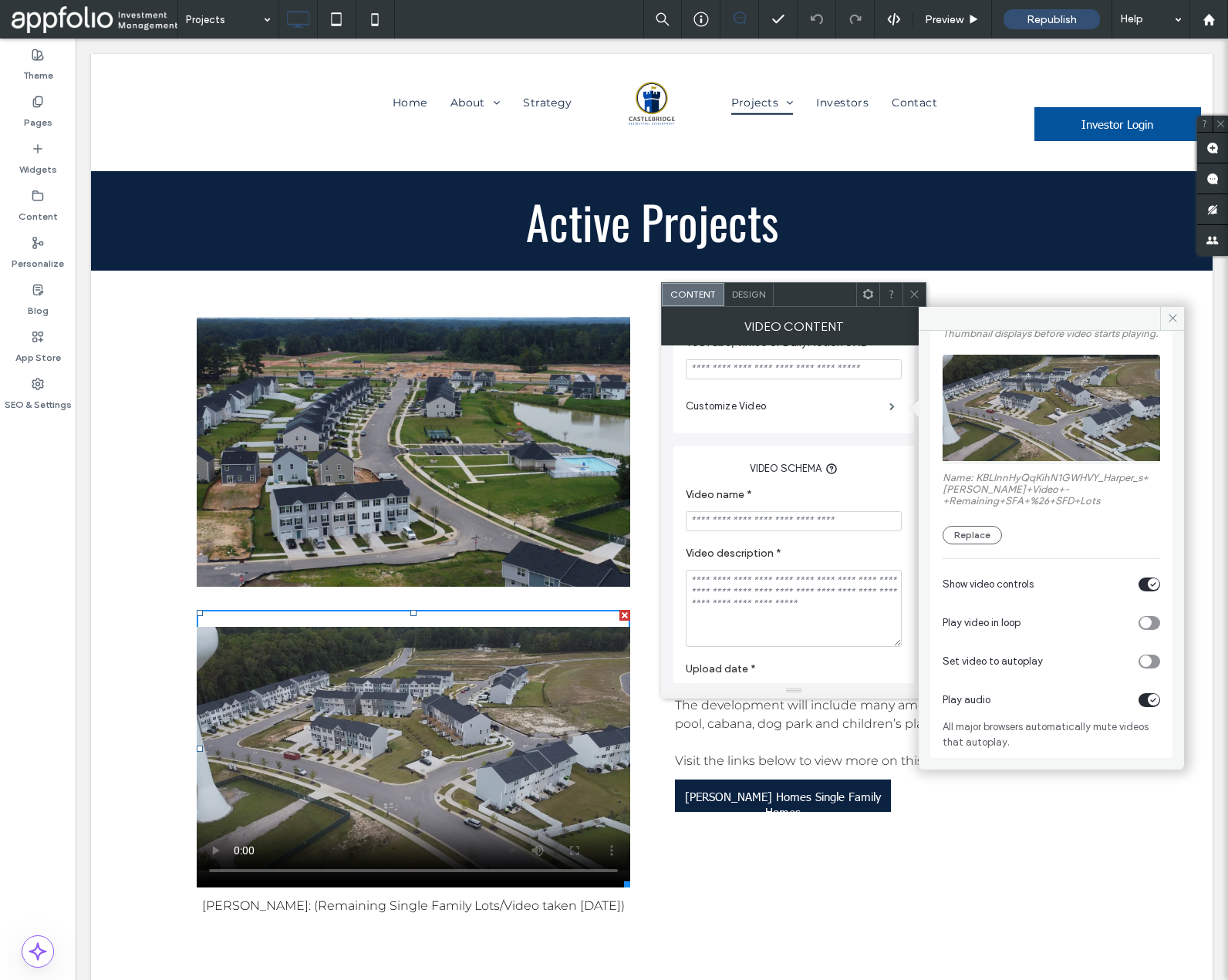
scroll to position [111, 0]
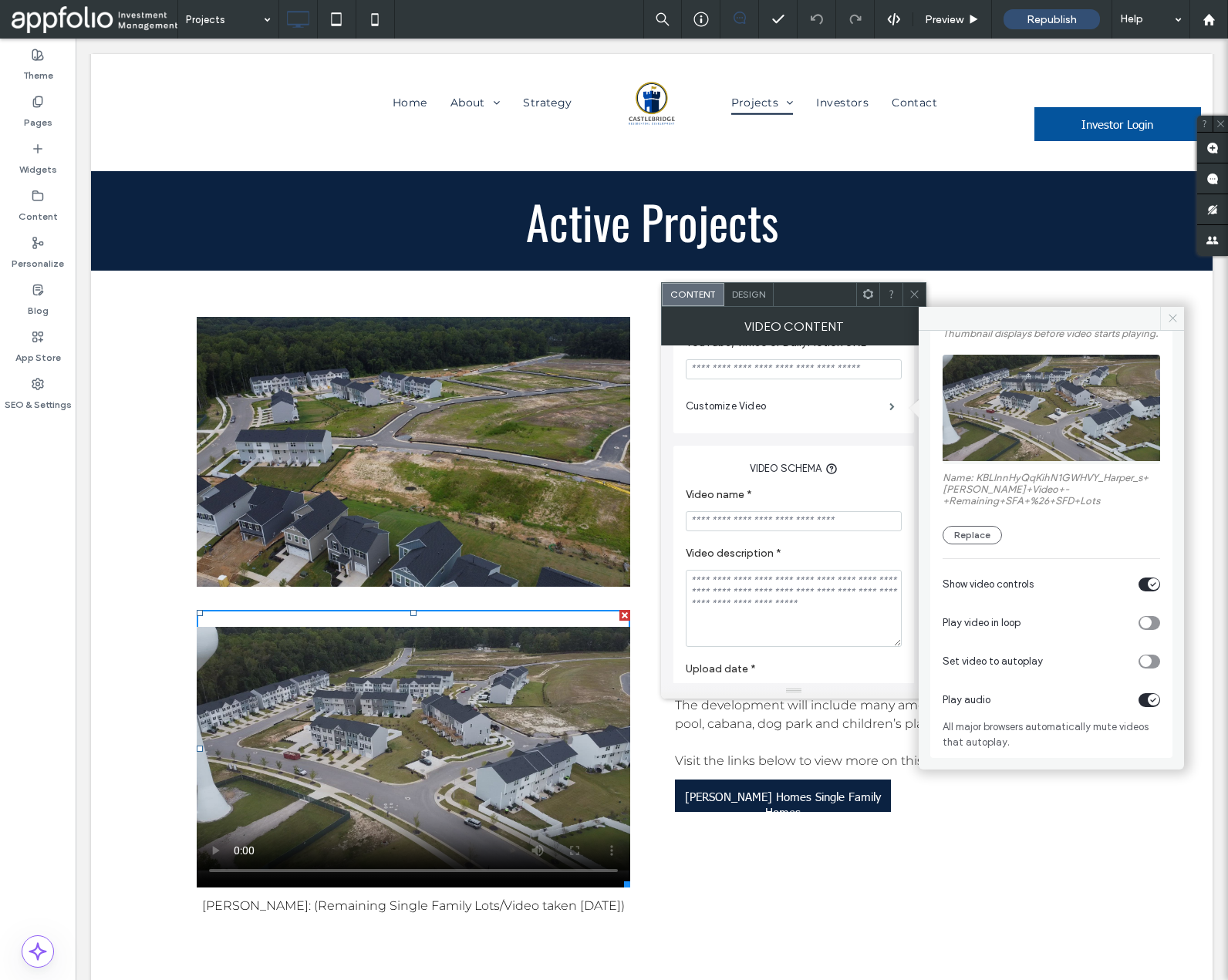
click at [1167, 318] on icon at bounding box center [1173, 318] width 12 height 12
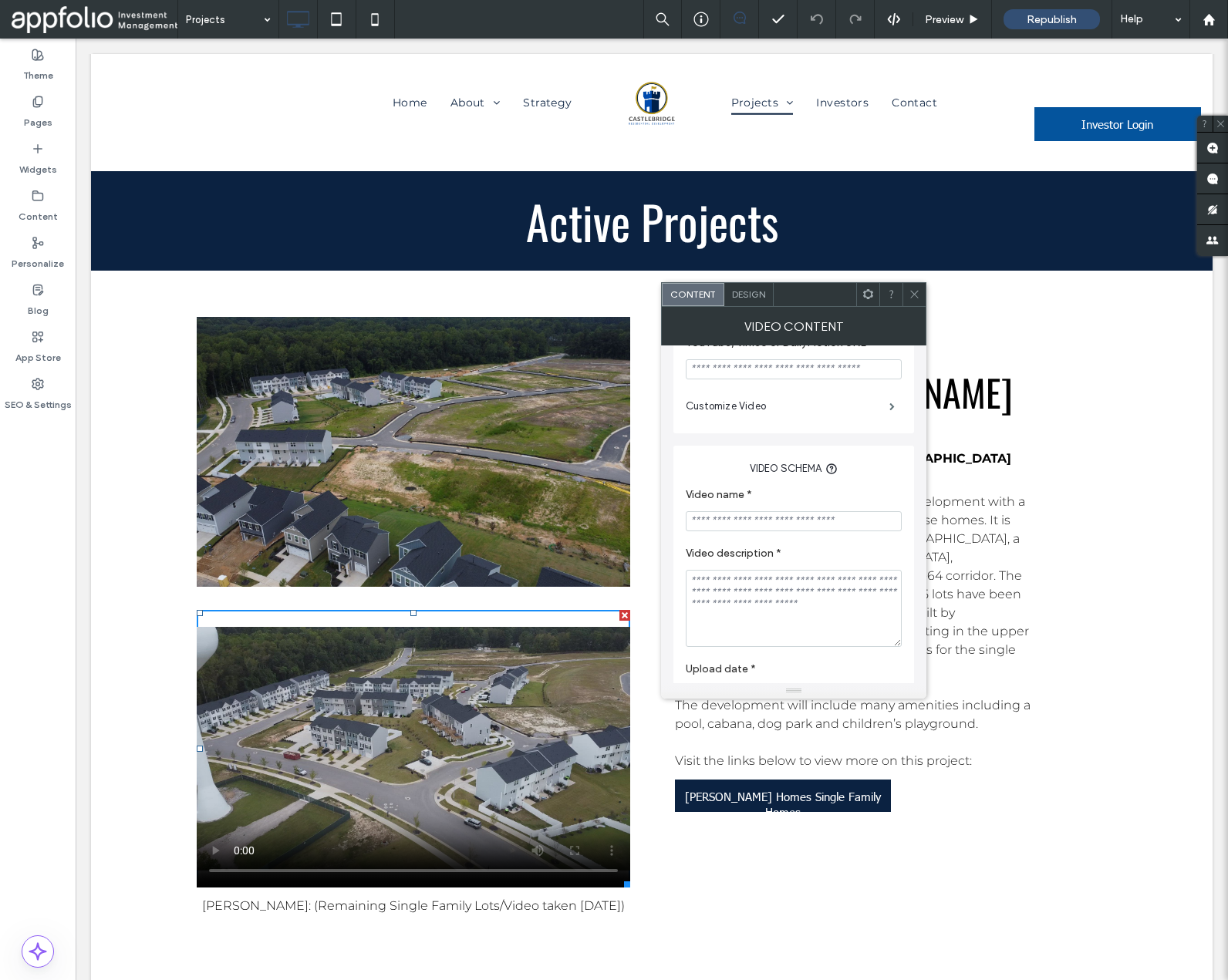
click at [915, 292] on icon at bounding box center [915, 294] width 12 height 12
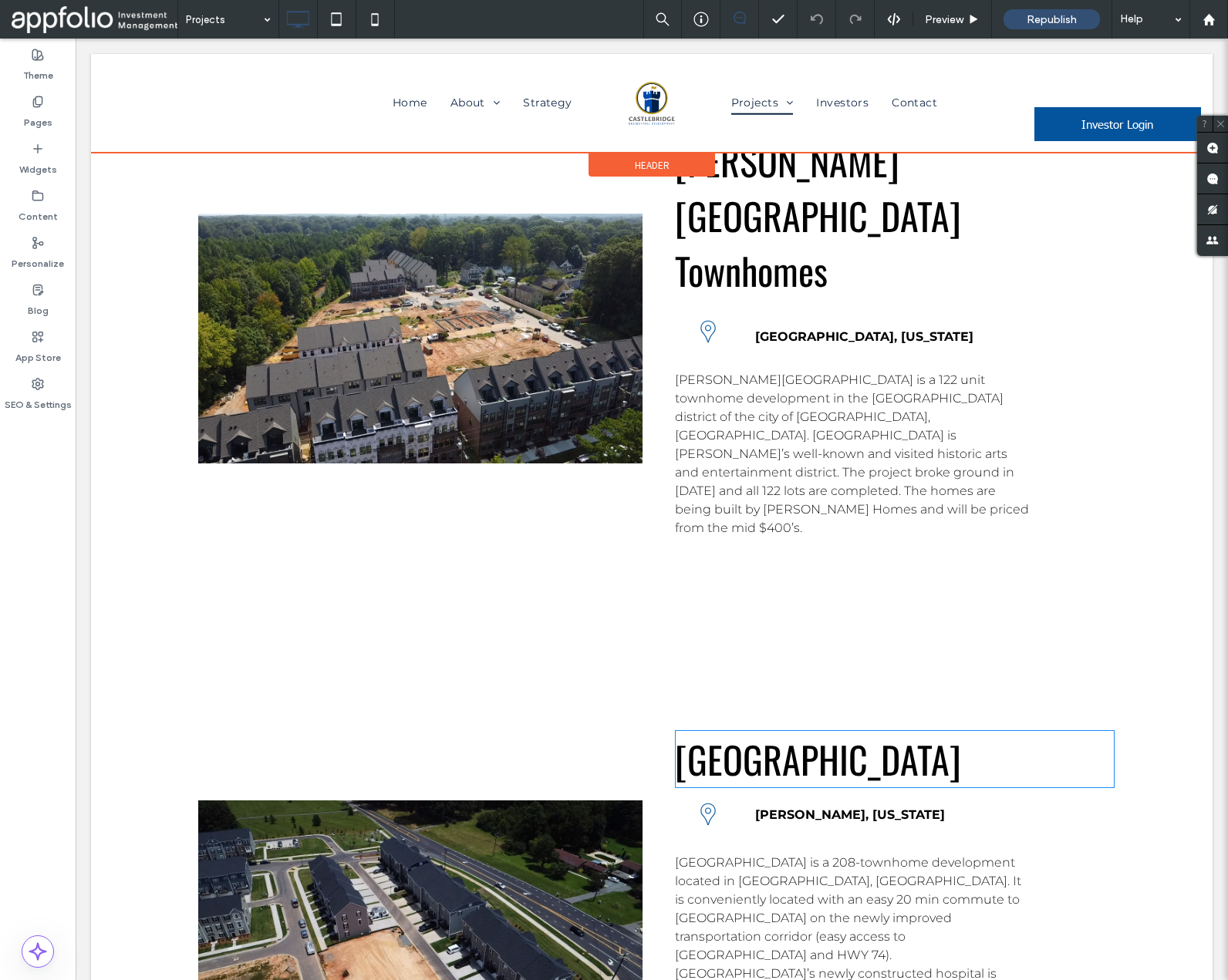
scroll to position [2549, 0]
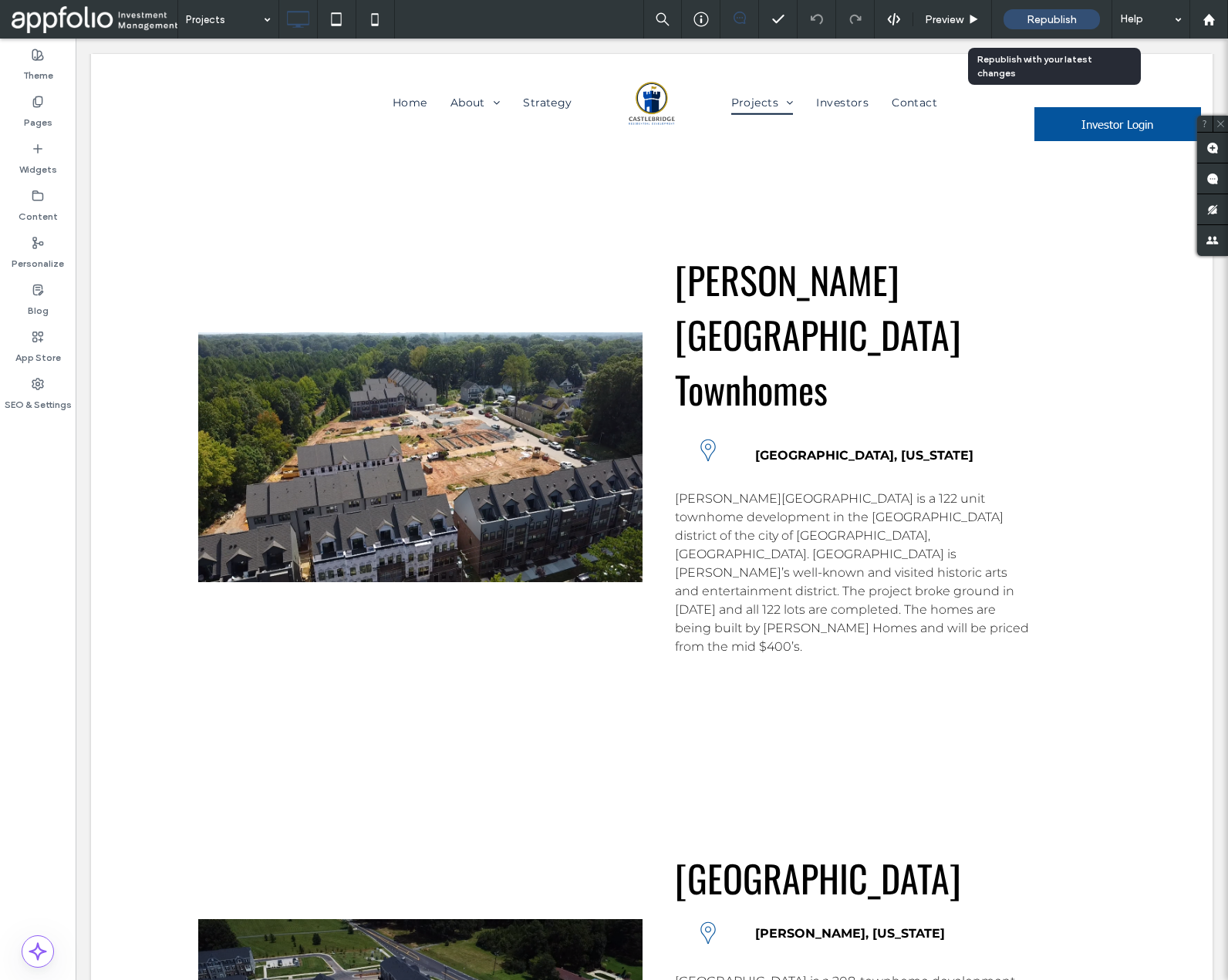
click at [1057, 13] on span "Republish" at bounding box center [1052, 20] width 50 height 13
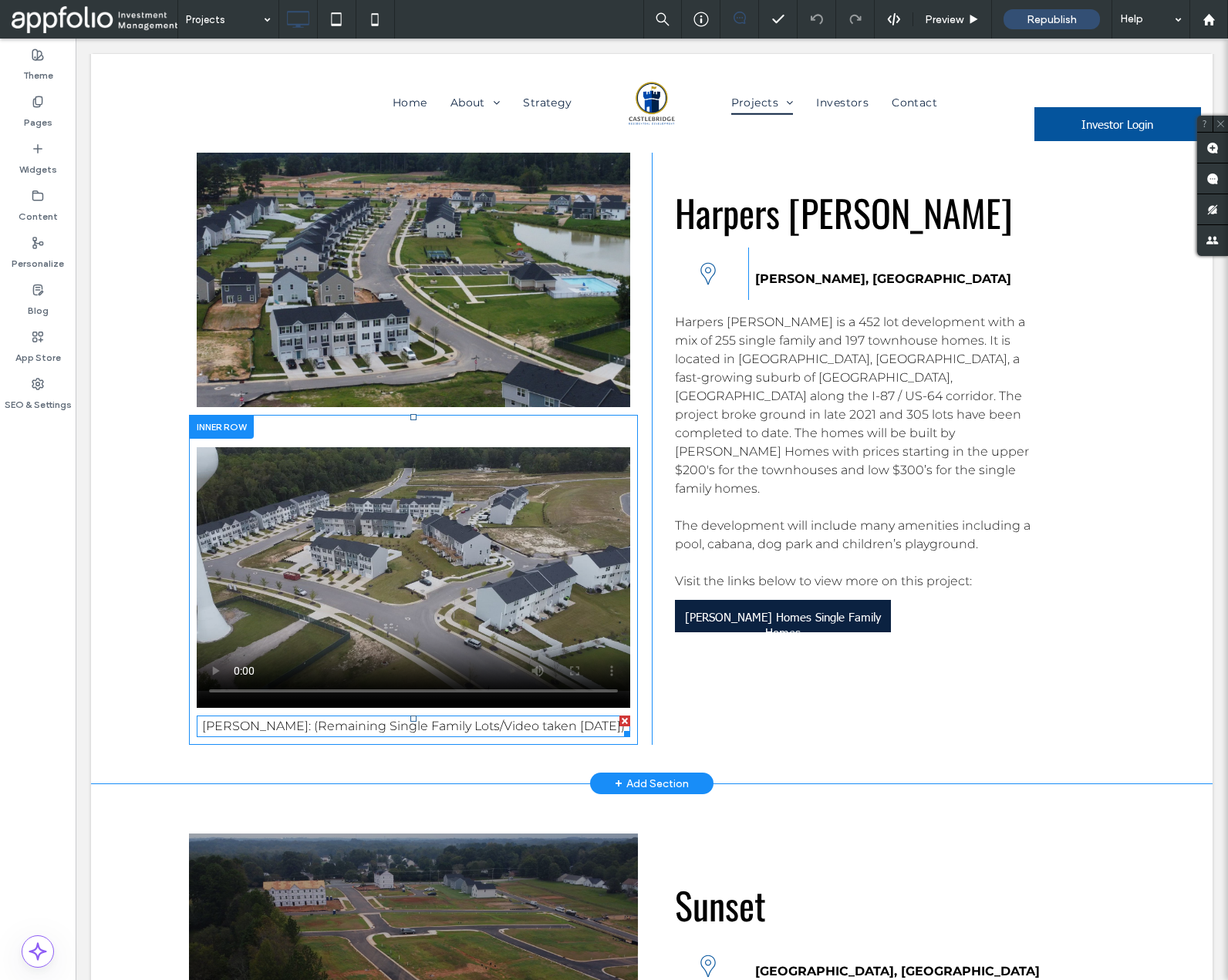
click at [290, 719] on span "[PERSON_NAME]: (Remaining Single Family Lots/Video taken [DATE])" at bounding box center [413, 726] width 422 height 15
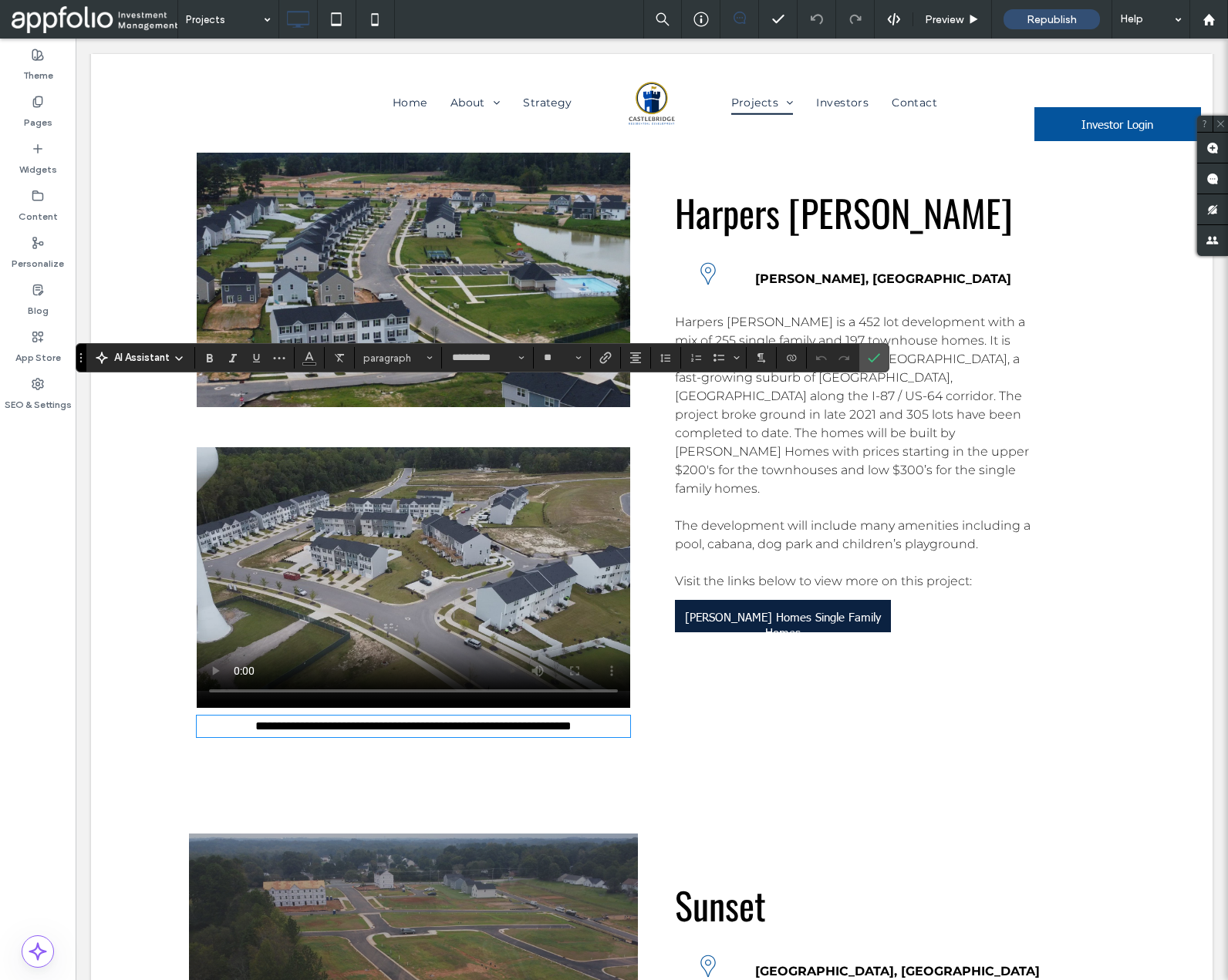
type input "**********"
type input "**"
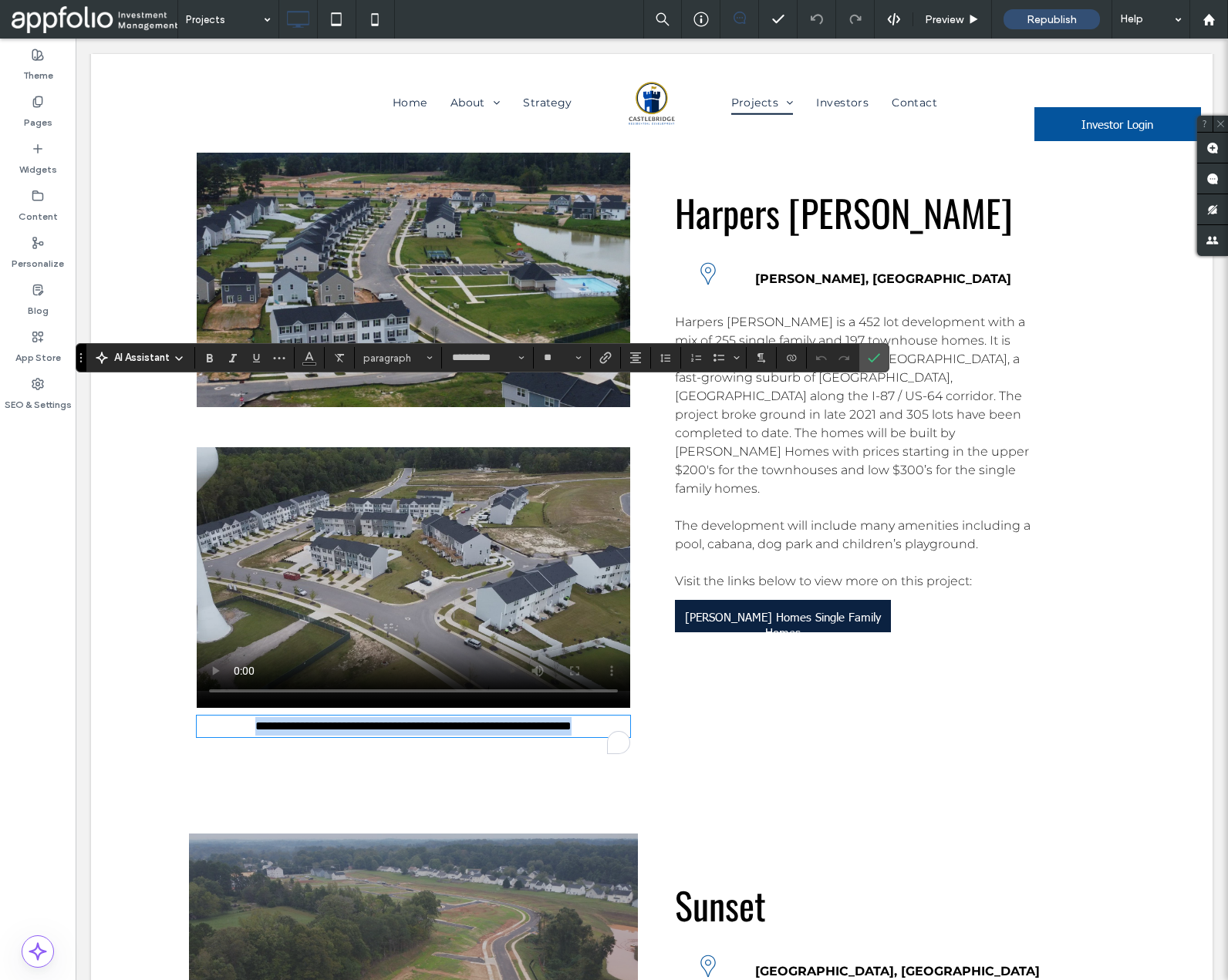
click at [286, 720] on span "**********" at bounding box center [413, 726] width 316 height 12
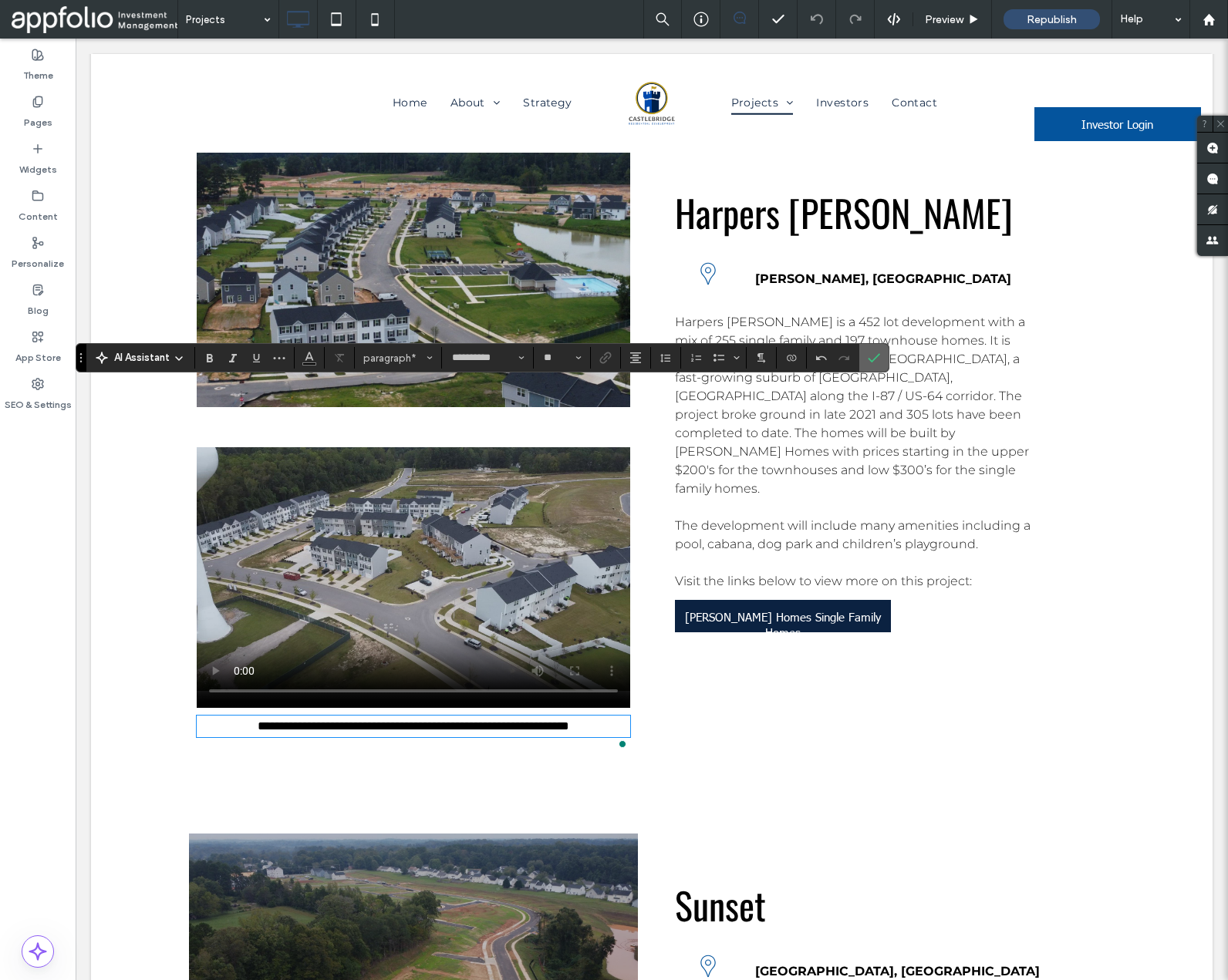
click at [868, 352] on icon "Confirm" at bounding box center [874, 357] width 12 height 12
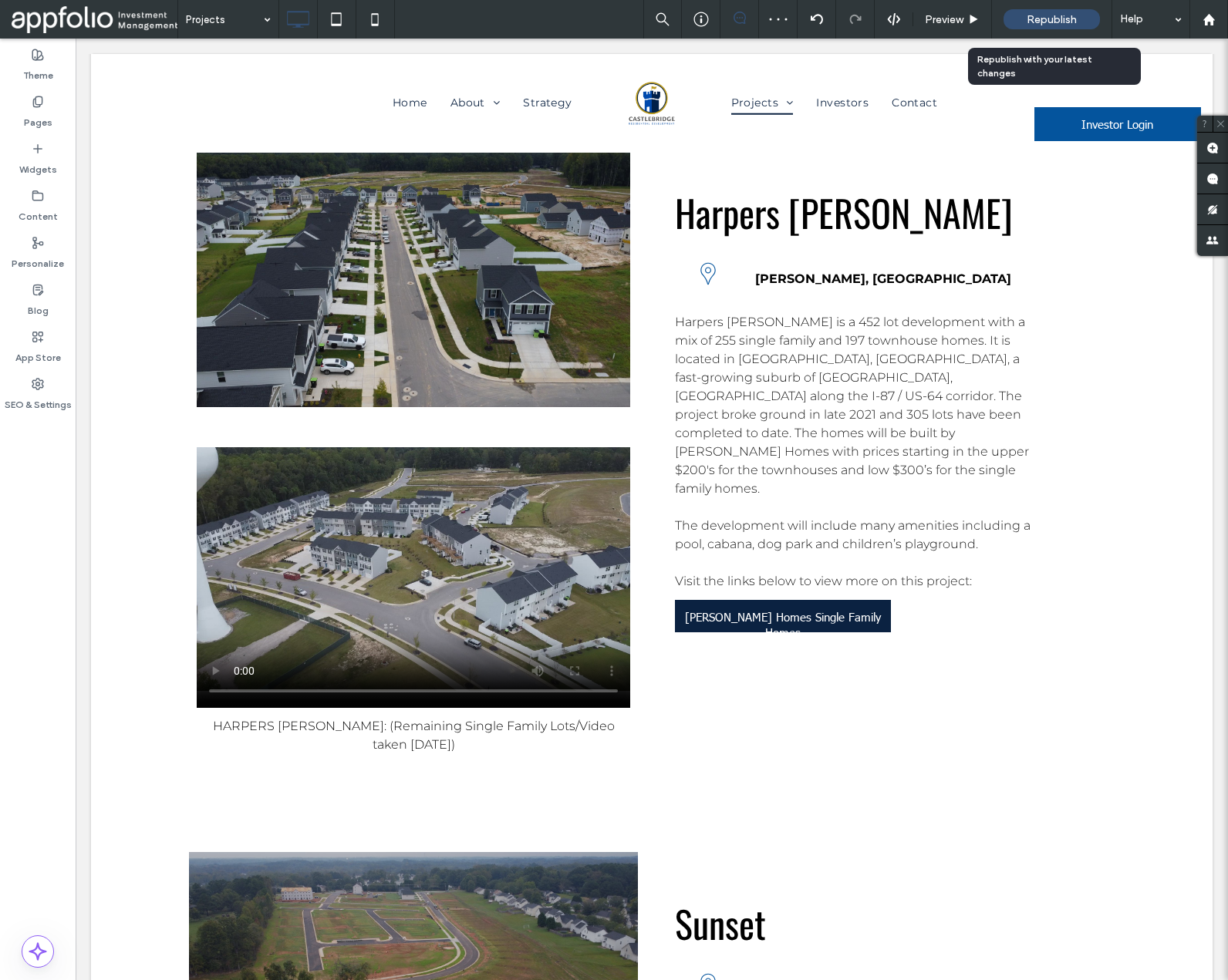
click at [1039, 17] on span "Republish" at bounding box center [1052, 20] width 50 height 13
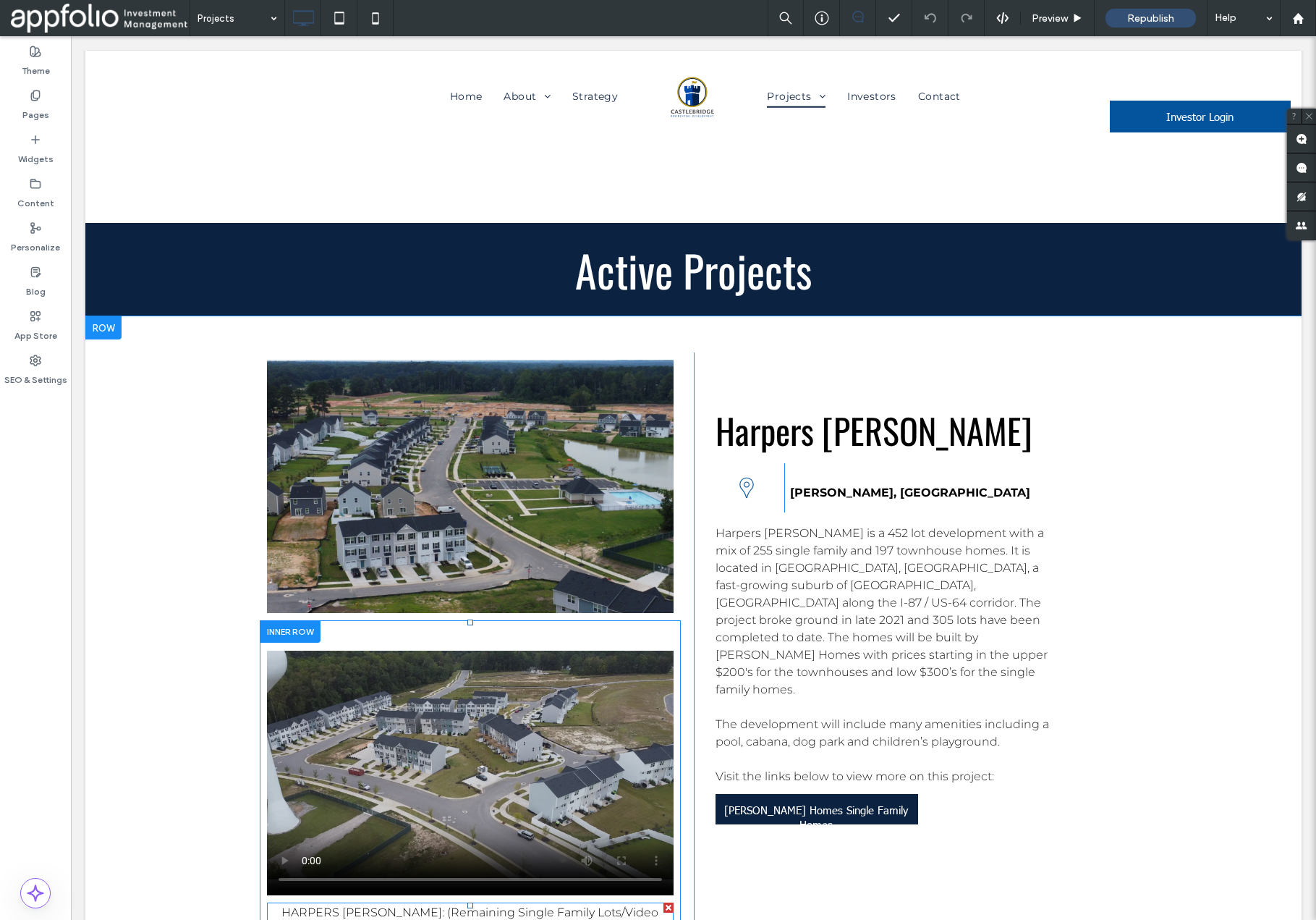
click at [484, 906] on span "HARPERS [PERSON_NAME]: (Remaining Single Family Lots/Video taken [DATE])" at bounding box center [470, 922] width 377 height 31
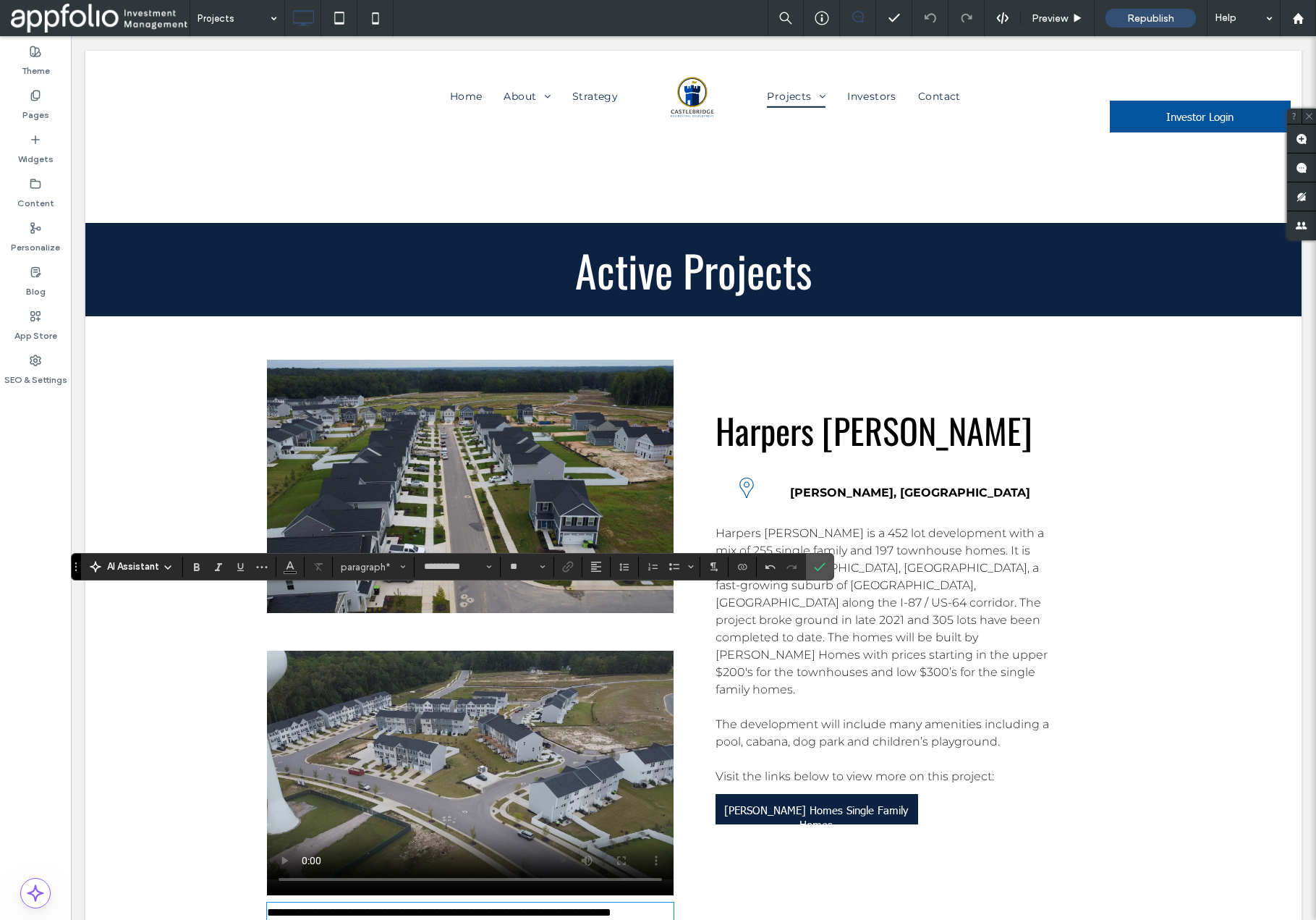
click at [425, 907] on span "**********" at bounding box center [439, 912] width 345 height 11
click at [597, 574] on span "Alignment" at bounding box center [596, 567] width 12 height 19
click at [608, 496] on use "ui.textEditor.alignment.center" at bounding box center [607, 501] width 10 height 10
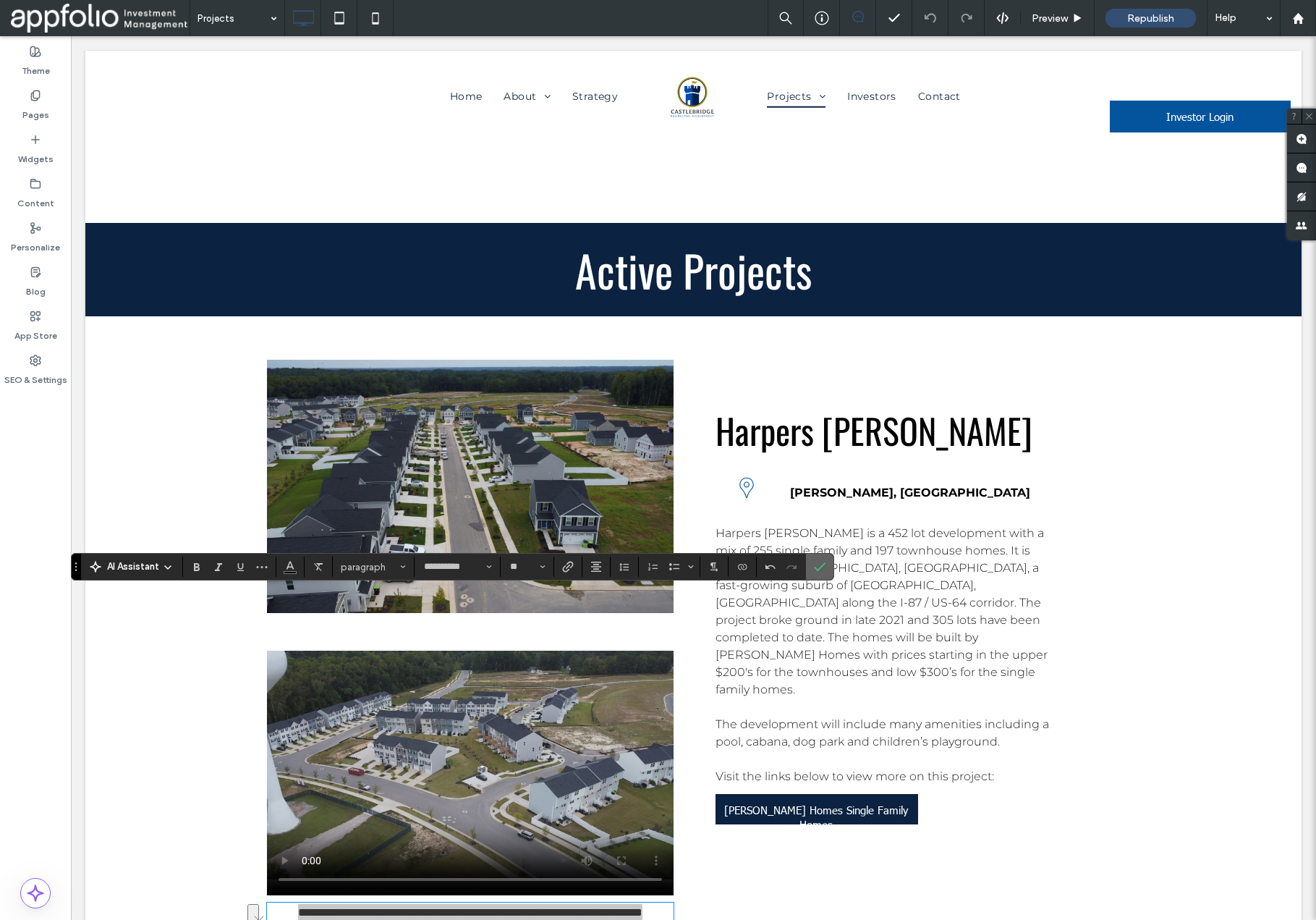
click at [820, 565] on icon "Confirm" at bounding box center [820, 567] width 12 height 12
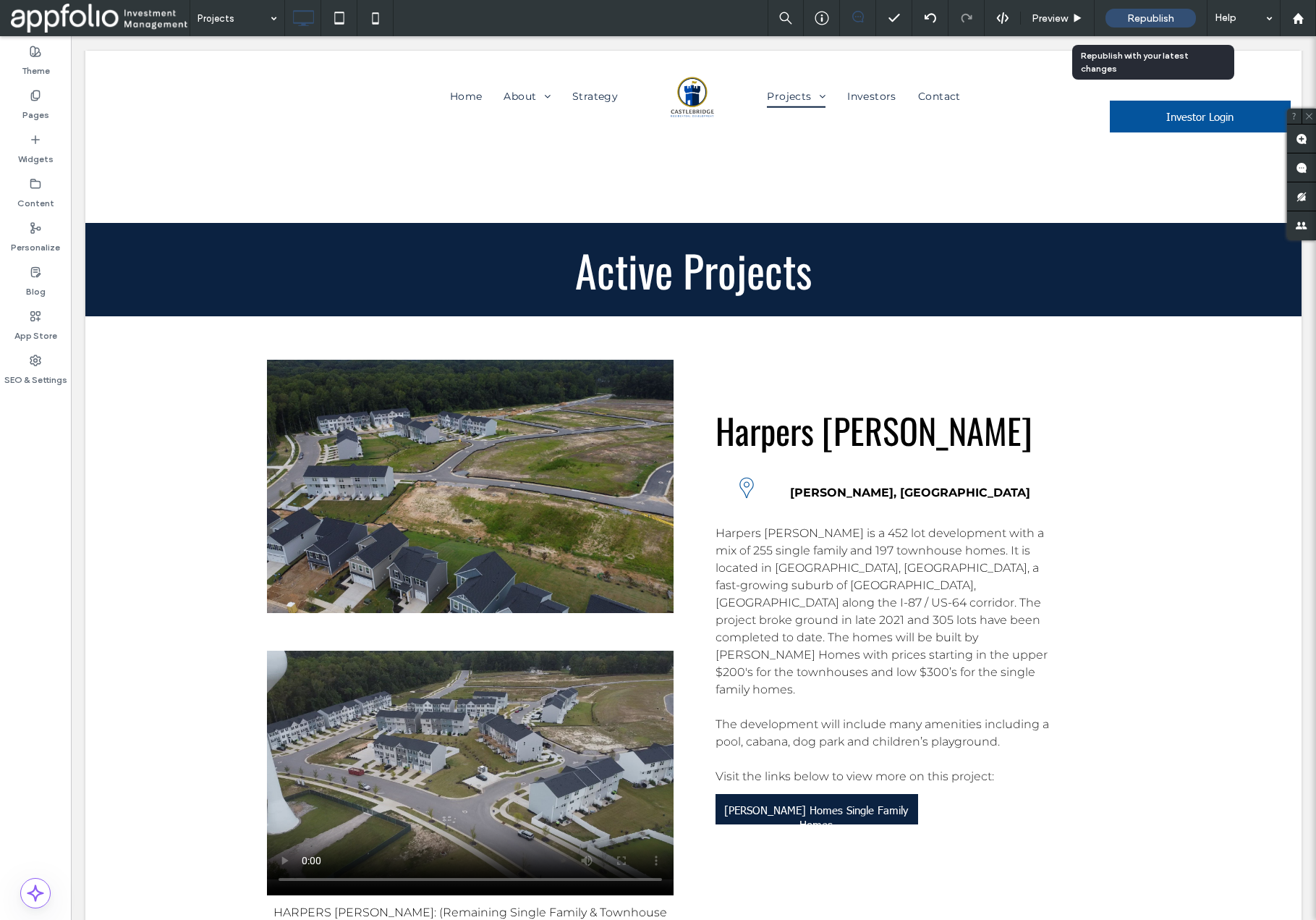
click at [1141, 18] on span "Republish" at bounding box center [1151, 19] width 47 height 12
